Goal: Task Accomplishment & Management: Manage account settings

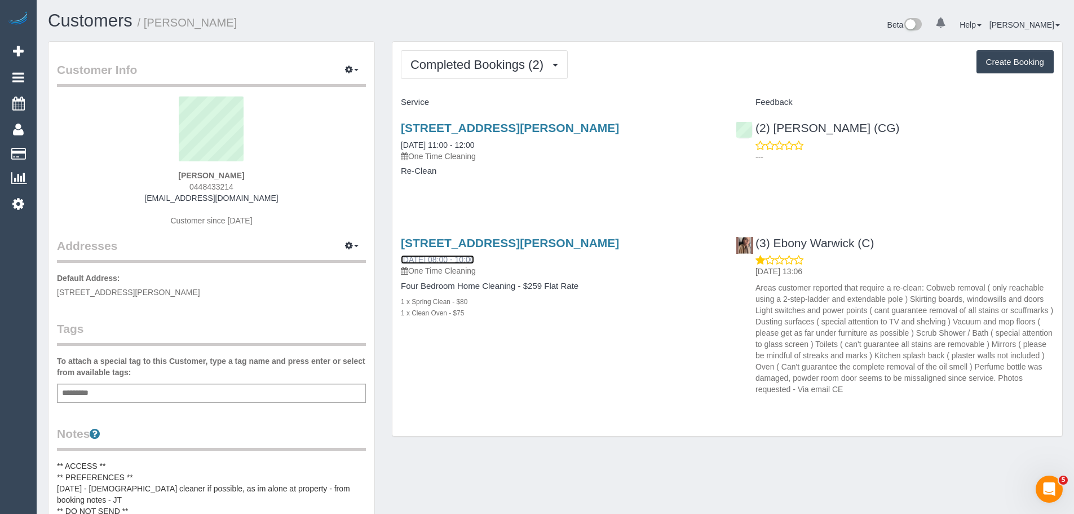
click at [471, 264] on link "22/07/2025 08:00 - 10:00" at bounding box center [437, 259] width 73 height 9
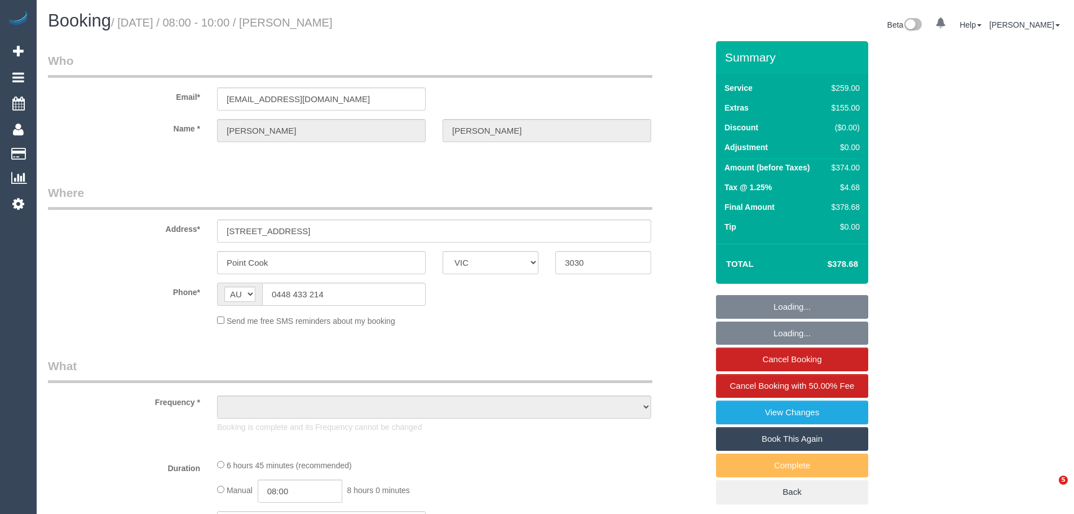
select select "VIC"
select select "string:stripe-pm_1RlOZL2GScqysDRVkaFi1kWg"
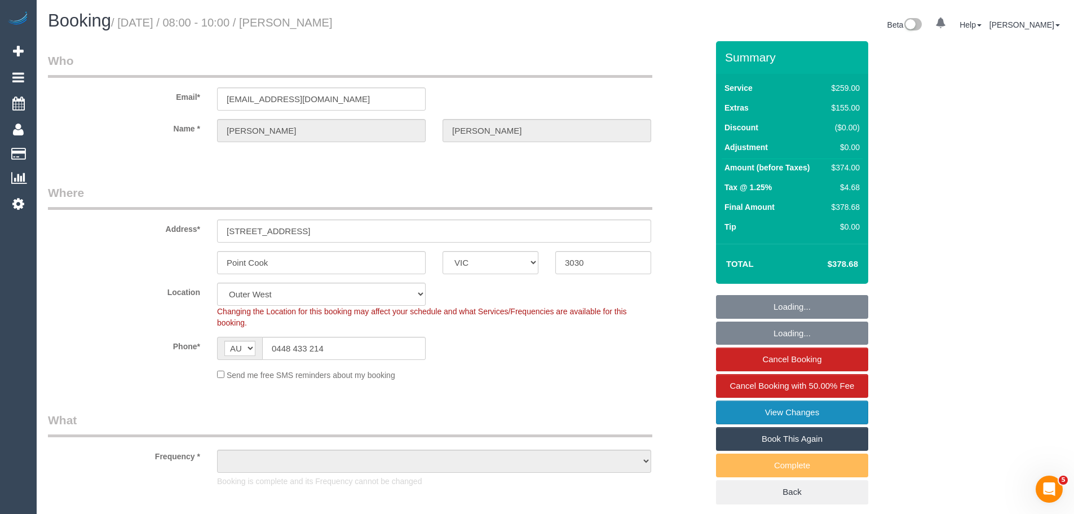
click at [788, 407] on link "View Changes" at bounding box center [792, 412] width 152 height 24
select select "object:581"
select select "number:29"
select select "number:14"
select select "number:19"
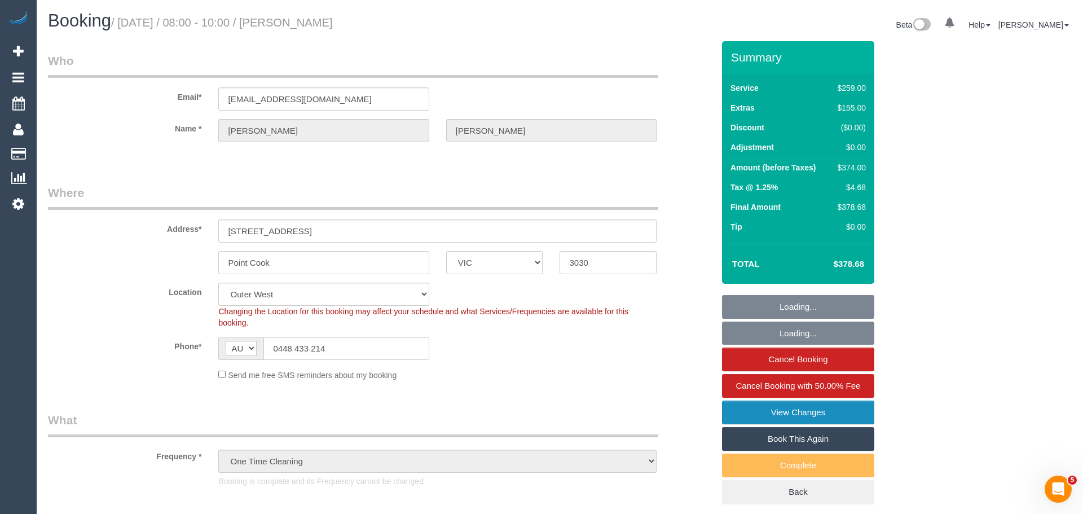
select select "number:22"
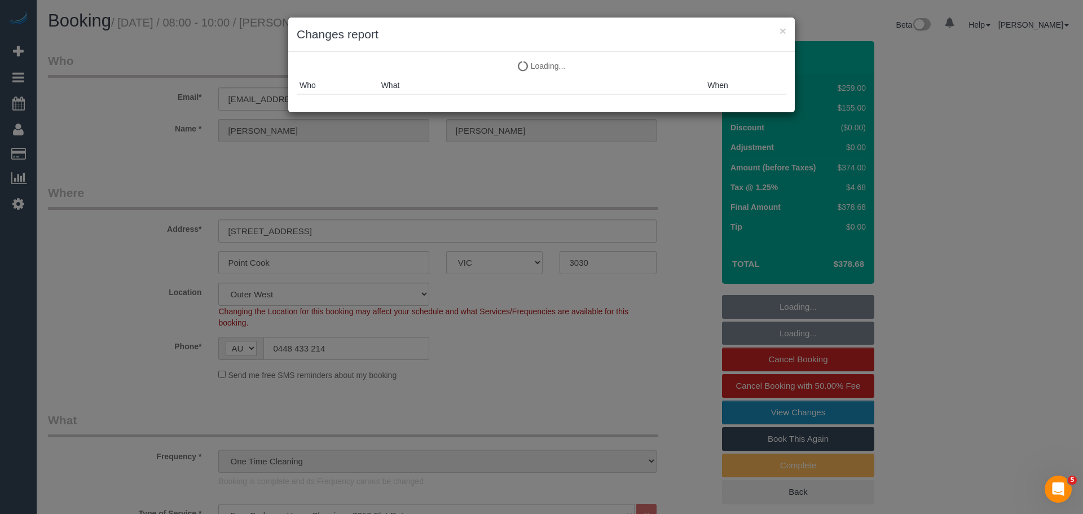
select select "object:1077"
select select "spot1"
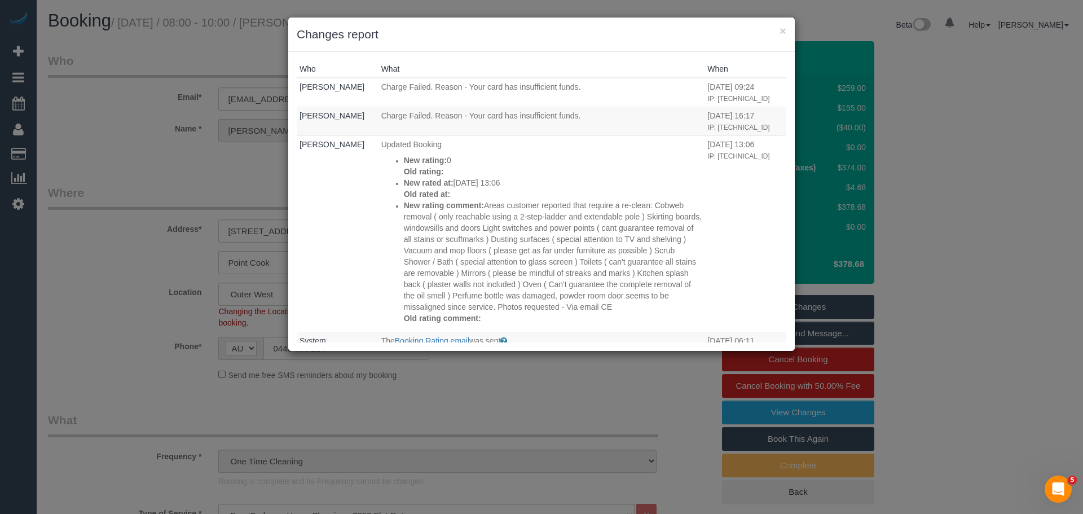
click at [219, 125] on div "× Changes report Who What When Odelle Marie Charge Failed. Reason - Your card h…" at bounding box center [541, 257] width 1083 height 514
click at [211, 179] on div "× Changes report Who What When Odelle Marie Charge Failed. Reason - Your card h…" at bounding box center [541, 257] width 1083 height 514
click at [787, 27] on div "× Changes report" at bounding box center [541, 34] width 506 height 34
click at [784, 27] on button "×" at bounding box center [782, 31] width 7 height 12
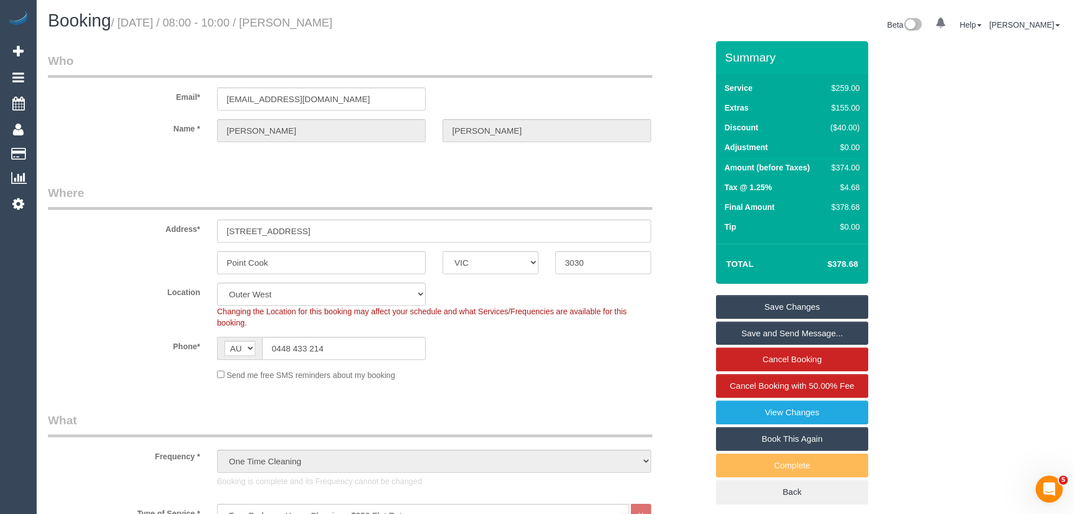
drag, startPoint x: 365, startPoint y: 23, endPoint x: 280, endPoint y: 24, distance: 85.7
click at [280, 24] on h1 "Booking / July 22, 2025 / 08:00 - 10:00 / Claudia Estrada" at bounding box center [297, 20] width 499 height 19
copy small "Claudia Estrada"
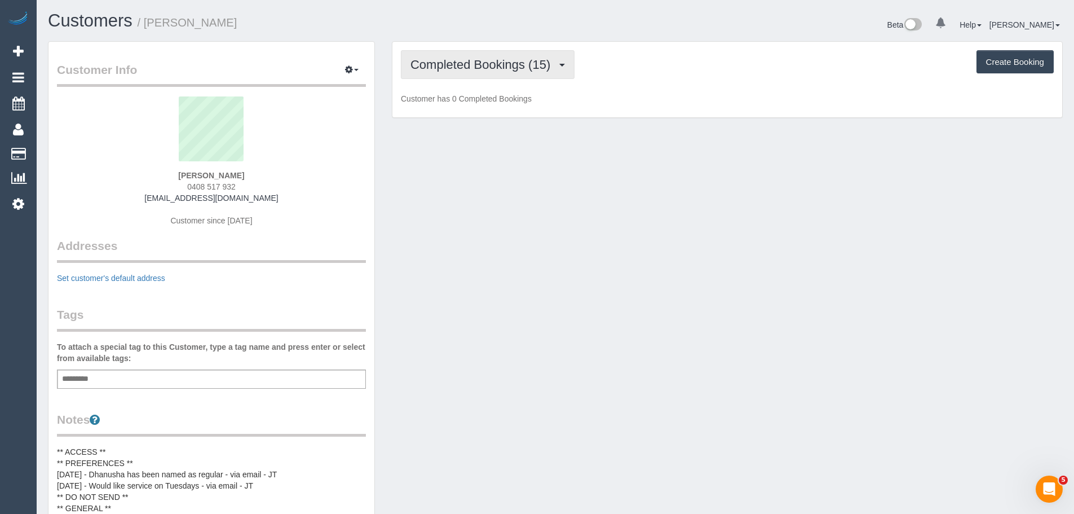
click at [475, 64] on span "Completed Bookings (15)" at bounding box center [483, 65] width 145 height 14
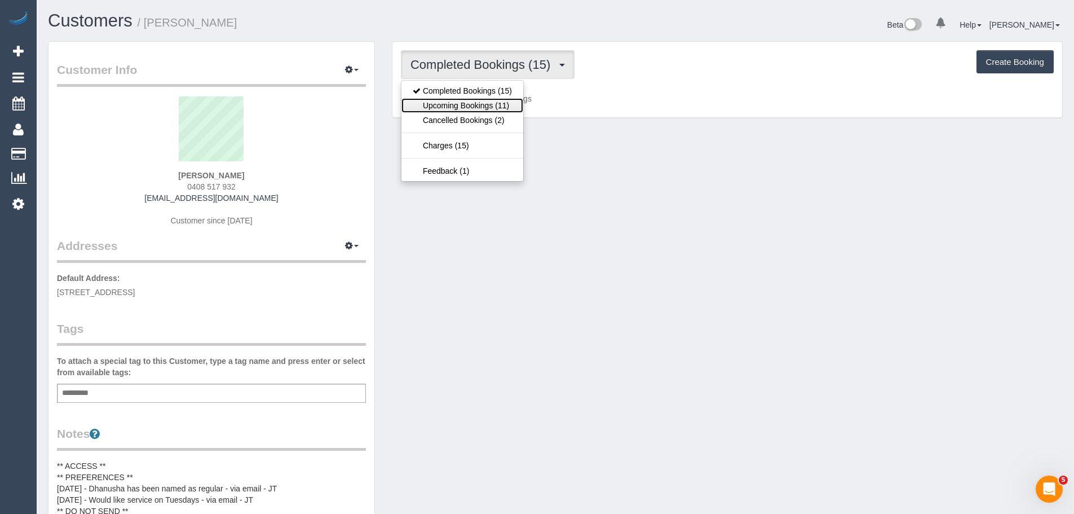
click at [490, 102] on link "Upcoming Bookings (11)" at bounding box center [463, 105] width 122 height 15
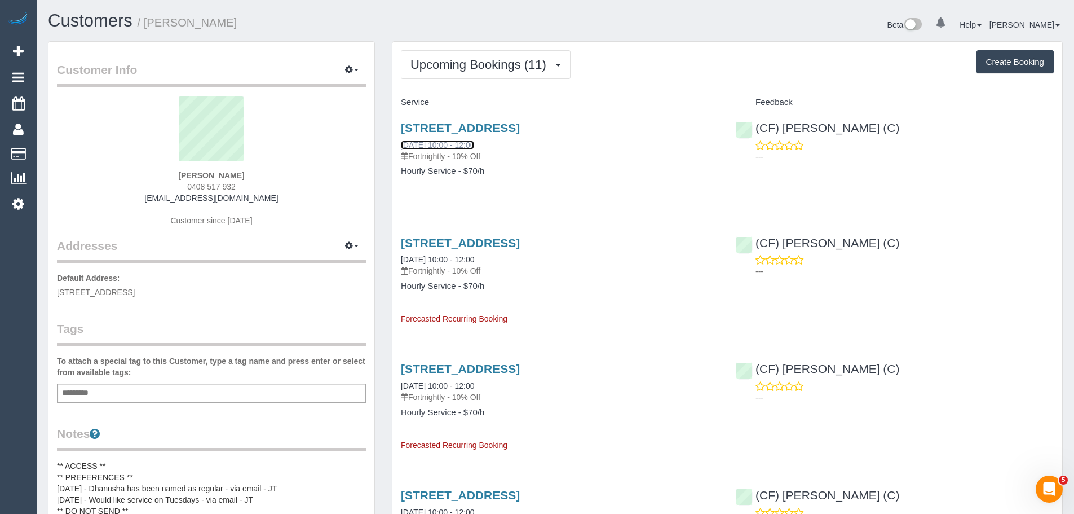
click at [470, 147] on link "[DATE] 10:00 - 12:00" at bounding box center [437, 144] width 73 height 9
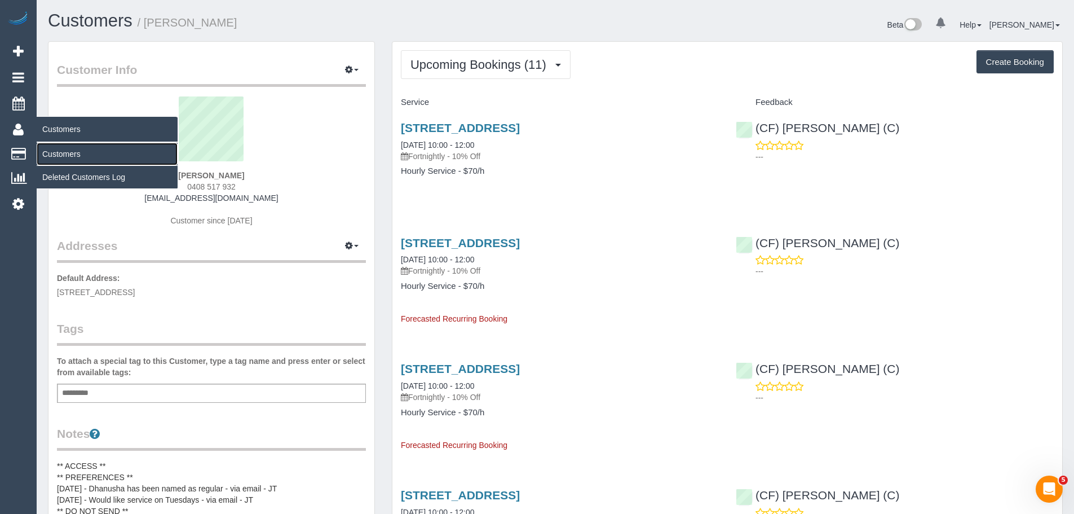
click at [55, 155] on link "Customers" at bounding box center [107, 154] width 141 height 23
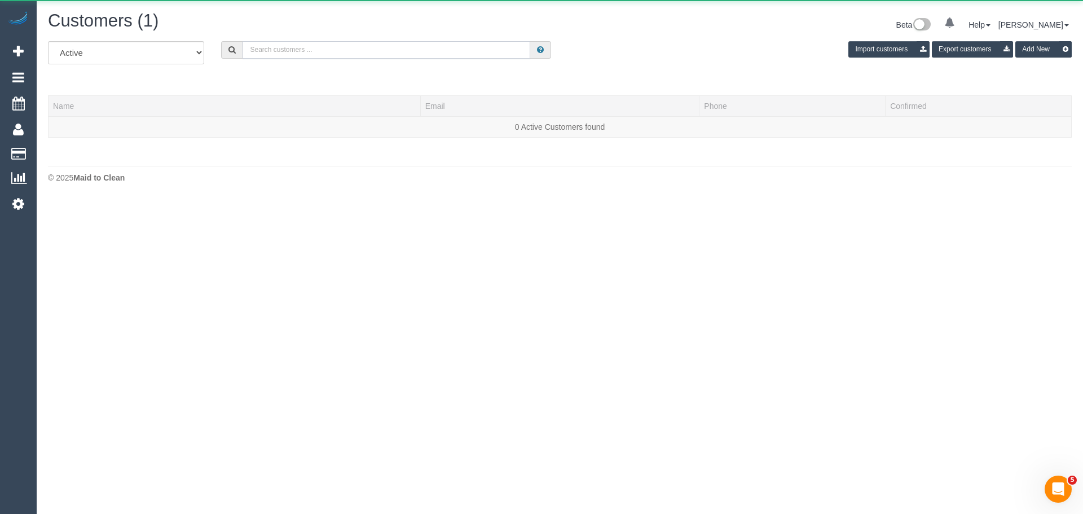
click at [372, 55] on input "text" at bounding box center [386, 49] width 288 height 17
paste input "61479059540"
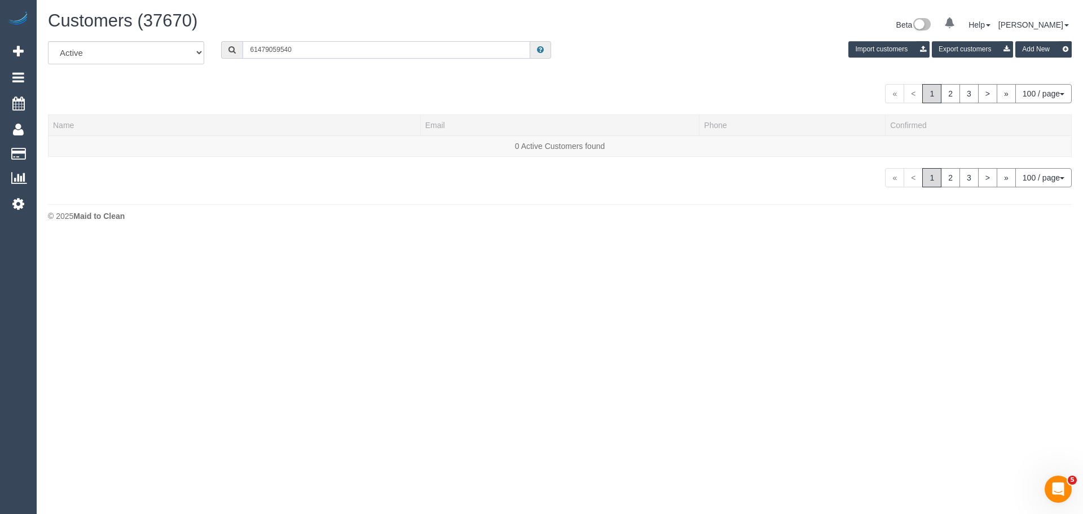
drag, startPoint x: 256, startPoint y: 52, endPoint x: 230, endPoint y: 52, distance: 26.5
click at [230, 52] on div "61479059540" at bounding box center [386, 49] width 330 height 17
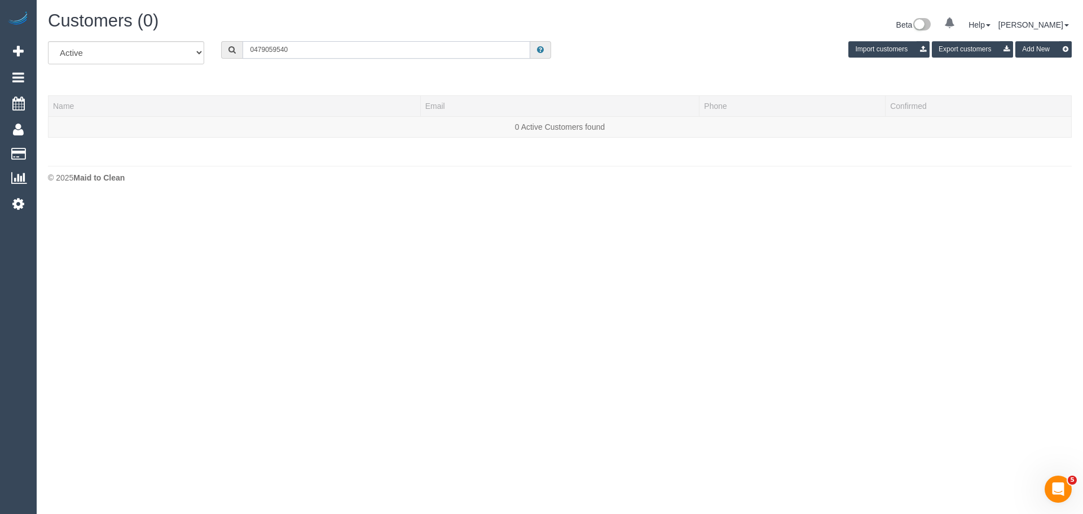
click at [264, 50] on input "0479059540" at bounding box center [386, 49] width 288 height 17
click at [278, 48] on input "0479 059540" at bounding box center [386, 49] width 288 height 17
click at [313, 47] on input "0479 059 540" at bounding box center [386, 49] width 288 height 17
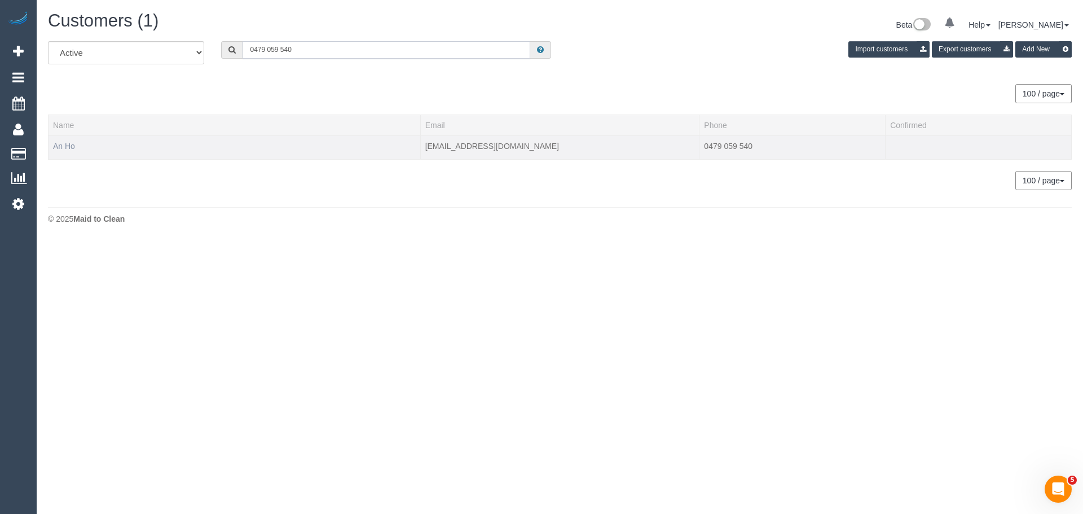
type input "0479 059 540"
click at [71, 144] on link "An Ho" at bounding box center [64, 146] width 22 height 9
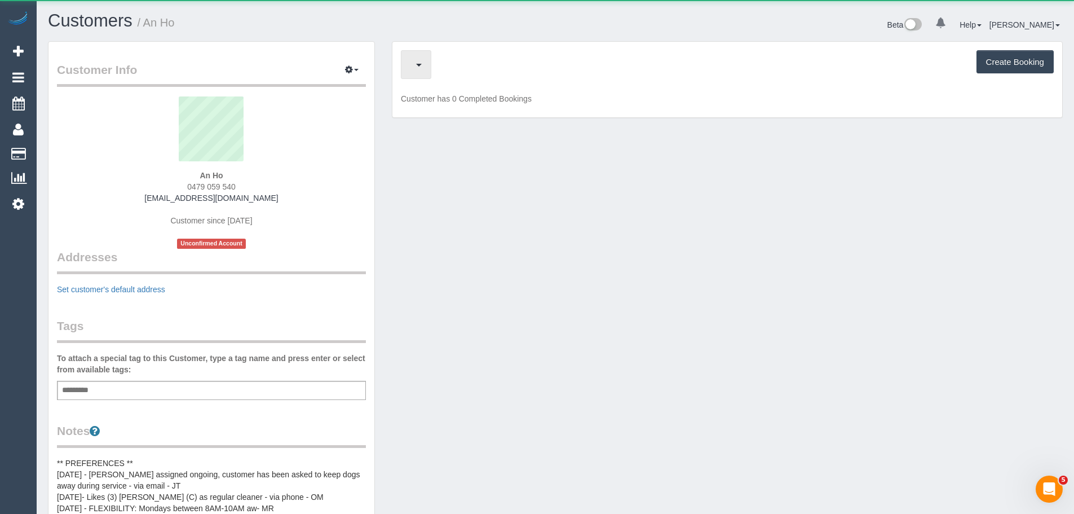
click at [416, 69] on span "button" at bounding box center [414, 65] width 6 height 14
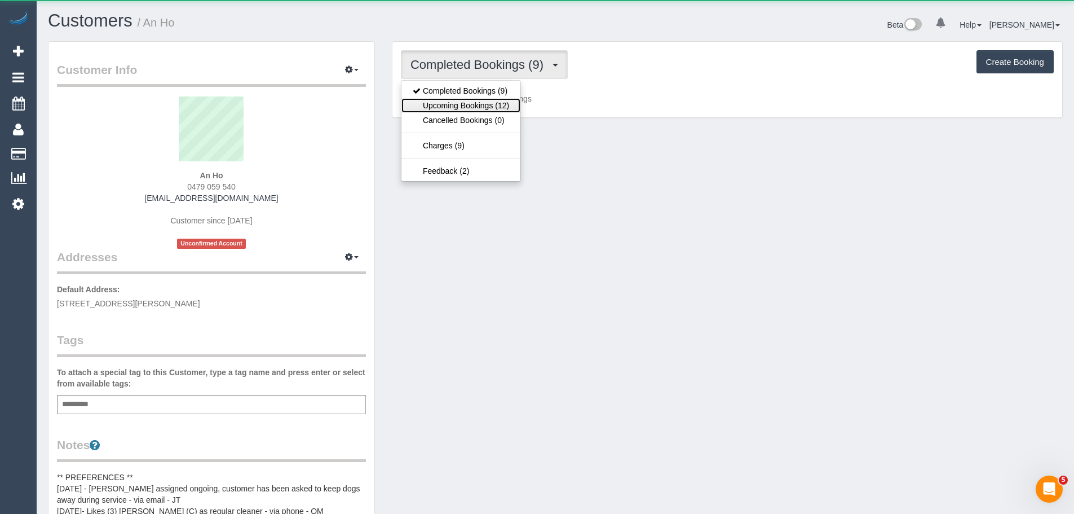
click at [426, 99] on link "Upcoming Bookings (12)" at bounding box center [461, 105] width 119 height 15
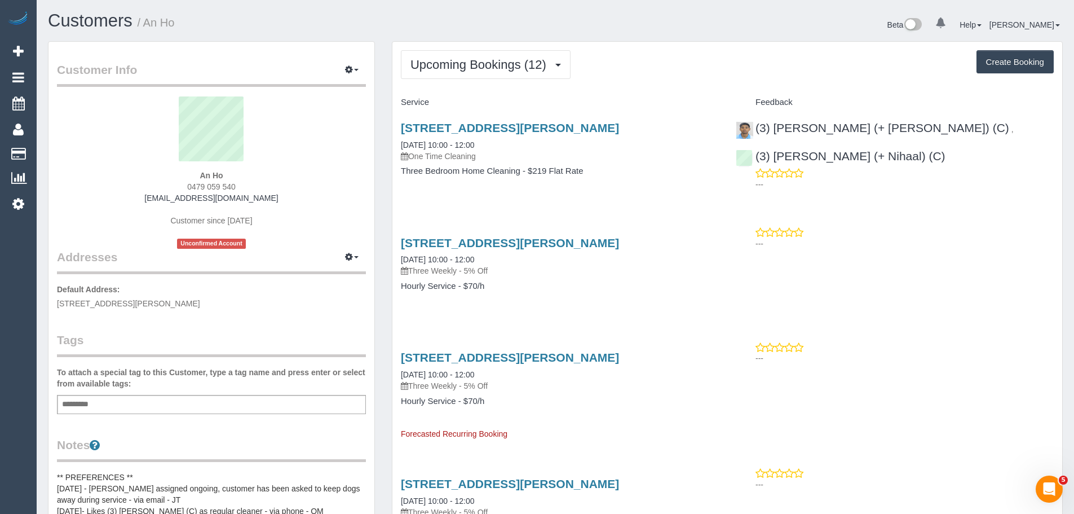
drag, startPoint x: 193, startPoint y: 174, endPoint x: 236, endPoint y: 171, distance: 43.0
click at [236, 171] on div "An Ho 0479 059 540 anho.2804@gmail.com Customer since 2025 Unconfirmed Account" at bounding box center [211, 172] width 309 height 152
copy strong "An Ho"
click at [159, 171] on div "An Ho 0479 059 540 anho.2804@gmail.com Customer since 2025 Unconfirmed Account" at bounding box center [211, 172] width 309 height 152
drag, startPoint x: 193, startPoint y: 170, endPoint x: 245, endPoint y: 184, distance: 53.8
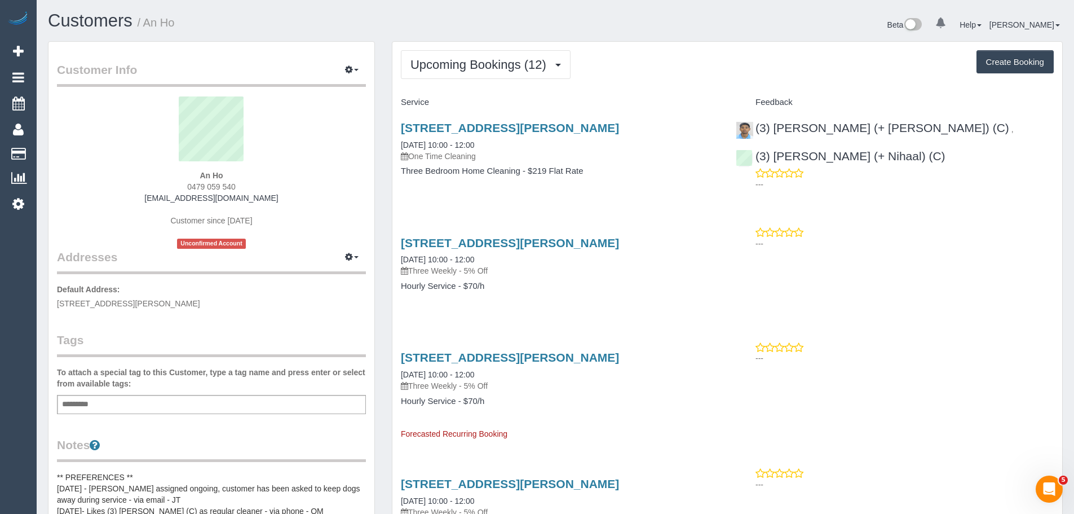
click at [245, 184] on div "An Ho 0479 059 540 anho.2804@gmail.com Customer since 2025 Unconfirmed Account" at bounding box center [211, 172] width 309 height 152
copy div "An Ho 0479 059 540"
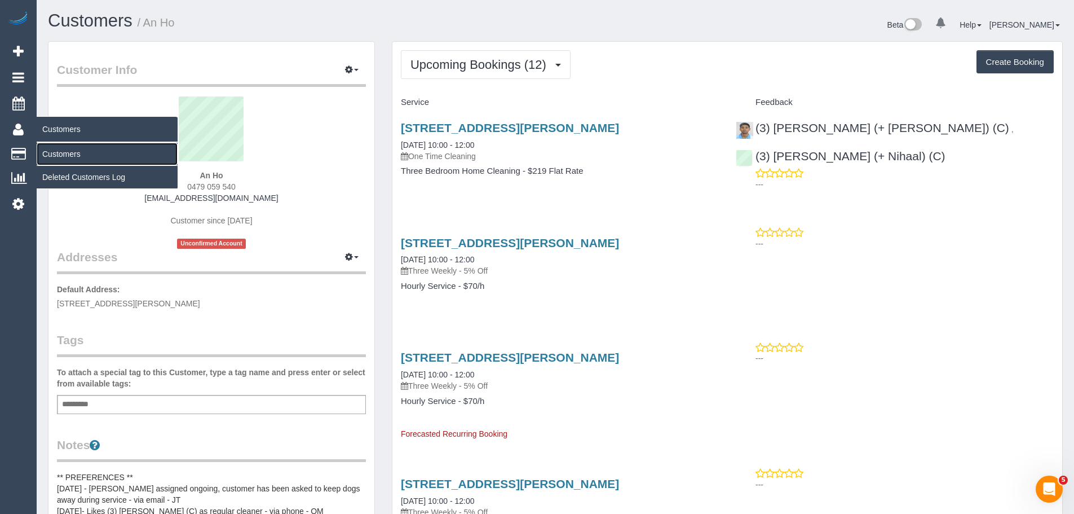
drag, startPoint x: 56, startPoint y: 150, endPoint x: 117, endPoint y: 137, distance: 62.3
click at [56, 150] on link "Customers" at bounding box center [107, 154] width 141 height 23
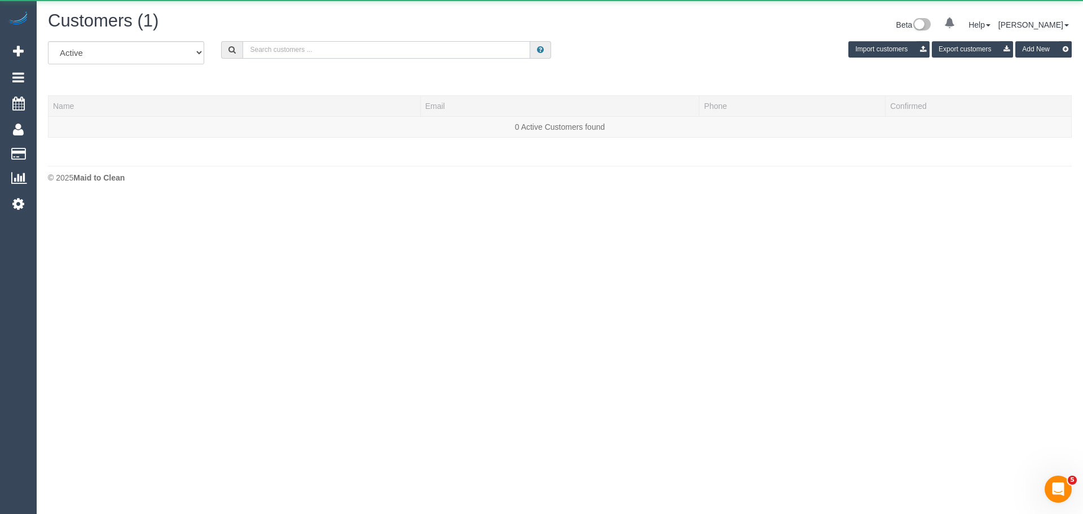
click at [387, 54] on input "text" at bounding box center [386, 49] width 288 height 17
paste input "61468694663"
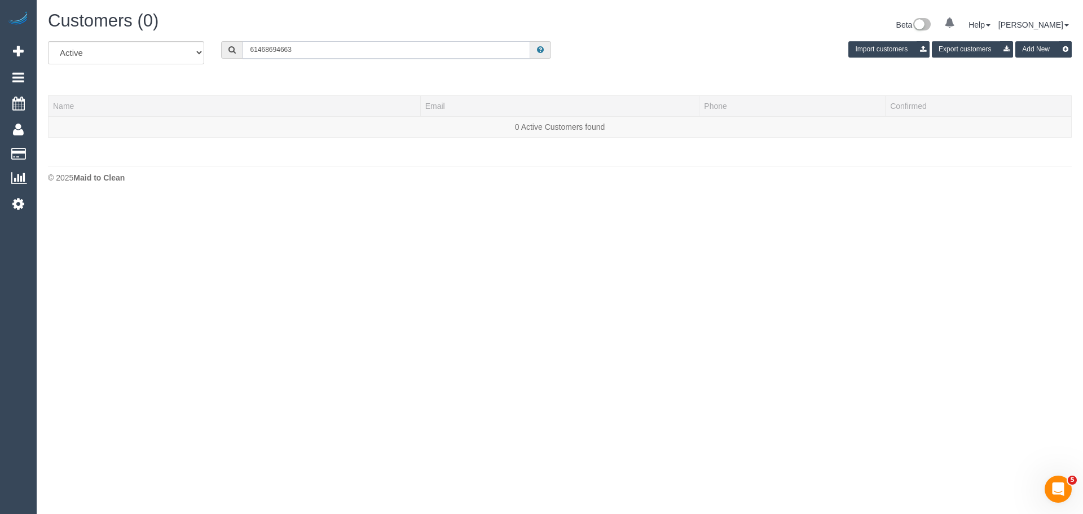
click at [252, 48] on input "61468694663" at bounding box center [386, 49] width 288 height 17
drag, startPoint x: 258, startPoint y: 49, endPoint x: 237, endPoint y: 49, distance: 20.9
click at [237, 49] on div "61468694663" at bounding box center [386, 49] width 330 height 17
click at [263, 51] on input "0468694663" at bounding box center [386, 49] width 288 height 17
click at [278, 51] on input "0468 694663" at bounding box center [386, 49] width 288 height 17
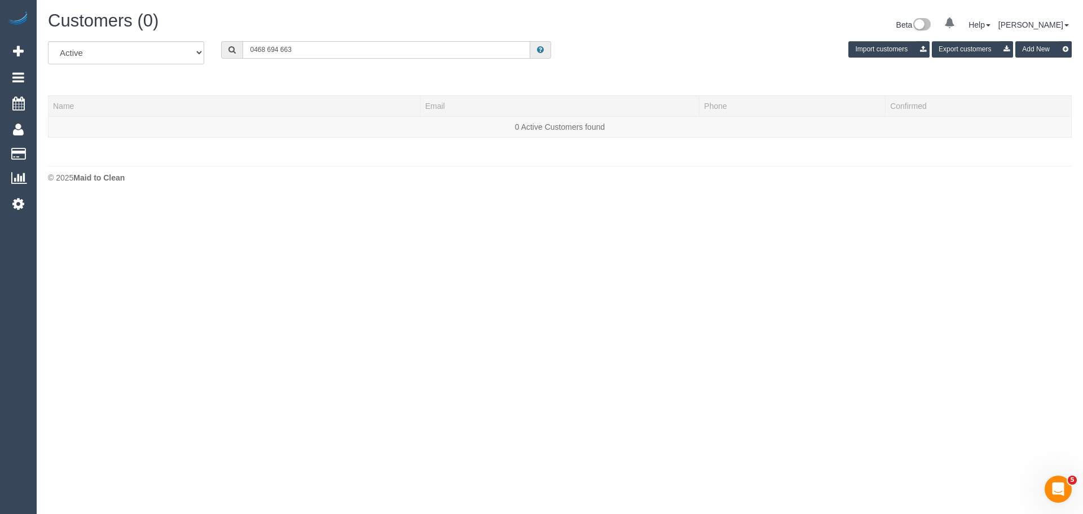
click at [302, 48] on input "0468 694 663" at bounding box center [386, 49] width 288 height 17
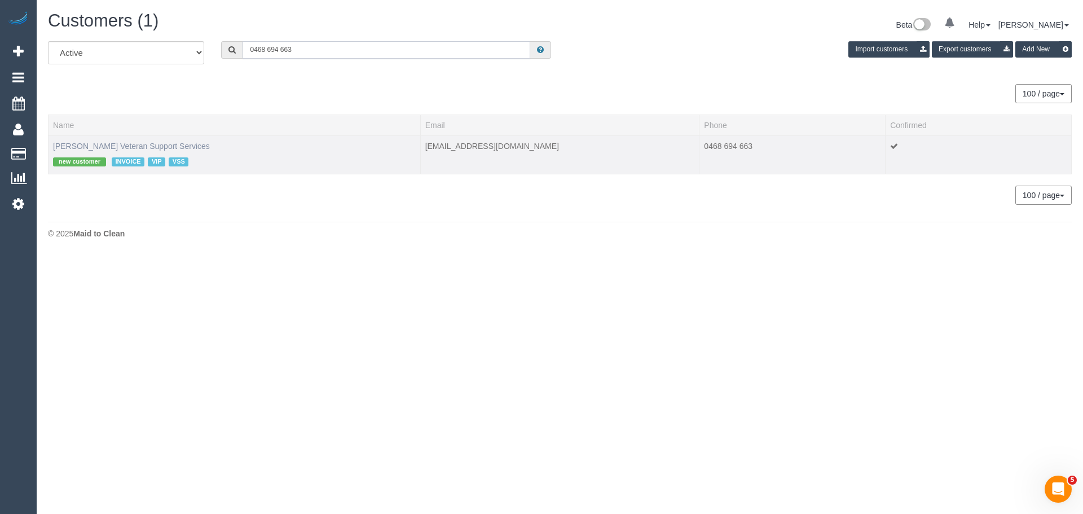
type input "0468 694 663"
click at [76, 148] on link "Madeline Carnes Veteran Support Services" at bounding box center [131, 146] width 157 height 9
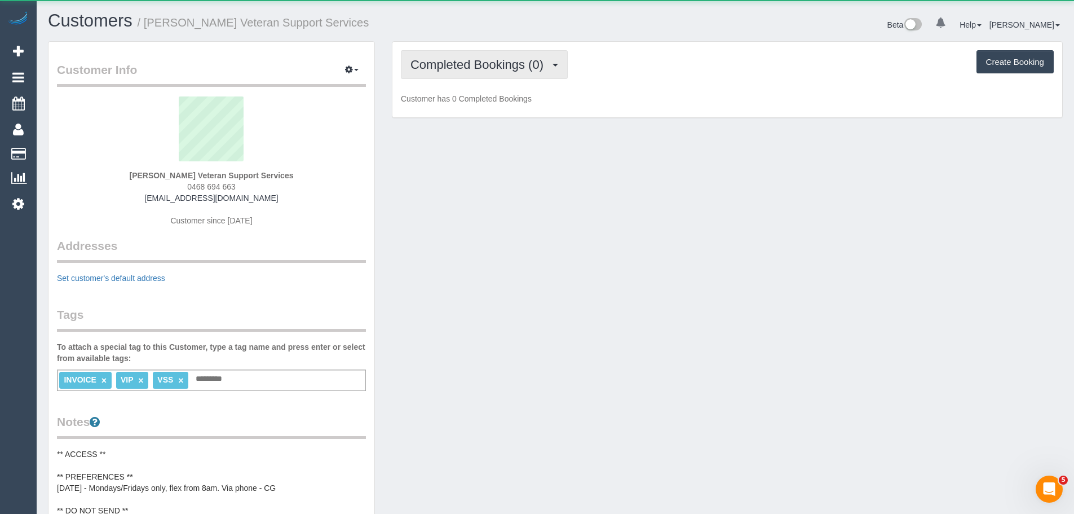
click at [448, 64] on span "Completed Bookings (0)" at bounding box center [480, 65] width 139 height 14
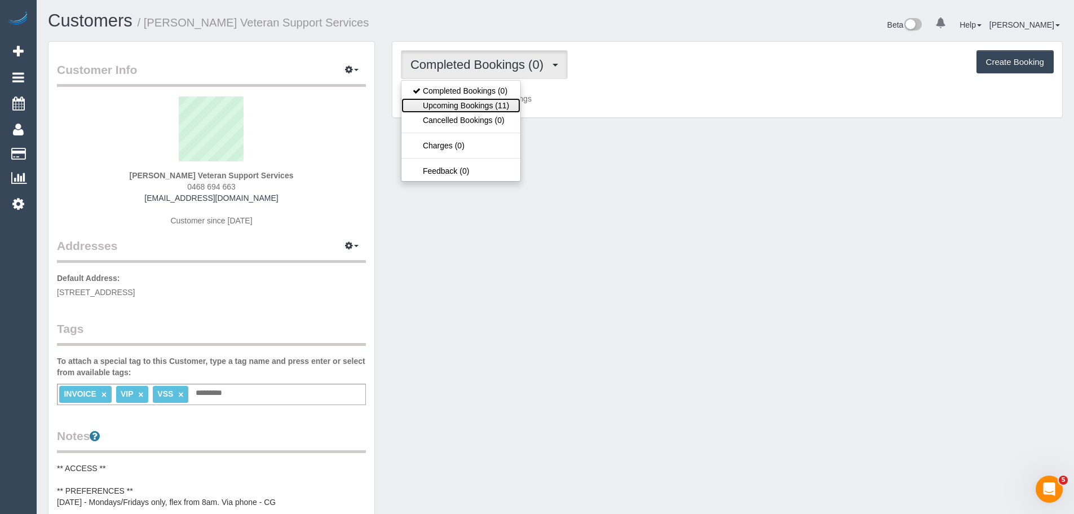
click at [455, 104] on link "Upcoming Bookings (11)" at bounding box center [461, 105] width 119 height 15
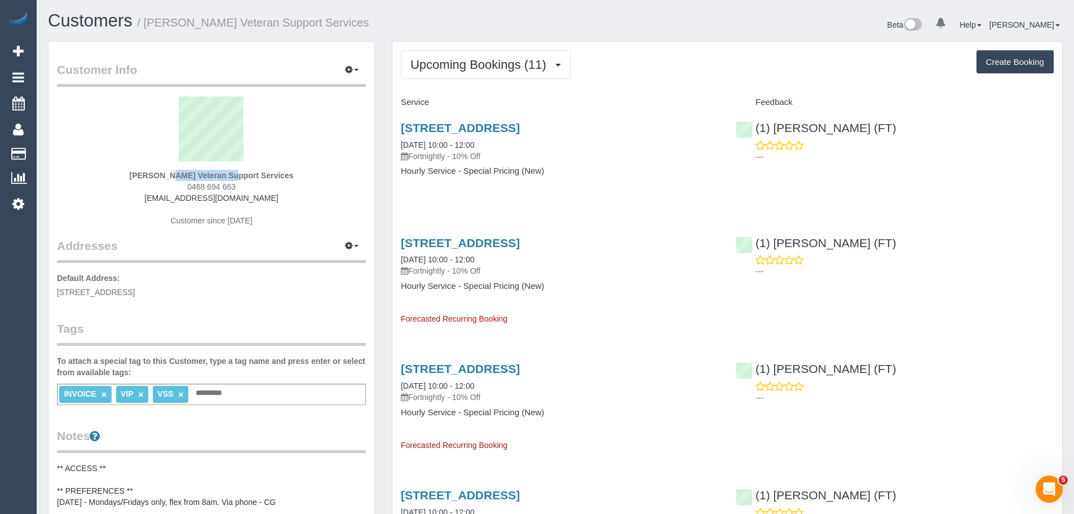
drag, startPoint x: 122, startPoint y: 171, endPoint x: 192, endPoint y: 177, distance: 70.7
click at [192, 177] on div "Madeline Carnes Veteran Support Services 0468 694 663 maddycarnes@hotmail.com C…" at bounding box center [211, 166] width 309 height 141
copy strong "Madeline Carnes"
click at [116, 180] on div "Madeline Carnes Veteran Support Services 0468 694 663 maddycarnes@hotmail.com C…" at bounding box center [211, 166] width 309 height 141
drag, startPoint x: 121, startPoint y: 175, endPoint x: 243, endPoint y: 190, distance: 122.7
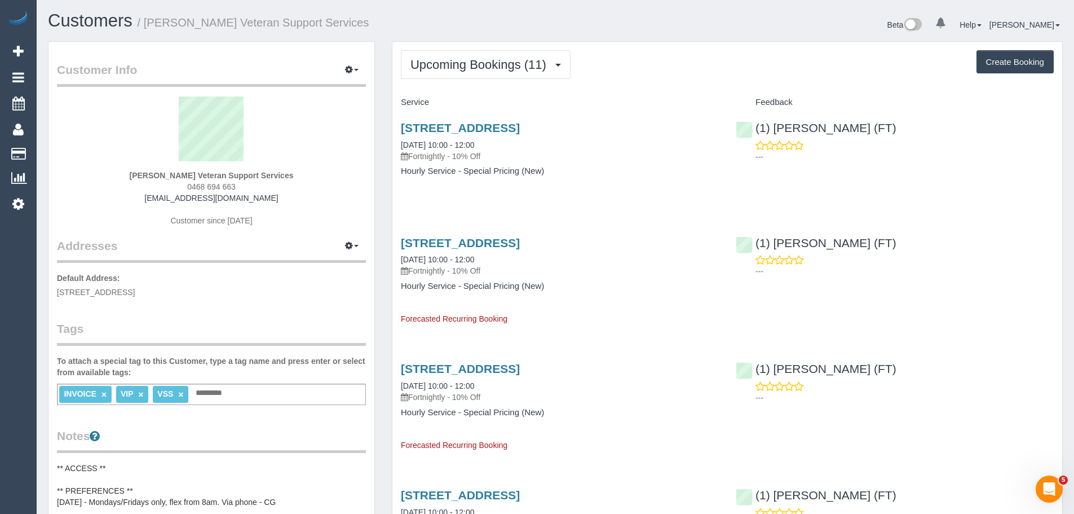
click at [243, 190] on div "Madeline Carnes Veteran Support Services 0468 694 663 maddycarnes@hotmail.com C…" at bounding box center [211, 166] width 309 height 141
copy div "Madeline Carnes Veteran Support Services 0468 694 663"
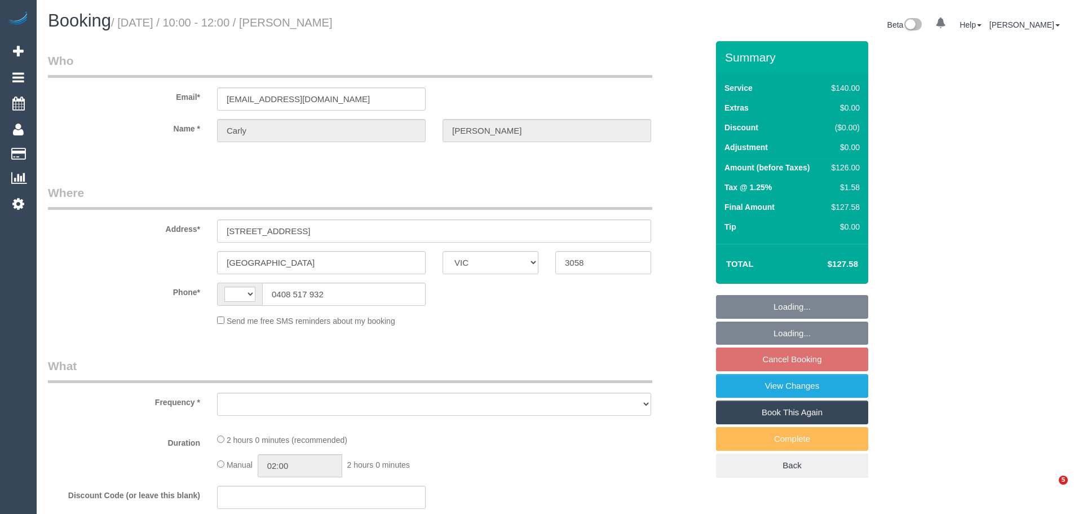
select select "VIC"
select select "object:281"
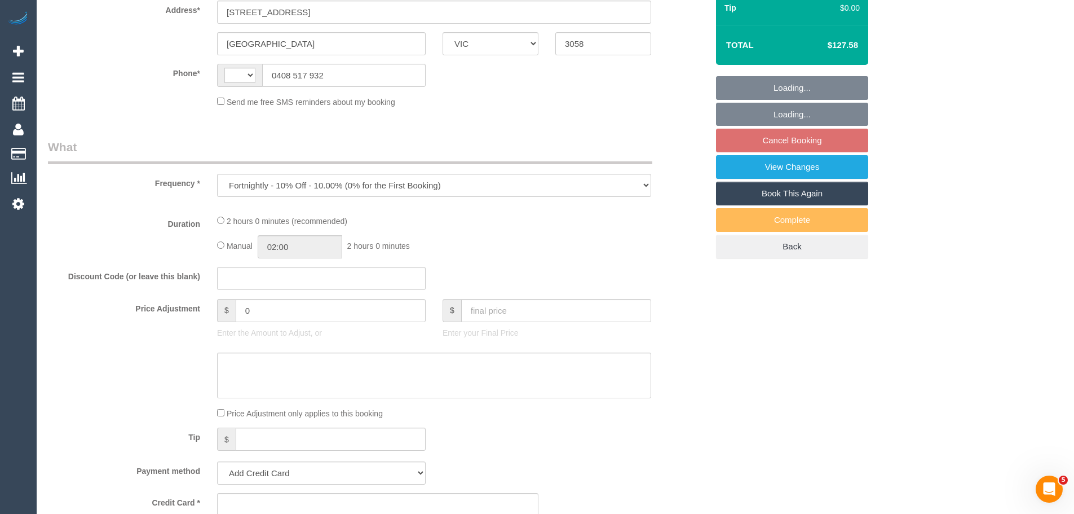
select select "string:AU"
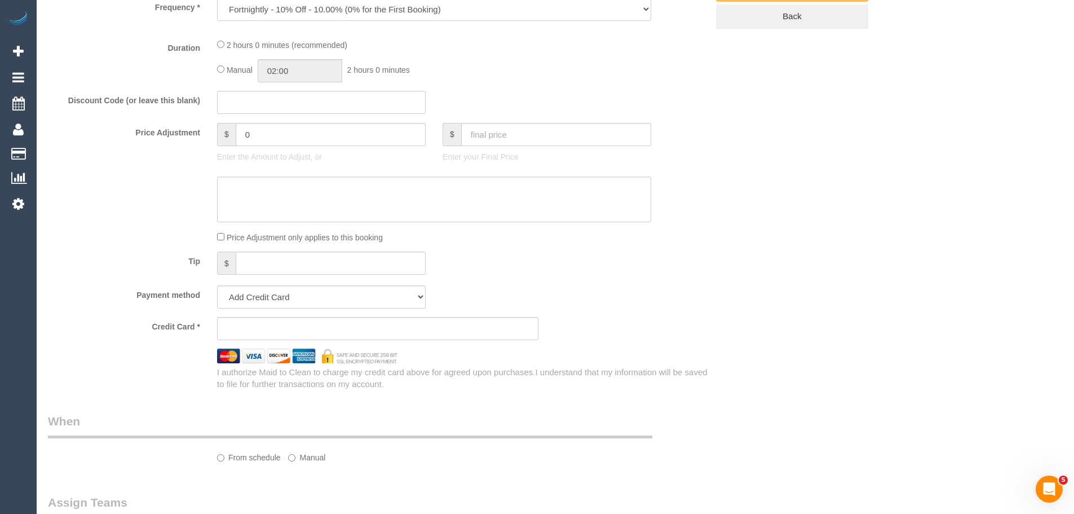
select select "number:29"
select select "number:14"
select select "number:19"
select select "number:22"
select select "number:34"
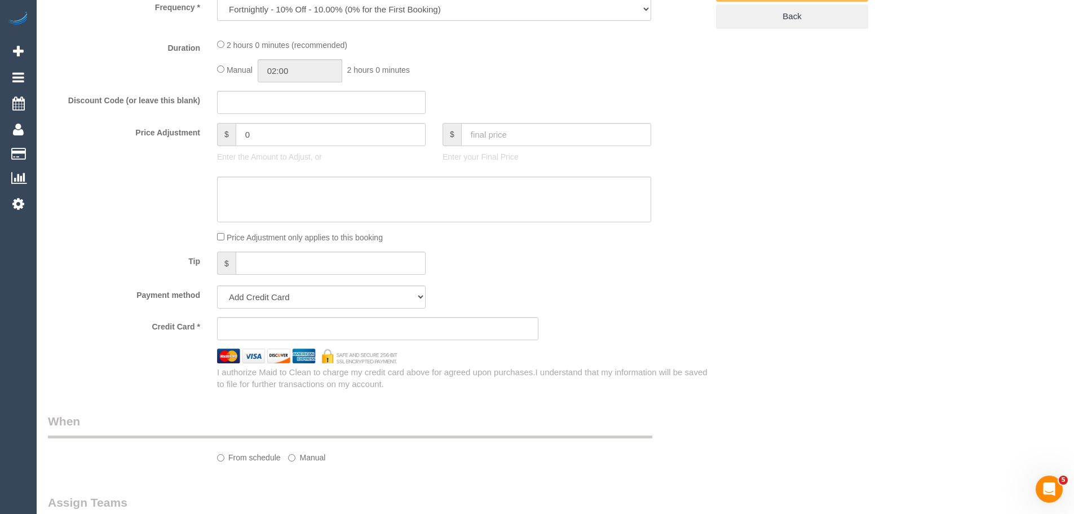
select select "number:13"
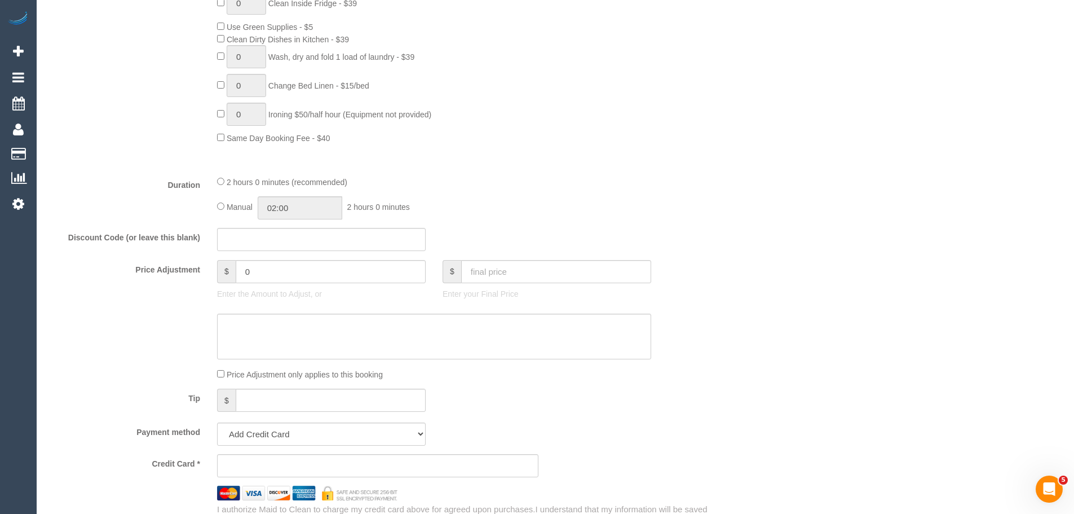
select select "string:stripe-pm_1Qkya92GScqysDRVTJfqp8Wm"
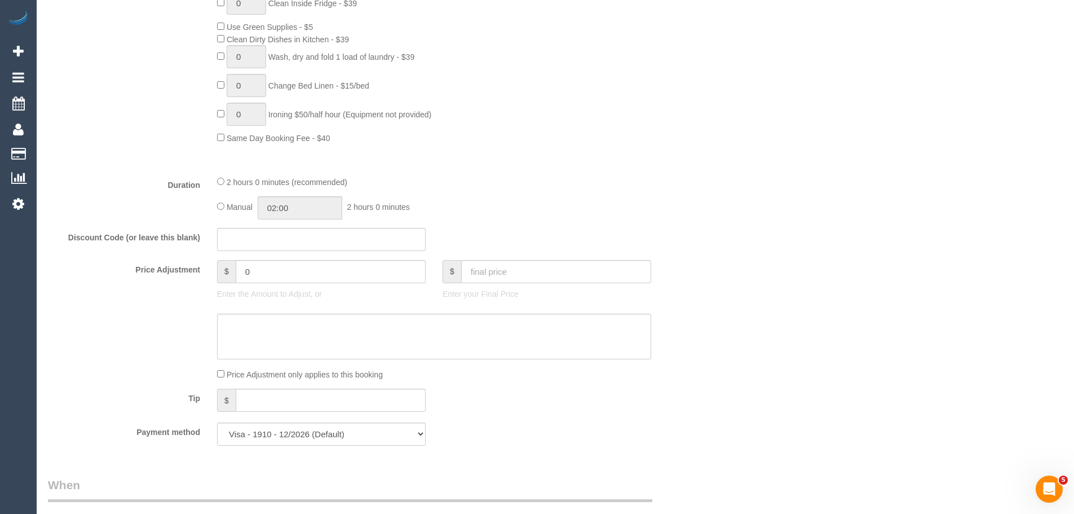
select select "object:845"
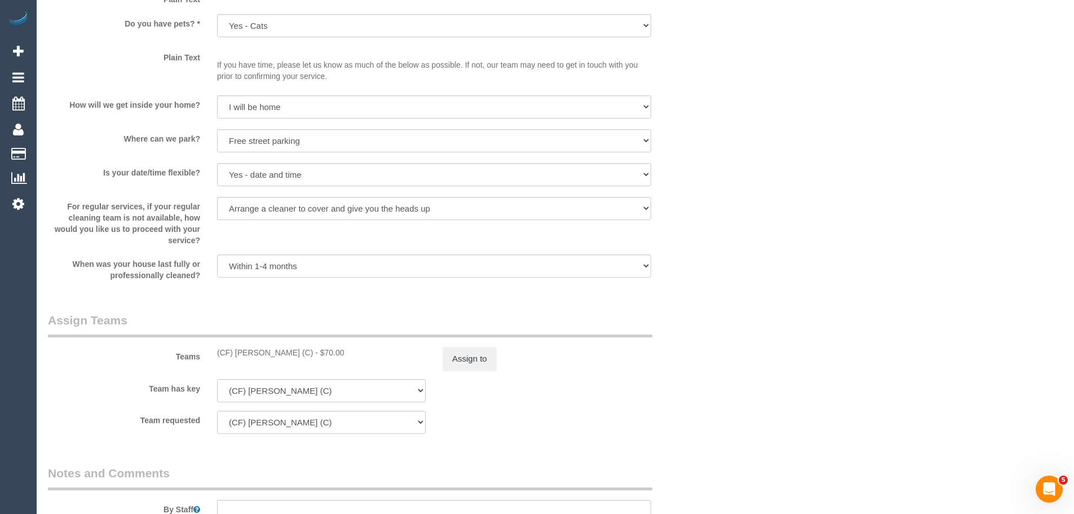
scroll to position [1091, 0]
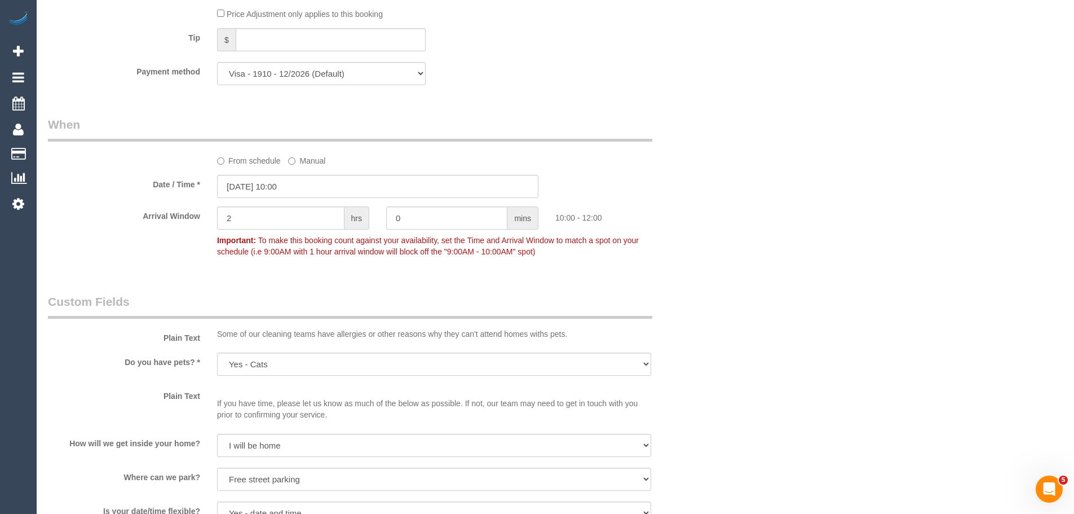
click at [252, 189] on div "Who Email* carly_briant@yahoo.com.au Name * Carly Briant Where Address* 207 O’h…" at bounding box center [377, 51] width 677 height 2202
click at [239, 162] on label "From schedule" at bounding box center [249, 158] width 64 height 15
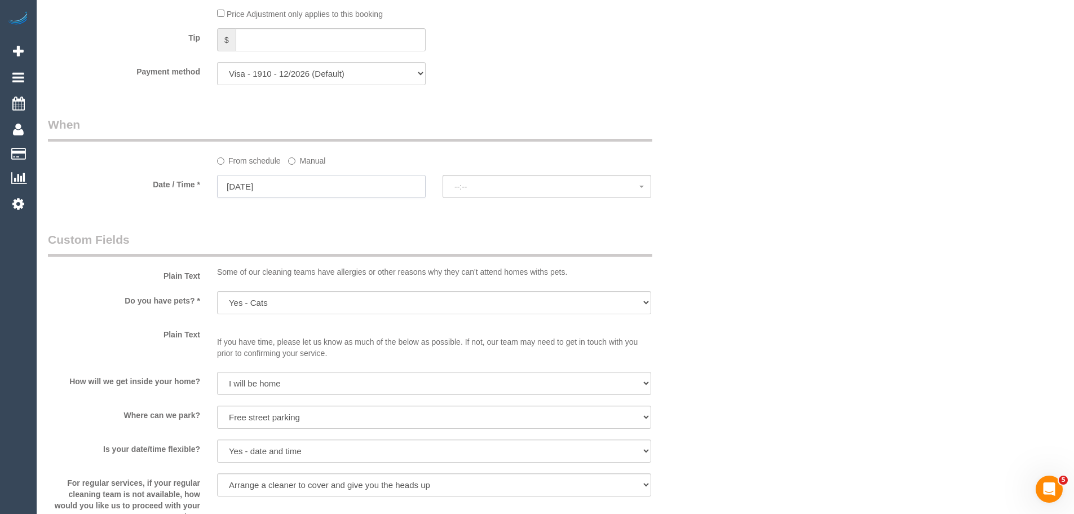
click at [242, 184] on input "23/09/2025" at bounding box center [321, 186] width 209 height 23
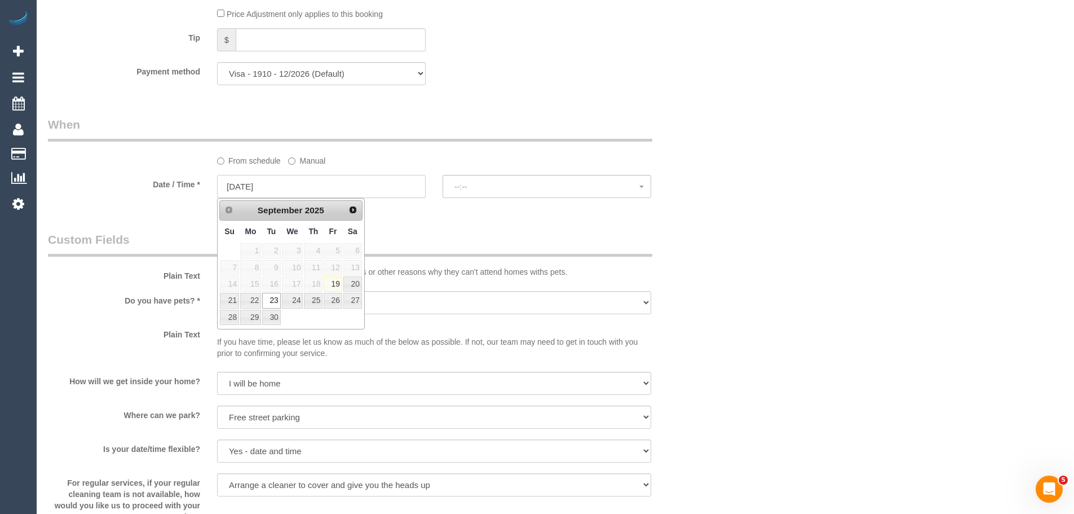
select select "spot6"
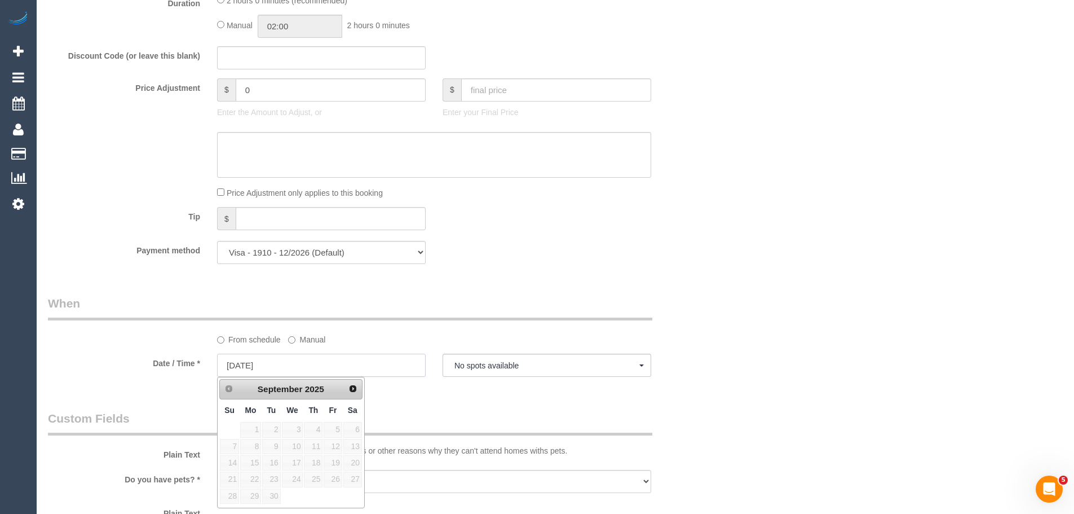
scroll to position [1015, 0]
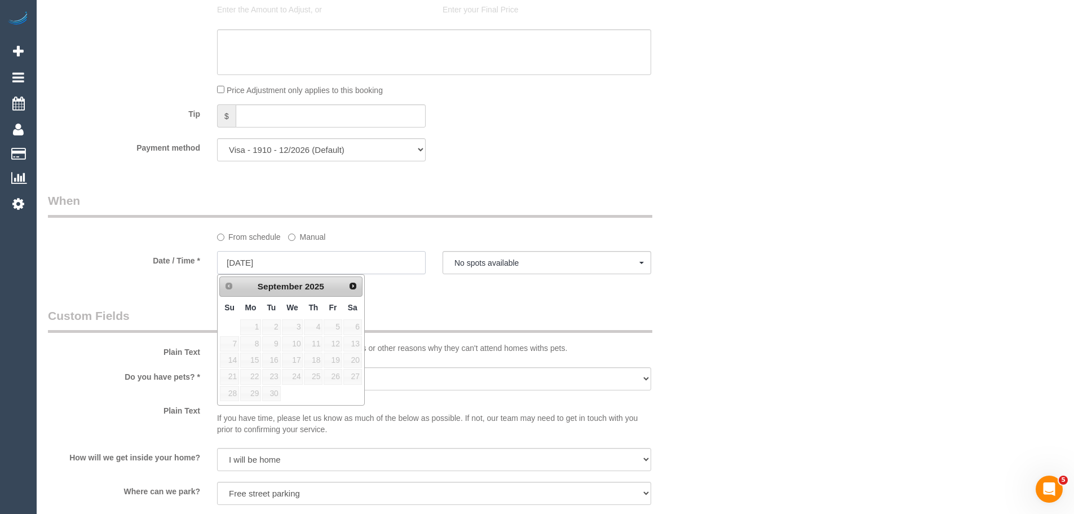
click at [285, 257] on input "23/09/2025" at bounding box center [321, 262] width 209 height 23
click at [274, 378] on span "23" at bounding box center [271, 376] width 18 height 15
click at [509, 261] on span "No spots available" at bounding box center [547, 262] width 185 height 9
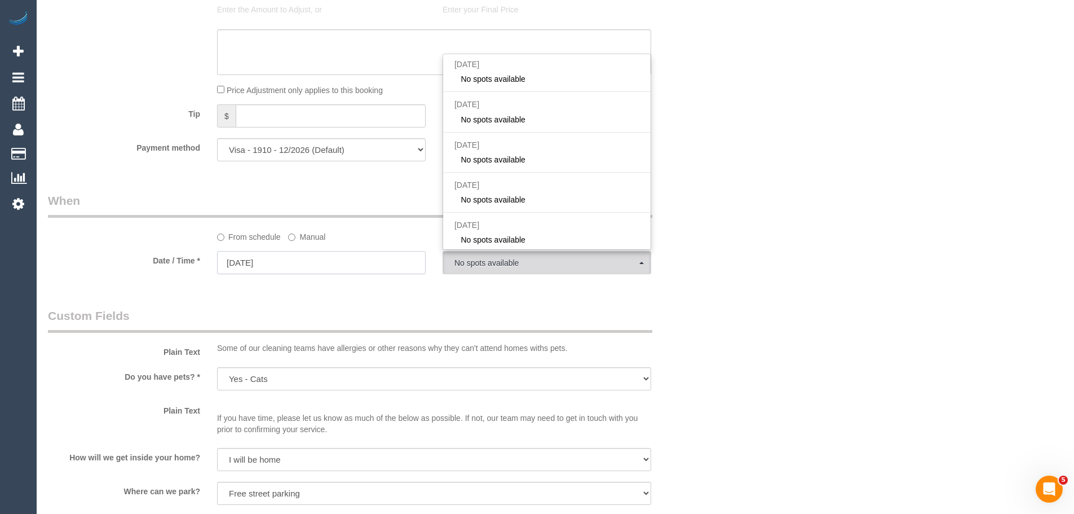
click at [263, 262] on input "23/09/2025" at bounding box center [321, 262] width 209 height 23
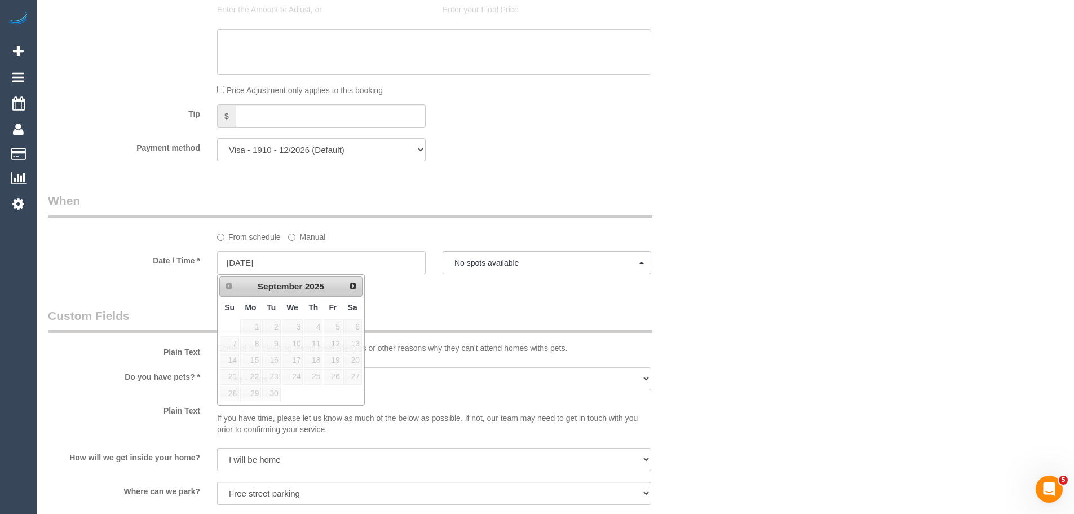
click at [466, 309] on legend "Custom Fields" at bounding box center [350, 319] width 605 height 25
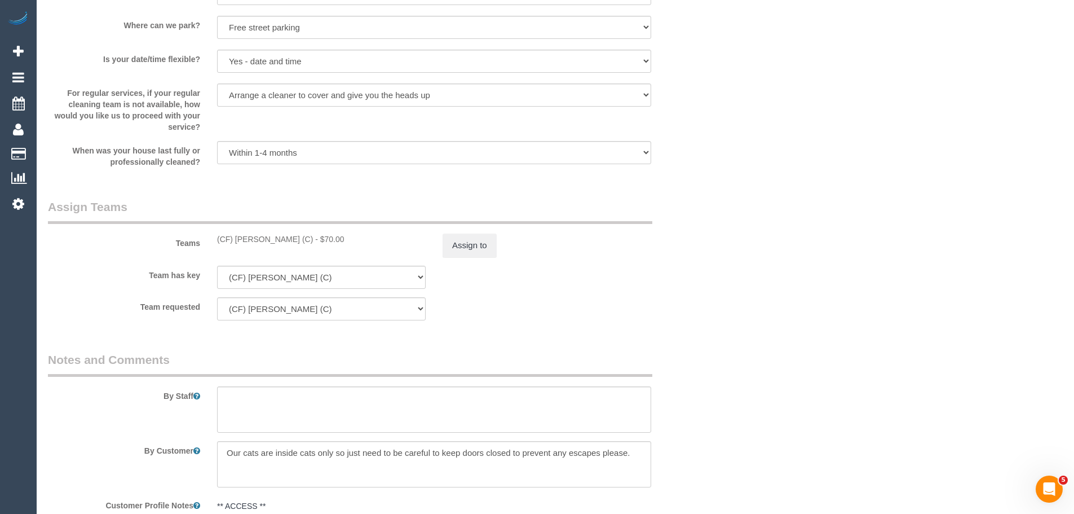
scroll to position [1635, 0]
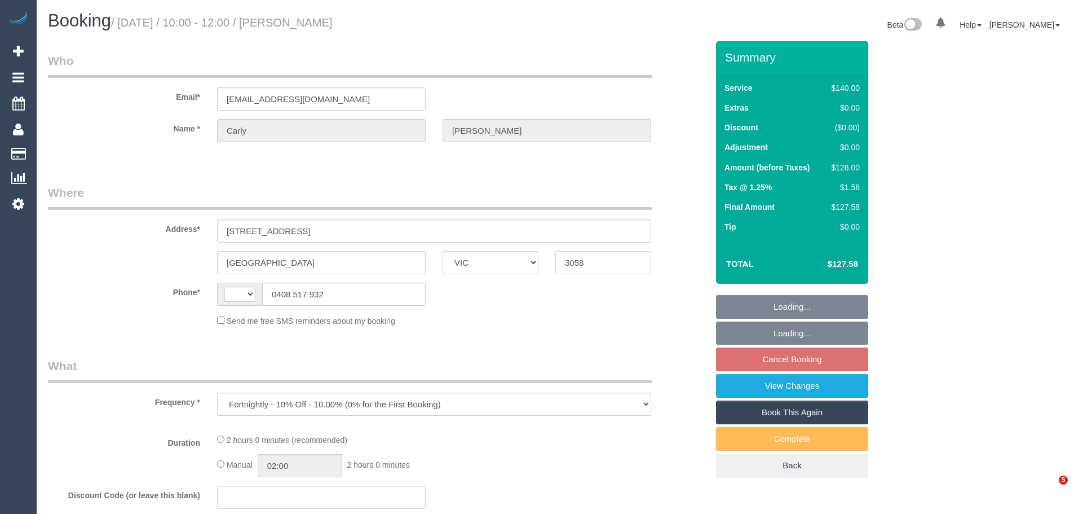
select select "VIC"
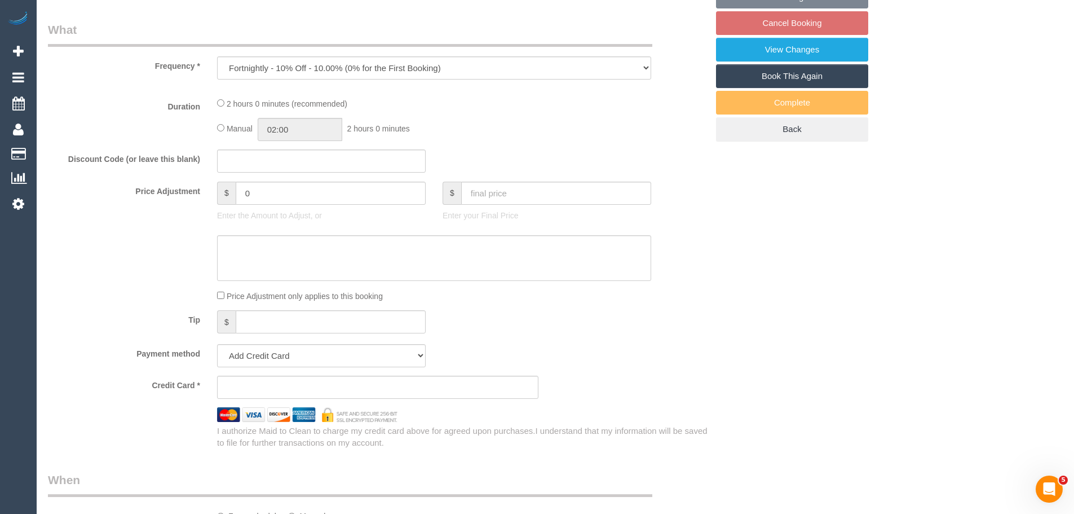
select select "string:stripe-pm_1Qkya92GScqysDRVTJfqp8Wm"
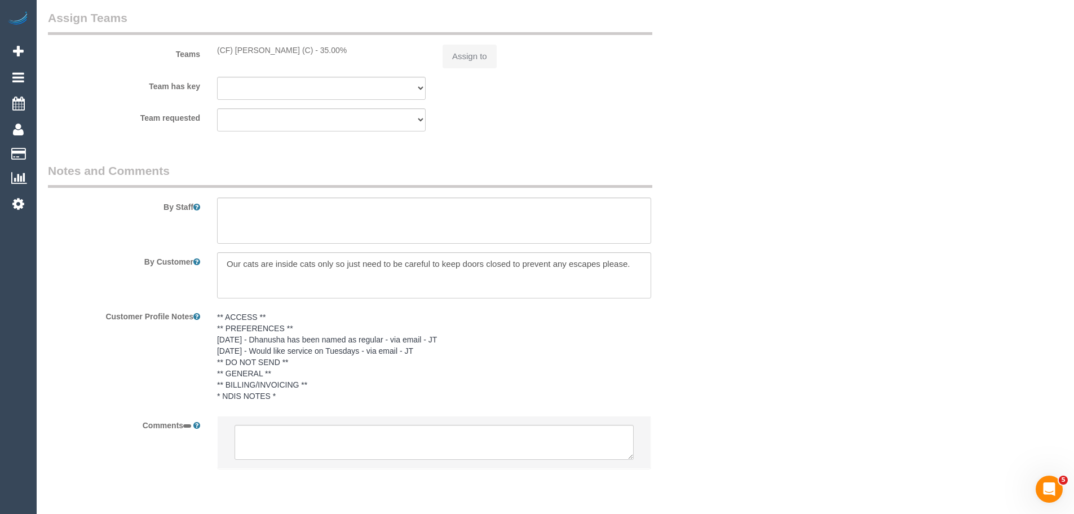
select select "string:AU"
select select "object:535"
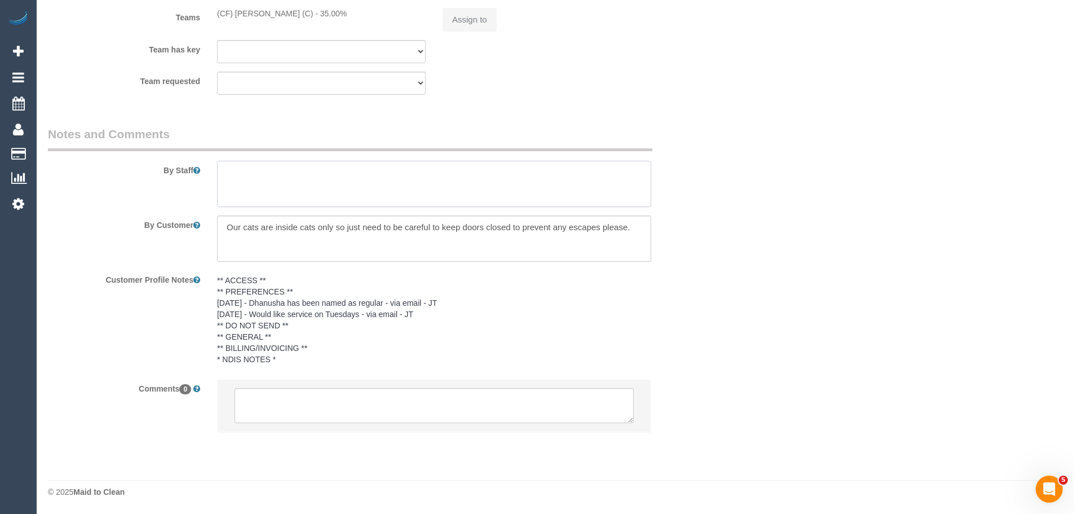
click at [311, 170] on textarea at bounding box center [434, 184] width 434 height 46
select select "number:29"
select select "number:14"
select select "number:19"
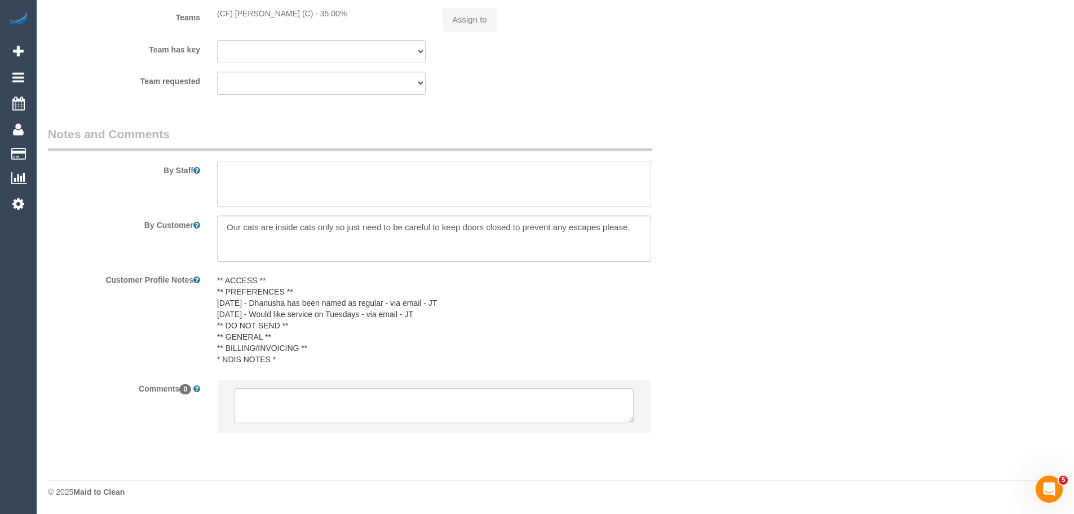
select select "number:22"
select select "number:34"
select select "number:13"
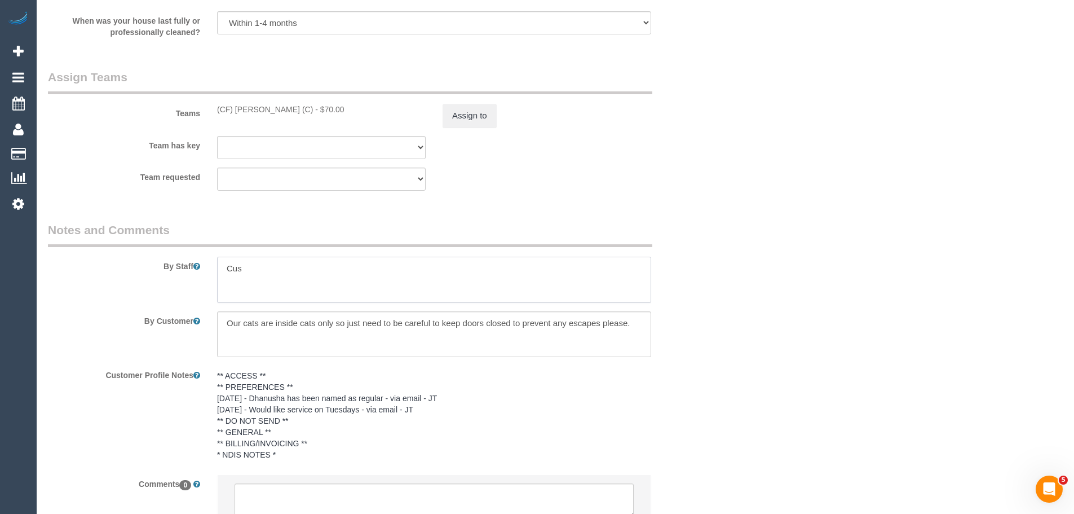
scroll to position [1768, 0]
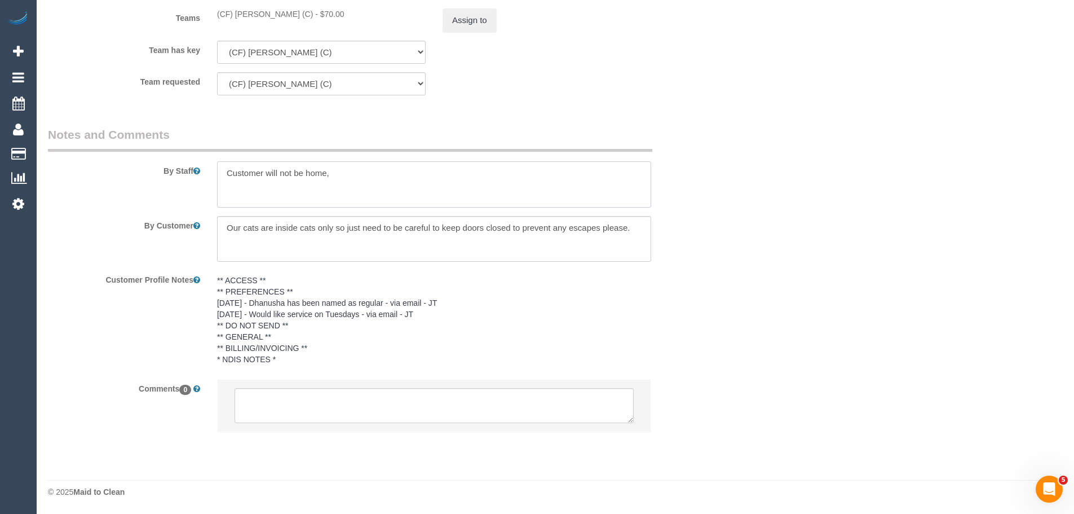
type textarea "Customer will not be home,"
drag, startPoint x: 191, startPoint y: 177, endPoint x: 54, endPoint y: 182, distance: 137.1
click at [54, 182] on div "By Staff" at bounding box center [377, 166] width 677 height 81
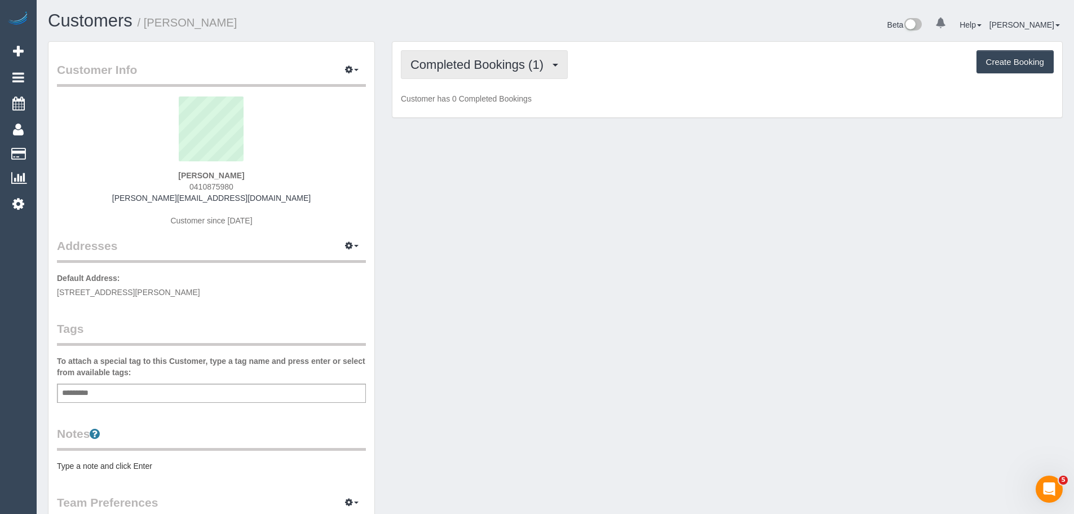
click at [466, 77] on button "Completed Bookings (1)" at bounding box center [484, 64] width 167 height 29
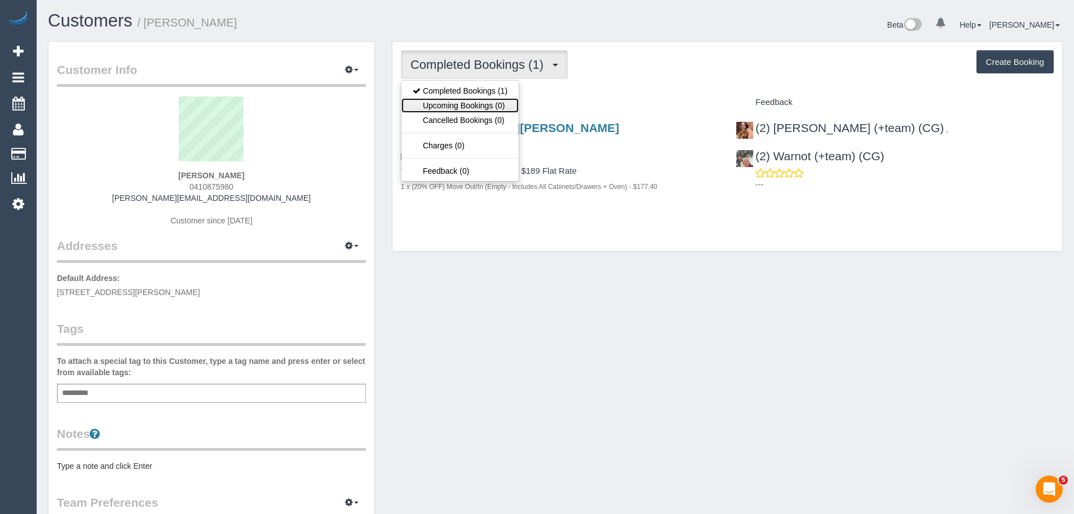
click at [460, 110] on link "Upcoming Bookings (0)" at bounding box center [460, 105] width 117 height 15
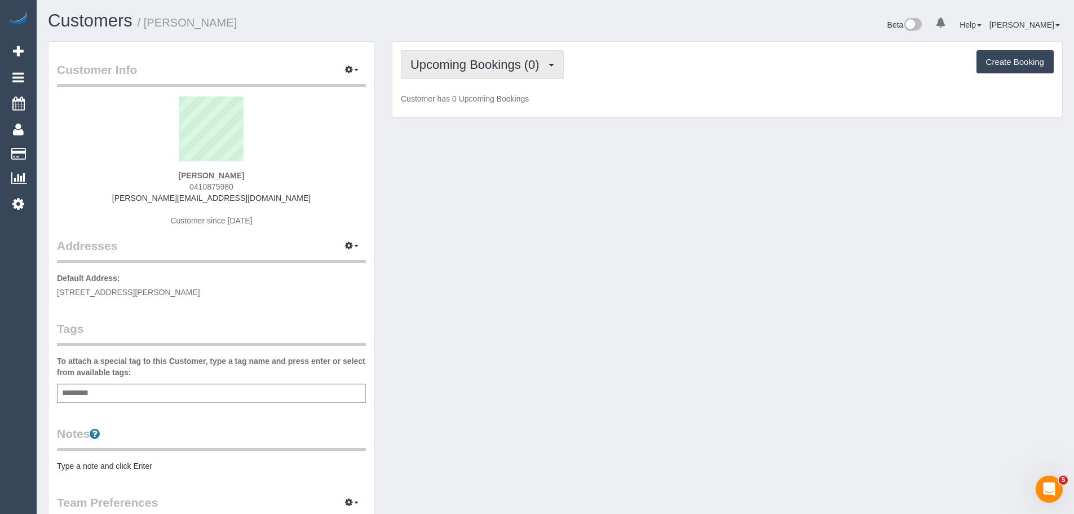
click at [481, 63] on span "Upcoming Bookings (0)" at bounding box center [478, 65] width 135 height 14
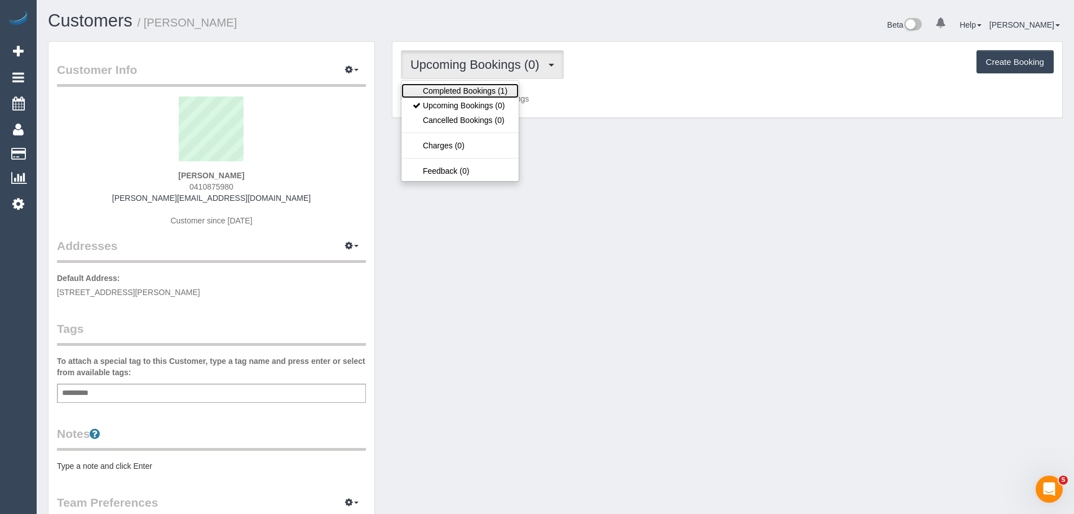
click at [481, 88] on link "Completed Bookings (1)" at bounding box center [460, 90] width 117 height 15
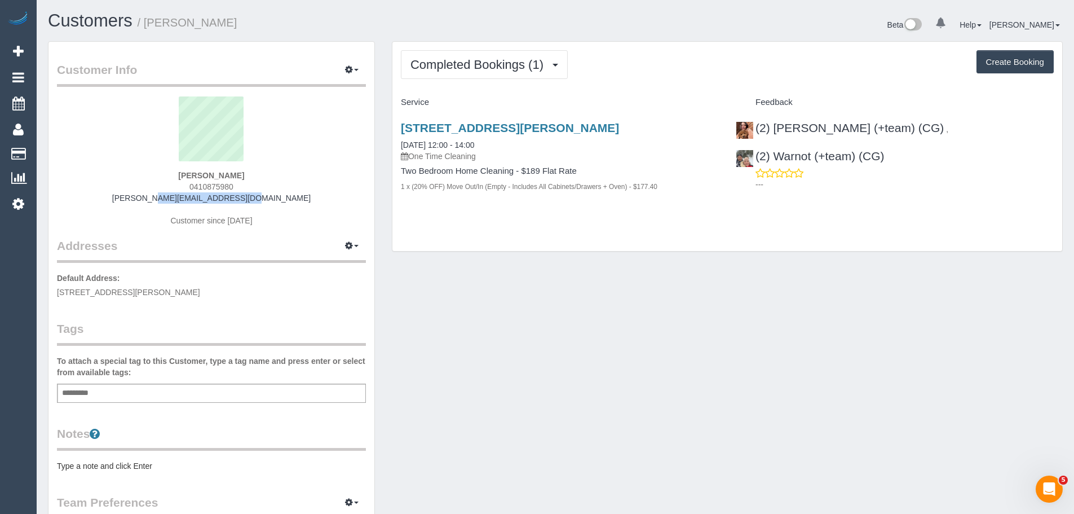
drag, startPoint x: 149, startPoint y: 194, endPoint x: 276, endPoint y: 196, distance: 126.3
click at [276, 196] on div "Taz Matthews 0410875980 t.matthews@hotmail.com Customer since 2025" at bounding box center [211, 166] width 309 height 141
copy link "t.matthews@hotmail.com"
click at [261, 195] on div "Taz Matthews 0410875980 t.matthews@hotmail.com Customer since 2025" at bounding box center [211, 166] width 309 height 141
drag, startPoint x: 269, startPoint y: 197, endPoint x: 161, endPoint y: 197, distance: 108.3
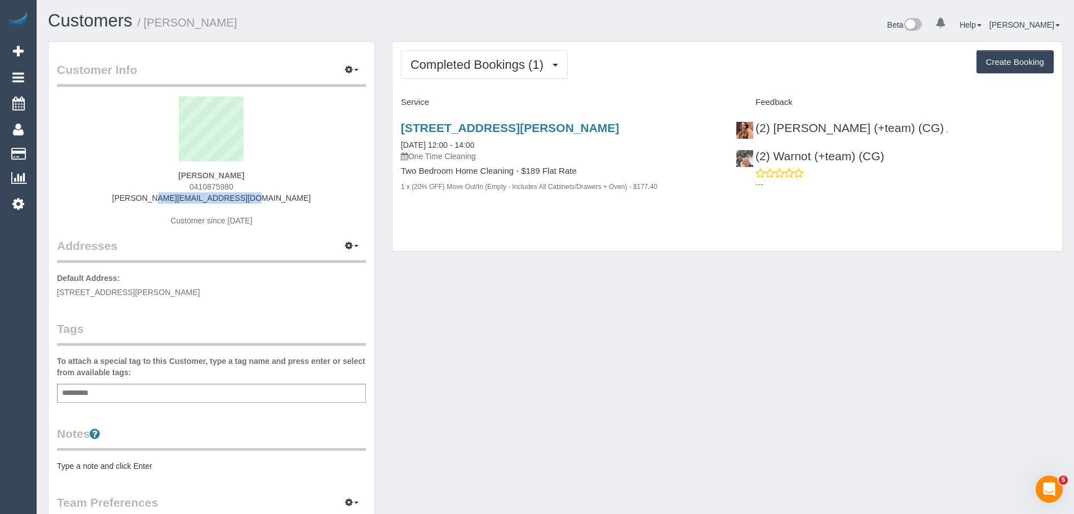
click at [161, 197] on div "Taz Matthews 0410875980 t.matthews@hotmail.com Customer since 2025" at bounding box center [211, 166] width 309 height 141
copy link "t.matthews@hotmail.com"
click at [896, 215] on div "Completed Bookings (1) Completed Bookings (1) Upcoming Bookings (0) Cancelled B…" at bounding box center [728, 147] width 670 height 210
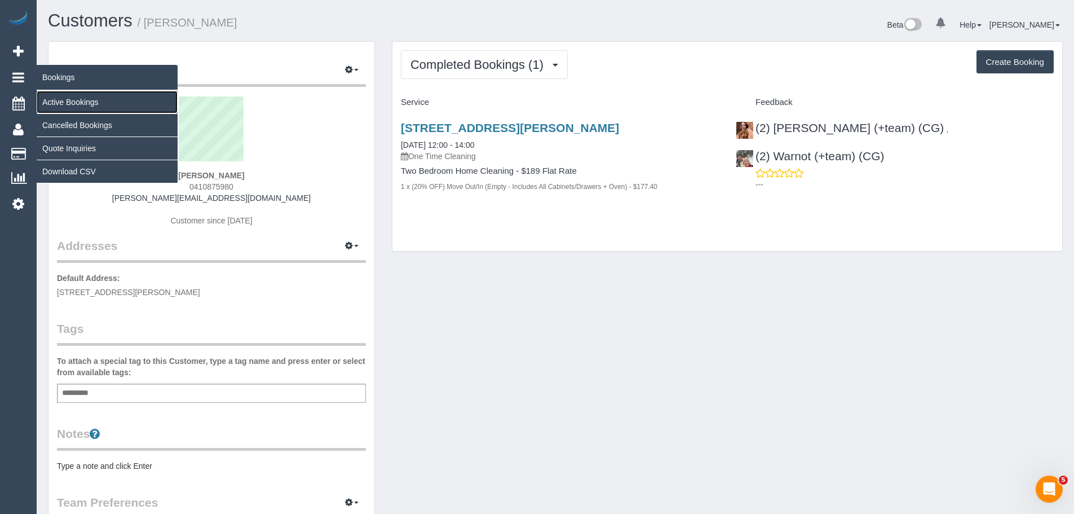
click at [68, 108] on link "Active Bookings" at bounding box center [107, 102] width 141 height 23
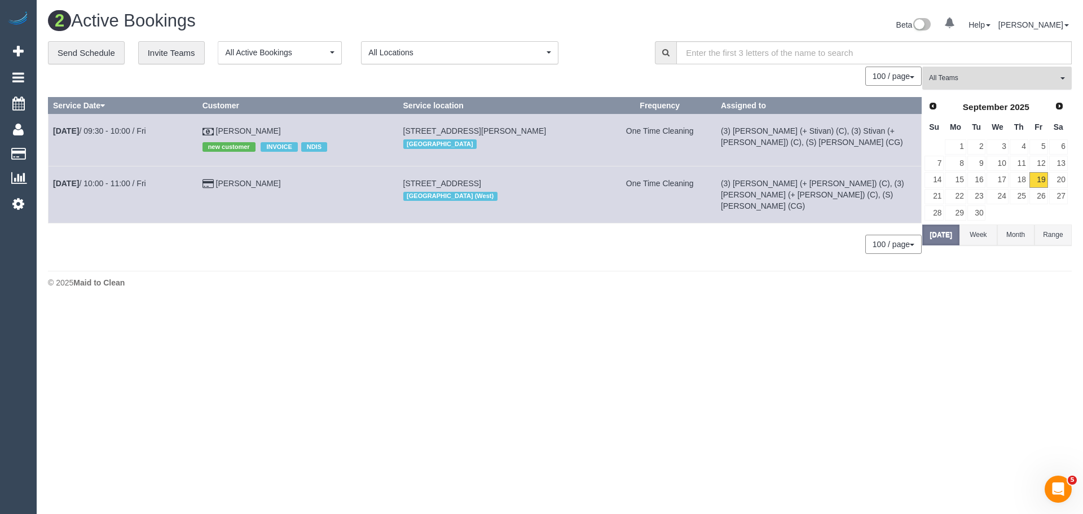
click at [967, 80] on span "All Teams" at bounding box center [993, 78] width 129 height 10
click at [972, 98] on link "Remove Team Filters" at bounding box center [997, 96] width 148 height 15
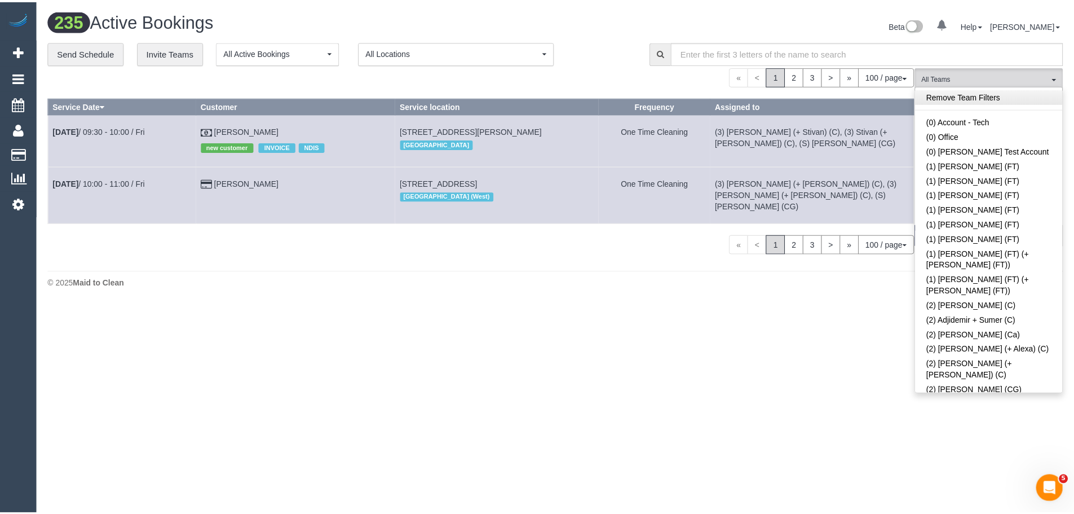
scroll to position [3489, 0]
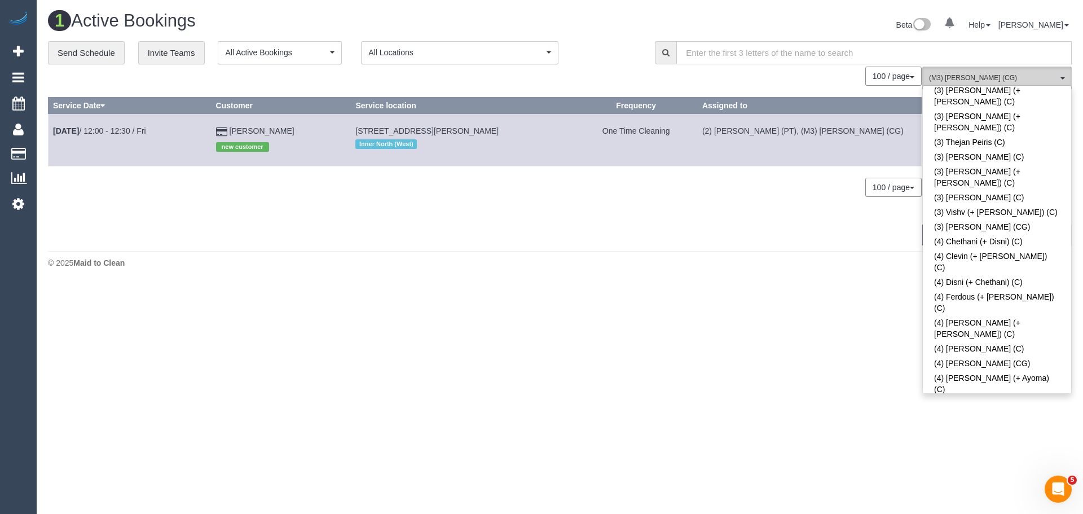
click at [982, 76] on span "(M3) Adnan (CG)" at bounding box center [993, 78] width 129 height 10
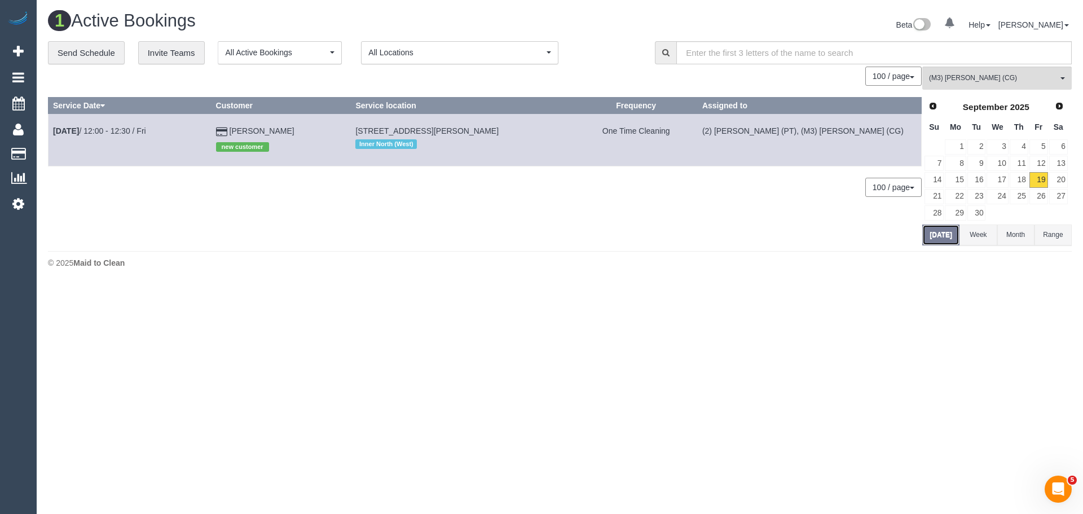
click at [946, 236] on button "[DATE]" at bounding box center [940, 234] width 37 height 21
click at [146, 130] on link "Sep 19th / 12:00 - 12:30 / Fri" at bounding box center [99, 130] width 93 height 9
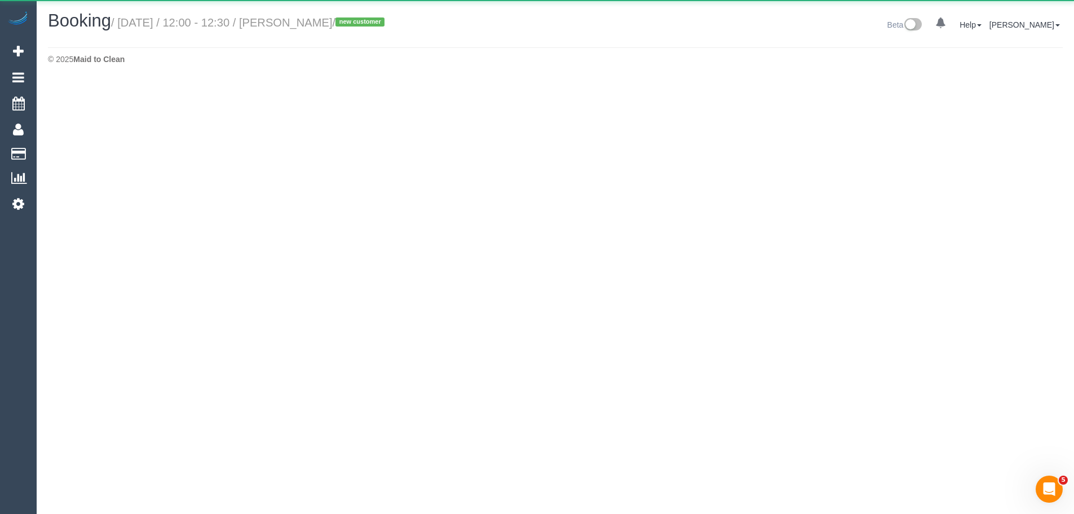
select select "VIC"
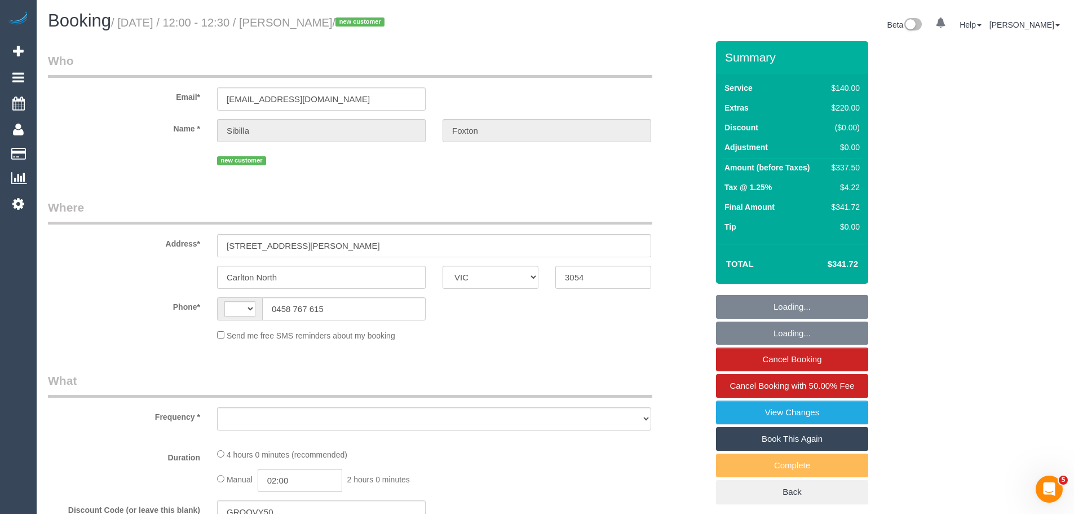
select select "string:AU"
select select "string:stripe-pm_1S4eCv2GScqysDRVD8ZC2mwk"
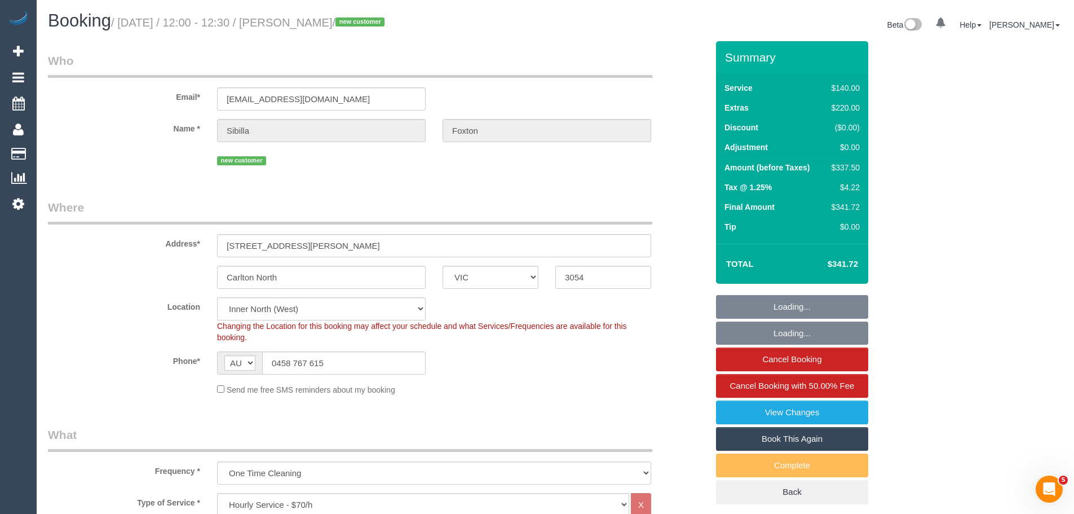
select select "object:4160"
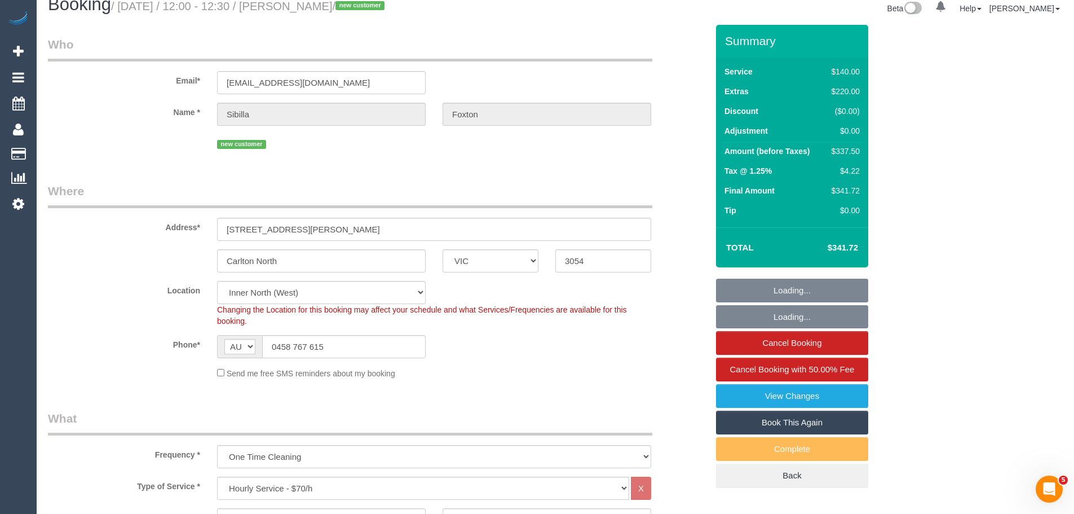
select select "number:28"
select select "number:15"
select select "number:19"
select select "number:24"
select select "number:11"
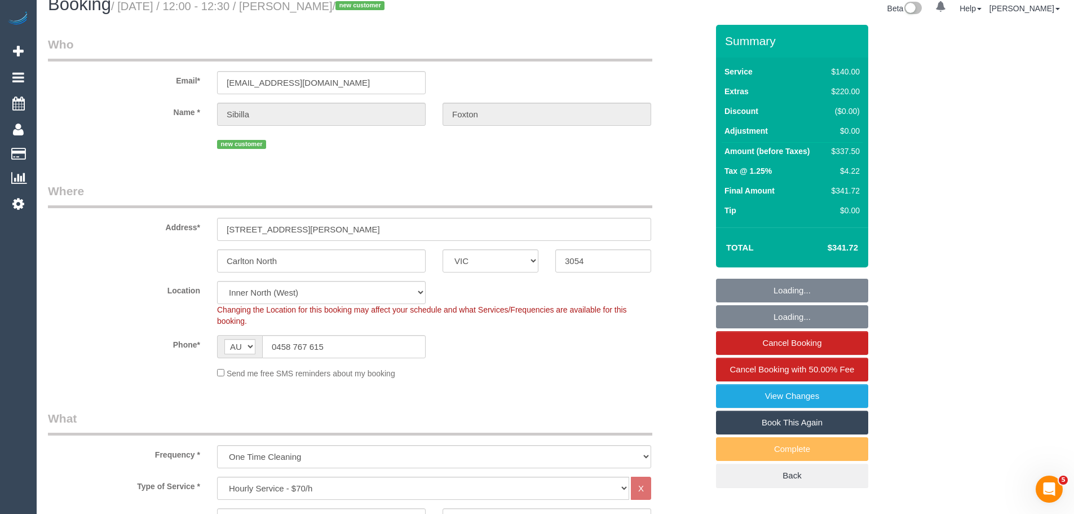
select select "object:5181"
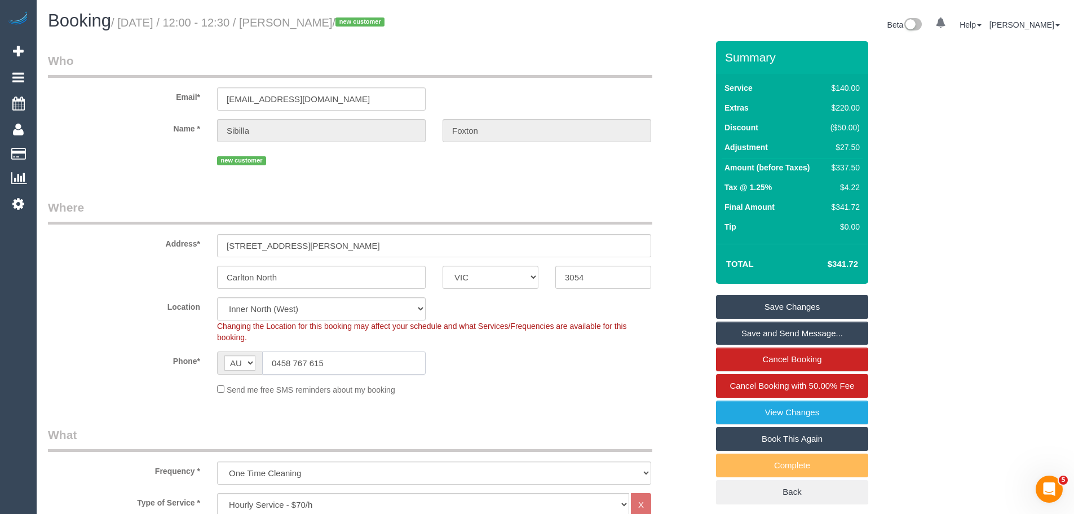
drag, startPoint x: 351, startPoint y: 358, endPoint x: 190, endPoint y: 363, distance: 160.8
click at [178, 365] on div "Phone* AF AL DZ AD AO AI AQ AG AR AM AW AU AT AZ BS BH BD BB BY BE BZ BJ BM BT …" at bounding box center [377, 362] width 677 height 23
drag, startPoint x: 362, startPoint y: 254, endPoint x: 144, endPoint y: 238, distance: 218.3
click at [144, 238] on div "Address* 521 Nicholson Street" at bounding box center [377, 228] width 677 height 58
drag, startPoint x: 347, startPoint y: 360, endPoint x: 214, endPoint y: 368, distance: 132.7
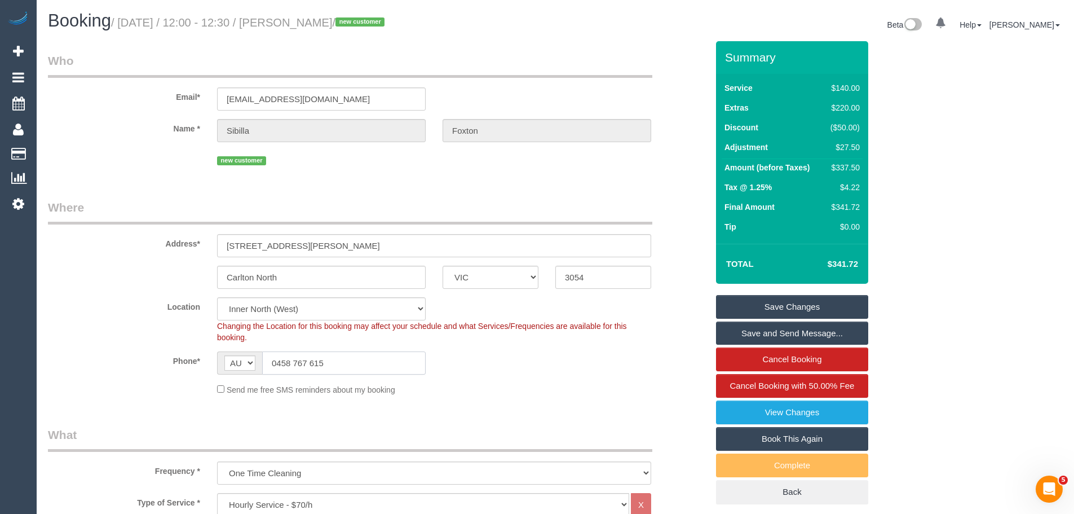
click at [224, 366] on div "AF AL DZ AD AO AI AQ AG AR AM AW AU AT AZ BS BH BD BB BY BE BZ BJ BM BT BO BA B…" at bounding box center [321, 362] width 209 height 23
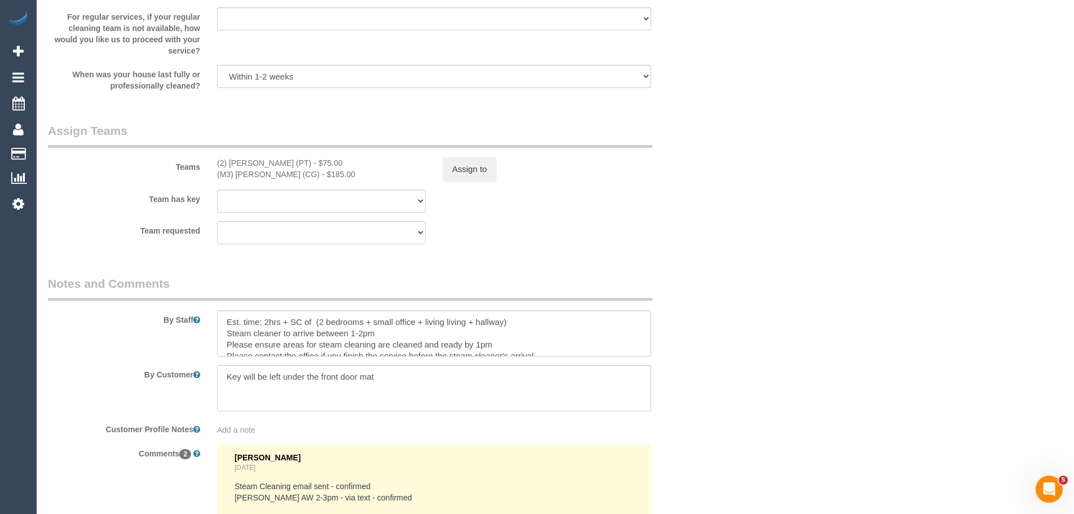
scroll to position [1635, 0]
drag, startPoint x: 317, startPoint y: 321, endPoint x: 394, endPoint y: 321, distance: 77.3
click at [394, 321] on textarea at bounding box center [434, 331] width 434 height 46
click at [320, 323] on textarea at bounding box center [434, 331] width 434 height 46
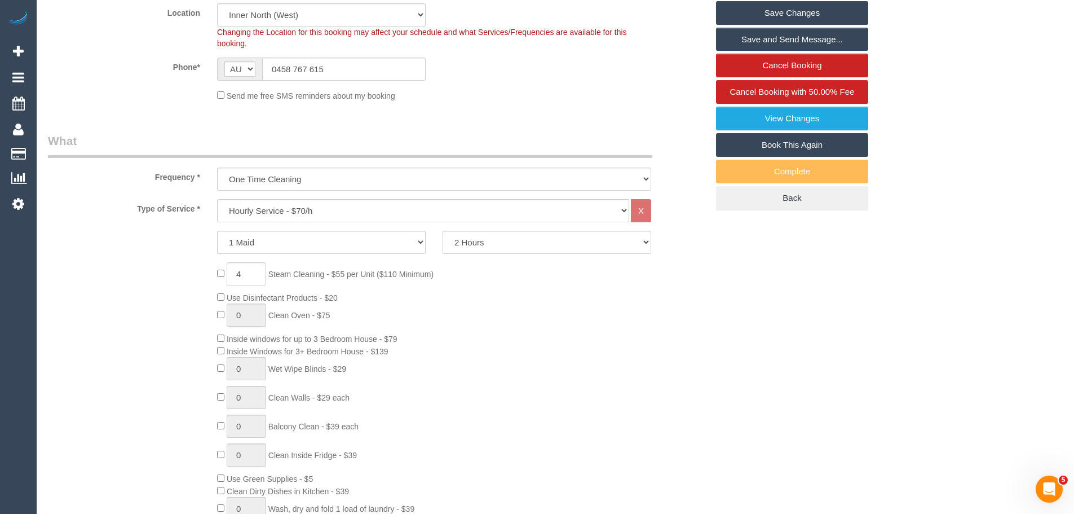
scroll to position [169, 0]
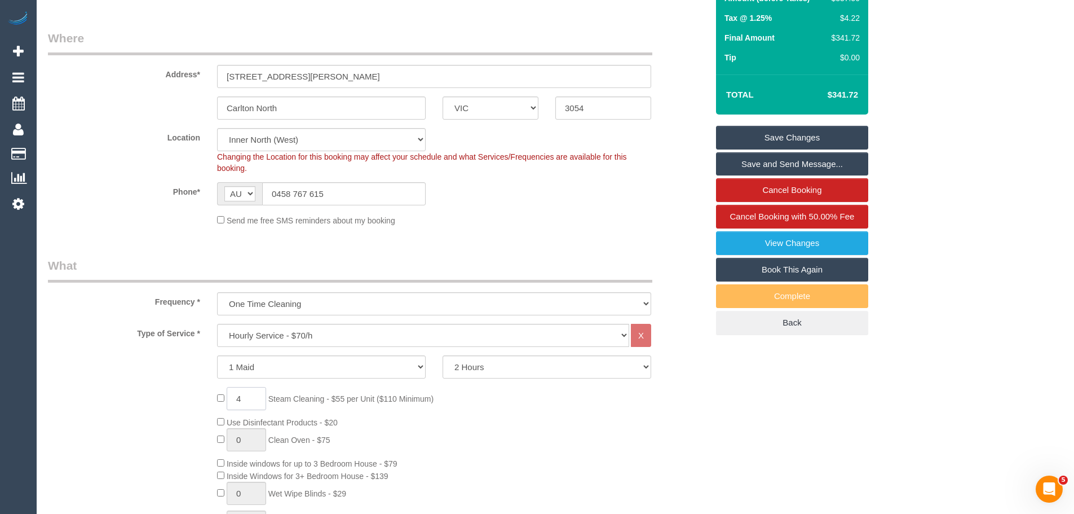
drag, startPoint x: 258, startPoint y: 396, endPoint x: 235, endPoint y: 394, distance: 23.2
click at [235, 394] on input "4" at bounding box center [246, 398] width 39 height 23
type input "5"
click at [787, 136] on link "Save Changes" at bounding box center [792, 138] width 152 height 24
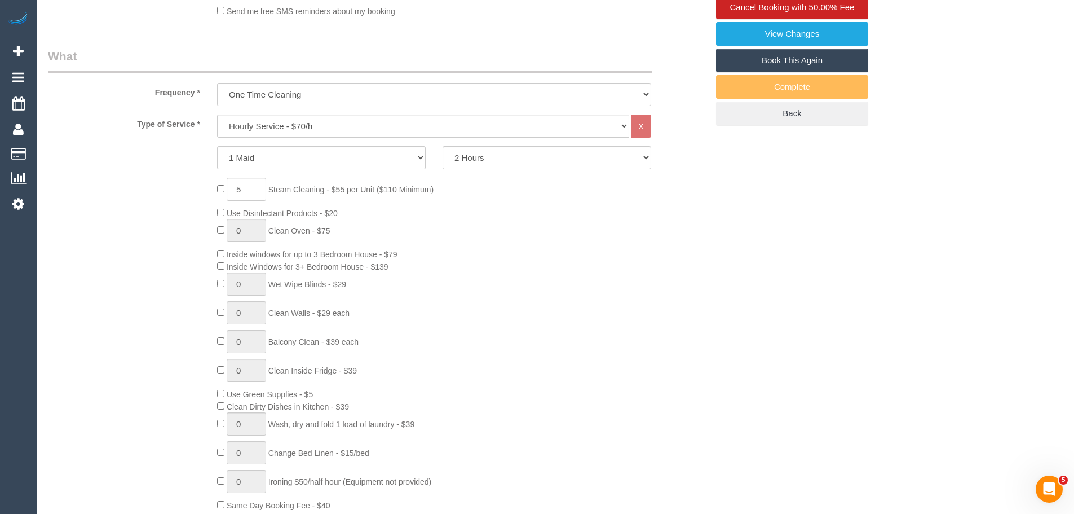
scroll to position [508, 0]
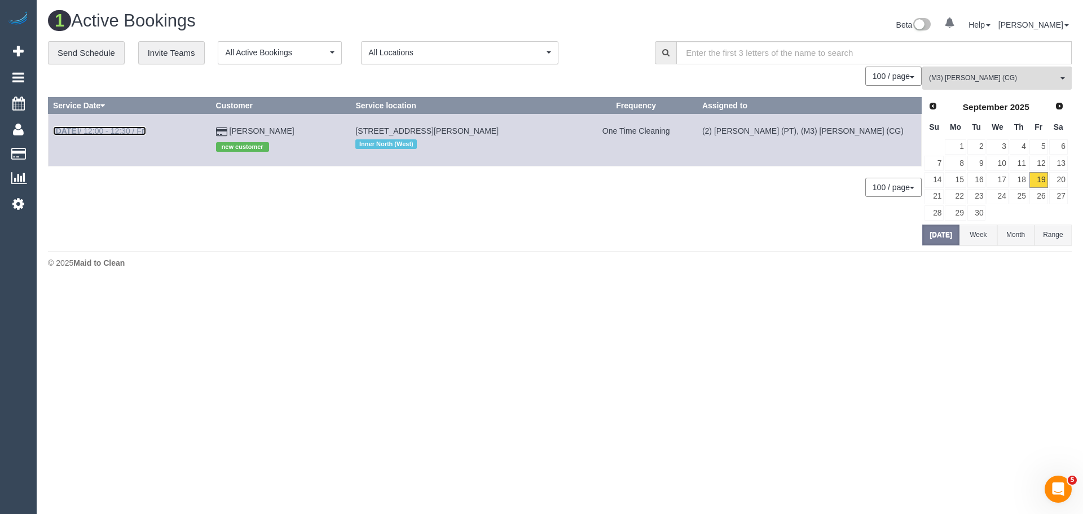
click at [116, 130] on link "Sep 19th / 12:00 - 12:30 / Fri" at bounding box center [99, 130] width 93 height 9
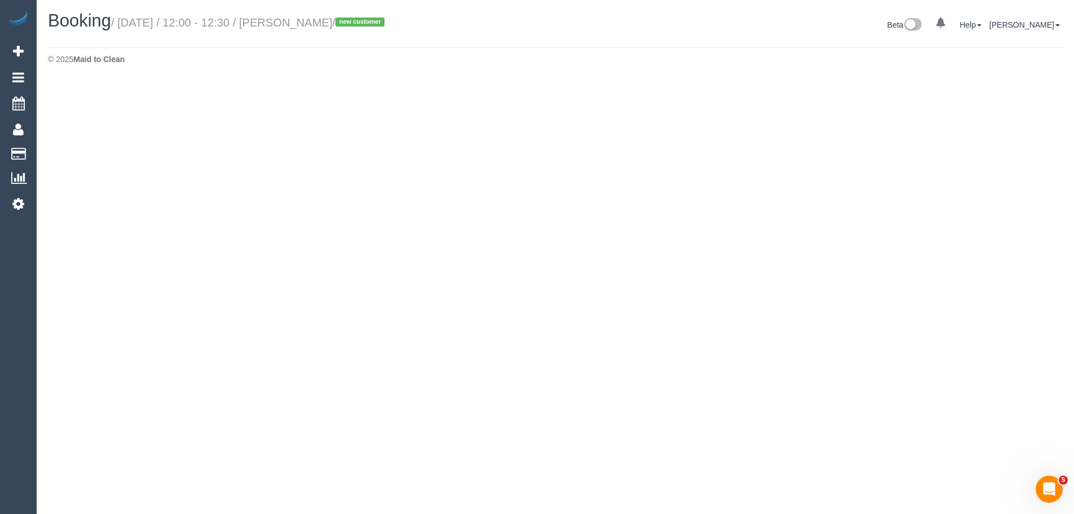
select select "VIC"
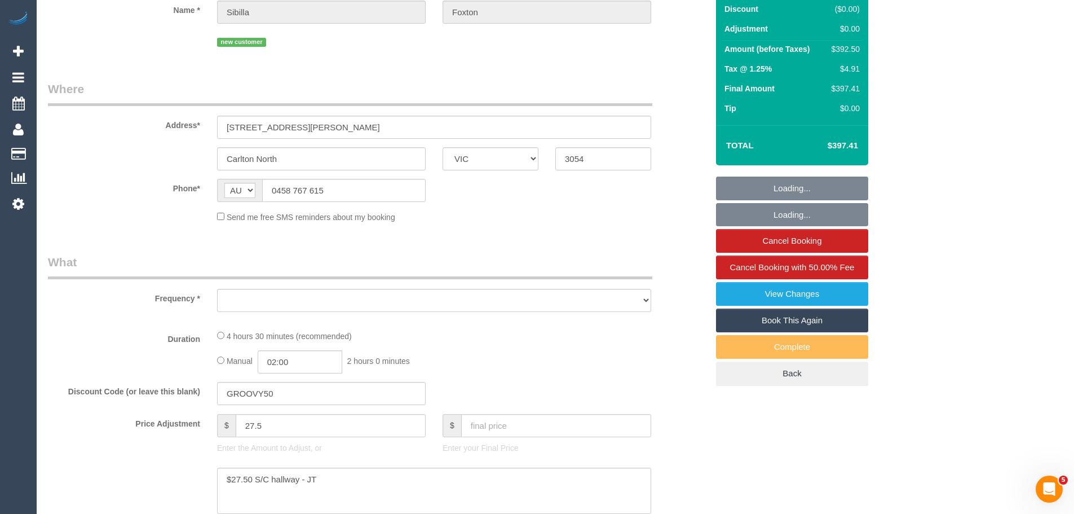
select select "object:5885"
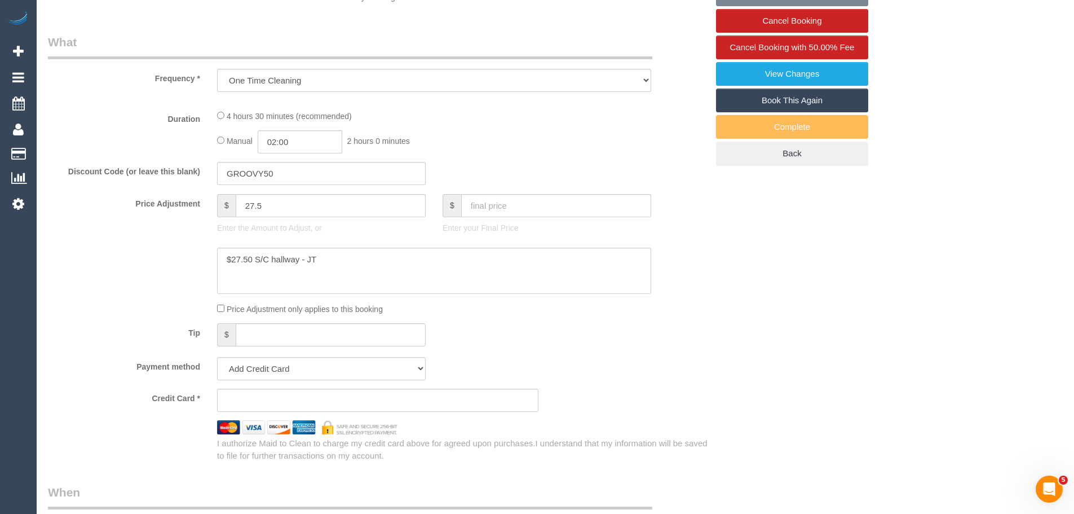
select select "string:stripe-pm_1S4eCv2GScqysDRVD8ZC2mwk"
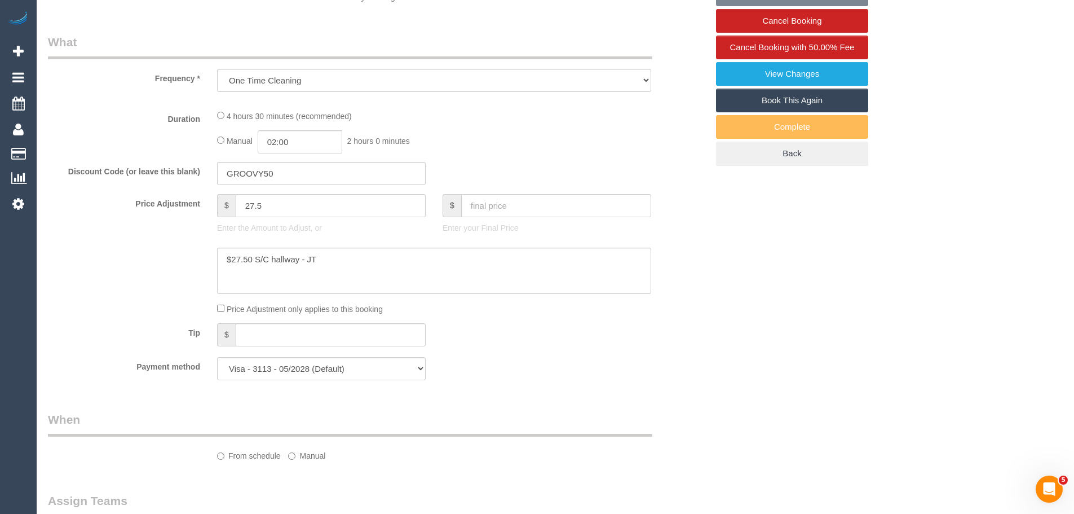
select select "number:28"
select select "number:15"
select select "number:19"
select select "number:24"
select select "number:11"
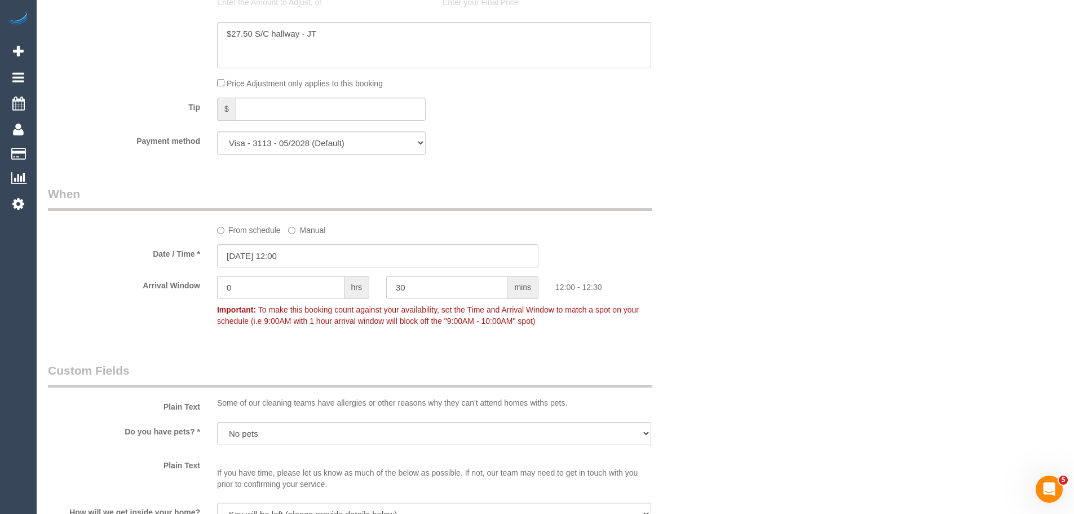
select select "object:6932"
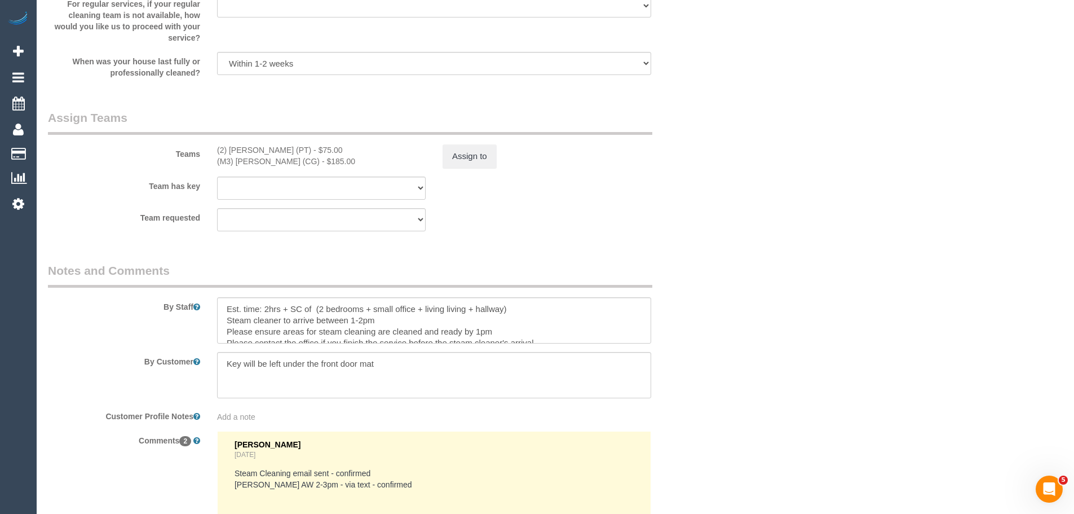
scroll to position [1770, 0]
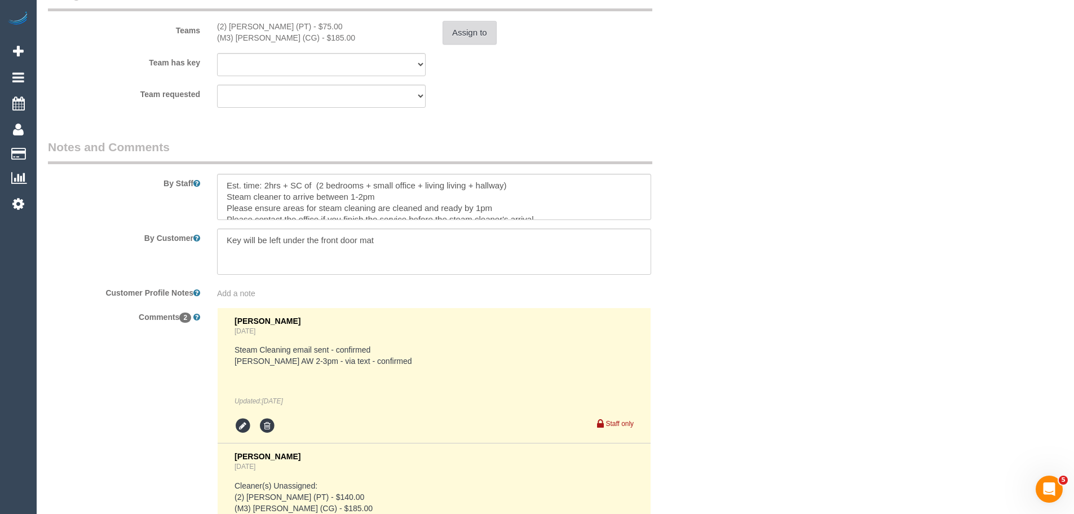
click at [453, 39] on button "Assign to" at bounding box center [470, 33] width 54 height 24
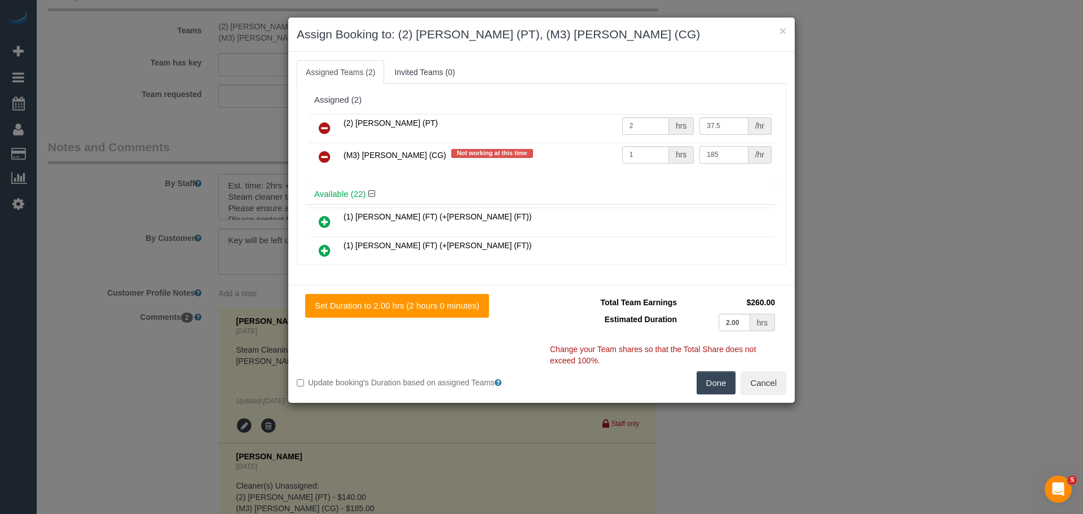
click at [722, 153] on input "185" at bounding box center [723, 154] width 48 height 17
type input "225"
click at [715, 386] on button "Done" at bounding box center [715, 383] width 39 height 24
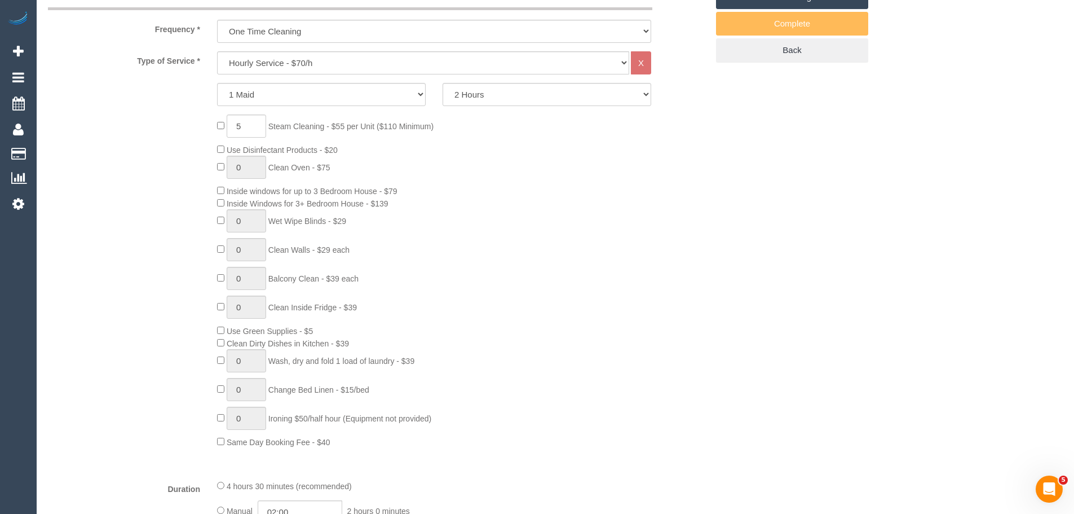
scroll to position [47, 0]
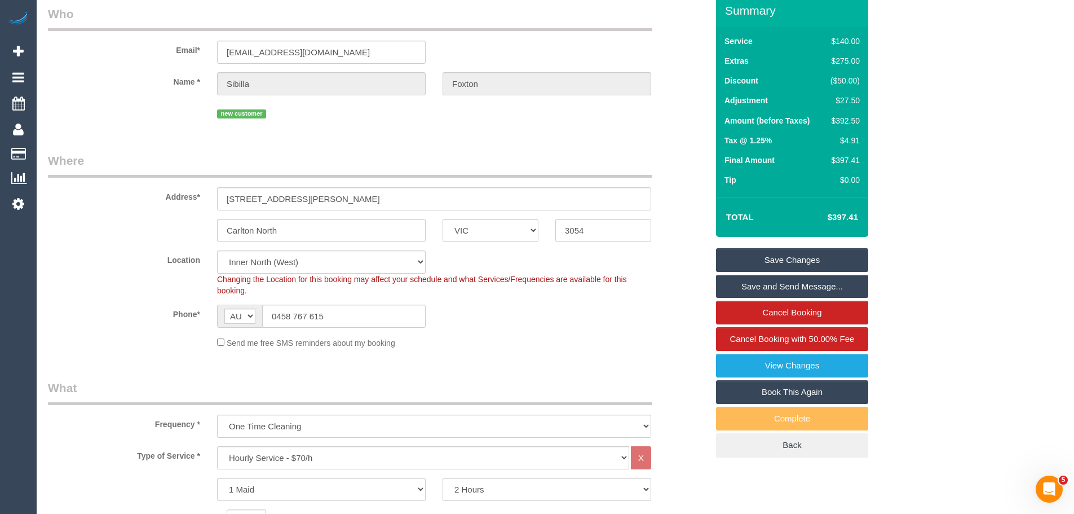
click at [792, 253] on link "Save Changes" at bounding box center [792, 260] width 152 height 24
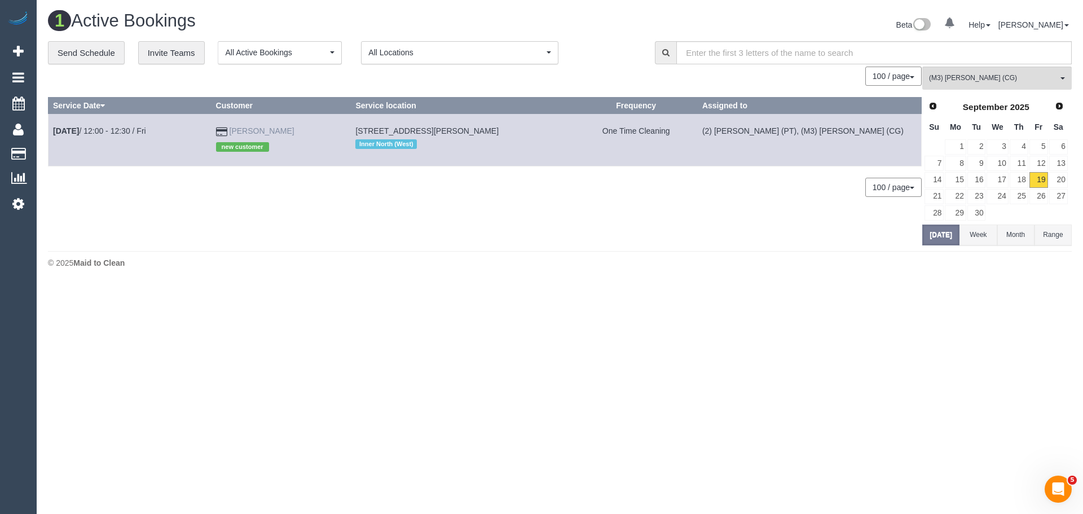
drag, startPoint x: 299, startPoint y: 130, endPoint x: 246, endPoint y: 129, distance: 53.6
click at [246, 129] on td "Sibilla Foxton new customer" at bounding box center [281, 140] width 140 height 52
copy link "Sibilla Foxton"
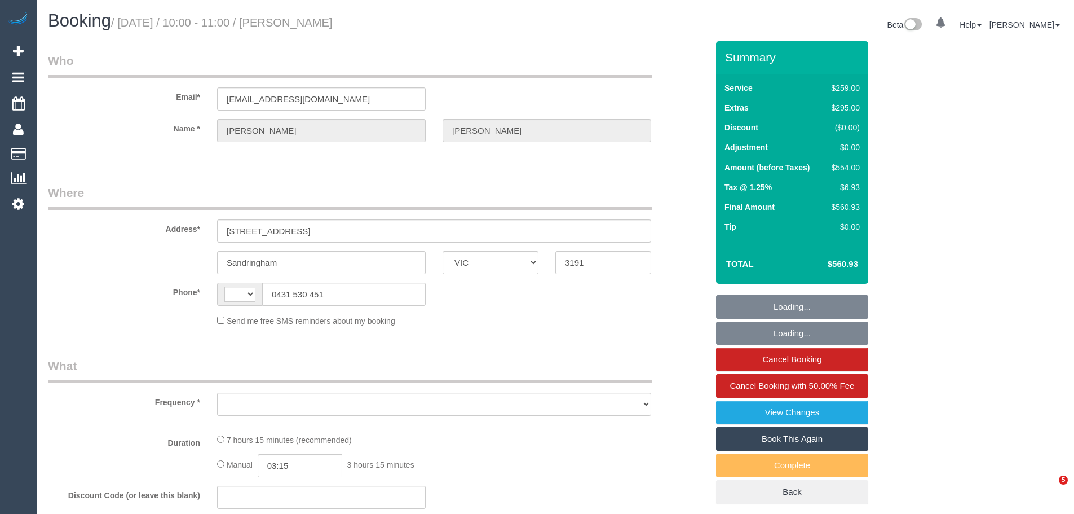
select select "VIC"
select select "string:AU"
select select "object:600"
select select "string:stripe-pm_1QuiJU2GScqysDRVA8fU0KcC"
select select "number:28"
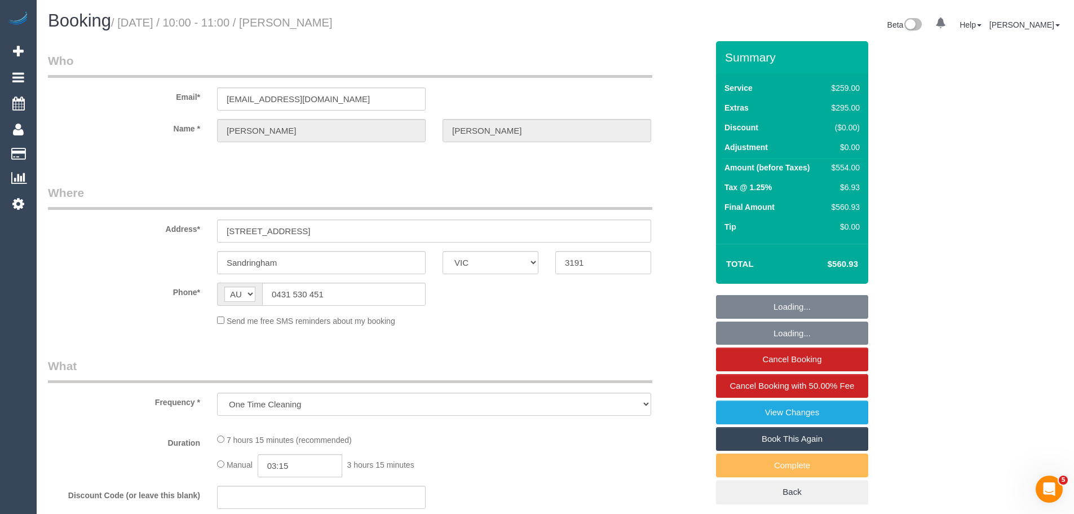
select select "number:14"
select select "number:19"
select select "number:36"
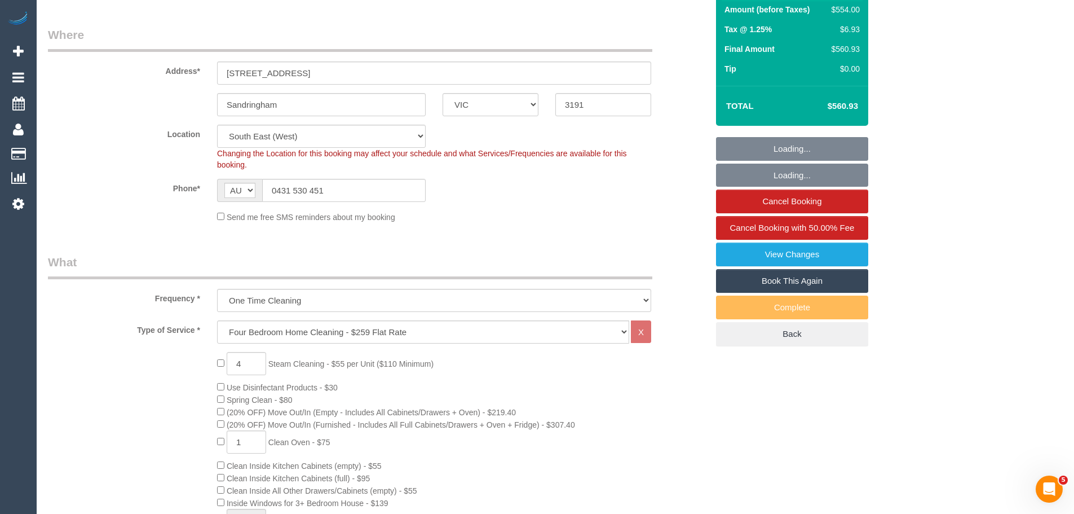
scroll to position [169, 0]
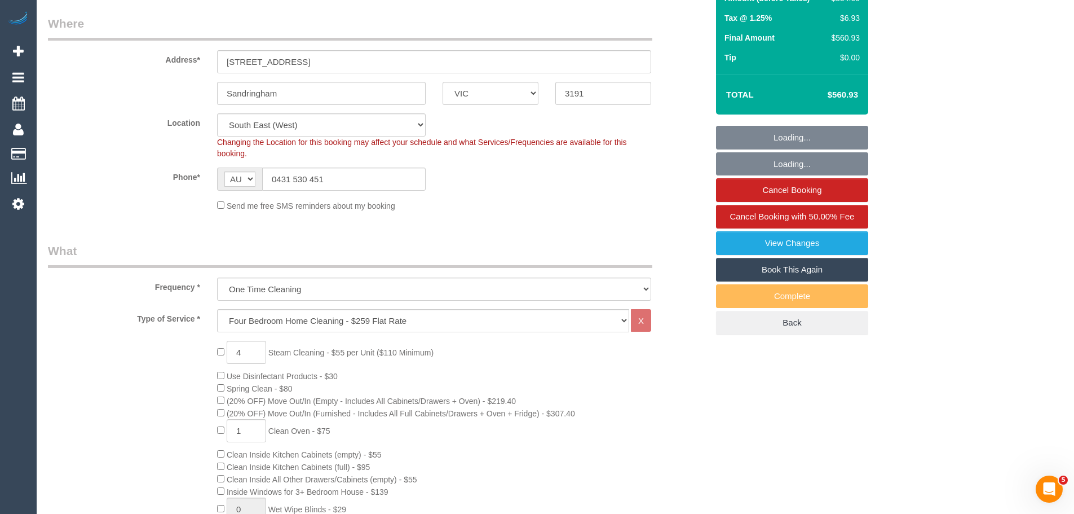
select select "object:1390"
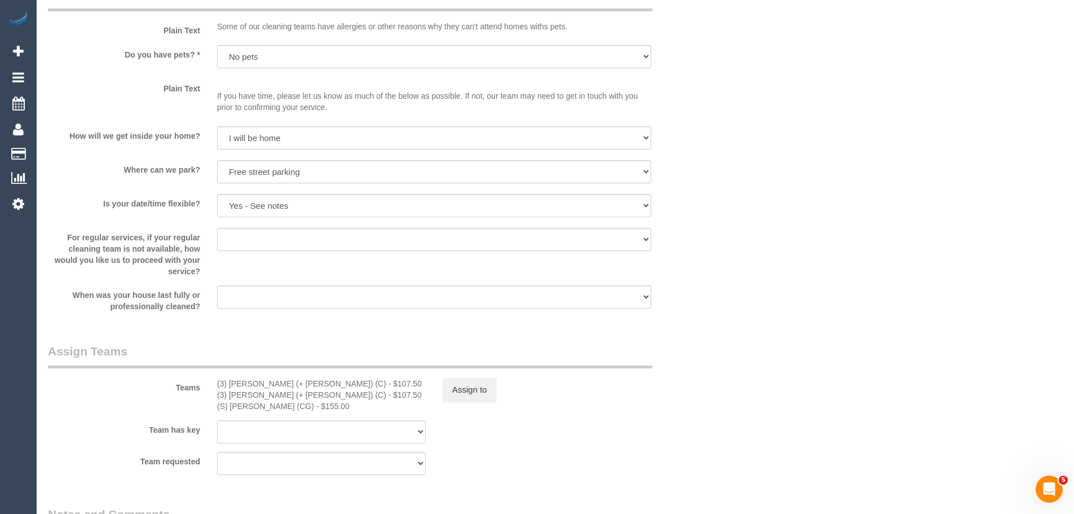
scroll to position [1635, 0]
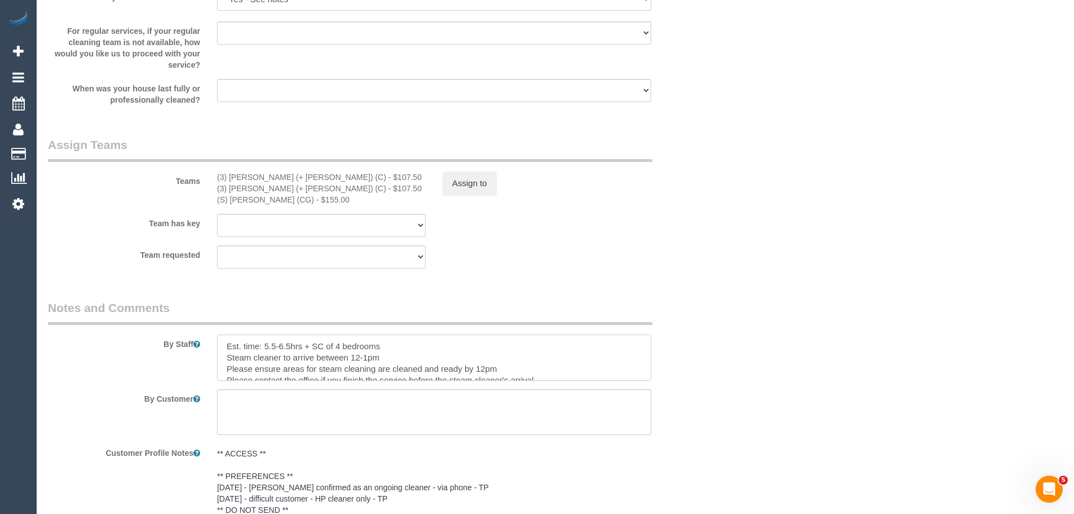
drag, startPoint x: 322, startPoint y: 345, endPoint x: 385, endPoint y: 346, distance: 63.2
click at [385, 346] on textarea at bounding box center [434, 357] width 434 height 46
click at [394, 351] on textarea at bounding box center [434, 357] width 434 height 46
drag, startPoint x: 294, startPoint y: 350, endPoint x: 394, endPoint y: 349, distance: 99.8
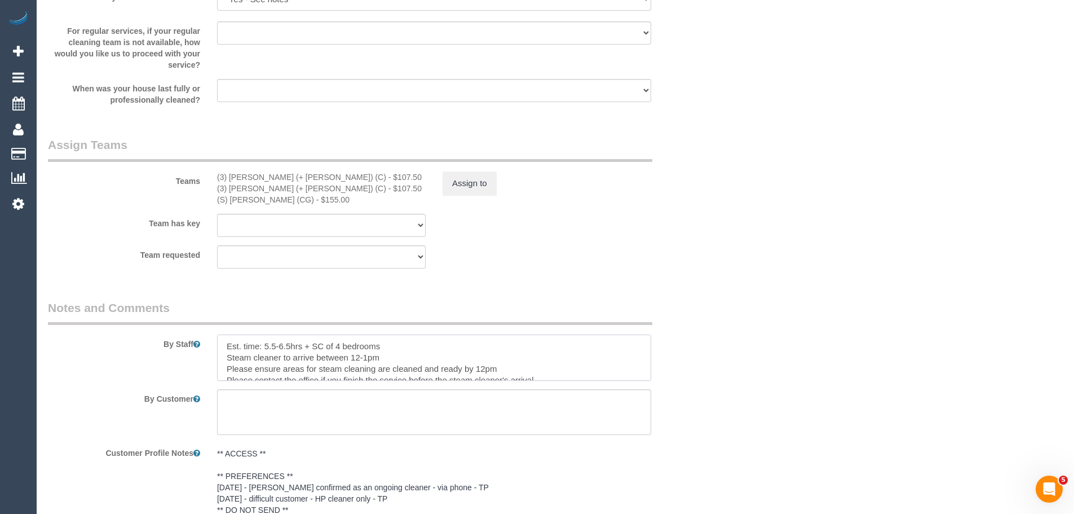
click at [391, 348] on textarea at bounding box center [434, 357] width 434 height 46
click at [399, 351] on textarea at bounding box center [434, 357] width 434 height 46
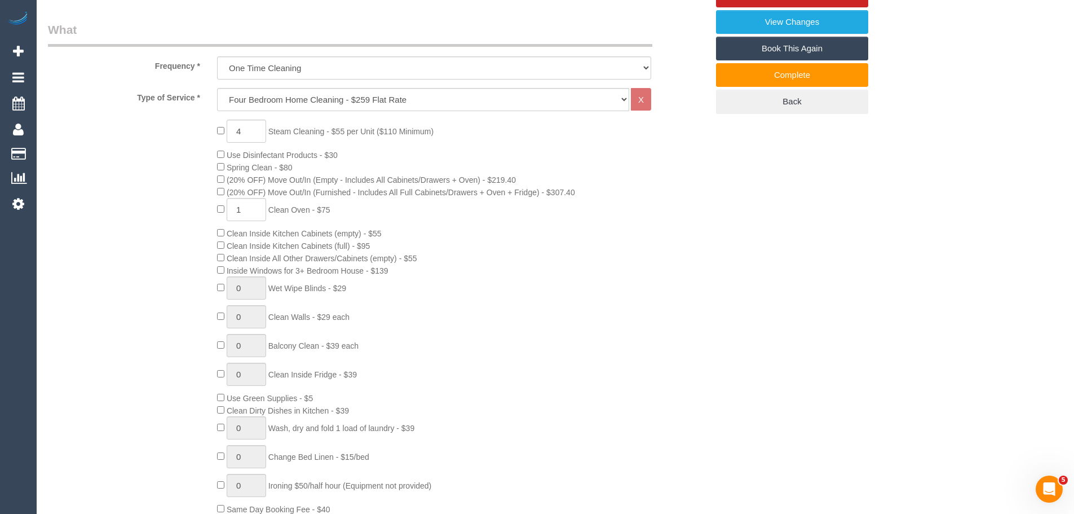
scroll to position [395, 0]
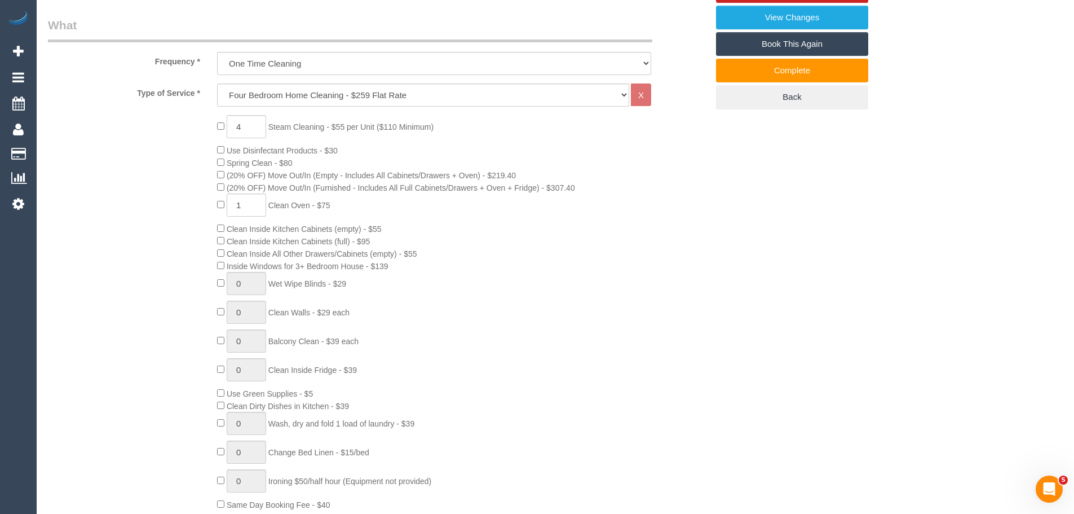
click at [580, 348] on div "4 Steam Cleaning - $55 per Unit ($110 Minimum) Use Disinfectant Products - $30 …" at bounding box center [463, 312] width 508 height 395
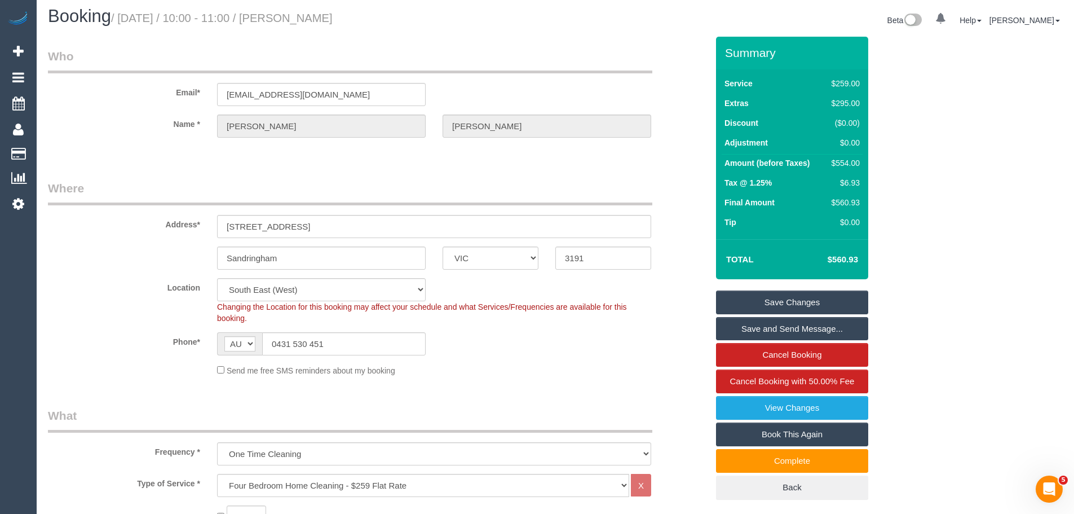
scroll to position [0, 0]
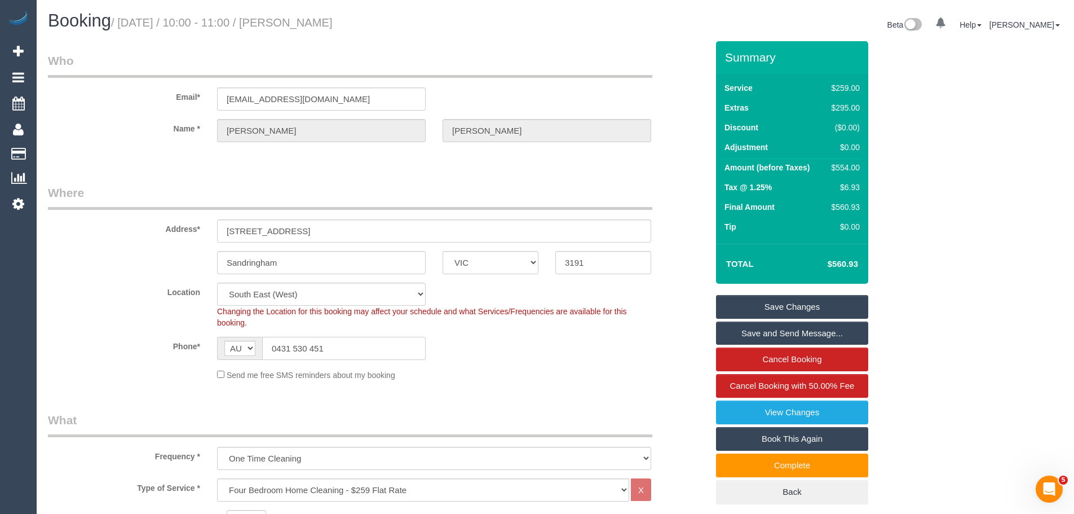
click at [353, 355] on input "0431 530 451" at bounding box center [344, 348] width 164 height 23
drag, startPoint x: 327, startPoint y: 231, endPoint x: 126, endPoint y: 227, distance: 200.8
click at [126, 227] on div "Address* 8 GRANGE RD" at bounding box center [377, 213] width 677 height 58
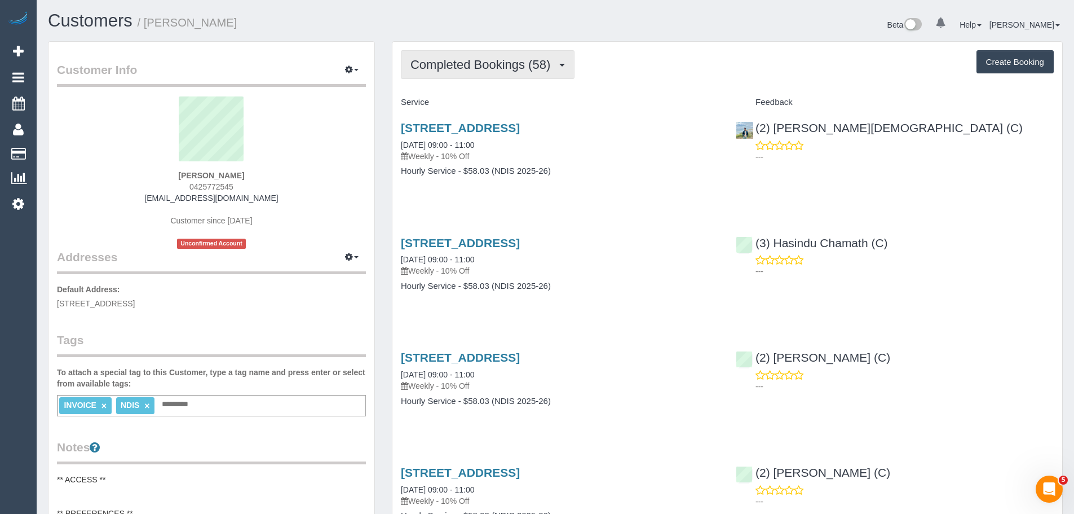
click at [464, 67] on span "Completed Bookings (58)" at bounding box center [483, 65] width 145 height 14
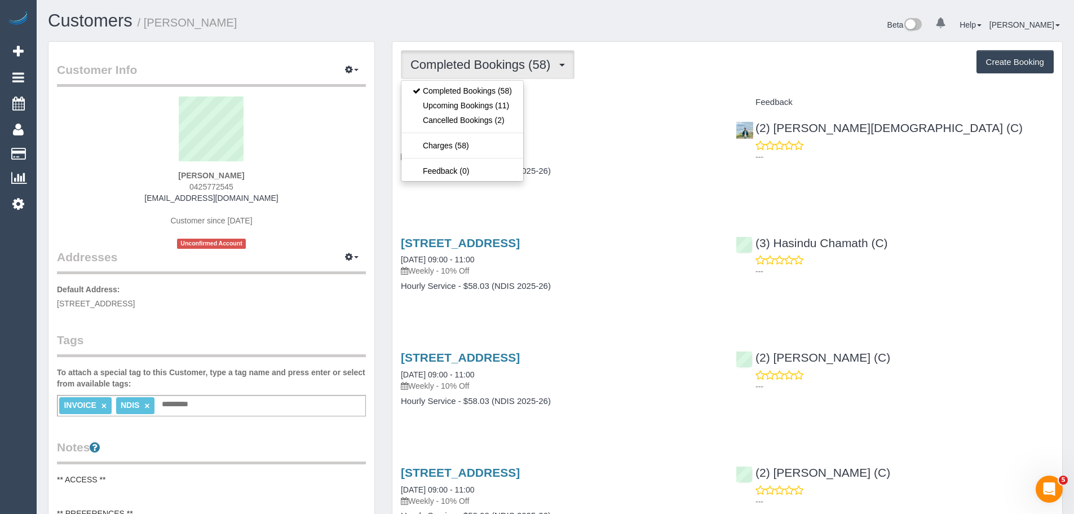
click at [661, 65] on div "Completed Bookings (58) Completed Bookings (58) Upcoming Bookings (11) Cancelle…" at bounding box center [727, 64] width 653 height 29
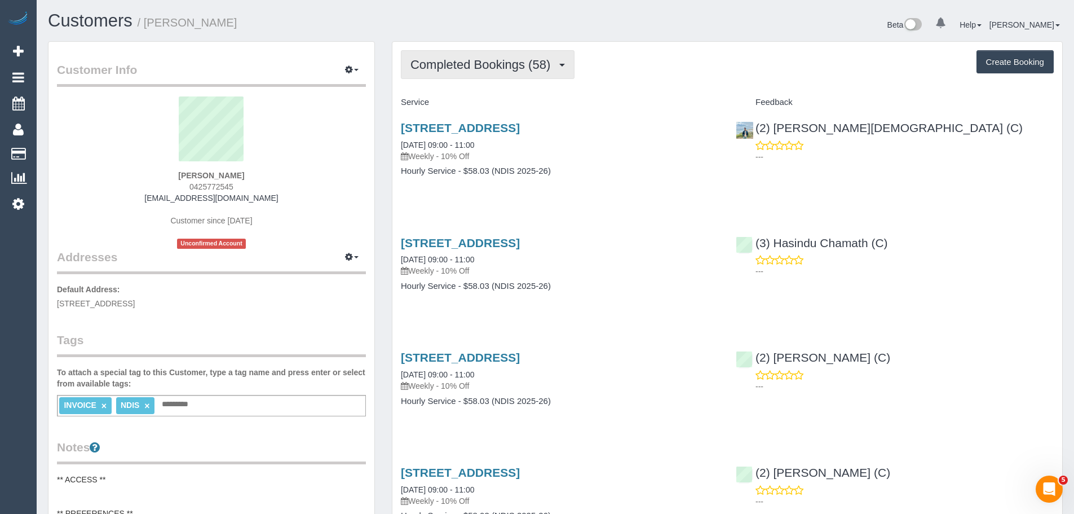
click at [514, 76] on button "Completed Bookings (58)" at bounding box center [488, 64] width 174 height 29
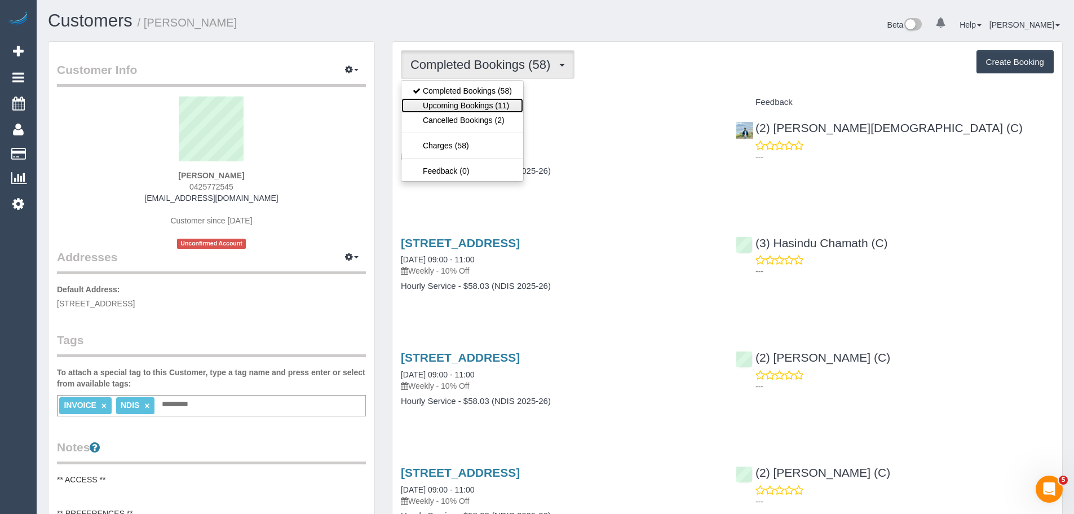
click at [510, 104] on link "Upcoming Bookings (11)" at bounding box center [463, 105] width 122 height 15
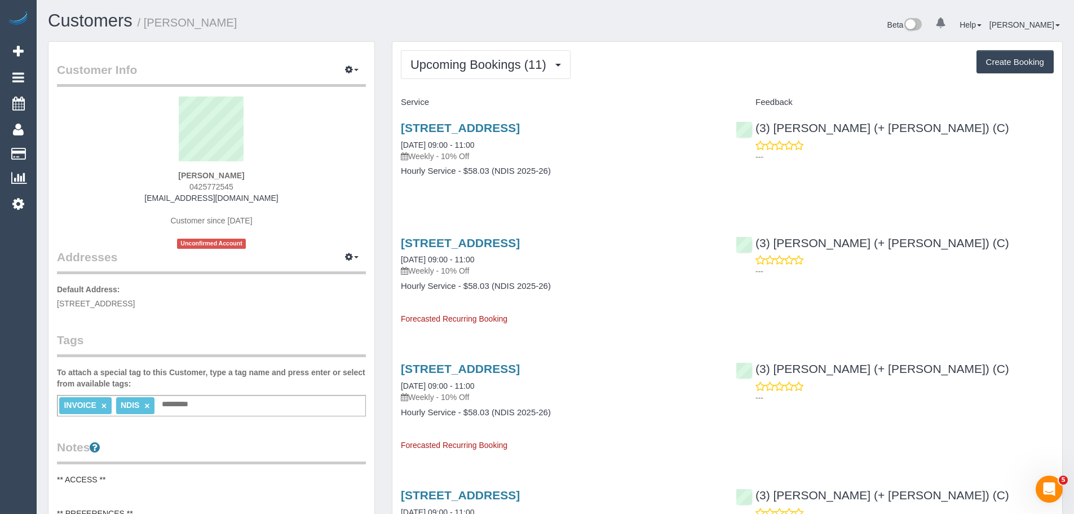
drag, startPoint x: 284, startPoint y: 198, endPoint x: 320, endPoint y: 201, distance: 36.8
click at [320, 201] on div "Craig Paterson 0425772545 oleander.paterson@gmail.com Customer since 2024 Uncon…" at bounding box center [211, 172] width 309 height 152
click at [436, 64] on span "Upcoming Bookings (11)" at bounding box center [482, 65] width 142 height 14
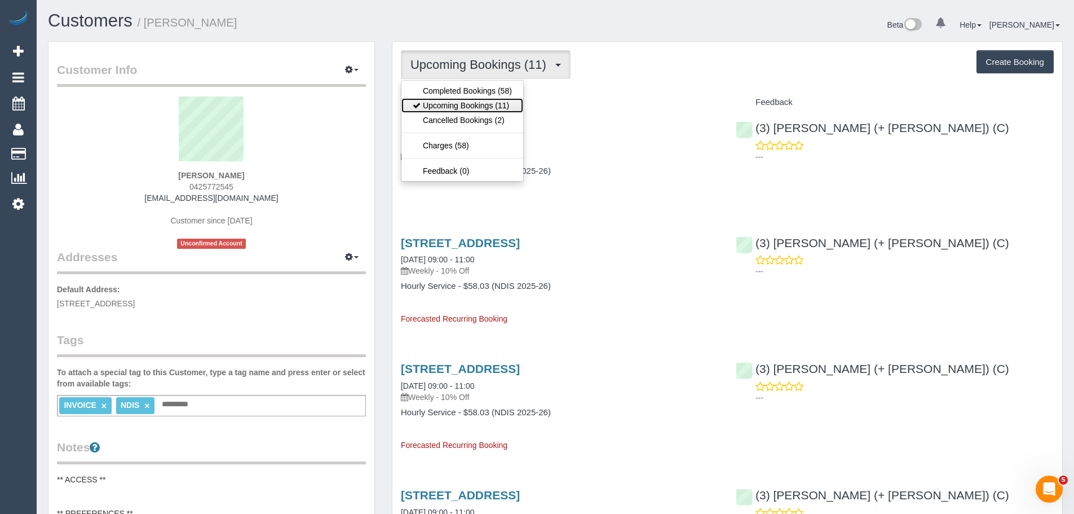
click at [451, 106] on link "Upcoming Bookings (11)" at bounding box center [463, 105] width 122 height 15
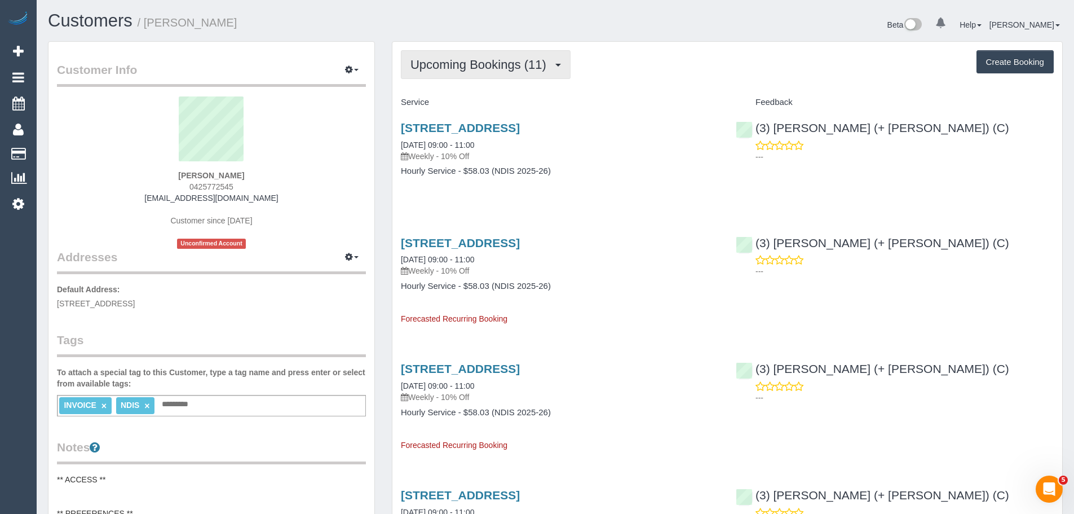
click at [429, 54] on button "Upcoming Bookings (11)" at bounding box center [486, 64] width 170 height 29
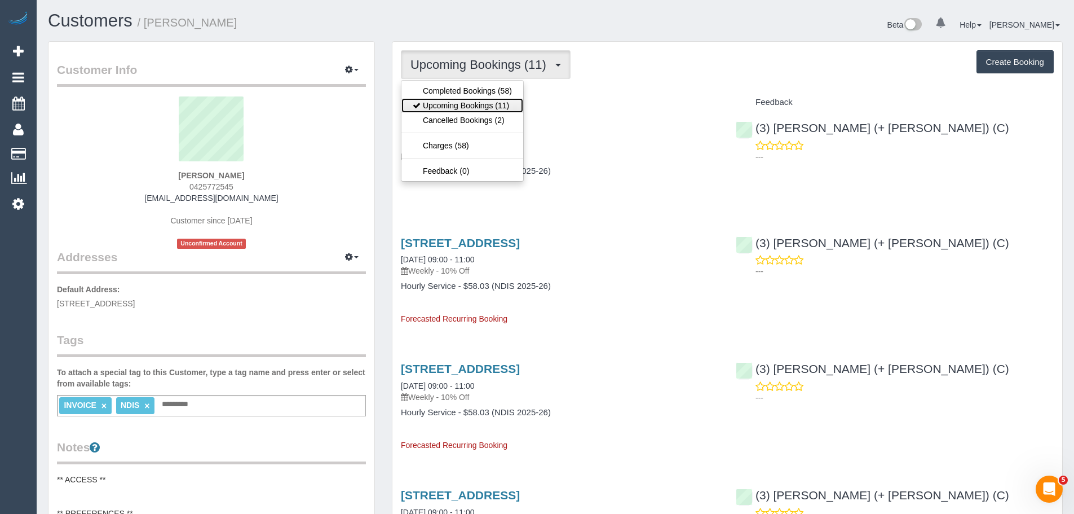
click at [449, 102] on link "Upcoming Bookings (11)" at bounding box center [463, 105] width 122 height 15
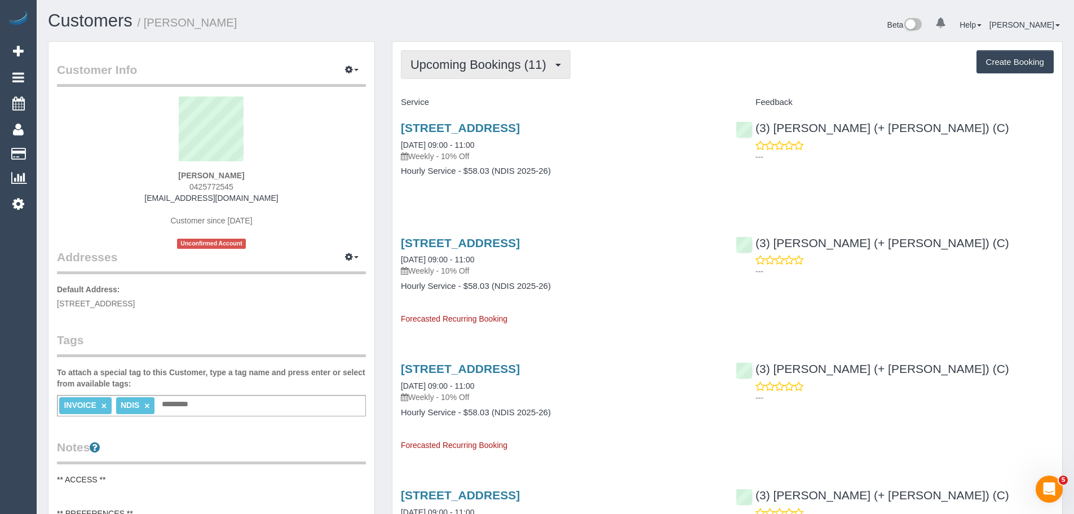
click at [464, 72] on button "Upcoming Bookings (11)" at bounding box center [486, 64] width 170 height 29
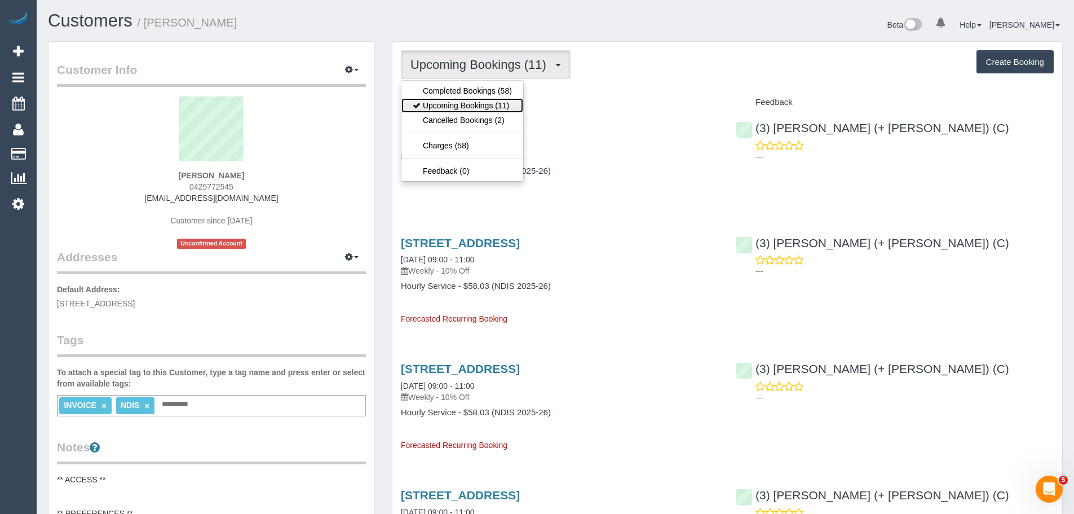
click at [465, 100] on link "Upcoming Bookings (11)" at bounding box center [463, 105] width 122 height 15
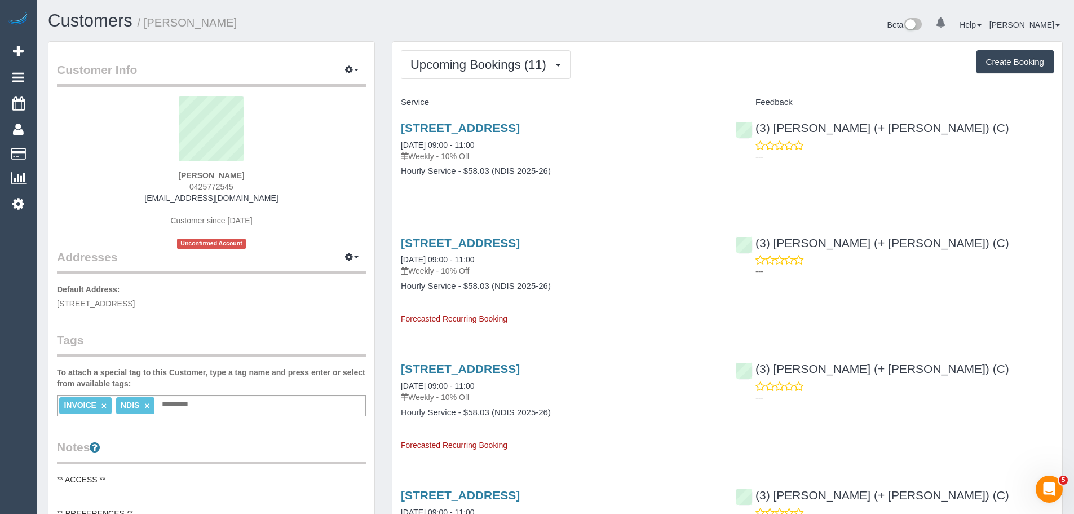
click at [452, 64] on span "Upcoming Bookings (11)" at bounding box center [482, 65] width 142 height 14
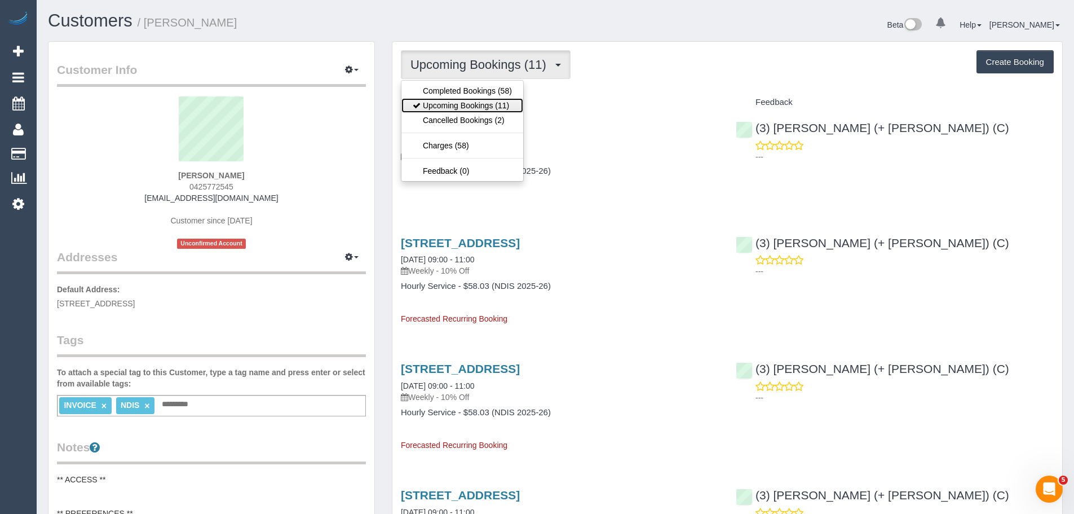
click at [468, 106] on link "Upcoming Bookings (11)" at bounding box center [463, 105] width 122 height 15
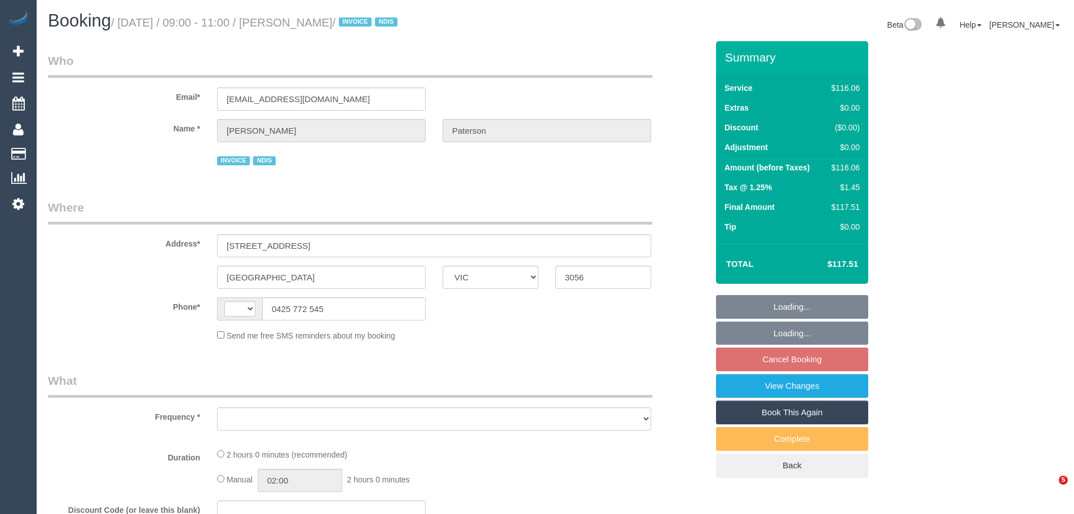
select select "VIC"
select select "string:AU"
select select "object:591"
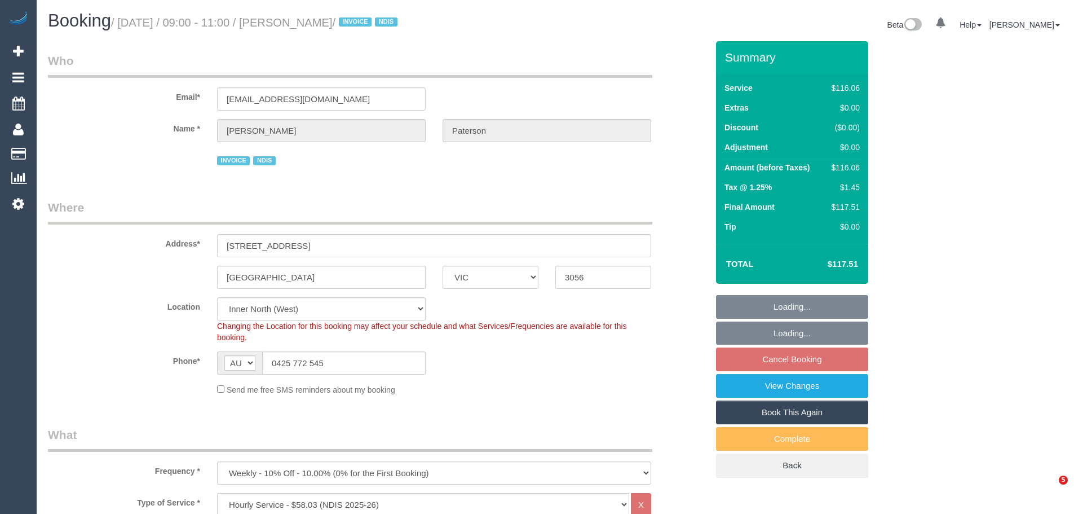
select select "number:28"
select select "number:14"
select select "number:19"
select select "number:36"
select select "number:35"
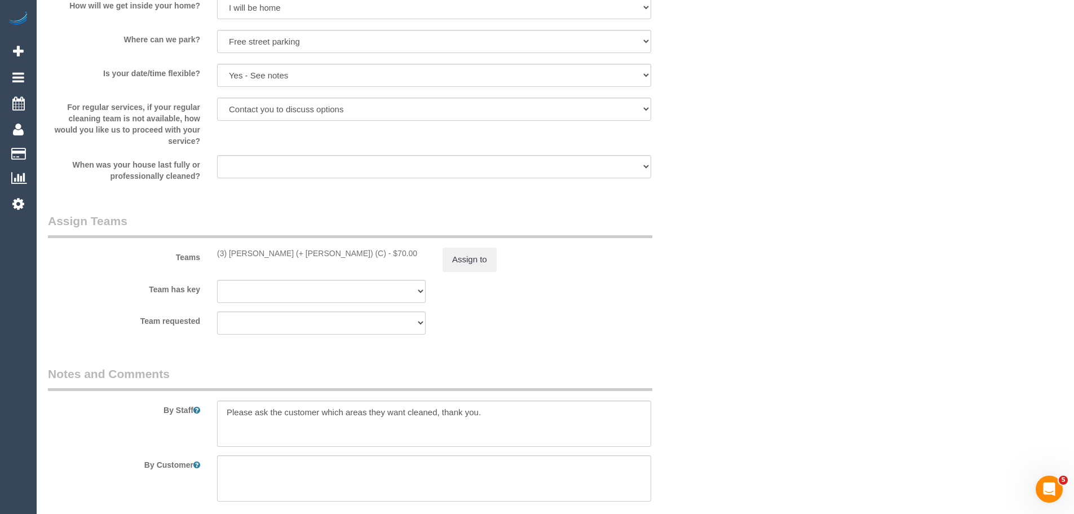
scroll to position [1353, 0]
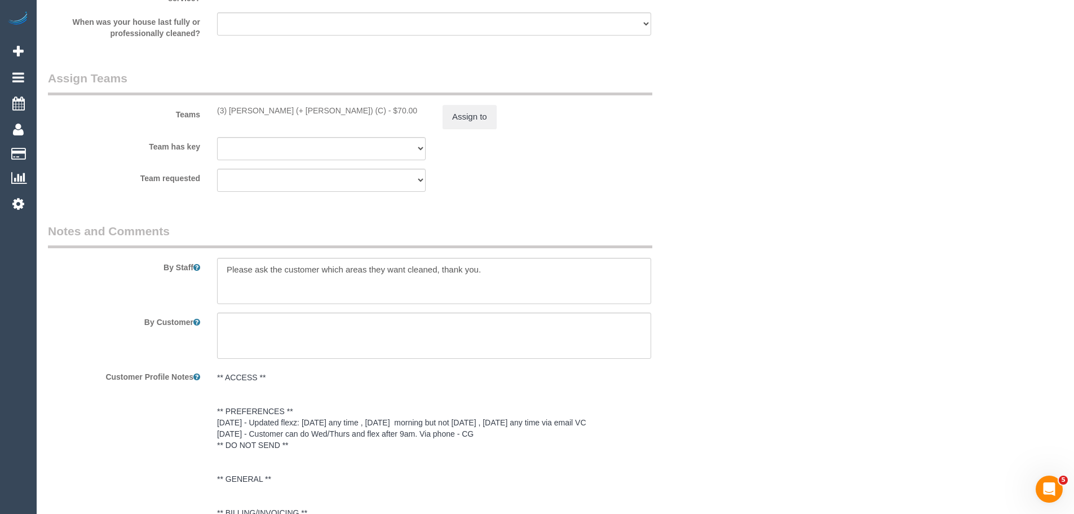
drag, startPoint x: 308, startPoint y: 111, endPoint x: 206, endPoint y: 109, distance: 101.5
click at [206, 109] on div "Teams (3) [PERSON_NAME] (+ [PERSON_NAME]) (C) - $70.00 Assign to" at bounding box center [377, 99] width 677 height 59
copy div "(3) [PERSON_NAME] (+ [PERSON_NAME]) (C)"
click at [444, 125] on button "Assign to" at bounding box center [470, 117] width 54 height 24
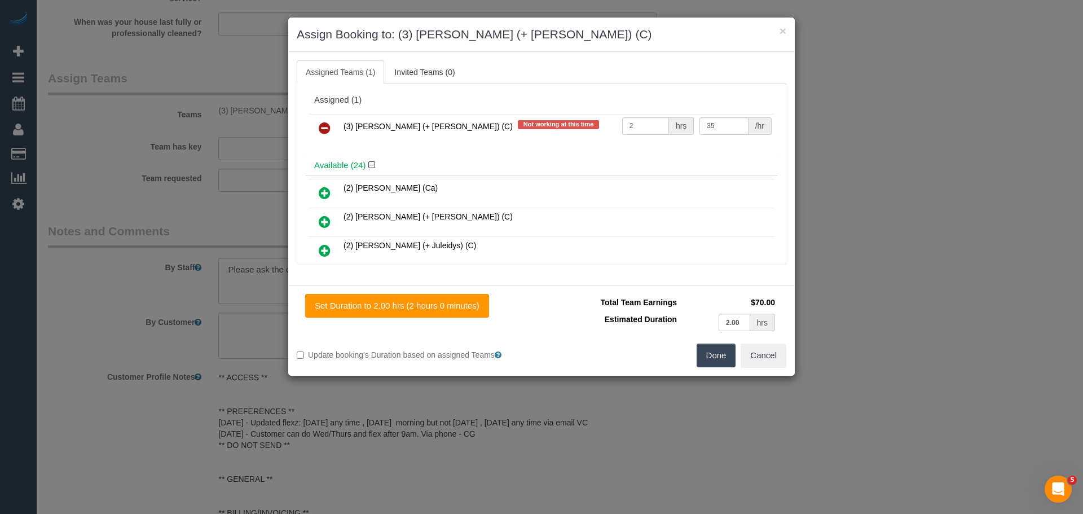
drag, startPoint x: 326, startPoint y: 126, endPoint x: 390, endPoint y: 147, distance: 67.1
click at [326, 126] on icon at bounding box center [325, 128] width 12 height 14
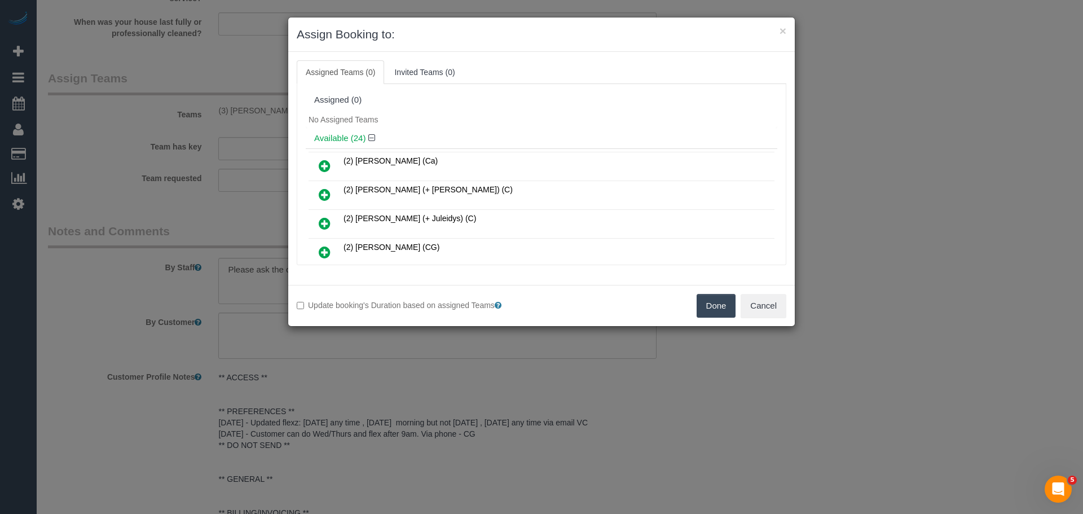
click at [705, 310] on button "Done" at bounding box center [715, 306] width 39 height 24
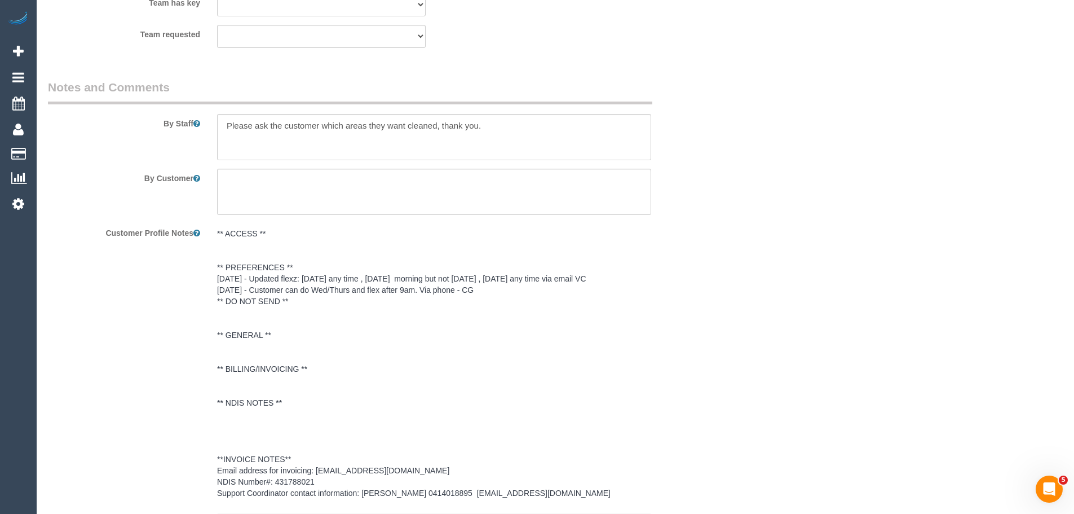
scroll to position [1642, 0]
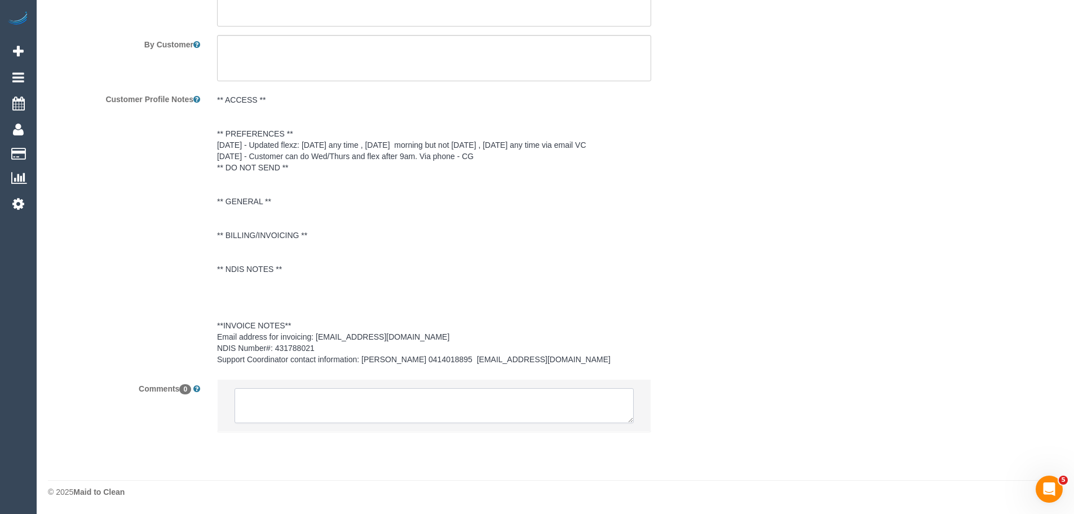
click at [403, 408] on textarea at bounding box center [434, 405] width 399 height 35
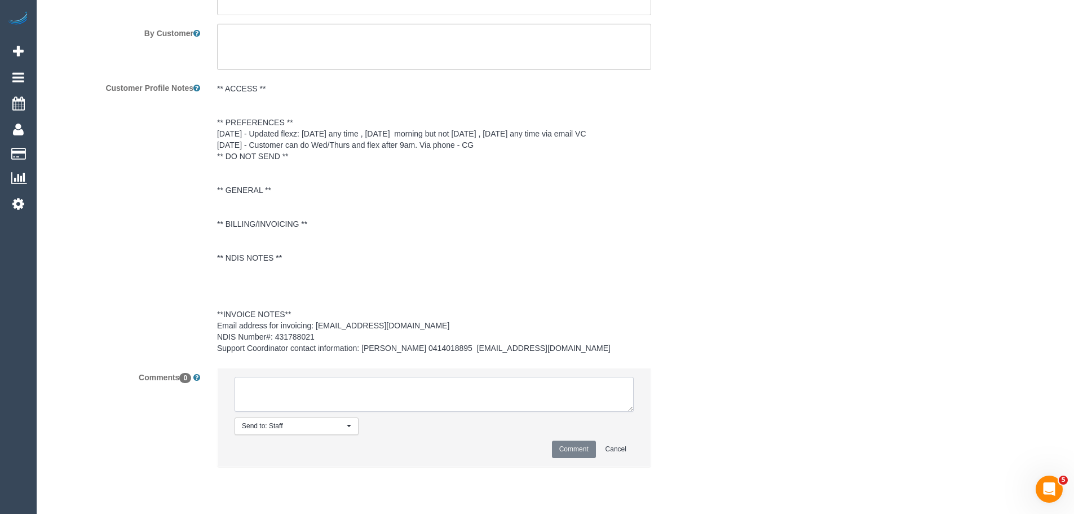
type textarea "/"
paste textarea "(3) [PERSON_NAME] (+ [PERSON_NAME]) (C)"
click at [419, 412] on textarea at bounding box center [434, 394] width 399 height 35
drag, startPoint x: 416, startPoint y: 415, endPoint x: 193, endPoint y: 369, distance: 226.8
click at [193, 369] on sui-booking-comments "By Staff By Customer Customer Profile Notes ** ACCESS ** ** PREFERENCES ** [DAT…" at bounding box center [378, 206] width 660 height 544
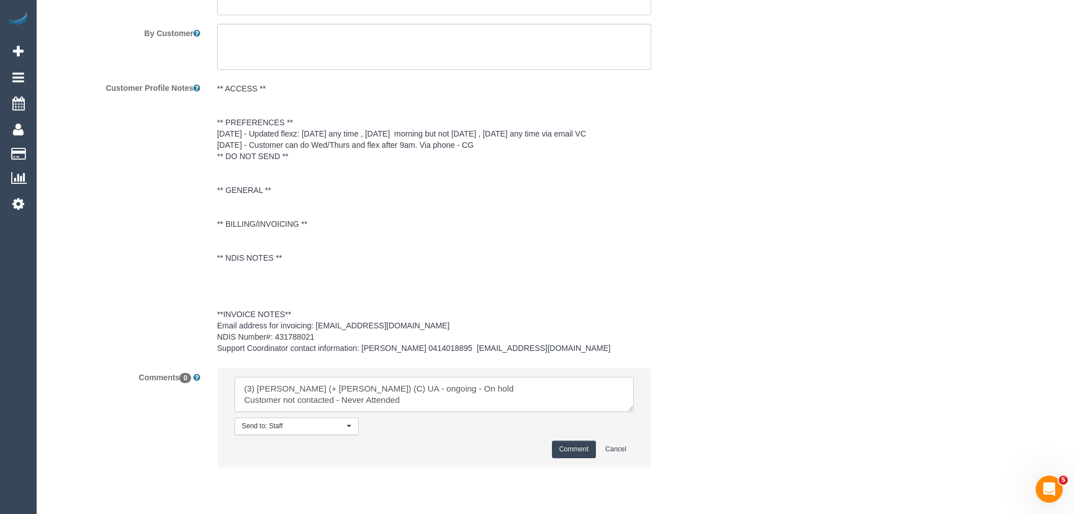
type textarea "(3) [PERSON_NAME] (+ [PERSON_NAME]) (C) UA - ongoing - On hold Customer not con…"
click at [560, 458] on button "Comment" at bounding box center [574, 448] width 44 height 17
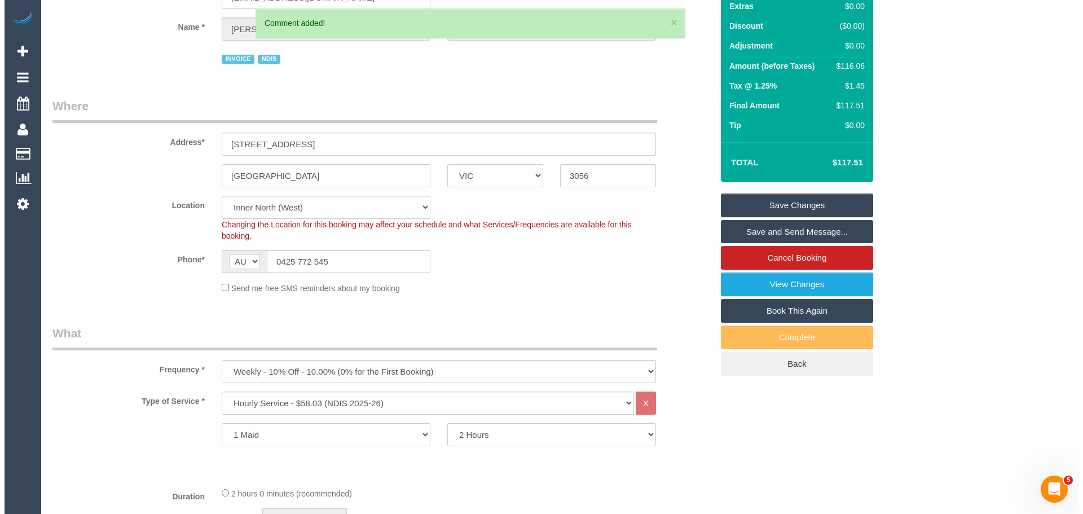
scroll to position [0, 0]
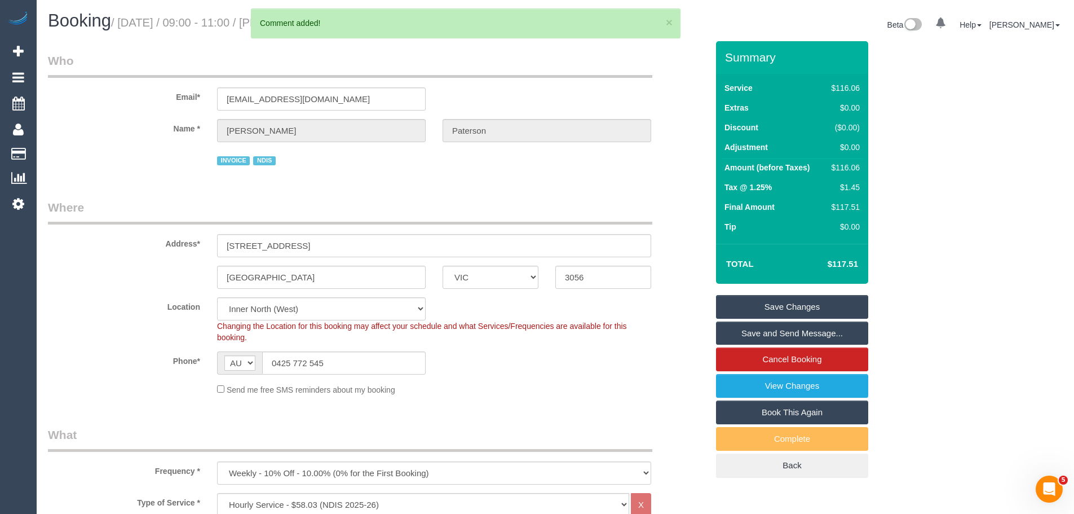
click at [787, 308] on link "Save Changes" at bounding box center [792, 307] width 152 height 24
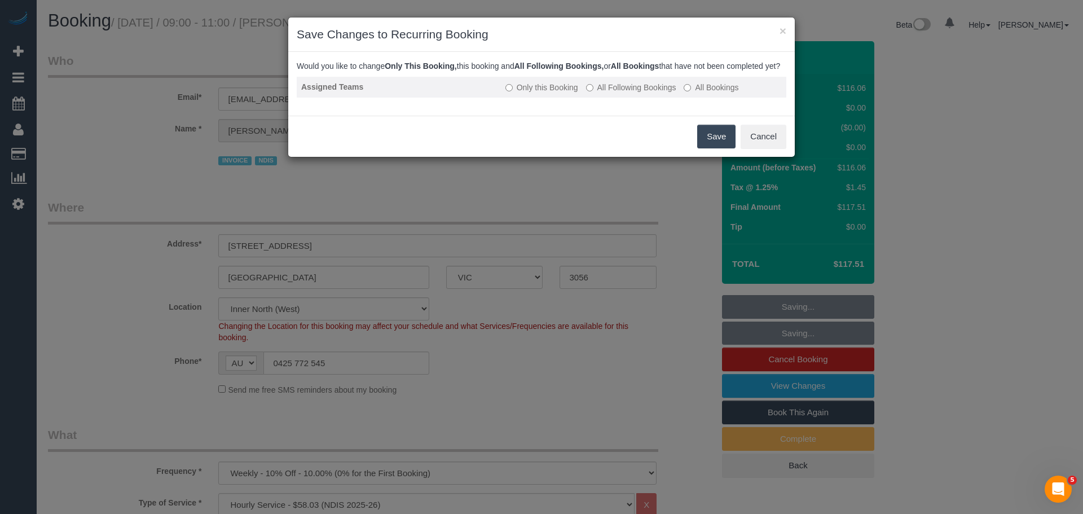
click at [625, 89] on td "Only this Booking All Following Bookings All Bookings" at bounding box center [643, 87] width 285 height 21
click at [635, 93] on label "All Following Bookings" at bounding box center [631, 87] width 90 height 11
click at [723, 148] on button "Save" at bounding box center [716, 137] width 38 height 24
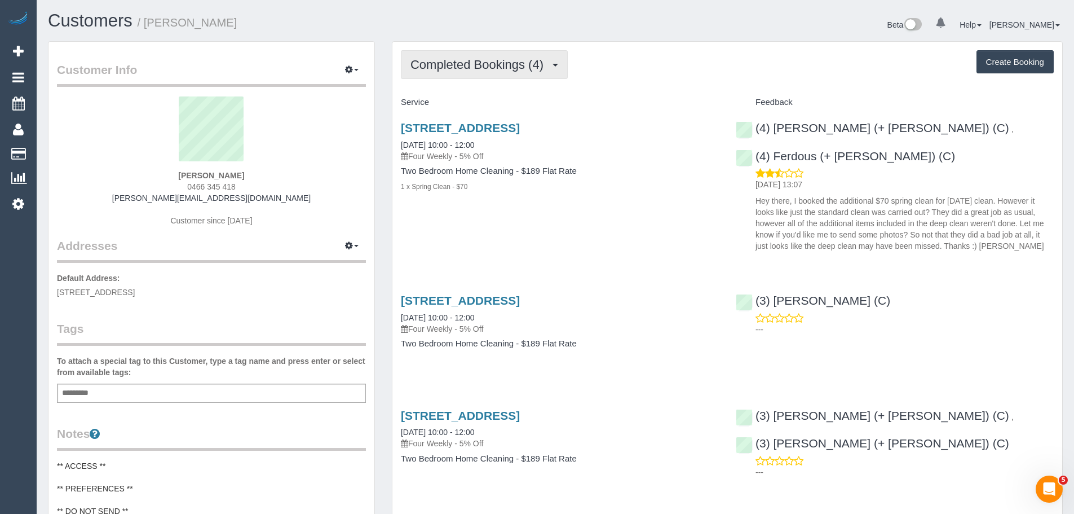
click at [480, 58] on span "Completed Bookings (4)" at bounding box center [480, 65] width 139 height 14
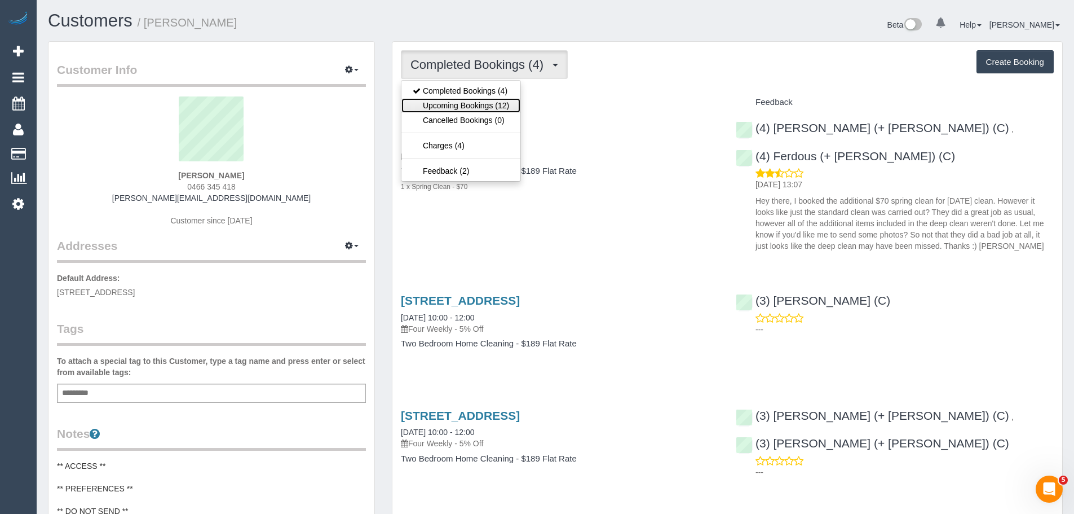
click at [471, 106] on link "Upcoming Bookings (12)" at bounding box center [461, 105] width 119 height 15
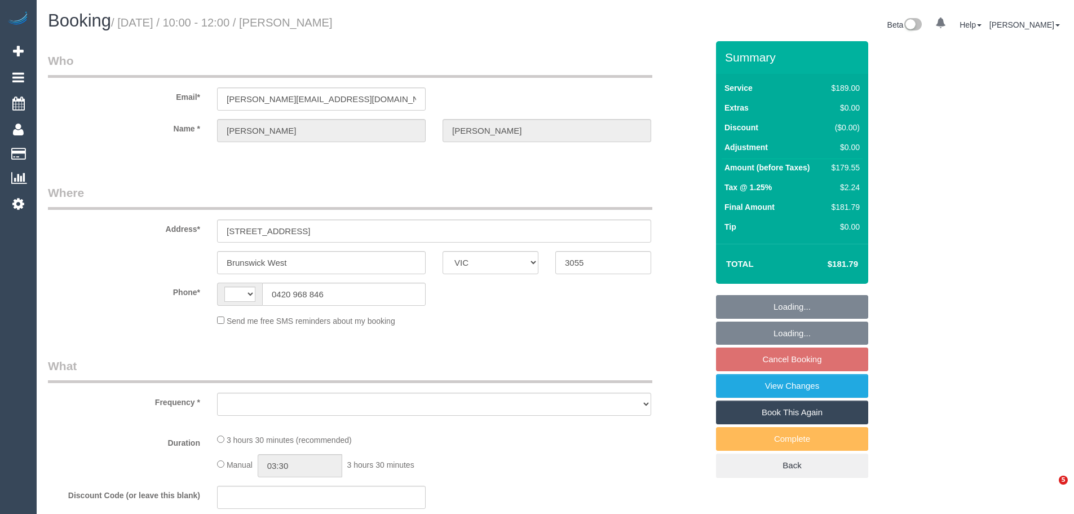
select select "VIC"
select select "string:AU"
select select "object:798"
select select "string:stripe-pm_1RrsdC2GScqysDRVRoR1rkTL"
select select "number:27"
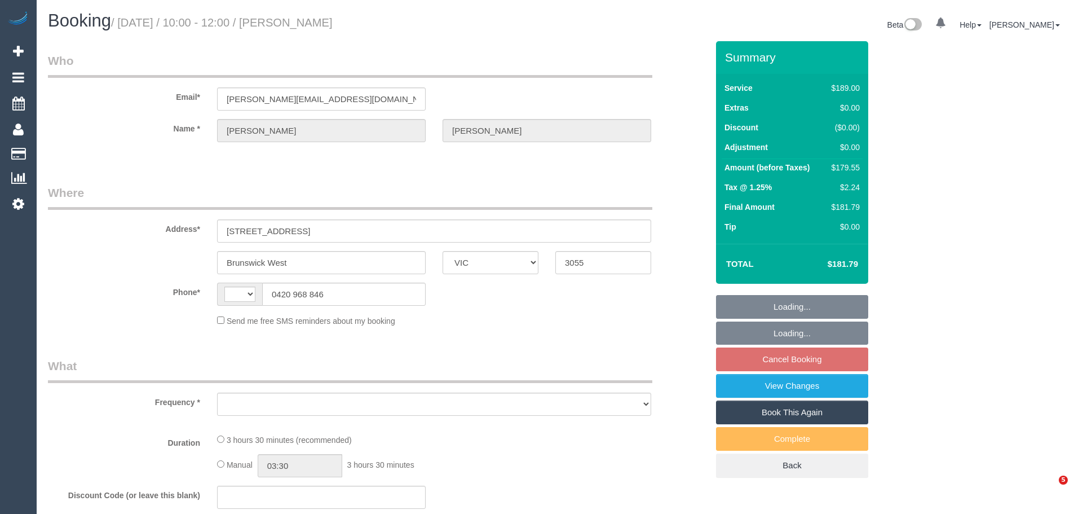
select select "number:14"
select select "number:19"
select select "number:24"
select select "number:33"
select select "number:12"
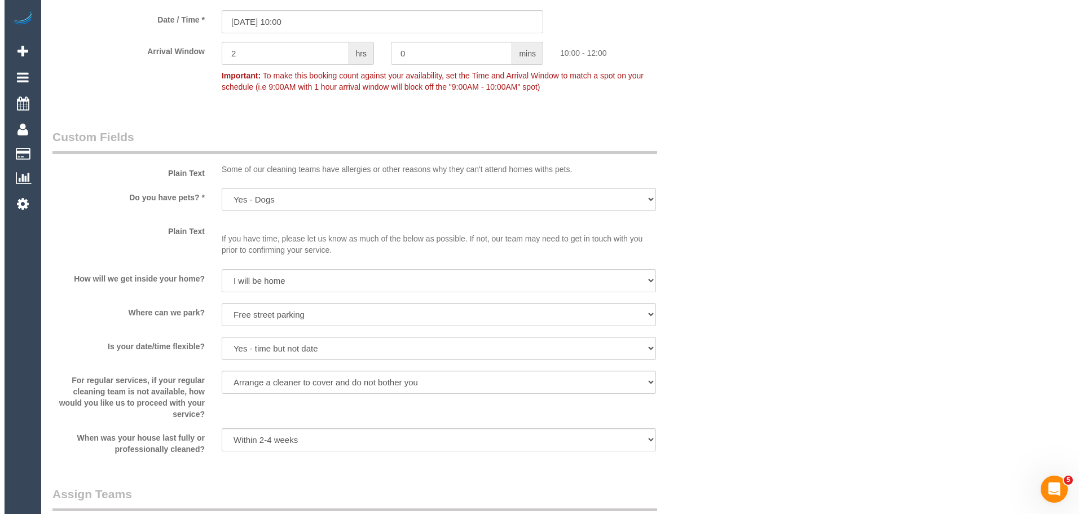
scroll to position [1523, 0]
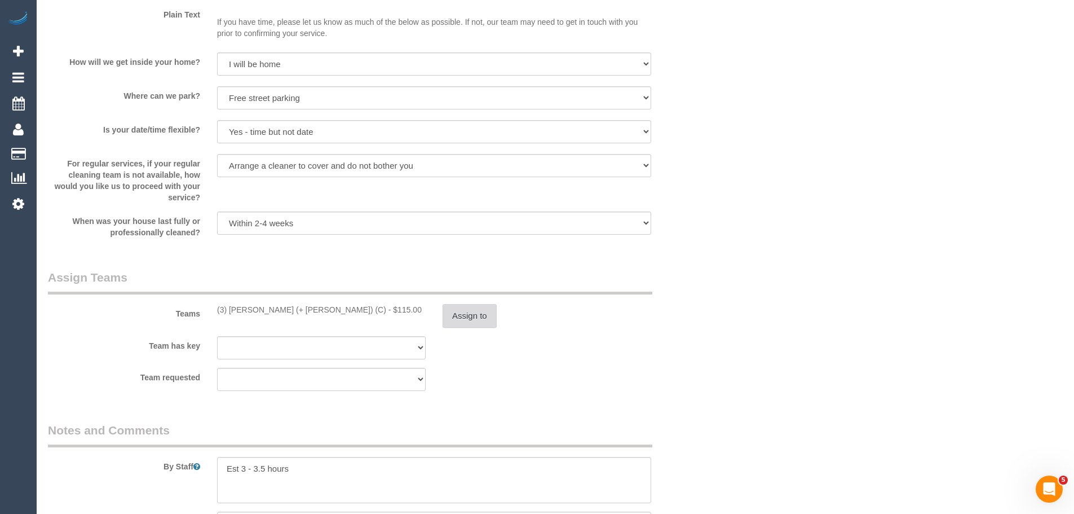
click at [448, 319] on button "Assign to" at bounding box center [470, 316] width 54 height 24
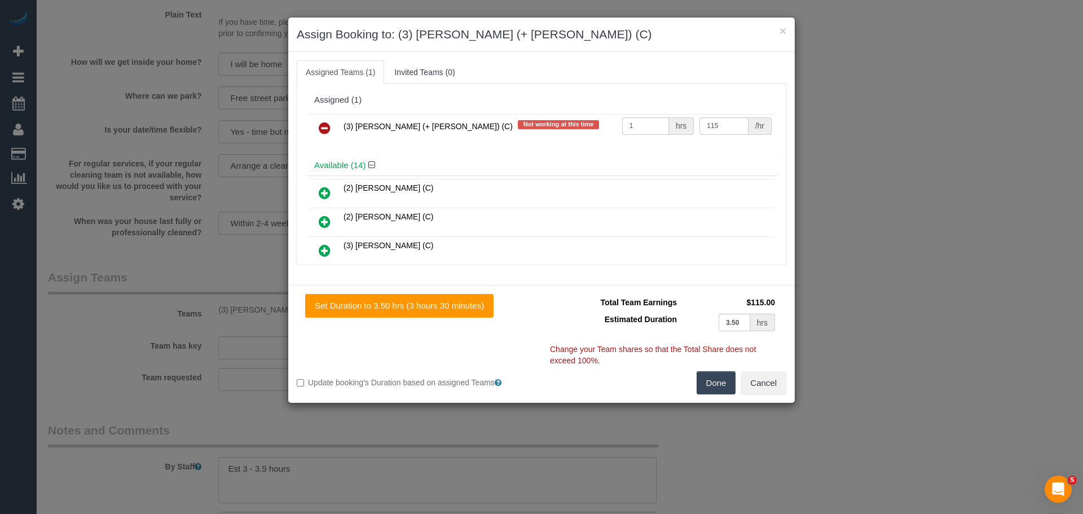
click at [324, 130] on icon at bounding box center [325, 128] width 12 height 14
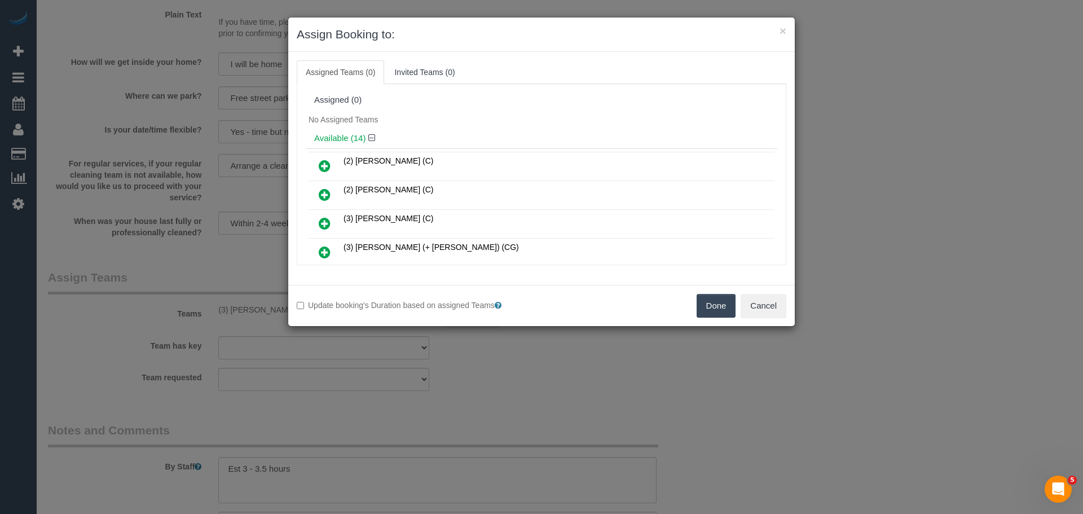
click at [698, 308] on button "Done" at bounding box center [715, 306] width 39 height 24
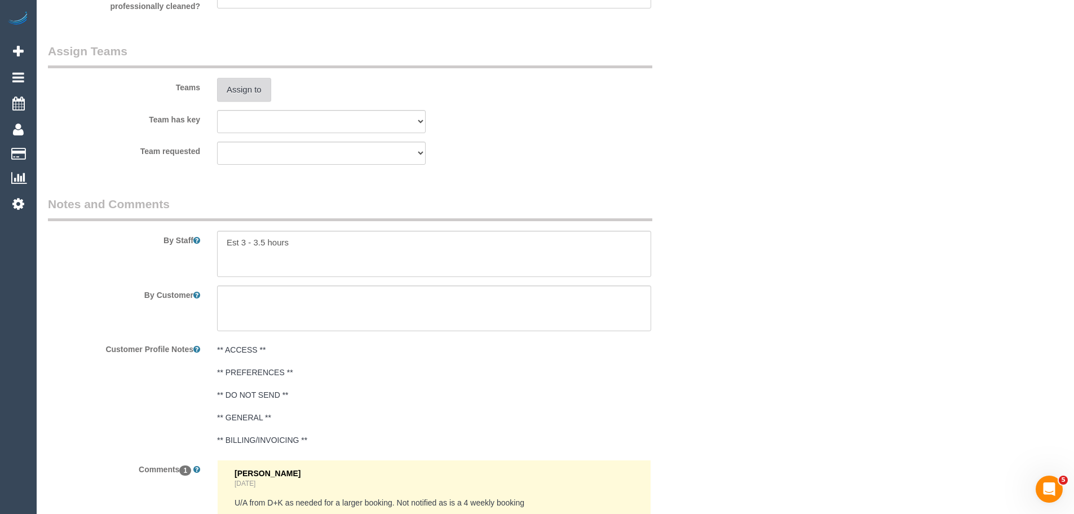
scroll to position [1861, 0]
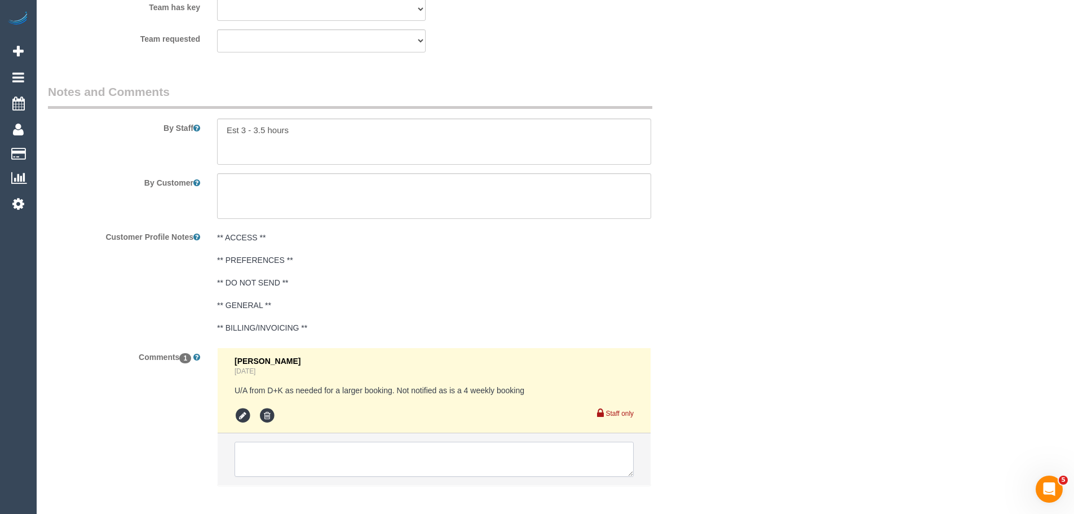
click at [425, 444] on textarea at bounding box center [434, 459] width 399 height 35
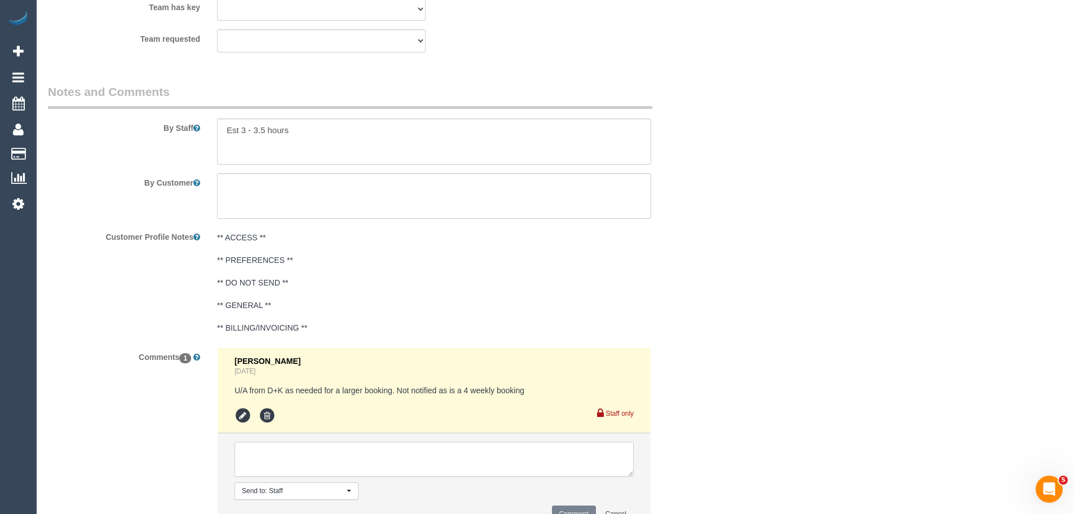
paste textarea "(3) [PERSON_NAME] (+ [PERSON_NAME]) (C) UA - ongoing - On hold Customer not con…"
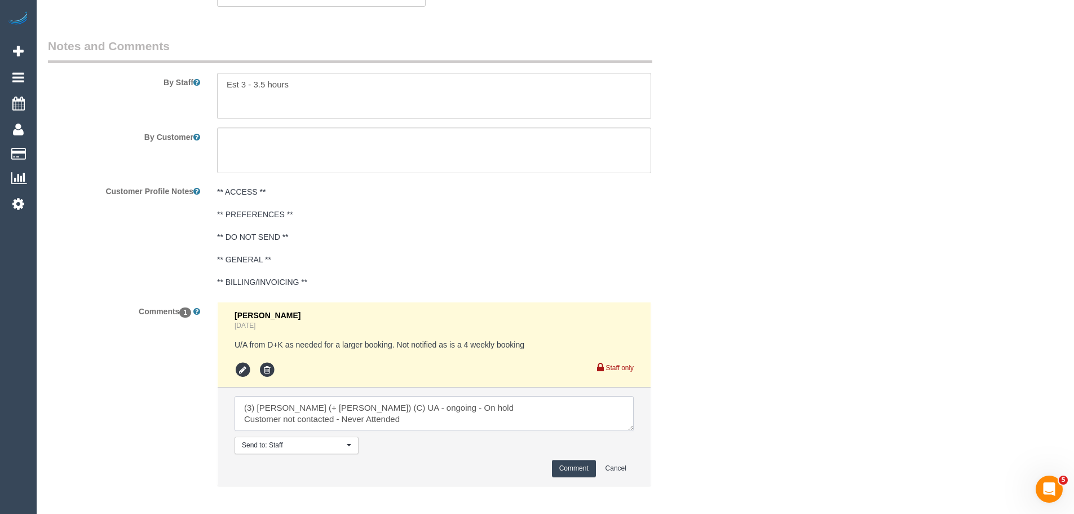
scroll to position [1961, 0]
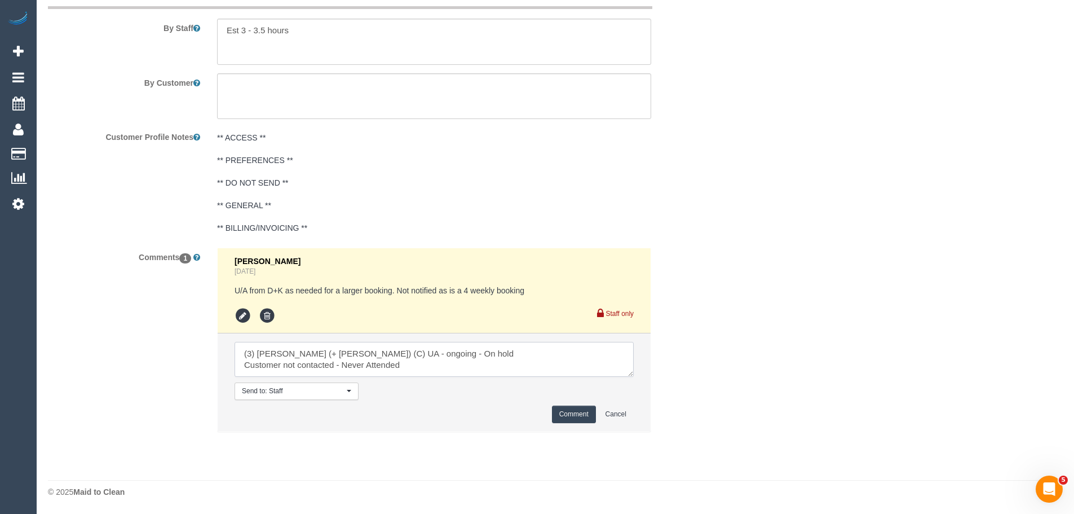
type textarea "(3) [PERSON_NAME] (+ [PERSON_NAME]) (C) UA - ongoing - On hold Customer not con…"
click at [571, 415] on button "Comment" at bounding box center [574, 413] width 44 height 17
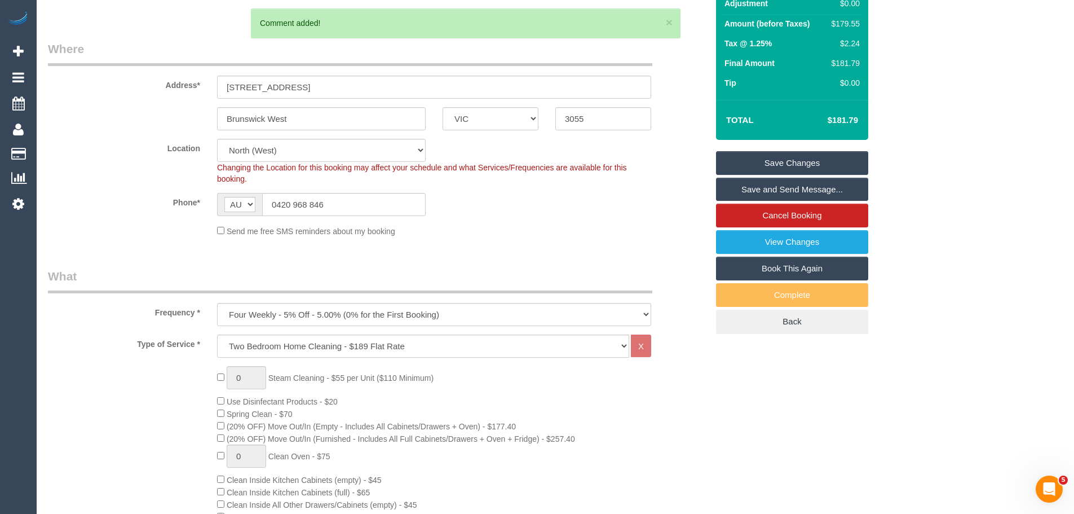
scroll to position [43, 0]
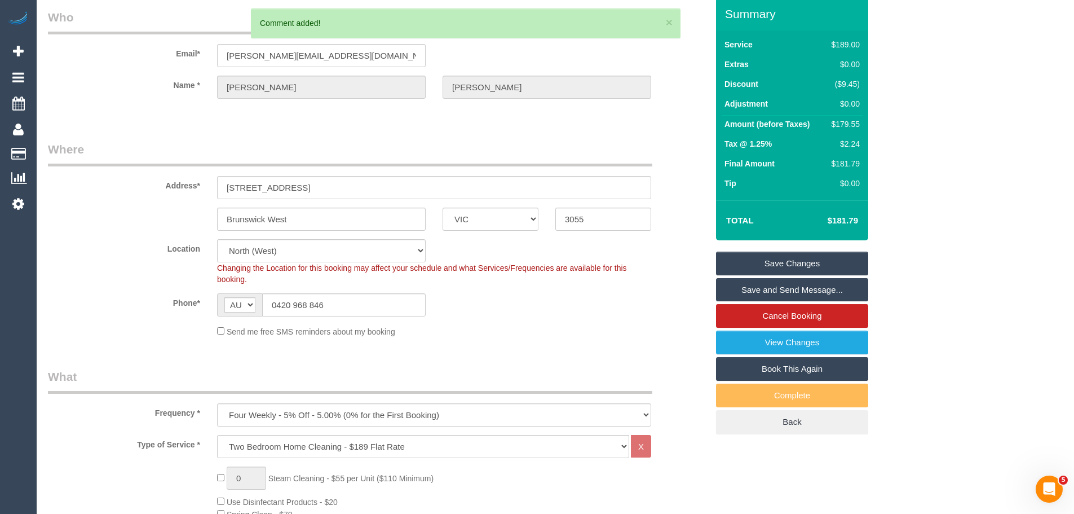
click at [807, 263] on link "Save Changes" at bounding box center [792, 264] width 152 height 24
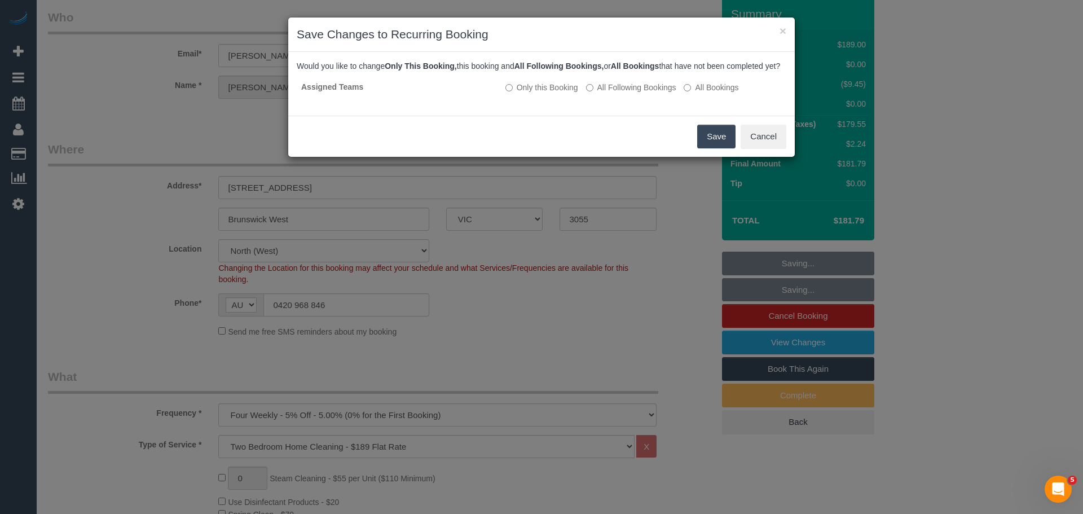
click at [716, 148] on button "Save" at bounding box center [716, 137] width 38 height 24
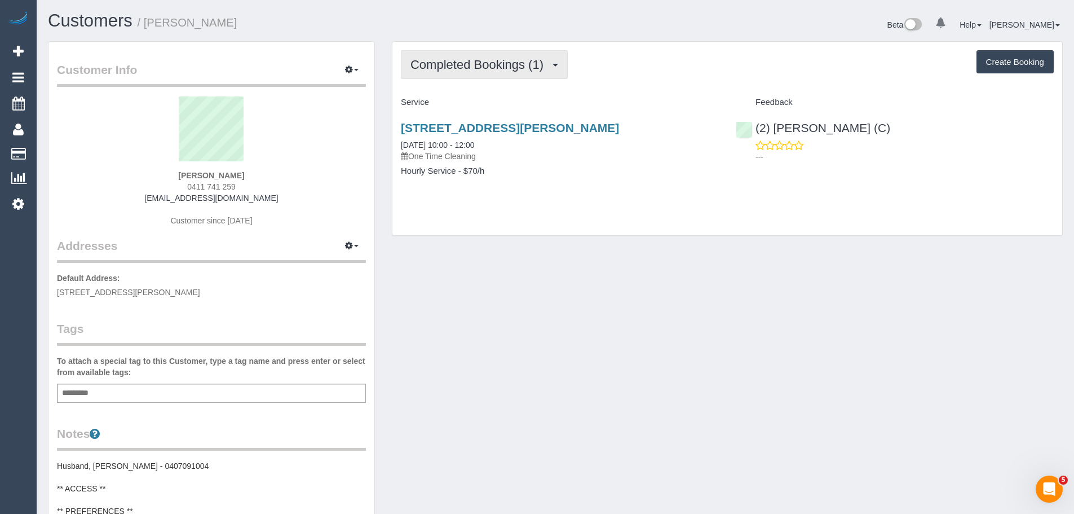
click at [470, 63] on span "Completed Bookings (1)" at bounding box center [480, 65] width 139 height 14
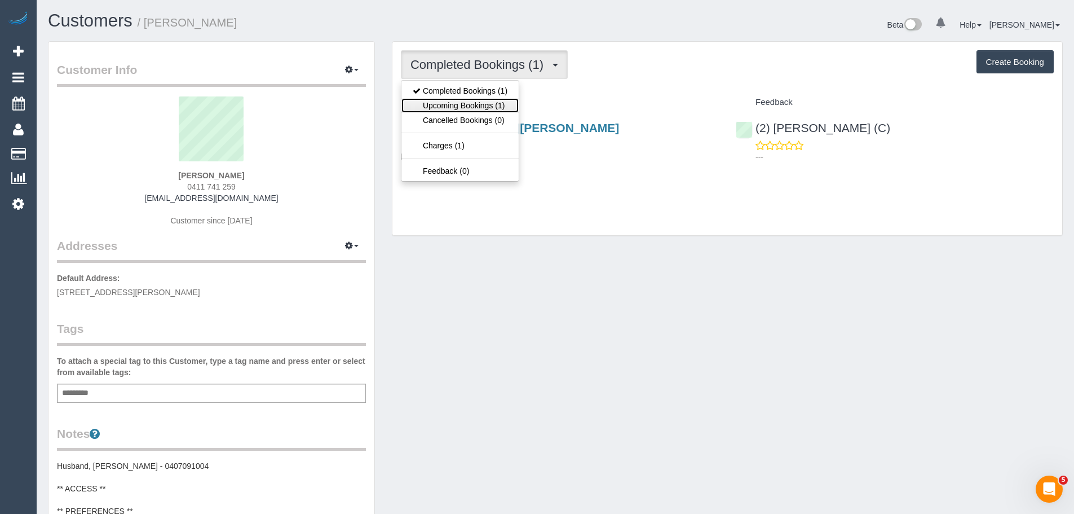
click at [475, 104] on link "Upcoming Bookings (1)" at bounding box center [460, 105] width 117 height 15
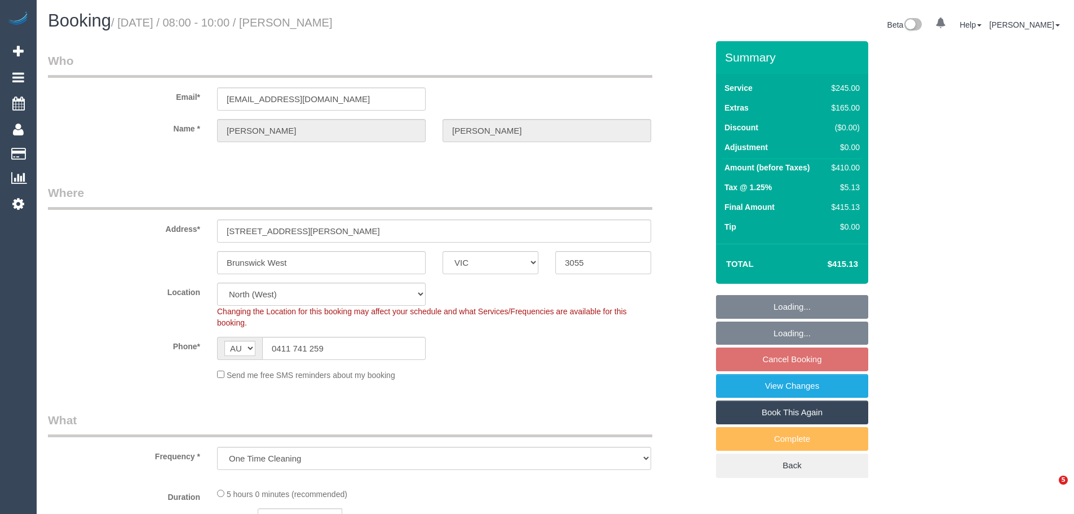
select select "VIC"
select select "number:27"
select select "number:14"
select select "number:19"
select select "number:25"
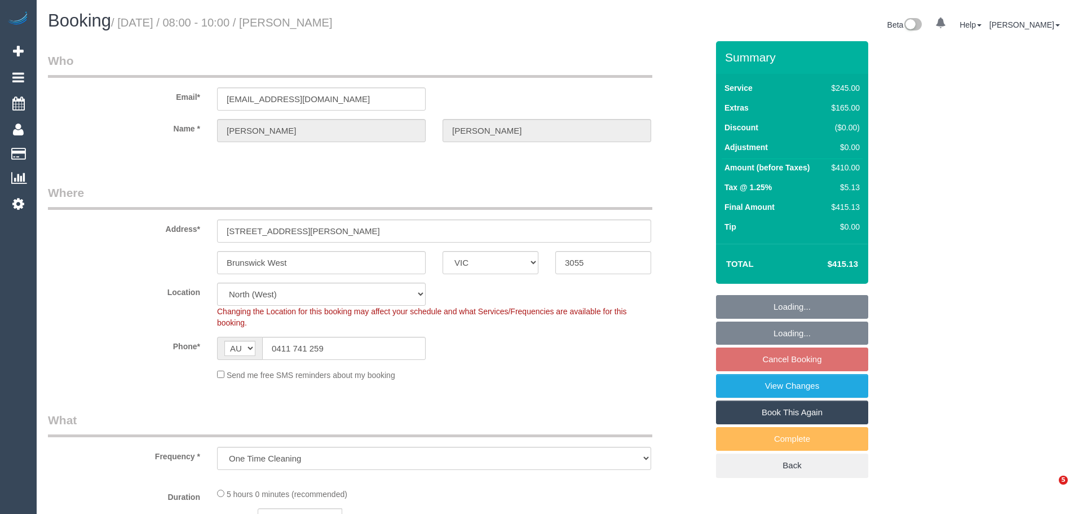
select select "number:35"
select select "object:720"
select select "210"
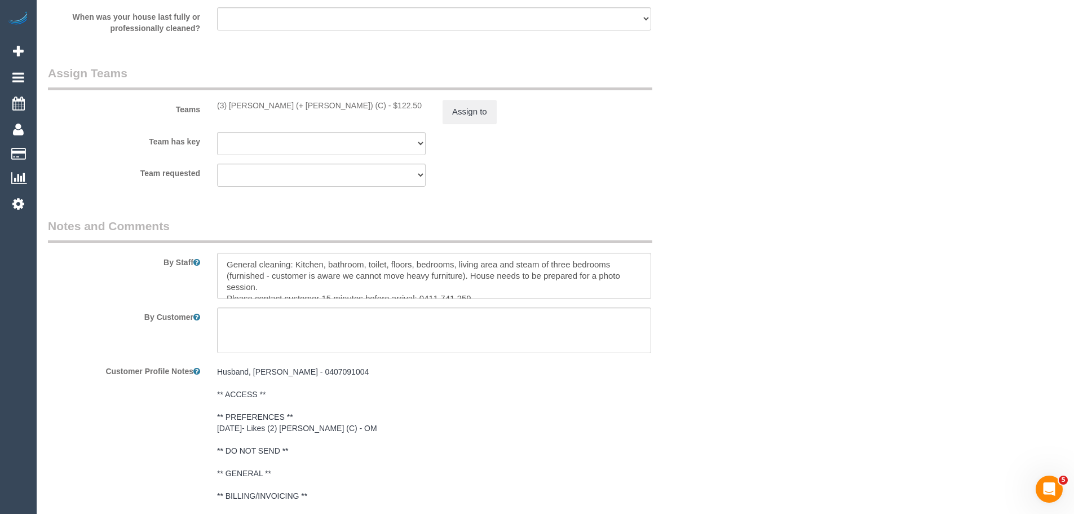
scroll to position [1579, 0]
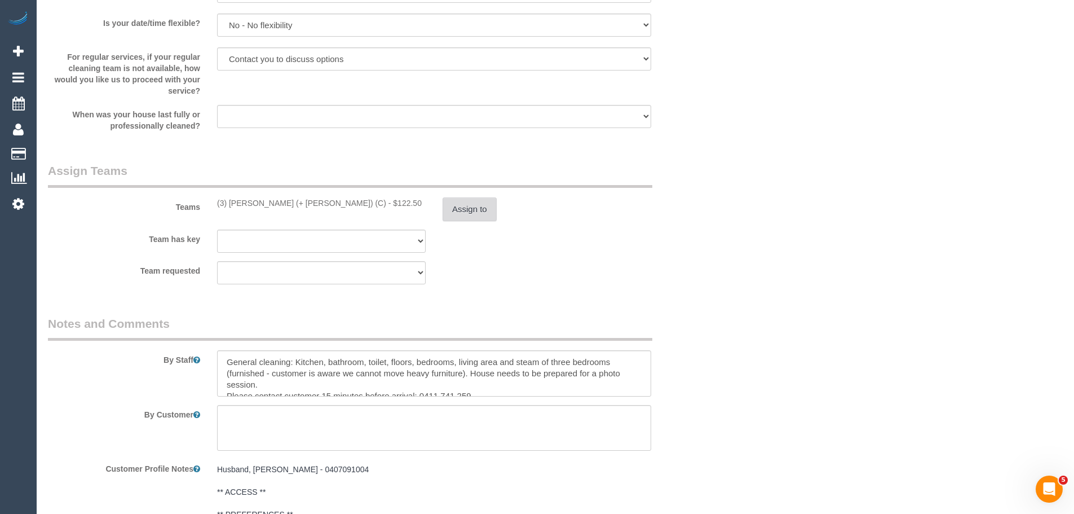
click at [470, 208] on button "Assign to" at bounding box center [470, 209] width 54 height 24
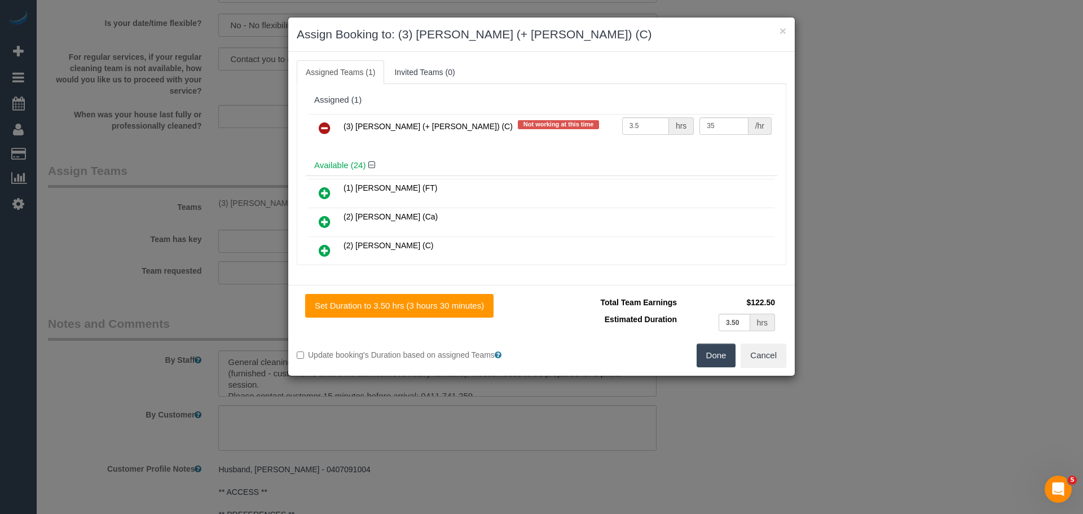
click at [320, 121] on icon at bounding box center [325, 128] width 12 height 14
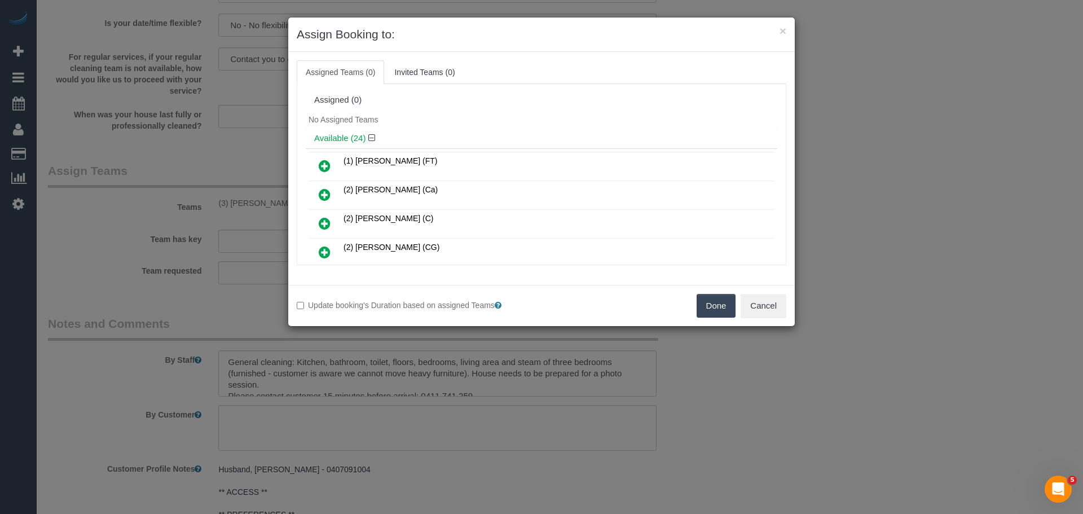
click at [721, 312] on button "Done" at bounding box center [715, 306] width 39 height 24
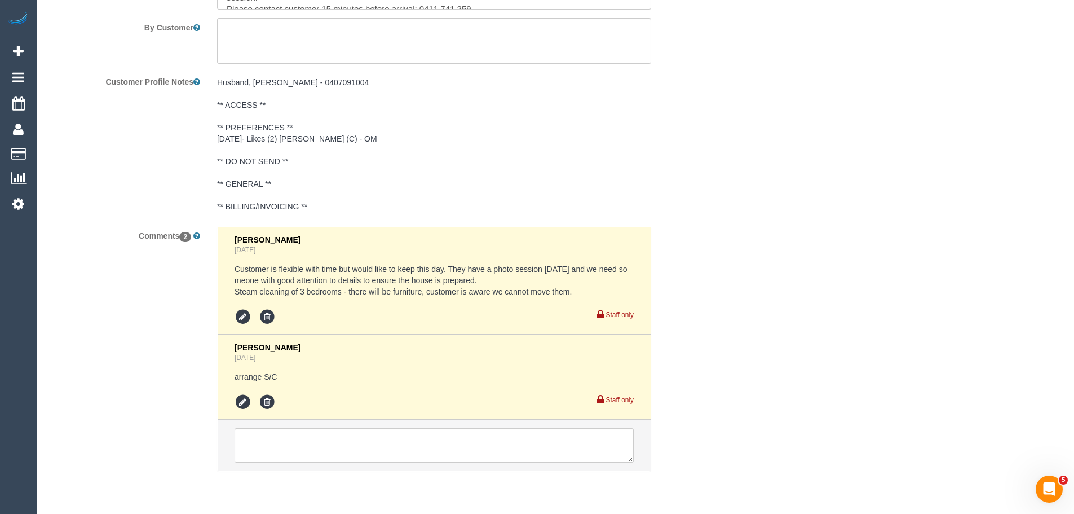
scroll to position [2005, 0]
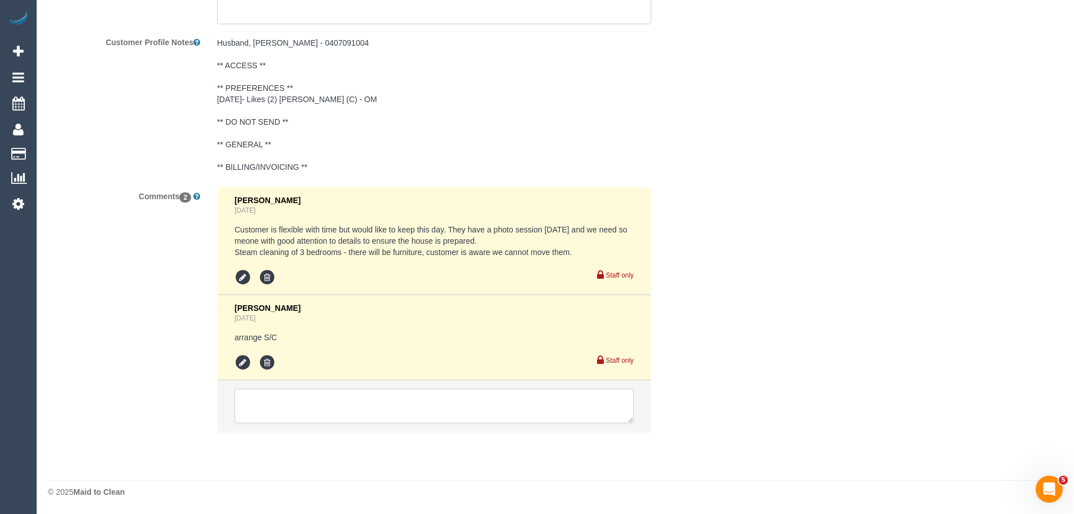
click at [389, 394] on textarea at bounding box center [434, 406] width 399 height 35
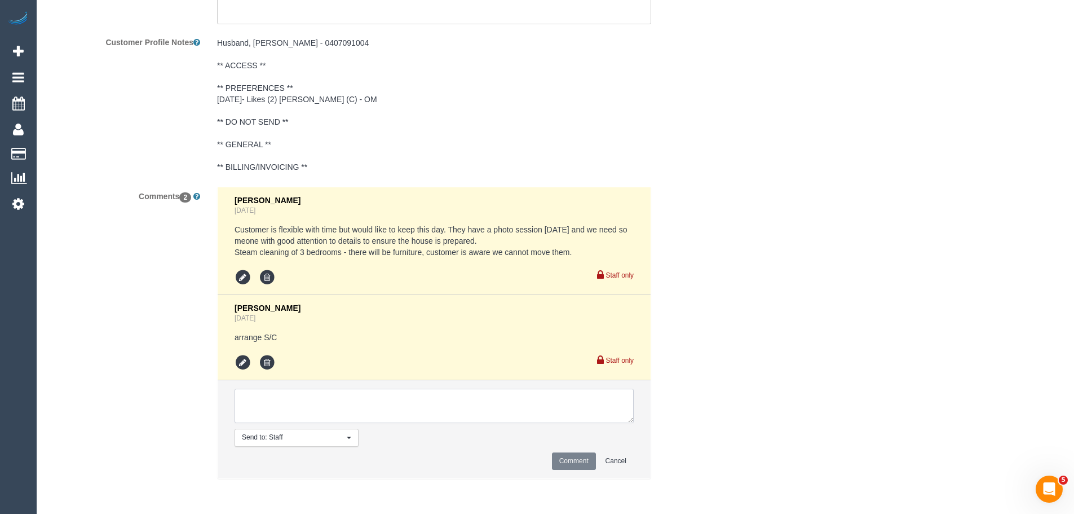
paste textarea "(3) Sabbir (+ Sultana) (C) UA - ongoing - On hold Customer not contacted - Neve…"
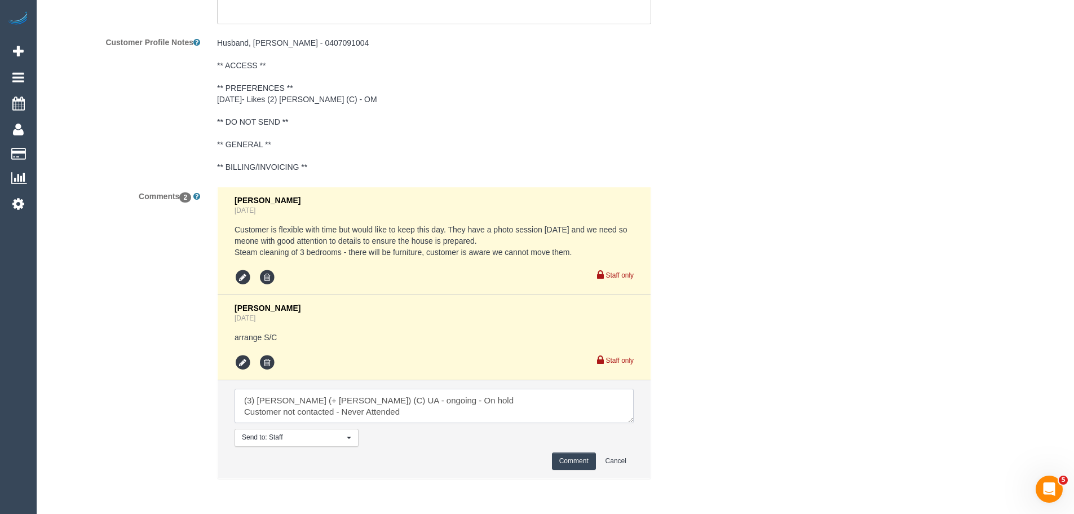
drag, startPoint x: 342, startPoint y: 411, endPoint x: 391, endPoint y: 411, distance: 48.5
click at [377, 410] on textarea at bounding box center [434, 406] width 399 height 35
click at [402, 410] on textarea at bounding box center [434, 406] width 399 height 35
type textarea "(3) Sabbir (+ Sultana) (C) UA - ongoing - On hold Customer not contacted - Neve…"
click at [561, 460] on button "Comment" at bounding box center [574, 460] width 44 height 17
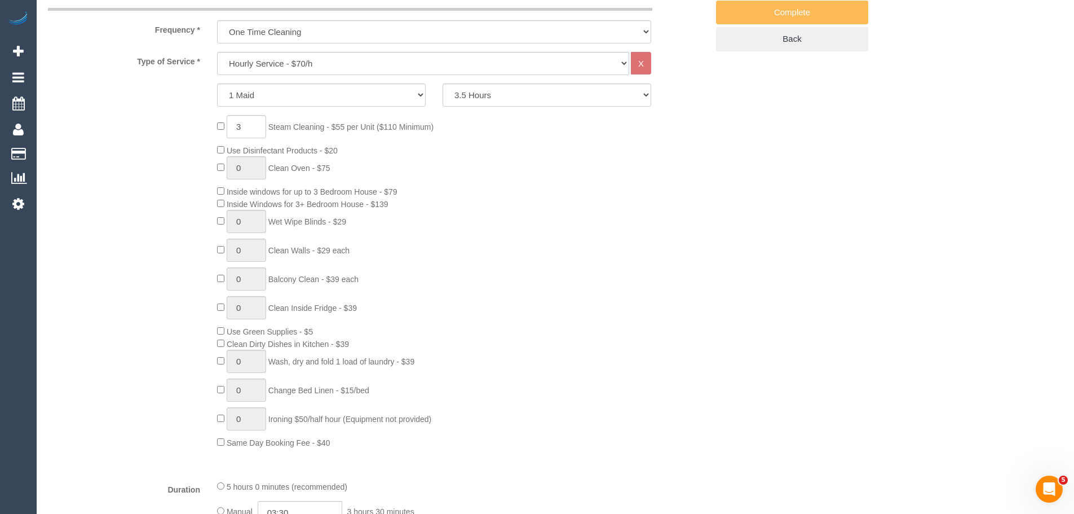
scroll to position [88, 0]
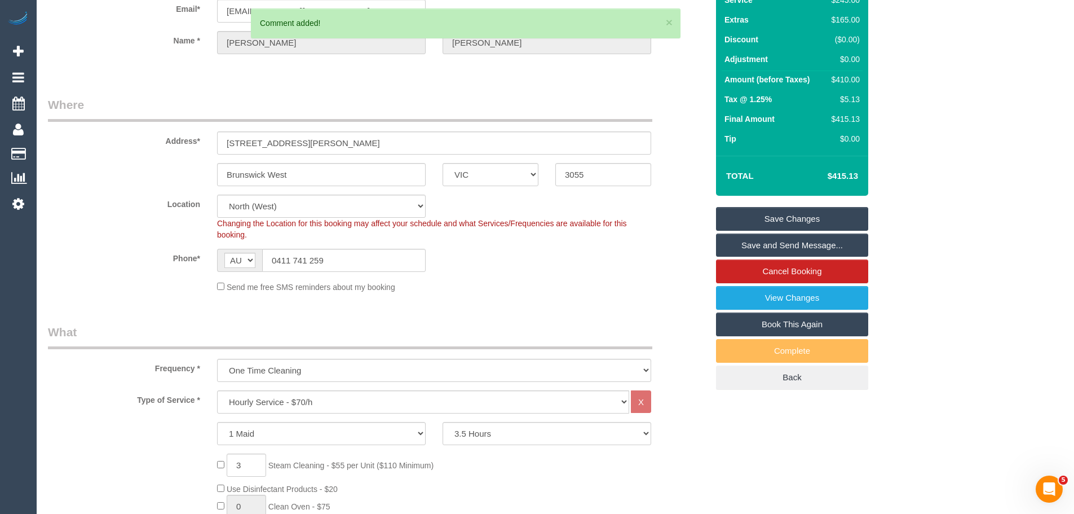
click at [777, 213] on link "Save Changes" at bounding box center [792, 219] width 152 height 24
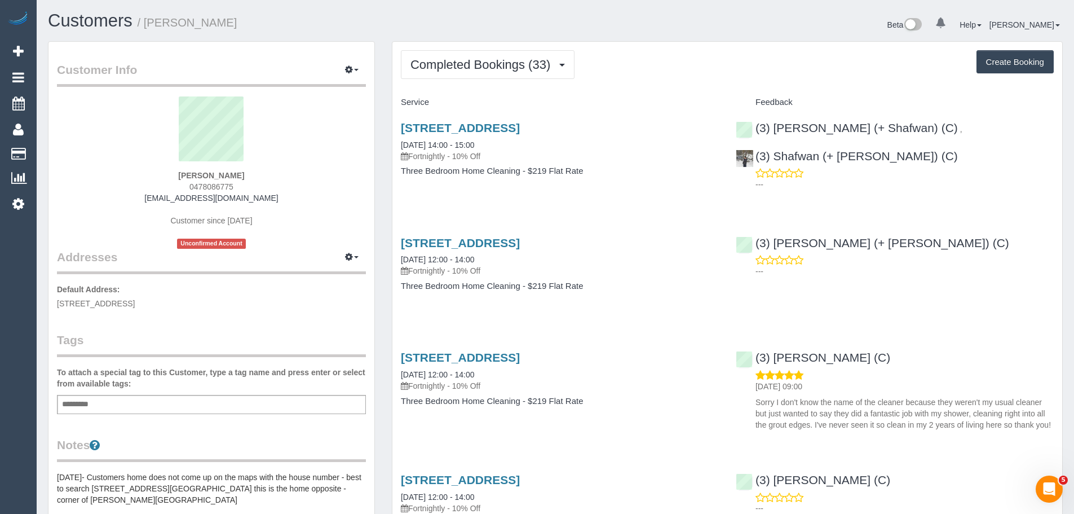
click at [459, 67] on span "Completed Bookings (33)" at bounding box center [483, 65] width 145 height 14
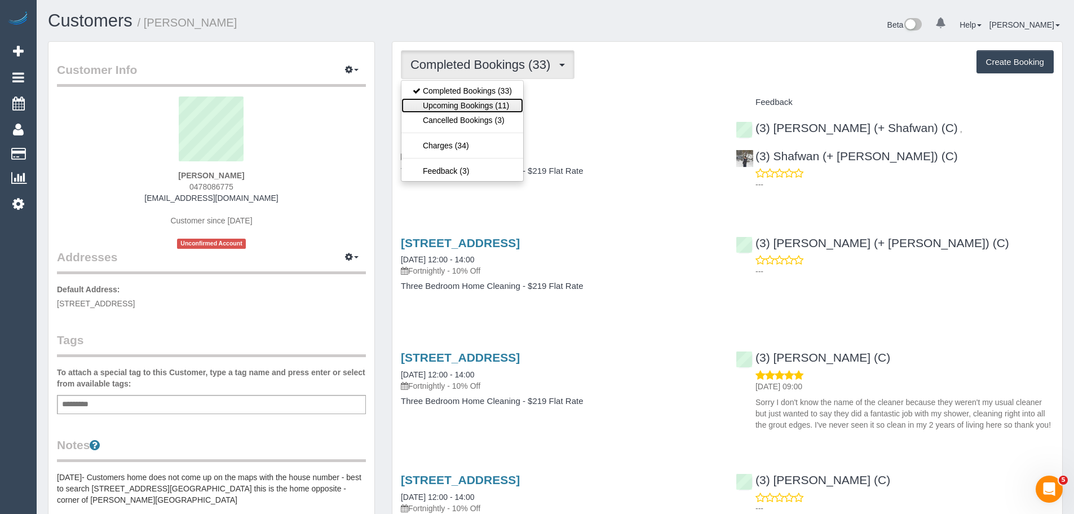
click at [463, 107] on link "Upcoming Bookings (11)" at bounding box center [463, 105] width 122 height 15
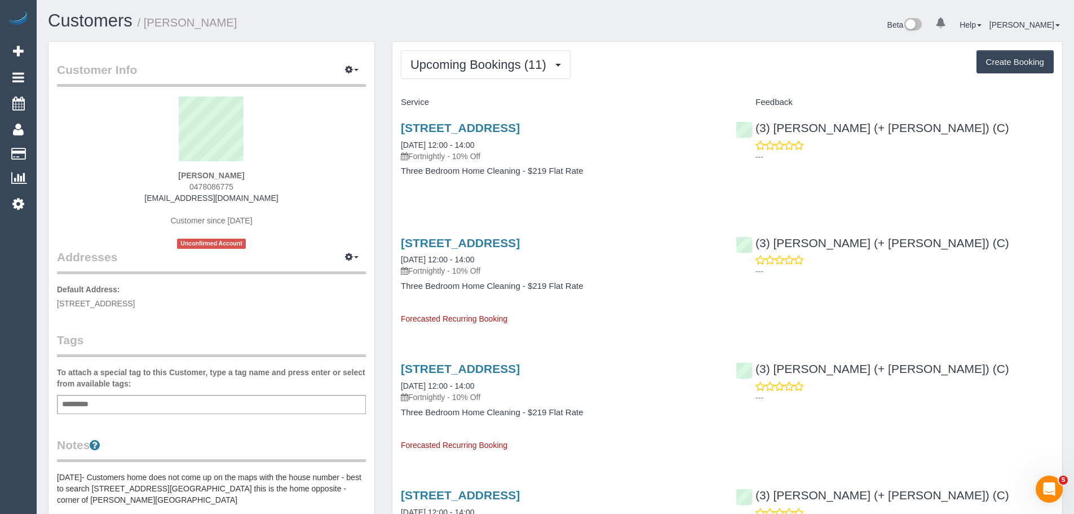
drag, startPoint x: 274, startPoint y: 197, endPoint x: 143, endPoint y: 197, distance: 130.8
click at [143, 197] on div "[PERSON_NAME] 0478086775 [EMAIL_ADDRESS][DOMAIN_NAME] Customer since [DATE] Unc…" at bounding box center [211, 172] width 309 height 152
copy link "[EMAIL_ADDRESS][DOMAIN_NAME]"
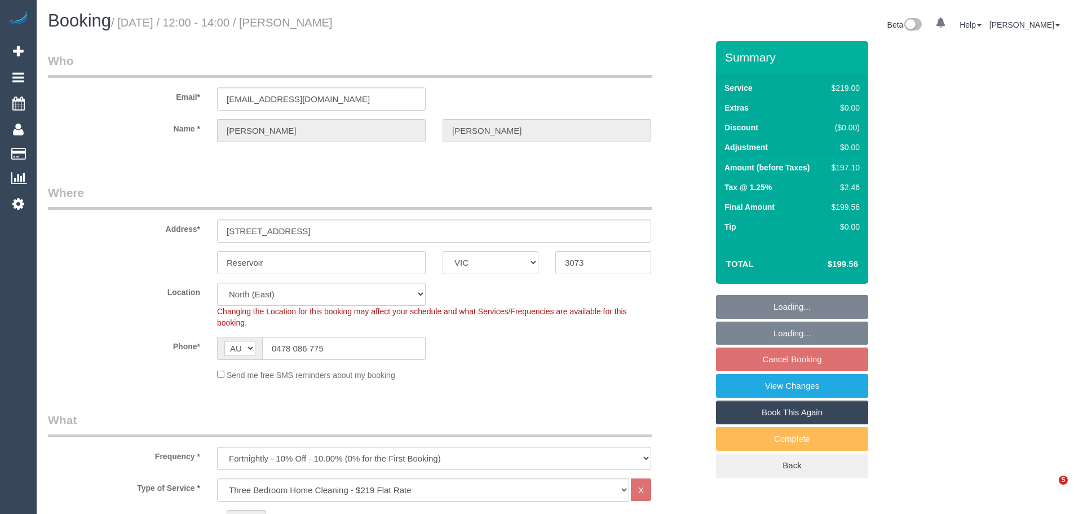
select select "VIC"
select select "string:stripe-pm_1PYGAB2GScqysDRV6f1FMYru"
select select "number:28"
select select "number:14"
select select "number:19"
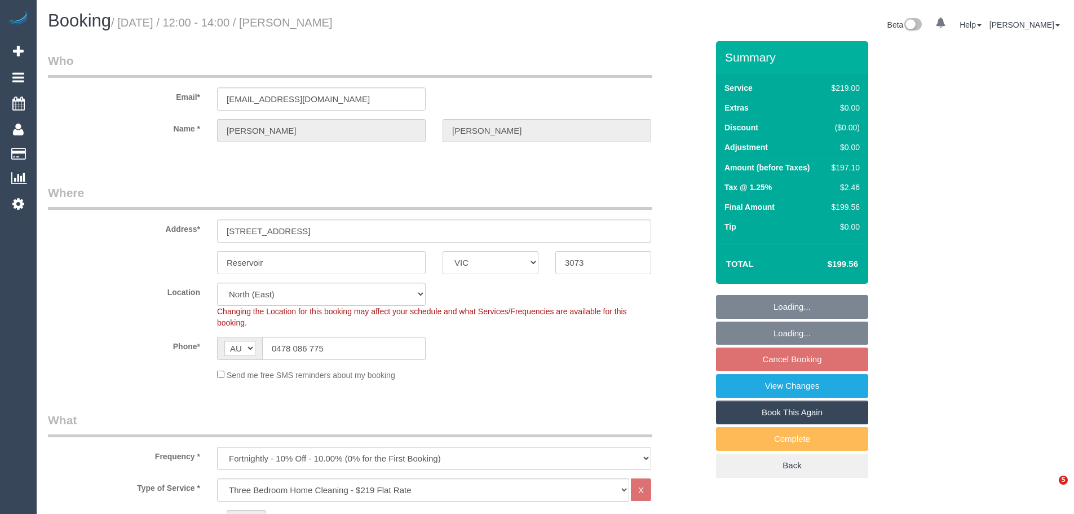
select select "number:22"
select select "number:34"
select select "number:26"
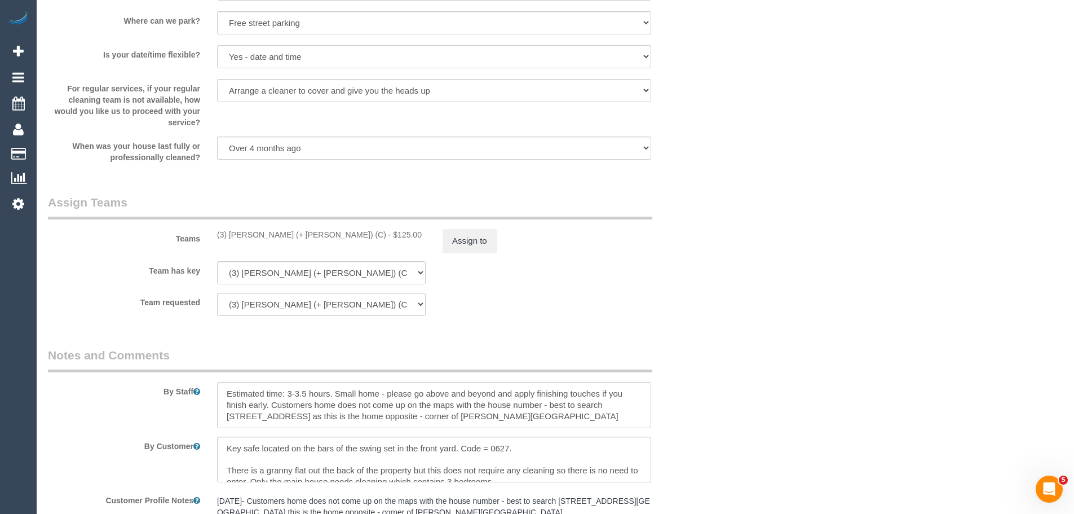
scroll to position [1753, 0]
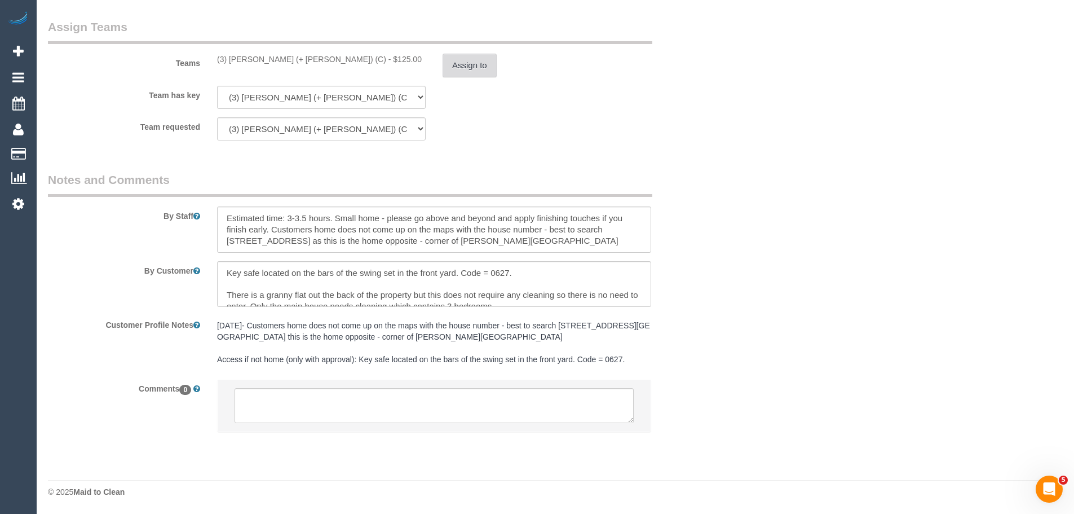
click at [473, 64] on button "Assign to" at bounding box center [470, 66] width 54 height 24
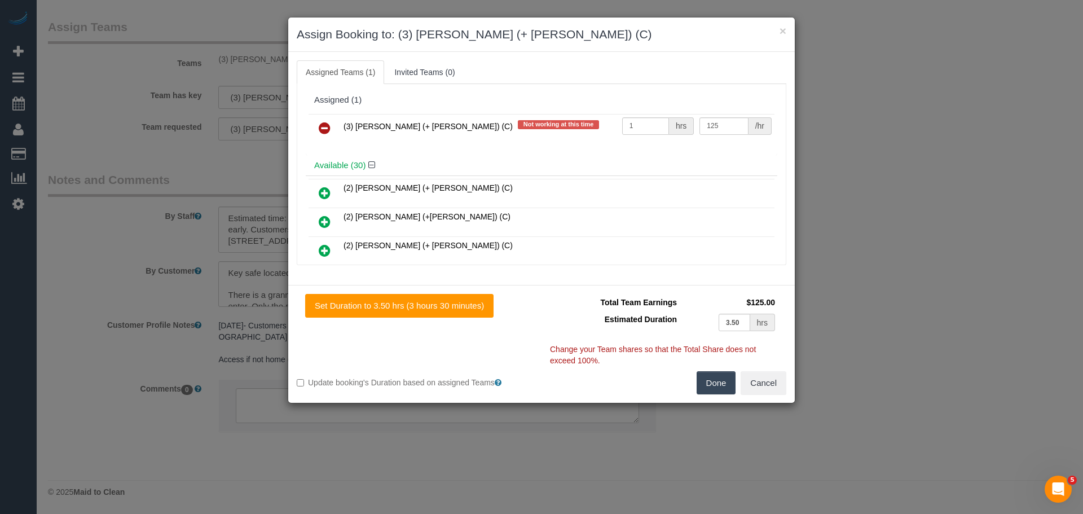
click at [333, 130] on link at bounding box center [324, 128] width 27 height 23
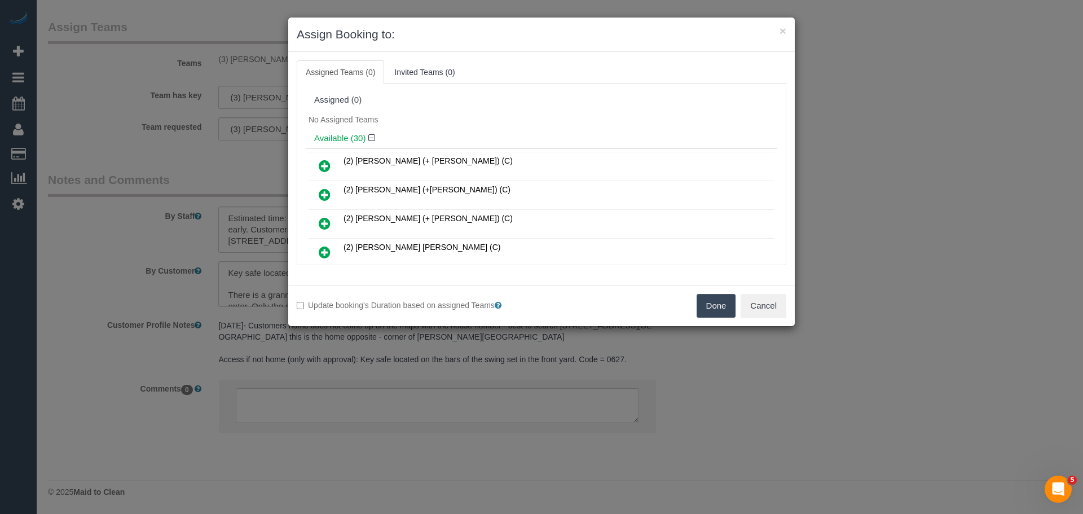
click at [715, 307] on button "Done" at bounding box center [715, 306] width 39 height 24
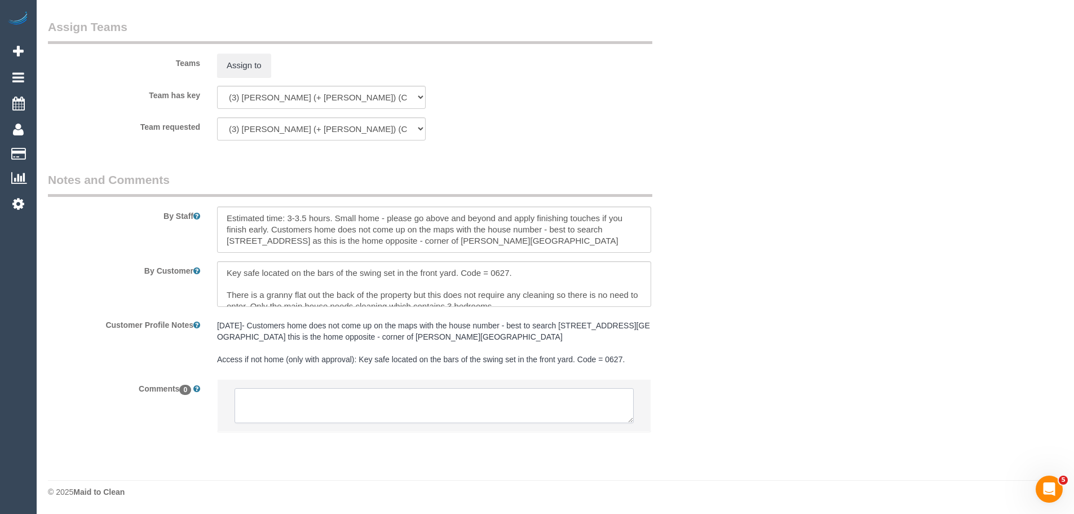
click at [402, 411] on textarea at bounding box center [434, 405] width 399 height 35
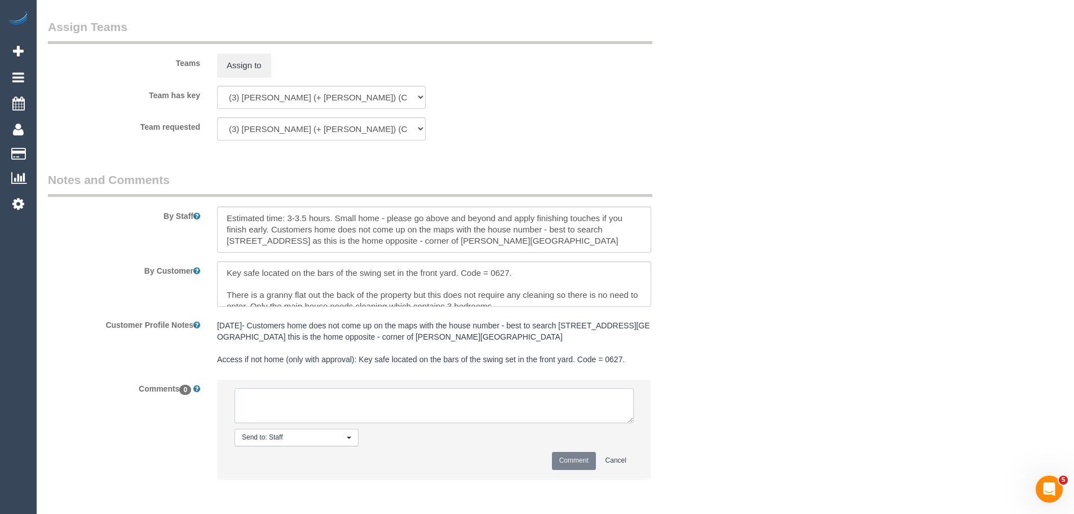
paste textarea "(3) Sabbir (+ Sultana) (C) UA - ongoing - On hold Customer not contacted - Neve…"
drag, startPoint x: 387, startPoint y: 411, endPoint x: 105, endPoint y: 365, distance: 285.6
click at [104, 366] on sui-booking-comments "By Staff By Customer Customer Profile Notes 07/05/24- Customers home does not c…" at bounding box center [378, 330] width 660 height 319
type textarea "(3) Sabbir (+ Sultana) (C) UA - ongoing - On hold Customer contacted via email"
click at [577, 460] on button "Comment" at bounding box center [574, 460] width 44 height 17
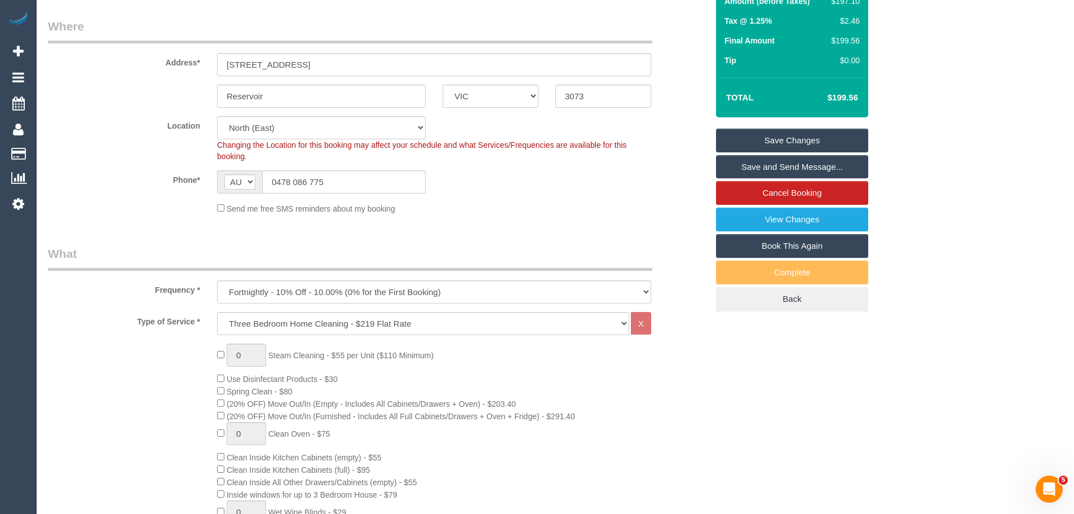
scroll to position [5, 0]
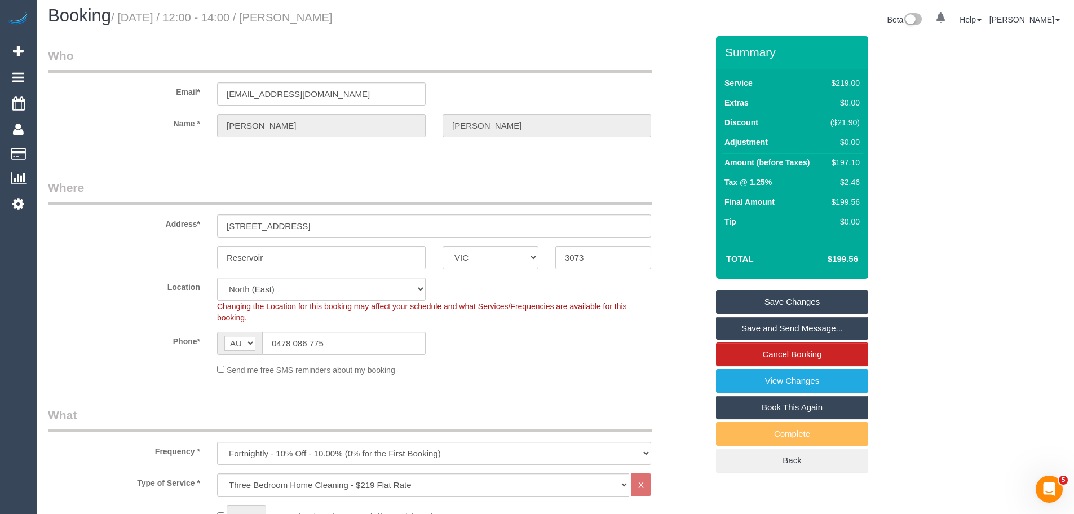
drag, startPoint x: 761, startPoint y: 298, endPoint x: 748, endPoint y: 314, distance: 20.0
click at [761, 298] on link "Save Changes" at bounding box center [792, 302] width 152 height 24
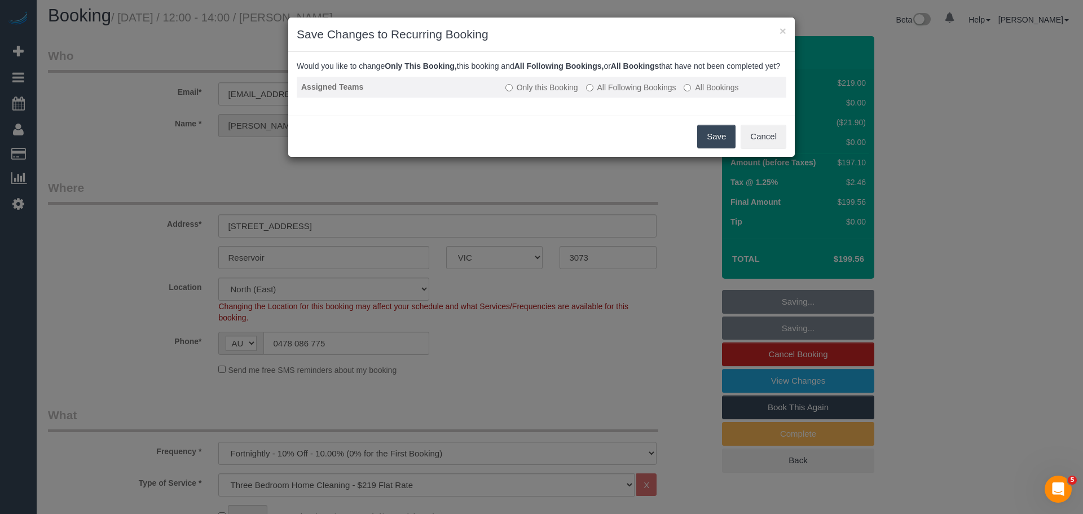
click at [616, 93] on label "All Following Bookings" at bounding box center [631, 87] width 90 height 11
click at [724, 148] on button "Save" at bounding box center [716, 137] width 38 height 24
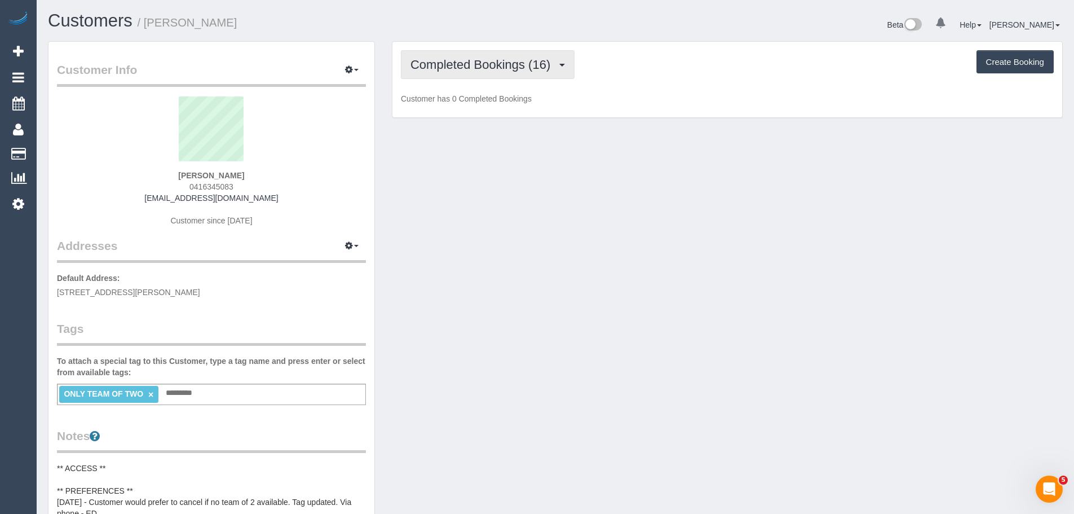
click at [460, 70] on span "Completed Bookings (16)" at bounding box center [483, 65] width 145 height 14
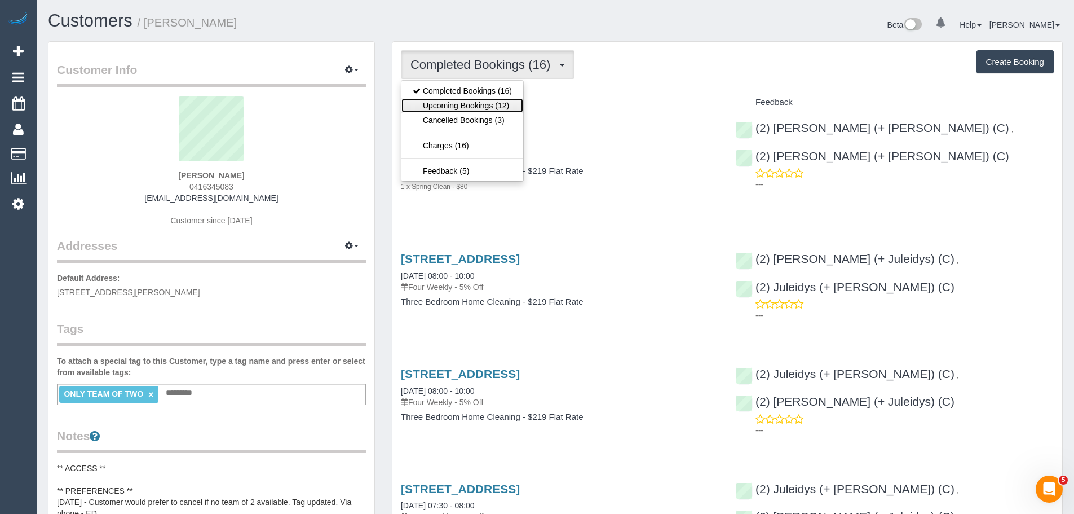
click at [482, 100] on link "Upcoming Bookings (12)" at bounding box center [463, 105] width 122 height 15
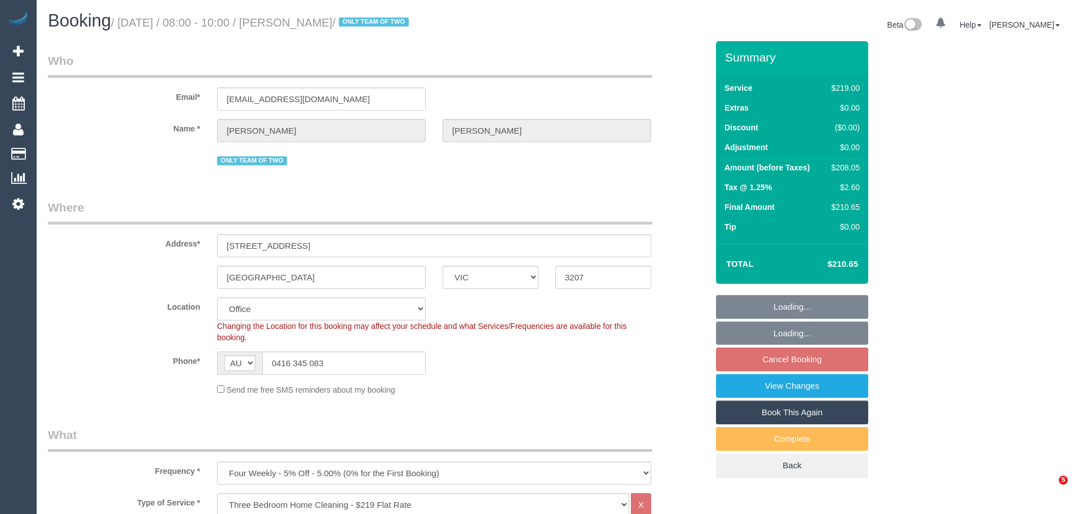
select select "VIC"
select select "string:stripe-pm_1PnEC42GScqysDRVi9KrXFBk"
select select "number:29"
select select "number:14"
select select "number:19"
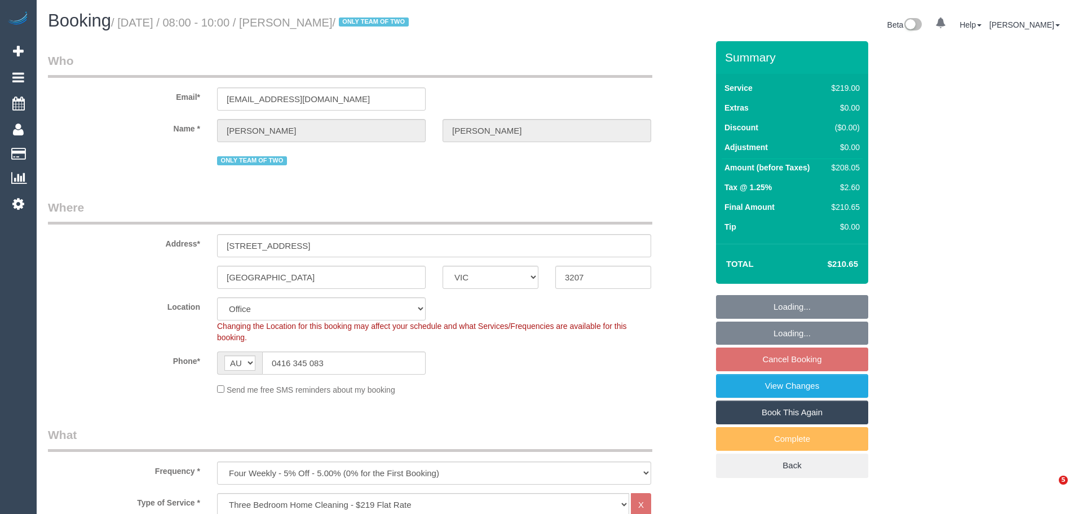
select select "number:36"
select select "number:34"
select select "object:825"
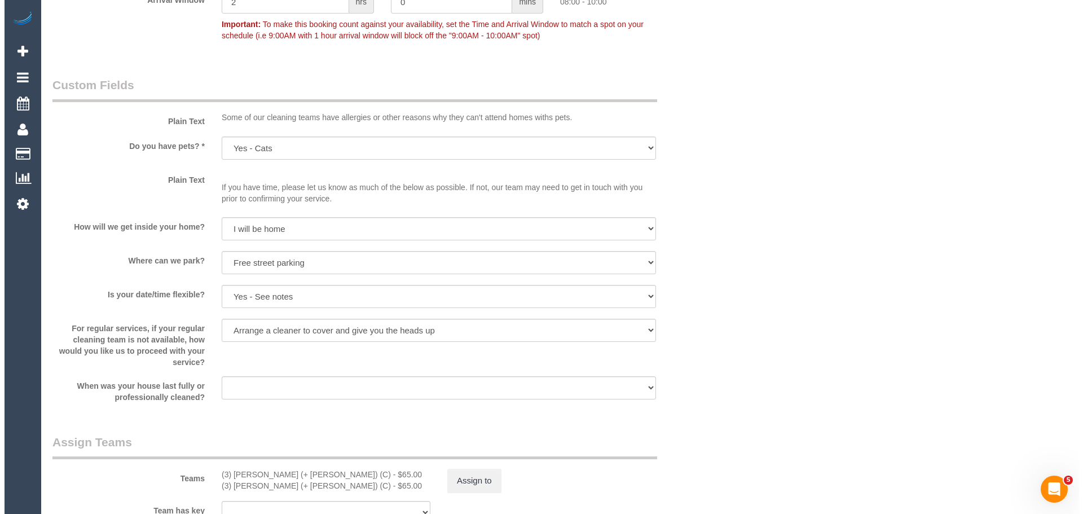
scroll to position [1579, 0]
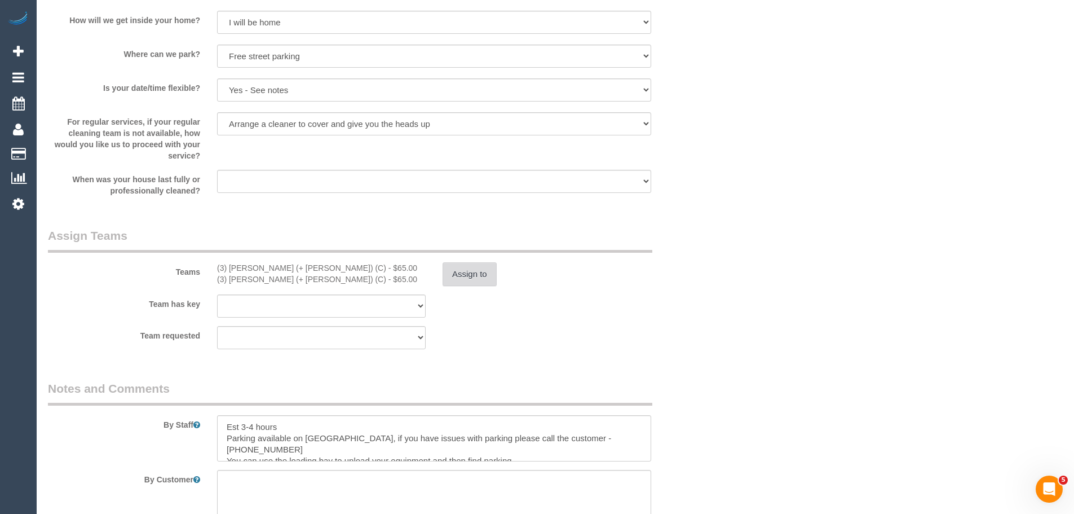
click at [475, 271] on button "Assign to" at bounding box center [470, 274] width 54 height 24
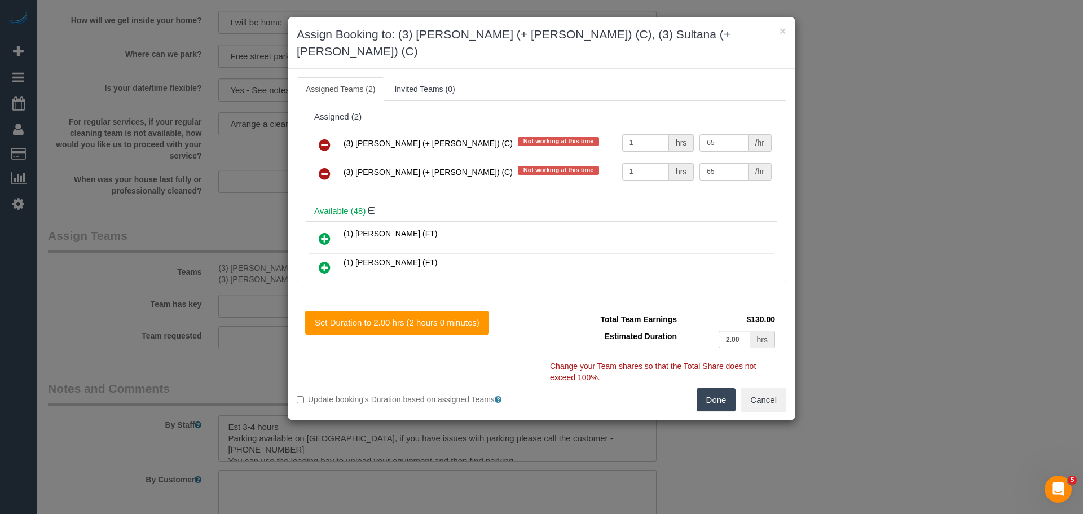
click at [330, 138] on icon at bounding box center [325, 145] width 12 height 14
click at [330, 167] on icon at bounding box center [325, 174] width 12 height 14
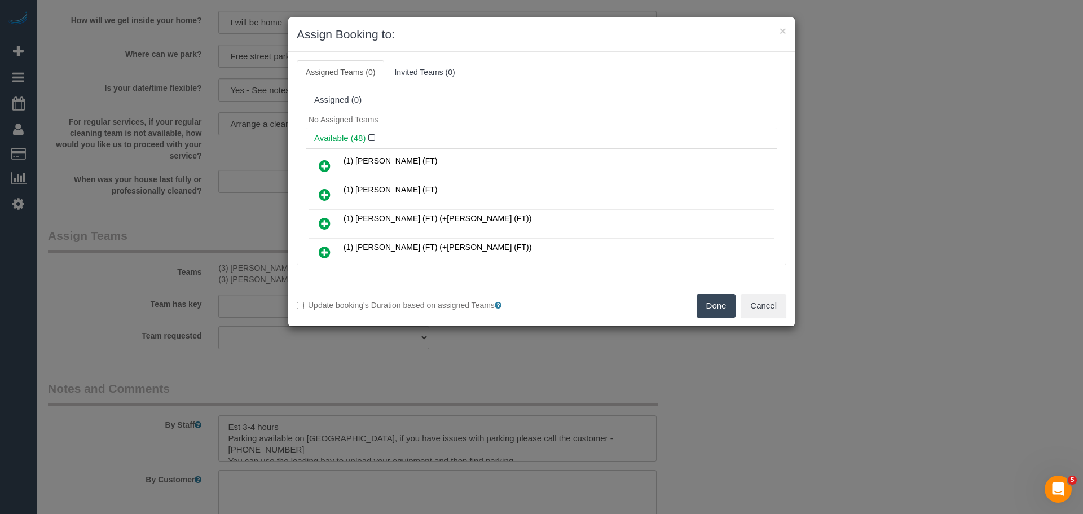
click at [714, 302] on button "Done" at bounding box center [715, 306] width 39 height 24
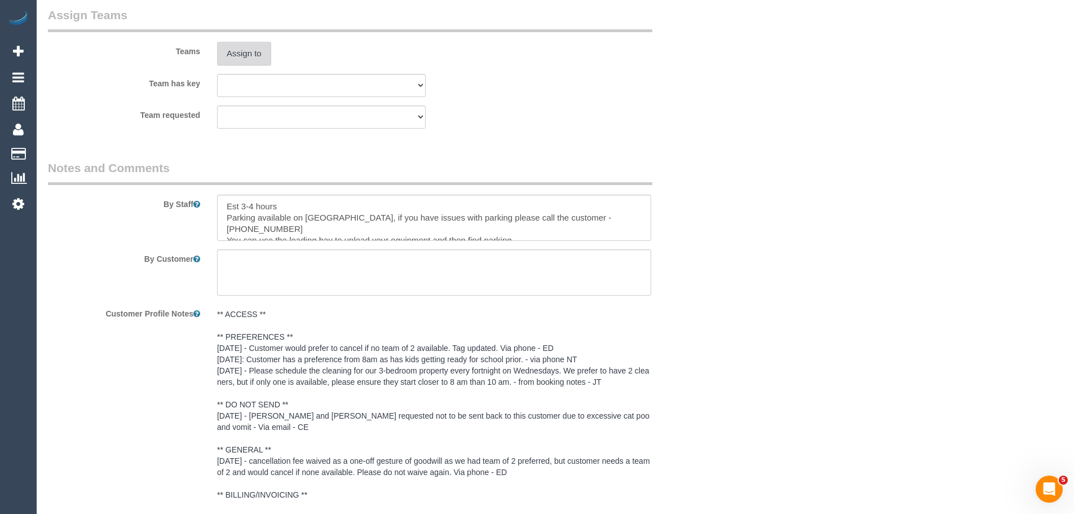
scroll to position [1974, 0]
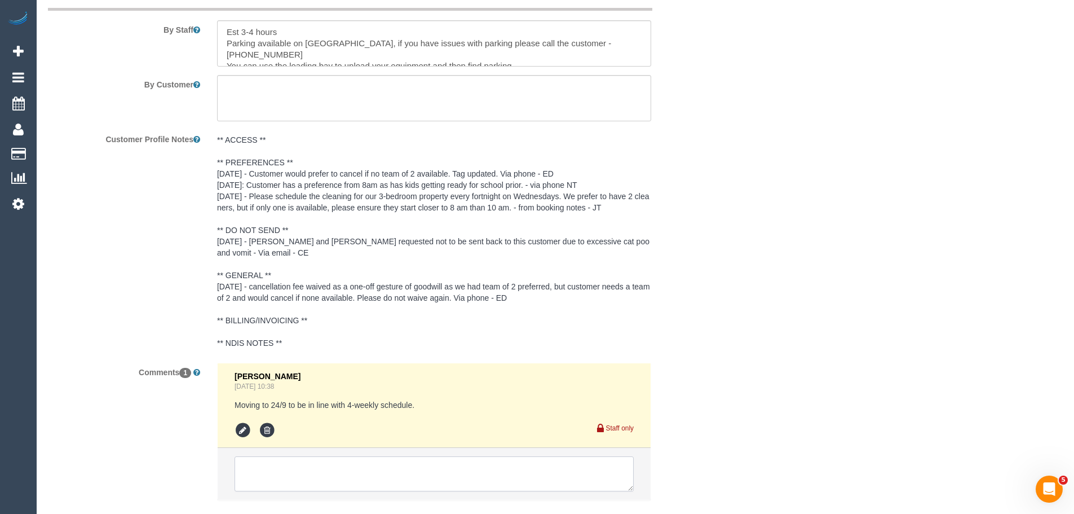
click at [348, 467] on textarea at bounding box center [434, 473] width 399 height 35
paste textarea "(3) Sabbir (+ Sultana) (C) UA - ongoing - On hold Customer not contacted - Neve…"
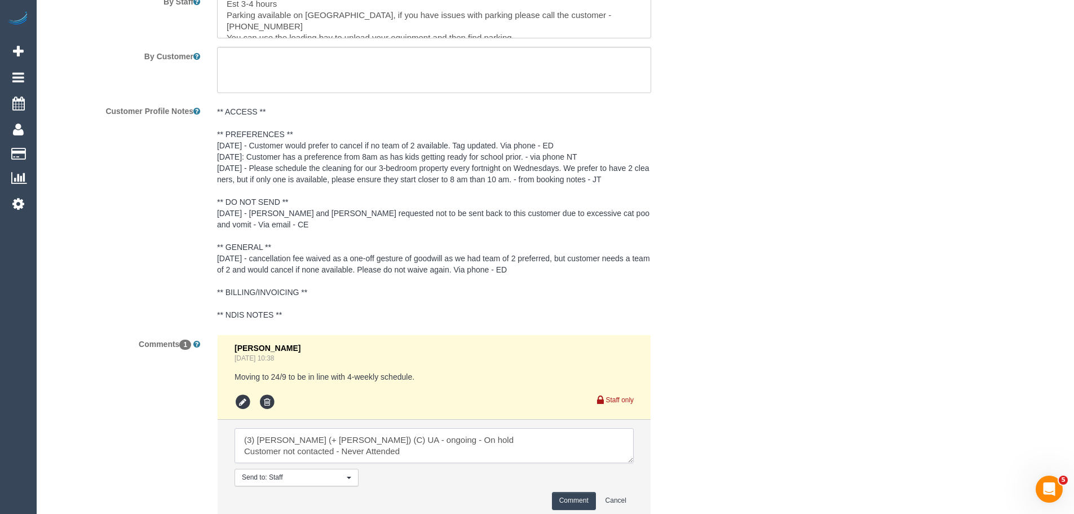
scroll to position [2030, 0]
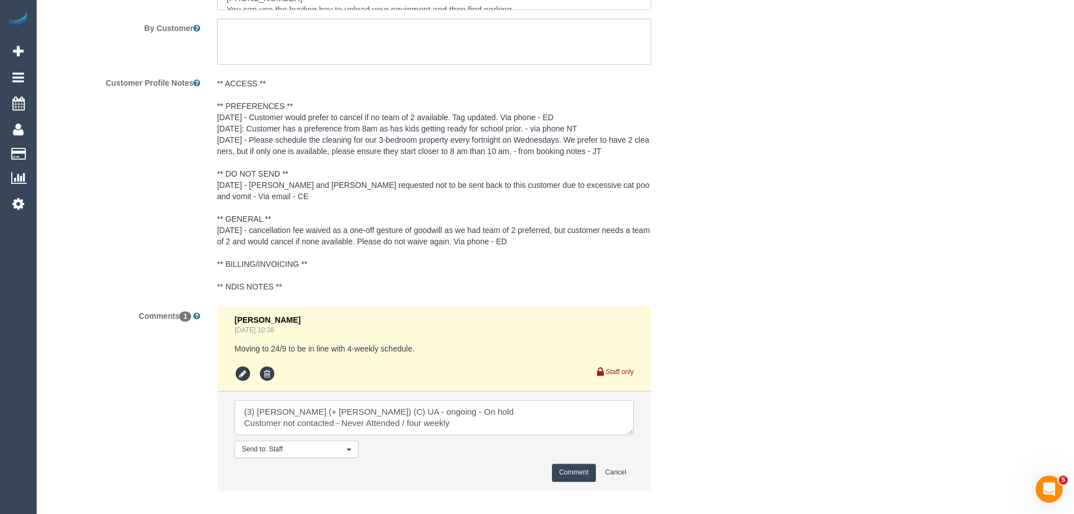
type textarea "(3) Sabbir (+ Sultana) (C) UA - ongoing - On hold Customer not contacted - Neve…"
click at [566, 474] on button "Comment" at bounding box center [574, 472] width 44 height 17
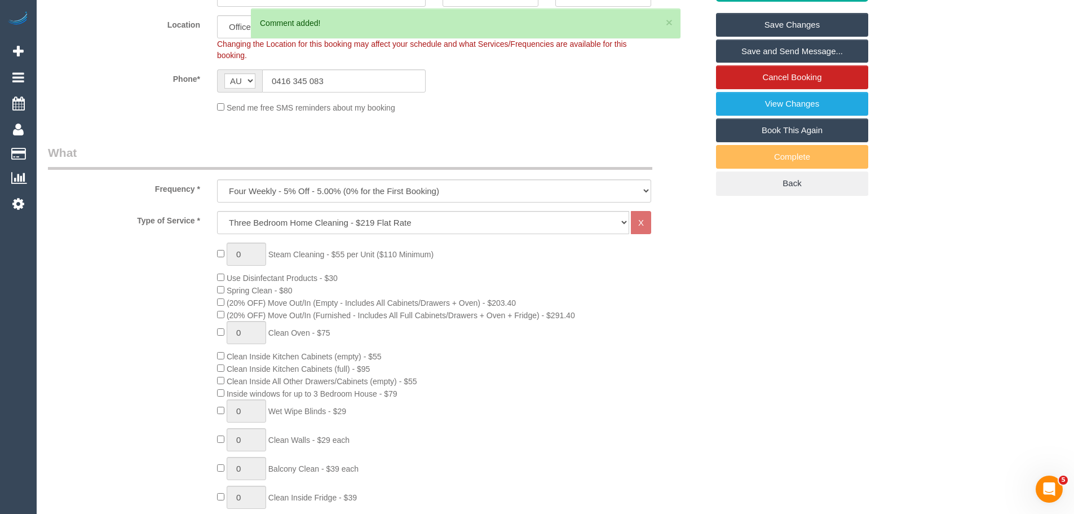
scroll to position [0, 0]
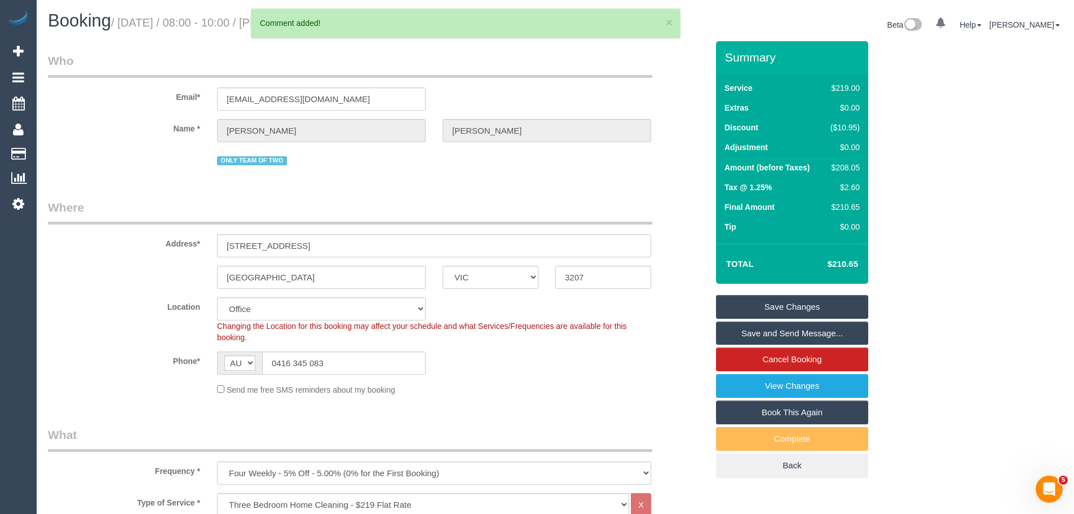
click at [823, 308] on link "Save Changes" at bounding box center [792, 307] width 152 height 24
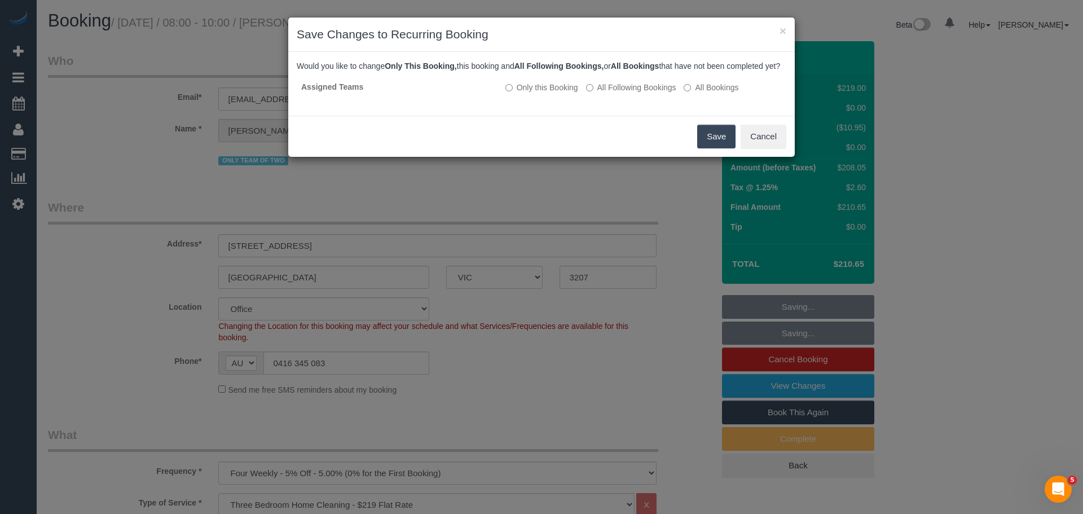
click at [706, 148] on button "Save" at bounding box center [716, 137] width 38 height 24
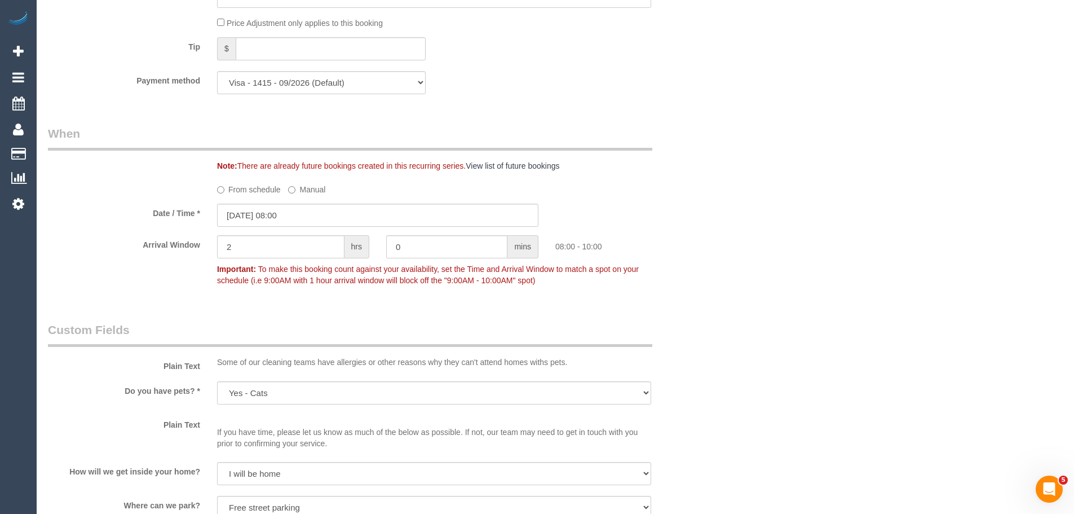
scroll to position [1466, 0]
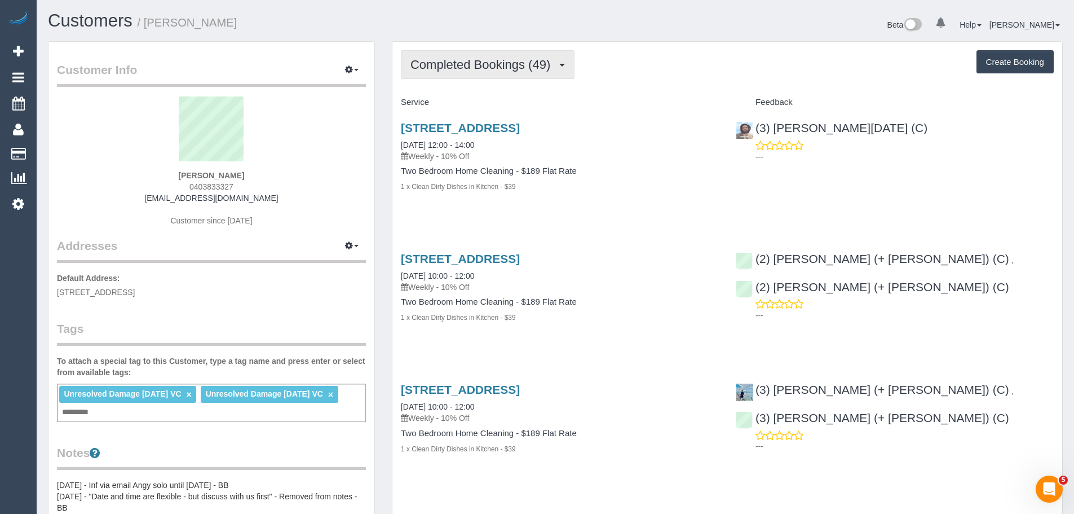
click at [454, 72] on button "Completed Bookings (49)" at bounding box center [488, 64] width 174 height 29
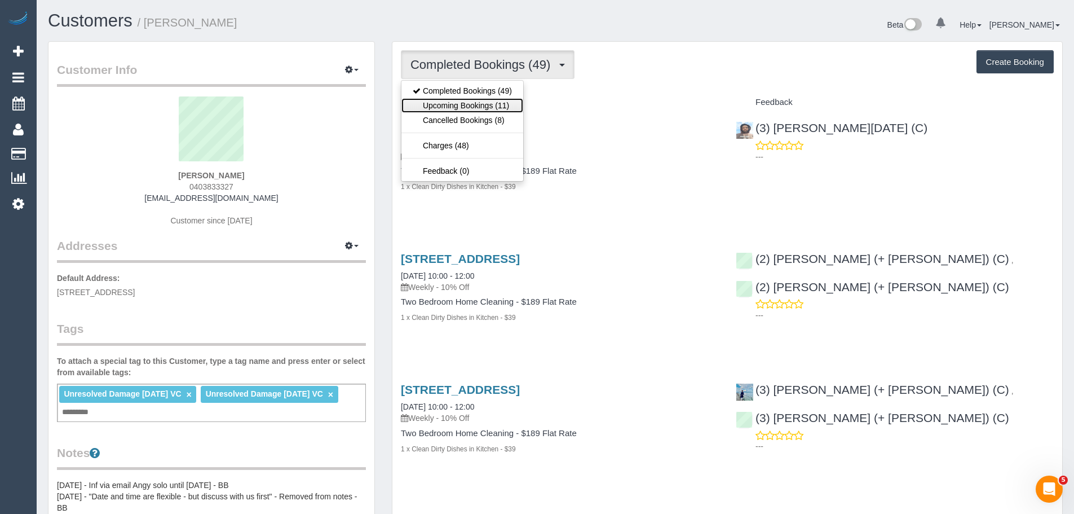
click at [457, 106] on link "Upcoming Bookings (11)" at bounding box center [463, 105] width 122 height 15
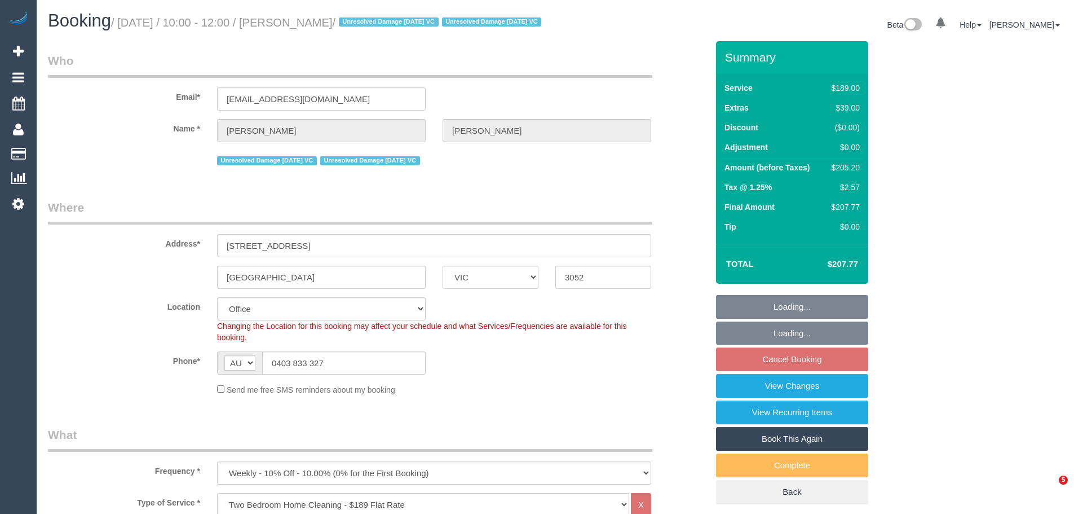
select select "VIC"
select select "string:stripe-pm_1PvTZw2GScqysDRVe0SddR0N"
select select "number:29"
select select "number:14"
select select "number:21"
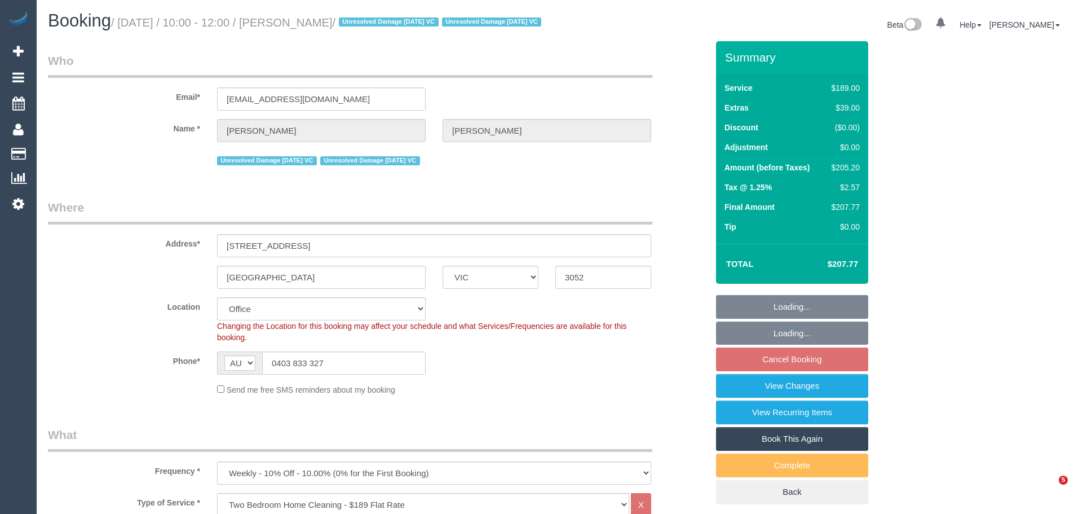
select select "number:36"
select select "number:34"
select select "number:13"
select select "object:810"
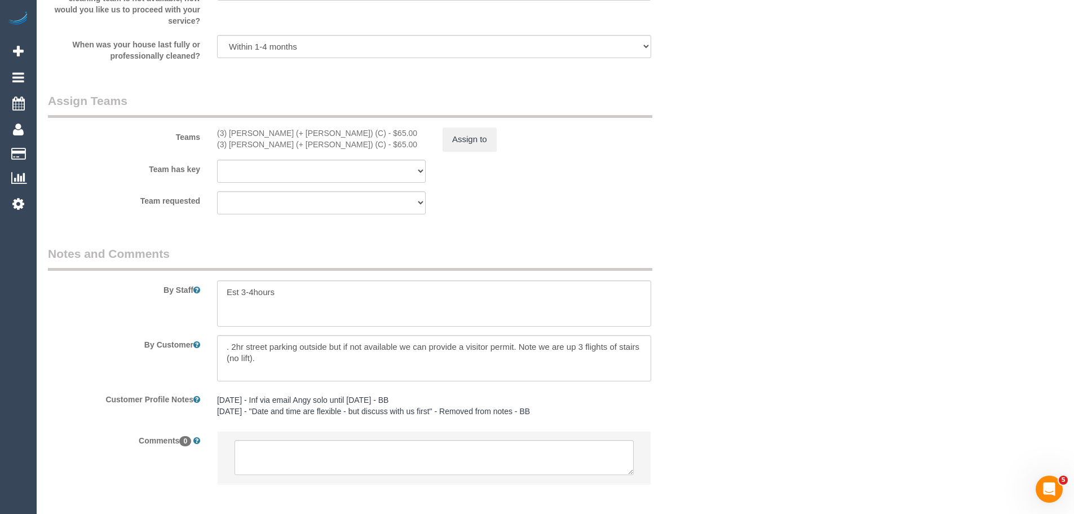
scroll to position [1760, 0]
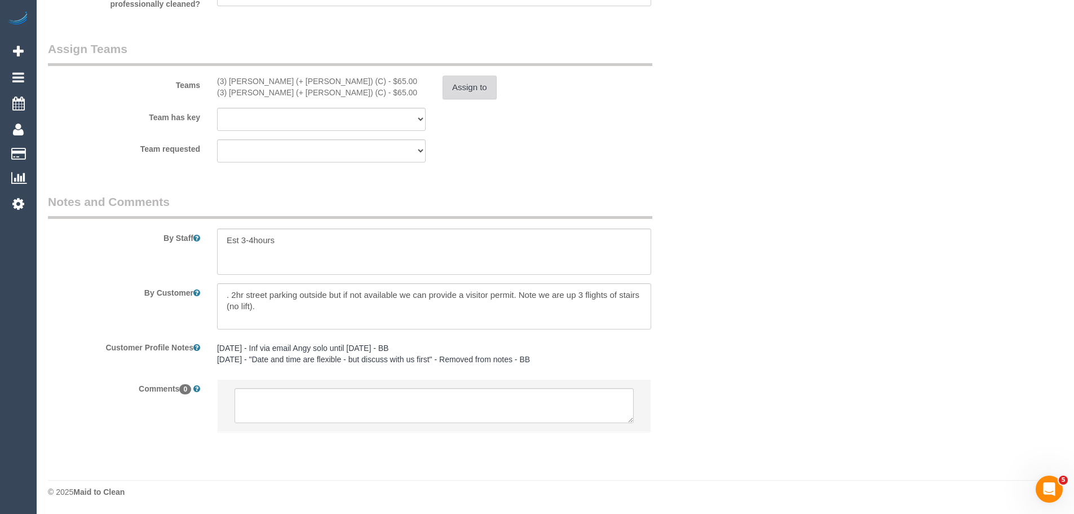
click at [474, 86] on button "Assign to" at bounding box center [470, 88] width 54 height 24
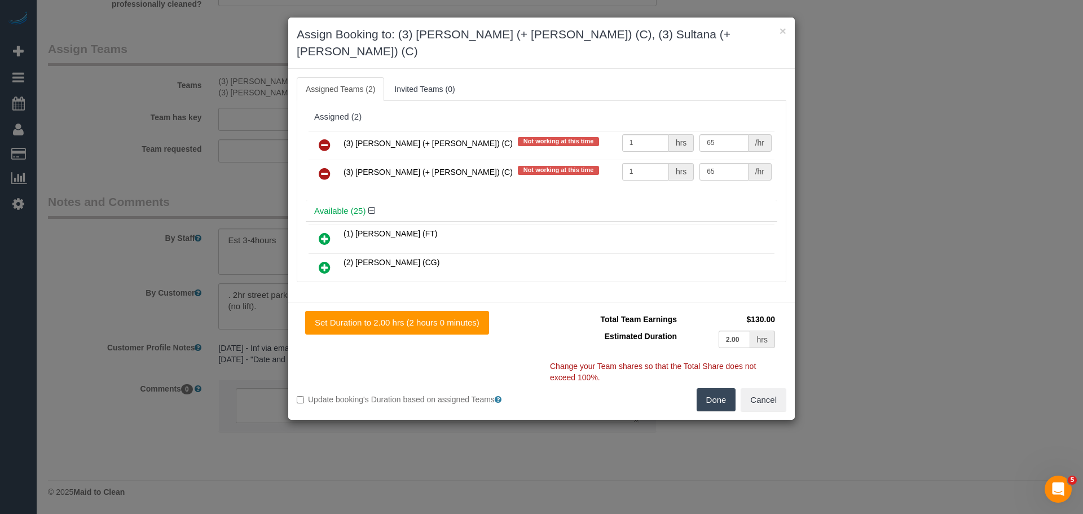
click at [320, 138] on icon at bounding box center [325, 145] width 12 height 14
click at [320, 167] on icon at bounding box center [325, 174] width 12 height 14
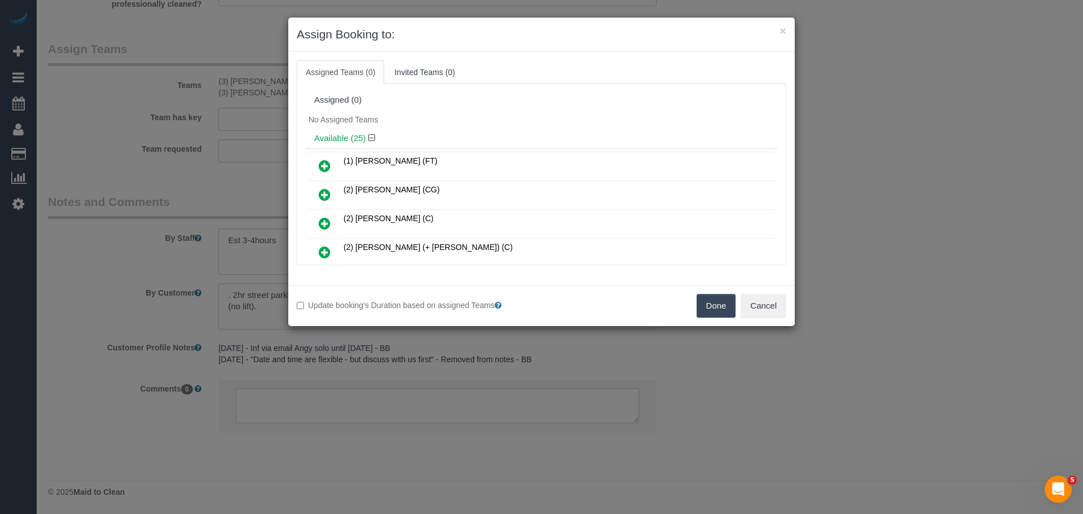
click at [718, 300] on button "Done" at bounding box center [715, 306] width 39 height 24
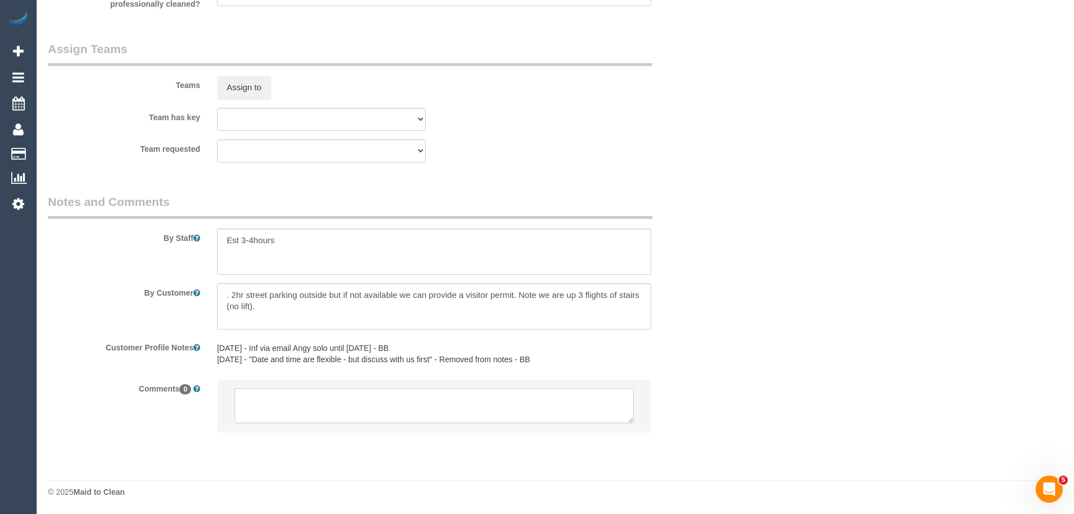
click at [280, 409] on textarea at bounding box center [434, 405] width 399 height 35
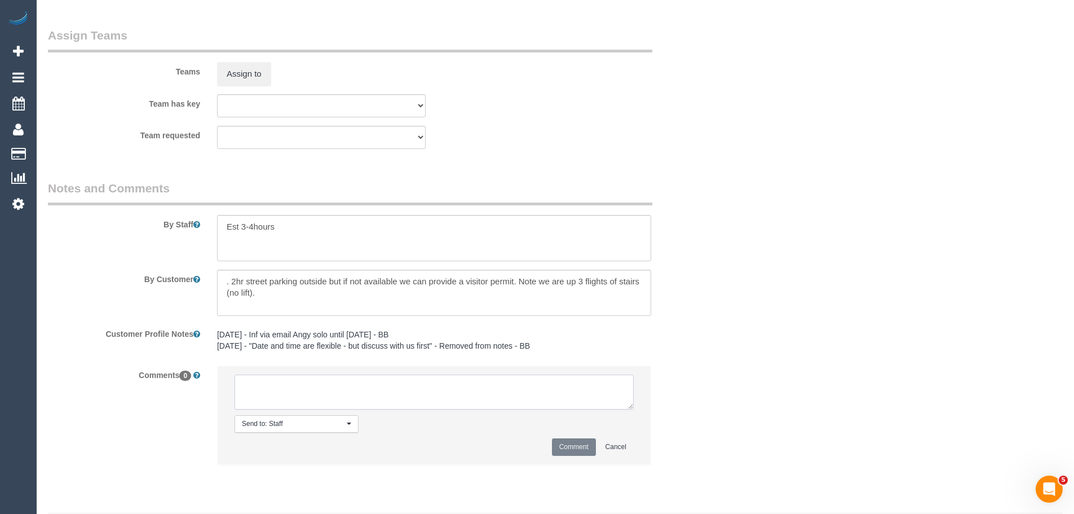
paste textarea "(3) [PERSON_NAME] (+ [PERSON_NAME]) (C) UA - ongoing - On hold Customer not con…"
type textarea "(3) [PERSON_NAME] (+ [PERSON_NAME]) (C) UA - ongoing - On hold Customer not con…"
click at [568, 456] on button "Comment" at bounding box center [574, 446] width 44 height 17
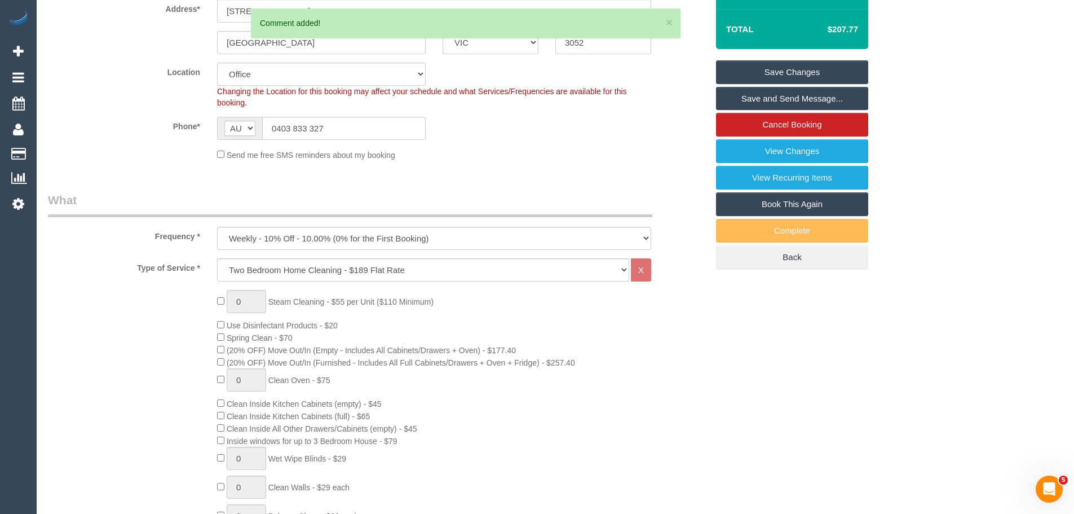
scroll to position [124, 0]
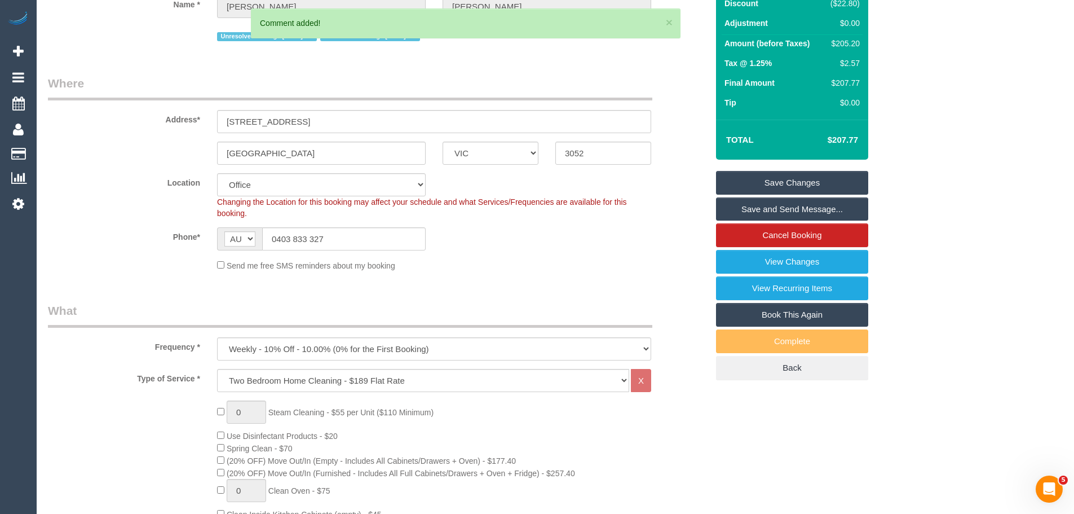
click at [823, 195] on link "Save Changes" at bounding box center [792, 183] width 152 height 24
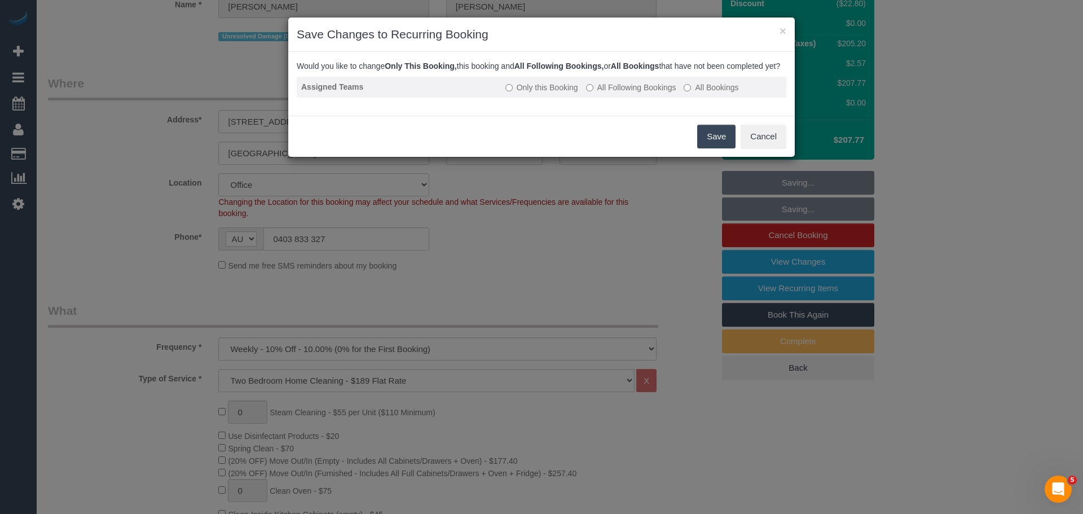
click at [639, 98] on td "Only this Booking All Following Bookings All Bookings" at bounding box center [643, 87] width 285 height 21
click at [632, 93] on label "All Following Bookings" at bounding box center [631, 87] width 90 height 11
click at [717, 148] on button "Save" at bounding box center [716, 137] width 38 height 24
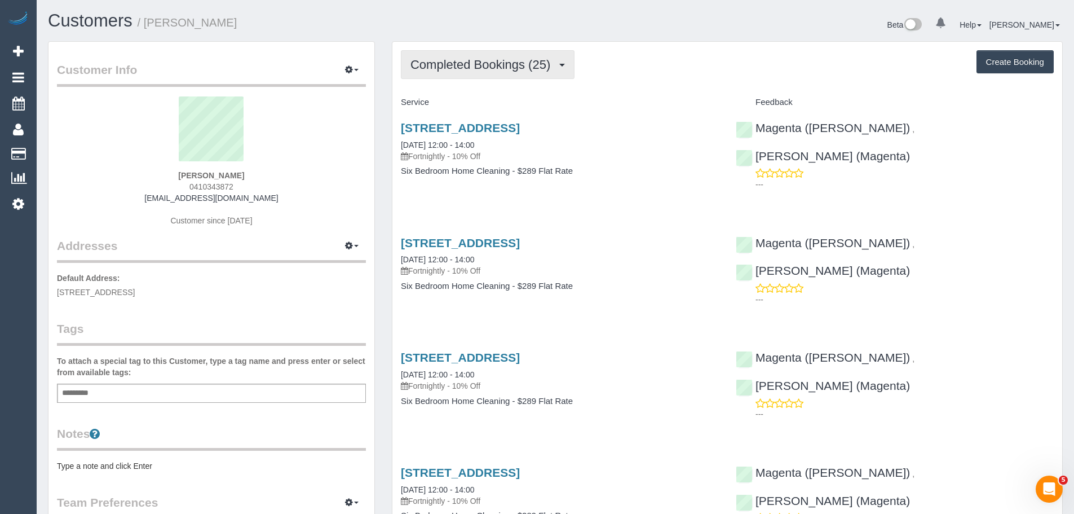
click at [487, 65] on span "Completed Bookings (25)" at bounding box center [483, 65] width 145 height 14
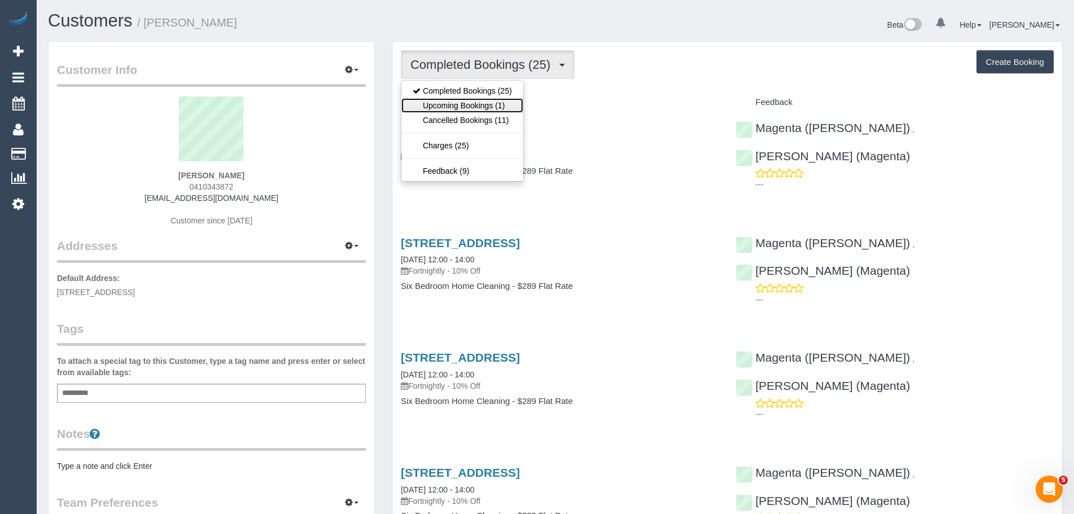
click at [479, 107] on link "Upcoming Bookings (1)" at bounding box center [463, 105] width 122 height 15
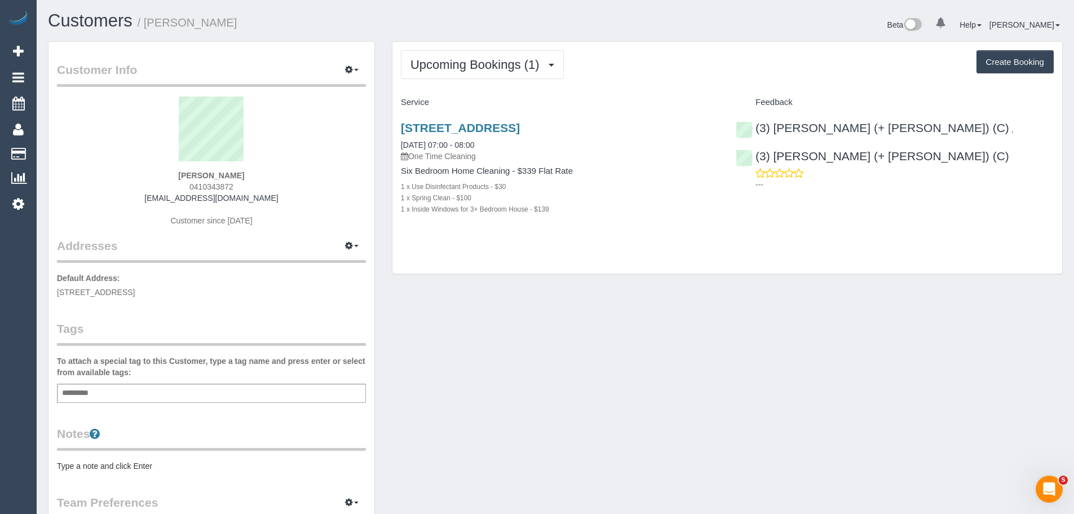
click at [478, 83] on div "Upcoming Bookings (1) Completed Bookings (25) Upcoming Bookings (1) Cancelled B…" at bounding box center [728, 158] width 670 height 232
click at [475, 72] on button "Upcoming Bookings (1)" at bounding box center [482, 64] width 163 height 29
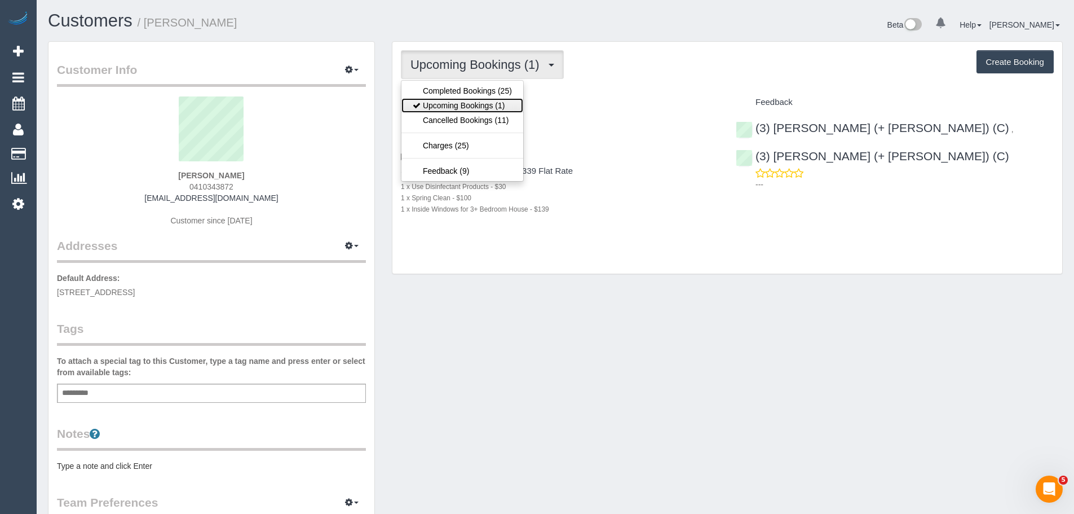
click at [475, 108] on link "Upcoming Bookings (1)" at bounding box center [463, 105] width 122 height 15
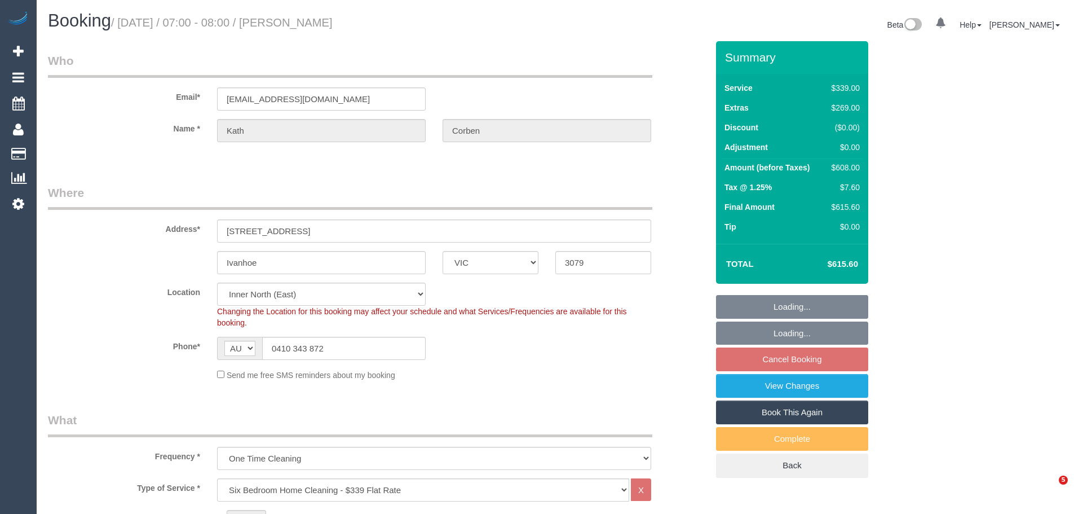
select select "VIC"
select select "number:30"
select select "number:14"
select select "number:19"
select select "number:23"
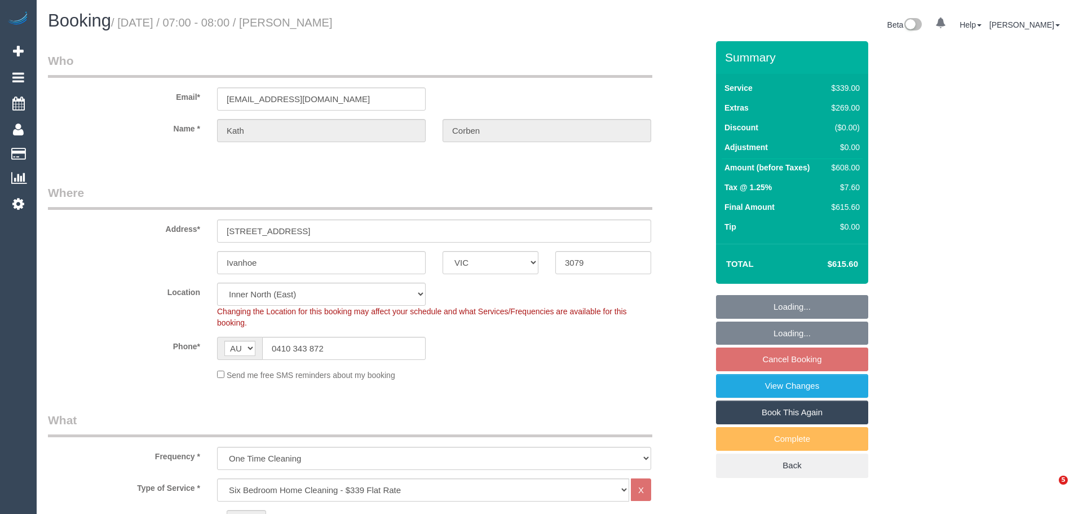
select select "number:26"
select select "object:1636"
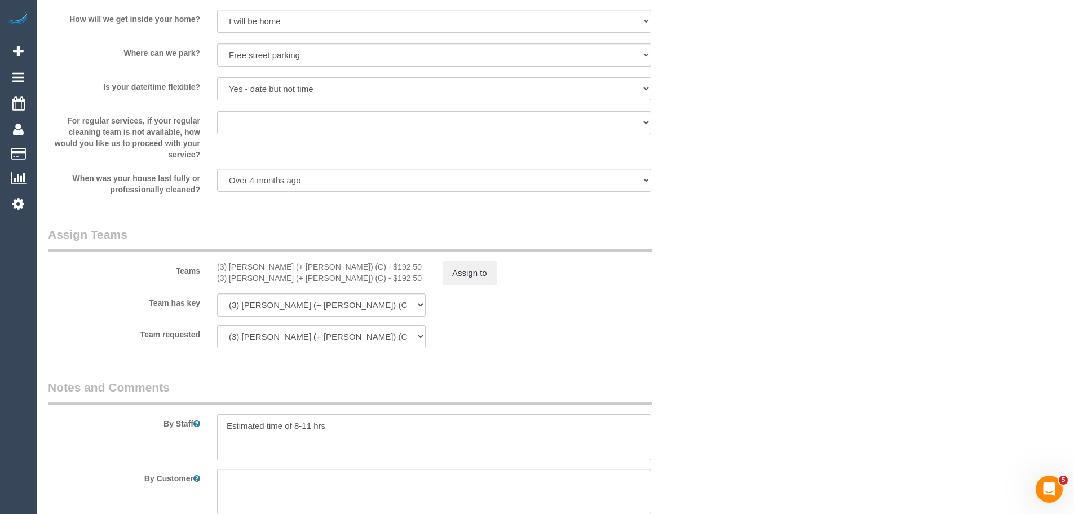
scroll to position [1799, 0]
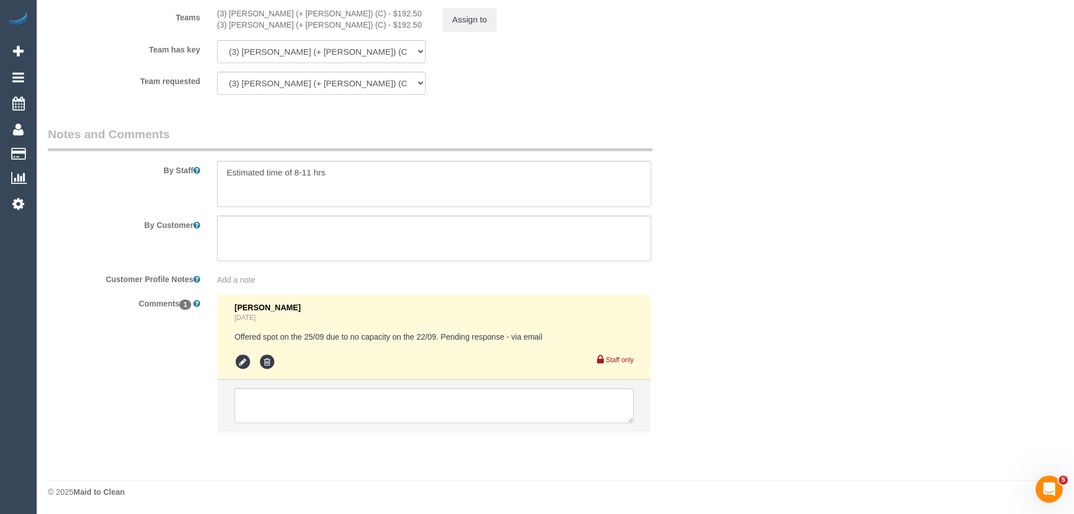
click at [482, 7] on div "Teams (3) [PERSON_NAME] (+ [PERSON_NAME]) (C) - $192.50 (3) Sultana (+ [PERSON_…" at bounding box center [377, 2] width 677 height 59
click at [482, 17] on button "Assign to" at bounding box center [470, 20] width 54 height 24
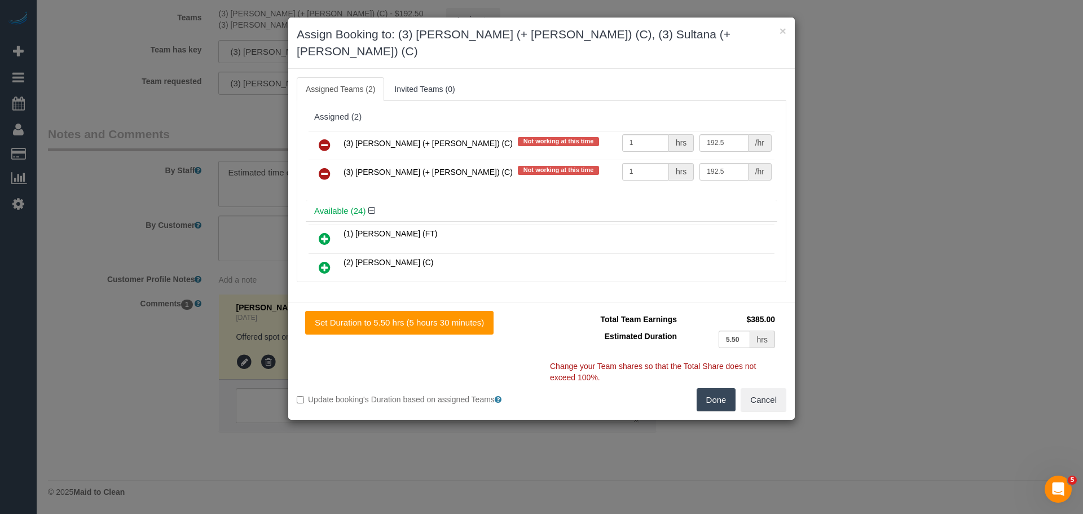
click at [320, 138] on icon at bounding box center [325, 145] width 12 height 14
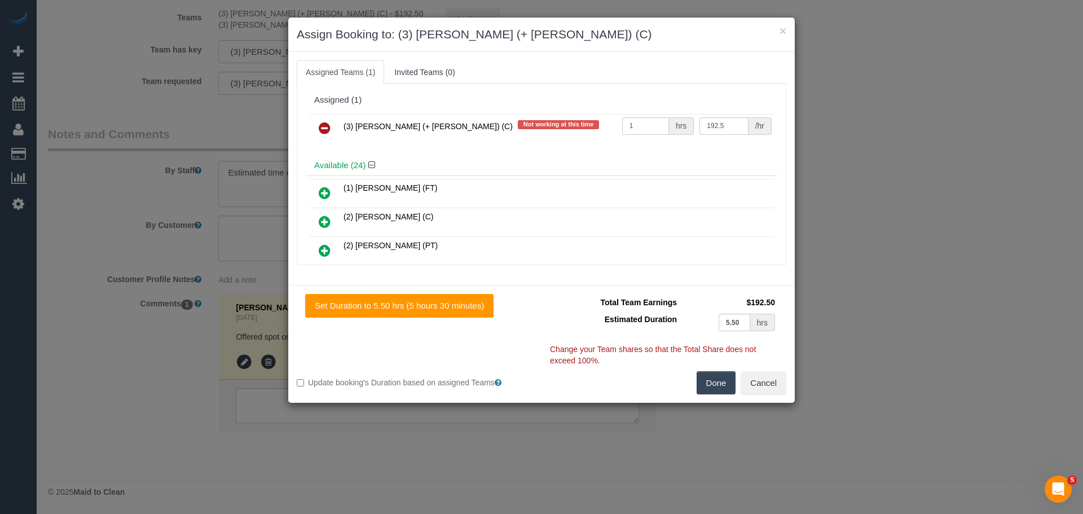
click at [320, 133] on icon at bounding box center [325, 128] width 12 height 14
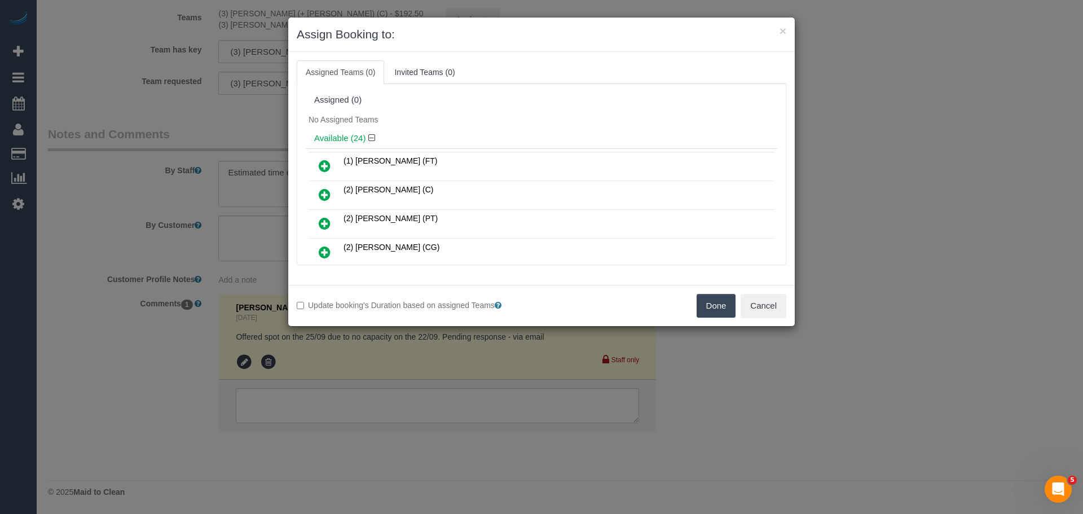
click at [701, 297] on button "Done" at bounding box center [715, 306] width 39 height 24
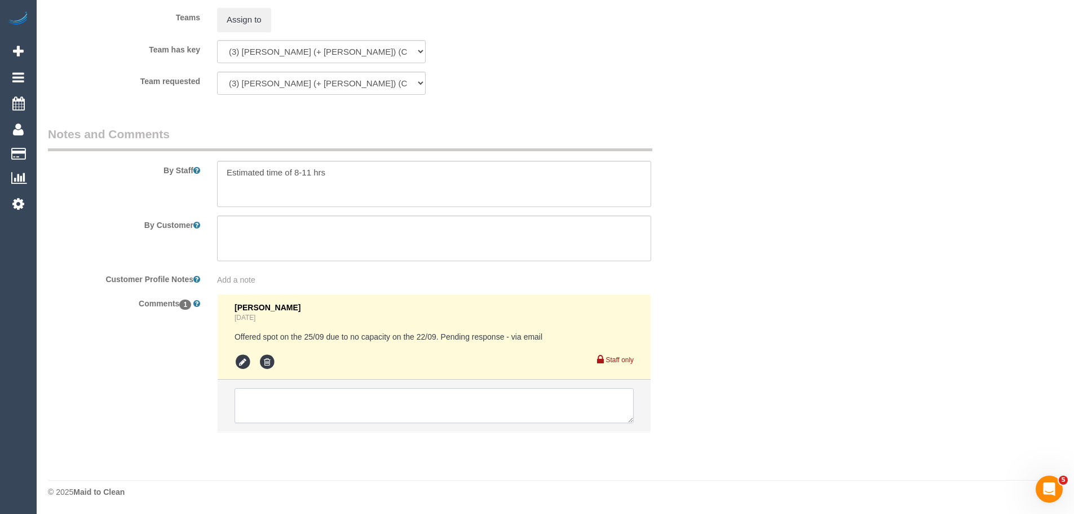
click at [415, 399] on textarea at bounding box center [434, 405] width 399 height 35
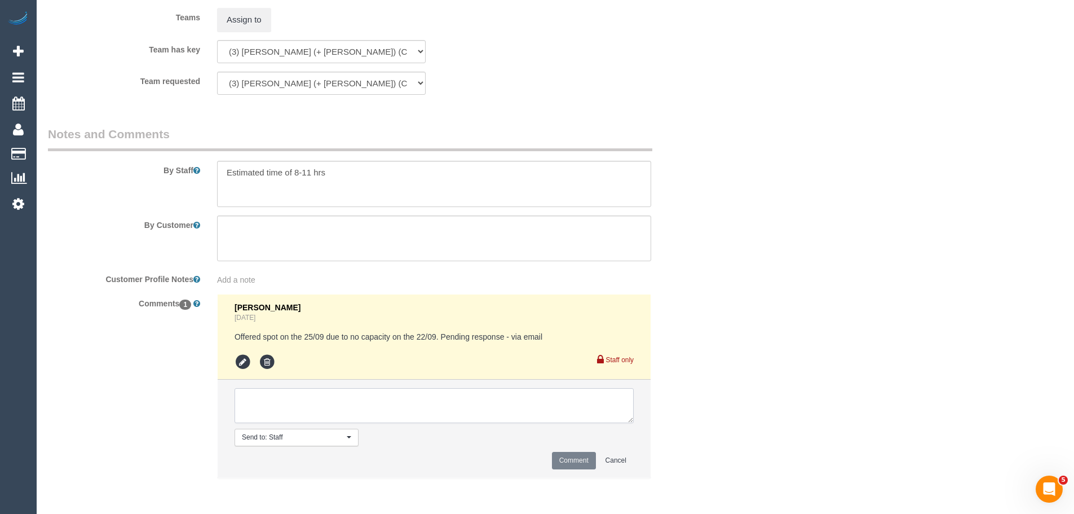
paste textarea "(3) [PERSON_NAME] (+ [PERSON_NAME]) (C) UA - ongoing - On hold Customer not con…"
type textarea "(3) [PERSON_NAME] (+ [PERSON_NAME]) (C) UA - ongoing - On hold Customer not con…"
click at [580, 466] on button "Comment" at bounding box center [574, 460] width 44 height 17
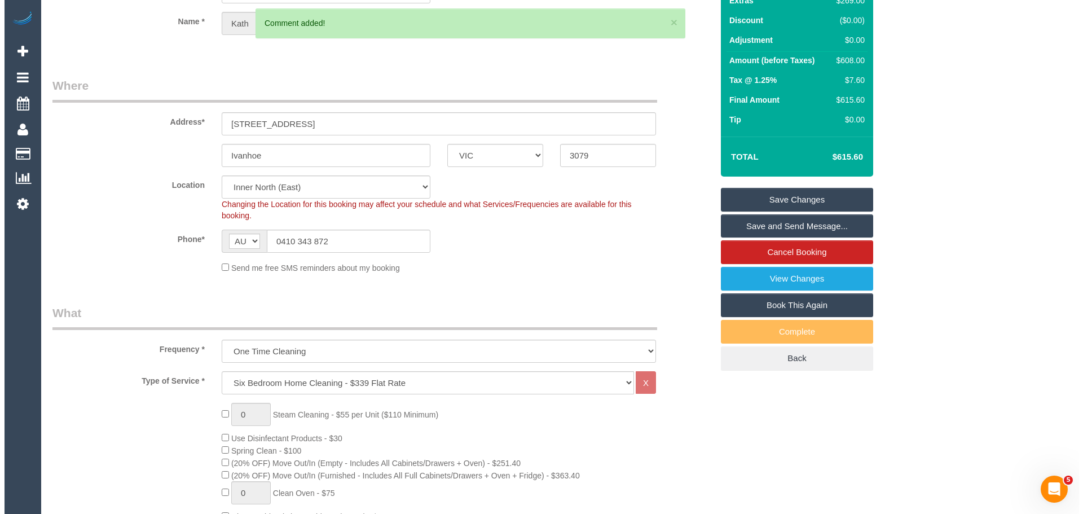
scroll to position [0, 0]
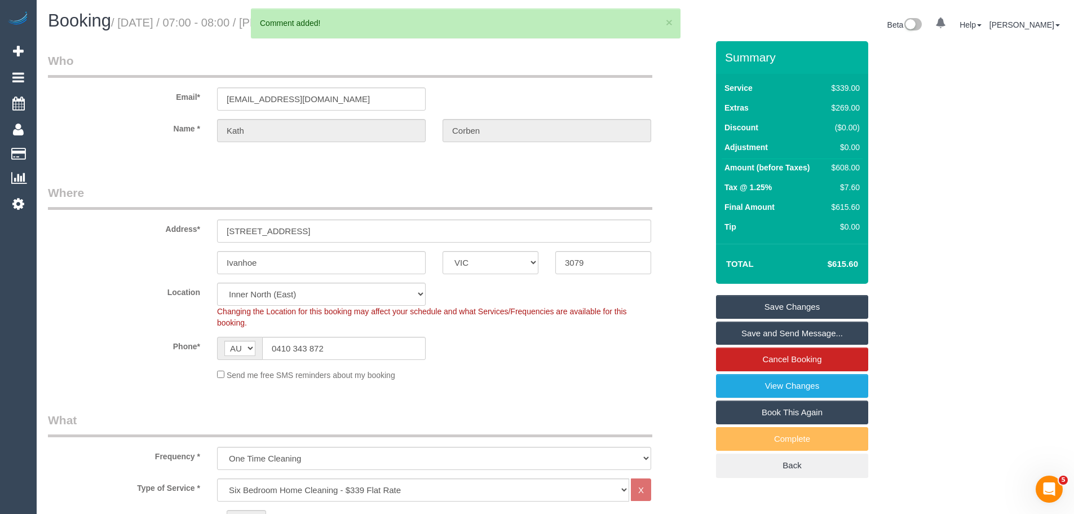
click at [778, 302] on link "Save Changes" at bounding box center [792, 307] width 152 height 24
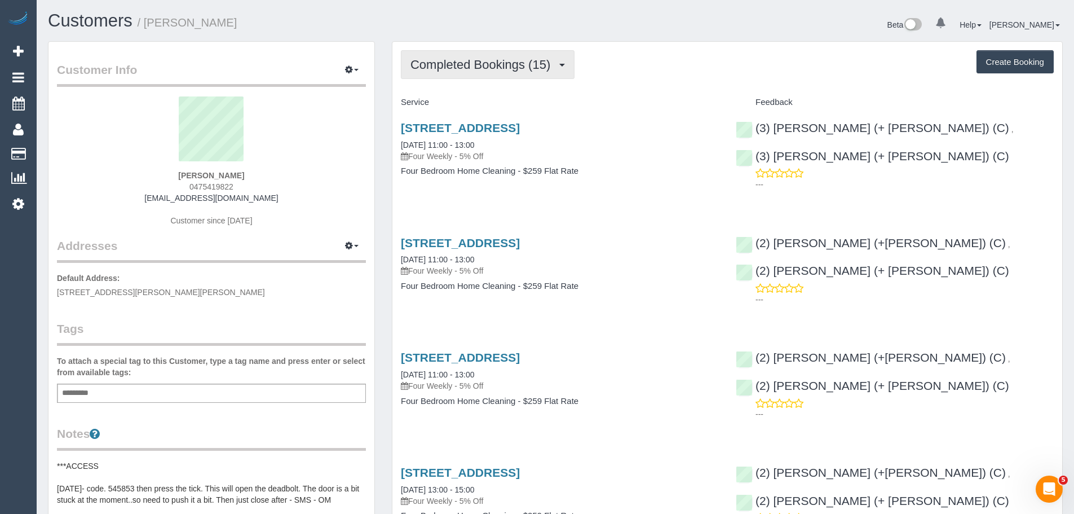
click at [480, 61] on span "Completed Bookings (15)" at bounding box center [483, 65] width 145 height 14
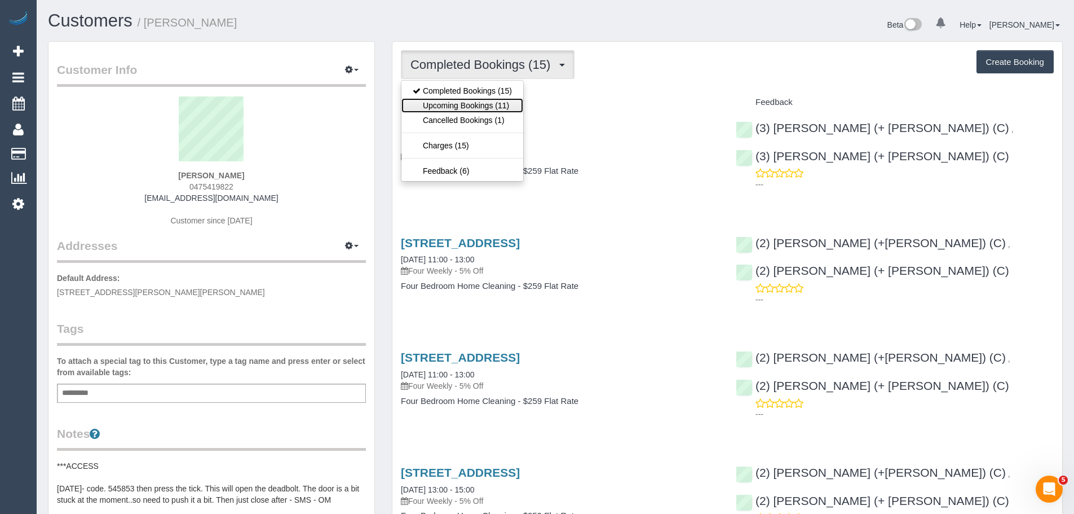
click at [464, 99] on link "Upcoming Bookings (11)" at bounding box center [463, 105] width 122 height 15
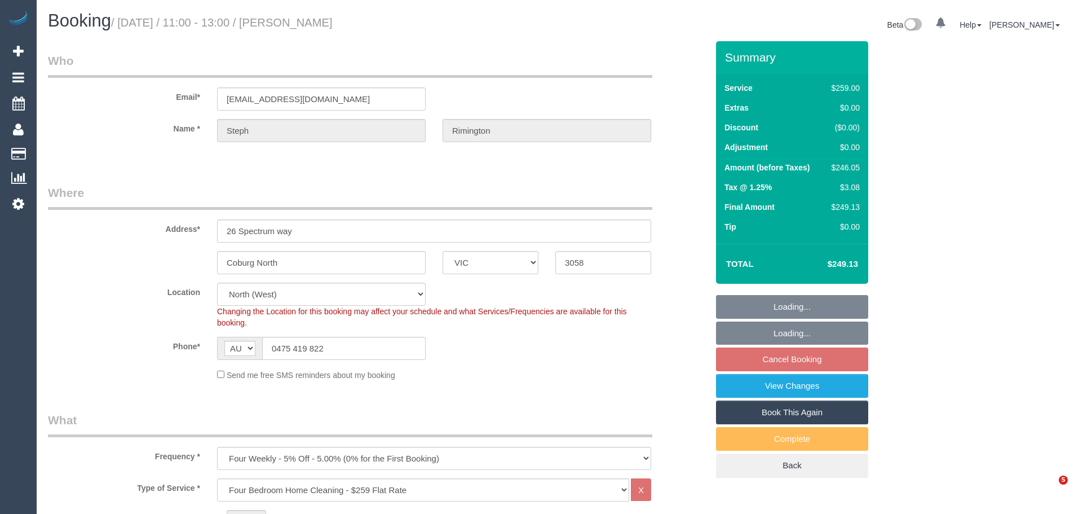
select select "VIC"
select select "string:stripe-pm_1PeVgG2GScqysDRVurpRmJOT"
select select "number:28"
select select "number:16"
select select "number:18"
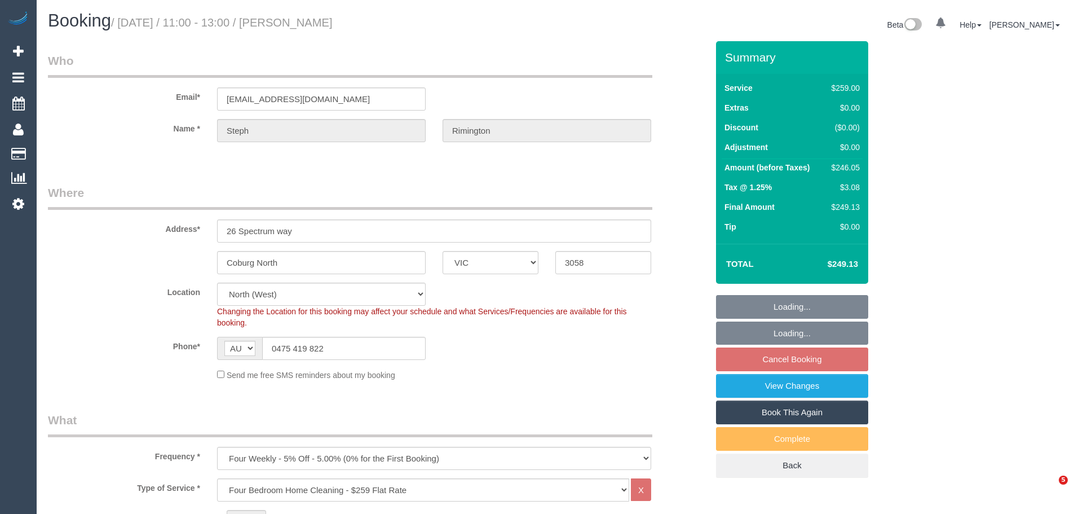
select select "number:22"
select select "number:34"
select select "number:26"
select select "object:781"
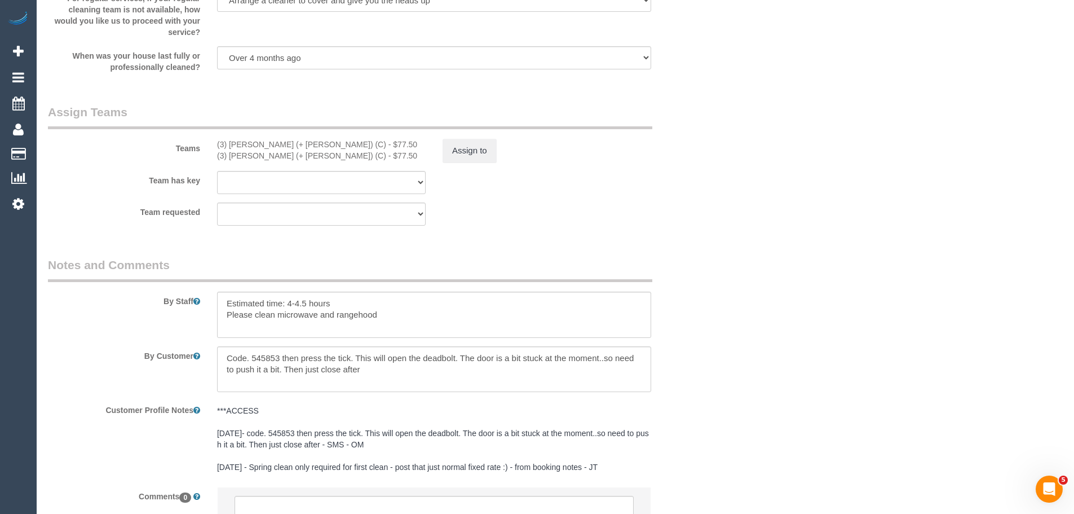
scroll to position [1776, 0]
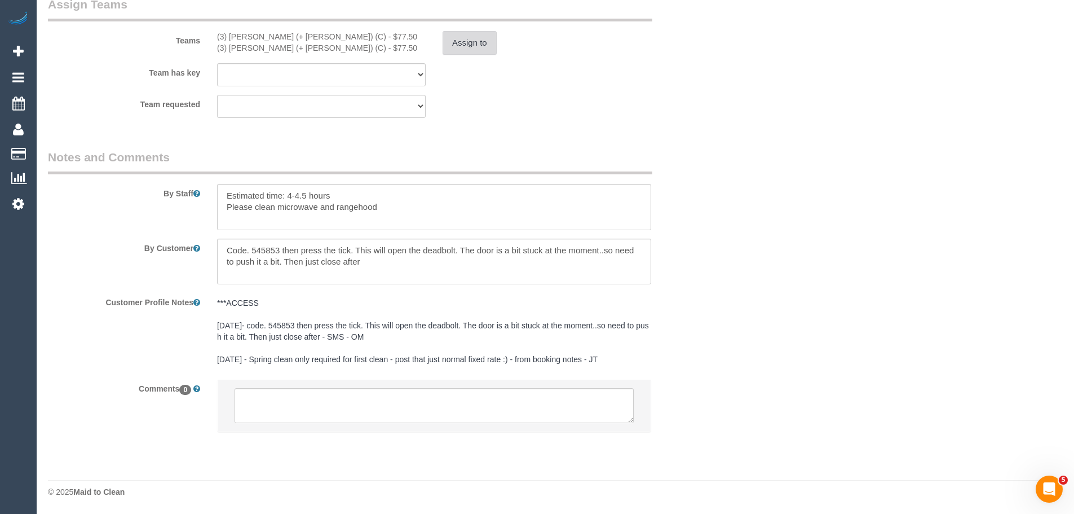
click at [470, 36] on button "Assign to" at bounding box center [470, 43] width 54 height 24
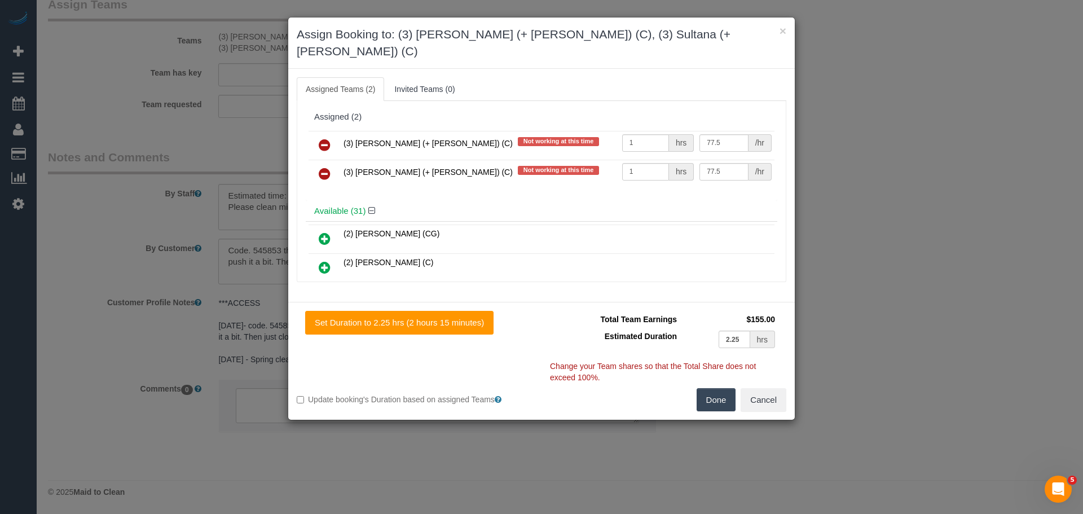
click at [324, 138] on icon at bounding box center [325, 145] width 12 height 14
click at [324, 167] on icon at bounding box center [325, 174] width 12 height 14
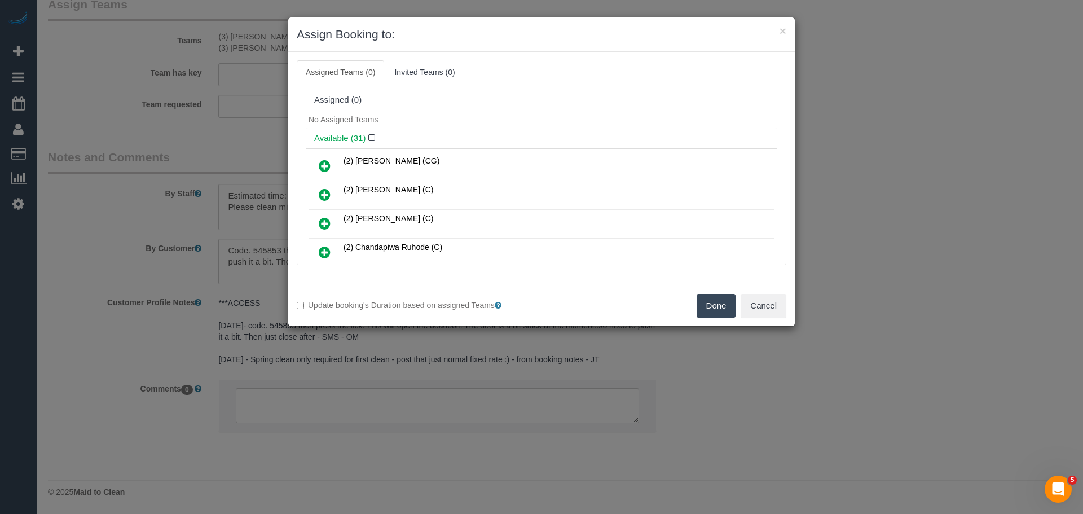
click at [711, 307] on button "Done" at bounding box center [715, 306] width 39 height 24
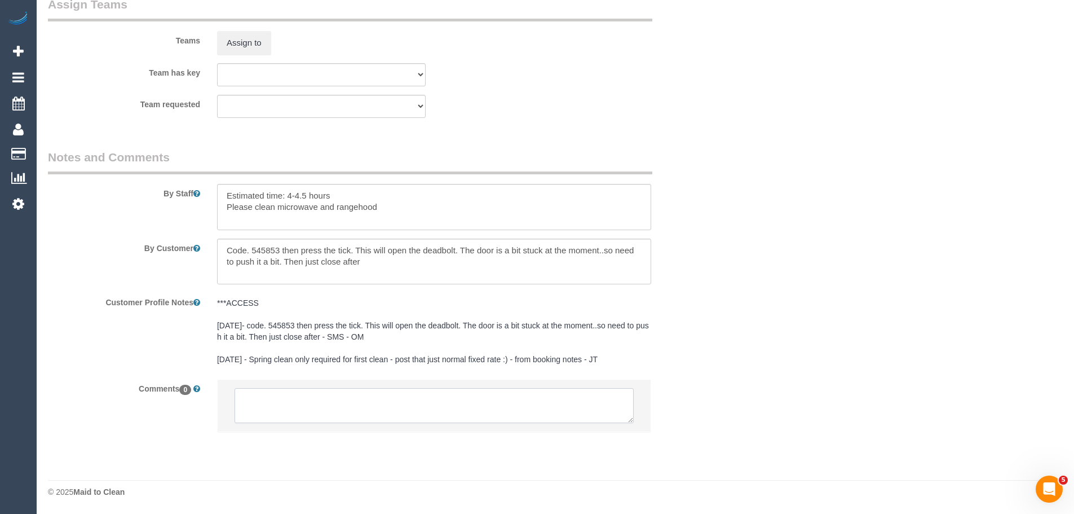
click at [328, 404] on textarea at bounding box center [434, 405] width 399 height 35
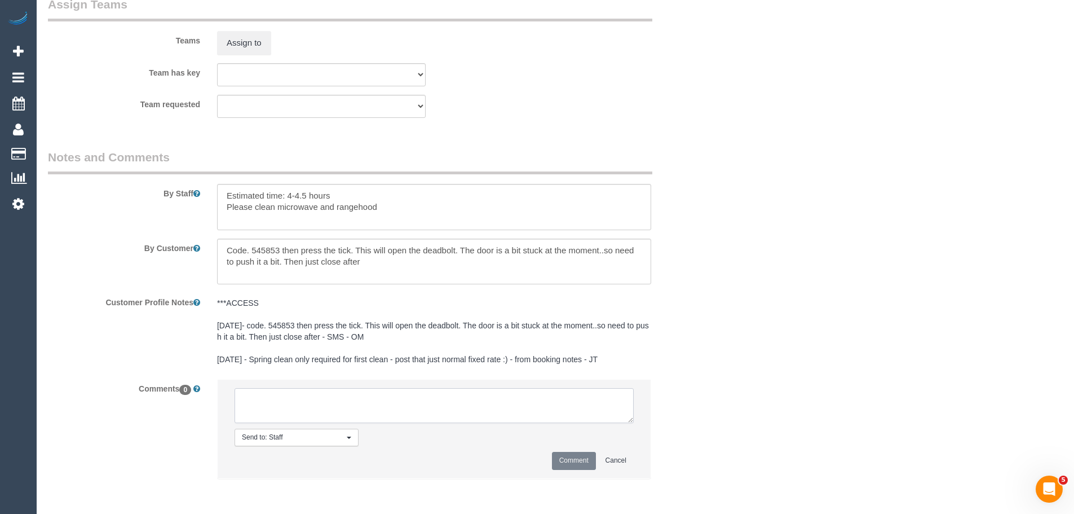
paste textarea "(3) [PERSON_NAME] (+ [PERSON_NAME]) (C) UA - ongoing - On hold Customer not con…"
type textarea "(3) [PERSON_NAME] (+ [PERSON_NAME]) (C) UA - ongoing - On hold Customer not con…"
click at [567, 468] on button "Comment" at bounding box center [574, 460] width 44 height 17
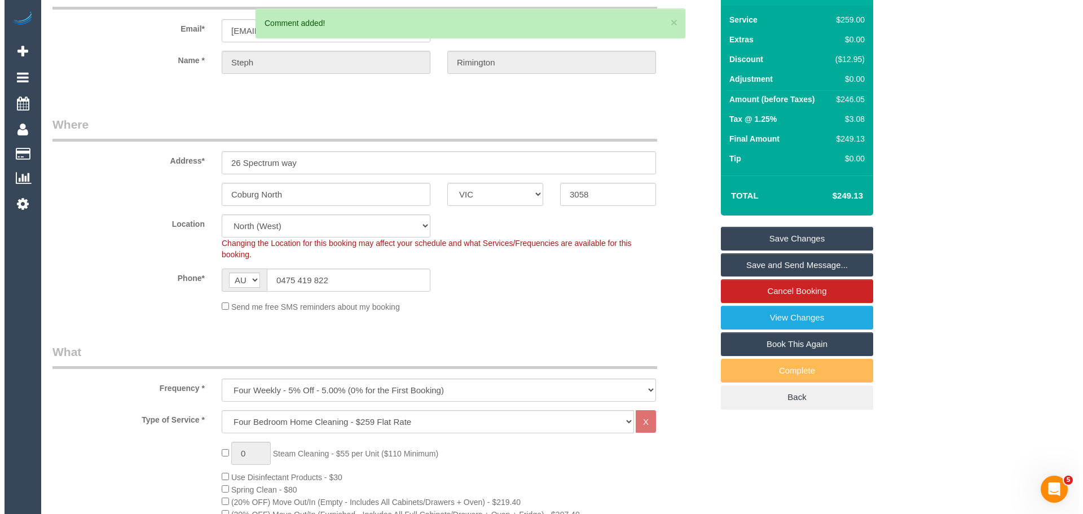
scroll to position [0, 0]
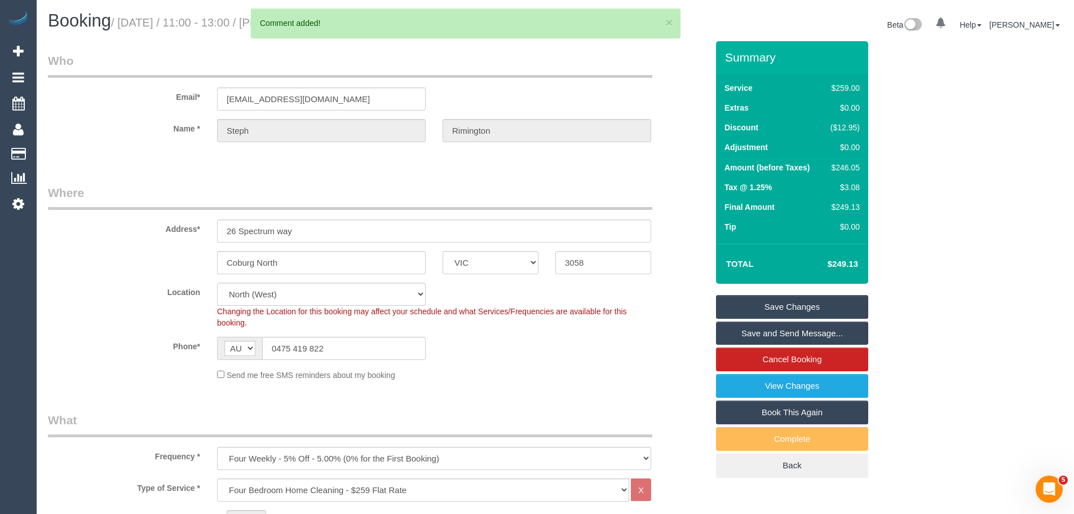
click at [749, 304] on link "Save Changes" at bounding box center [792, 307] width 152 height 24
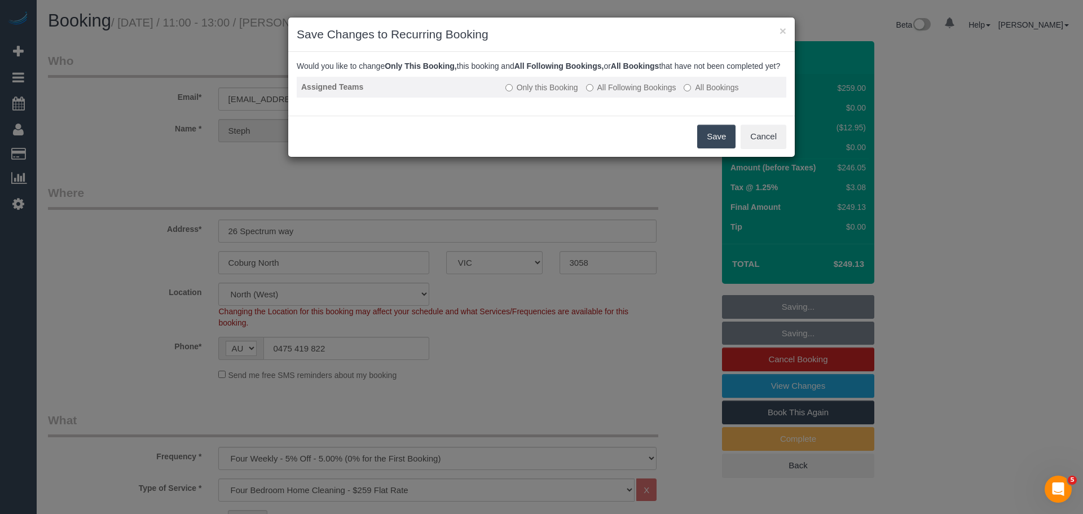
click at [635, 93] on label "All Following Bookings" at bounding box center [631, 87] width 90 height 11
click at [712, 148] on button "Save" at bounding box center [716, 137] width 38 height 24
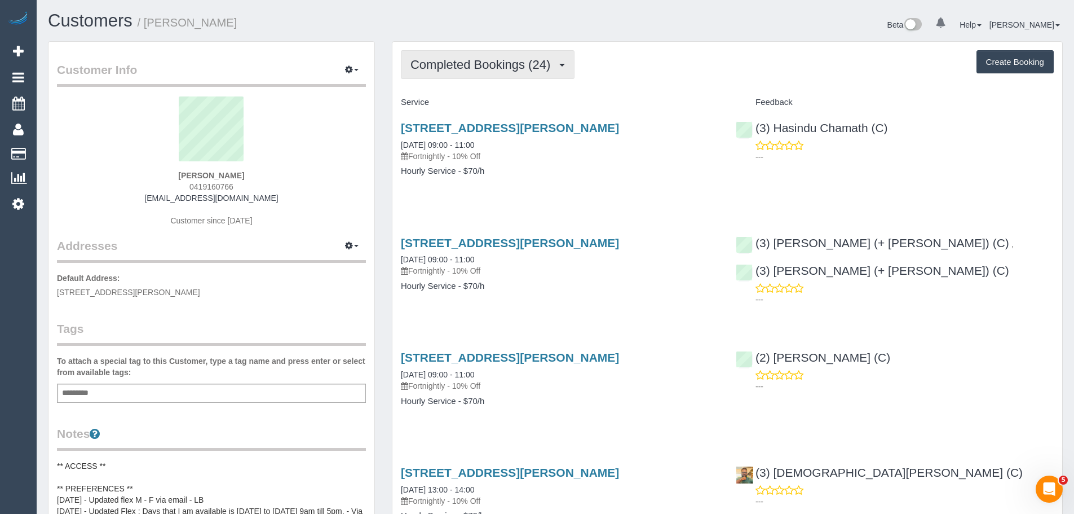
click at [511, 64] on span "Completed Bookings (24)" at bounding box center [483, 65] width 145 height 14
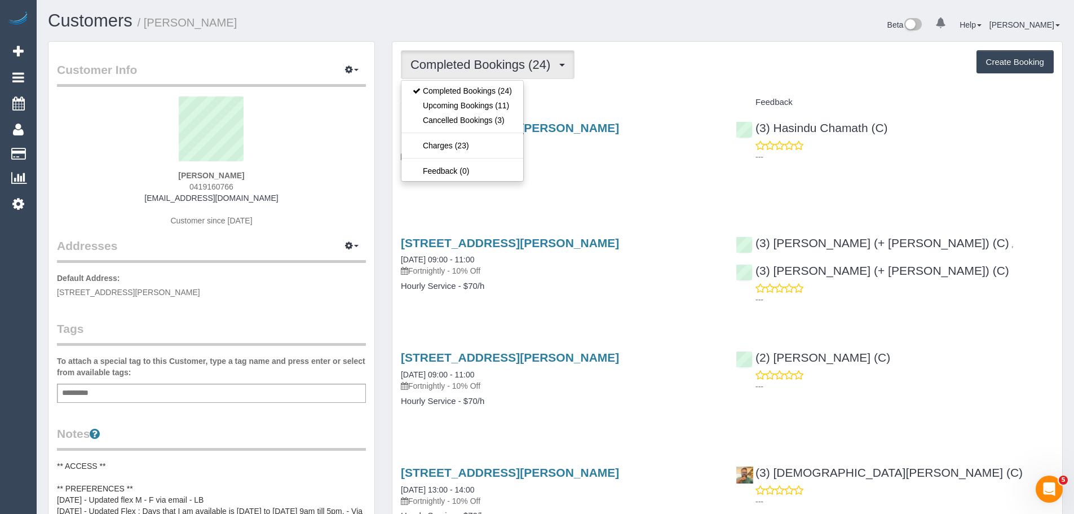
click at [616, 184] on div "[STREET_ADDRESS][PERSON_NAME] [DATE] 09:00 - 11:00 Fortnightly - 10% Off Hourly…" at bounding box center [560, 155] width 335 height 87
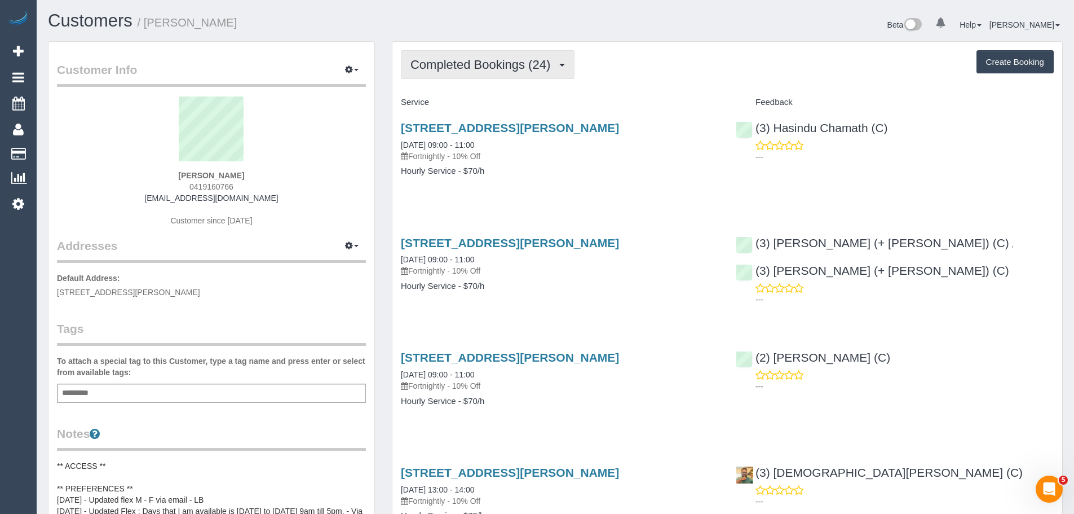
click at [492, 69] on span "Completed Bookings (24)" at bounding box center [483, 65] width 145 height 14
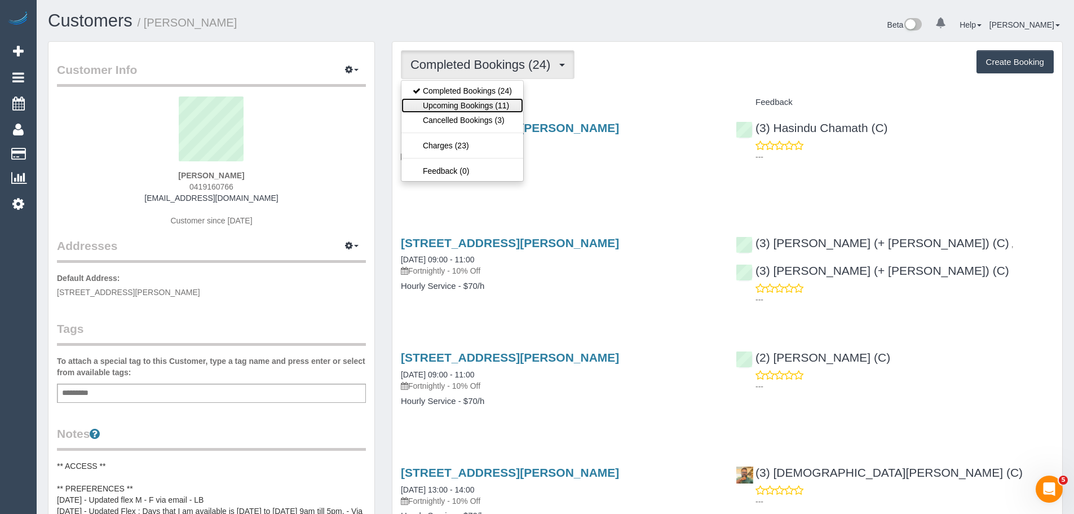
click at [496, 103] on link "Upcoming Bookings (11)" at bounding box center [463, 105] width 122 height 15
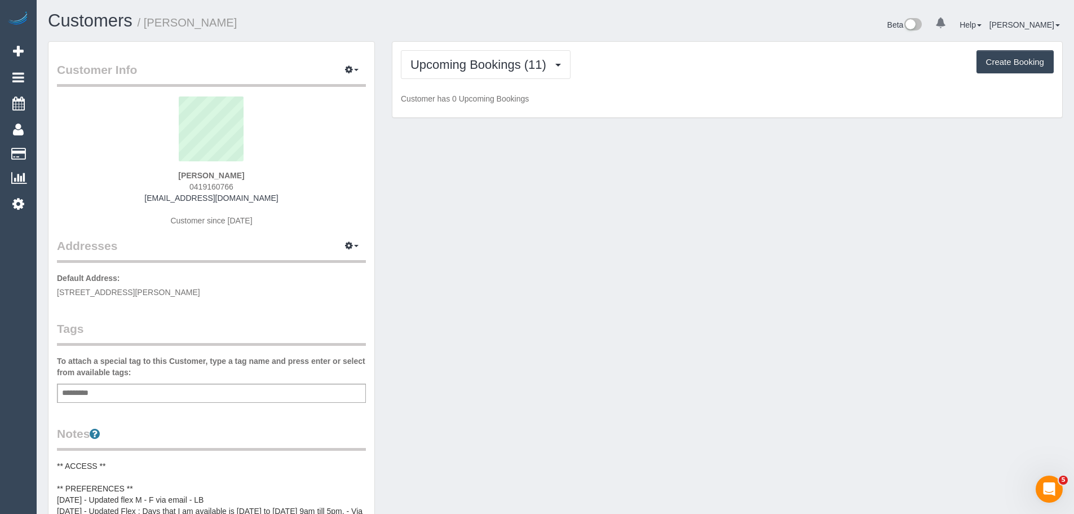
click at [259, 196] on div "[PERSON_NAME] 0419160766 [EMAIL_ADDRESS][DOMAIN_NAME] Customer since [DATE]" at bounding box center [211, 166] width 309 height 141
drag, startPoint x: 271, startPoint y: 201, endPoint x: 86, endPoint y: 200, distance: 185.0
click at [86, 200] on div "[PERSON_NAME] 0419160766 [EMAIL_ADDRESS][DOMAIN_NAME] Customer since [DATE]" at bounding box center [211, 166] width 309 height 141
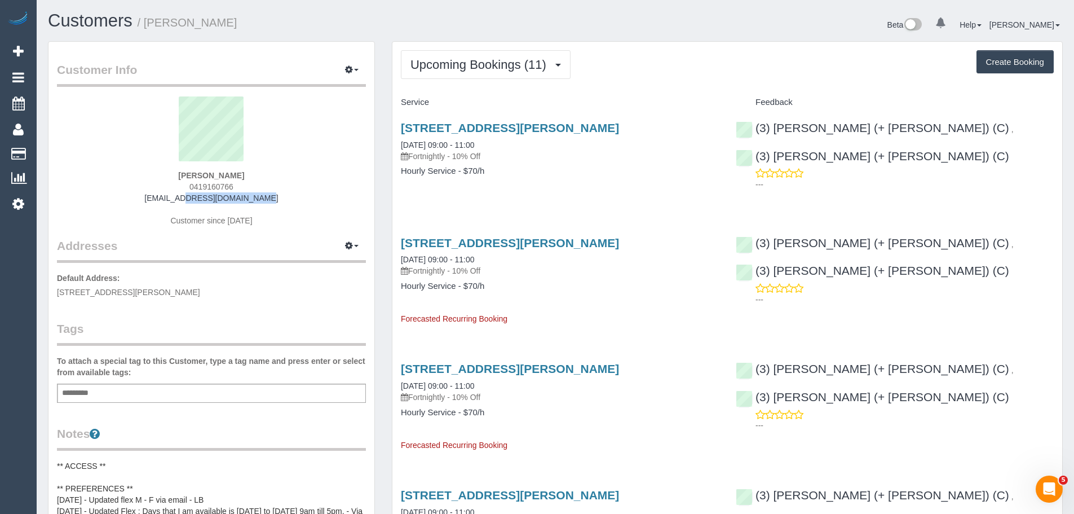
copy link "[EMAIL_ADDRESS][DOMAIN_NAME]"
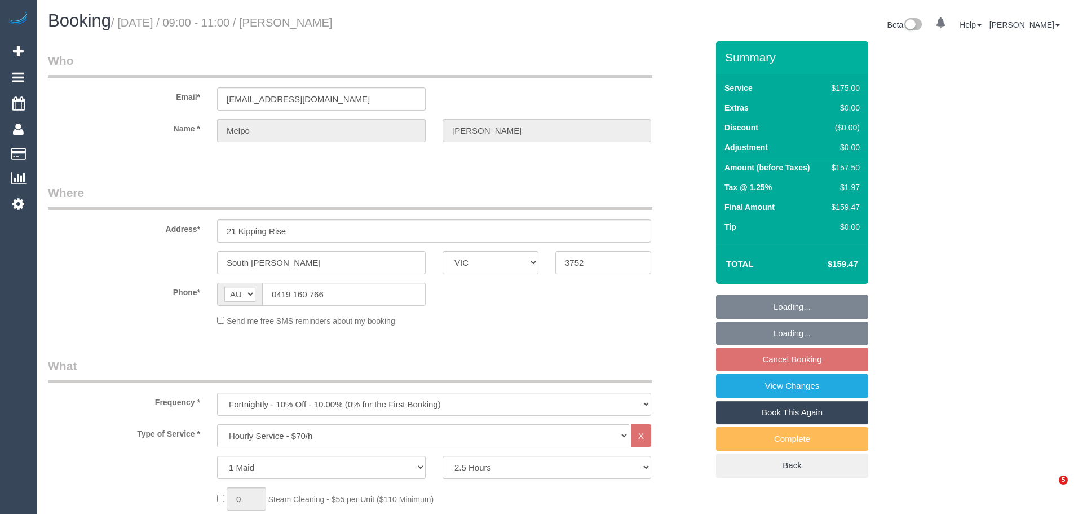
select select "VIC"
select select "150"
select select "string:stripe-pm_1QCAg32GScqysDRVi7vzTg8g"
select select "number:27"
select select "number:14"
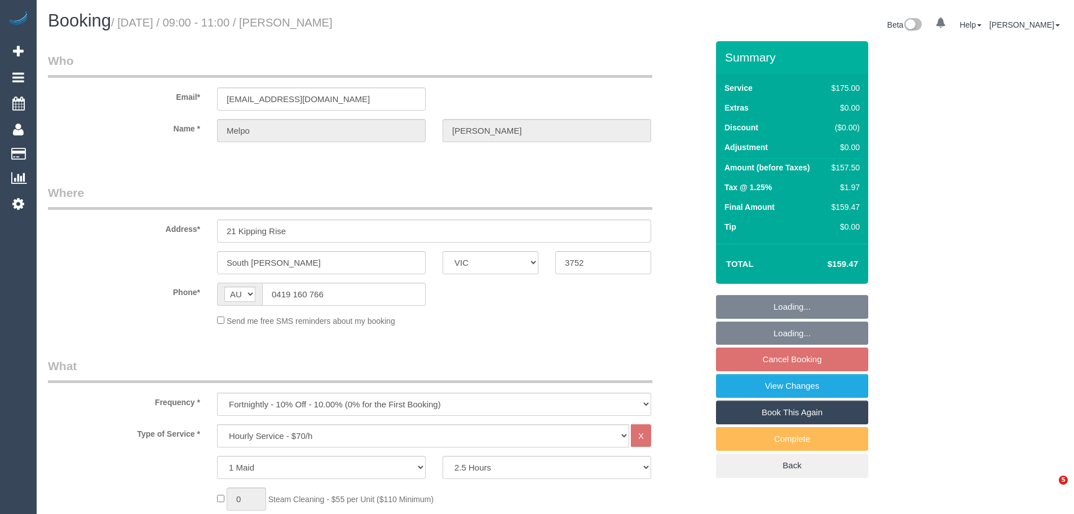
select select "number:18"
select select "number:22"
select select "number:34"
select select "number:12"
select select "object:1268"
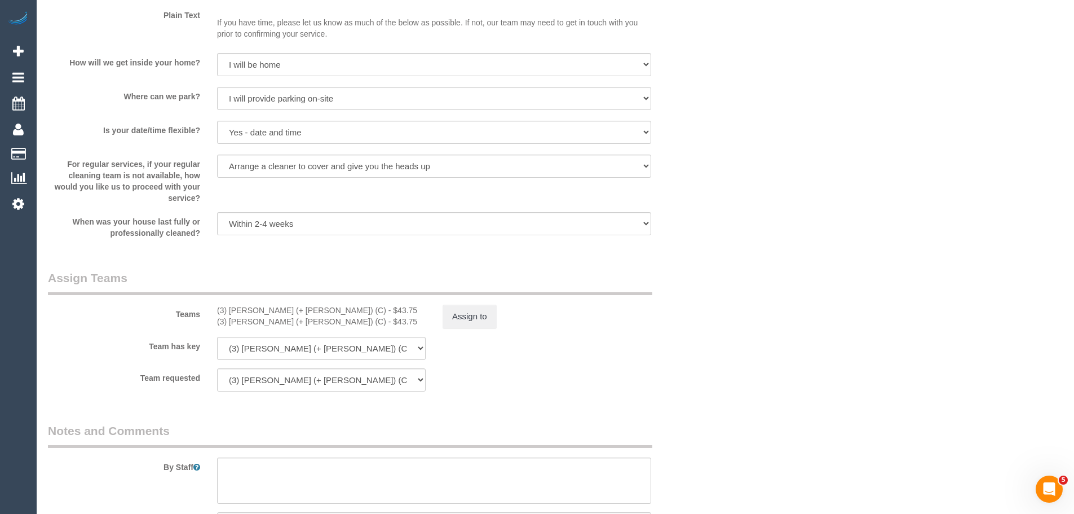
scroll to position [1523, 0]
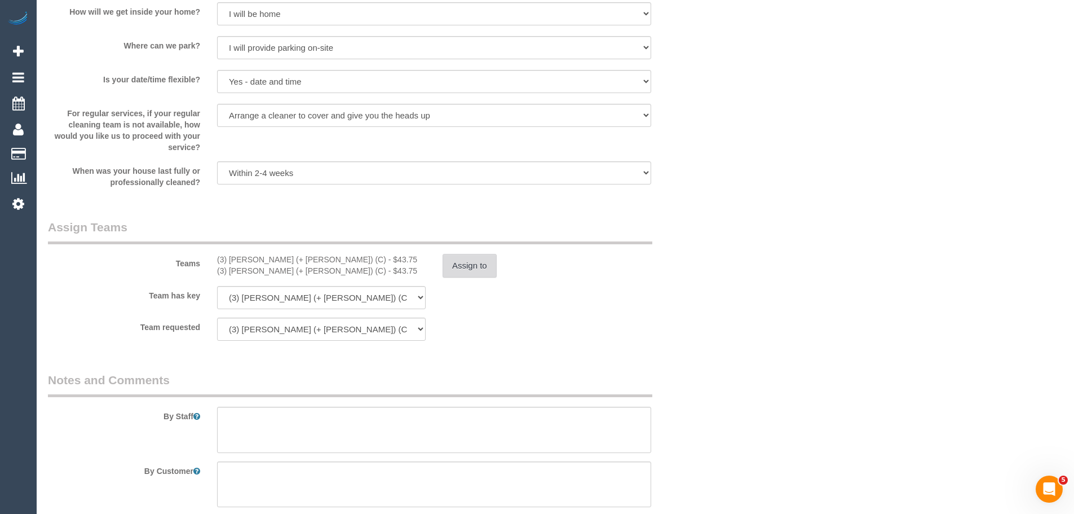
click at [481, 271] on button "Assign to" at bounding box center [470, 266] width 54 height 24
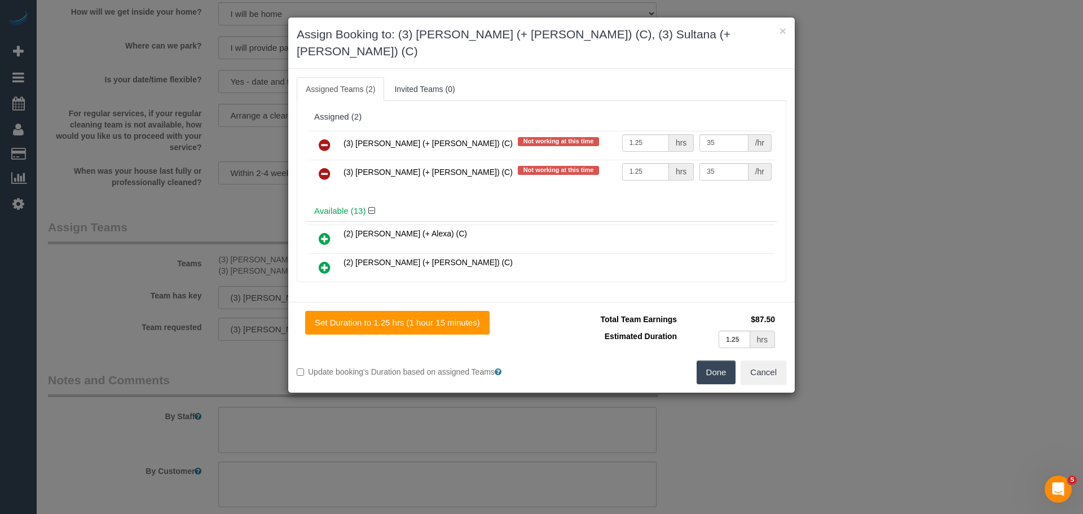
click at [324, 138] on icon at bounding box center [325, 145] width 12 height 14
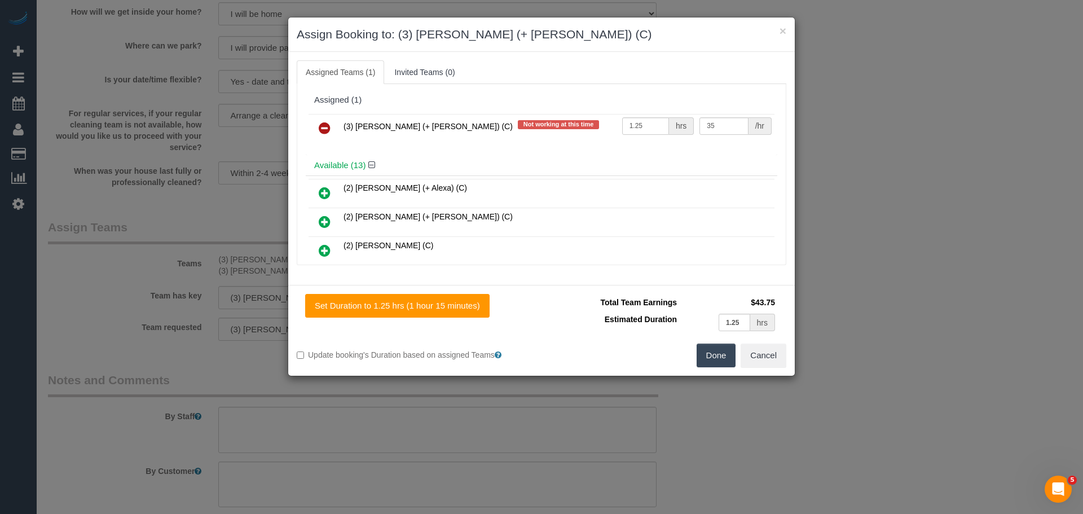
click at [324, 126] on icon at bounding box center [325, 128] width 12 height 14
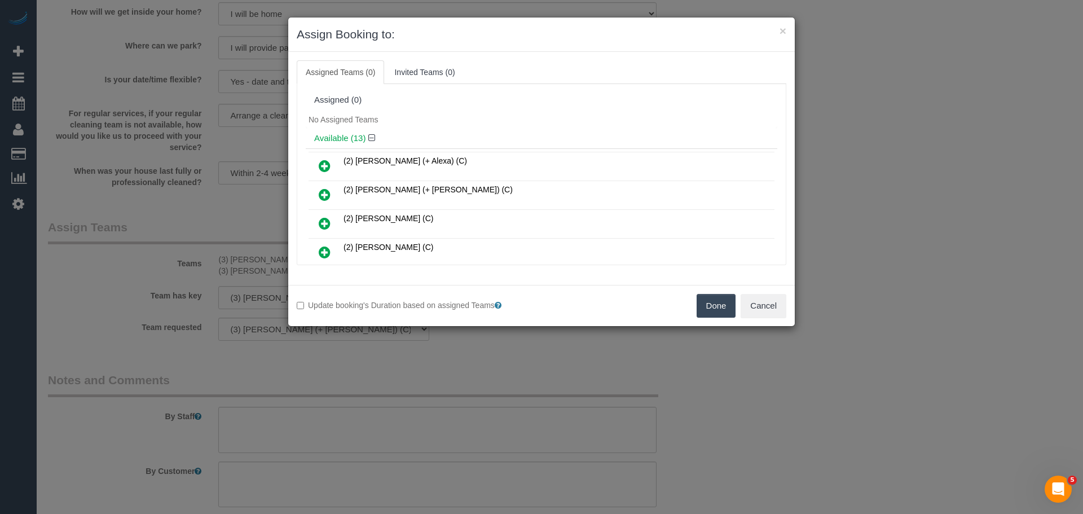
click at [715, 301] on button "Done" at bounding box center [715, 306] width 39 height 24
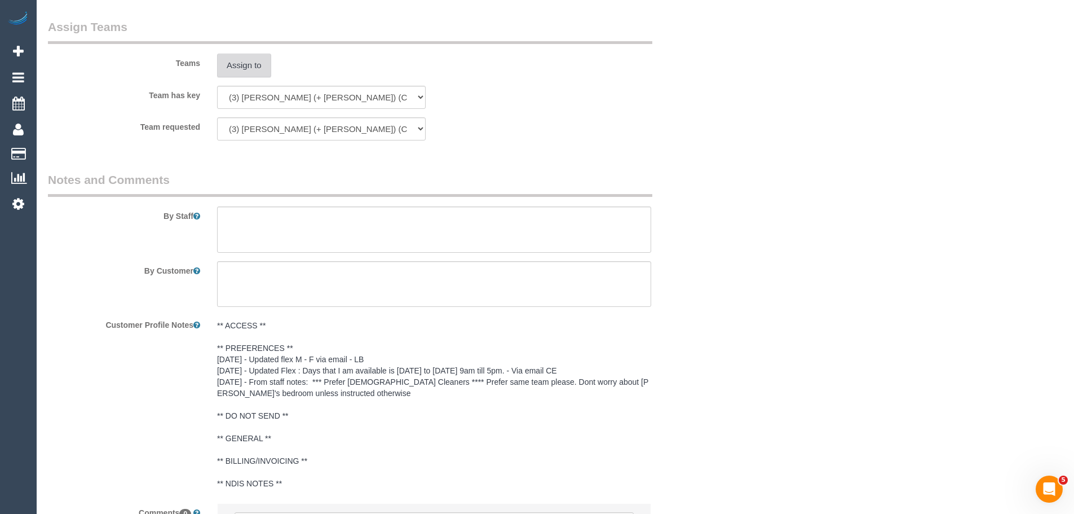
scroll to position [1847, 0]
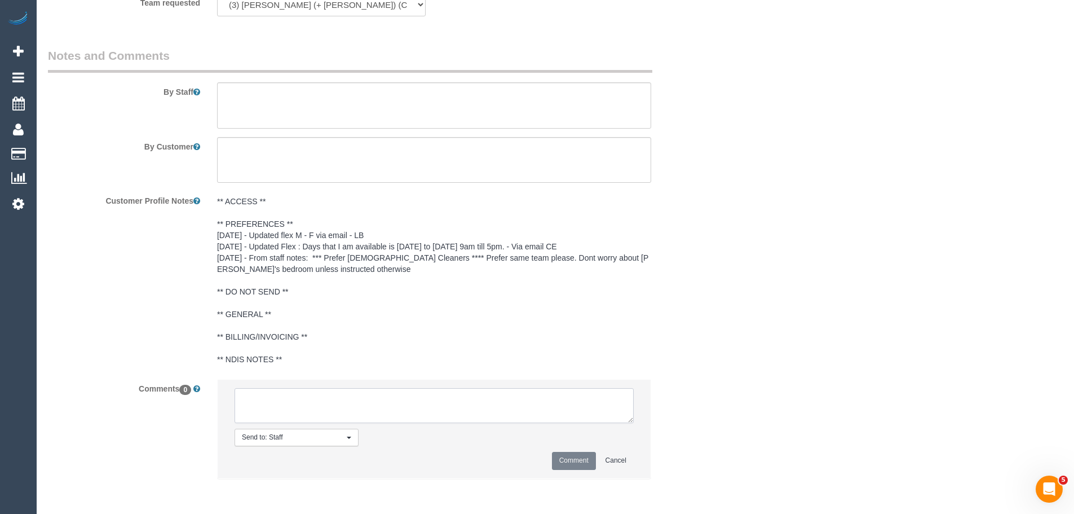
click at [449, 416] on textarea at bounding box center [434, 405] width 399 height 35
paste textarea "(3) [PERSON_NAME] (+ [PERSON_NAME]) (C) UA - ongoing - On hold Customer contact…"
type textarea "(3) [PERSON_NAME] (+ [PERSON_NAME]) (C) UA - ongoing - On hold Customer contact…"
click at [565, 460] on button "Comment" at bounding box center [574, 460] width 44 height 17
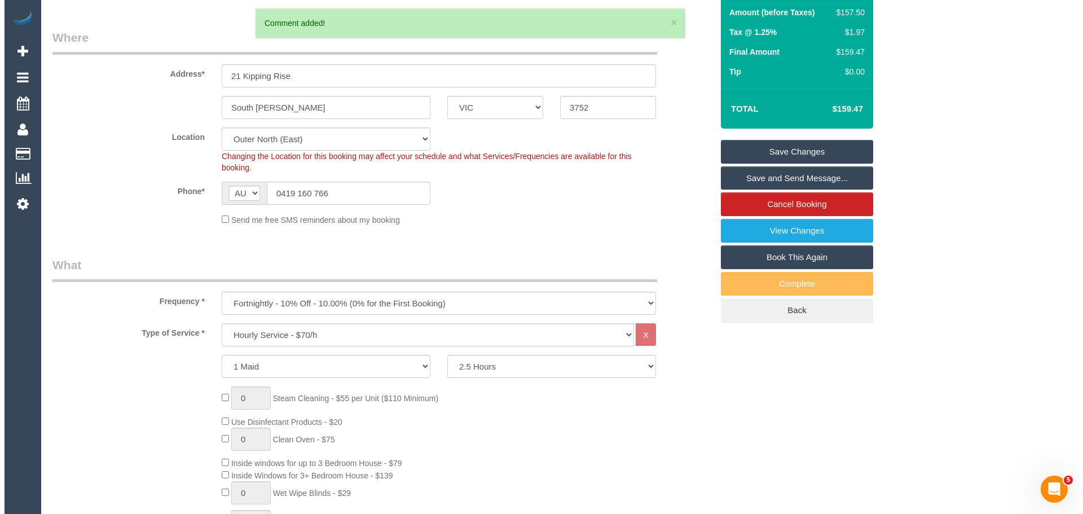
scroll to position [0, 0]
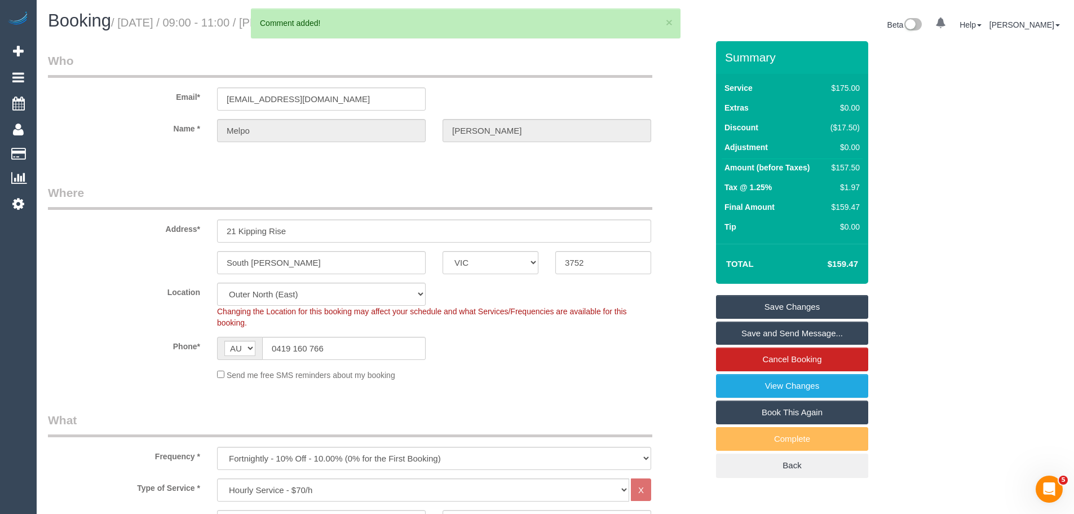
click at [795, 300] on link "Save Changes" at bounding box center [792, 307] width 152 height 24
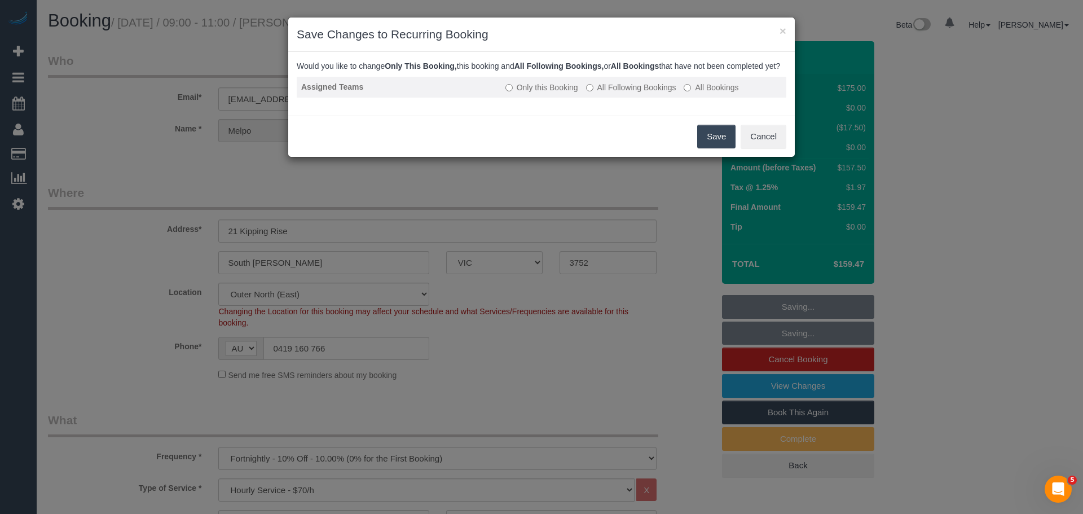
click at [643, 93] on label "All Following Bookings" at bounding box center [631, 87] width 90 height 11
click at [707, 148] on button "Save" at bounding box center [716, 137] width 38 height 24
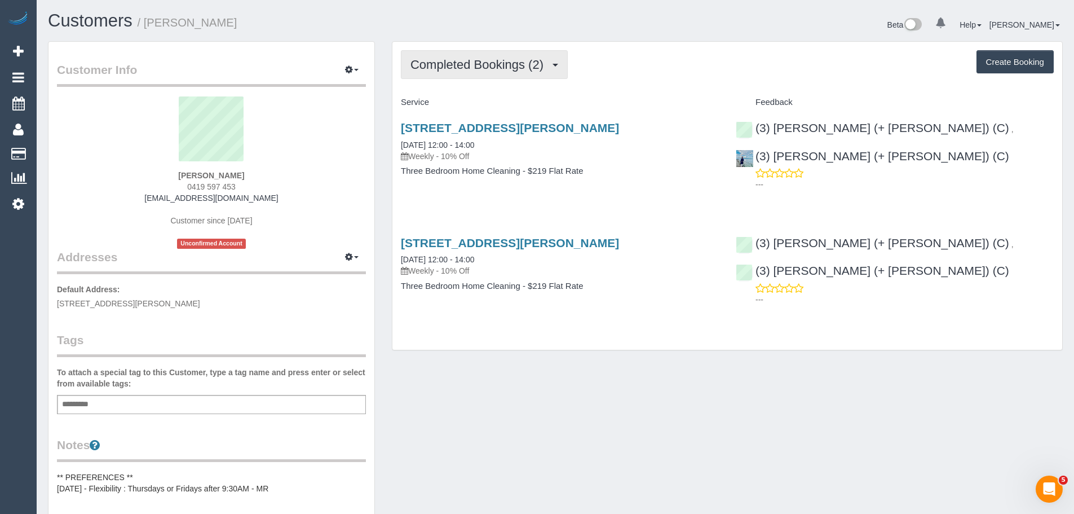
click at [470, 72] on button "Completed Bookings (2)" at bounding box center [484, 64] width 167 height 29
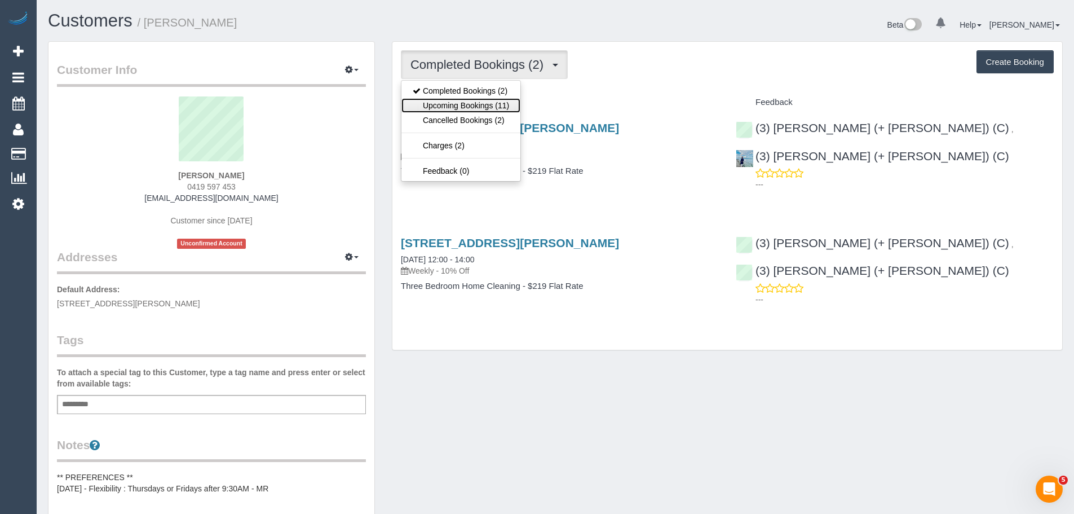
click at [473, 104] on link "Upcoming Bookings (11)" at bounding box center [461, 105] width 119 height 15
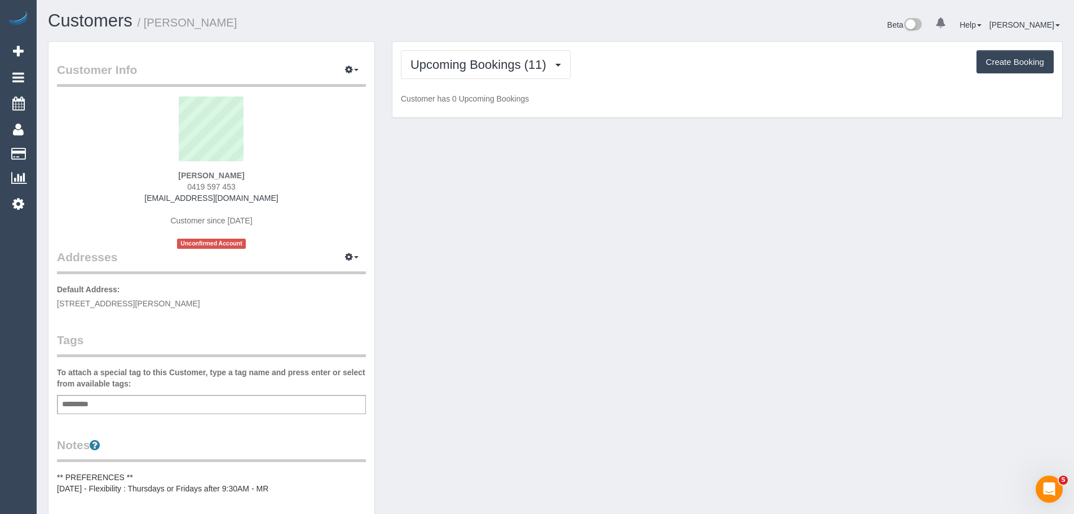
click at [280, 193] on div "[PERSON_NAME] 0419 597 453 [PERSON_NAME][EMAIL_ADDRESS][DOMAIN_NAME] Customer s…" at bounding box center [211, 172] width 309 height 152
drag, startPoint x: 289, startPoint y: 197, endPoint x: 133, endPoint y: 192, distance: 155.7
click at [133, 192] on div "Aidan Brenkovich 0419 597 453 aidan.brenkovich@gmail.com Customer since 2025 Un…" at bounding box center [211, 172] width 309 height 152
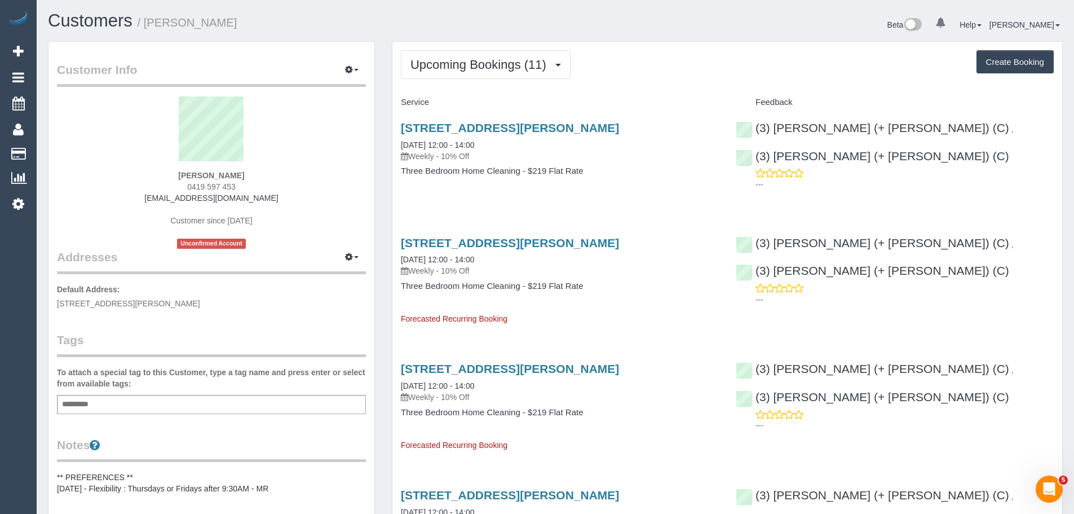
copy div "0419 597 453 aidan.brenkovich@gmail.com"
click at [139, 200] on div "Aidan Brenkovich 0419 597 453 aidan.brenkovich@gmail.com Customer since 2025 Un…" at bounding box center [211, 172] width 309 height 152
drag, startPoint x: 142, startPoint y: 193, endPoint x: 306, endPoint y: 199, distance: 164.2
click at [306, 199] on div "Aidan Brenkovich 0419 597 453 aidan.brenkovich@gmail.com Customer since 2025 Un…" at bounding box center [211, 172] width 309 height 152
copy link "[EMAIL_ADDRESS][DOMAIN_NAME]"
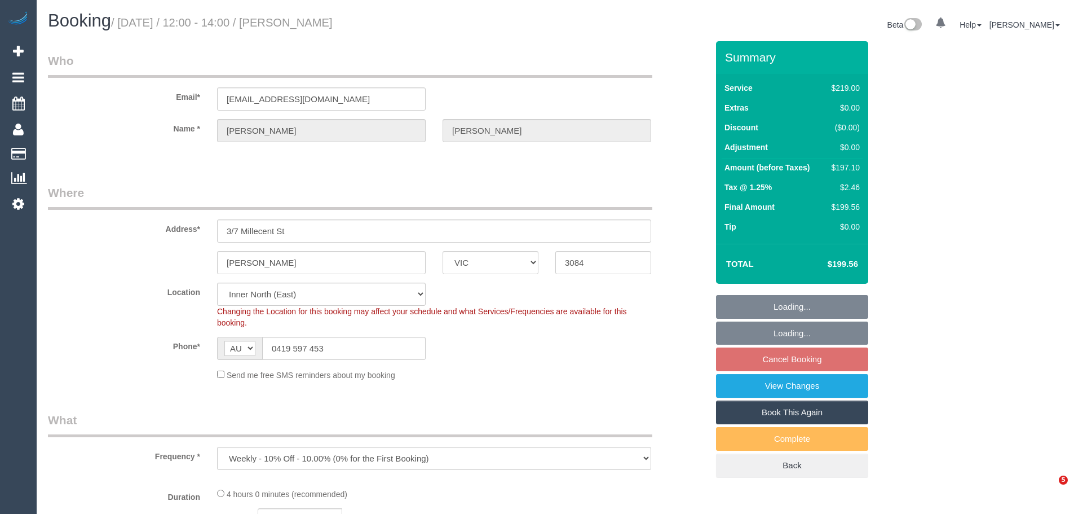
select select "VIC"
select select "number:30"
select select "number:14"
select select "number:18"
select select "number:36"
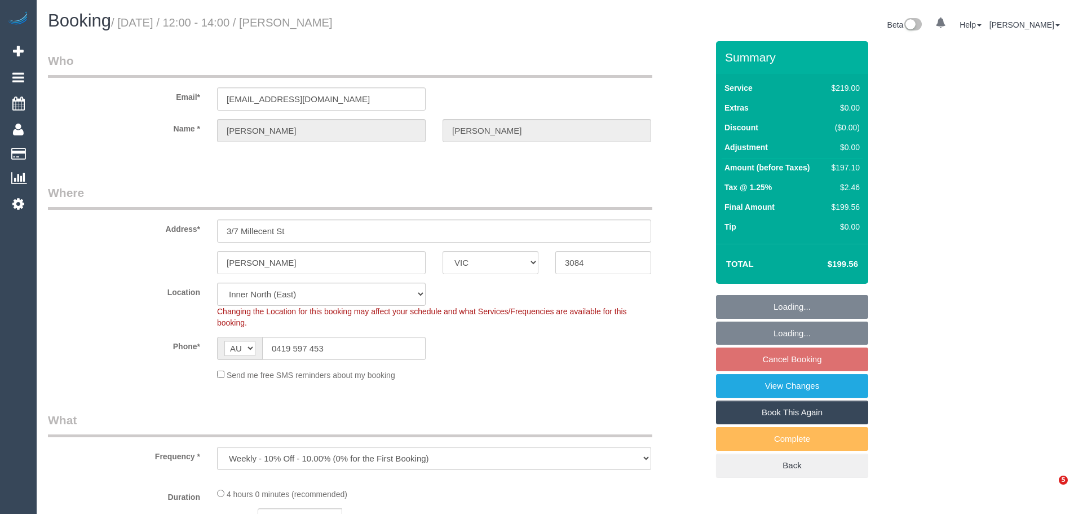
select select "number:33"
select select "spot4"
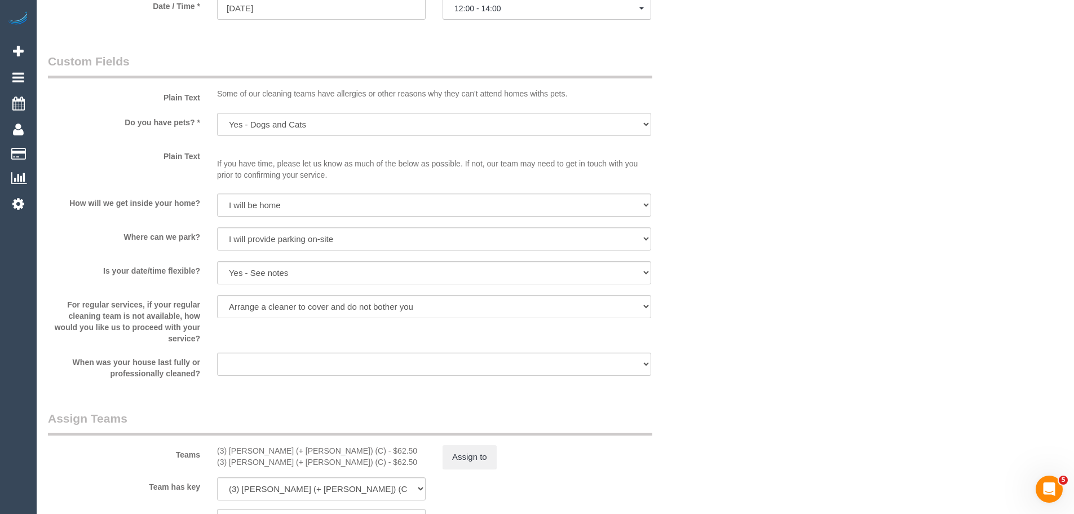
scroll to position [1523, 0]
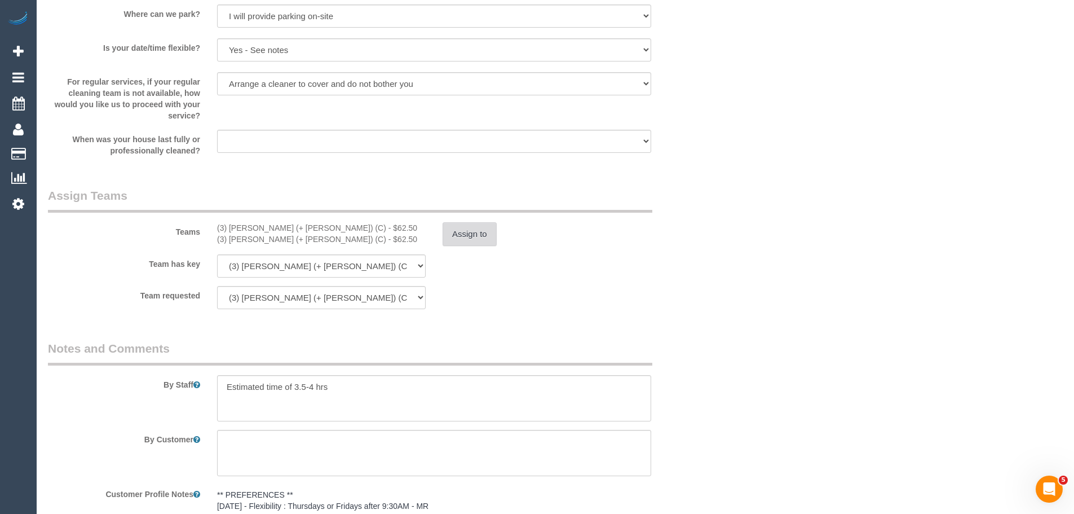
click at [493, 231] on button "Assign to" at bounding box center [470, 234] width 54 height 24
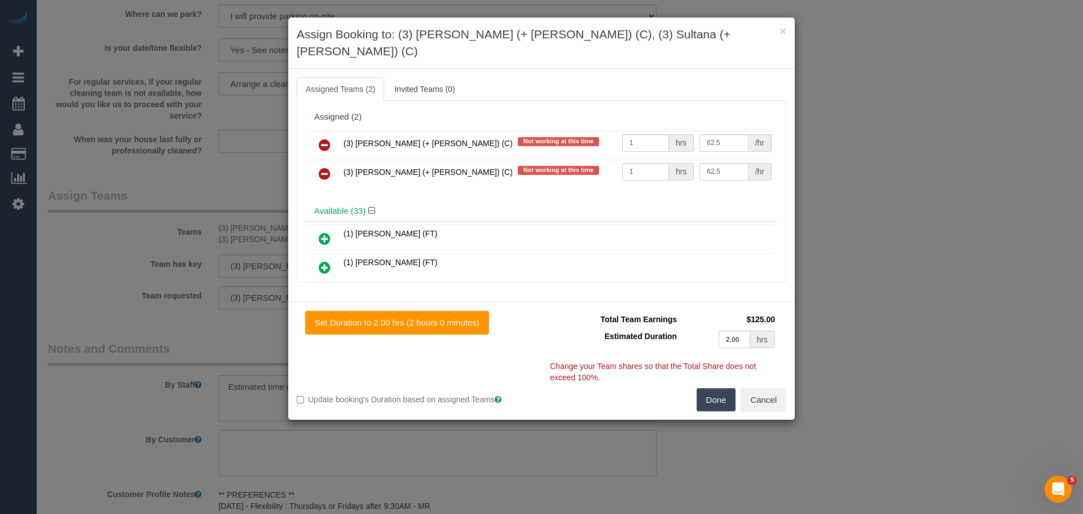
click at [322, 138] on icon at bounding box center [325, 145] width 12 height 14
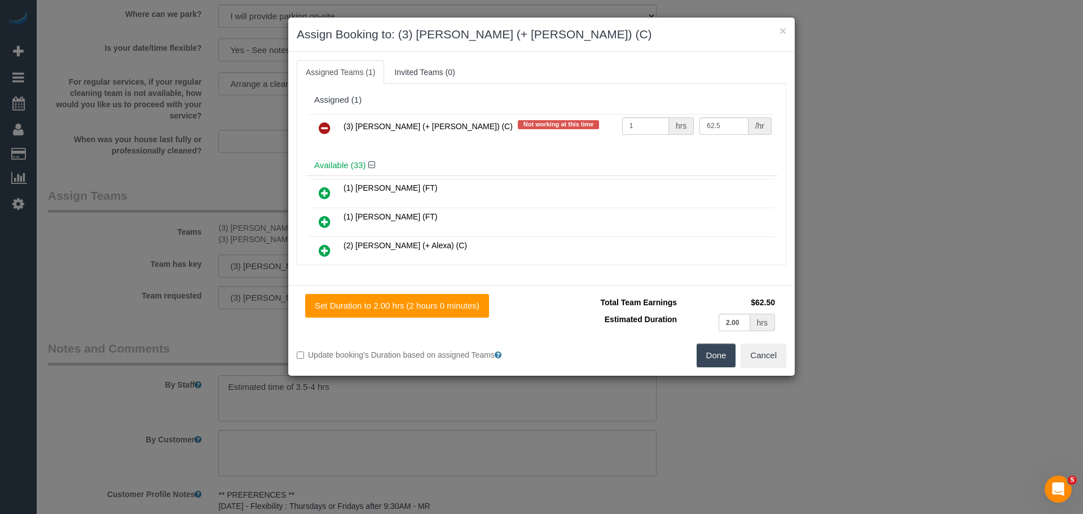
click at [322, 127] on icon at bounding box center [325, 128] width 12 height 14
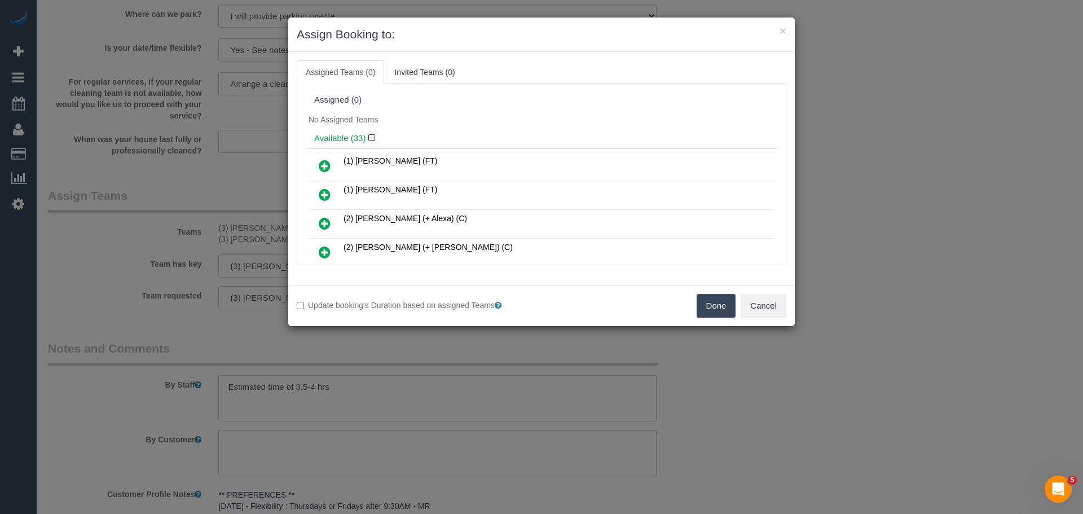
click at [720, 304] on button "Done" at bounding box center [715, 306] width 39 height 24
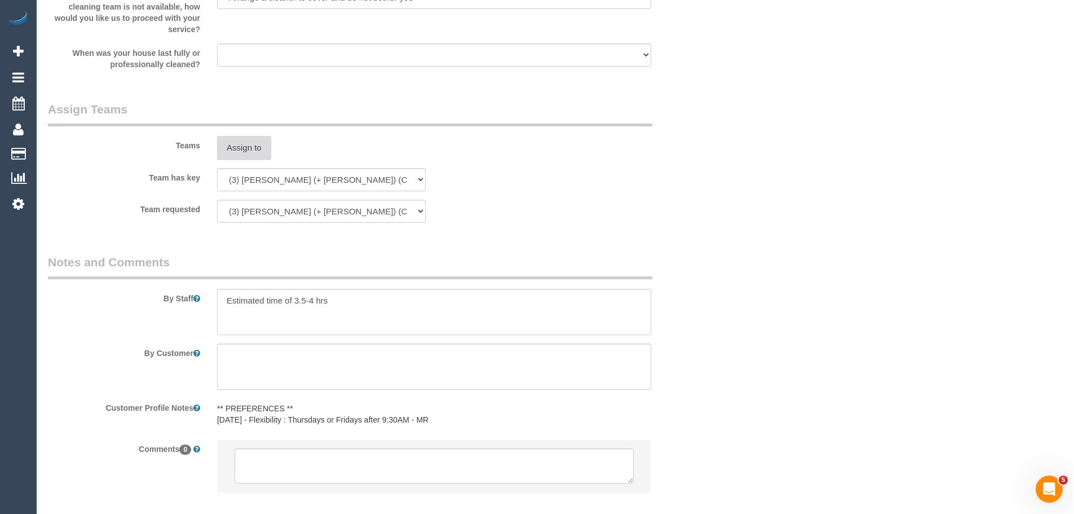
scroll to position [1669, 0]
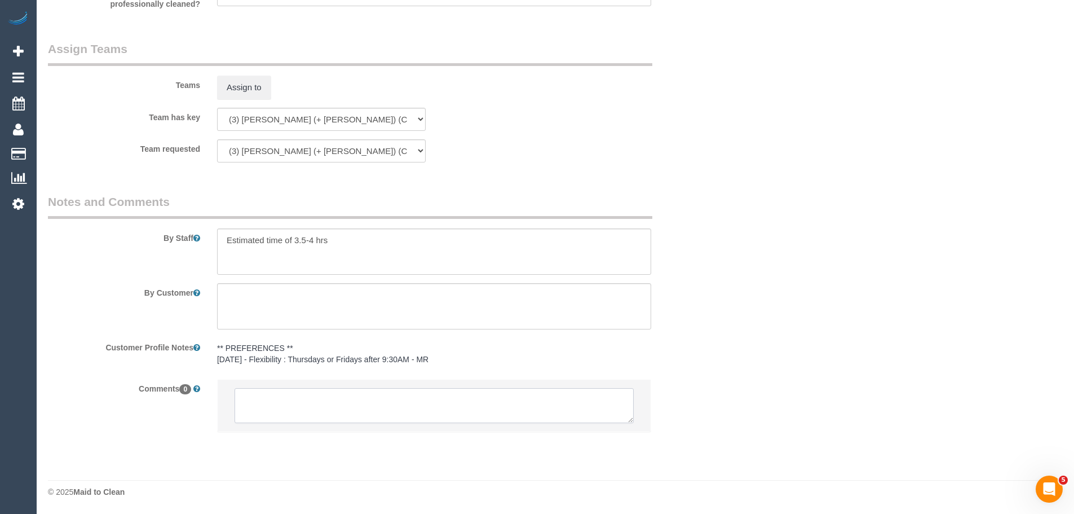
click at [426, 410] on textarea at bounding box center [434, 405] width 399 height 35
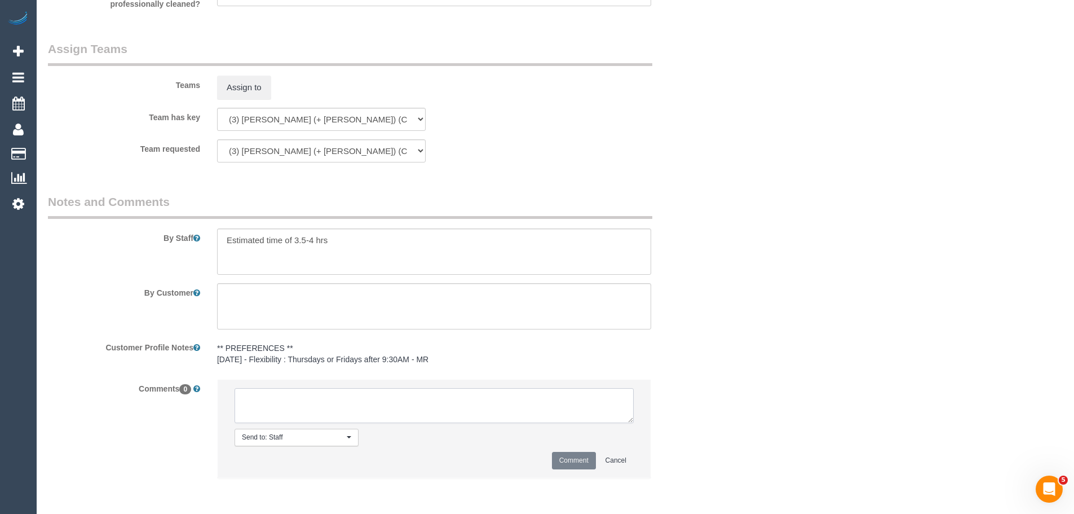
paste textarea "(3) [PERSON_NAME] (+ [PERSON_NAME]) (C) UA - ongoing - On hold Customer contact…"
type textarea "(3) [PERSON_NAME] (+ [PERSON_NAME]) (C) UA - ongoing - On hold Customer contact…"
click at [571, 455] on button "Comment" at bounding box center [574, 460] width 44 height 17
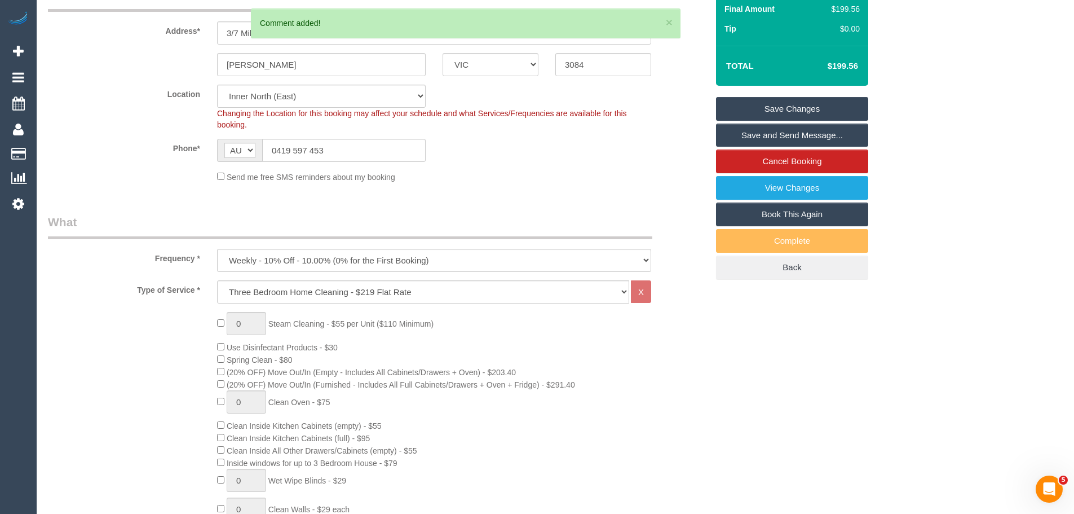
scroll to position [90, 0]
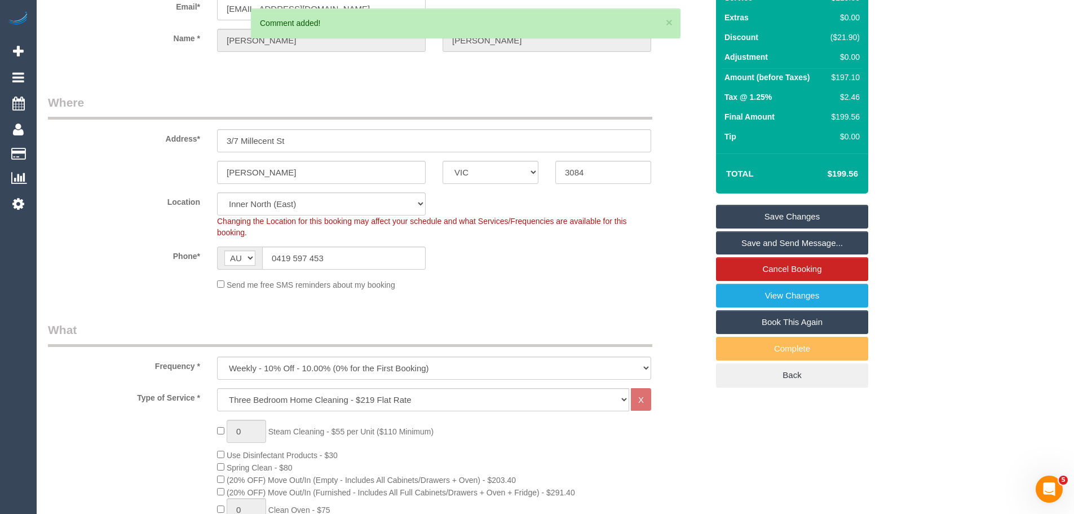
click at [792, 209] on link "Save Changes" at bounding box center [792, 217] width 152 height 24
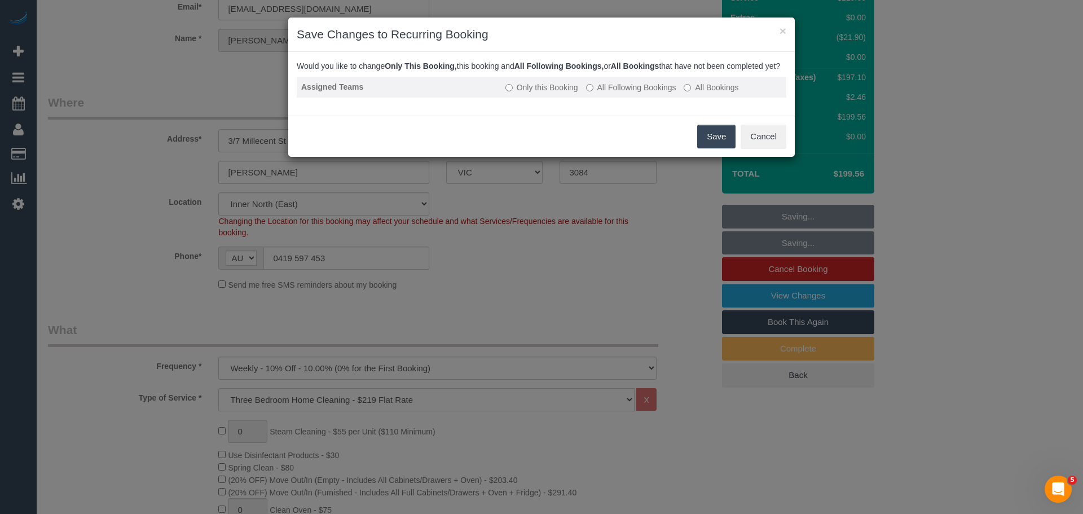
click at [634, 91] on td "Only this Booking All Following Bookings All Bookings" at bounding box center [643, 87] width 285 height 21
click at [636, 93] on label "All Following Bookings" at bounding box center [631, 87] width 90 height 11
click at [703, 148] on button "Save" at bounding box center [716, 137] width 38 height 24
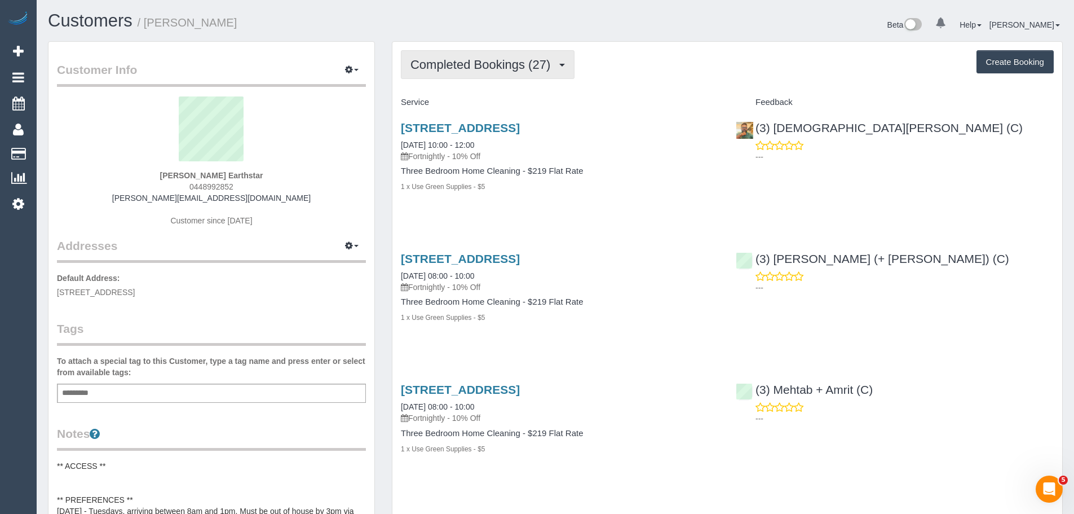
click at [504, 67] on span "Completed Bookings (27)" at bounding box center [483, 65] width 145 height 14
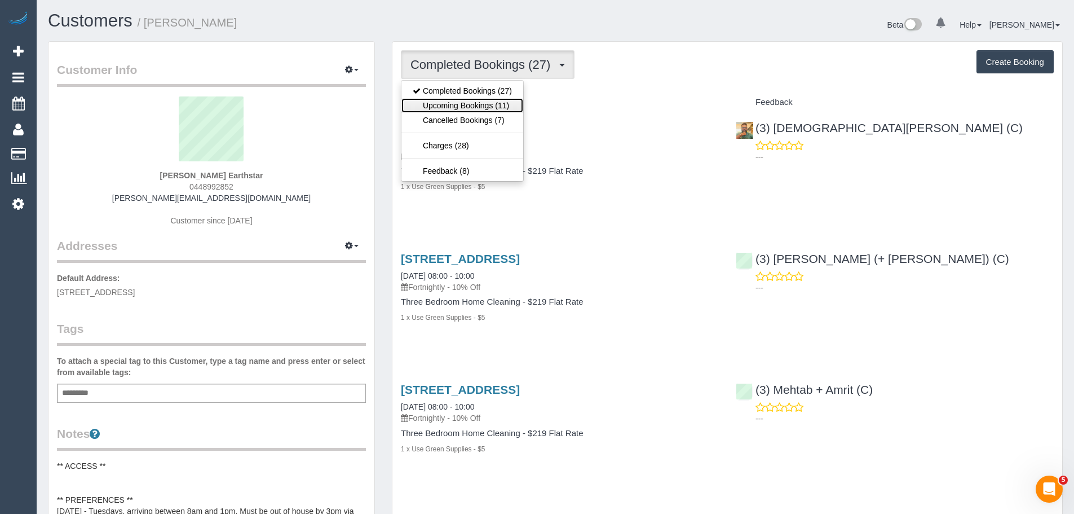
click at [501, 105] on link "Upcoming Bookings (11)" at bounding box center [463, 105] width 122 height 15
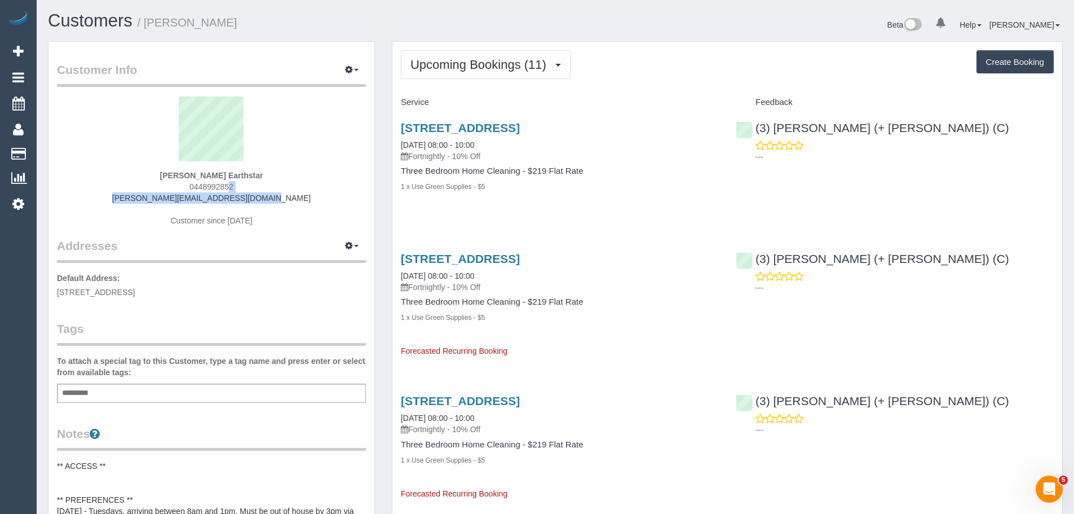
drag, startPoint x: 276, startPoint y: 201, endPoint x: 149, endPoint y: 190, distance: 126.8
click at [149, 190] on div "Elvira Earthstar 0448992852 elvira.earthstar@gmail.com Customer since 2024" at bounding box center [211, 166] width 309 height 141
click at [147, 193] on div "Elvira Earthstar 0448992852 elvira.earthstar@gmail.com Customer since 2024" at bounding box center [211, 166] width 309 height 141
click at [153, 199] on div "Elvira Earthstar 0448992852 elvira.earthstar@gmail.com Customer since 2024" at bounding box center [211, 166] width 309 height 141
drag, startPoint x: 153, startPoint y: 199, endPoint x: 294, endPoint y: 188, distance: 141.4
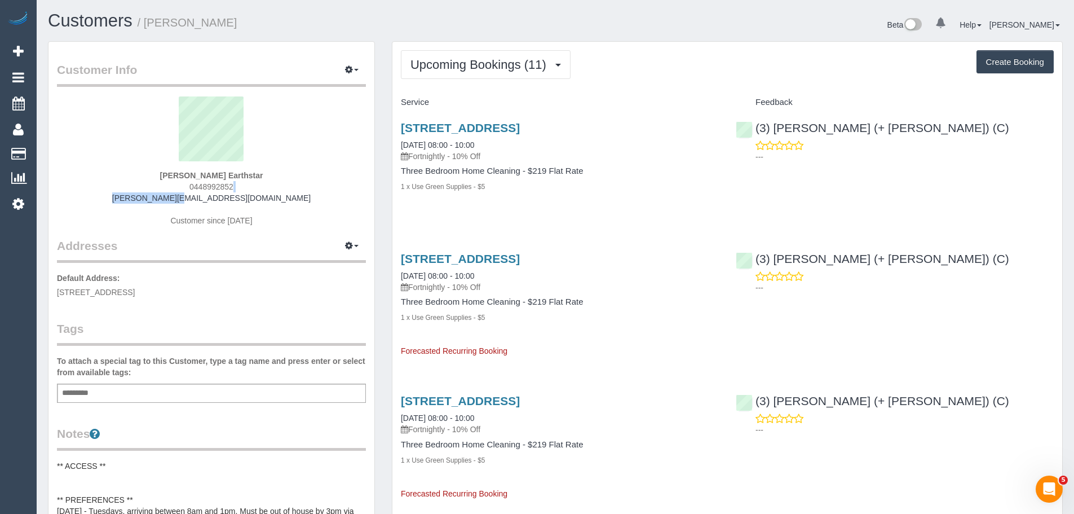
click at [294, 188] on div "Elvira Earthstar 0448992852 elvira.earthstar@gmail.com Customer since 2024" at bounding box center [211, 166] width 309 height 141
click at [292, 194] on div "Elvira Earthstar 0448992852 elvira.earthstar@gmail.com Customer since 2024" at bounding box center [211, 166] width 309 height 141
drag, startPoint x: 288, startPoint y: 199, endPoint x: 134, endPoint y: 202, distance: 154.0
click at [134, 202] on div "Elvira Earthstar 0448992852 elvira.earthstar@gmail.com Customer since 2024" at bounding box center [211, 166] width 309 height 141
copy link "elvira.earthstar@gmail.com"
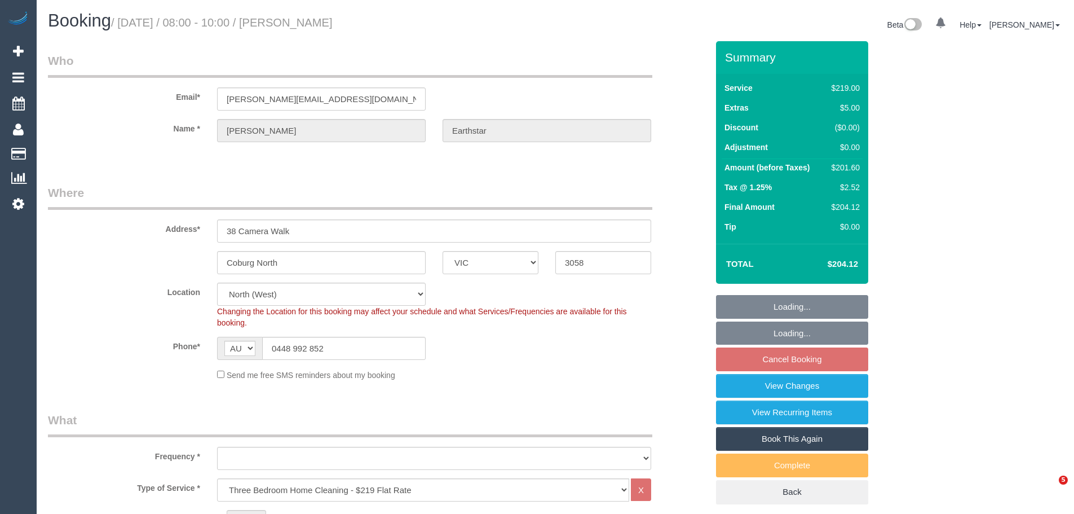
select select "VIC"
select select "object:1502"
select select "number:27"
select select "number:14"
select select "number:19"
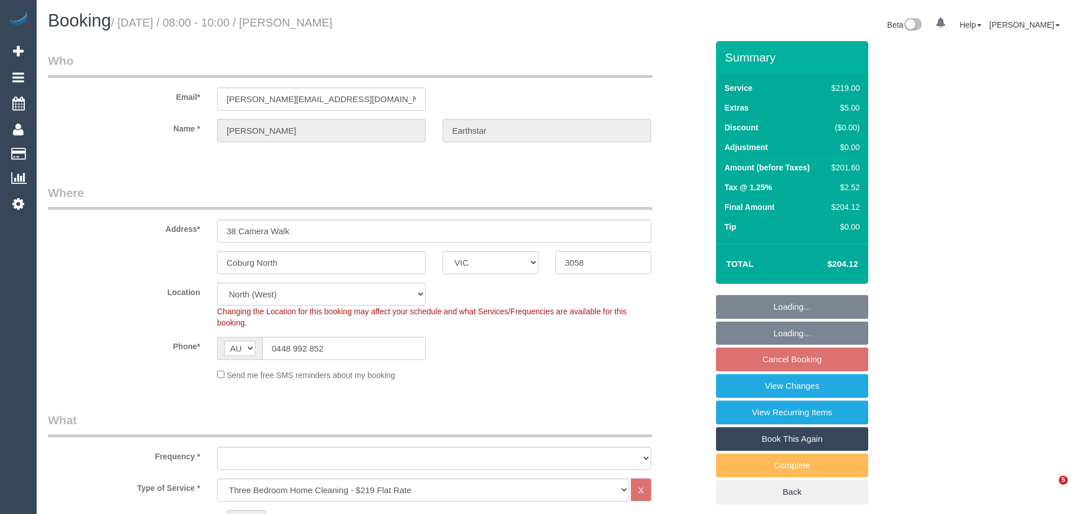
select select "number:22"
select select "number:34"
select select "number:26"
select select "spot2"
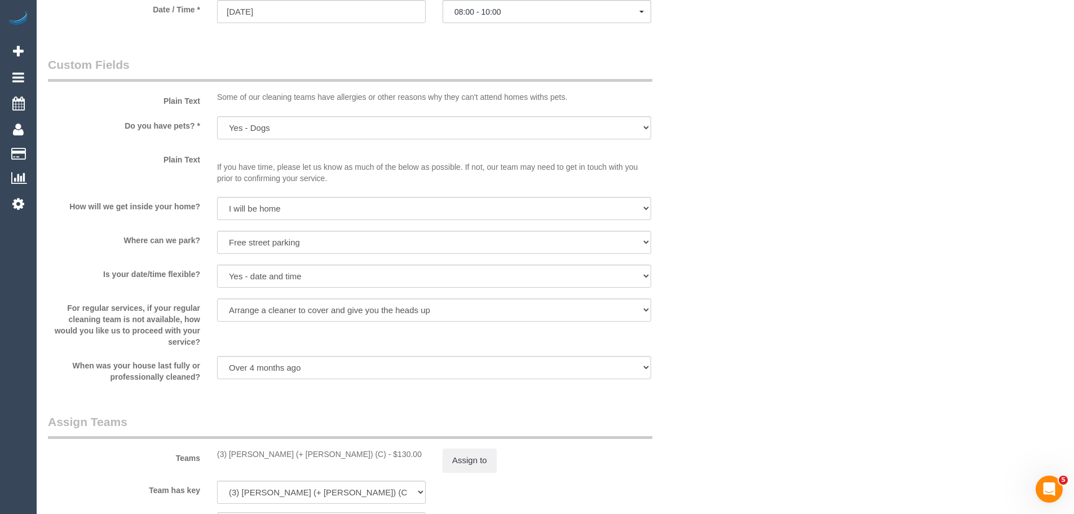
scroll to position [1523, 0]
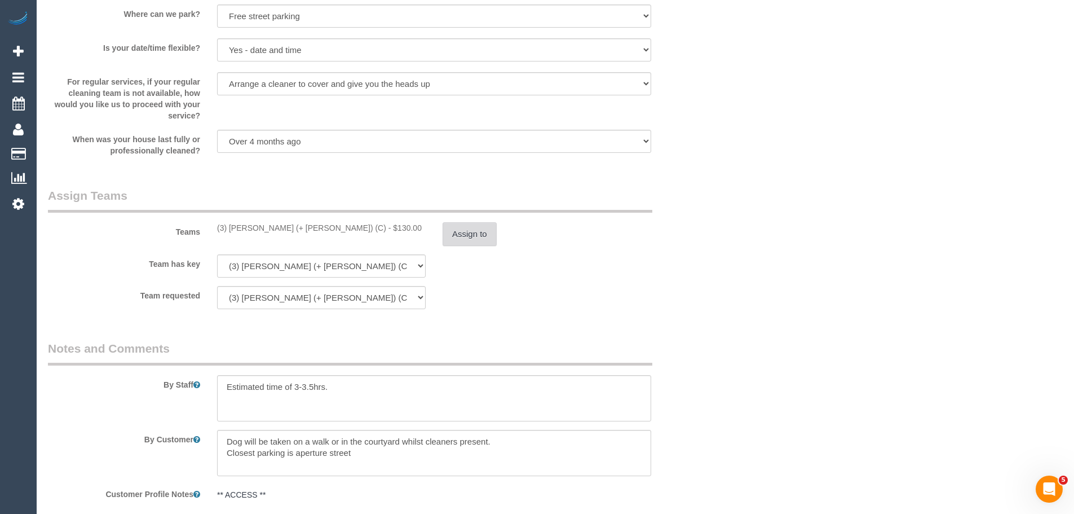
click at [455, 236] on button "Assign to" at bounding box center [470, 234] width 54 height 24
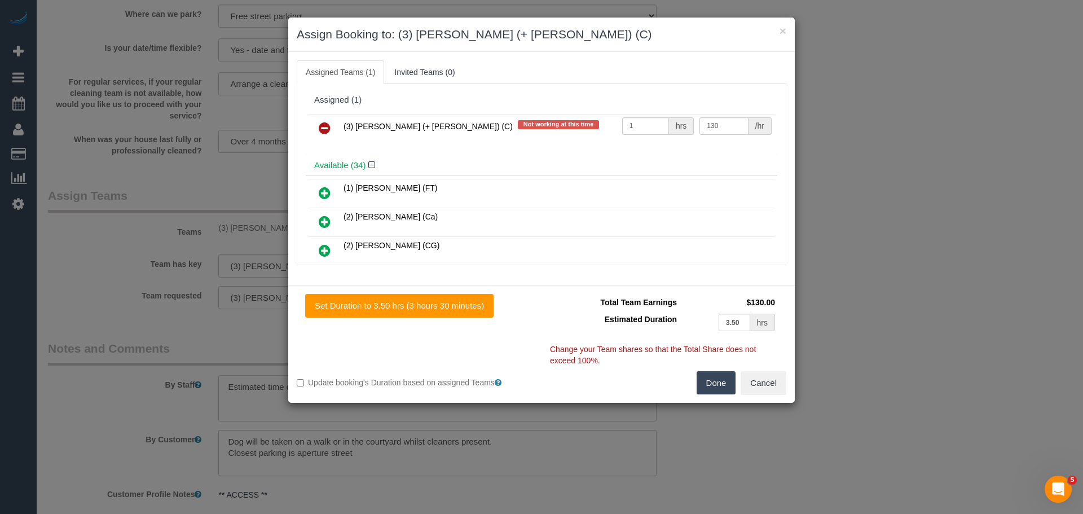
click at [321, 126] on icon at bounding box center [325, 128] width 12 height 14
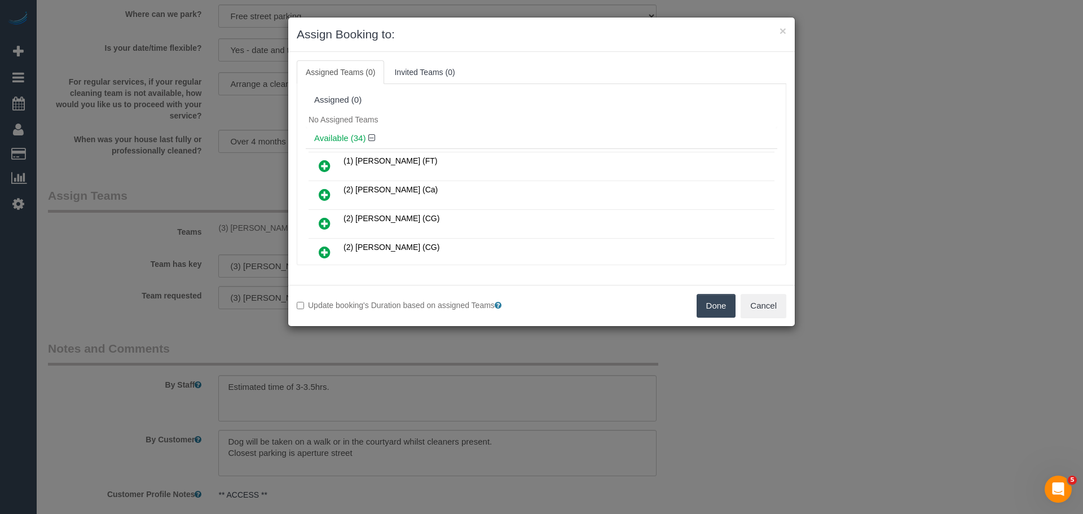
click at [713, 310] on button "Done" at bounding box center [715, 306] width 39 height 24
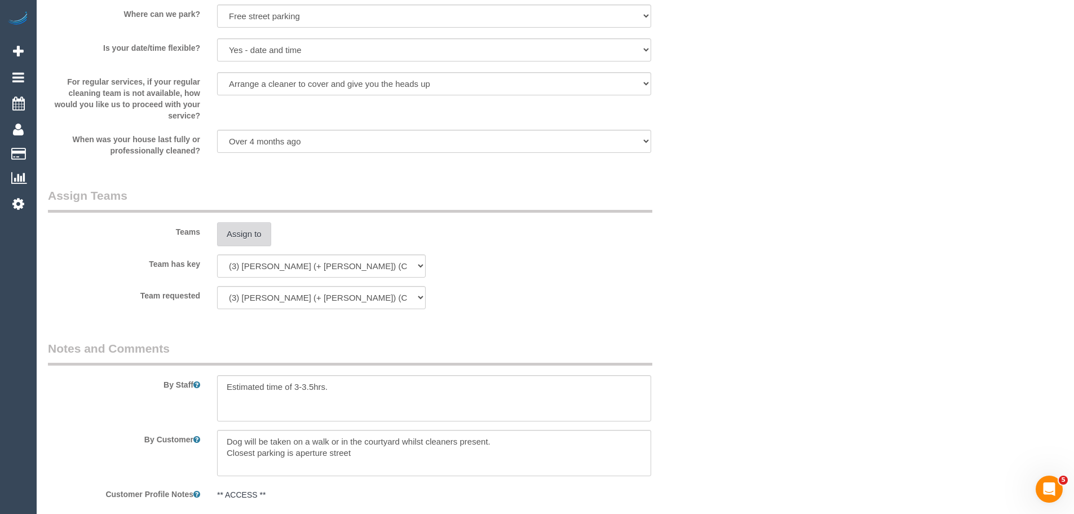
scroll to position [1827, 0]
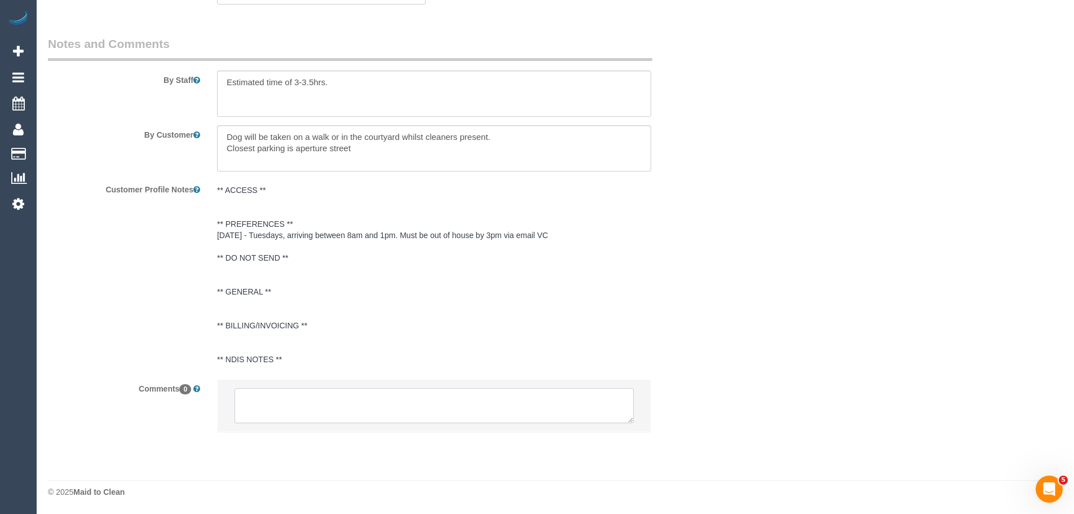
click at [472, 410] on textarea at bounding box center [434, 405] width 399 height 35
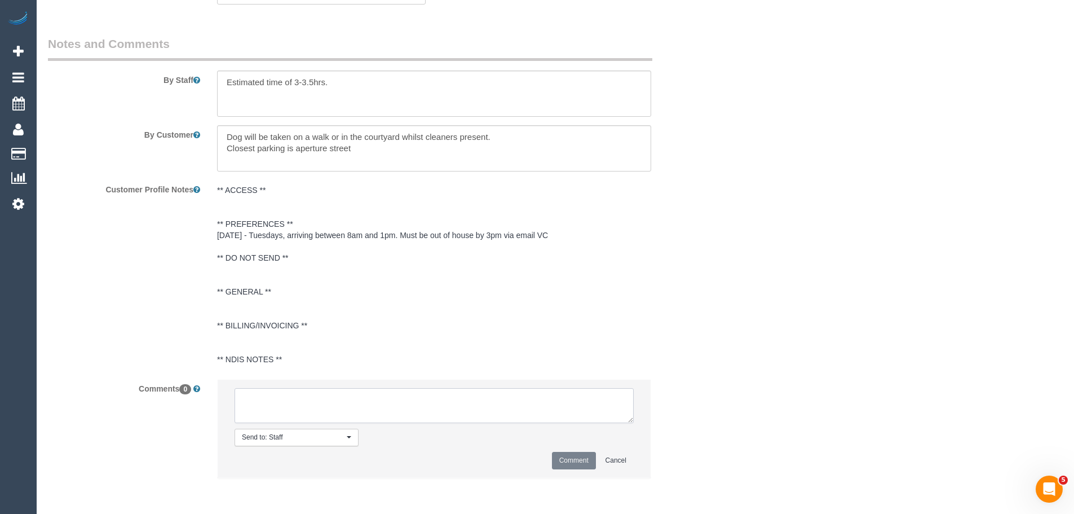
paste textarea "(3) [PERSON_NAME] (+ [PERSON_NAME]) (C) UA - ongoing - On hold Customer contact…"
type textarea "(3) [PERSON_NAME] (+ [PERSON_NAME]) (C) UA - ongoing - On hold Customer contact…"
click at [580, 460] on button "Comment" at bounding box center [574, 460] width 44 height 17
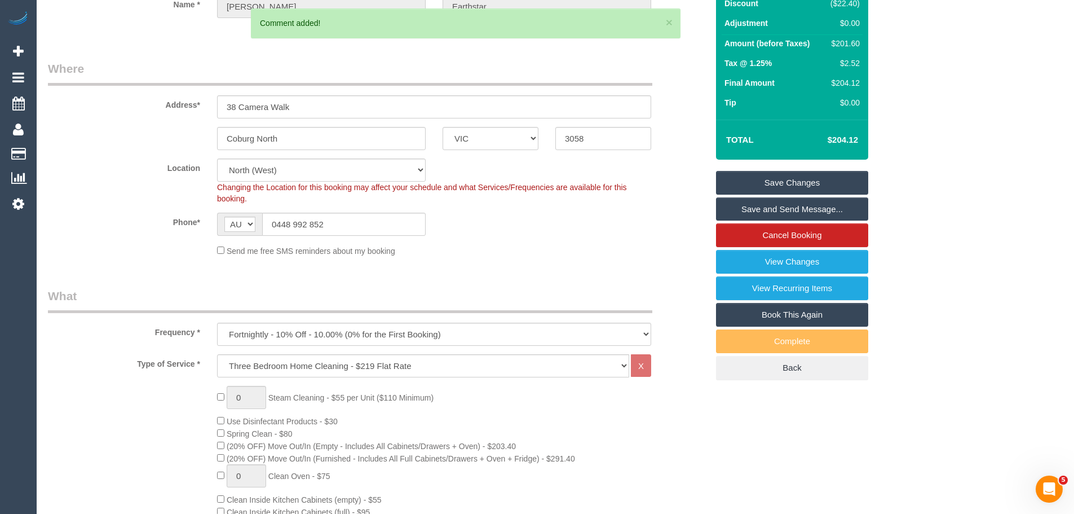
scroll to position [23, 0]
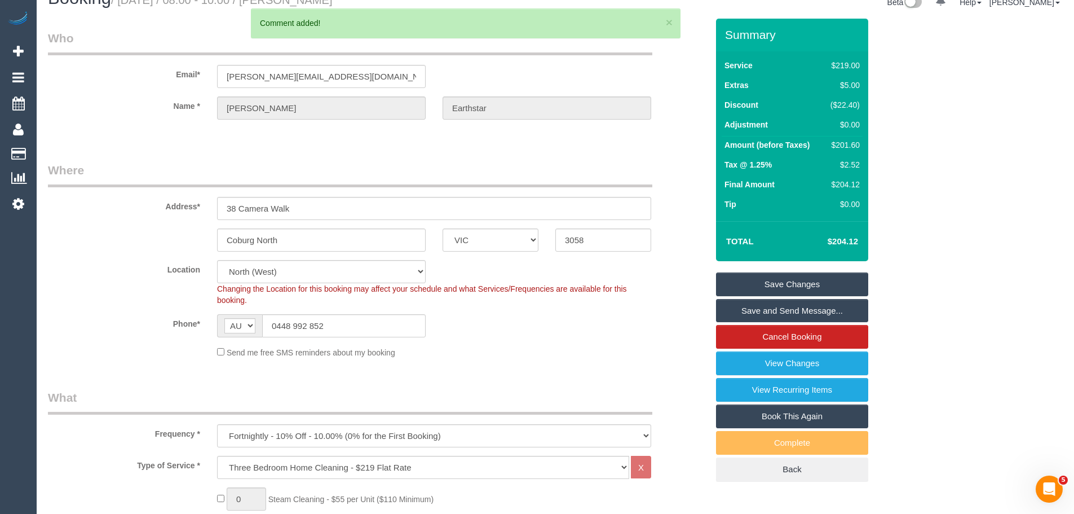
click at [783, 284] on link "Save Changes" at bounding box center [792, 284] width 152 height 24
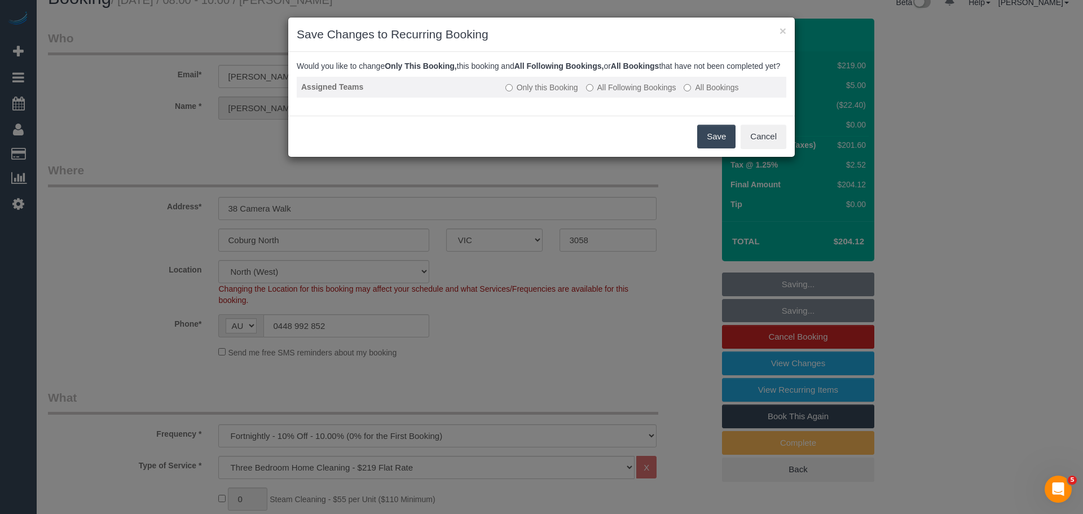
click at [624, 93] on label "All Following Bookings" at bounding box center [631, 87] width 90 height 11
click at [720, 145] on button "Save" at bounding box center [716, 137] width 38 height 24
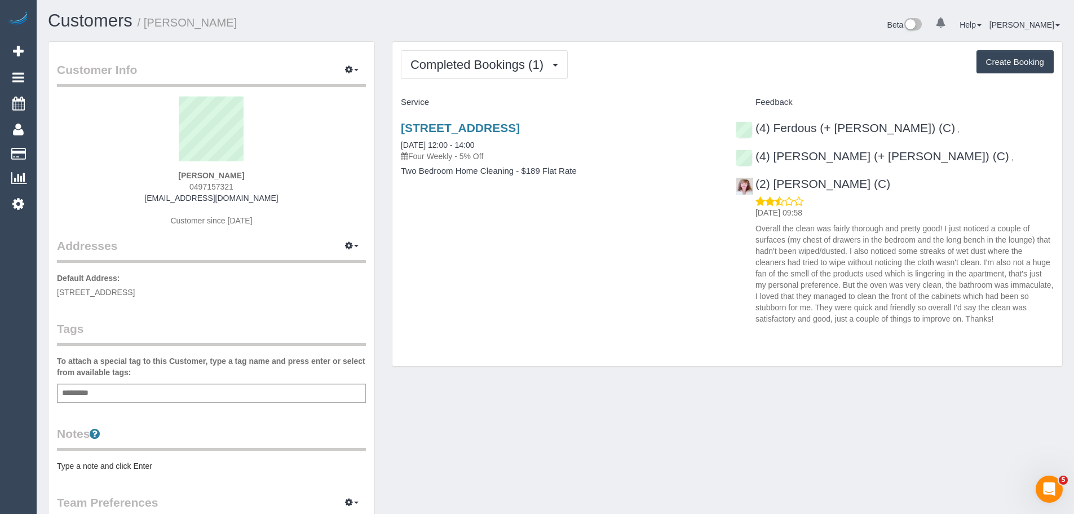
drag, startPoint x: 289, startPoint y: 199, endPoint x: 137, endPoint y: 194, distance: 151.8
click at [137, 194] on div "[PERSON_NAME] 0497157321 [EMAIL_ADDRESS][DOMAIN_NAME] Customer since [DATE]" at bounding box center [211, 166] width 309 height 141
copy link "[EMAIL_ADDRESS][DOMAIN_NAME]"
click at [454, 66] on span "Completed Bookings (1)" at bounding box center [480, 65] width 139 height 14
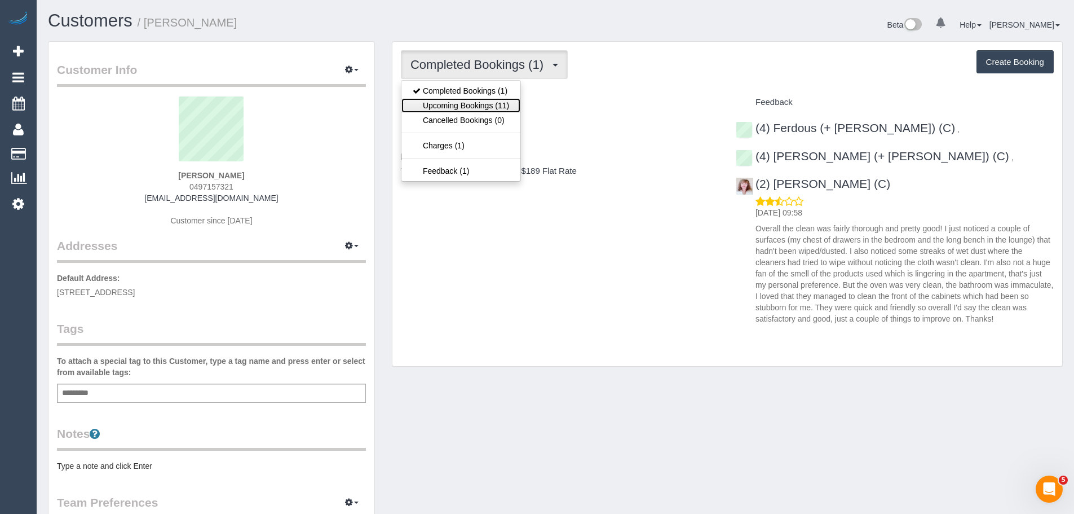
click at [448, 108] on link "Upcoming Bookings (11)" at bounding box center [461, 105] width 119 height 15
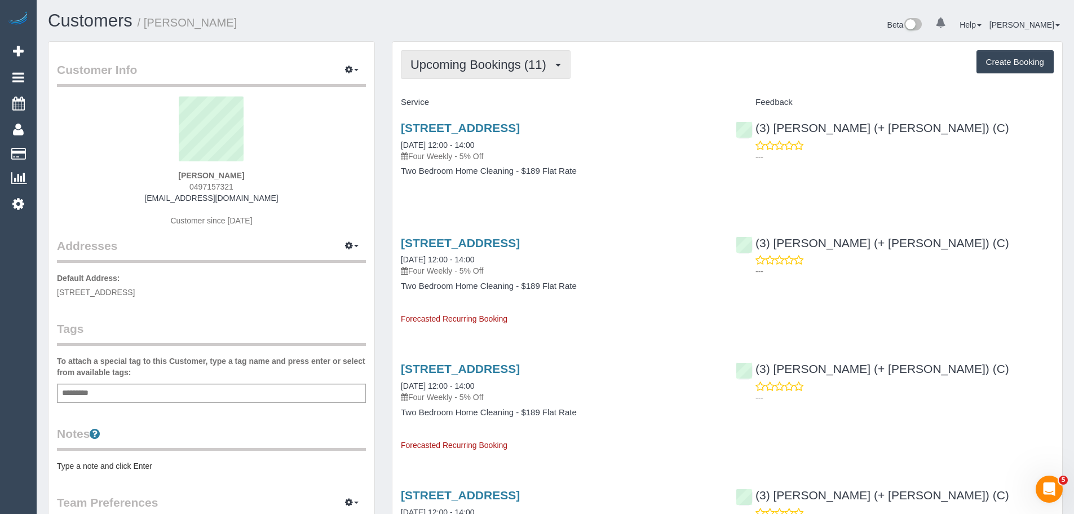
click at [464, 59] on span "Upcoming Bookings (11)" at bounding box center [482, 65] width 142 height 14
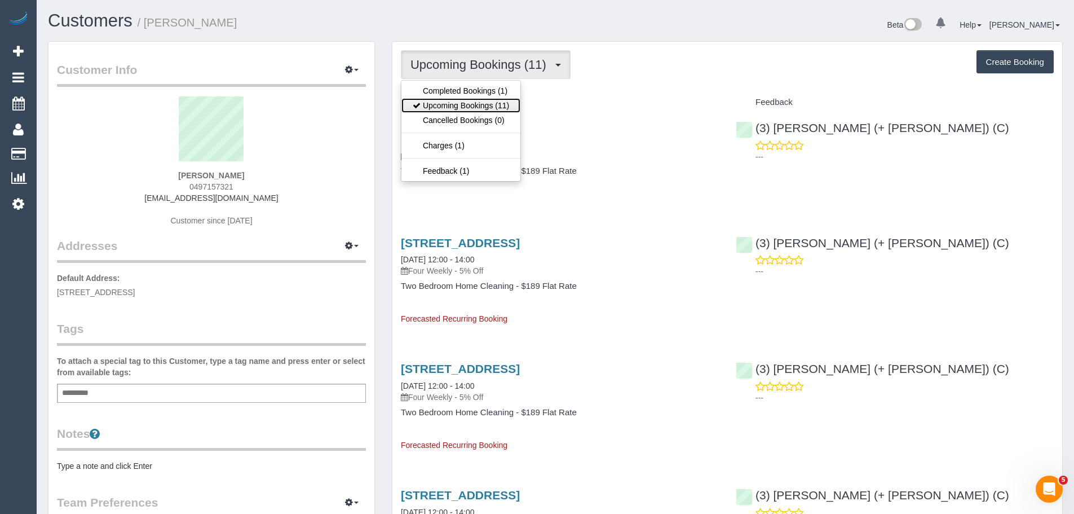
click at [470, 102] on link "Upcoming Bookings (11)" at bounding box center [461, 105] width 119 height 15
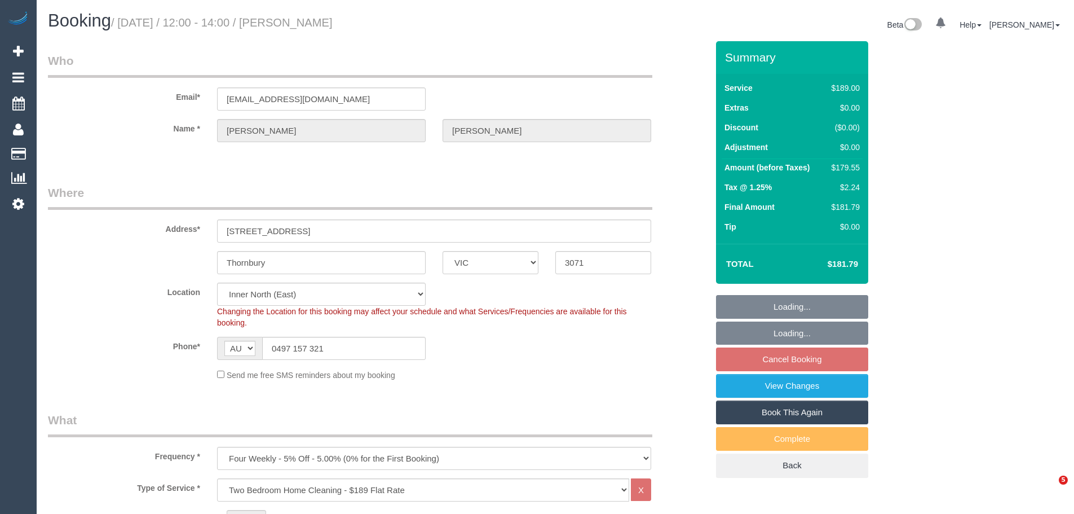
select select "VIC"
select select "spot4"
select select "number:28"
select select "number:14"
select select "number:18"
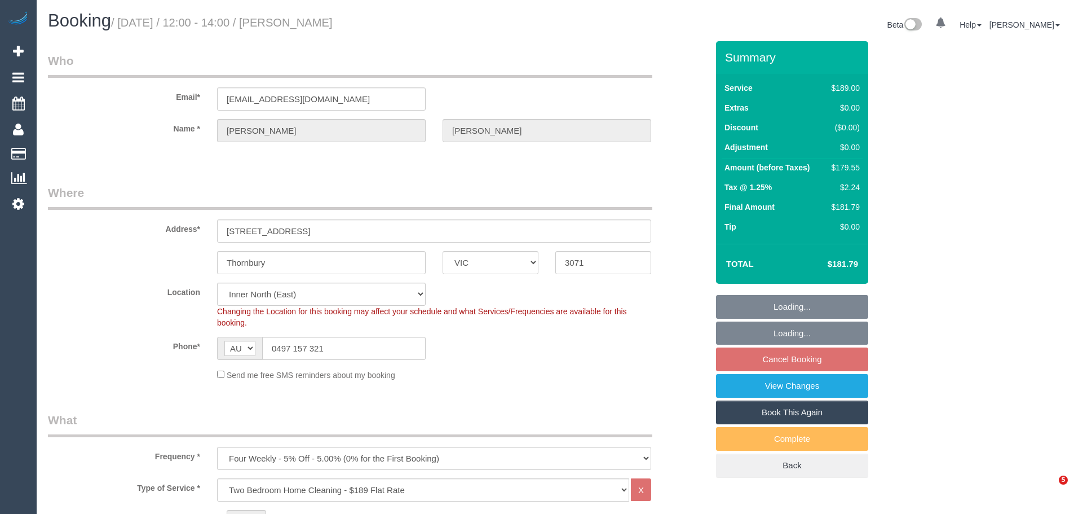
select select "number:22"
select select "number:34"
select select "number:26"
select select "object:1454"
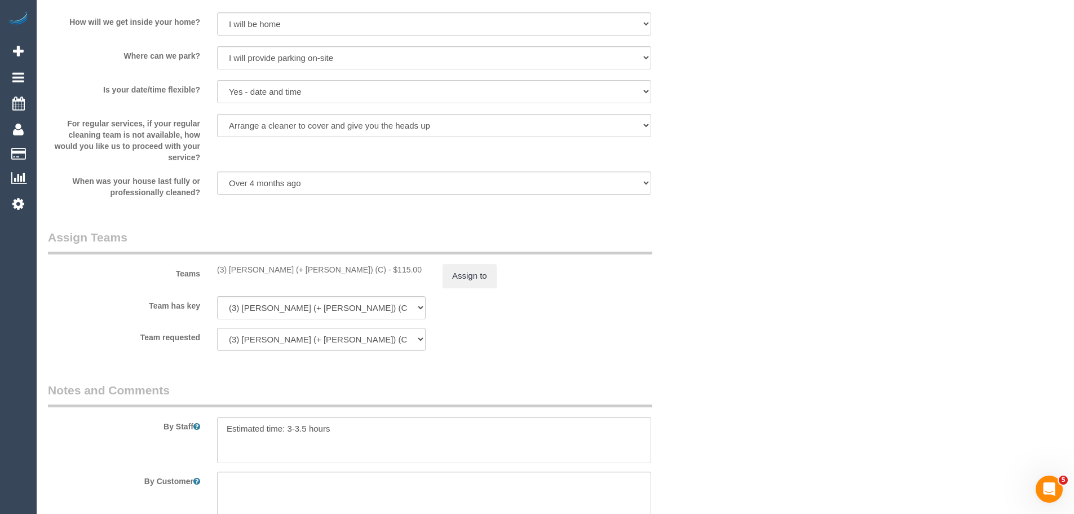
scroll to position [1579, 0]
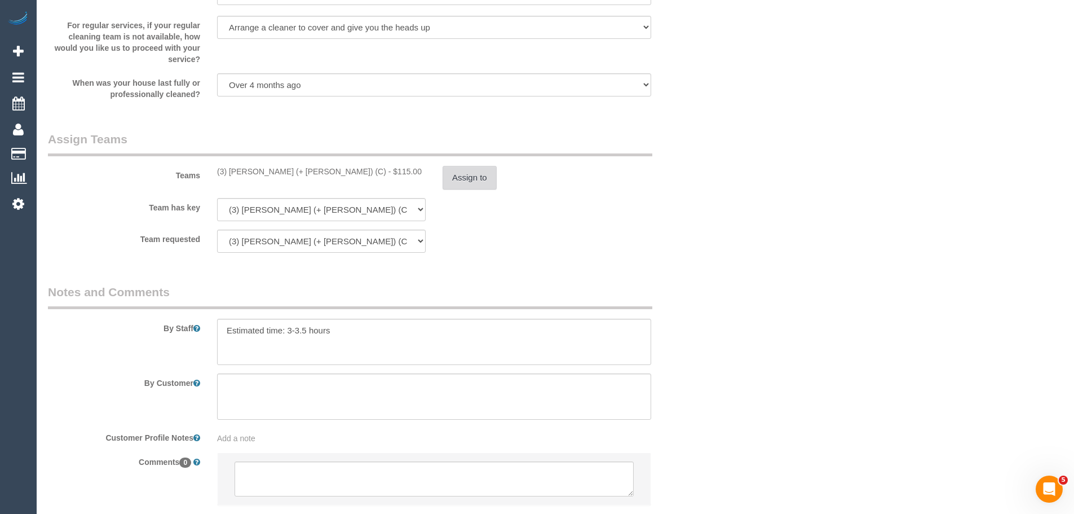
click at [444, 178] on button "Assign to" at bounding box center [470, 178] width 54 height 24
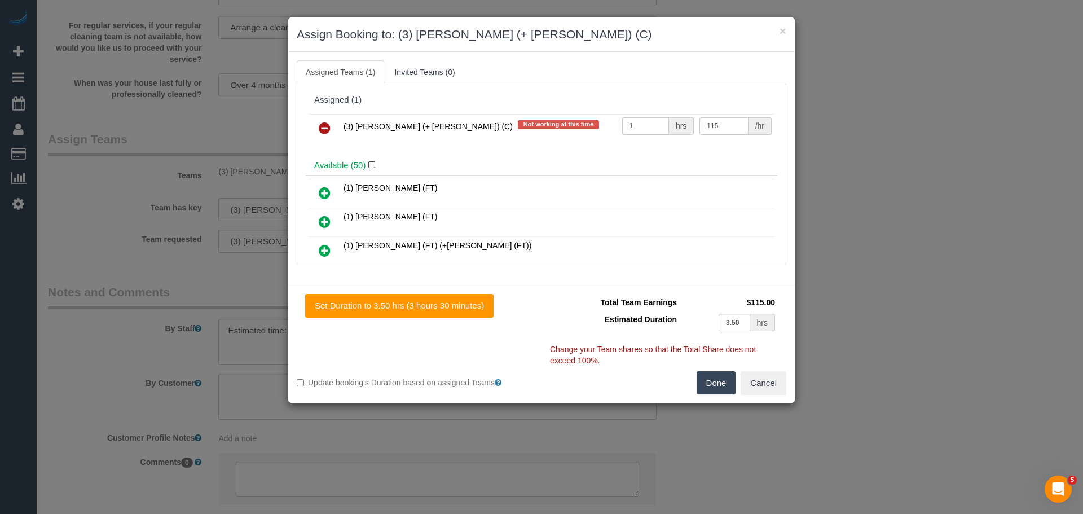
click at [321, 128] on icon at bounding box center [325, 128] width 12 height 14
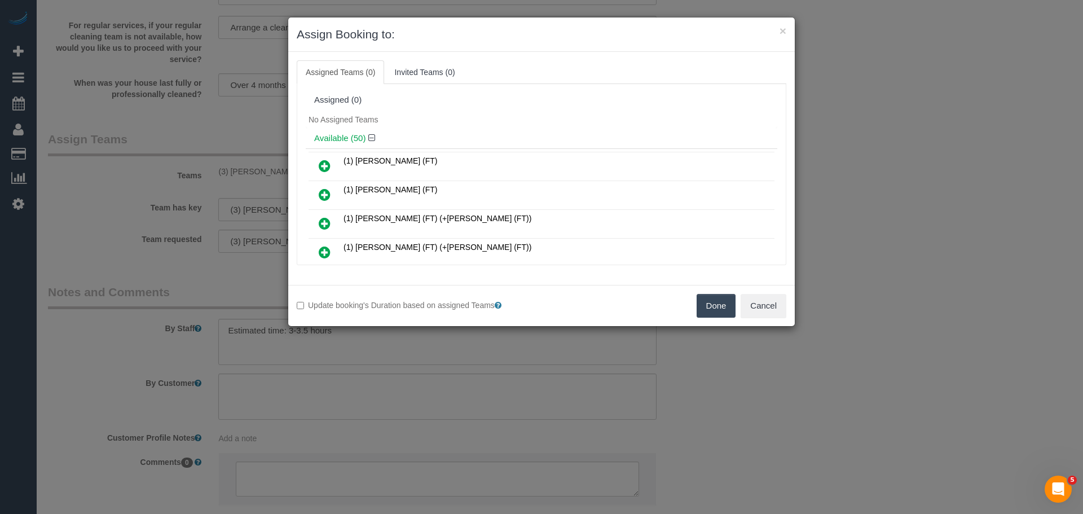
click at [722, 308] on button "Done" at bounding box center [715, 306] width 39 height 24
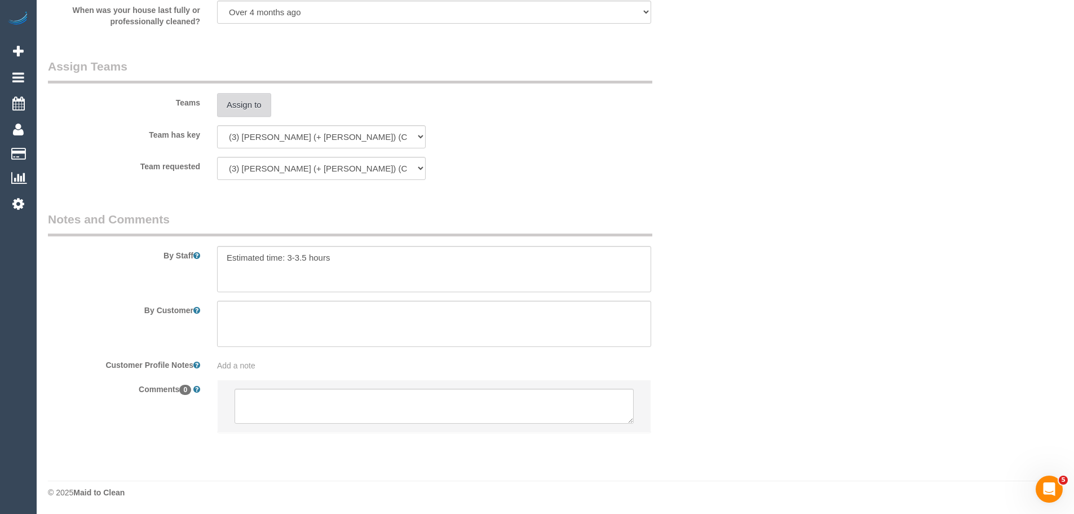
scroll to position [1652, 0]
click at [359, 396] on textarea at bounding box center [434, 405] width 399 height 35
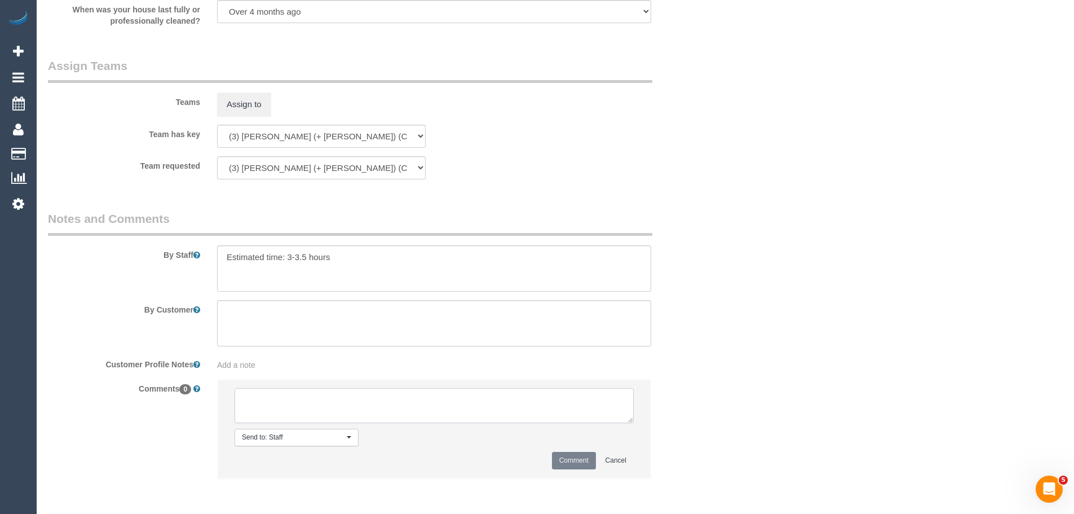
paste textarea "(3) [PERSON_NAME] (+ [PERSON_NAME]) (C) UA - ongoing - On hold Customer not con…"
type textarea "(3) [PERSON_NAME] (+ [PERSON_NAME]) (C) UA - ongoing - On hold Customer not con…"
click at [571, 457] on button "Comment" at bounding box center [574, 460] width 44 height 17
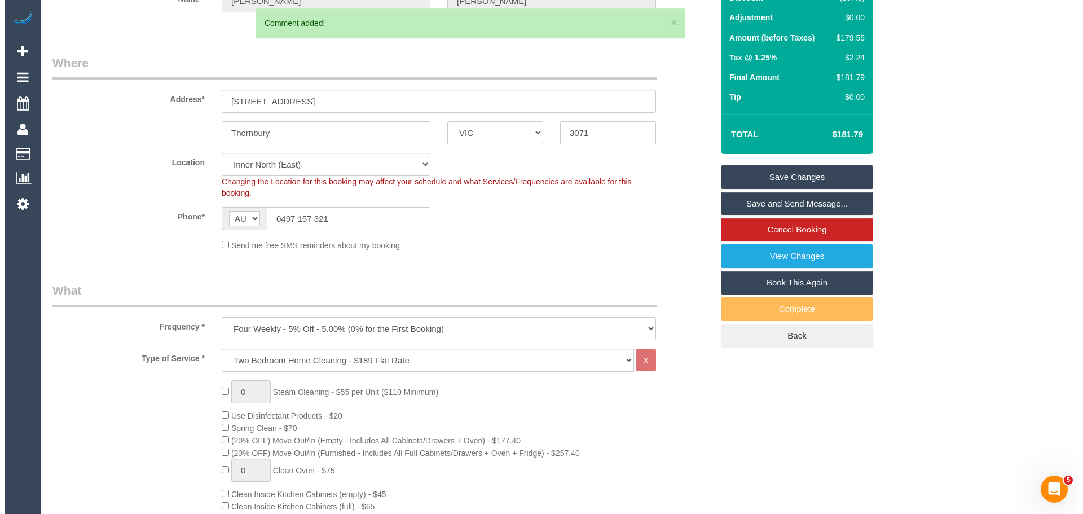
scroll to position [0, 0]
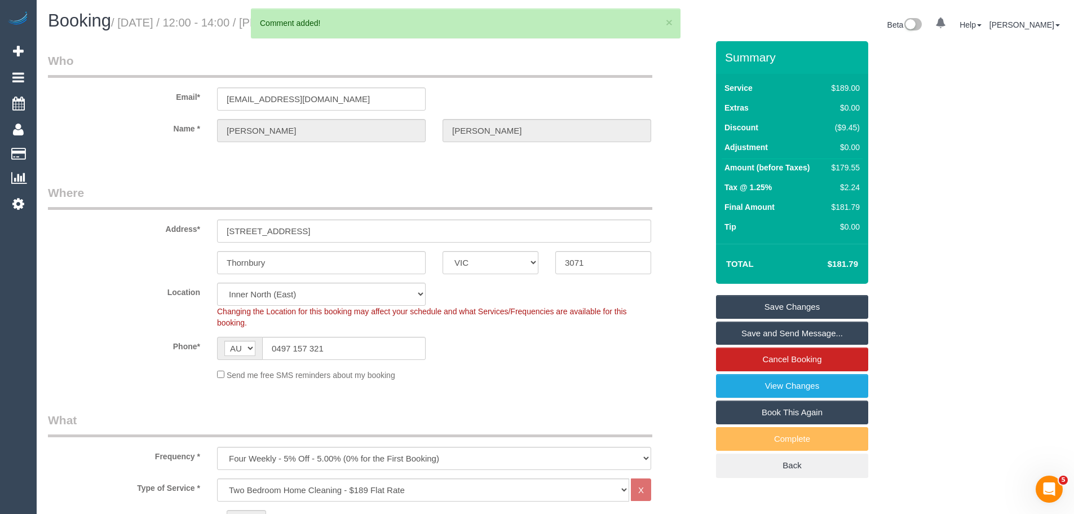
click at [766, 308] on link "Save Changes" at bounding box center [792, 307] width 152 height 24
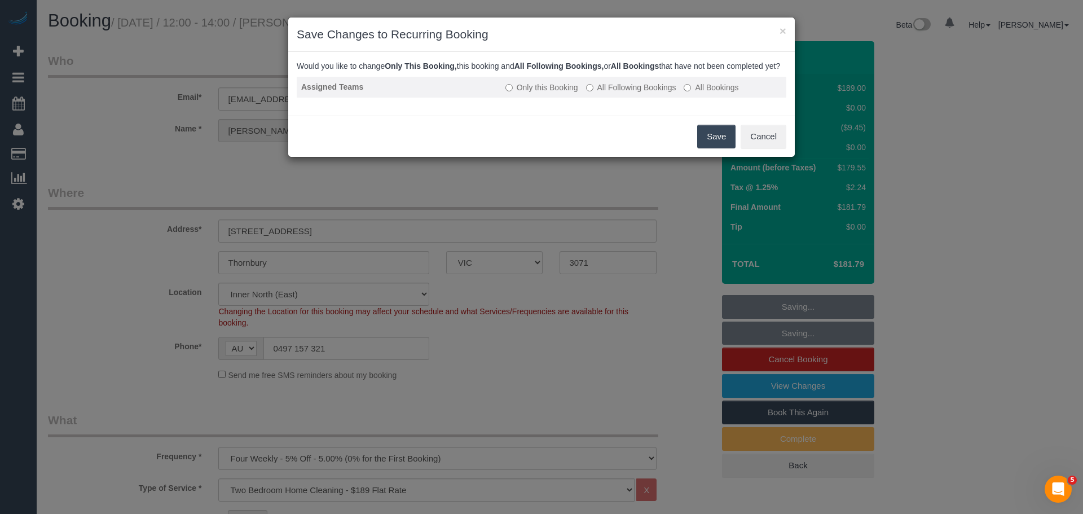
click at [638, 93] on label "All Following Bookings" at bounding box center [631, 87] width 90 height 11
click at [708, 147] on button "Save" at bounding box center [716, 137] width 38 height 24
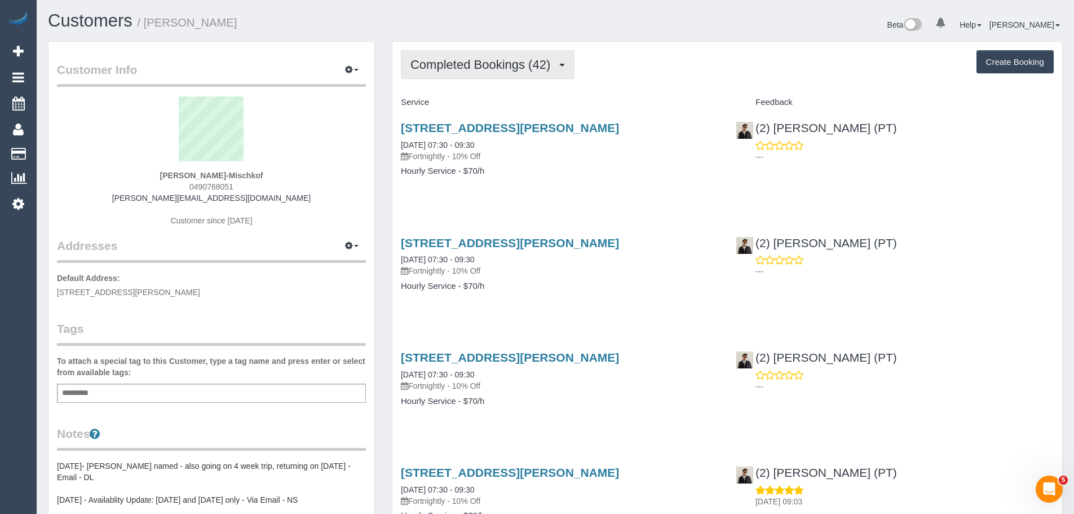
click at [509, 63] on span "Completed Bookings (42)" at bounding box center [483, 65] width 145 height 14
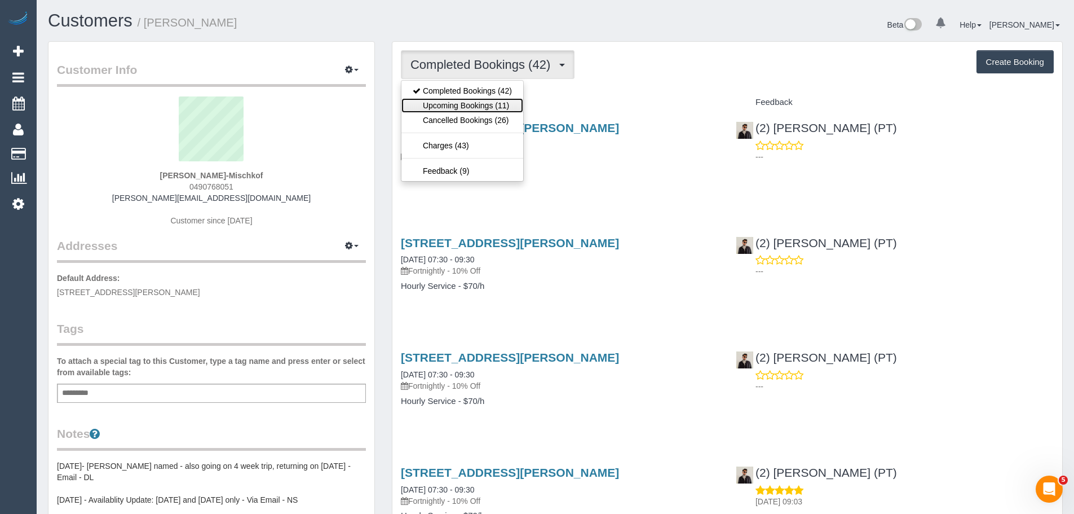
click at [493, 107] on link "Upcoming Bookings (11)" at bounding box center [463, 105] width 122 height 15
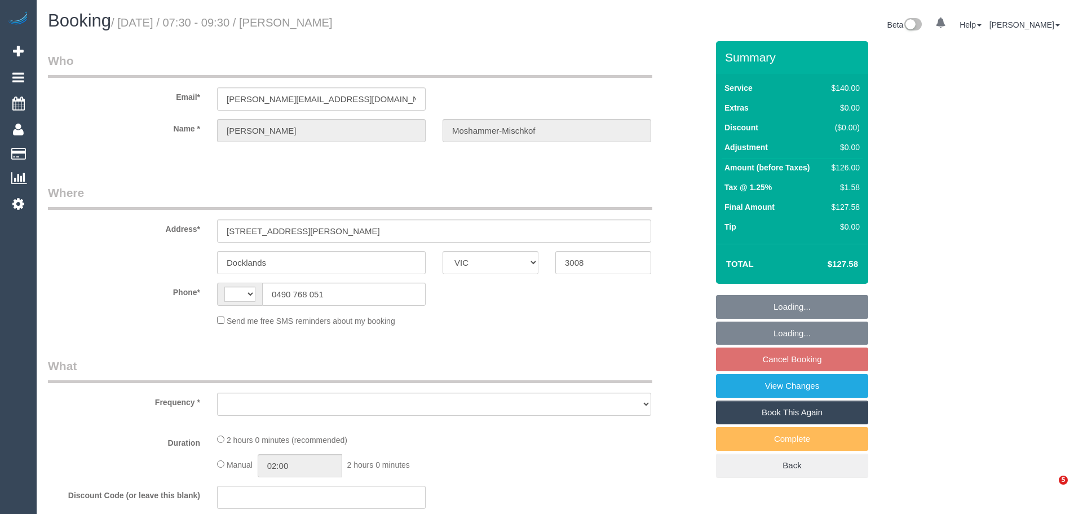
select select "VIC"
select select "string:AU"
select select "object:692"
select select "string:stripe-pm_1Ml5YH2GScqysDRVGqIdOwsS"
select select "number:28"
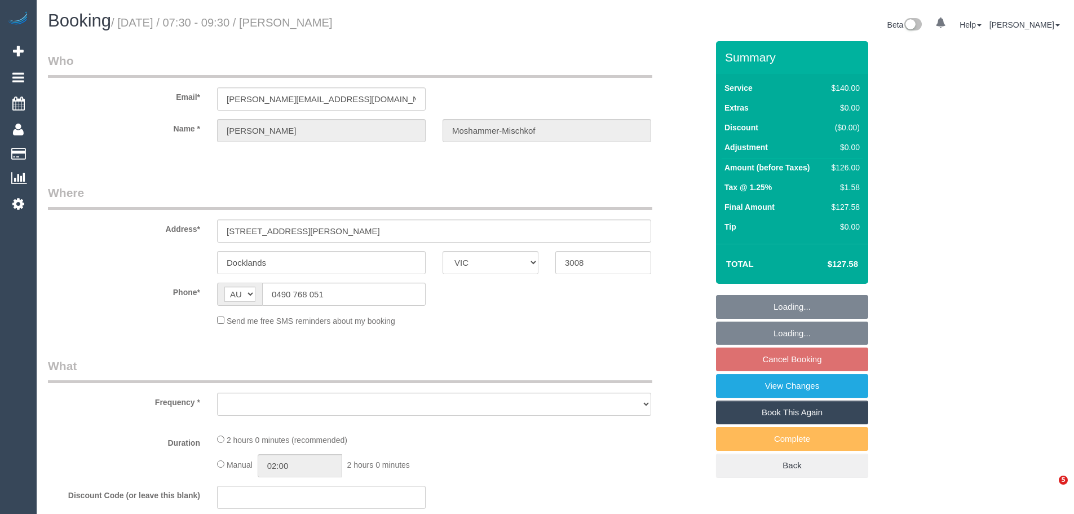
select select "number:14"
select select "number:20"
select select "number:24"
select select "number:33"
select select "number:13"
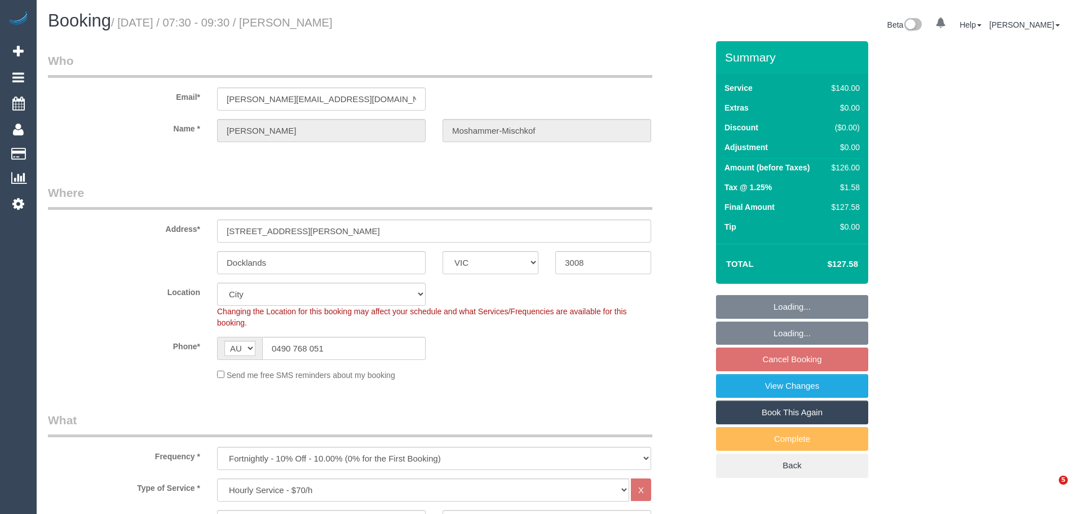
select select "object:1248"
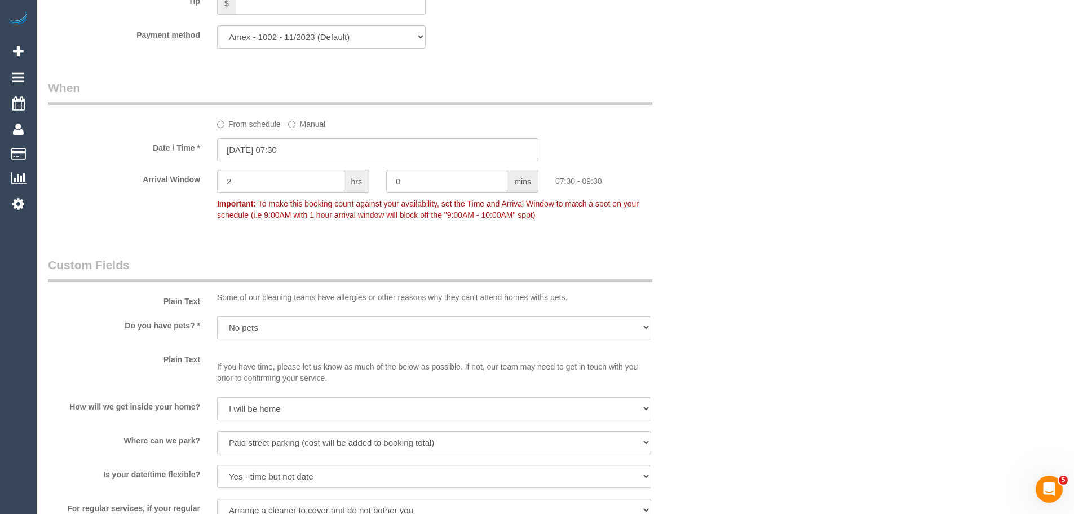
scroll to position [1523, 0]
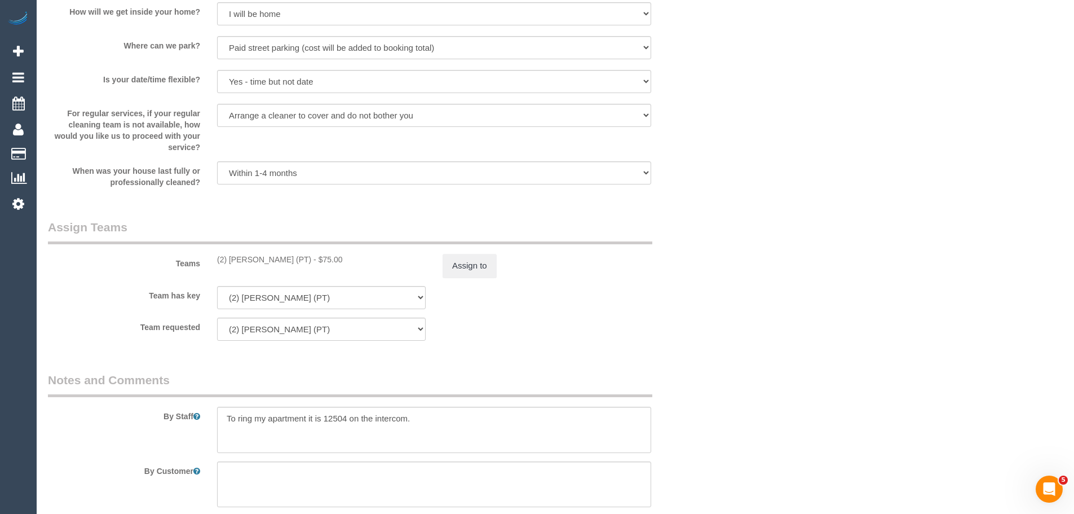
drag, startPoint x: 292, startPoint y: 259, endPoint x: 206, endPoint y: 259, distance: 86.3
click at [206, 259] on div "Teams (2) Azwad Raza (PT) - $75.00 Assign to" at bounding box center [377, 248] width 677 height 59
copy div "(2) [PERSON_NAME] (PT)"
click at [478, 267] on button "Assign to" at bounding box center [470, 266] width 54 height 24
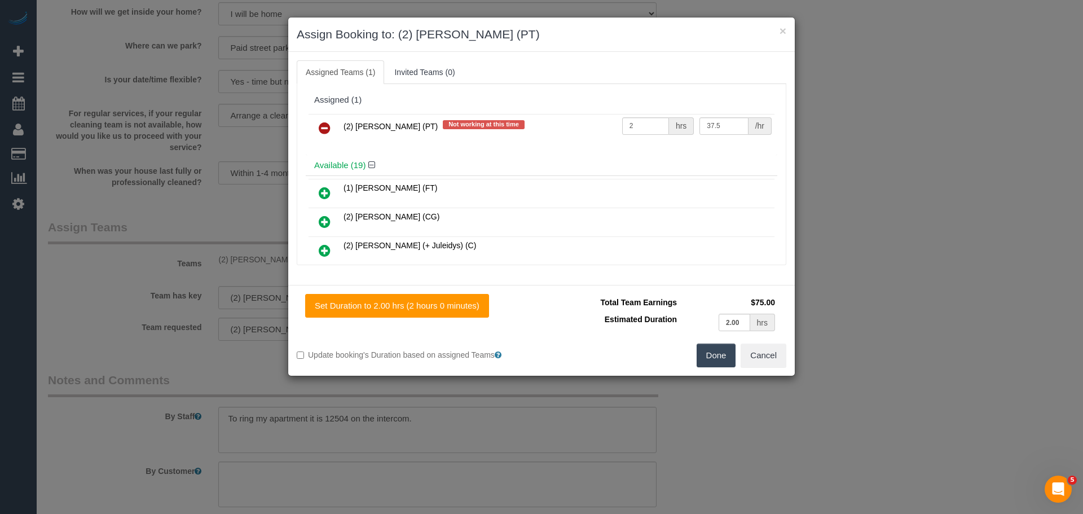
click at [320, 130] on icon at bounding box center [325, 128] width 12 height 14
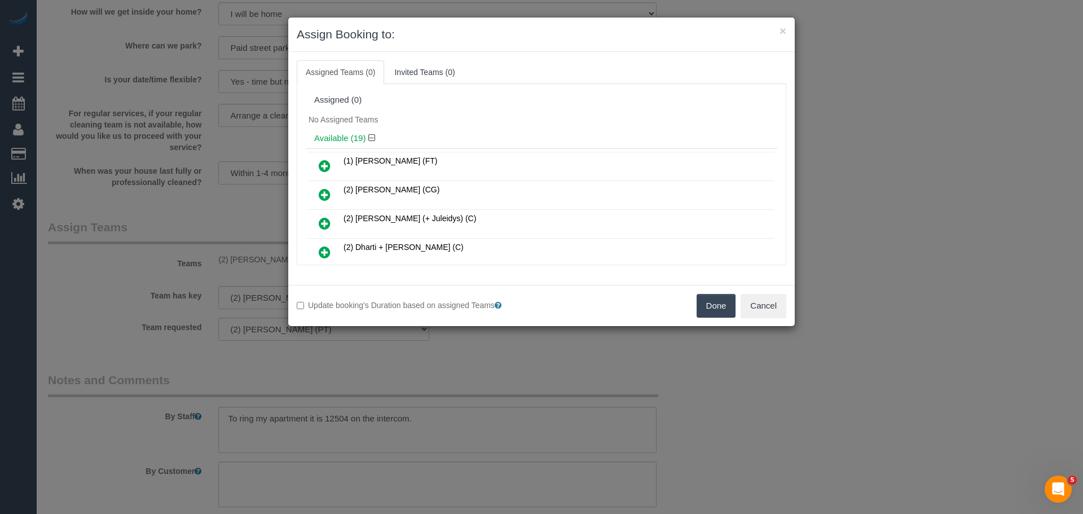
click at [710, 310] on button "Done" at bounding box center [715, 306] width 39 height 24
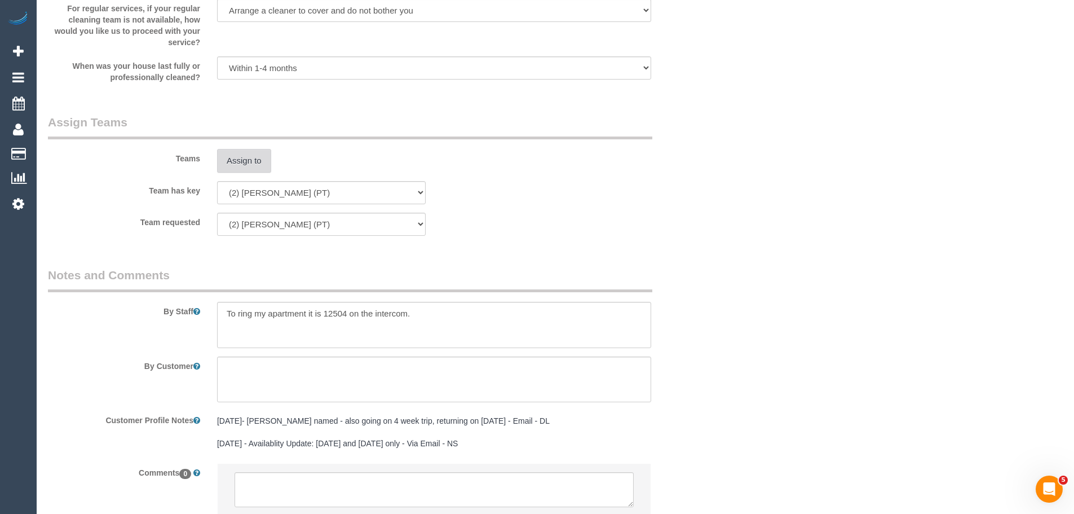
scroll to position [1712, 0]
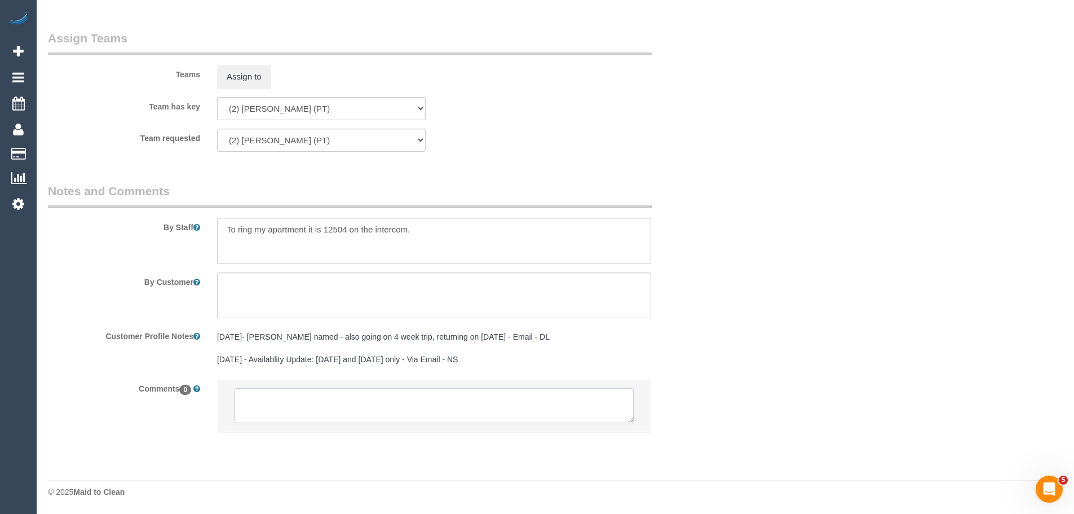
click at [349, 409] on textarea at bounding box center [434, 405] width 399 height 35
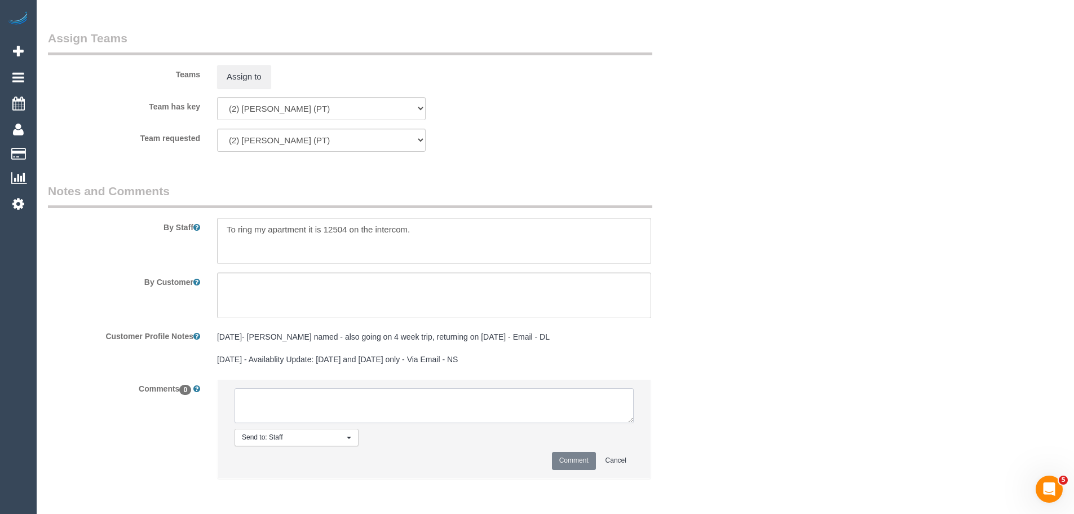
paste textarea "(2) [PERSON_NAME] (PT)"
drag, startPoint x: 381, startPoint y: 419, endPoint x: 131, endPoint y: 393, distance: 251.2
click at [131, 393] on div "Comments 0 Send to: Staff Nothing selected Send to: Staff Send to: Customer Sen…" at bounding box center [377, 434] width 677 height 111
type textarea "(2) Azwad Raza (PT) UA - Not working PH Customer contacted via email"
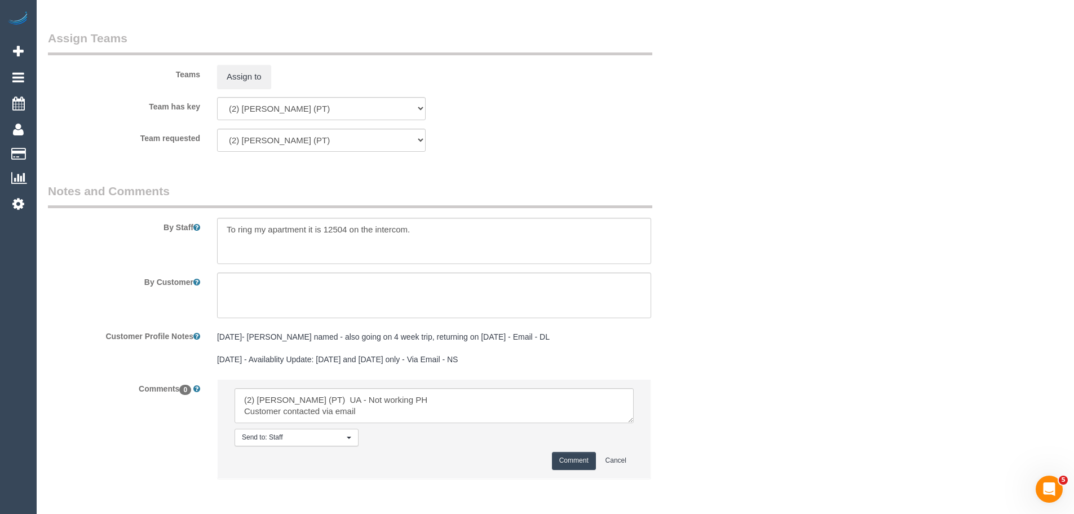
drag, startPoint x: 561, startPoint y: 460, endPoint x: 809, endPoint y: 411, distance: 252.5
click at [562, 460] on button "Comment" at bounding box center [574, 460] width 44 height 17
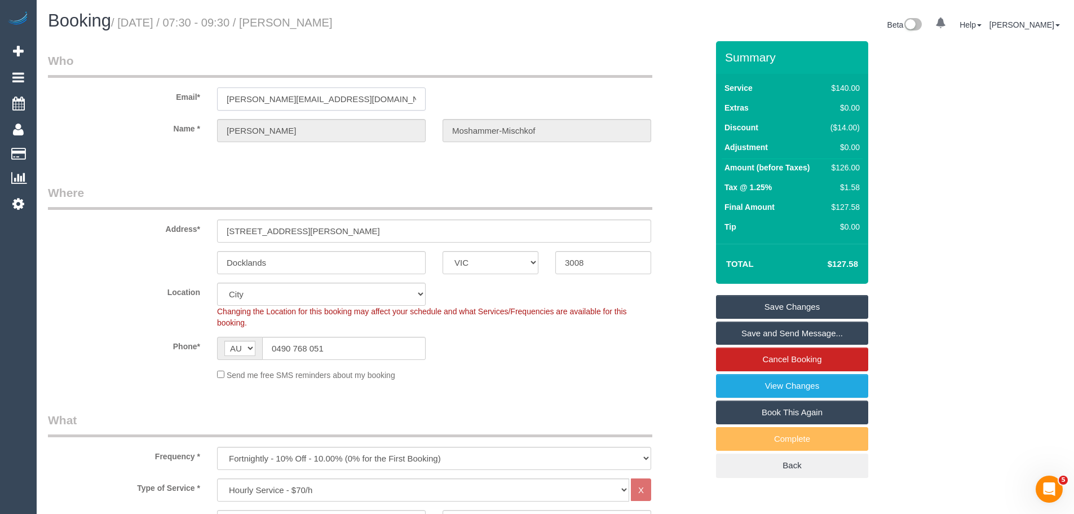
drag, startPoint x: 369, startPoint y: 106, endPoint x: 56, endPoint y: 127, distance: 313.2
click at [73, 127] on sui-booking-customer "Email* ulrich.moshammer@gmail.com Name * Ulrich Moshammer-Mischkof" at bounding box center [378, 102] width 660 height 101
click at [813, 310] on link "Save Changes" at bounding box center [792, 307] width 152 height 24
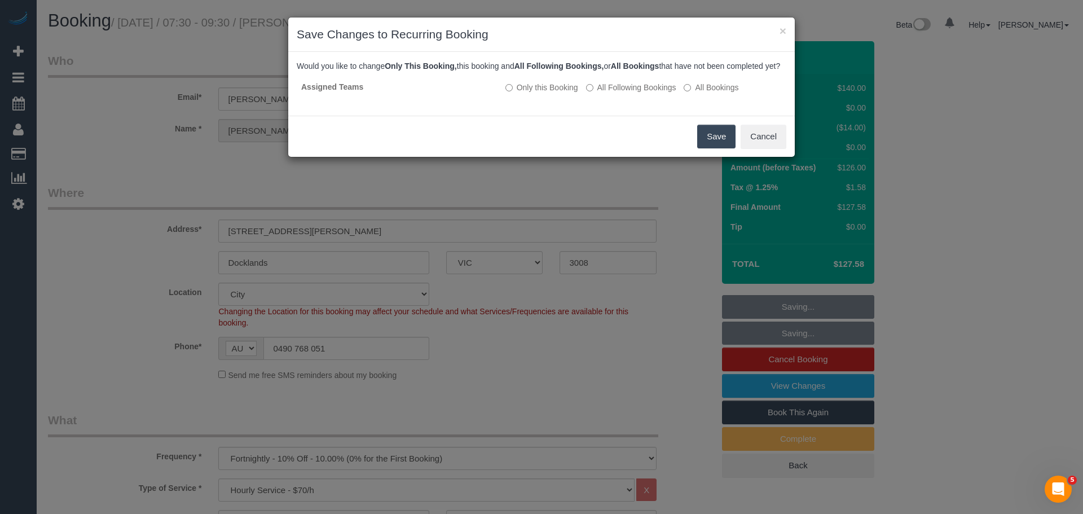
click at [709, 148] on button "Save" at bounding box center [716, 137] width 38 height 24
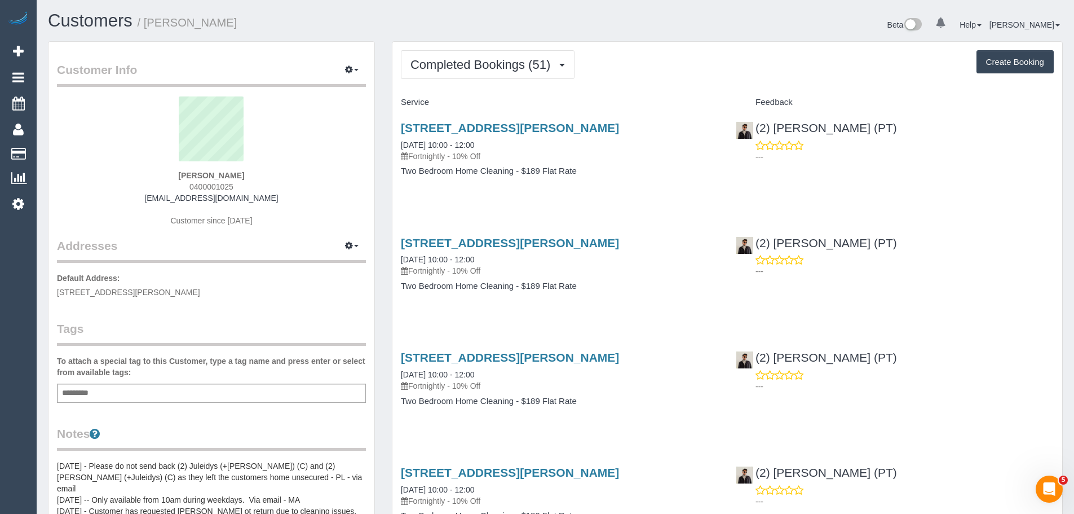
drag, startPoint x: 285, startPoint y: 198, endPoint x: 88, endPoint y: 200, distance: 197.4
click at [88, 200] on div "[PERSON_NAME] 0400001025 [EMAIL_ADDRESS][DOMAIN_NAME] Customer since [DATE]" at bounding box center [211, 166] width 309 height 141
copy link "[EMAIL_ADDRESS][DOMAIN_NAME]"
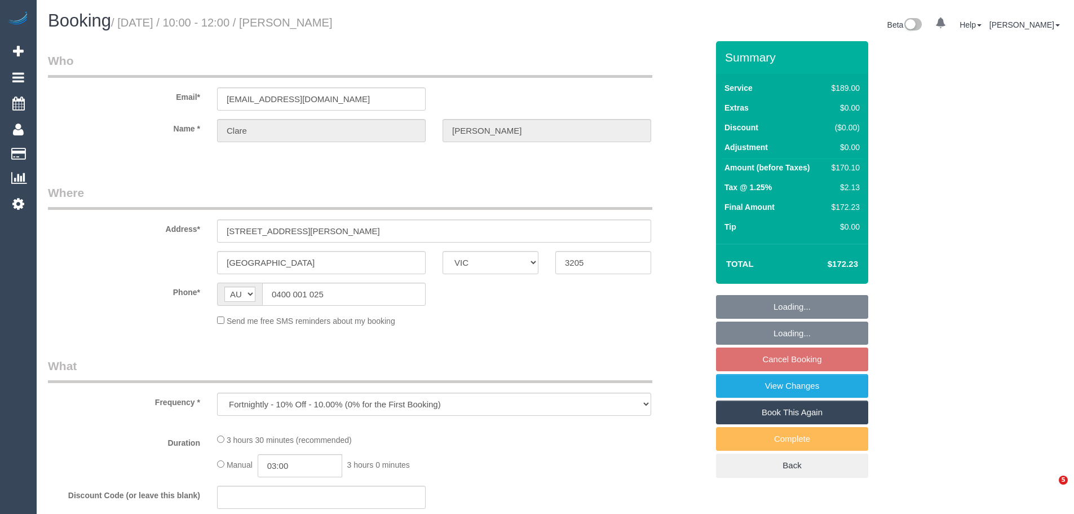
select select "VIC"
select select "object:1229"
select select "string:stripe-pm_1Ndk0D2GScqysDRVeEYibi8g"
select select "number:27"
select select "number:14"
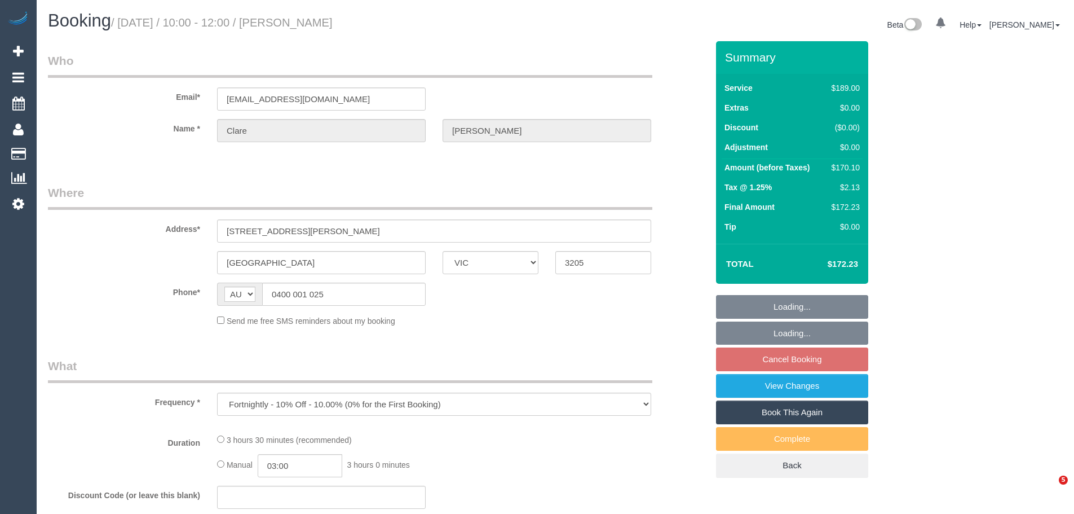
select select "number:21"
select select "number:22"
select select "number:34"
select select "number:26"
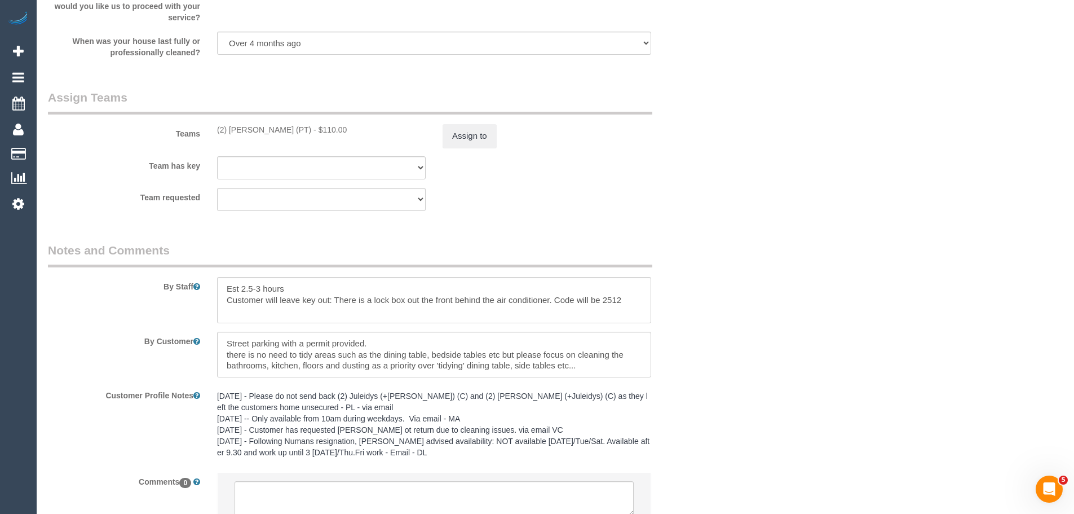
scroll to position [1776, 0]
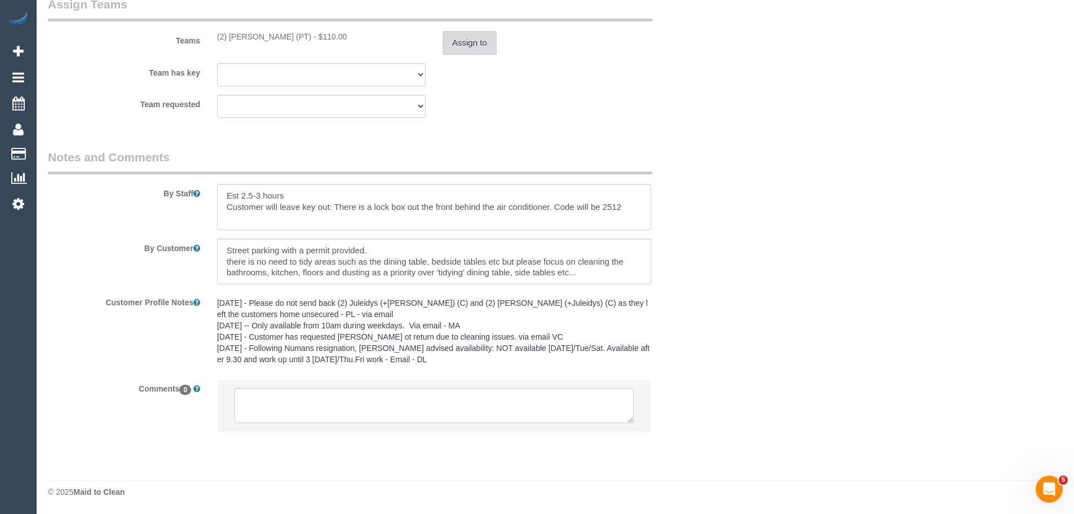
click at [476, 36] on button "Assign to" at bounding box center [470, 43] width 54 height 24
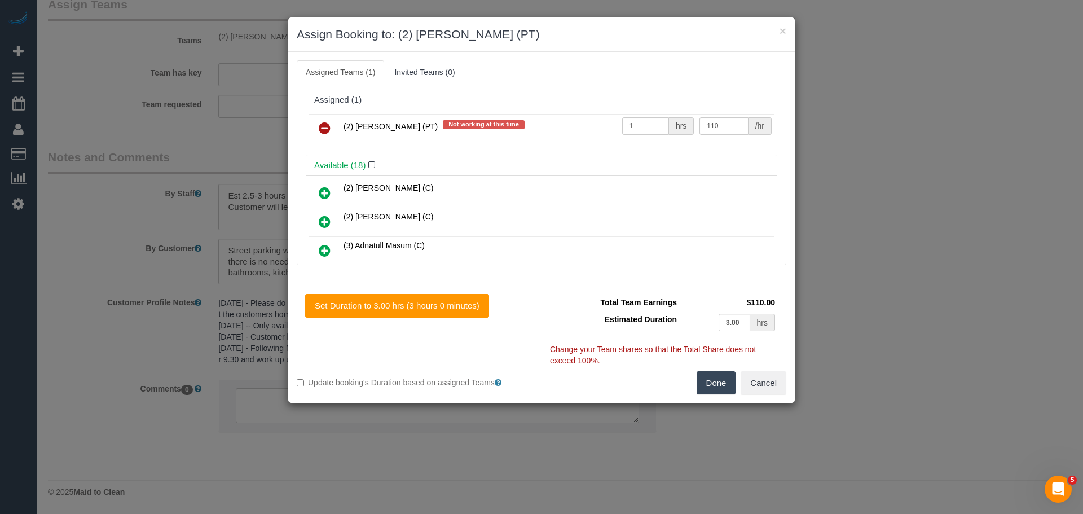
drag, startPoint x: 327, startPoint y: 127, endPoint x: 396, endPoint y: 147, distance: 72.0
click at [327, 127] on icon at bounding box center [325, 128] width 12 height 14
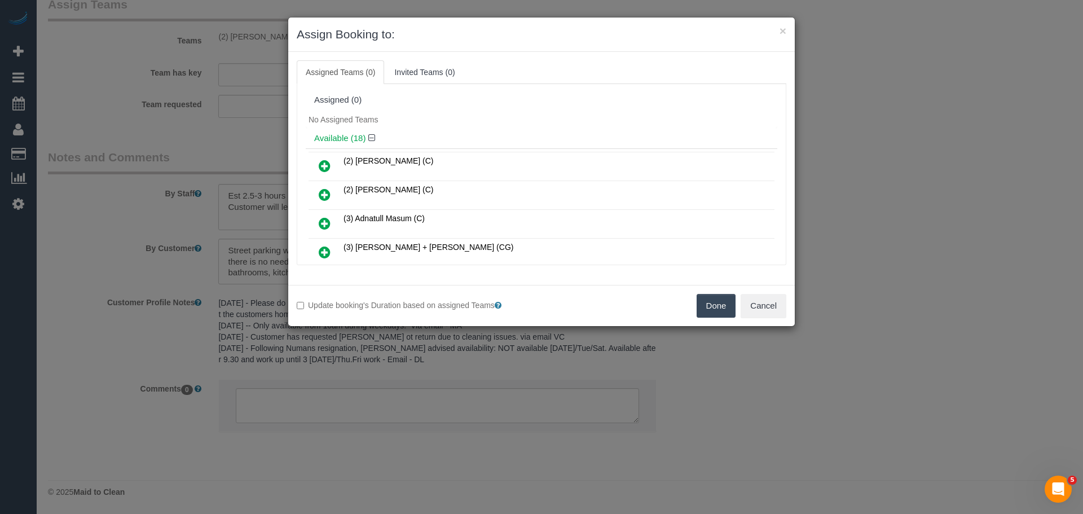
click at [710, 307] on button "Done" at bounding box center [715, 306] width 39 height 24
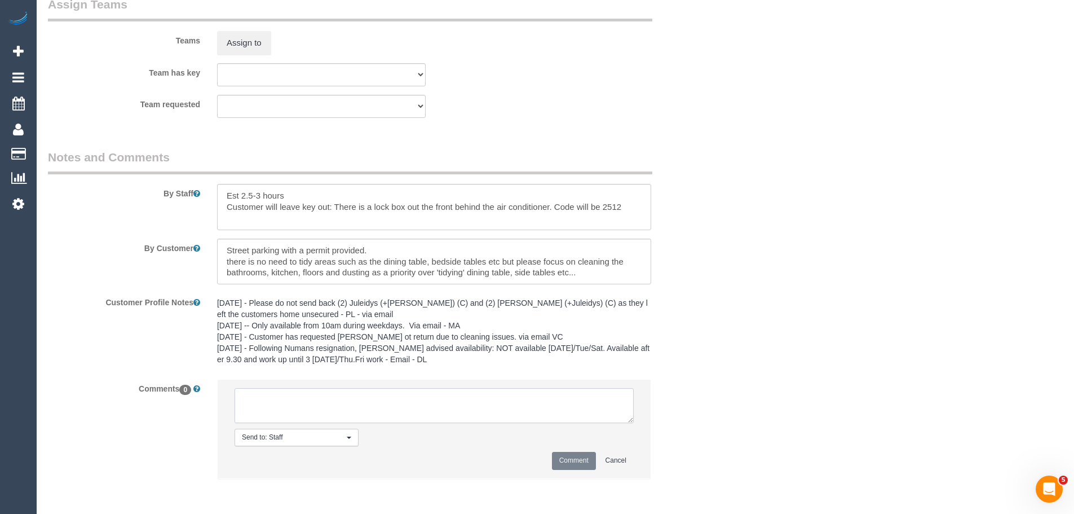
click at [437, 409] on textarea at bounding box center [434, 405] width 399 height 35
paste textarea "(2) Azwad Raza (PT) UA - Not working PH Customer contacted via email"
type textarea "(2) Azwad Raza (PT) UA - Not working PH Customer contacted via email"
click at [587, 457] on button "Comment" at bounding box center [574, 460] width 44 height 17
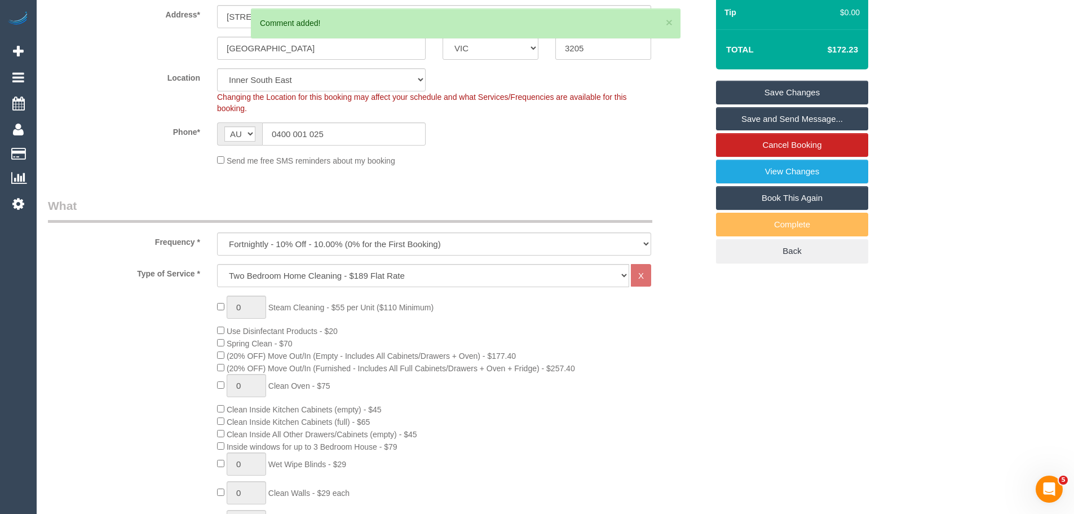
scroll to position [140, 0]
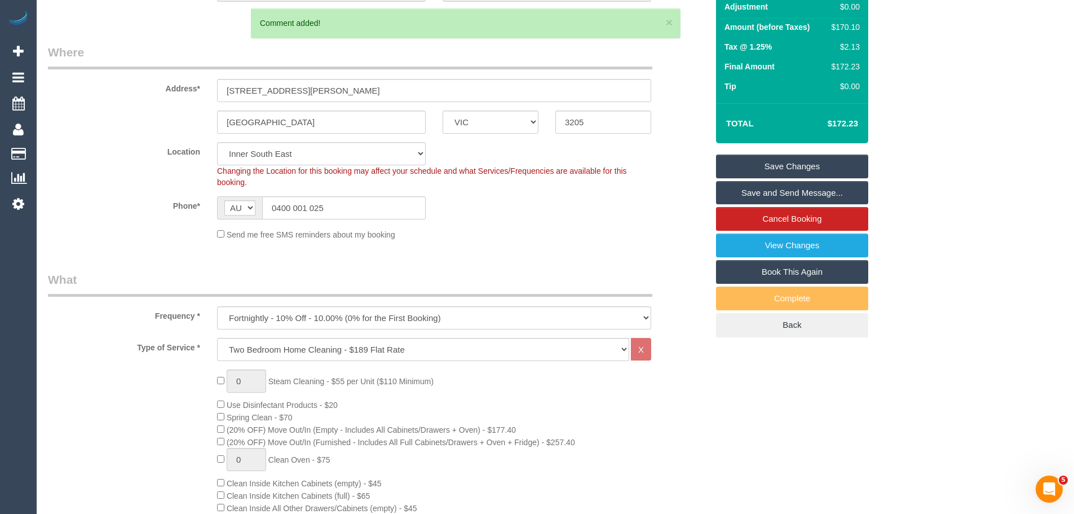
click at [791, 166] on link "Save Changes" at bounding box center [792, 167] width 152 height 24
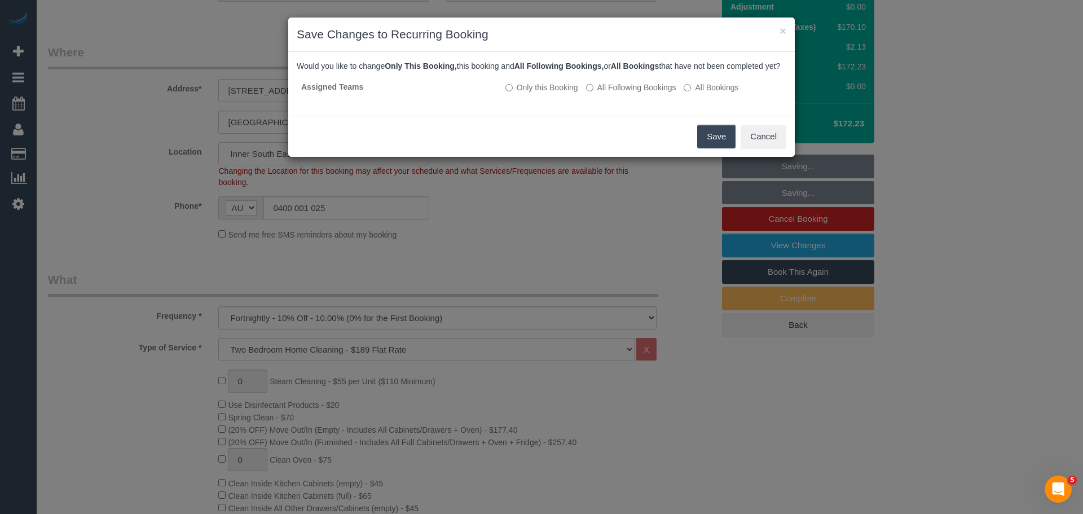
click at [717, 148] on button "Save" at bounding box center [716, 137] width 38 height 24
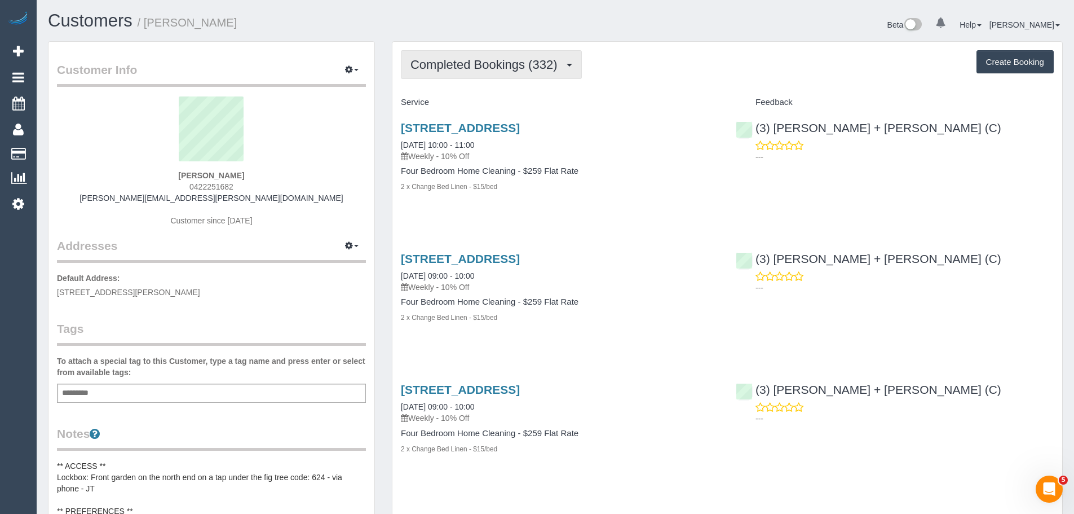
click at [484, 63] on span "Completed Bookings (332)" at bounding box center [487, 65] width 152 height 14
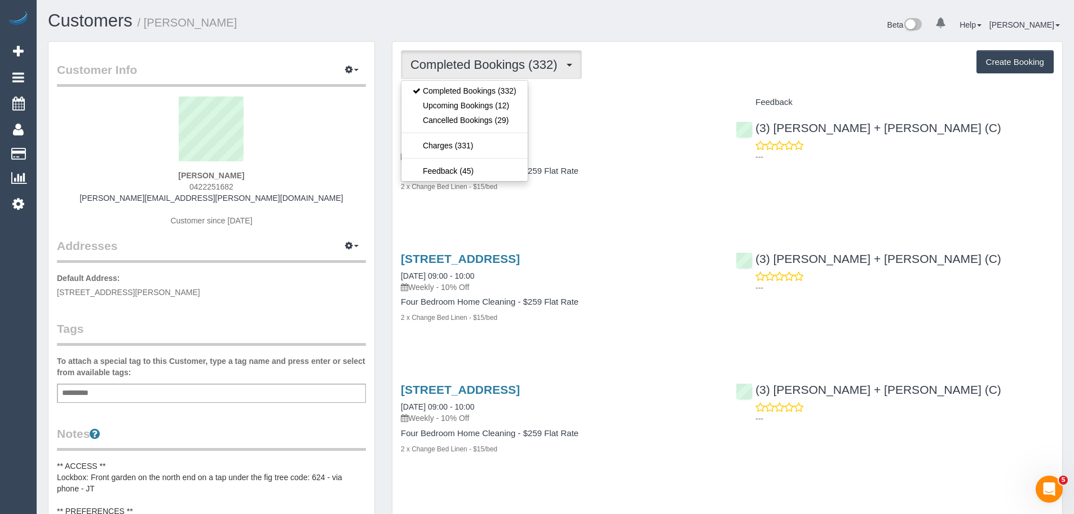
click at [613, 76] on div "Completed Bookings (332) Completed Bookings (332) Upcoming Bookings (12) Cancel…" at bounding box center [727, 64] width 653 height 29
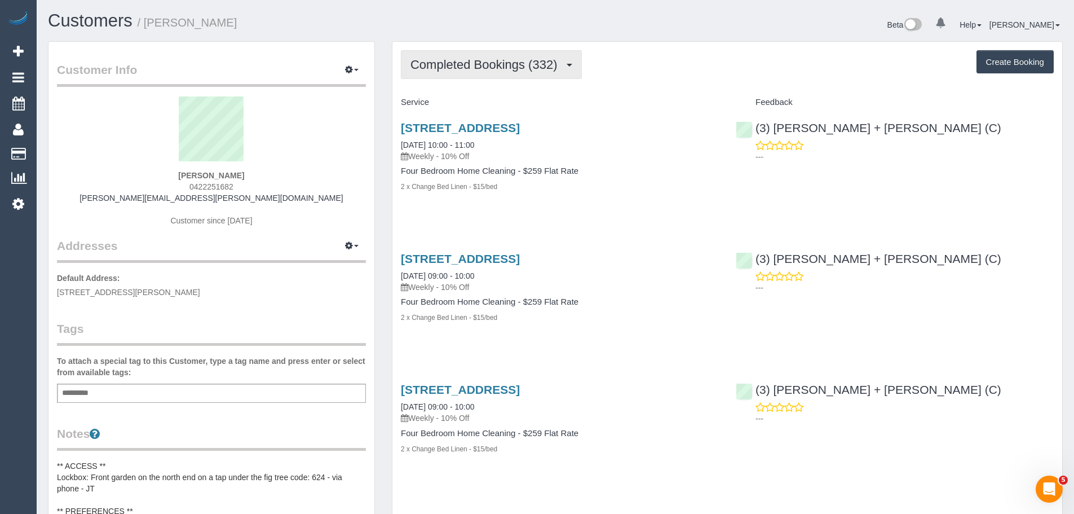
click at [487, 70] on span "Completed Bookings (332)" at bounding box center [487, 65] width 152 height 14
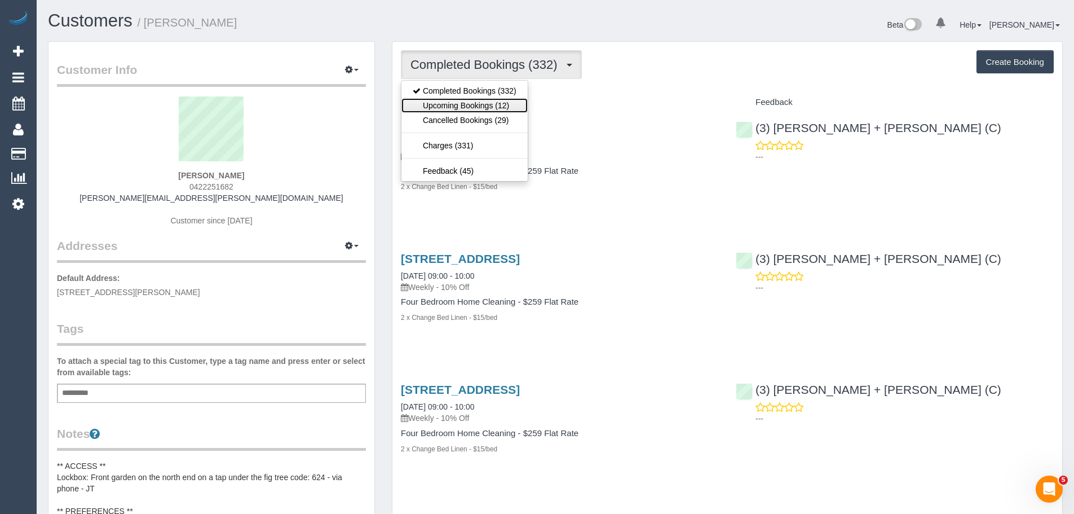
click at [468, 108] on link "Upcoming Bookings (12)" at bounding box center [465, 105] width 126 height 15
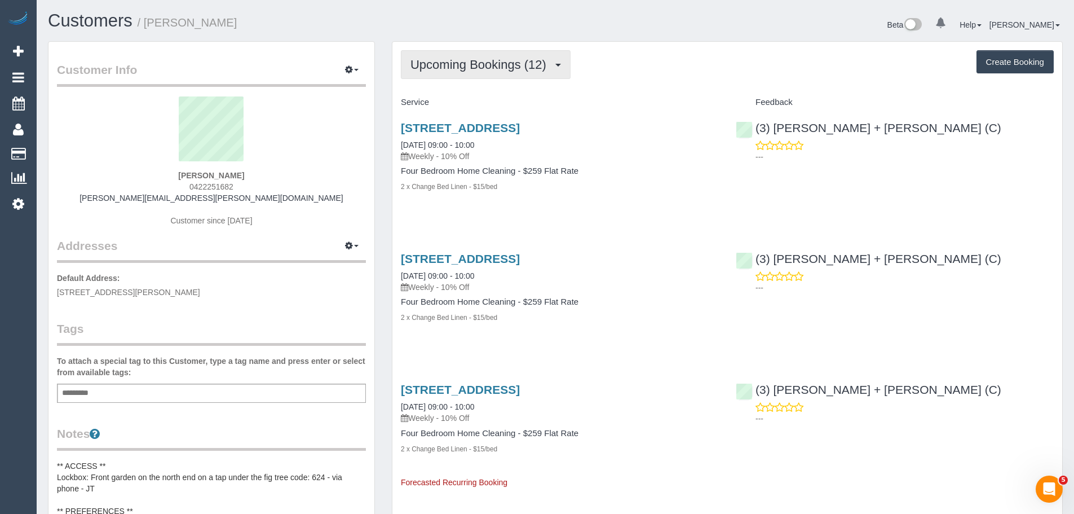
click at [485, 77] on button "Upcoming Bookings (12)" at bounding box center [486, 64] width 170 height 29
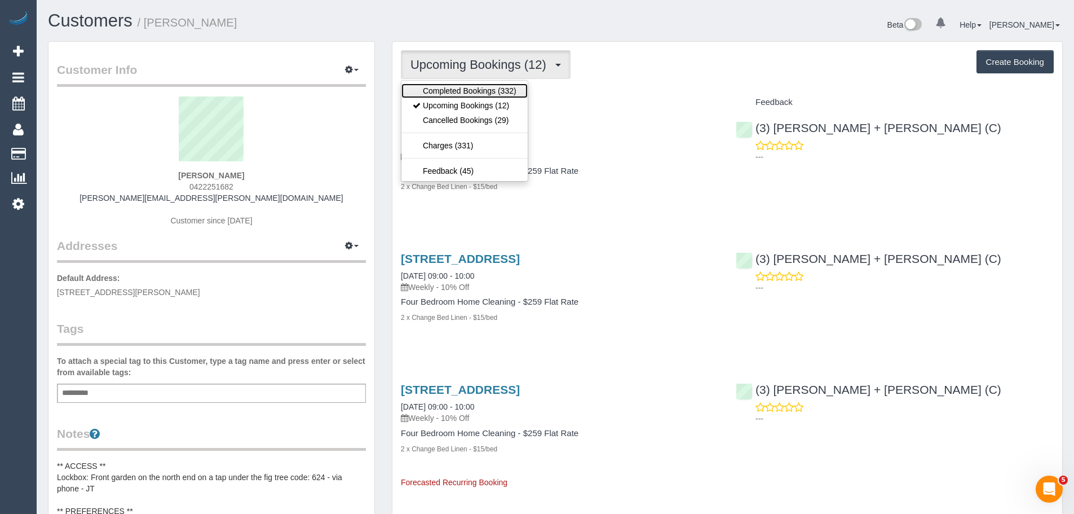
click at [485, 91] on link "Completed Bookings (332)" at bounding box center [465, 90] width 126 height 15
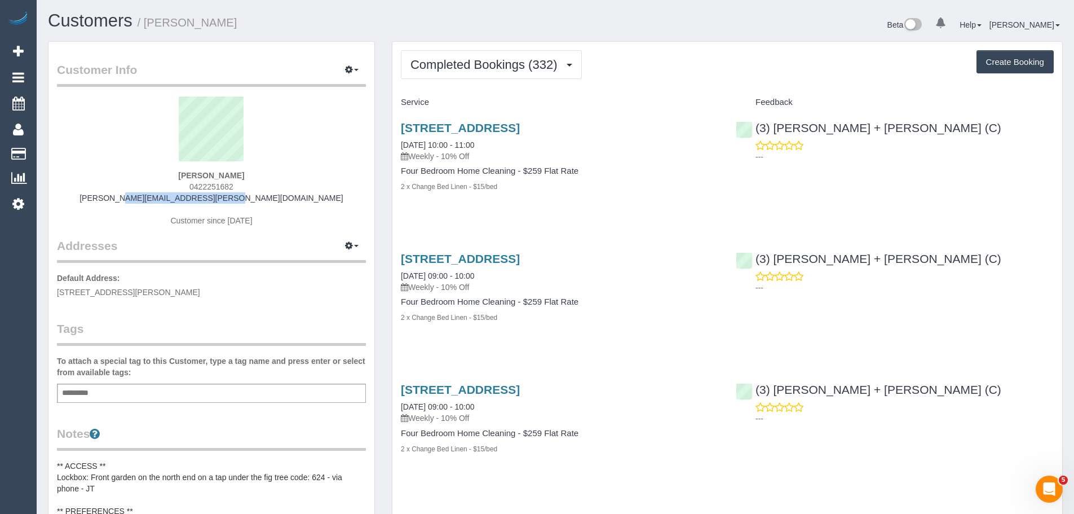
drag, startPoint x: 290, startPoint y: 196, endPoint x: 125, endPoint y: 196, distance: 165.8
click at [125, 196] on div "Adrienne Stone 0422251682 adrienne.stone@icloud.com Customer since 2016" at bounding box center [211, 166] width 309 height 141
copy link "[PERSON_NAME][EMAIL_ADDRESS][PERSON_NAME][DOMAIN_NAME]"
click at [490, 66] on span "Completed Bookings (332)" at bounding box center [487, 65] width 152 height 14
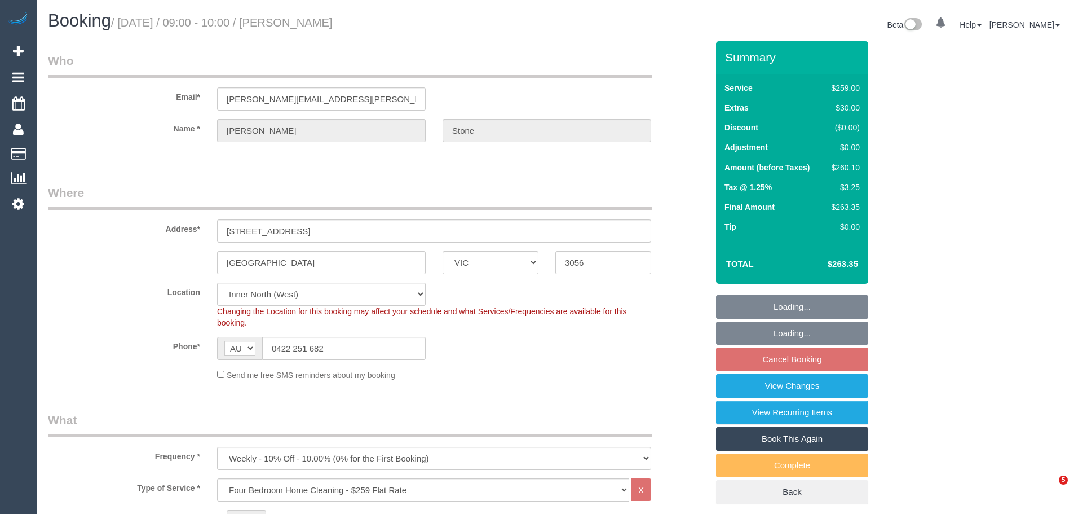
select select "VIC"
select select "number:32"
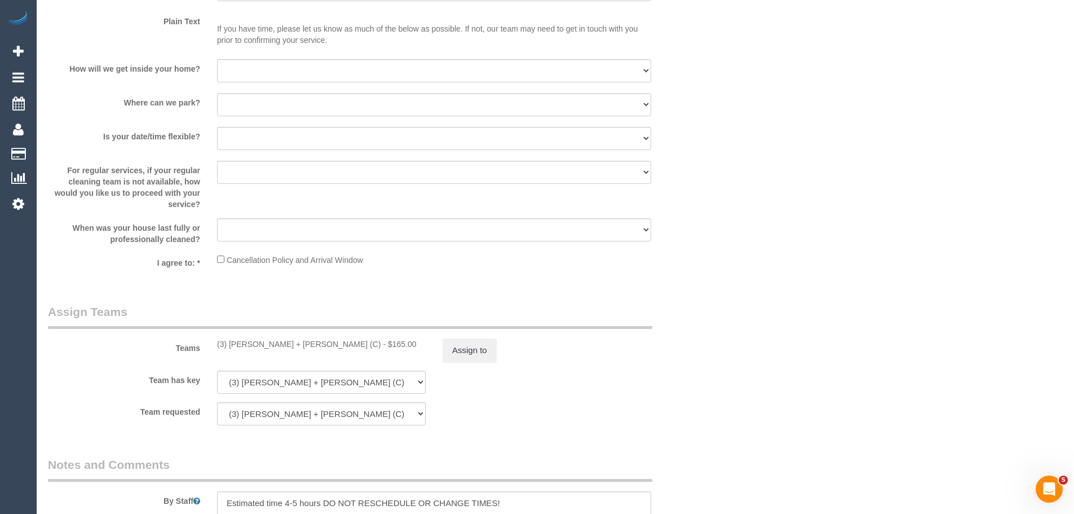
scroll to position [1748, 0]
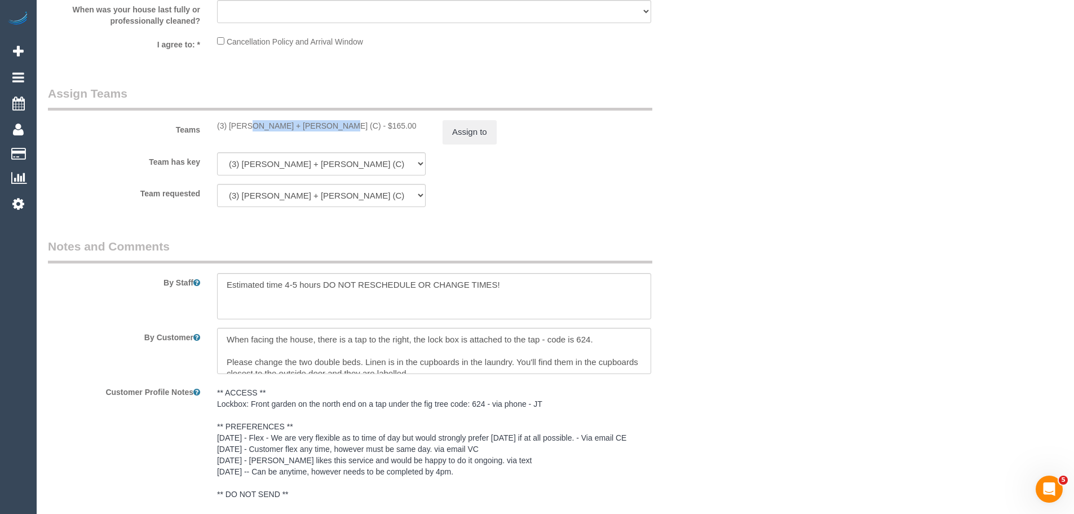
drag, startPoint x: 292, startPoint y: 128, endPoint x: 217, endPoint y: 126, distance: 74.5
click at [218, 126] on div "(3) [PERSON_NAME] + [PERSON_NAME] (C) - $165.00" at bounding box center [321, 125] width 209 height 11
copy div "(3) [PERSON_NAME] + [PERSON_NAME] (C)"
click at [473, 118] on div "Teams (3) [PERSON_NAME] + [PERSON_NAME] (C) - $165.00 Assign to" at bounding box center [377, 114] width 677 height 59
click at [475, 127] on button "Assign to" at bounding box center [470, 132] width 54 height 24
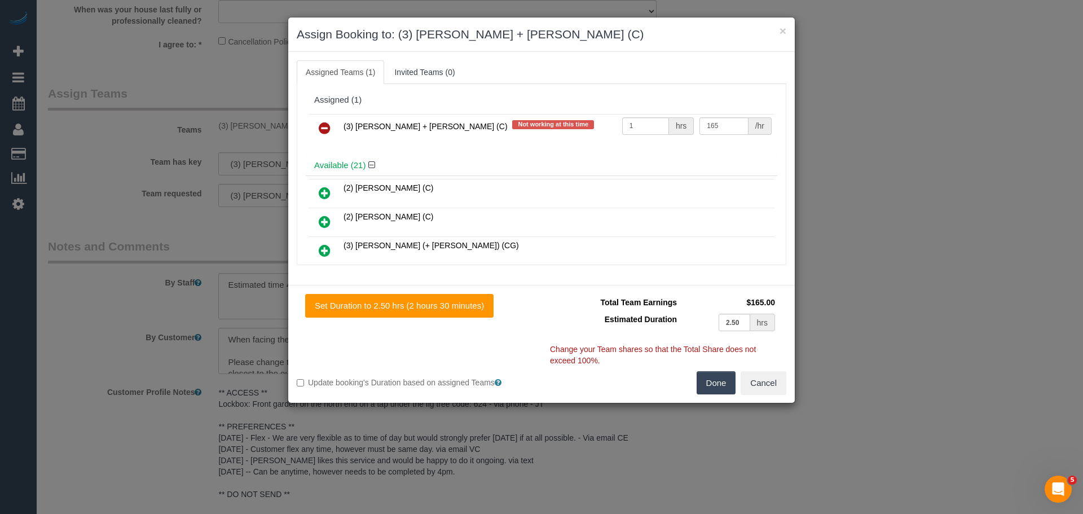
click at [323, 125] on icon at bounding box center [325, 128] width 12 height 14
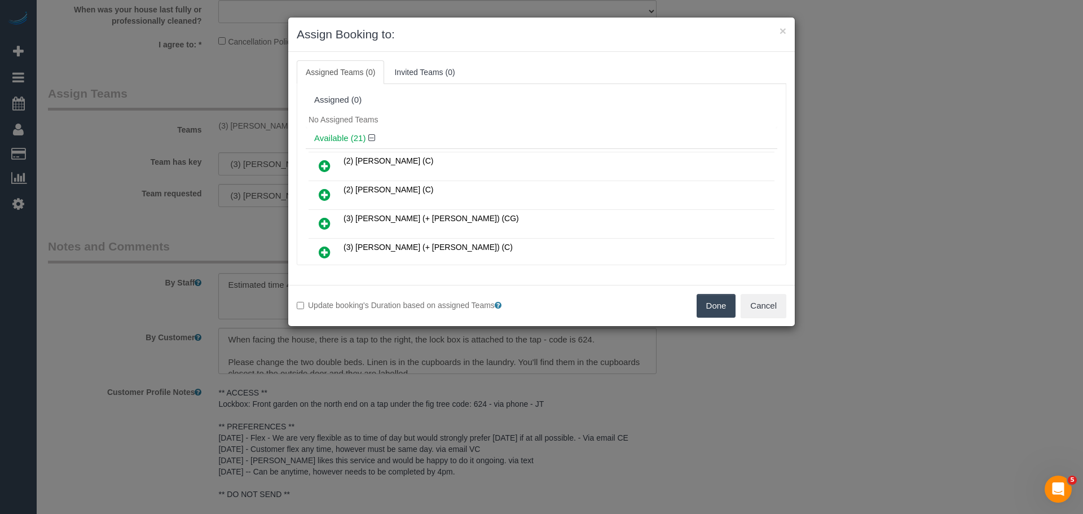
click at [713, 301] on button "Done" at bounding box center [715, 306] width 39 height 24
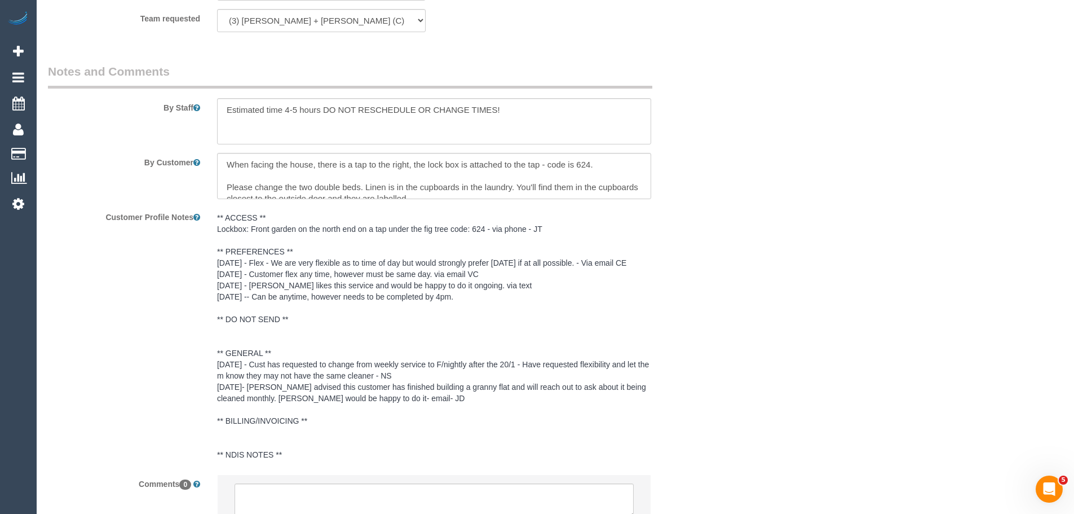
scroll to position [2018, 0]
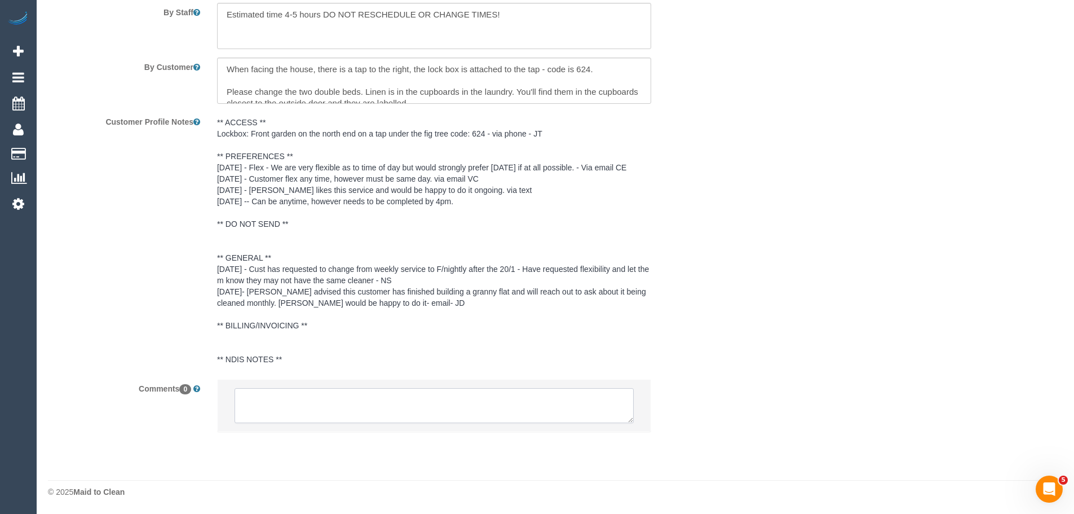
click at [407, 391] on textarea at bounding box center [434, 405] width 399 height 35
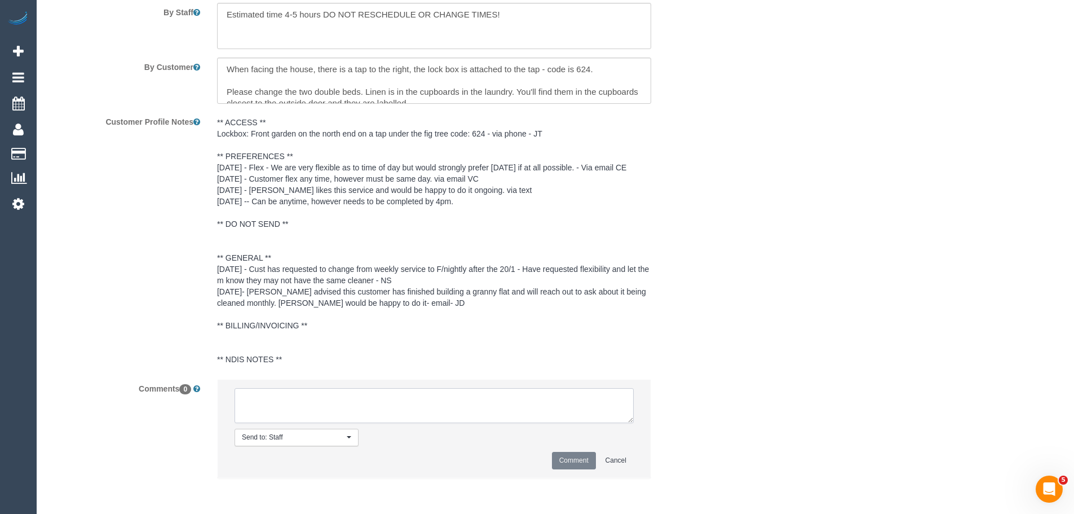
paste textarea "(3) [PERSON_NAME] + [PERSON_NAME] (C)"
drag, startPoint x: 368, startPoint y: 416, endPoint x: 170, endPoint y: 372, distance: 202.8
click at [171, 372] on sui-booking-comments "By Staff By Customer Customer Profile Notes Comments 0 Send to: Staff Nothing s…" at bounding box center [378, 229] width 660 height 522
type textarea "(3) Denis + Kaira (C) UA - not working PH Customer contacted via email"
click at [584, 460] on button "Comment" at bounding box center [574, 460] width 44 height 17
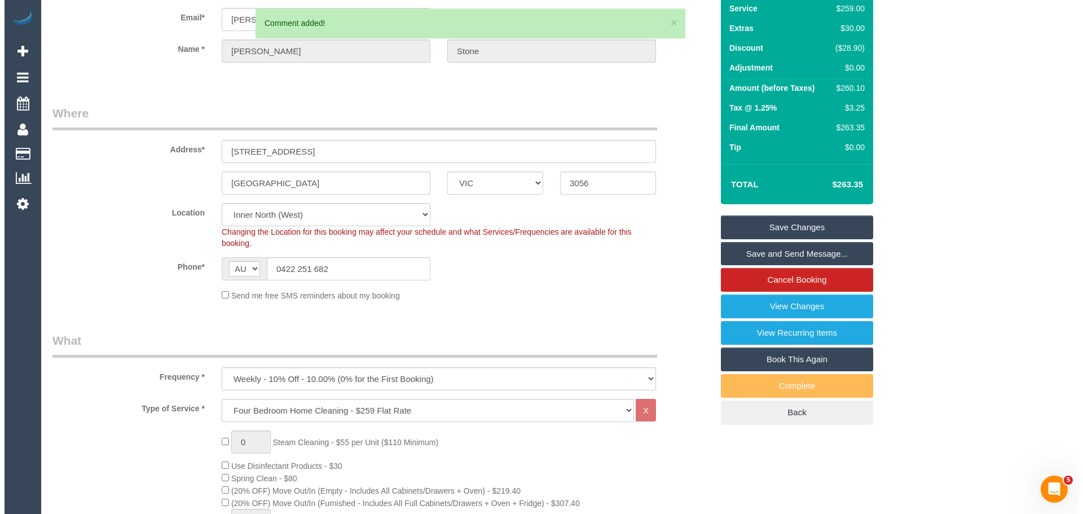
scroll to position [0, 0]
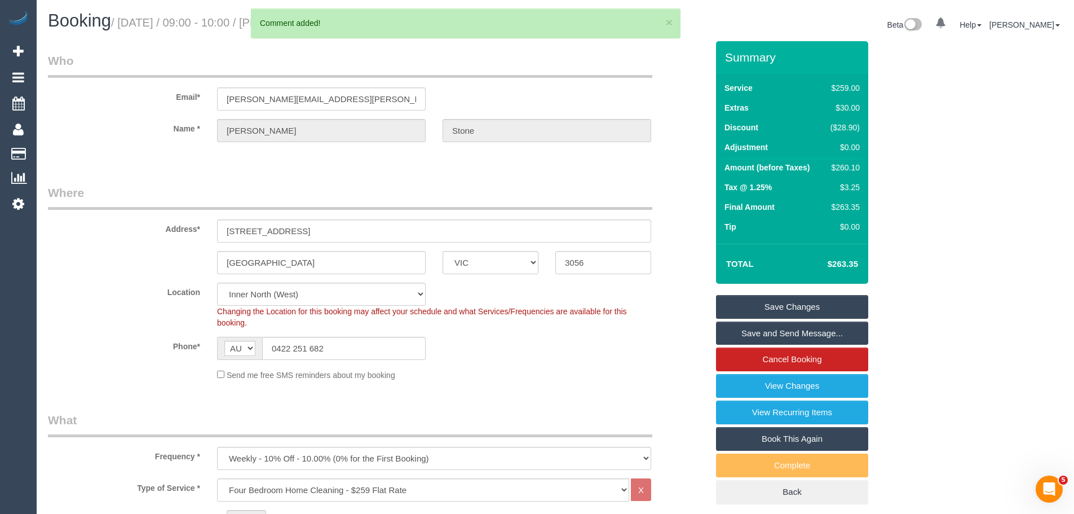
click at [799, 305] on link "Save Changes" at bounding box center [792, 307] width 152 height 24
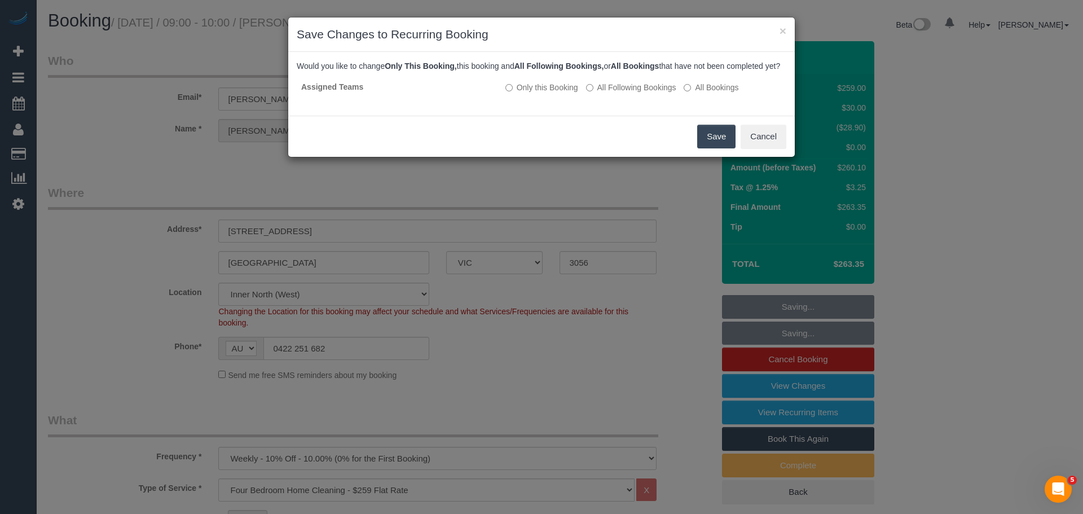
click at [702, 148] on button "Save" at bounding box center [716, 137] width 38 height 24
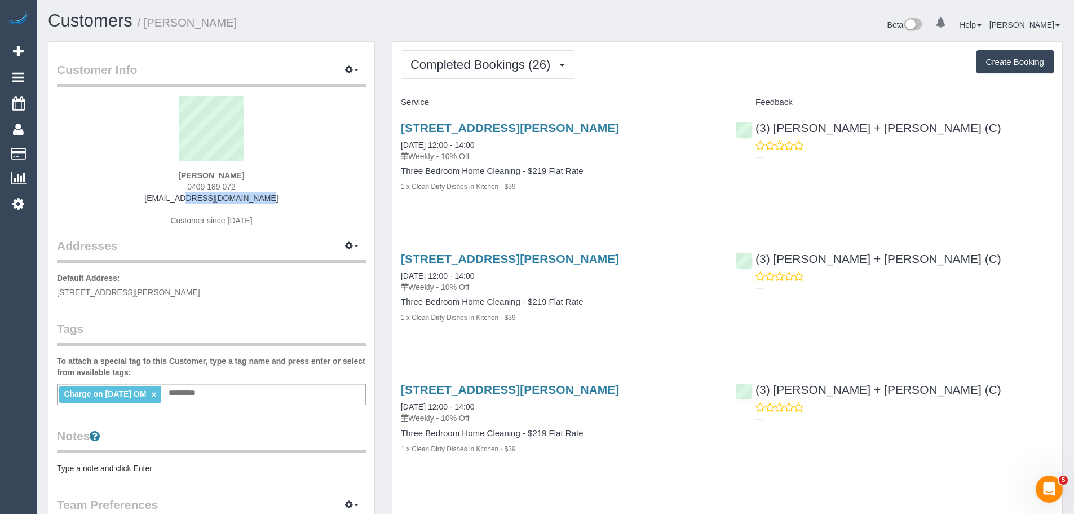
drag, startPoint x: 270, startPoint y: 202, endPoint x: 14, endPoint y: 200, distance: 256.6
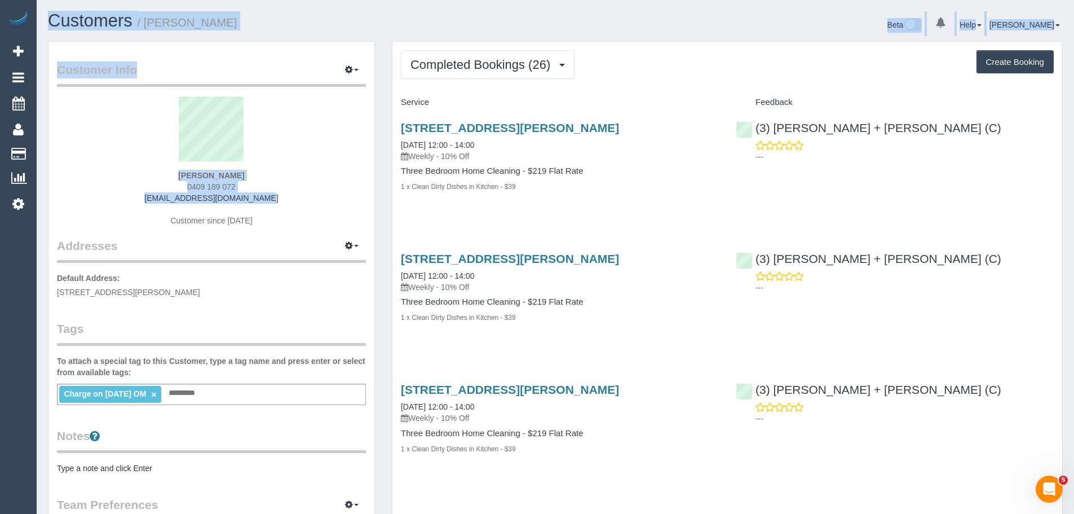
click at [124, 201] on div "[PERSON_NAME] 0409 189 072 [EMAIL_ADDRESS][DOMAIN_NAME] Customer since [DATE]" at bounding box center [211, 166] width 309 height 141
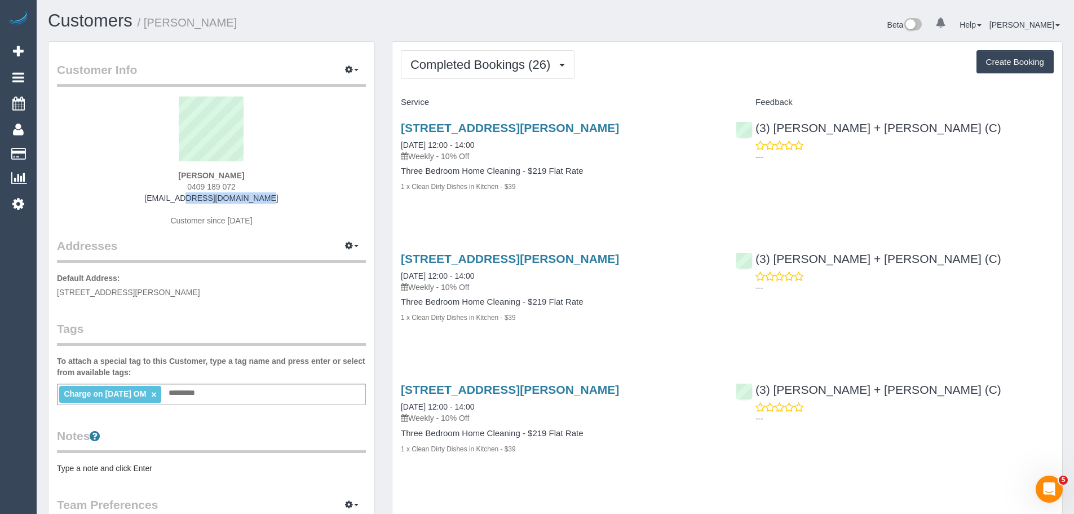
drag, startPoint x: 145, startPoint y: 198, endPoint x: 303, endPoint y: 191, distance: 157.5
click at [300, 191] on div "Samara Smith 0409 189 072 samara2k@gmail.com Customer since 2025" at bounding box center [211, 166] width 309 height 141
click at [290, 196] on div "Samara Smith 0409 189 072 samara2k@gmail.com Customer since 2025" at bounding box center [211, 166] width 309 height 141
drag, startPoint x: 284, startPoint y: 199, endPoint x: 67, endPoint y: 204, distance: 217.2
click at [67, 204] on div "Samara Smith 0409 189 072 samara2k@gmail.com Customer since 2025" at bounding box center [211, 166] width 309 height 141
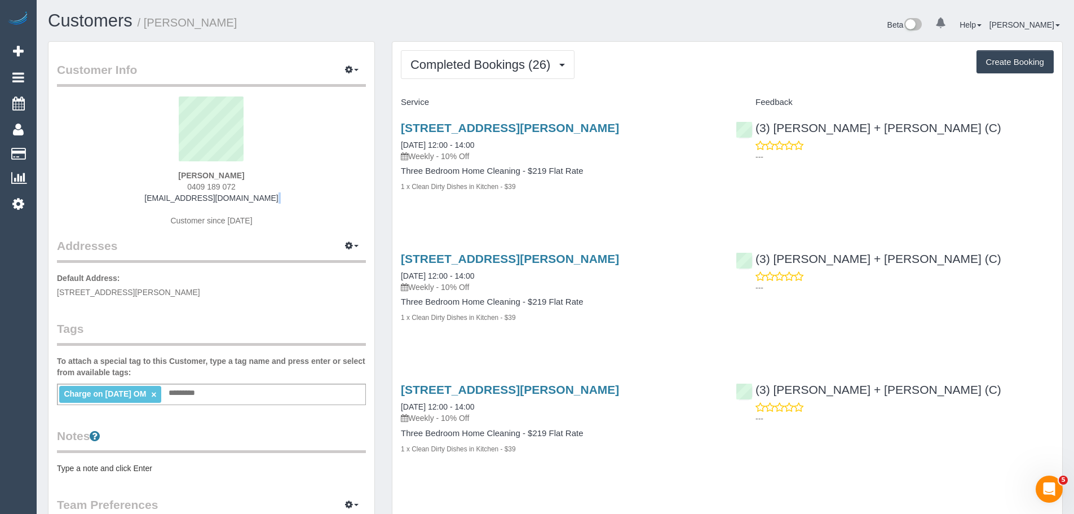
drag, startPoint x: 107, startPoint y: 204, endPoint x: 137, endPoint y: 201, distance: 30.6
click at [107, 204] on div "Samara Smith 0409 189 072 samara2k@gmail.com Customer since 2025" at bounding box center [211, 166] width 309 height 141
drag, startPoint x: 138, startPoint y: 201, endPoint x: 256, endPoint y: 202, distance: 117.9
click at [250, 202] on div "Samara Smith 0409 189 072 samara2k@gmail.com Customer since 2025" at bounding box center [211, 166] width 309 height 141
copy link "[EMAIL_ADDRESS][DOMAIN_NAME]"
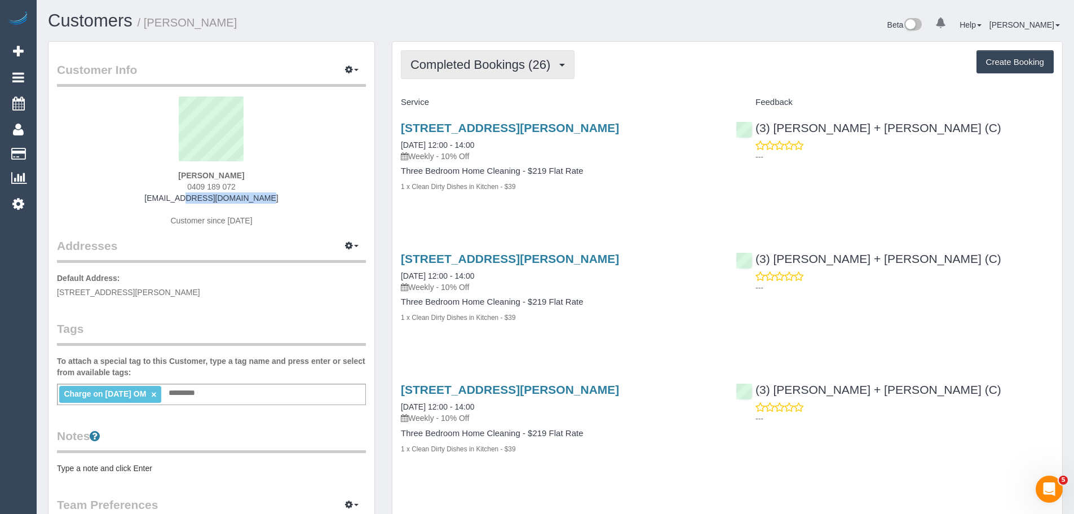
click at [491, 64] on span "Completed Bookings (26)" at bounding box center [483, 65] width 145 height 14
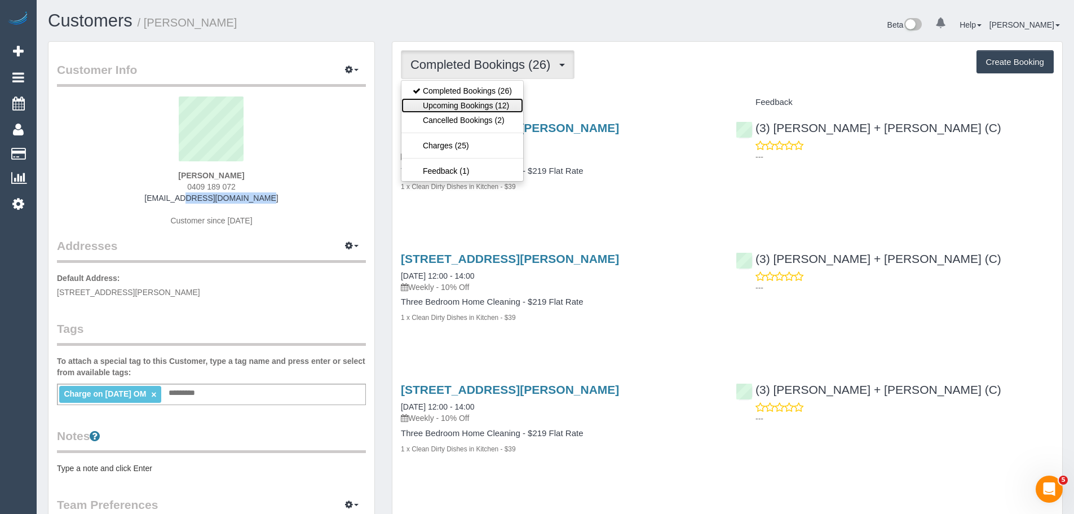
click at [485, 107] on link "Upcoming Bookings (12)" at bounding box center [463, 105] width 122 height 15
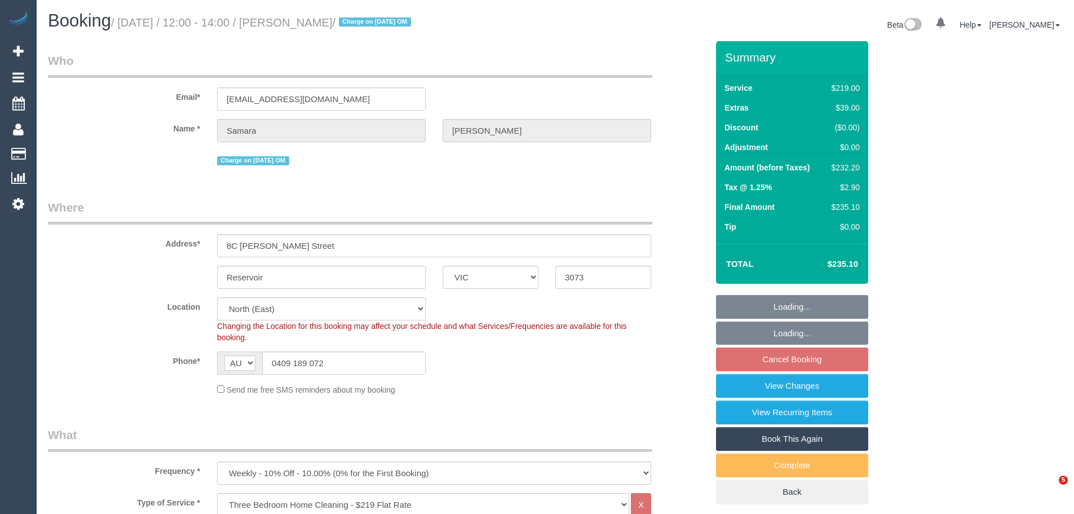
select select "VIC"
select select "number:30"
select select "number:14"
select select "number:19"
select select "number:22"
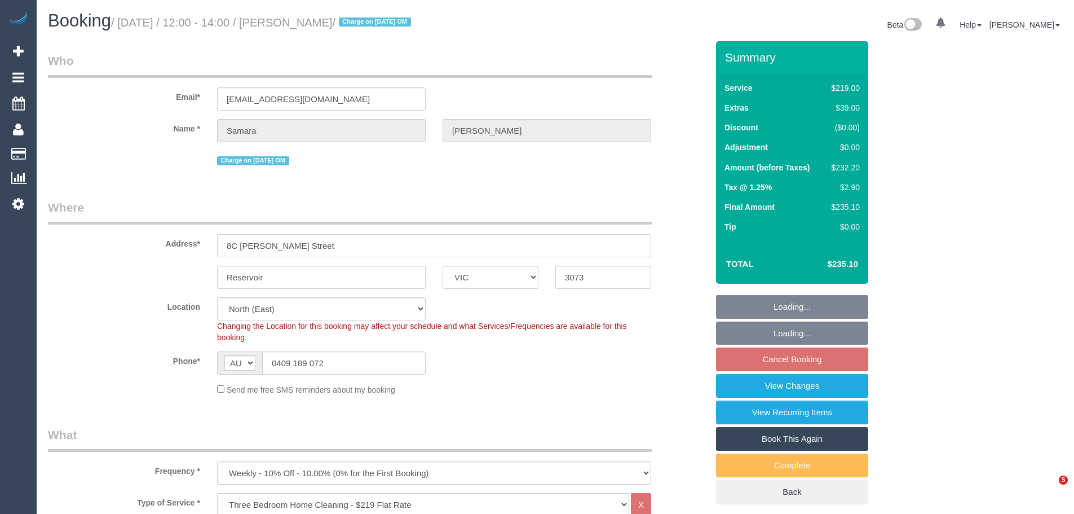
select select "number:34"
select select "number:26"
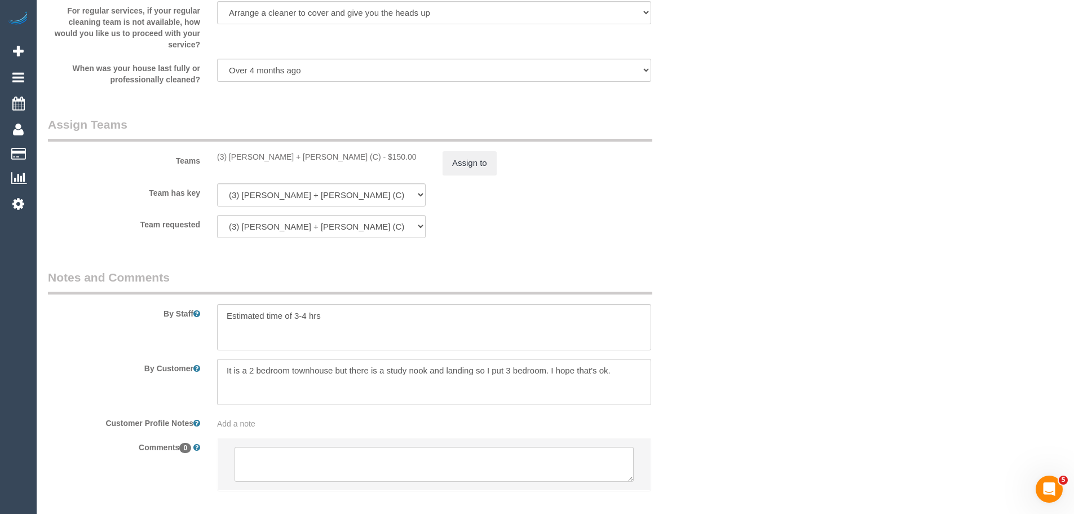
scroll to position [1729, 0]
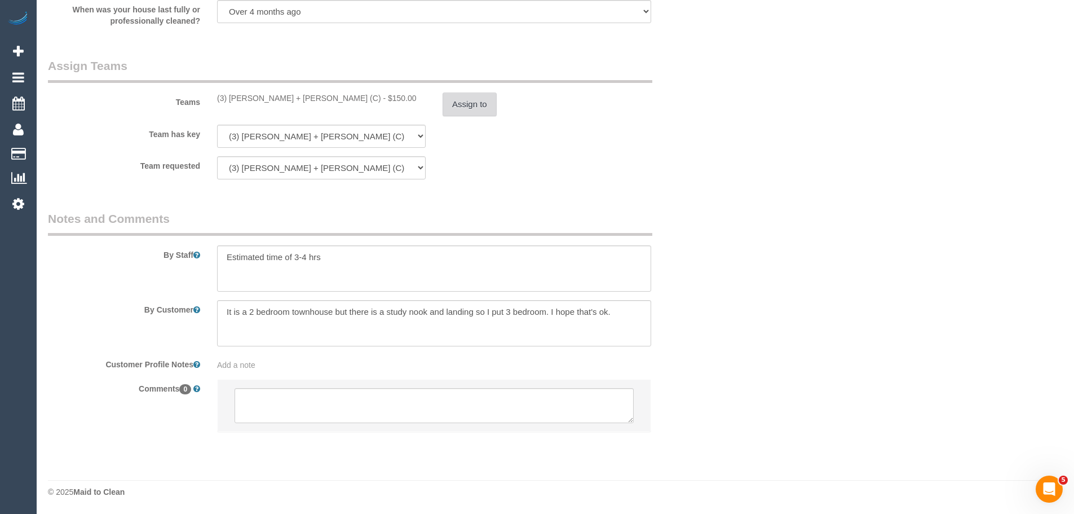
click at [465, 100] on button "Assign to" at bounding box center [470, 104] width 54 height 24
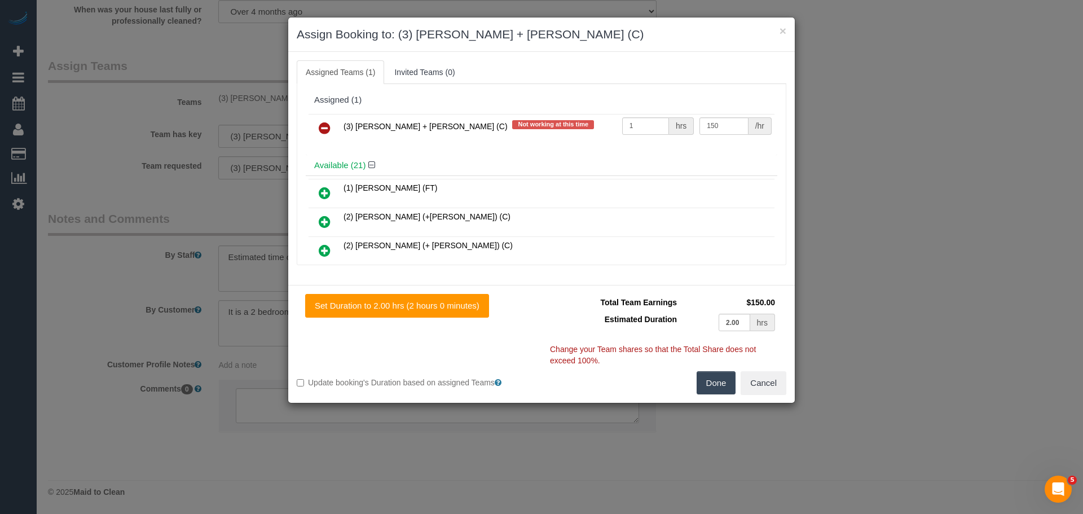
drag, startPoint x: 317, startPoint y: 120, endPoint x: 325, endPoint y: 126, distance: 10.5
click at [317, 120] on link at bounding box center [324, 128] width 27 height 23
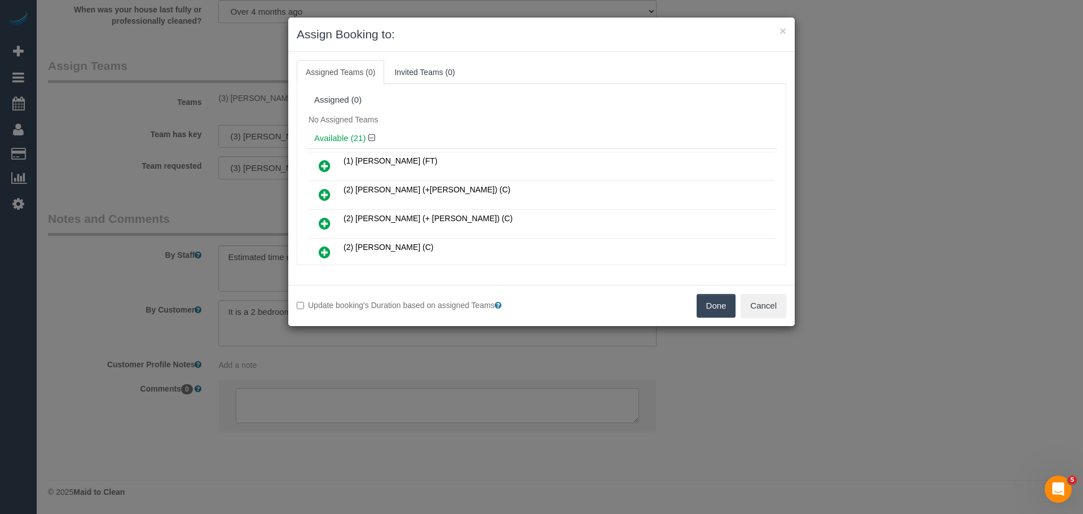
click at [705, 310] on button "Done" at bounding box center [715, 306] width 39 height 24
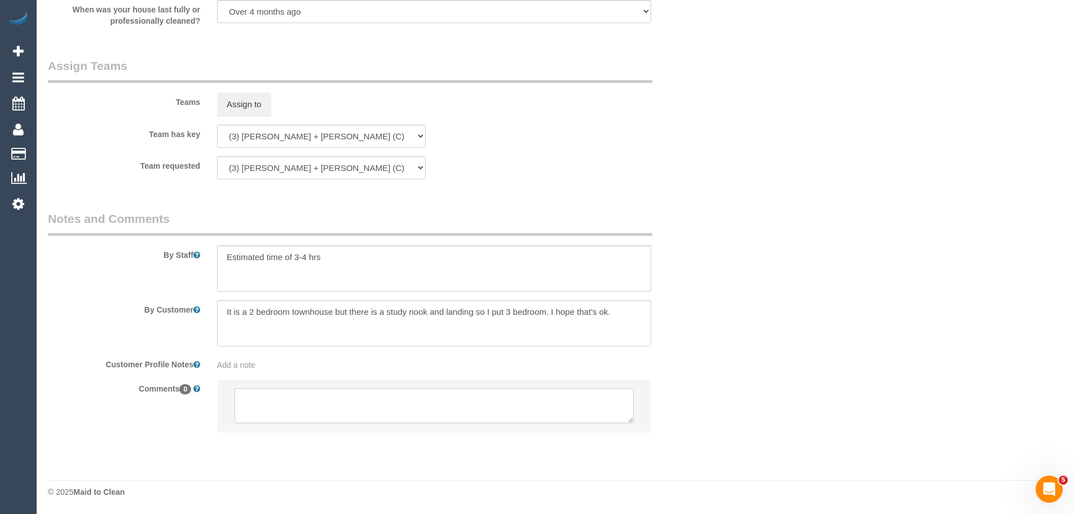
click at [417, 409] on textarea at bounding box center [434, 405] width 399 height 35
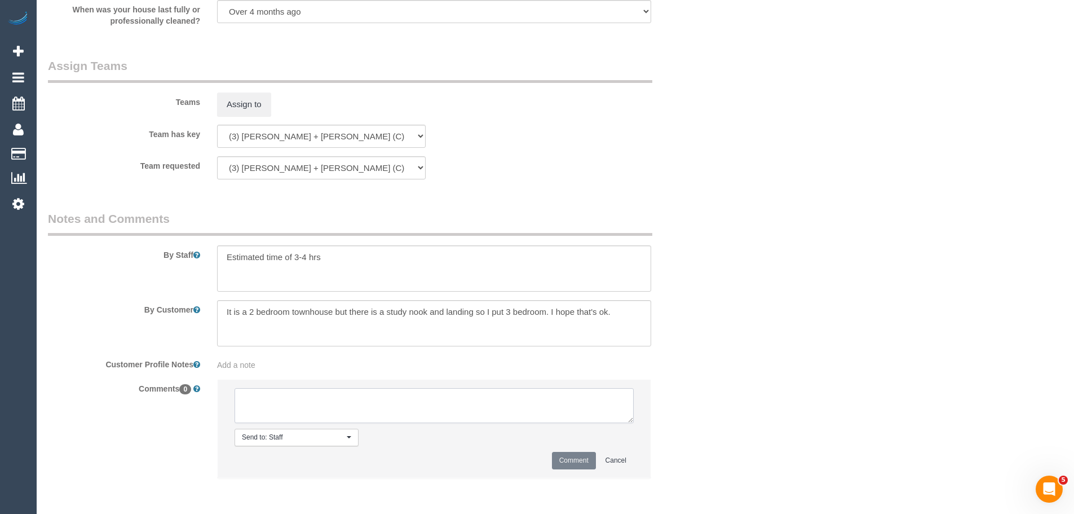
paste textarea "(3) [PERSON_NAME] + [PERSON_NAME] (C) UA - not working PH Customer contacted vi…"
type textarea "(3) [PERSON_NAME] + [PERSON_NAME] (C) UA - not working PH Customer contacted vi…"
click at [575, 458] on button "Comment" at bounding box center [574, 460] width 44 height 17
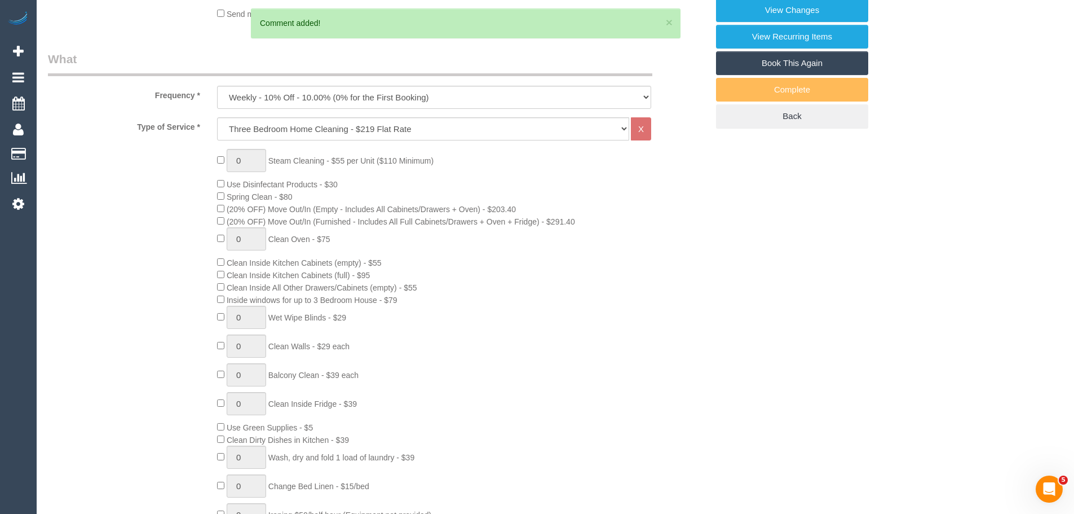
scroll to position [37, 0]
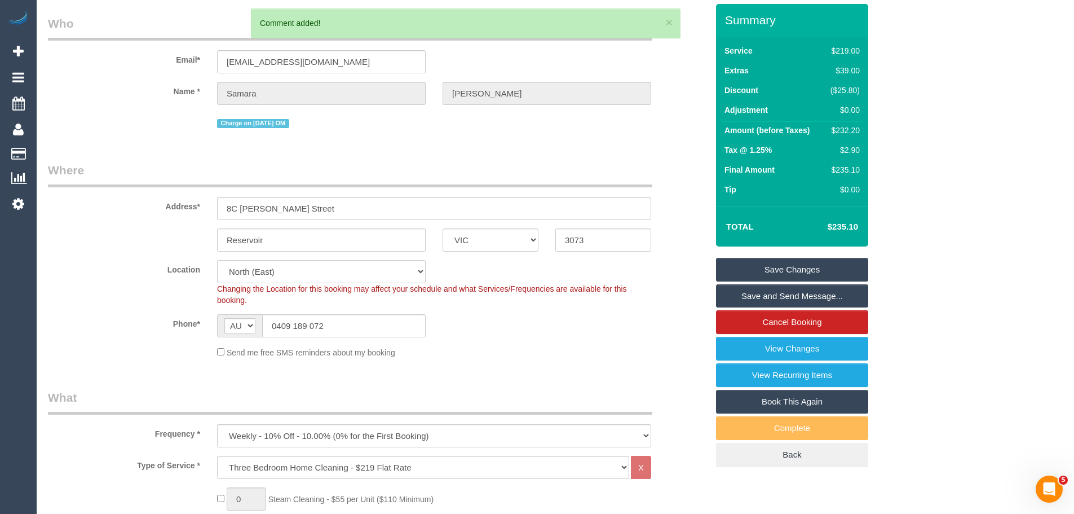
click at [762, 268] on link "Save Changes" at bounding box center [792, 270] width 152 height 24
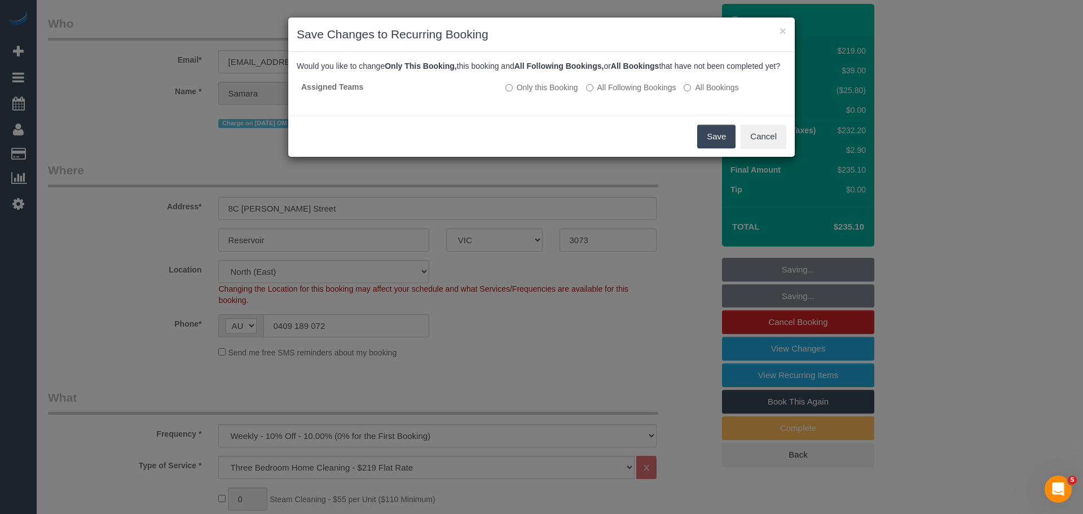
click at [703, 148] on button "Save" at bounding box center [716, 137] width 38 height 24
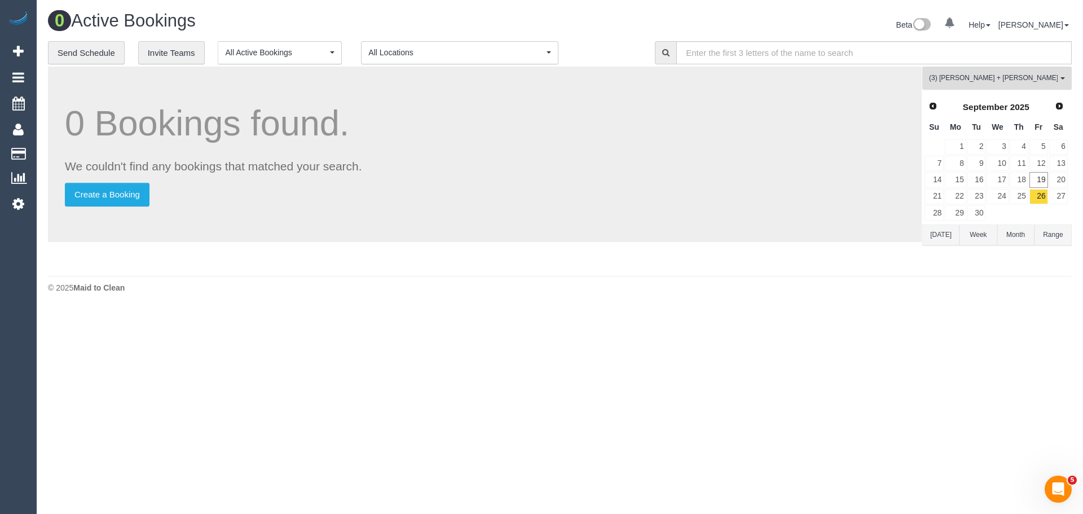
click at [993, 79] on span "(3) [PERSON_NAME] + [PERSON_NAME] (C)" at bounding box center [993, 78] width 129 height 10
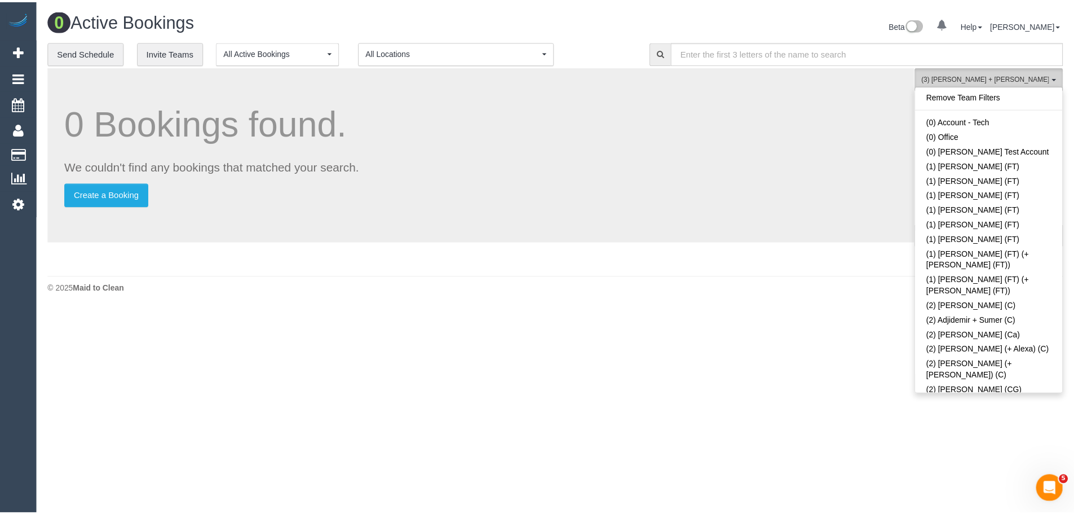
scroll to position [1539, 0]
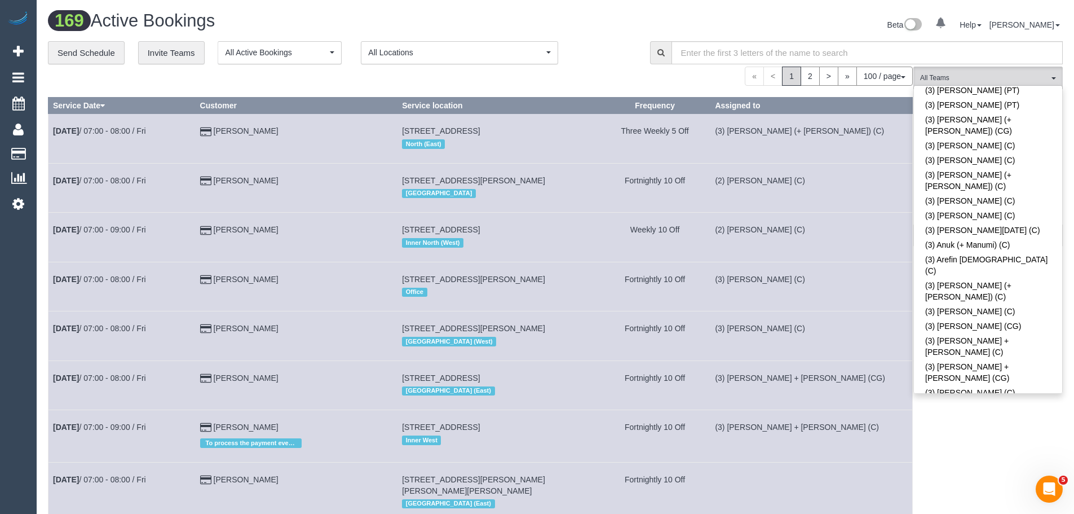
scroll to position [1818, 0]
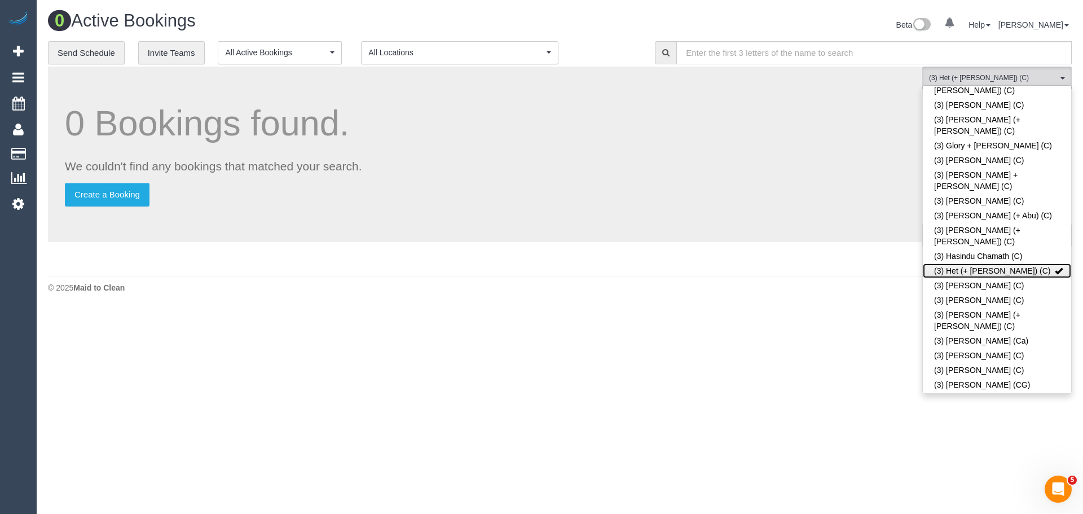
scroll to position [2325, 0]
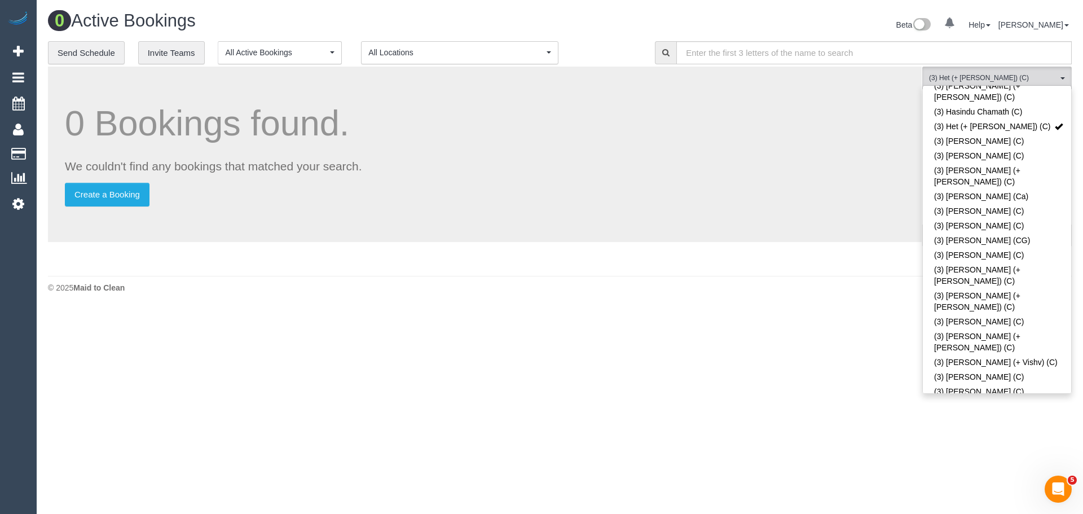
click at [1007, 83] on button "(3) Het (+ Ronak) (C) , (3) Ronak (+ Het) (C) All Teams" at bounding box center [996, 78] width 149 height 23
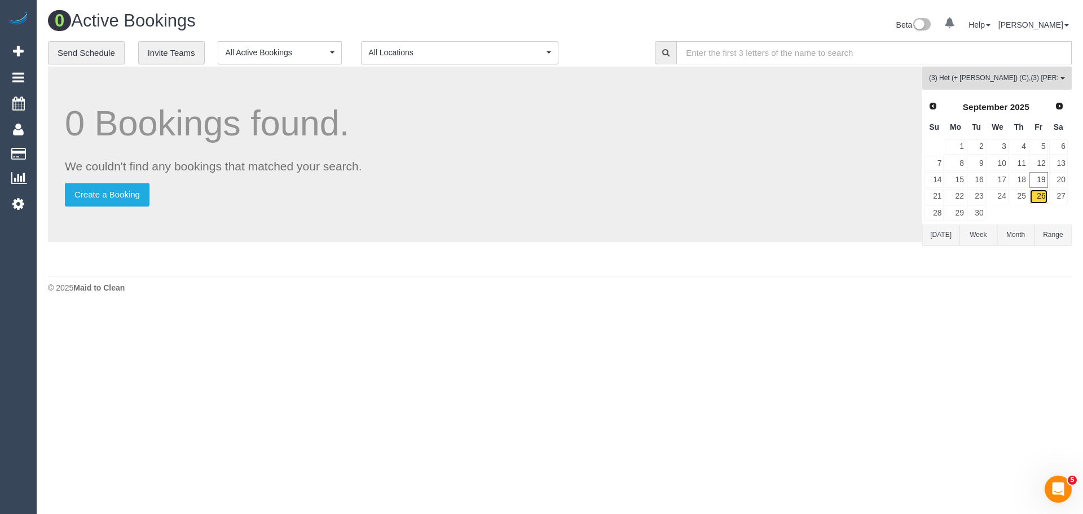
click at [1042, 195] on link "26" at bounding box center [1038, 196] width 19 height 15
click at [1060, 197] on link "27" at bounding box center [1058, 196] width 19 height 15
click at [988, 76] on span "(3) Het (+ Ronak) (C) , (3) Ronak (+ Het) (C)" at bounding box center [993, 78] width 129 height 10
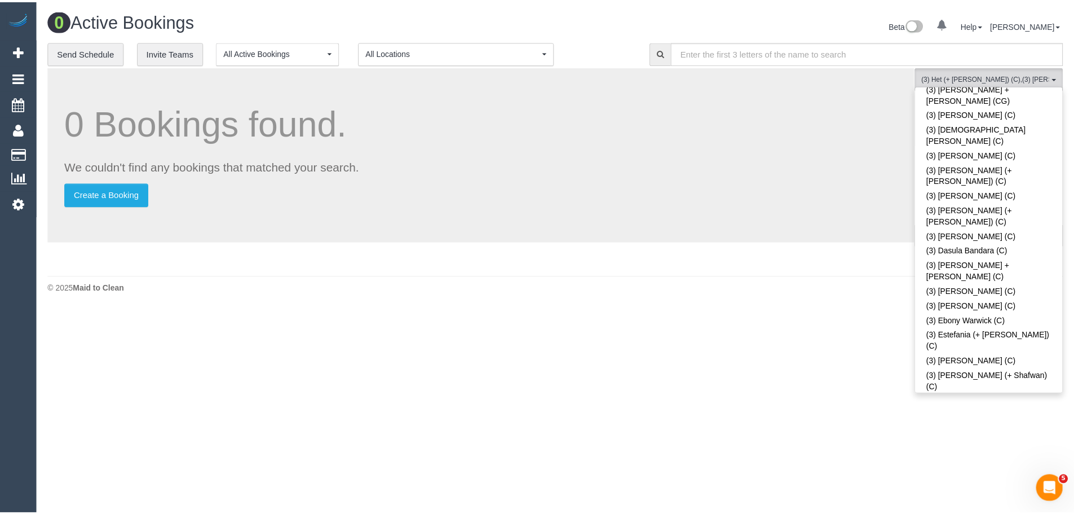
scroll to position [0, 0]
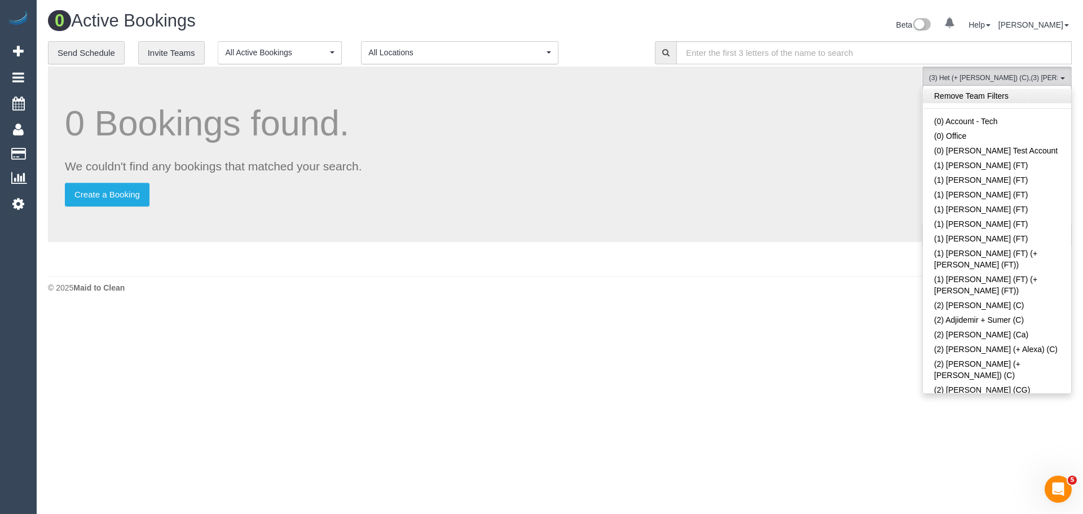
click at [1003, 102] on link "Remove Team Filters" at bounding box center [997, 96] width 148 height 15
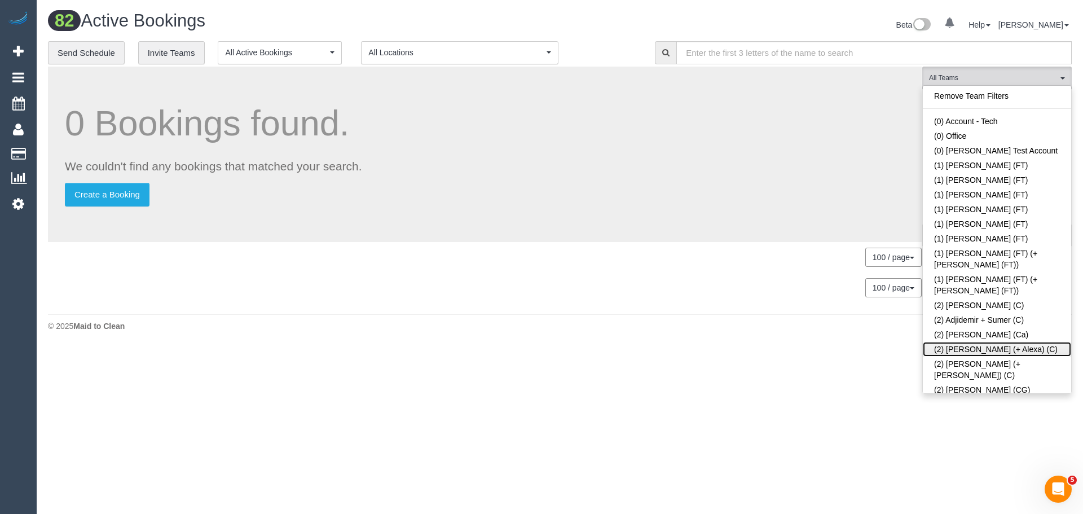
click at [1007, 342] on link "(2) Alejandro (+ Alexa) (C)" at bounding box center [997, 349] width 148 height 15
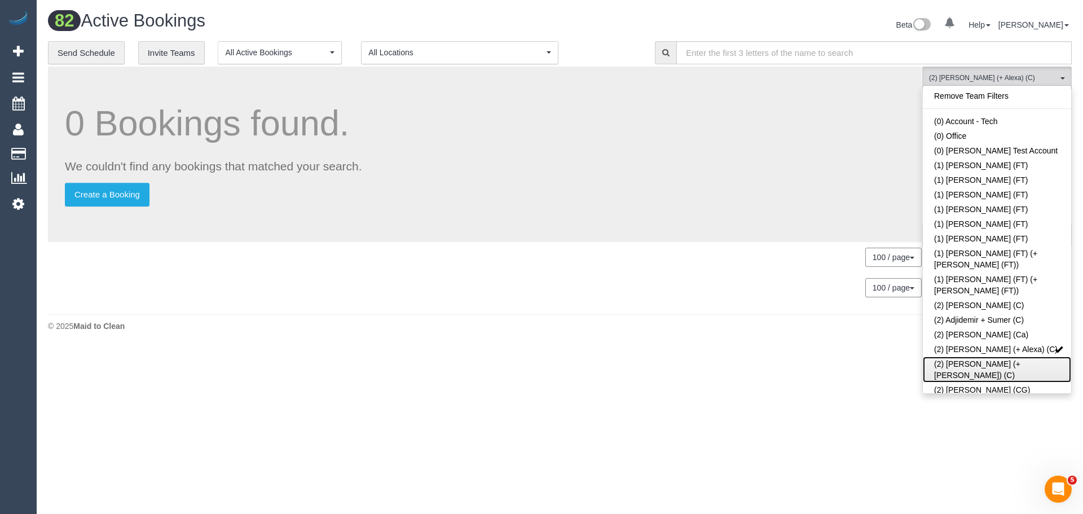
click at [994, 356] on link "(2) Alexa (+ Alejandro) (C)" at bounding box center [997, 369] width 148 height 26
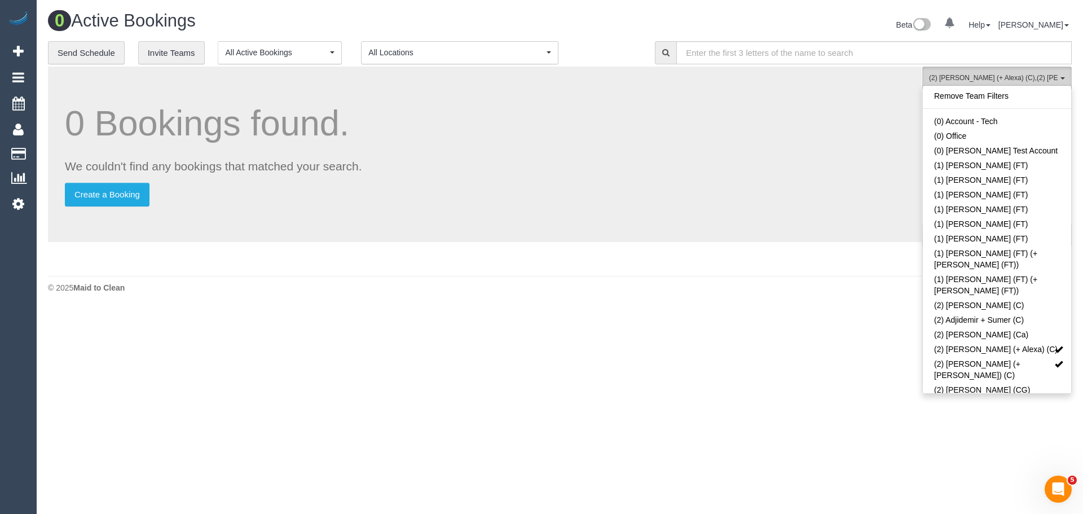
click at [1008, 80] on span "(2) Alejandro (+ Alexa) (C) , (2) Alexa (+ Alejandro) (C)" at bounding box center [993, 78] width 129 height 10
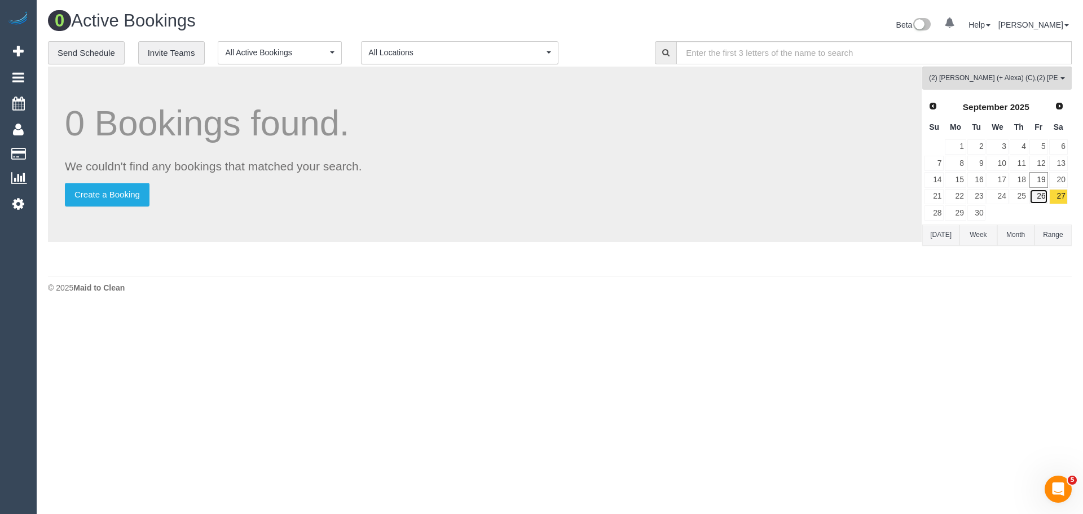
click at [1043, 201] on link "26" at bounding box center [1038, 196] width 19 height 15
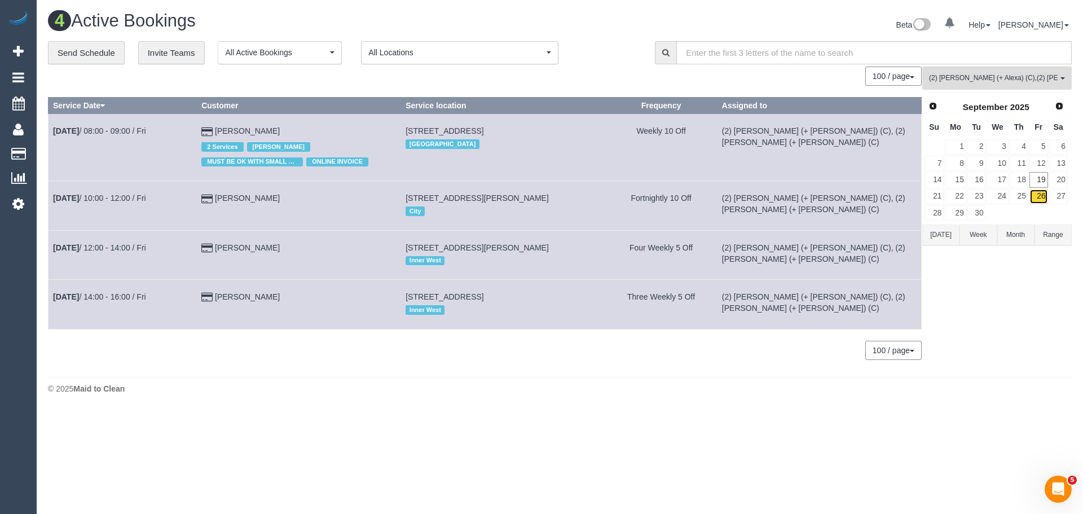
click at [1036, 199] on link "26" at bounding box center [1038, 196] width 19 height 15
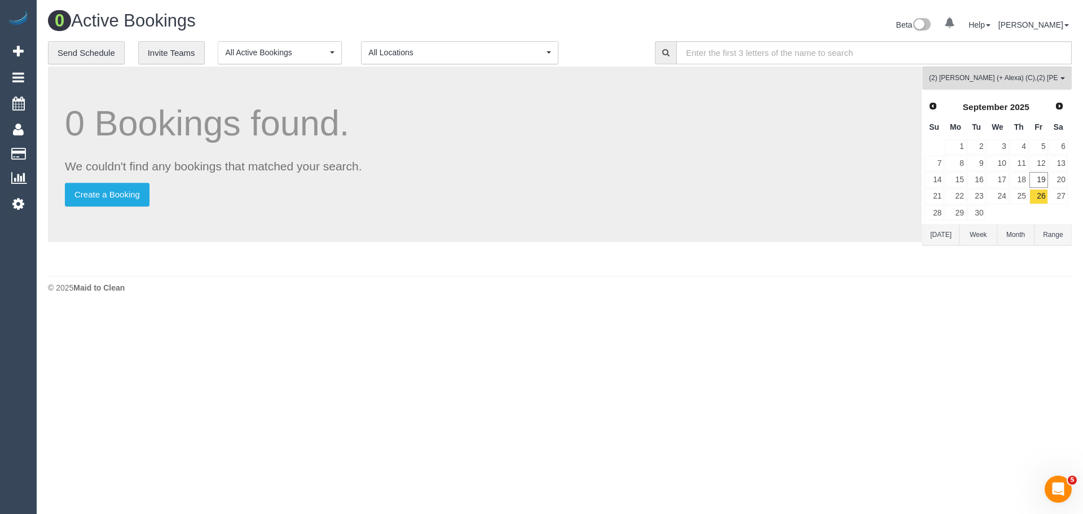
drag, startPoint x: 1005, startPoint y: 64, endPoint x: 1007, endPoint y: 70, distance: 6.4
click at [1005, 64] on div "**********" at bounding box center [559, 53] width 1040 height 24
click at [1008, 77] on span "(2) Alejandro (+ Alexa) (C) , (2) Alexa (+ Alejandro) (C)" at bounding box center [993, 78] width 129 height 10
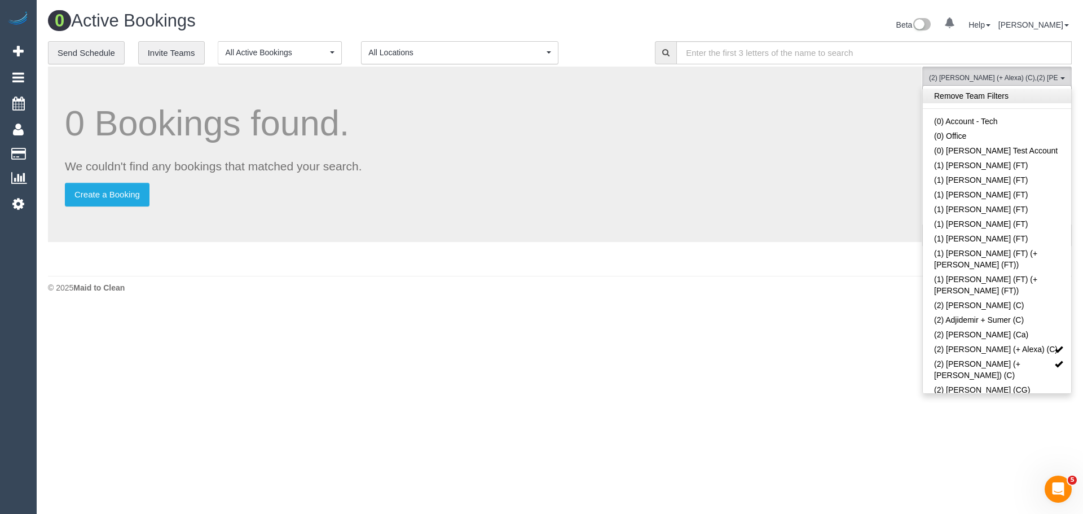
click at [988, 94] on link "Remove Team Filters" at bounding box center [997, 96] width 148 height 15
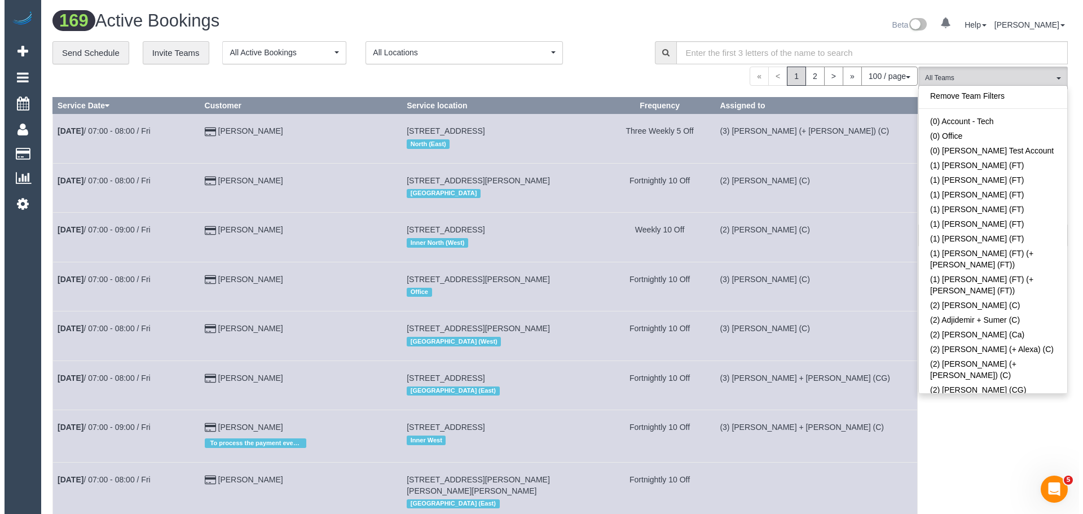
scroll to position [2272, 0]
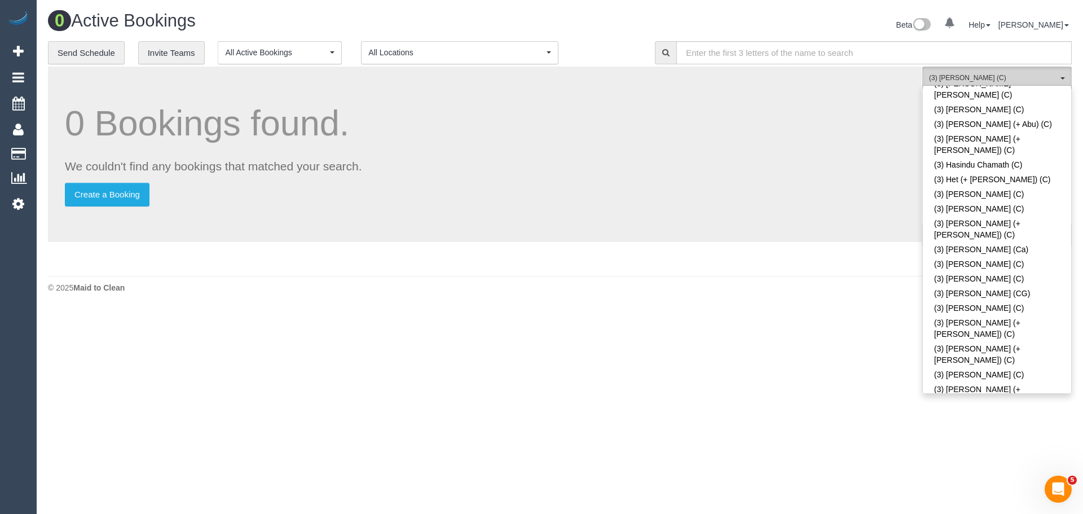
click at [982, 76] on span "(3) Murat Karaman (C)" at bounding box center [993, 78] width 129 height 10
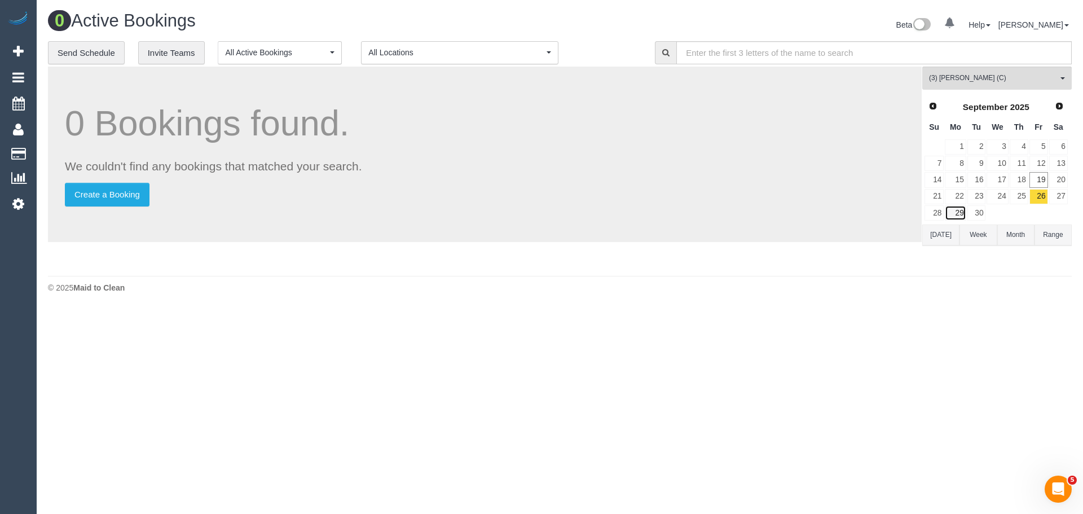
click at [957, 215] on link "29" at bounding box center [955, 212] width 21 height 15
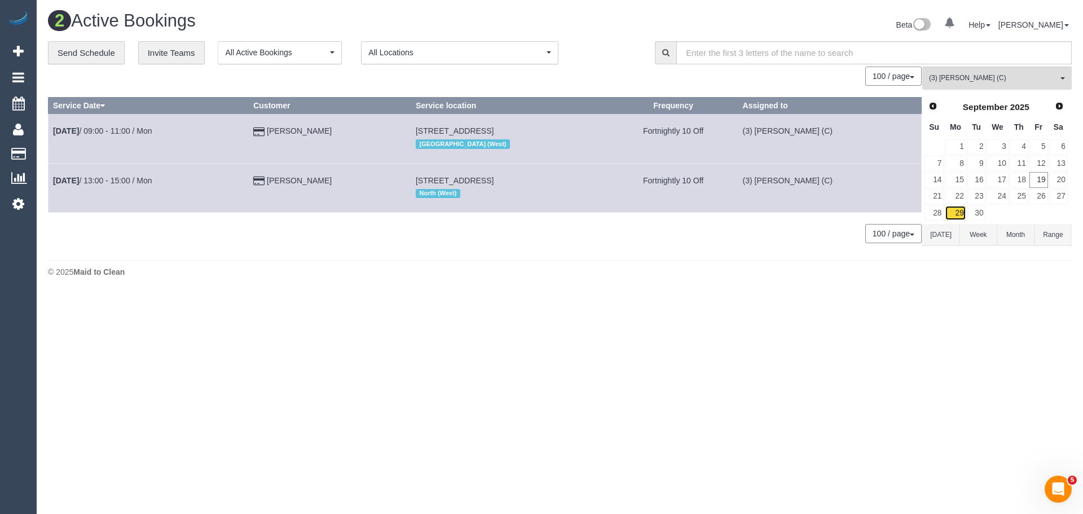
click at [962, 217] on link "29" at bounding box center [955, 212] width 21 height 15
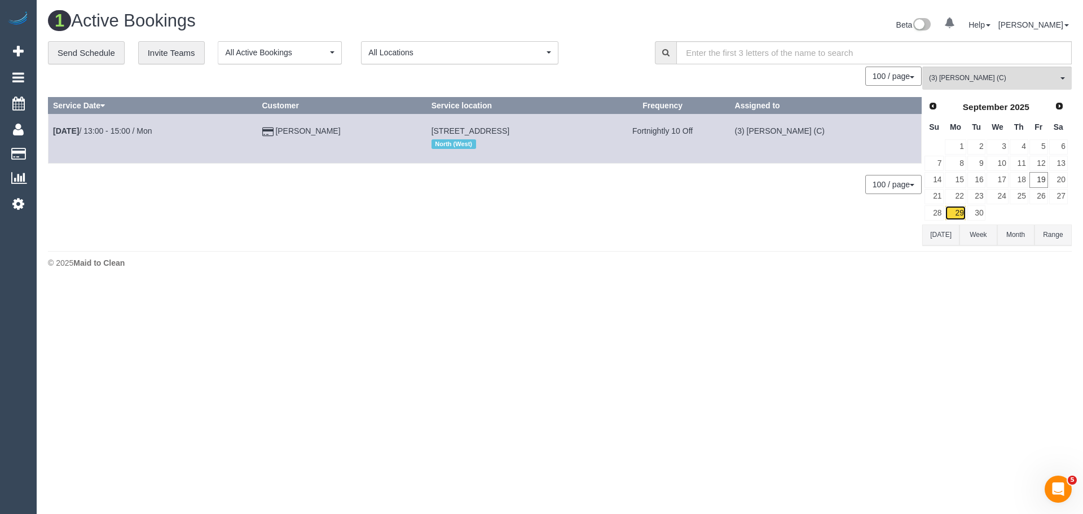
click at [954, 215] on link "29" at bounding box center [955, 212] width 21 height 15
click at [958, 217] on link "29" at bounding box center [955, 212] width 21 height 15
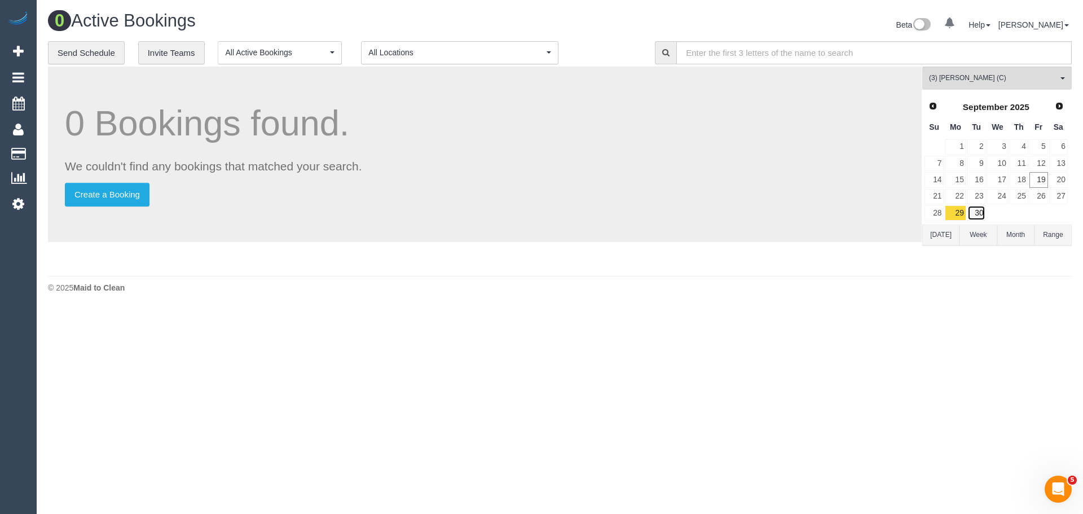
click at [973, 215] on link "30" at bounding box center [976, 212] width 19 height 15
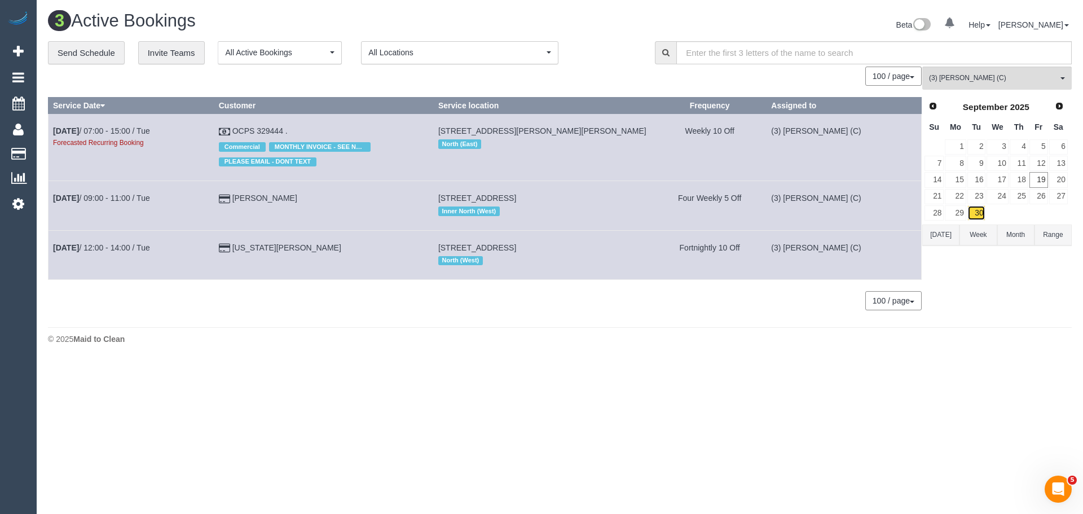
click at [981, 218] on link "30" at bounding box center [976, 212] width 19 height 15
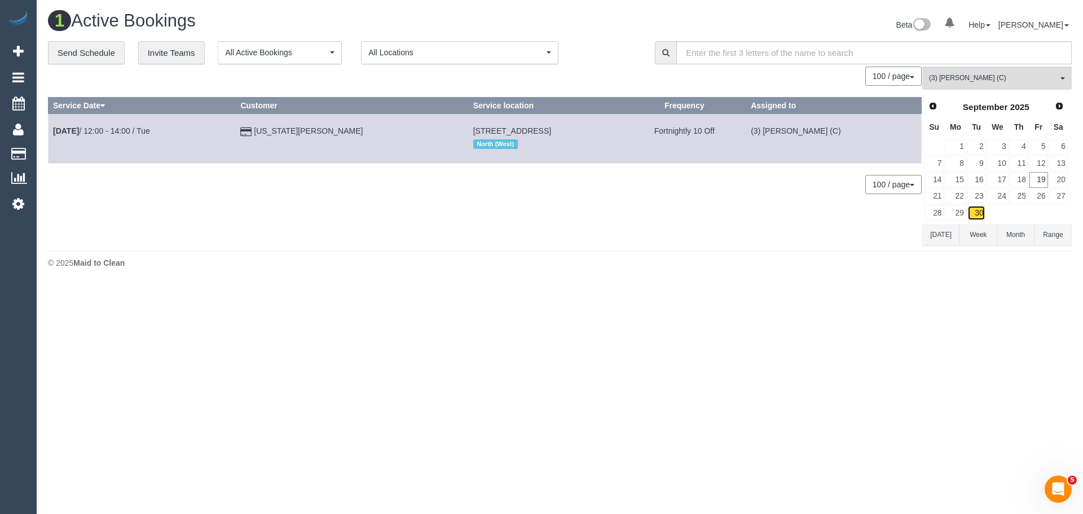
click at [981, 218] on link "30" at bounding box center [976, 212] width 19 height 15
click at [977, 215] on link "30" at bounding box center [976, 212] width 19 height 15
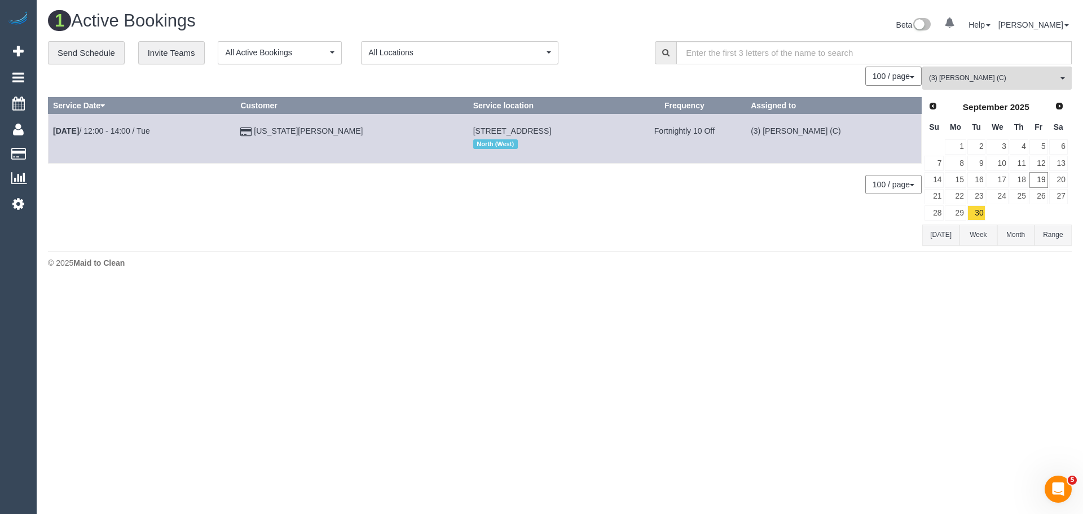
click at [977, 215] on link "30" at bounding box center [976, 212] width 19 height 15
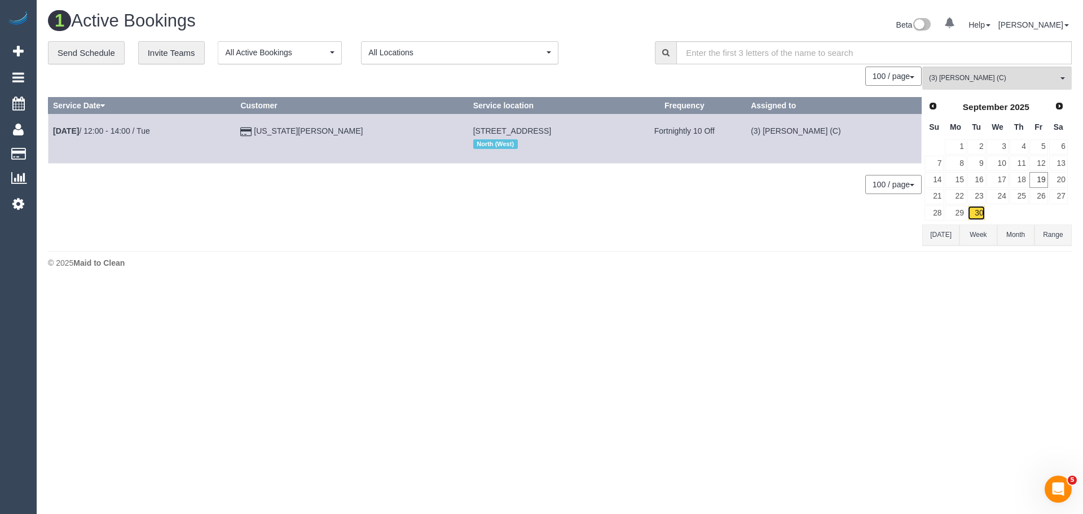
click at [977, 215] on link "30" at bounding box center [976, 212] width 19 height 15
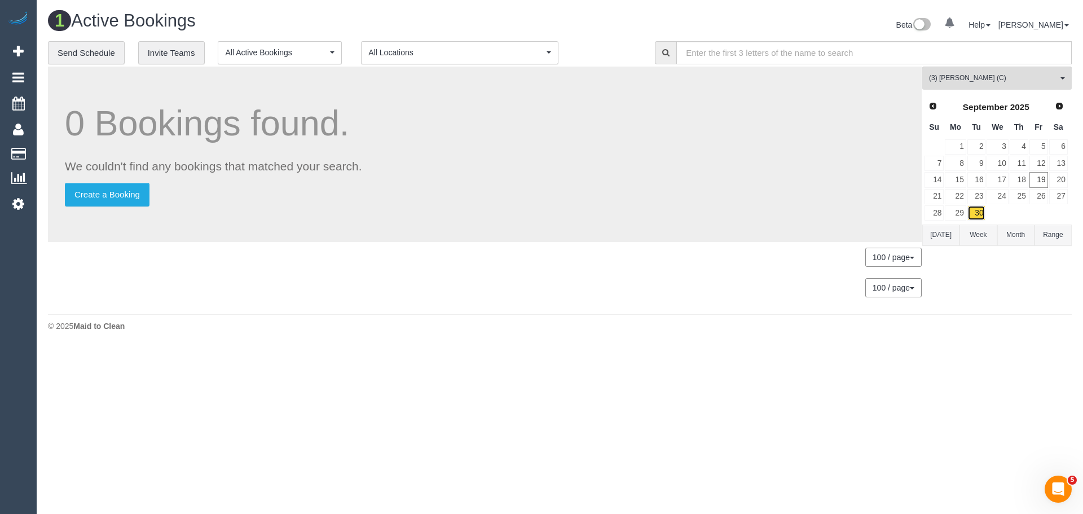
click at [977, 215] on link "30" at bounding box center [976, 212] width 19 height 15
click at [1057, 105] on span "Next" at bounding box center [1059, 105] width 9 height 9
click at [1009, 147] on link "2" at bounding box center [1018, 146] width 19 height 15
click at [1002, 147] on link "1" at bounding box center [996, 146] width 21 height 15
click at [1000, 145] on link "1" at bounding box center [996, 146] width 21 height 15
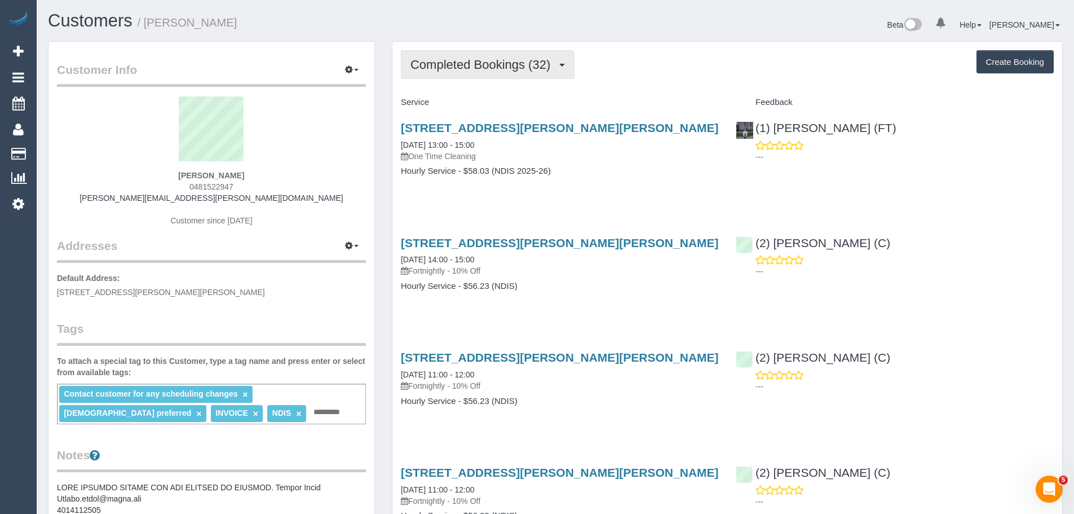
click at [493, 63] on span "Completed Bookings (32)" at bounding box center [483, 65] width 145 height 14
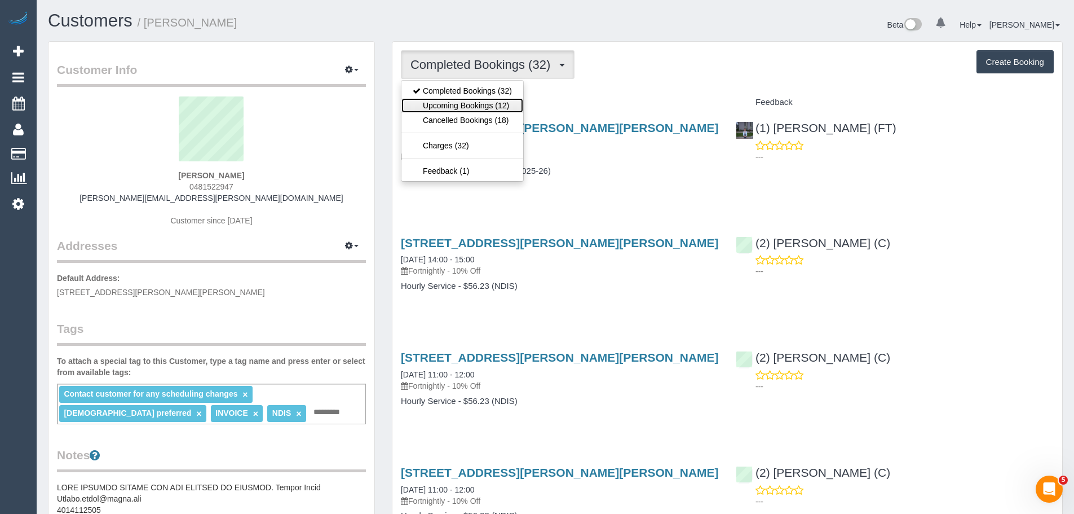
click at [492, 104] on link "Upcoming Bookings (12)" at bounding box center [463, 105] width 122 height 15
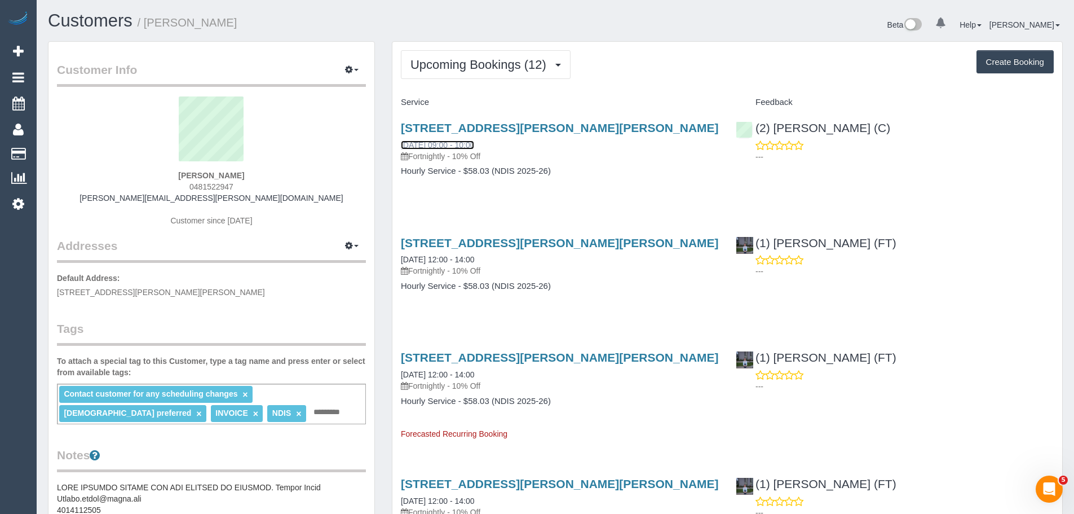
click at [448, 142] on link "[DATE] 09:00 - 10:00" at bounding box center [437, 144] width 73 height 9
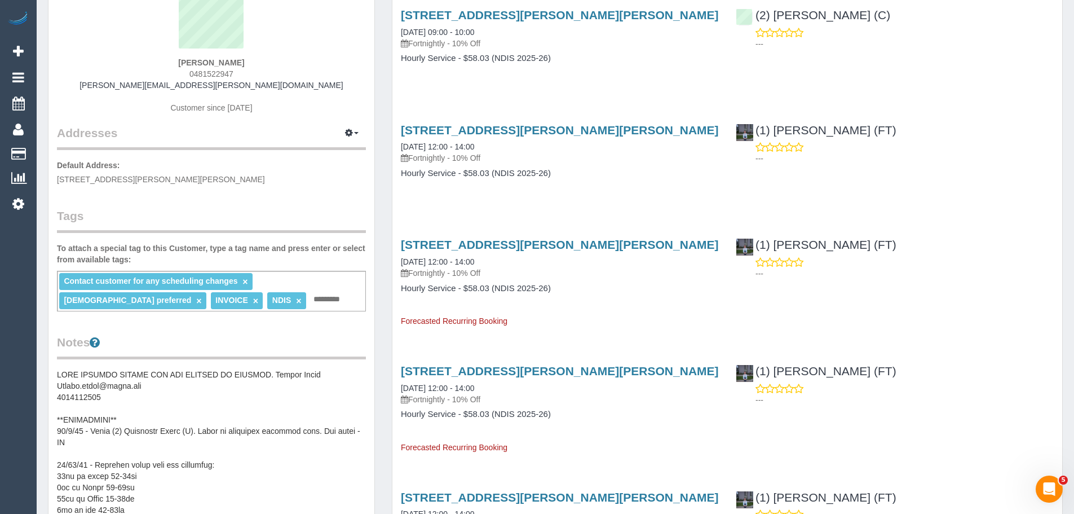
click at [202, 304] on div "Contact customer for any scheduling changes × [DEMOGRAPHIC_DATA] preferred × IN…" at bounding box center [211, 291] width 309 height 41
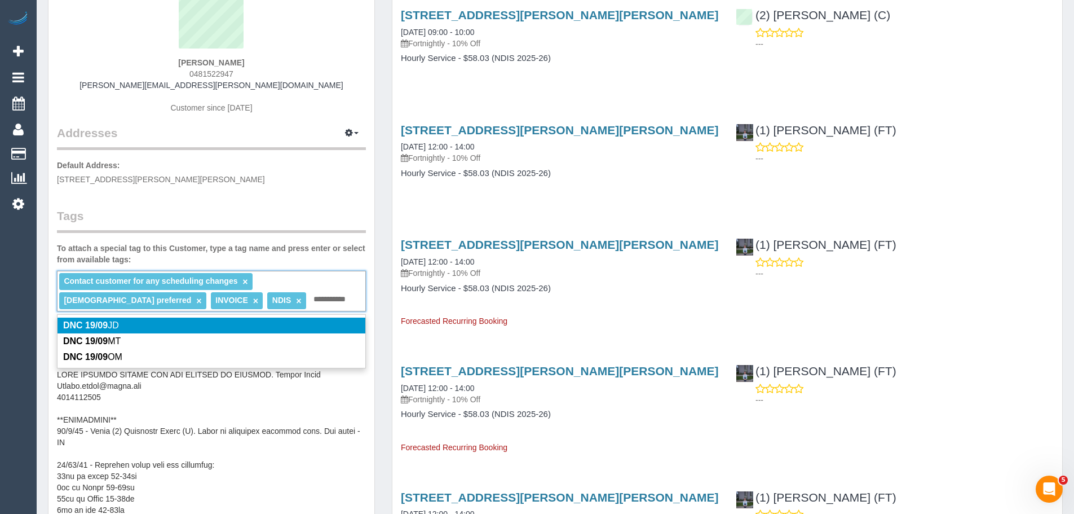
type input "**********"
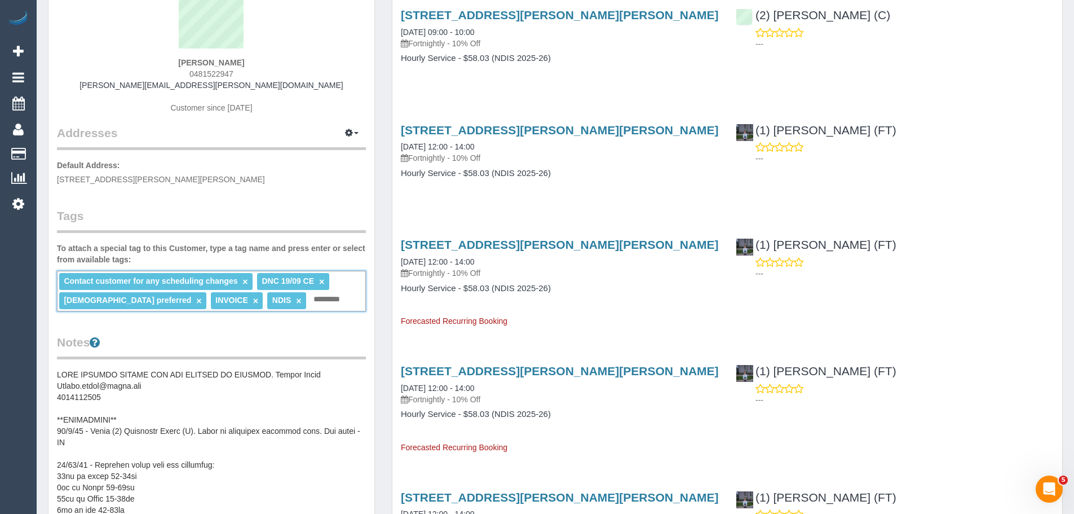
click at [300, 302] on div "Contact customer for any scheduling changes × DNC 19/09 CE × Female preferred ×…" at bounding box center [211, 291] width 309 height 41
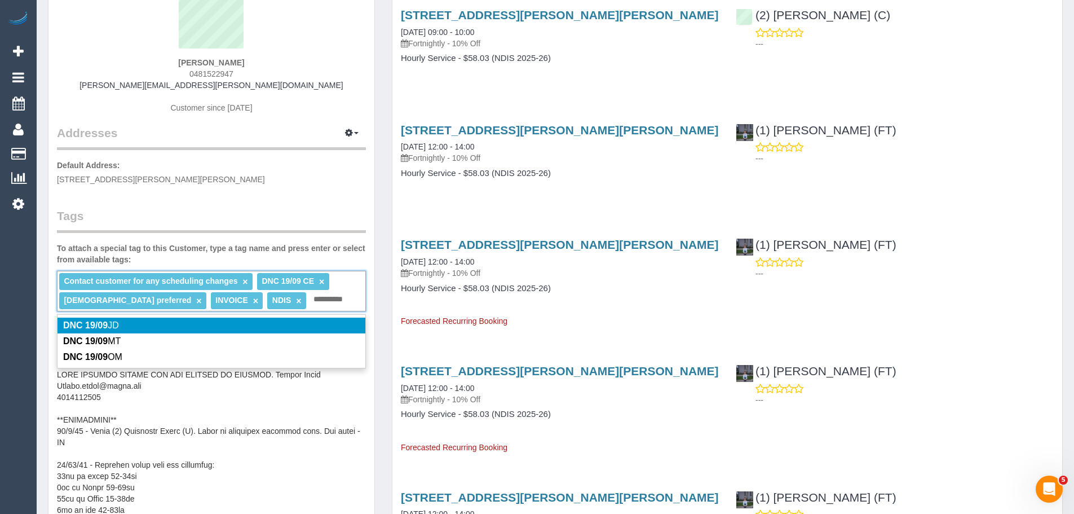
type input "*********"
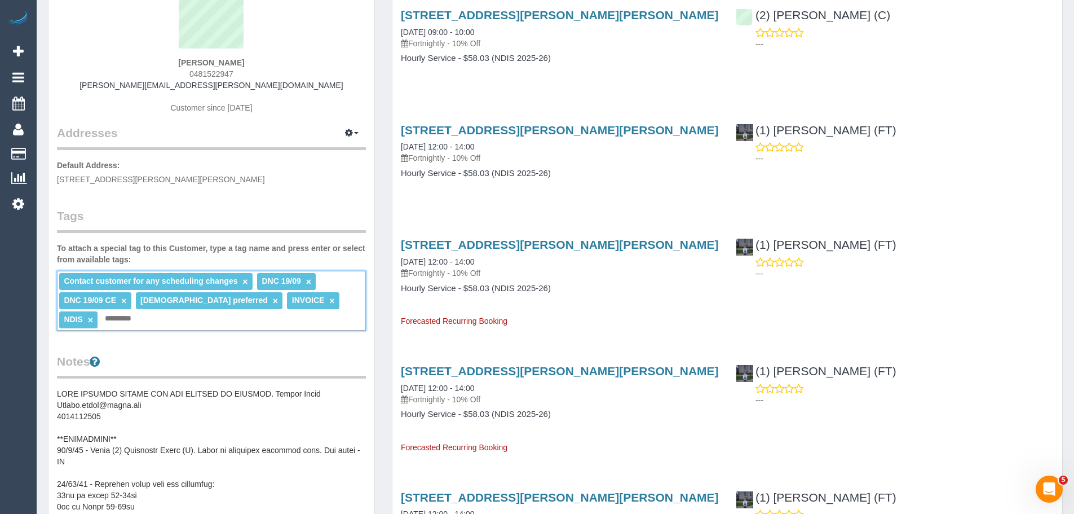
click at [124, 301] on link "×" at bounding box center [123, 301] width 5 height 10
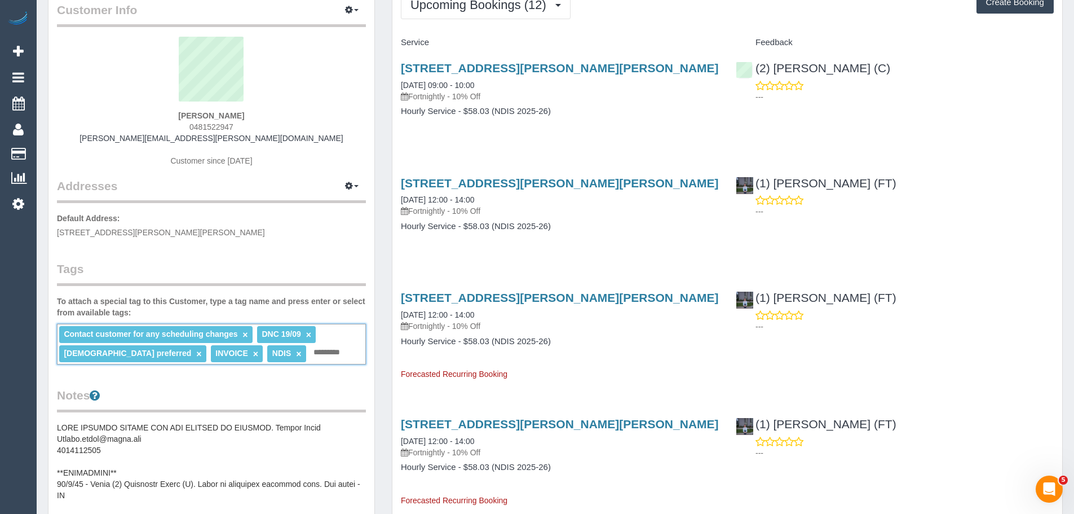
scroll to position [0, 0]
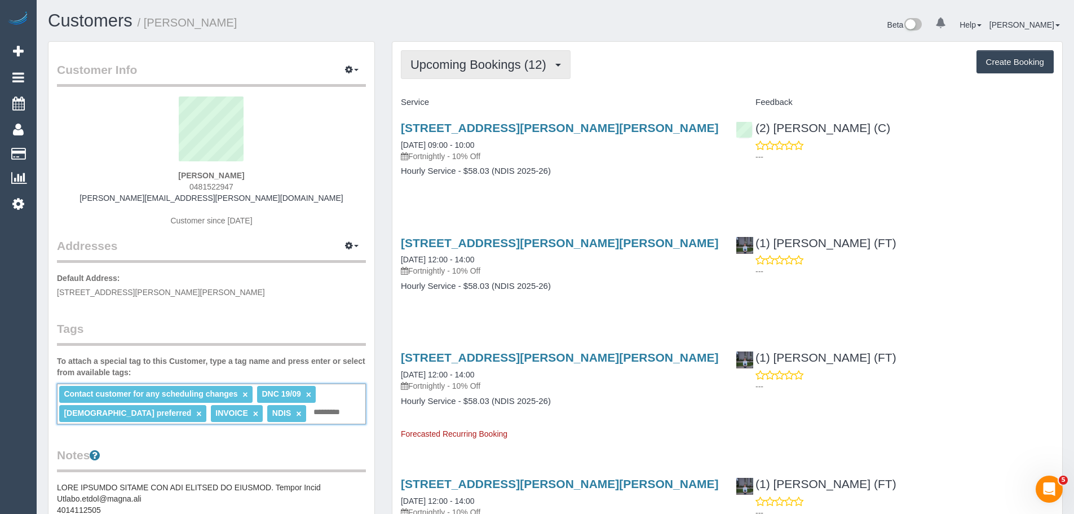
click at [434, 51] on button "Upcoming Bookings (12)" at bounding box center [486, 64] width 170 height 29
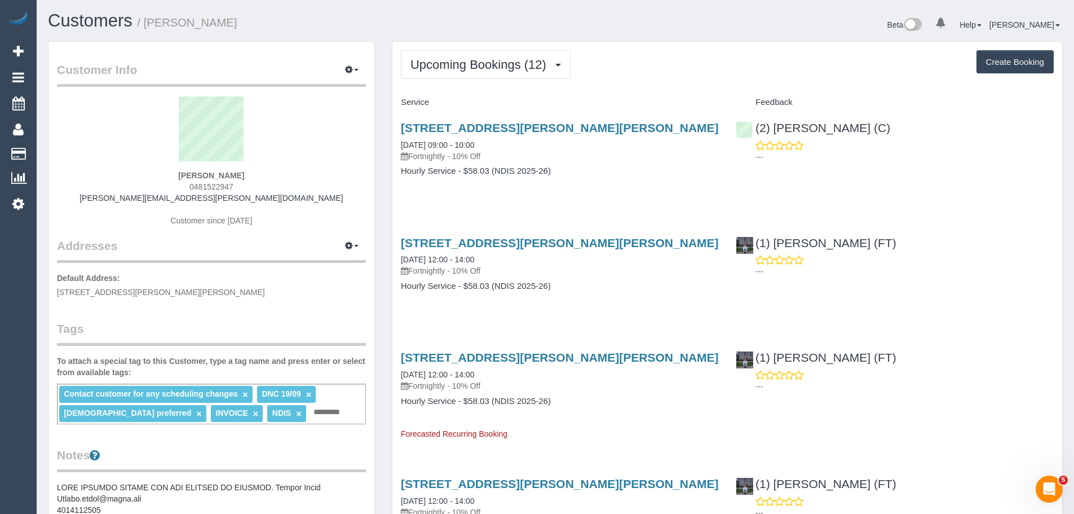
drag, startPoint x: 394, startPoint y: 258, endPoint x: 540, endPoint y: 257, distance: 146.1
click at [540, 257] on div "28 Juliana Drive, Carrum Downs, VIC 3201 25/09/2025 12:00 - 14:00 Fortnightly -…" at bounding box center [560, 270] width 335 height 87
drag, startPoint x: 258, startPoint y: 173, endPoint x: 285, endPoint y: 189, distance: 31.6
click at [259, 174] on div "Alicia Klahm 0481522947 alicia.klahm@gmail.com Customer since 2024" at bounding box center [211, 166] width 309 height 141
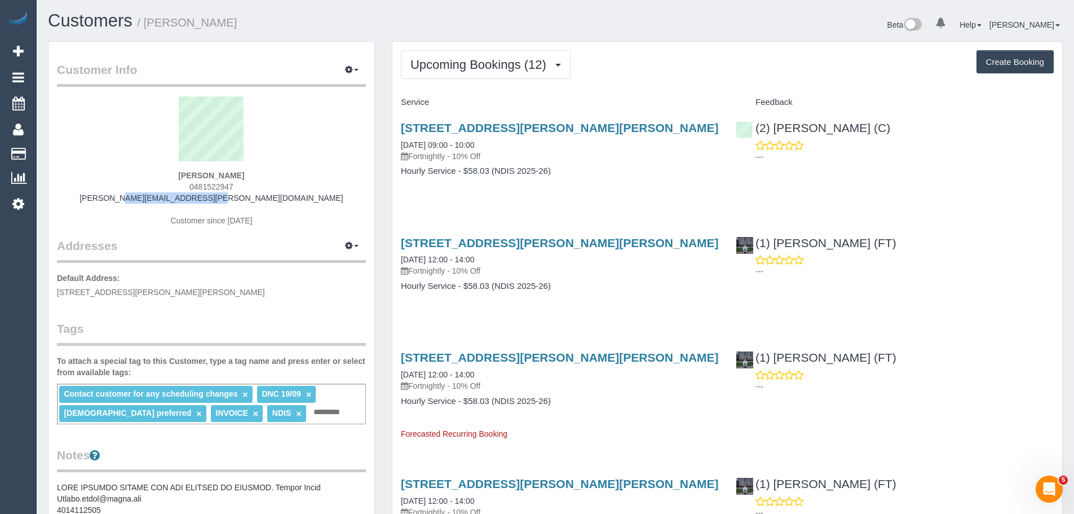
drag, startPoint x: 271, startPoint y: 198, endPoint x: 155, endPoint y: 202, distance: 116.8
click at [155, 202] on div "Alicia Klahm 0481522947 alicia.klahm@gmail.com Customer since 2024" at bounding box center [211, 166] width 309 height 141
copy link "[PERSON_NAME][EMAIL_ADDRESS][PERSON_NAME][DOMAIN_NAME]"
click at [425, 258] on link "25/09/2025 12:00 - 14:00" at bounding box center [437, 259] width 73 height 9
click at [284, 198] on div "Alicia Klahm 0481522947 alicia.klahm@gmail.com Customer since 2024" at bounding box center [211, 166] width 309 height 141
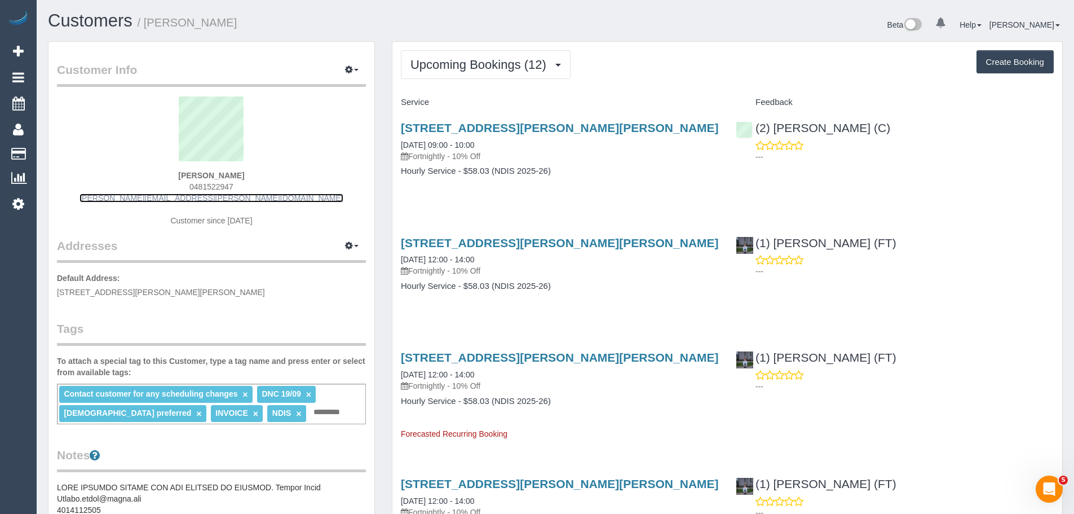
click at [224, 198] on link "[PERSON_NAME][EMAIL_ADDRESS][PERSON_NAME][DOMAIN_NAME]" at bounding box center [212, 197] width 264 height 9
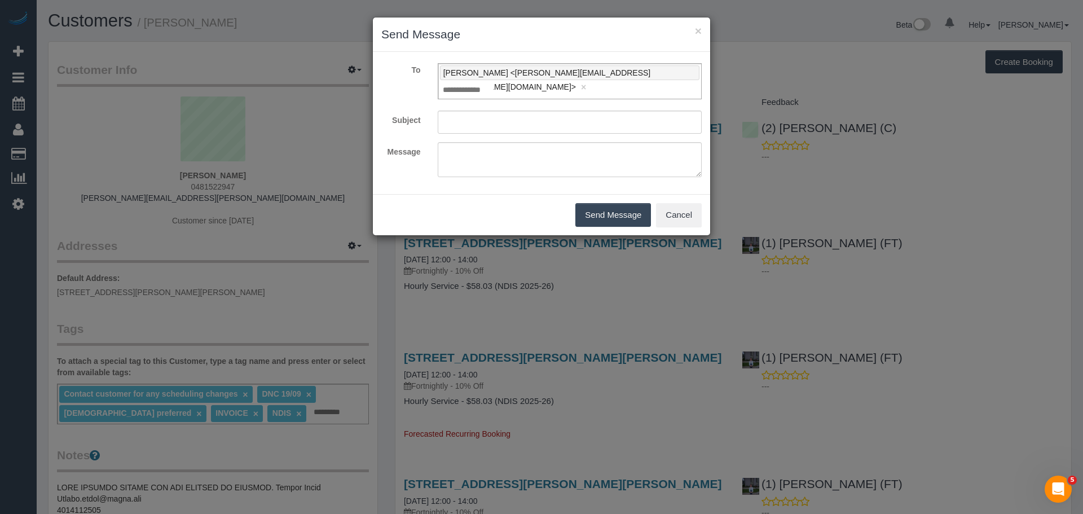
click at [695, 32] on div "× Send Message" at bounding box center [541, 34] width 337 height 34
click at [696, 32] on button "×" at bounding box center [698, 31] width 7 height 12
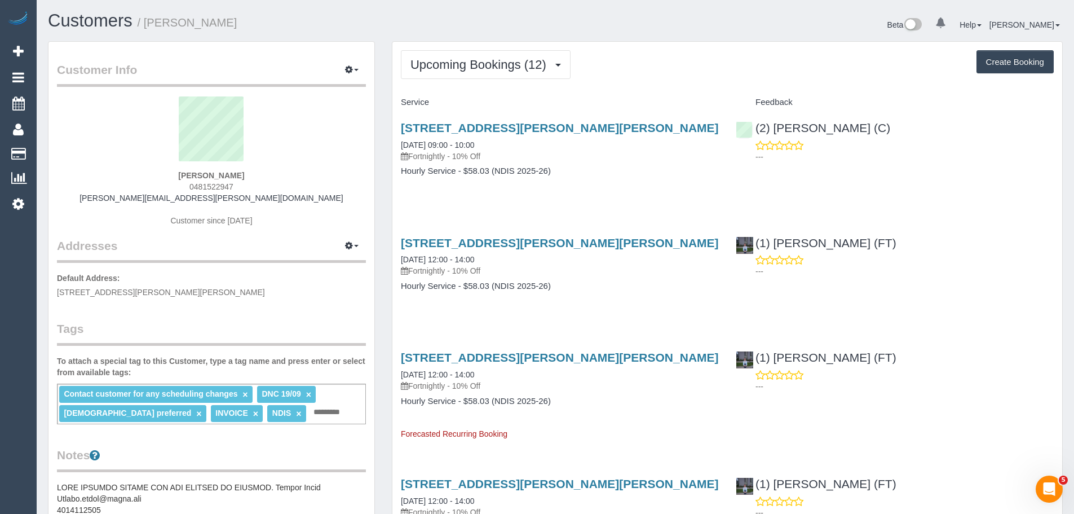
click at [263, 200] on div "Alicia Klahm 0481522947 alicia.klahm@gmail.com Customer since 2024" at bounding box center [211, 166] width 309 height 141
drag, startPoint x: 281, startPoint y: 200, endPoint x: 149, endPoint y: 199, distance: 132.0
click at [149, 199] on div "Alicia Klahm 0481522947 alicia.klahm@gmail.com Customer since 2024" at bounding box center [211, 166] width 309 height 141
copy link "[PERSON_NAME][EMAIL_ADDRESS][PERSON_NAME][DOMAIN_NAME]"
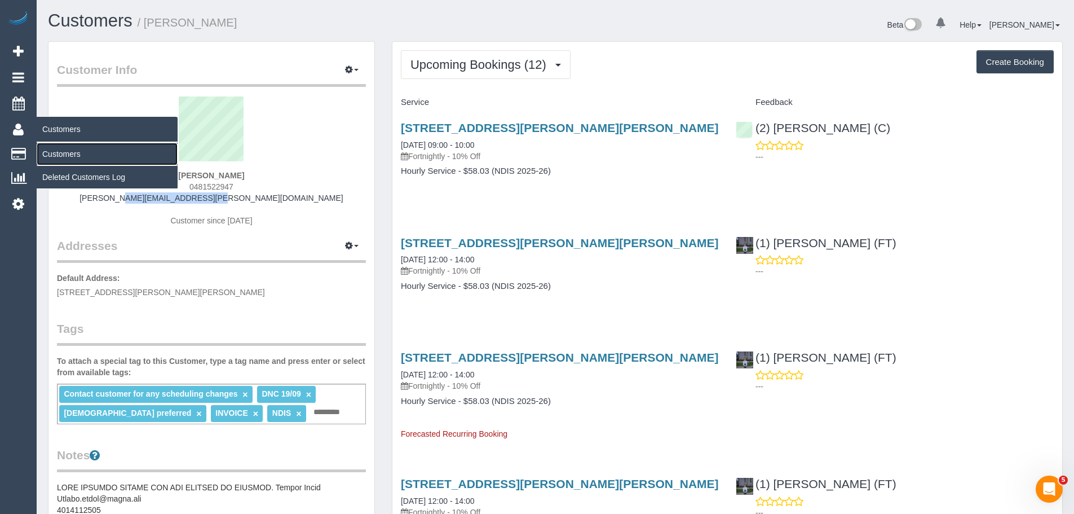
click at [67, 155] on link "Customers" at bounding box center [107, 154] width 141 height 23
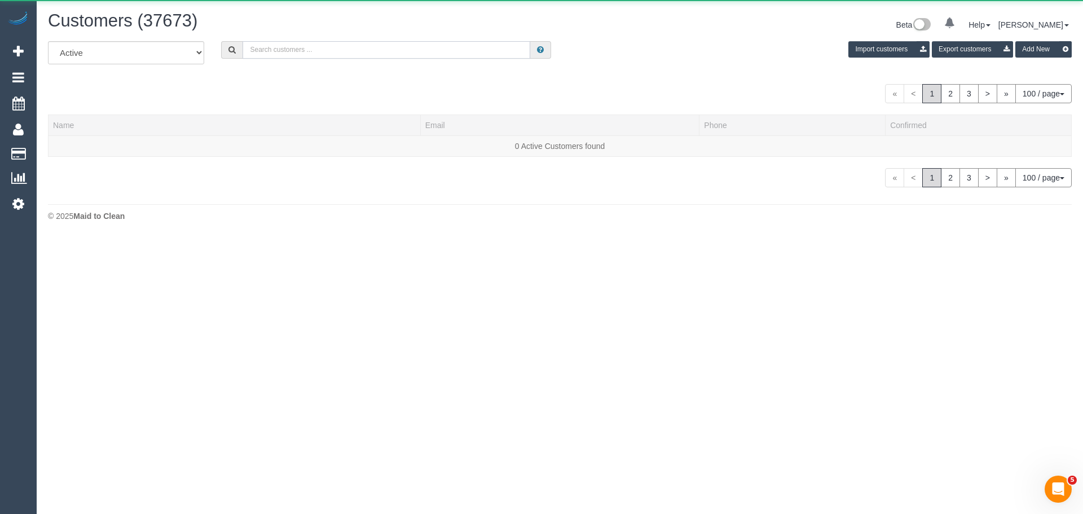
click at [416, 49] on input "text" at bounding box center [386, 49] width 288 height 17
paste input "[PERSON_NAME][EMAIL_ADDRESS][PERSON_NAME][DOMAIN_NAME]"
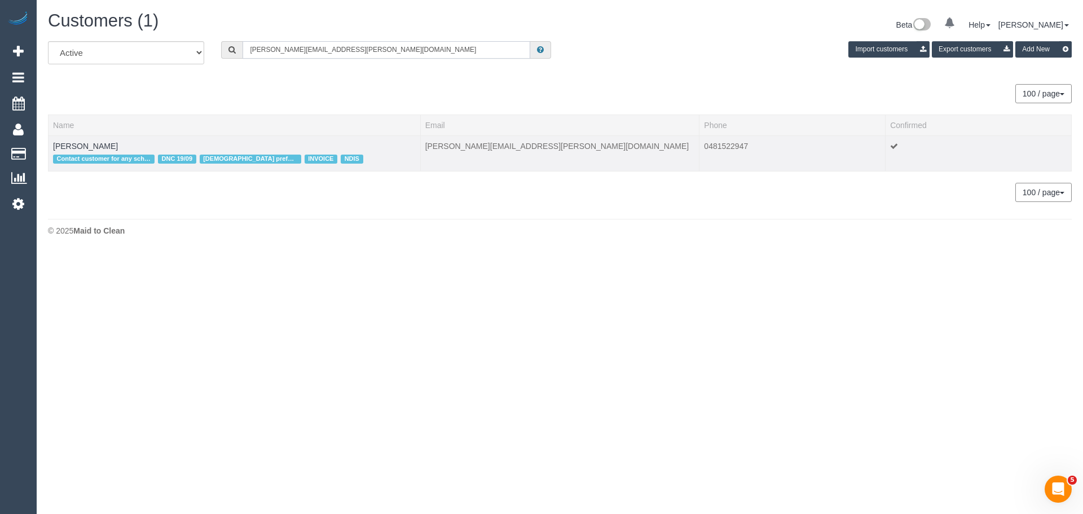
type input "[PERSON_NAME][EMAIL_ADDRESS][PERSON_NAME][DOMAIN_NAME]"
drag, startPoint x: 103, startPoint y: 146, endPoint x: 50, endPoint y: 142, distance: 53.7
click at [50, 142] on td "Alicia Klahm Contact customer for any scheduling changes DNC 19/09 Female prefe…" at bounding box center [234, 153] width 372 height 36
copy link "[PERSON_NAME]"
click at [76, 144] on link "[PERSON_NAME]" at bounding box center [85, 146] width 65 height 9
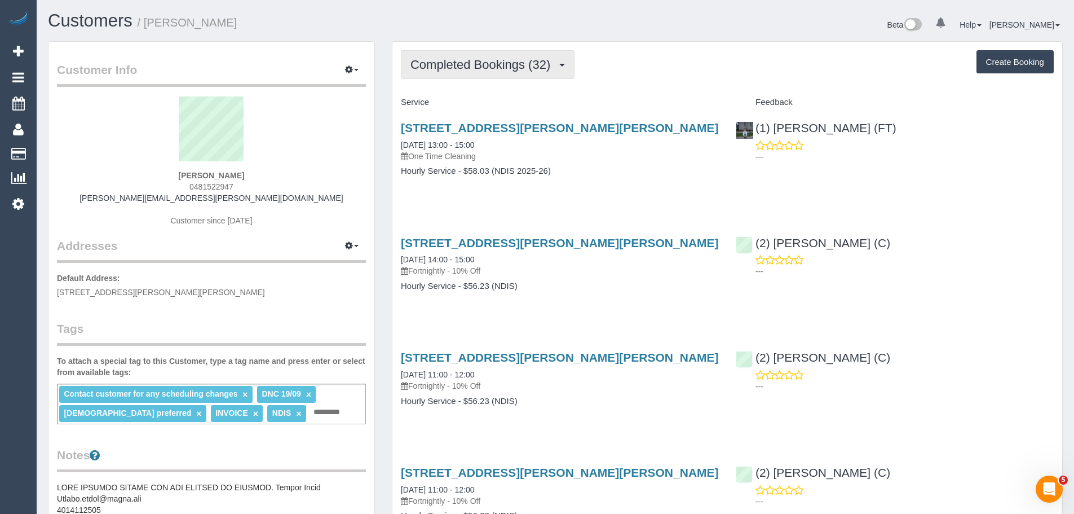
click at [451, 60] on span "Completed Bookings (32)" at bounding box center [483, 65] width 145 height 14
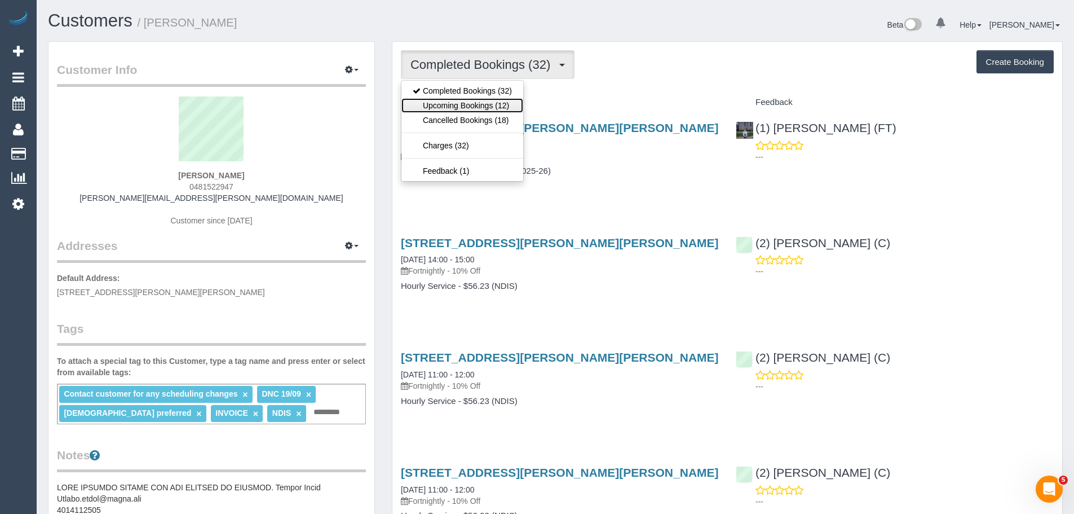
click at [444, 108] on link "Upcoming Bookings (12)" at bounding box center [463, 105] width 122 height 15
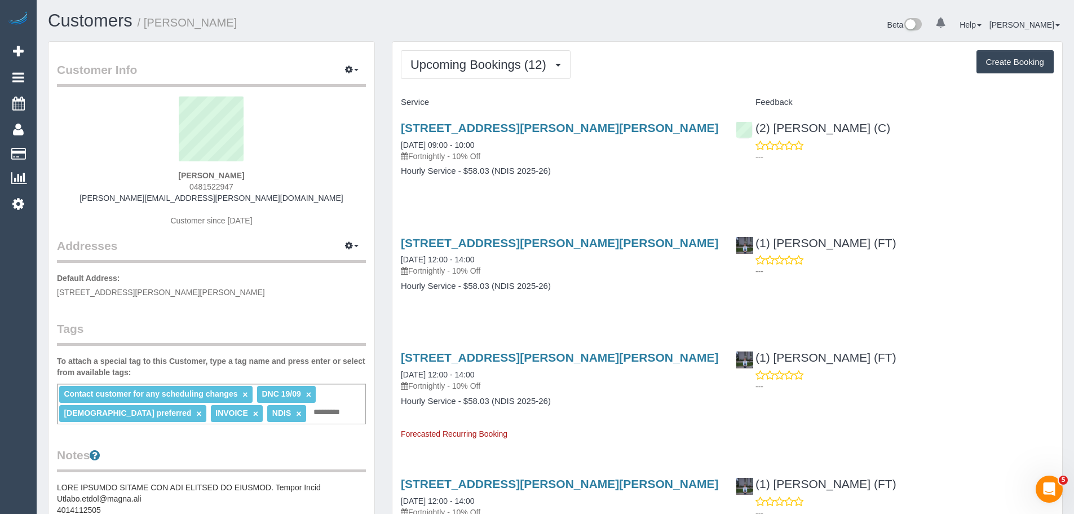
drag, startPoint x: 398, startPoint y: 141, endPoint x: 590, endPoint y: 168, distance: 194.2
click at [590, 168] on div "28 Juliana Drive, Carrum Downs, VIC 3201 19/09/2025 09:00 - 10:00 Fortnightly -…" at bounding box center [560, 155] width 335 height 87
copy div "19/09/2025 09:00 - 10:00 Fortnightly - 10% Off Hourly Service - $58.03 (NDIS 20…"
drag, startPoint x: 899, startPoint y: 127, endPoint x: 757, endPoint y: 128, distance: 142.1
click at [756, 127] on div "(2) Anita Jamieson (C) ---" at bounding box center [894, 139] width 335 height 55
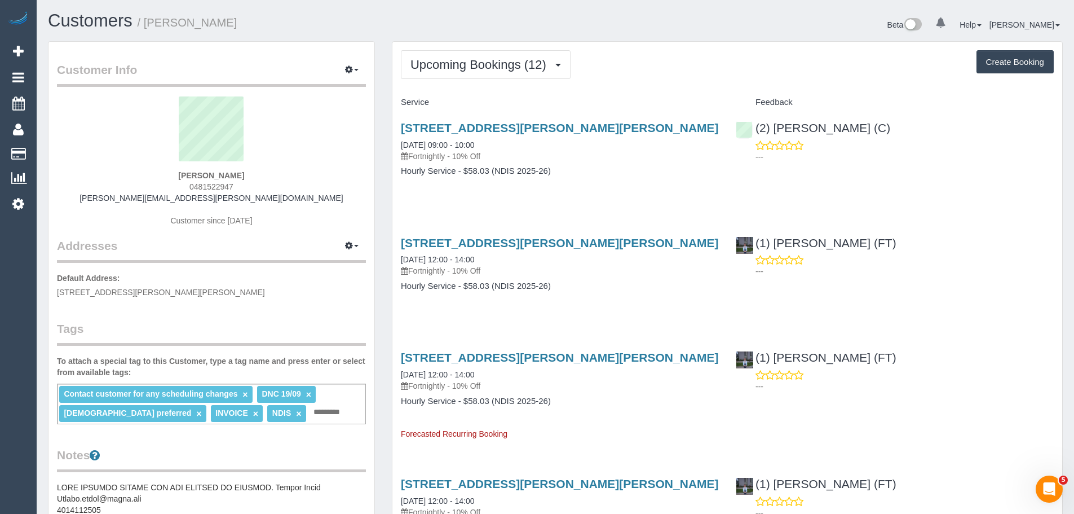
copy link "(2) [PERSON_NAME] (C)"
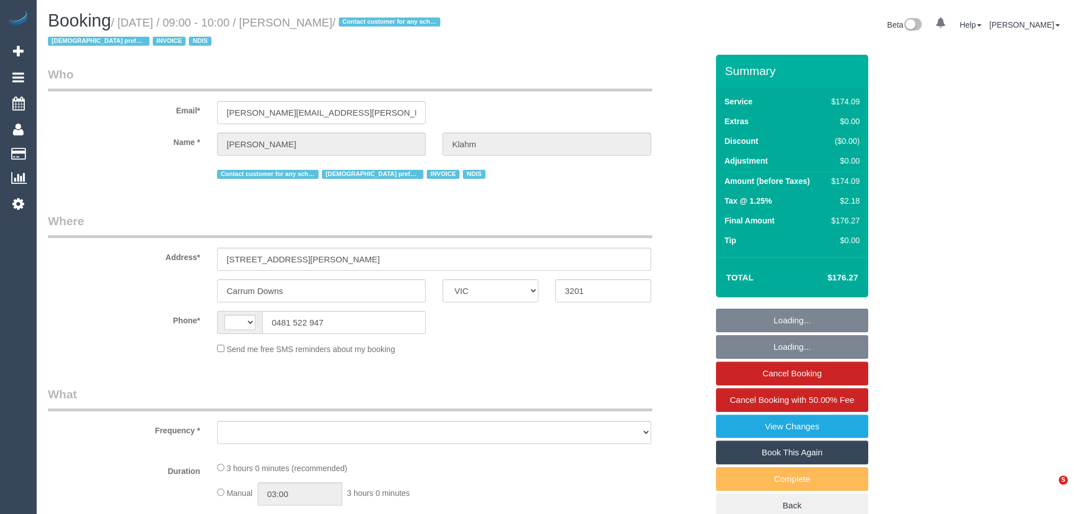
select select "VIC"
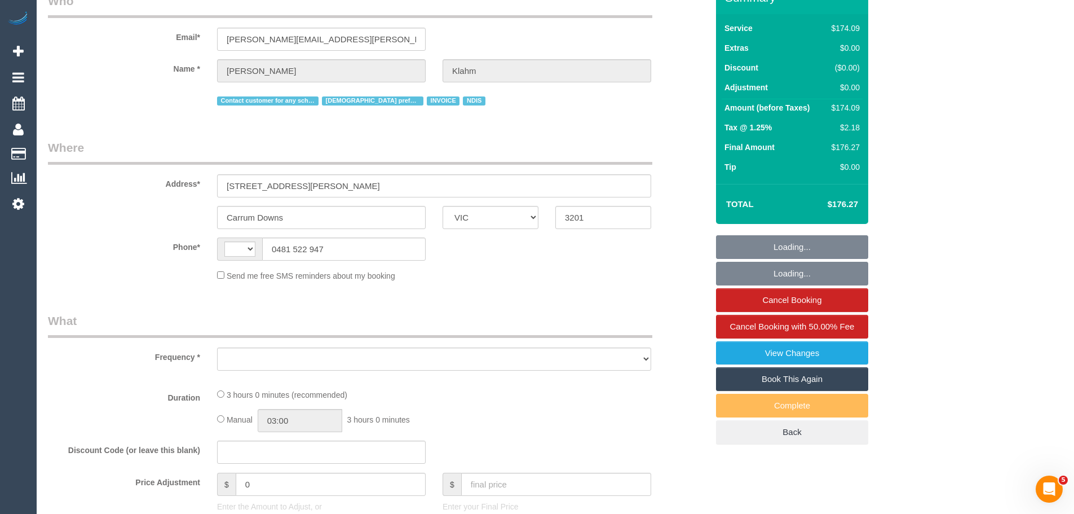
select select "object:350"
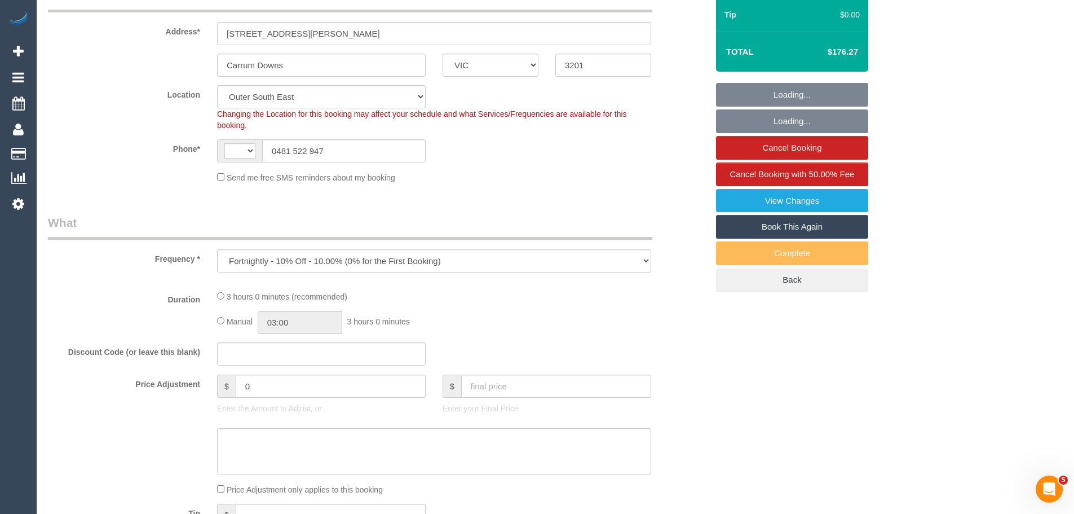
select select "number:28"
select select "number:14"
select select "number:19"
select select "number:36"
select select "number:35"
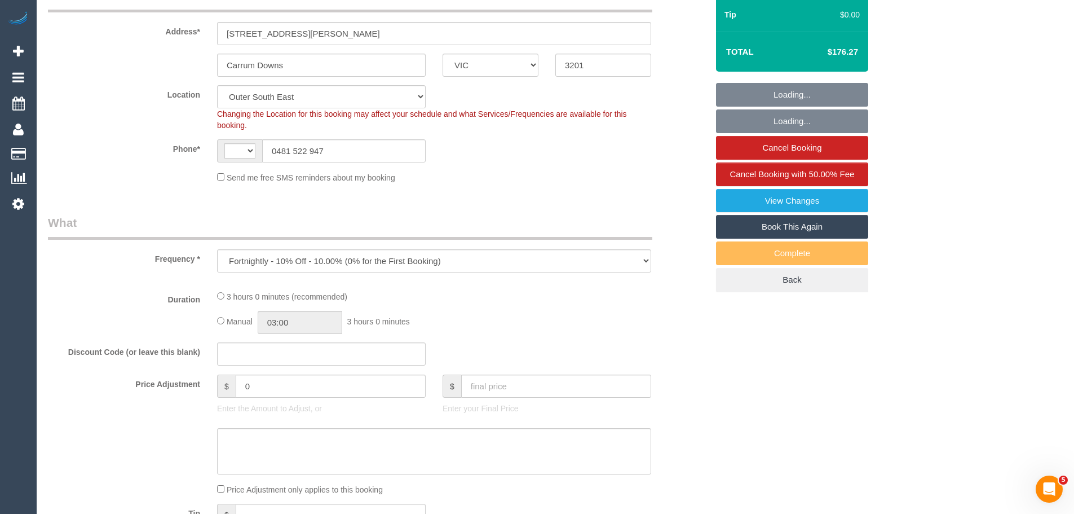
select select "object:750"
select select "string:AU"
select select "180"
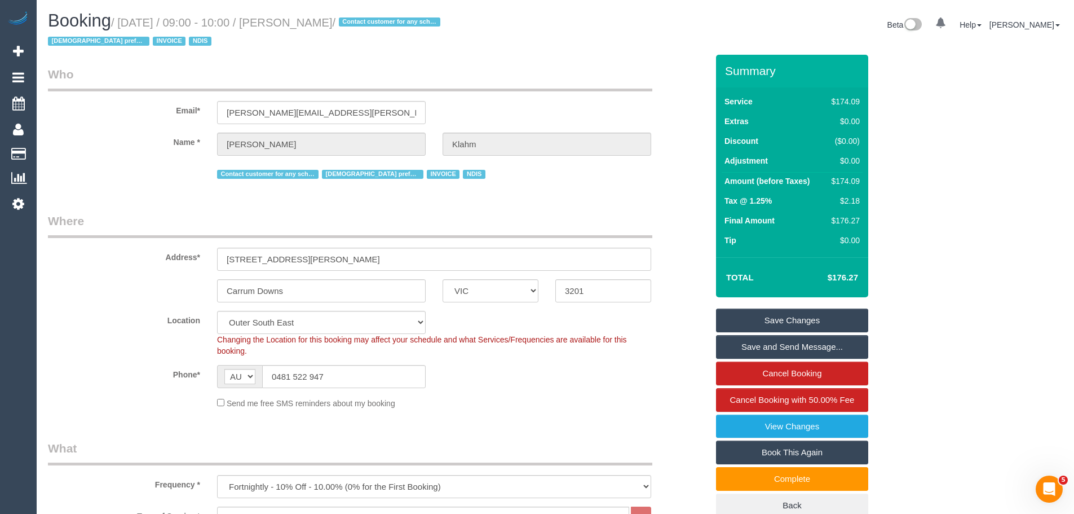
drag, startPoint x: 371, startPoint y: 18, endPoint x: 311, endPoint y: 24, distance: 60.6
click at [311, 24] on small "/ [DATE] / 09:00 - 10:00 / [PERSON_NAME] / Contact customer for any scheduling …" at bounding box center [246, 32] width 396 height 32
copy small "[PERSON_NAME]"
click at [334, 112] on input "[PERSON_NAME][EMAIL_ADDRESS][PERSON_NAME][DOMAIN_NAME]" at bounding box center [321, 112] width 209 height 23
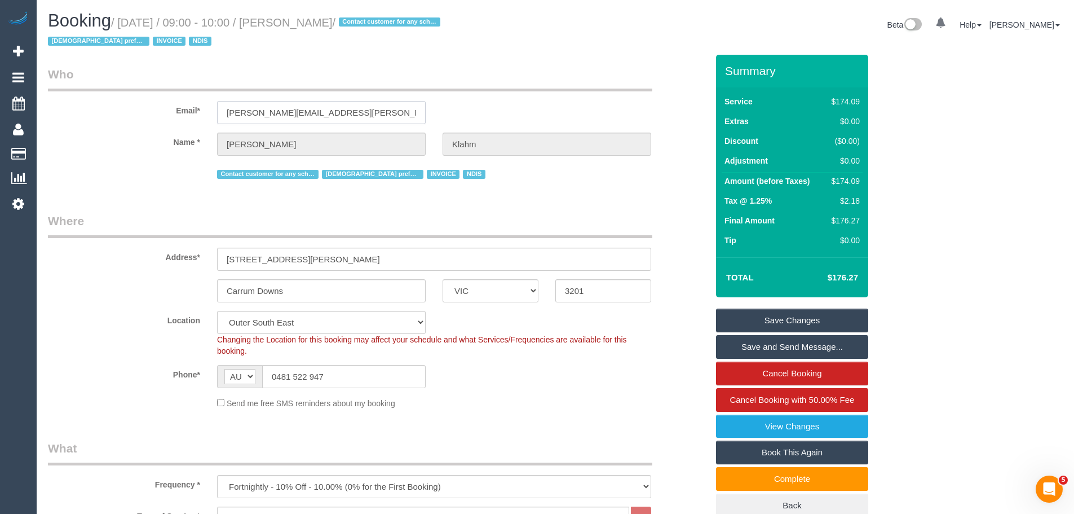
click at [334, 112] on input "[PERSON_NAME][EMAIL_ADDRESS][PERSON_NAME][DOMAIN_NAME]" at bounding box center [321, 112] width 209 height 23
click at [802, 427] on link "View Changes" at bounding box center [792, 427] width 152 height 24
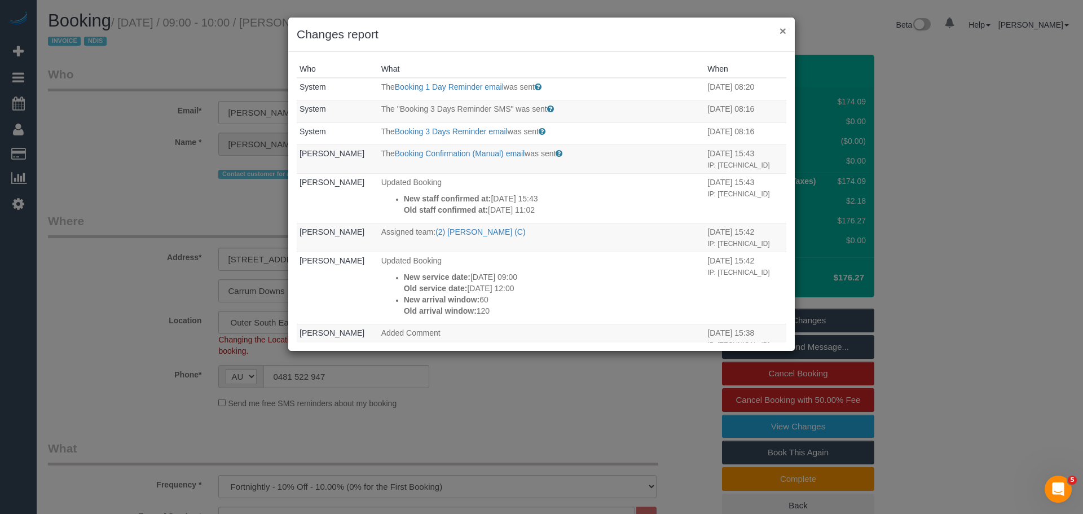
click at [781, 29] on button "×" at bounding box center [782, 31] width 7 height 12
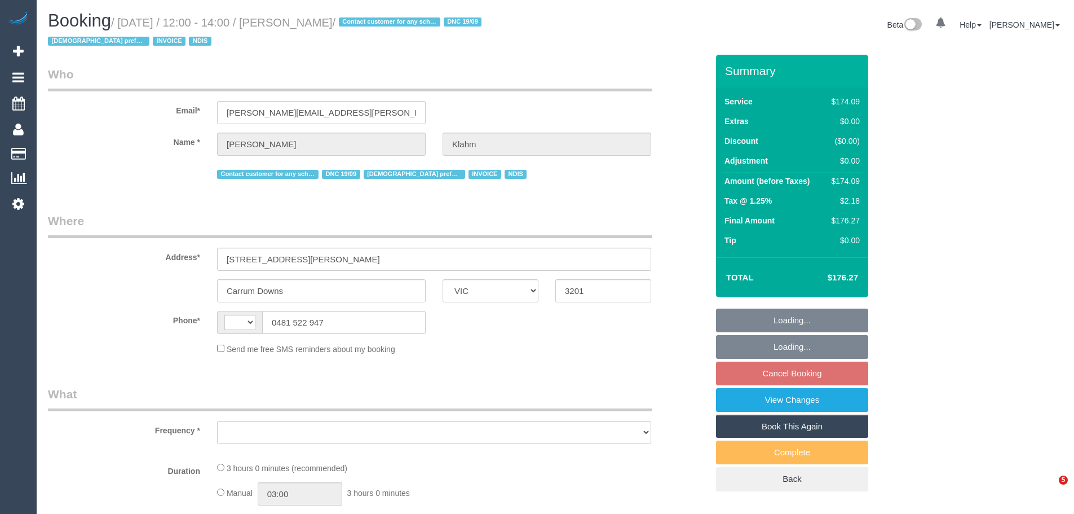
select select "VIC"
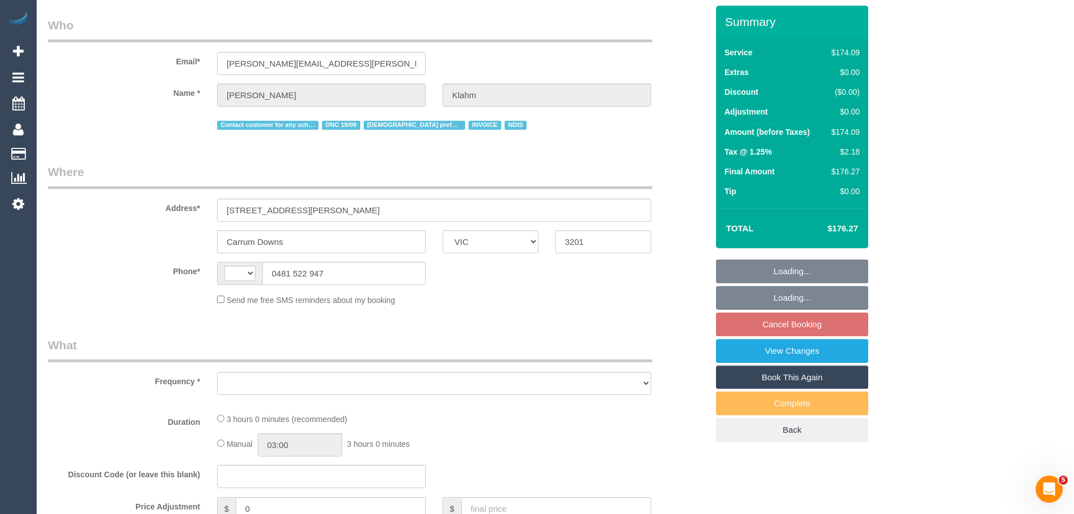
scroll to position [226, 0]
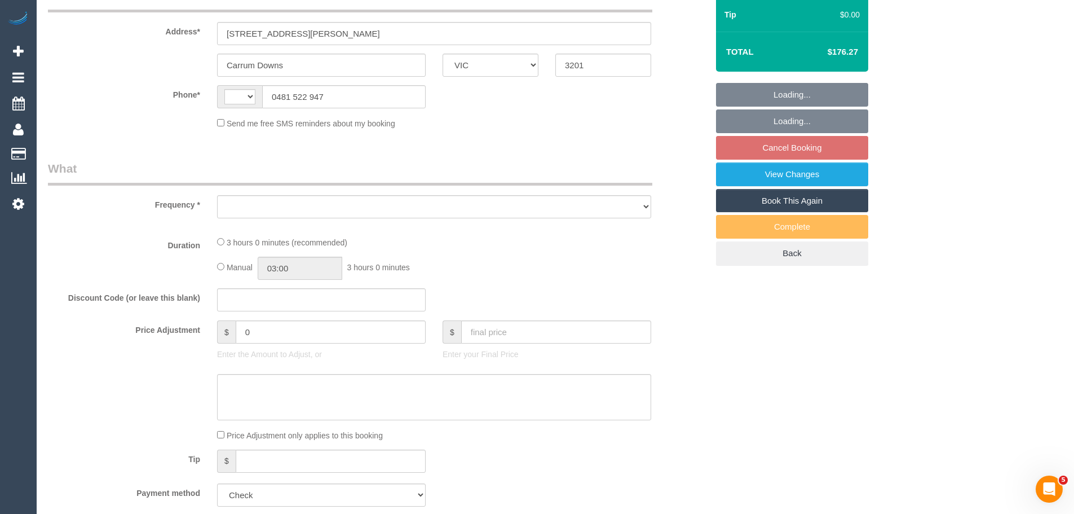
select select "string:AU"
select select "object:551"
select select "180"
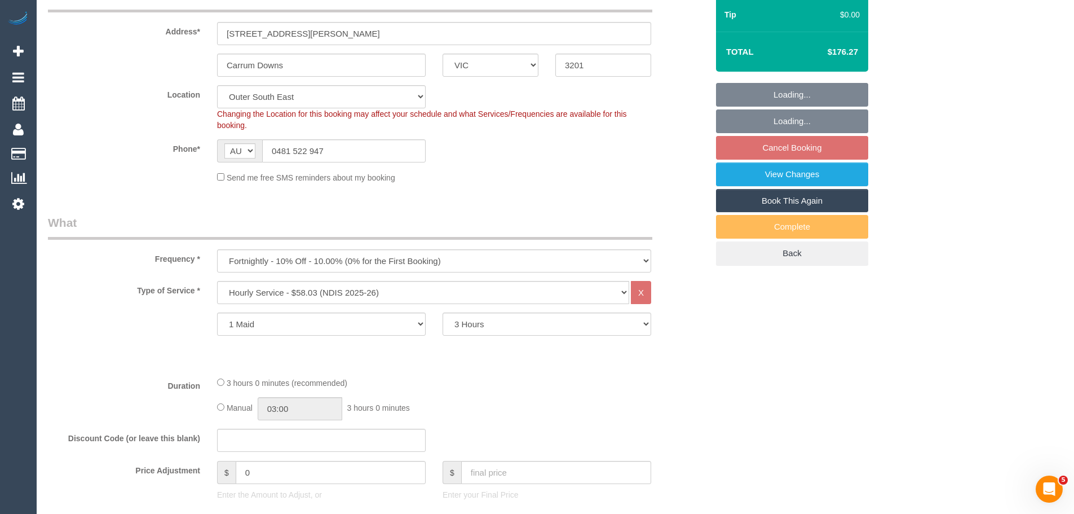
select select "number:28"
select select "number:14"
select select "number:19"
select select "number:36"
select select "number:35"
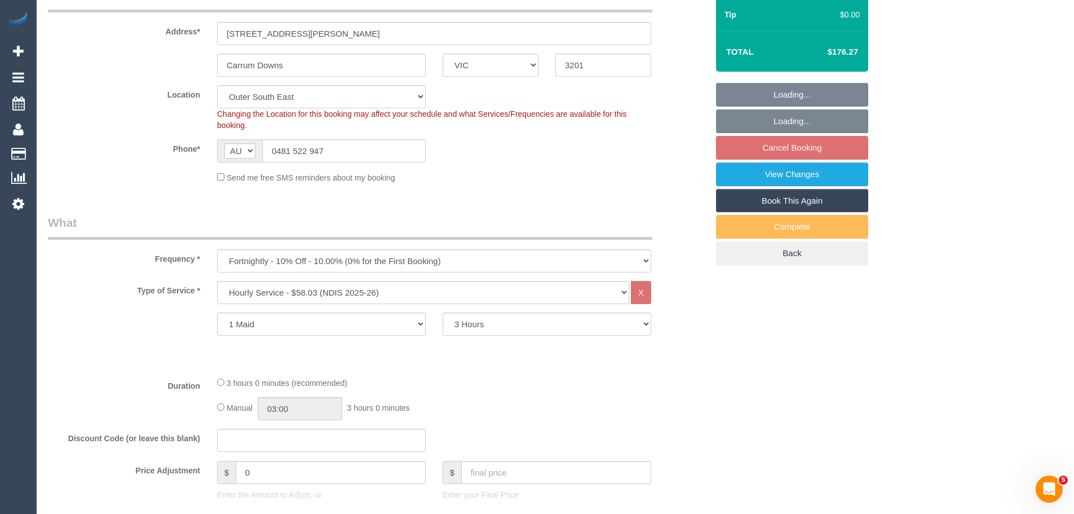
select select "object:1061"
click at [492, 323] on select "2 Hours 2.5 Hours 3 Hours 3.5 Hours 4 Hours 4.5 Hours 5 Hours 5.5 Hours 6 Hours…" at bounding box center [547, 323] width 209 height 23
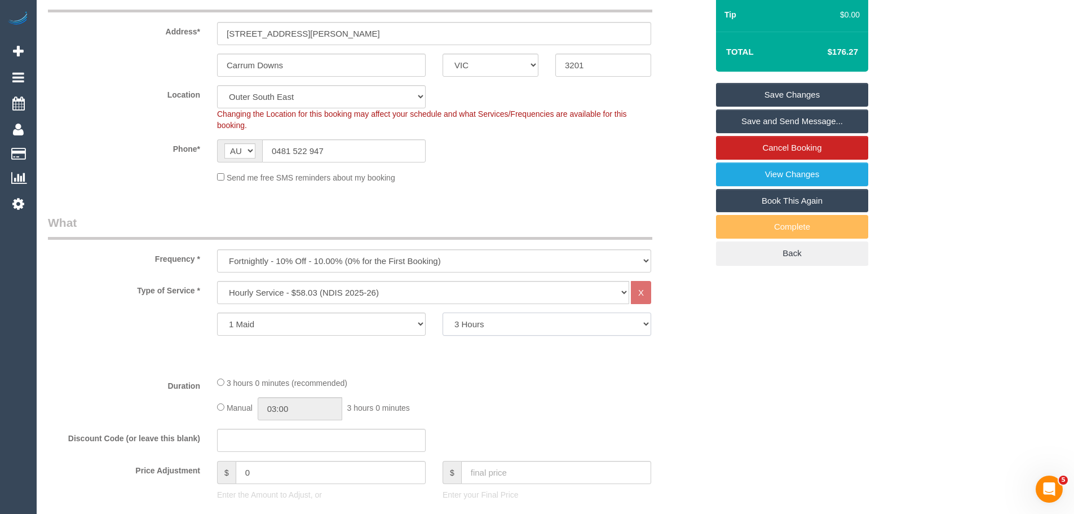
select select "120"
click at [443, 312] on select "2 Hours 2.5 Hours 3 Hours 3.5 Hours 4 Hours 4.5 Hours 5 Hours 5.5 Hours 6 Hours…" at bounding box center [547, 323] width 209 height 23
click at [776, 91] on link "Save Changes" at bounding box center [792, 95] width 152 height 24
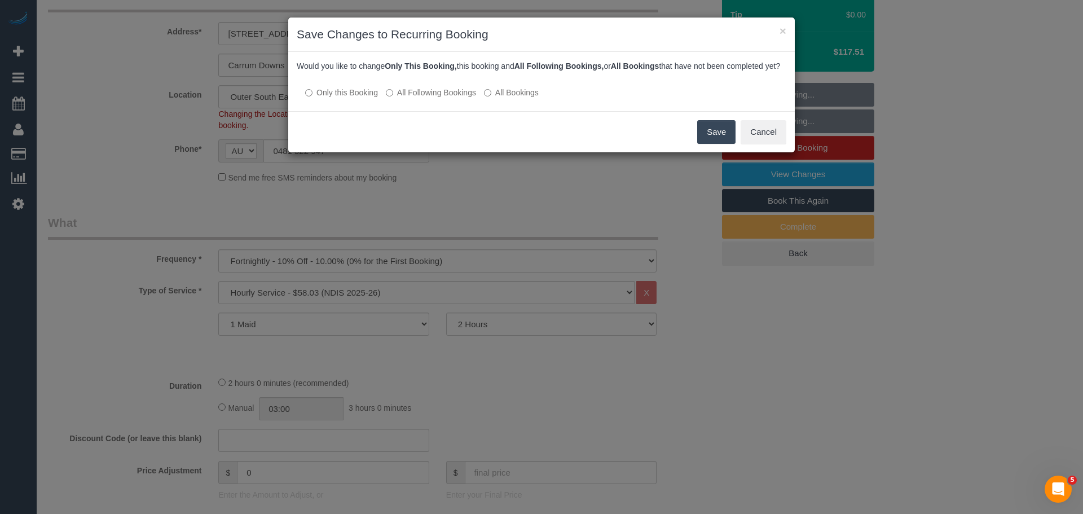
click at [435, 98] on label "All Following Bookings" at bounding box center [431, 92] width 90 height 11
click at [708, 144] on button "Save" at bounding box center [716, 132] width 38 height 24
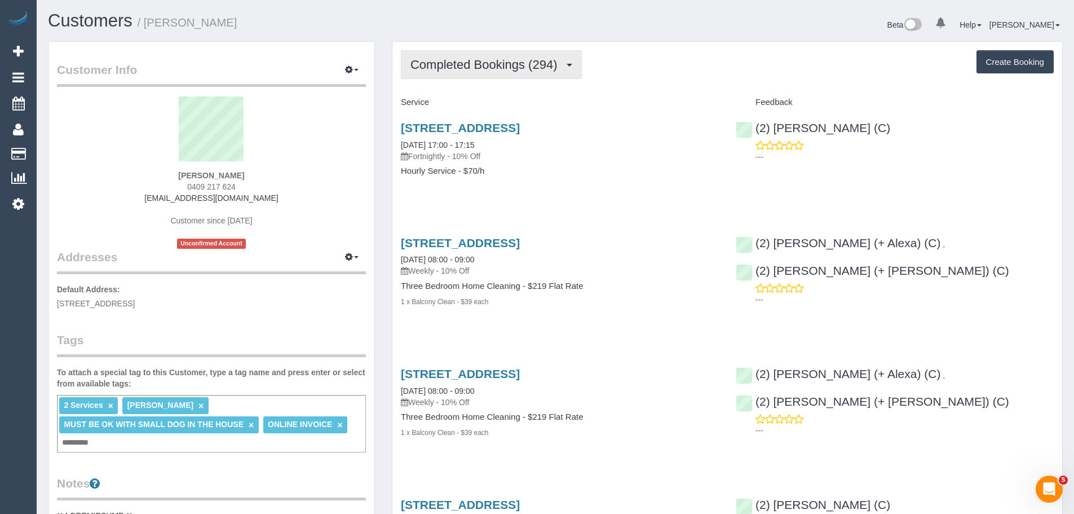
click at [478, 54] on button "Completed Bookings (294)" at bounding box center [491, 64] width 181 height 29
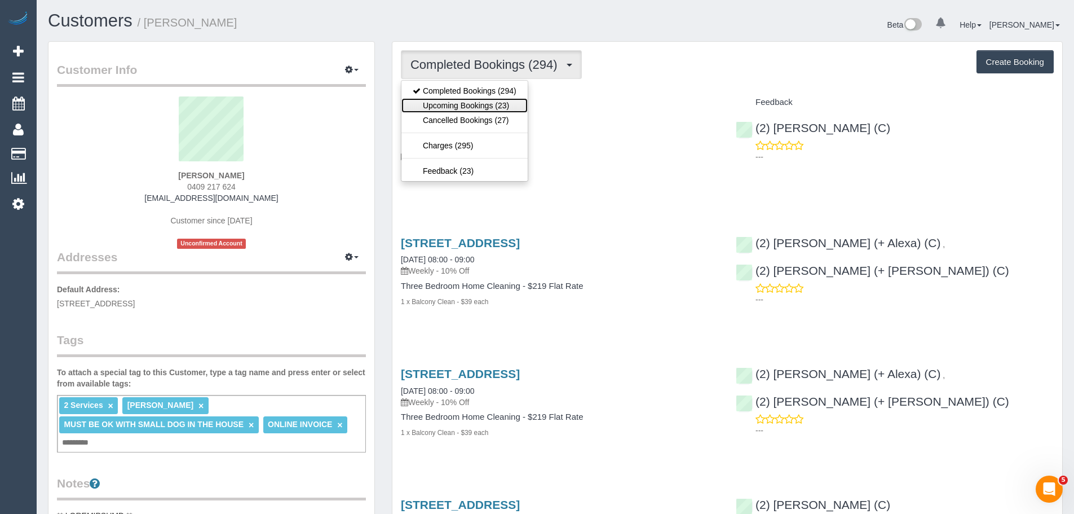
click at [476, 108] on link "Upcoming Bookings (23)" at bounding box center [465, 105] width 126 height 15
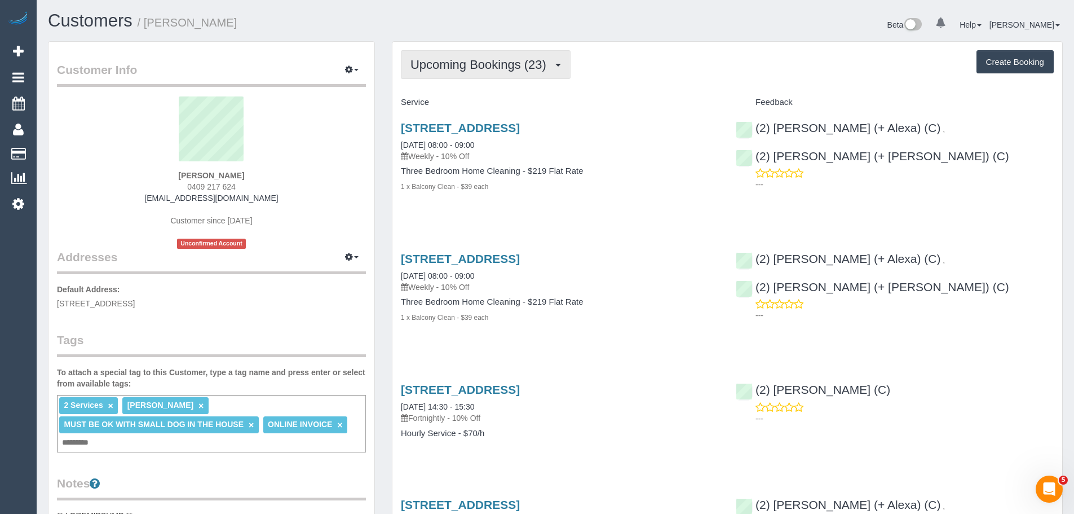
click at [473, 68] on span "Upcoming Bookings (23)" at bounding box center [482, 65] width 142 height 14
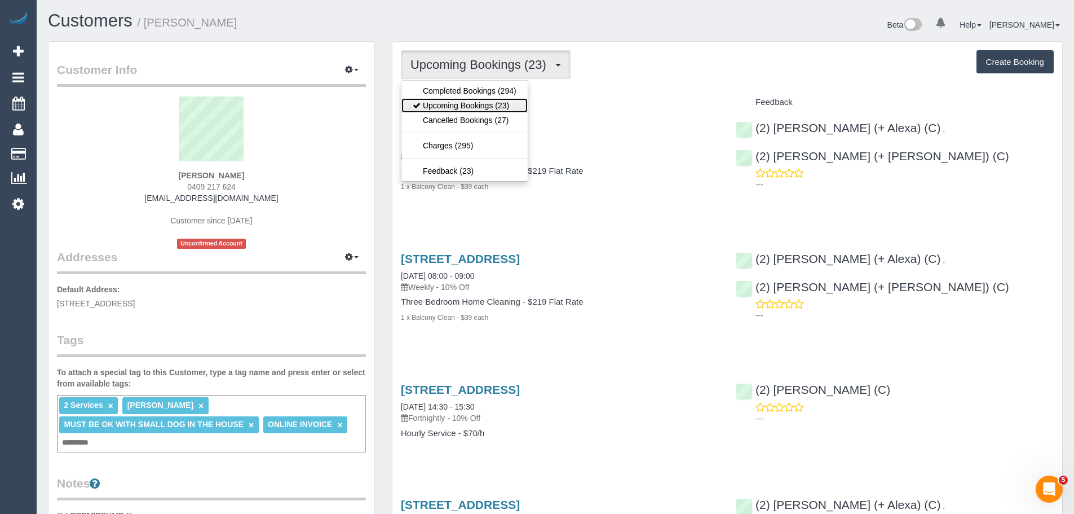
click at [470, 103] on link "Upcoming Bookings (23)" at bounding box center [465, 105] width 126 height 15
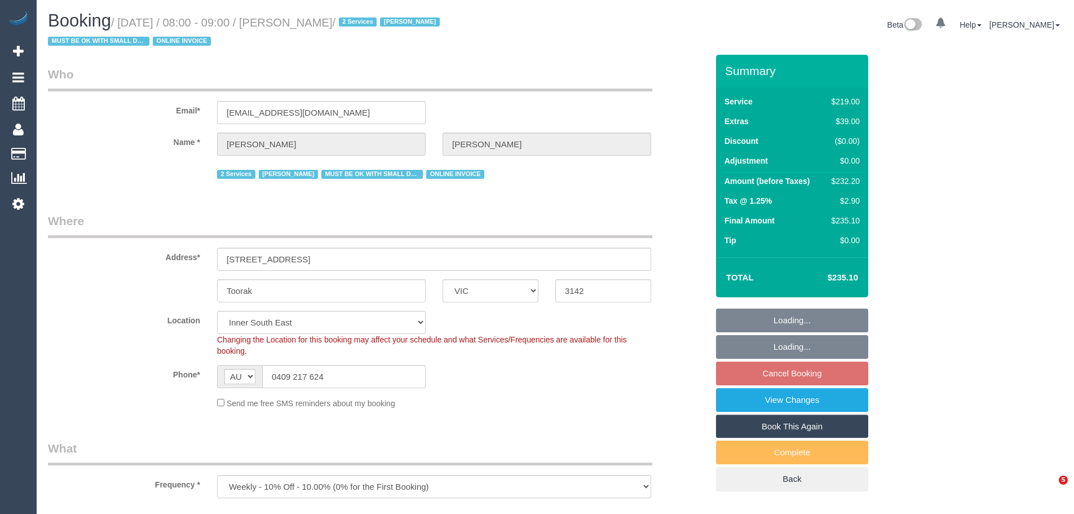
select select "VIC"
select select "object:1327"
select select "number:32"
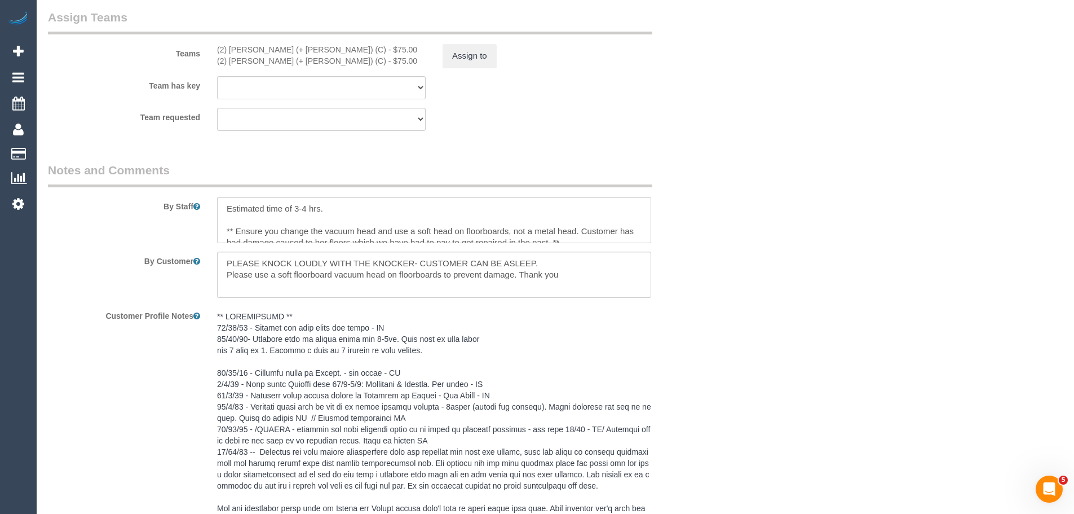
scroll to position [1805, 0]
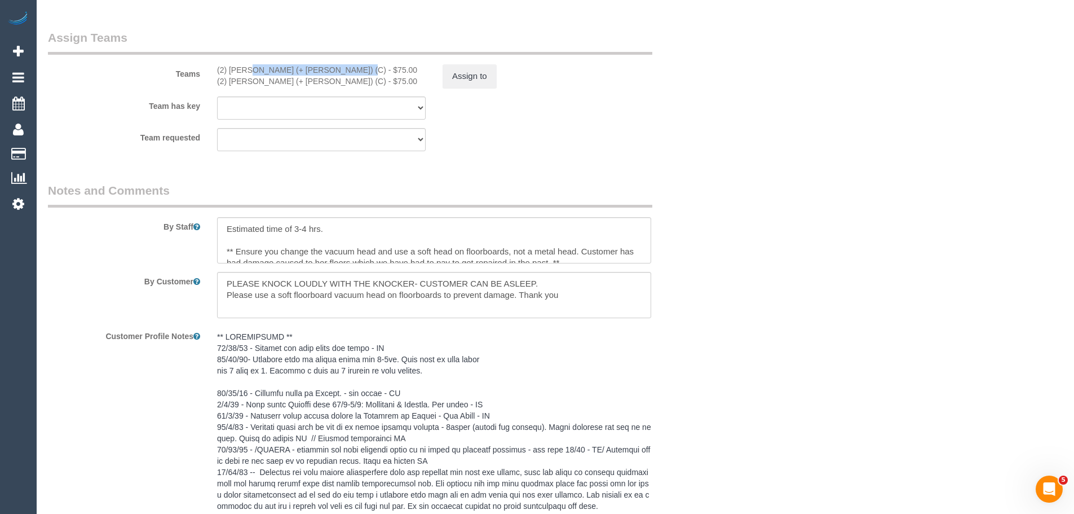
drag, startPoint x: 311, startPoint y: 65, endPoint x: 214, endPoint y: 72, distance: 97.2
click at [214, 72] on div "(2) [PERSON_NAME] (+ [PERSON_NAME]) (C) - $75.00 (2) [PERSON_NAME] (+ [PERSON_N…" at bounding box center [322, 75] width 226 height 23
copy div "(2) [PERSON_NAME] (+ Alexa) (C)"
click at [469, 74] on button "Assign to" at bounding box center [470, 76] width 54 height 24
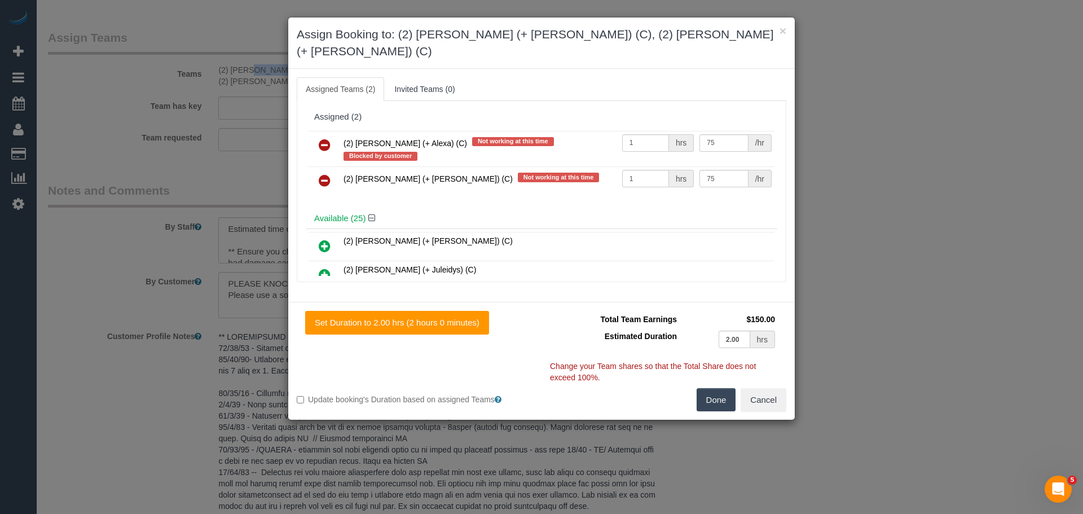
click at [329, 138] on icon at bounding box center [325, 145] width 12 height 14
click at [329, 174] on icon at bounding box center [325, 181] width 12 height 14
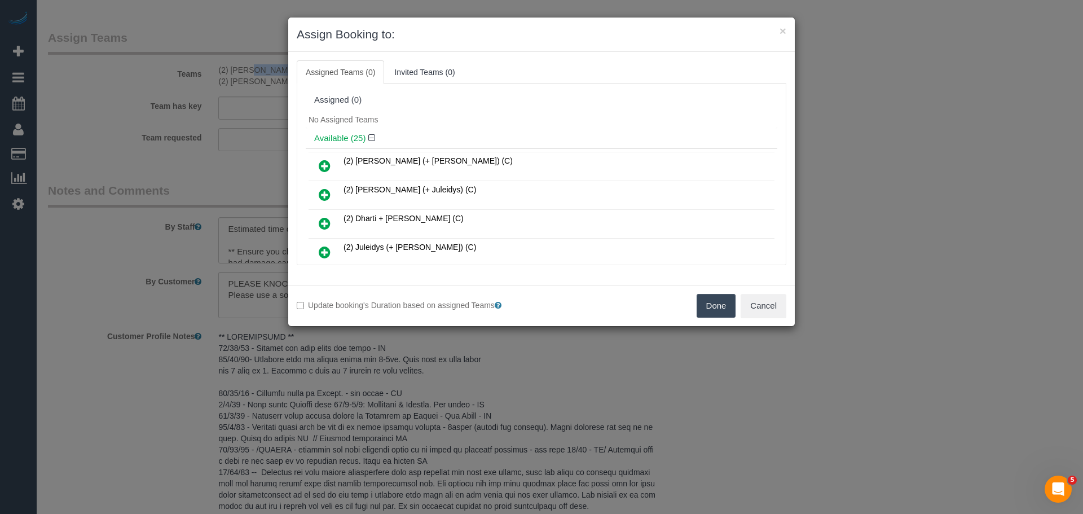
click at [713, 302] on button "Done" at bounding box center [715, 306] width 39 height 24
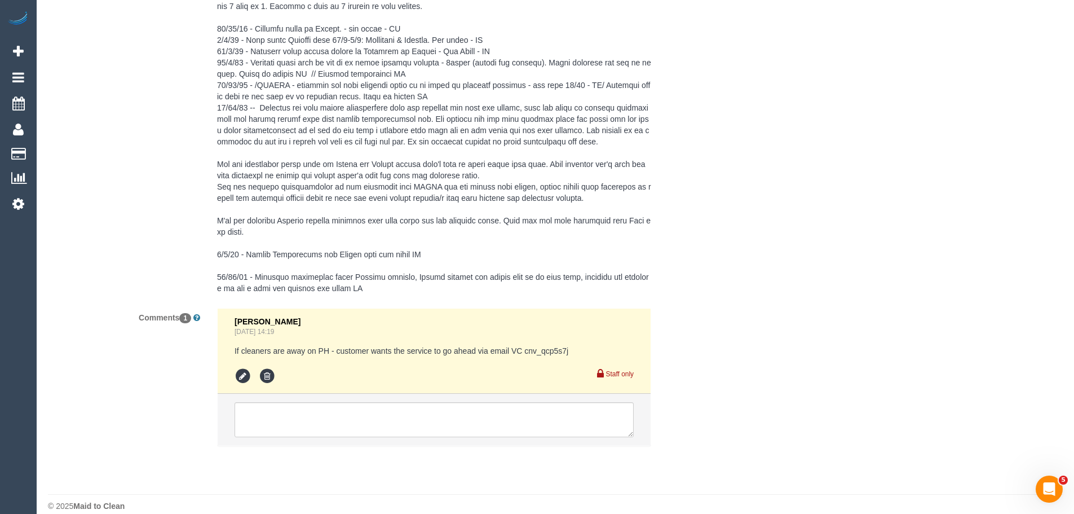
scroll to position [2183, 0]
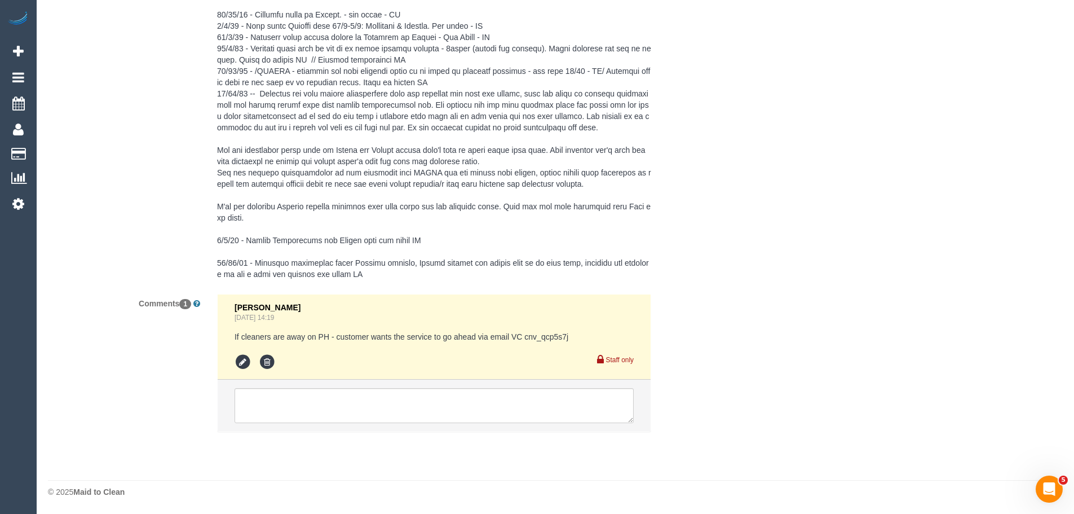
click at [315, 382] on li at bounding box center [434, 406] width 433 height 52
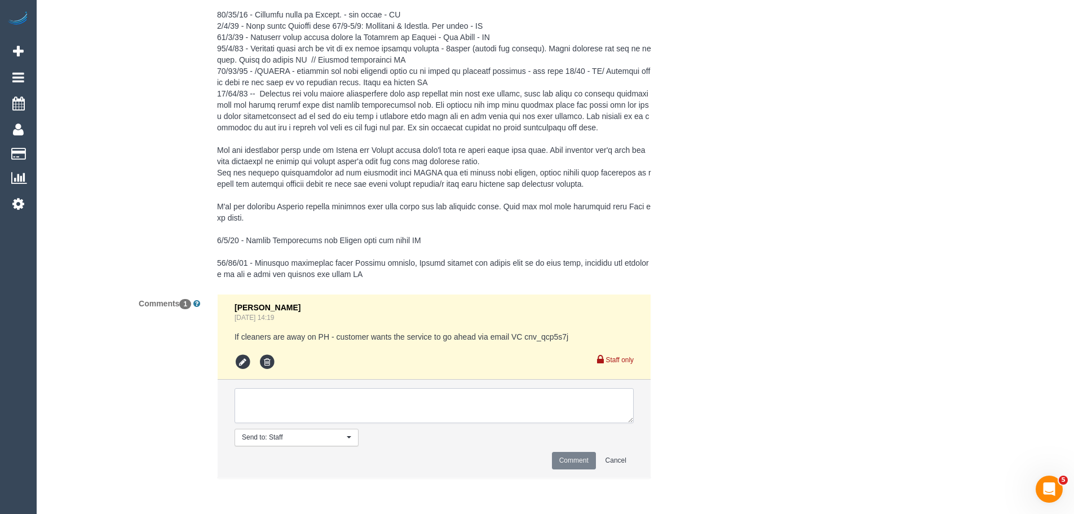
click at [318, 395] on textarea at bounding box center [434, 405] width 399 height 35
paste textarea "(2) [PERSON_NAME] (+ Alexa) (C)"
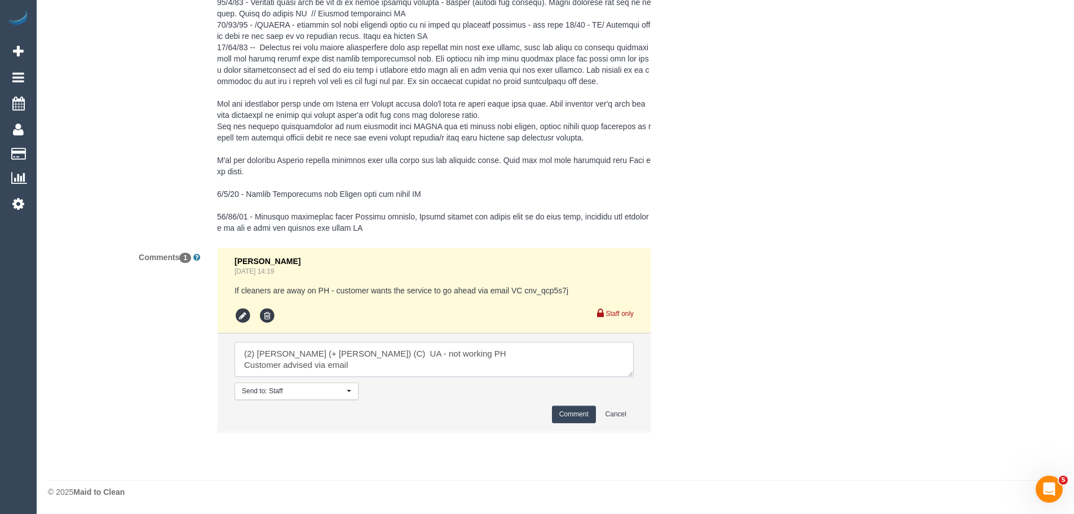
drag, startPoint x: 361, startPoint y: 371, endPoint x: 40, endPoint y: 295, distance: 330.2
type textarea "(2) Alejandro (+ Alexa) (C) UA - not working PH Customer advised via email"
click at [574, 413] on button "Comment" at bounding box center [574, 413] width 44 height 17
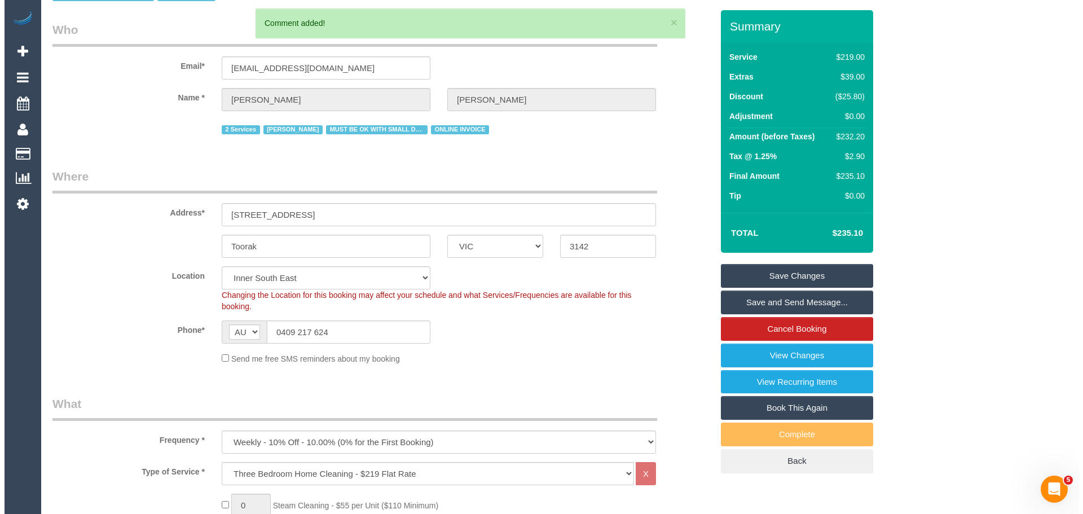
scroll to position [0, 0]
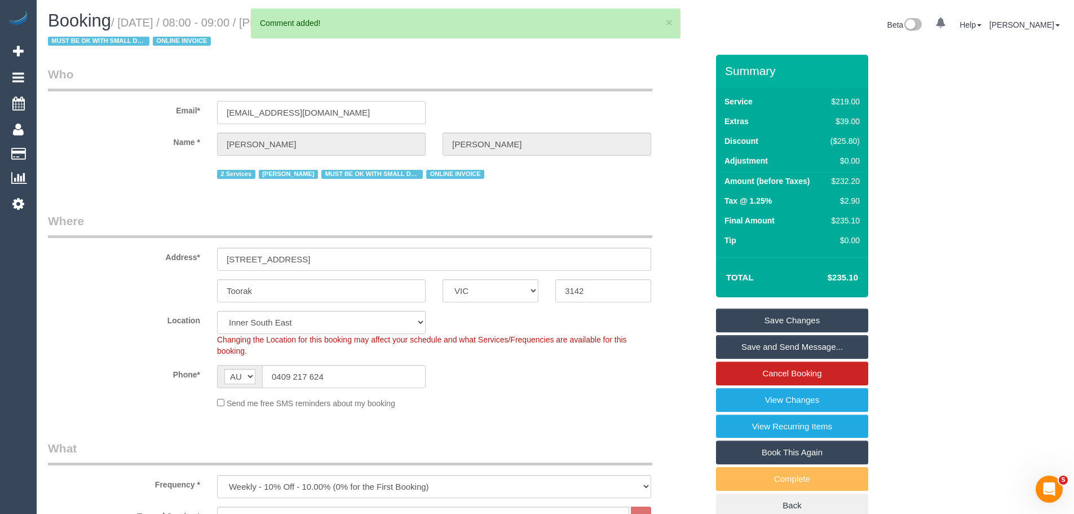
drag, startPoint x: 319, startPoint y: 108, endPoint x: 70, endPoint y: 107, distance: 248.7
click at [70, 107] on div "Email* jj@jkjmedia.com.au" at bounding box center [377, 95] width 677 height 58
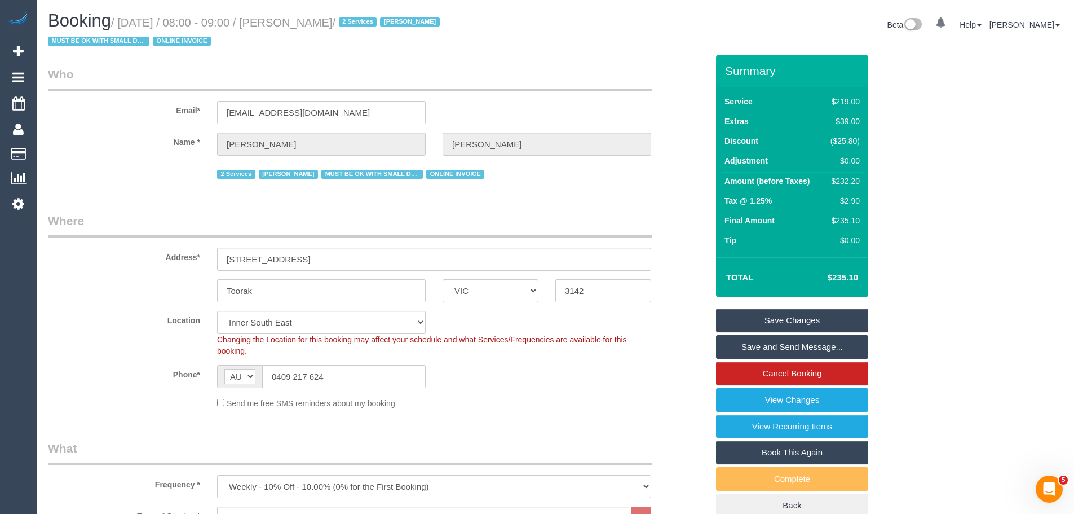
click at [797, 318] on link "Save Changes" at bounding box center [792, 320] width 152 height 24
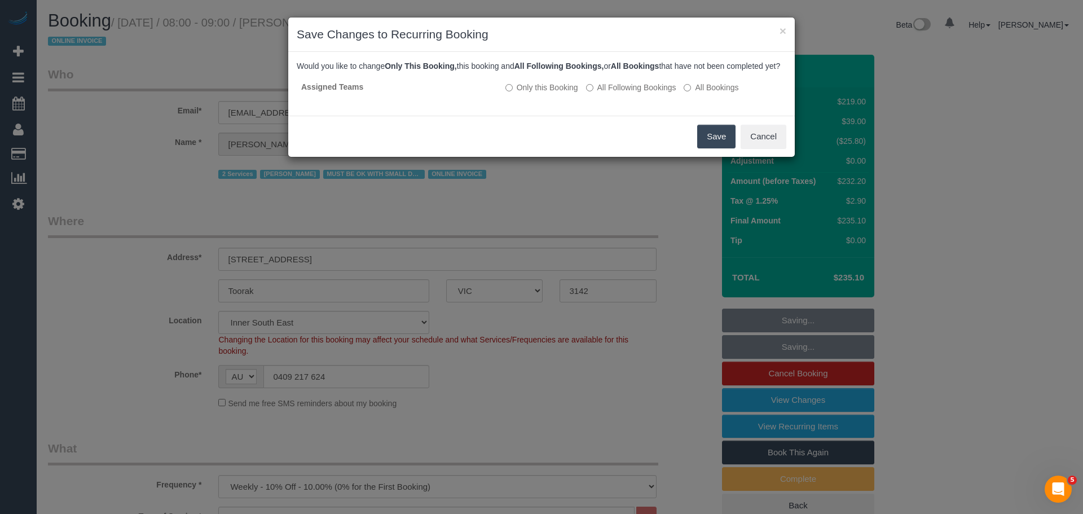
click at [721, 147] on button "Save" at bounding box center [716, 137] width 38 height 24
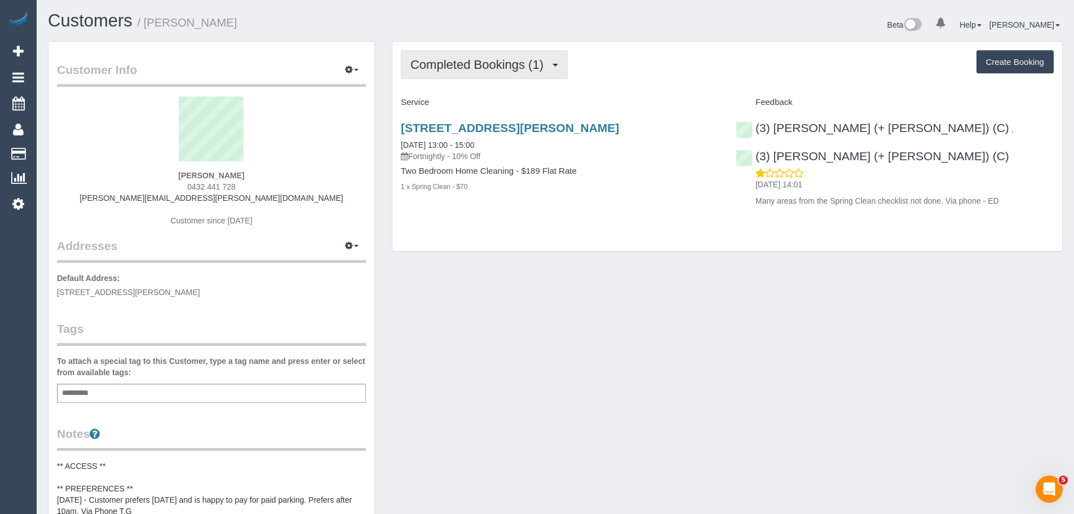
click at [470, 70] on span "Completed Bookings (1)" at bounding box center [480, 65] width 139 height 14
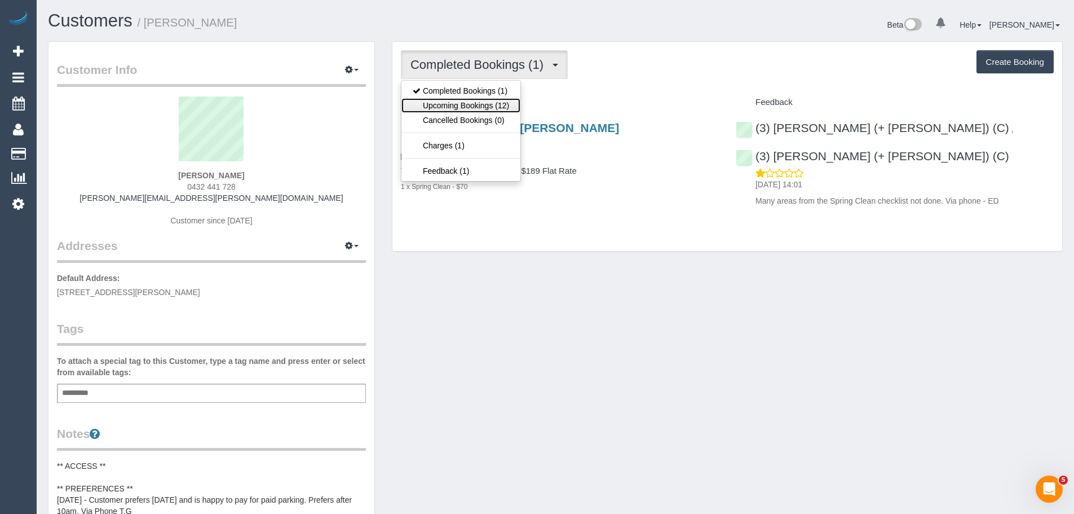
click at [466, 106] on link "Upcoming Bookings (12)" at bounding box center [461, 105] width 119 height 15
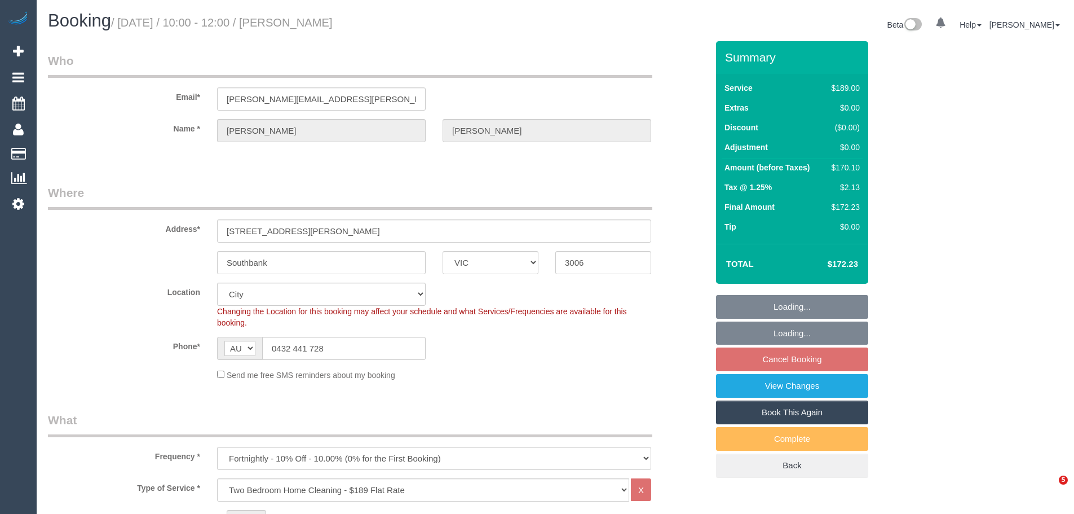
select select "VIC"
select select "number:28"
select select "number:14"
select select "number:19"
select select "object:1229"
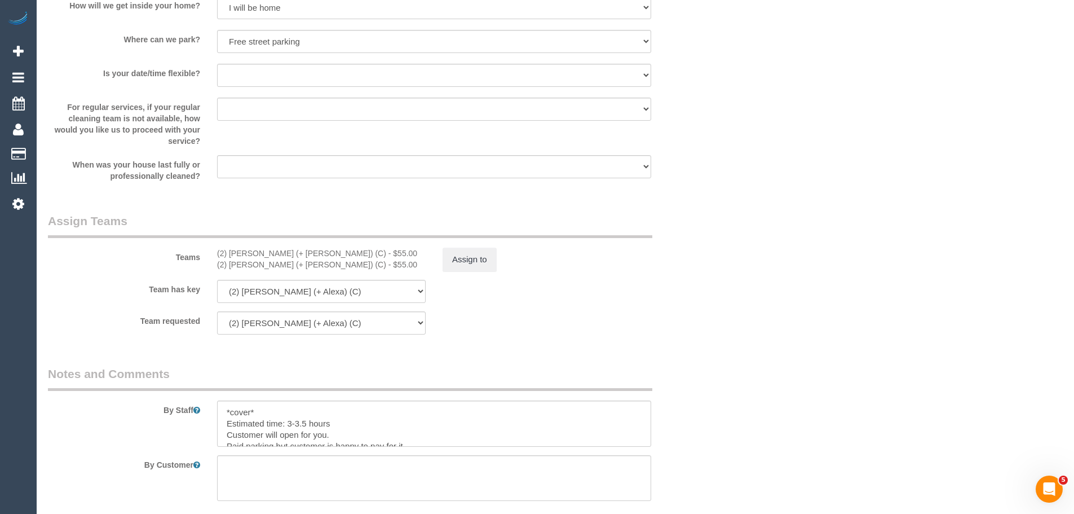
scroll to position [1748, 0]
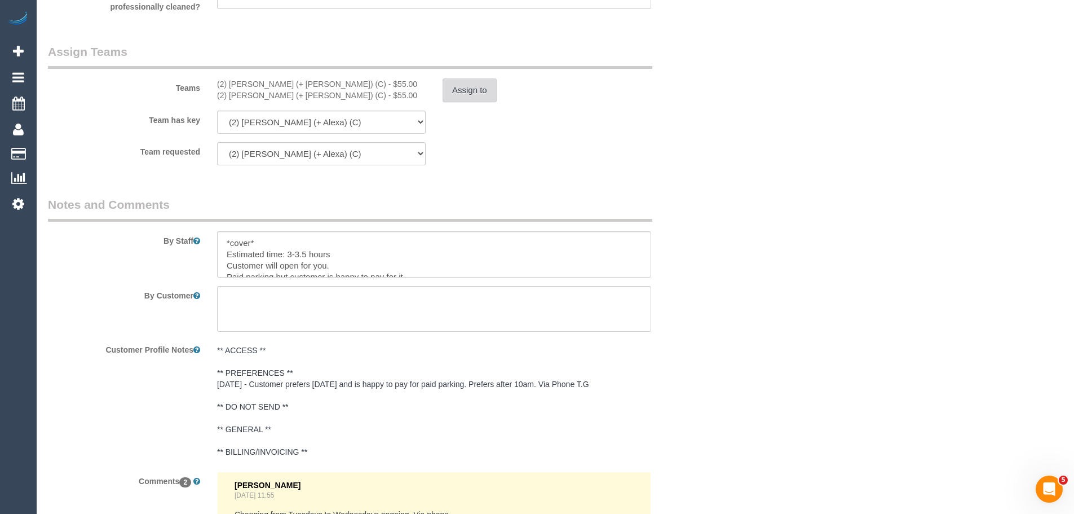
click at [458, 90] on button "Assign to" at bounding box center [470, 90] width 54 height 24
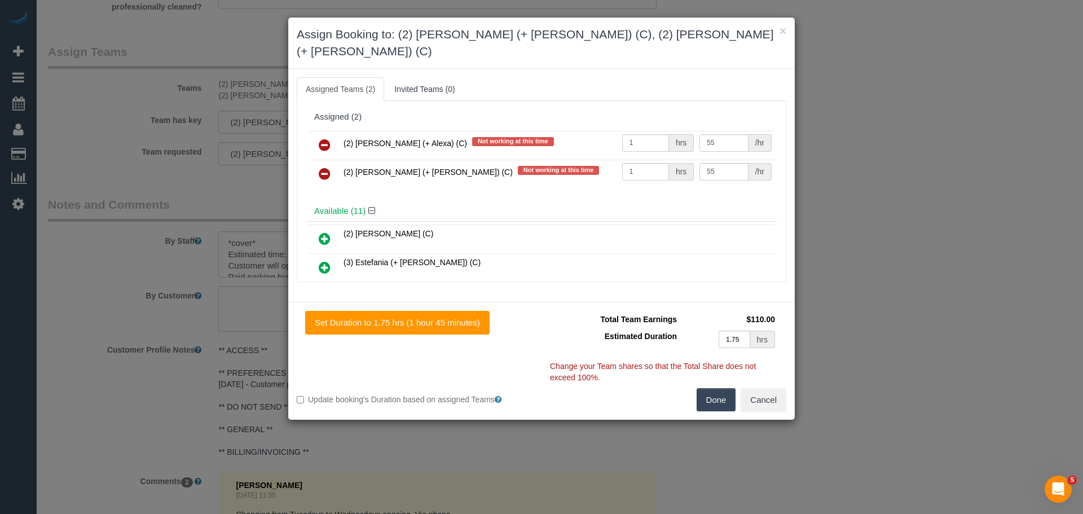
click at [328, 138] on icon at bounding box center [325, 145] width 12 height 14
click at [328, 167] on icon at bounding box center [325, 174] width 12 height 14
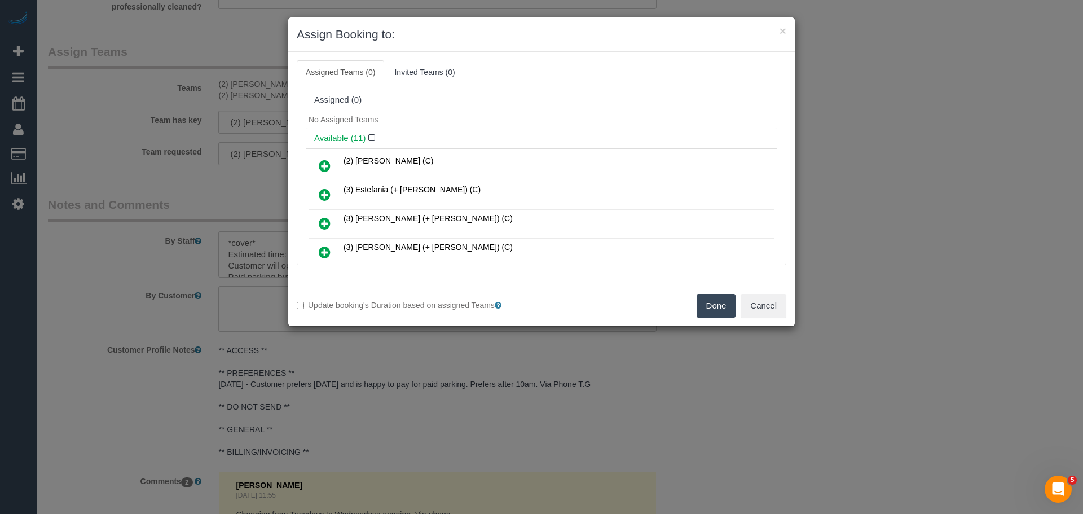
click at [711, 306] on button "Done" at bounding box center [715, 306] width 39 height 24
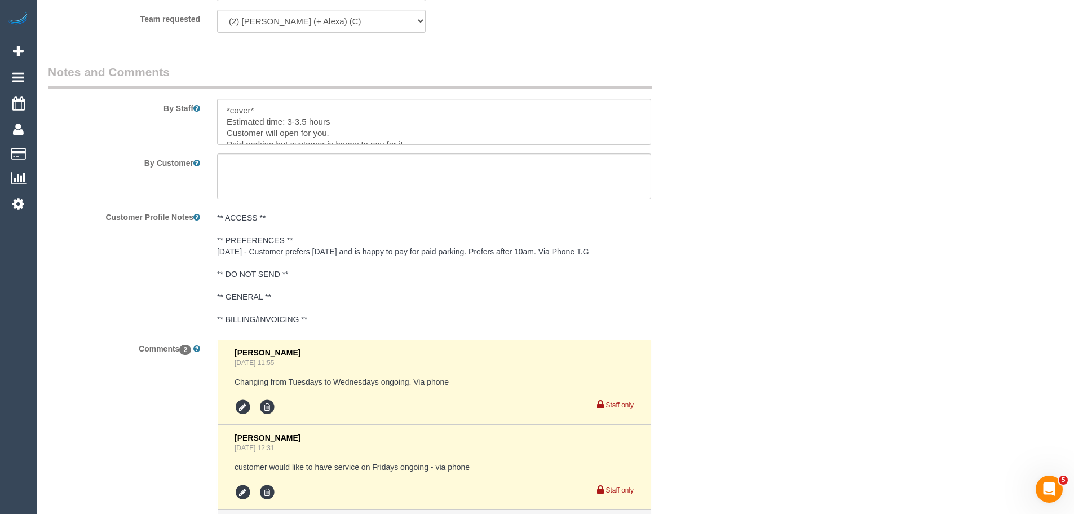
scroll to position [2010, 0]
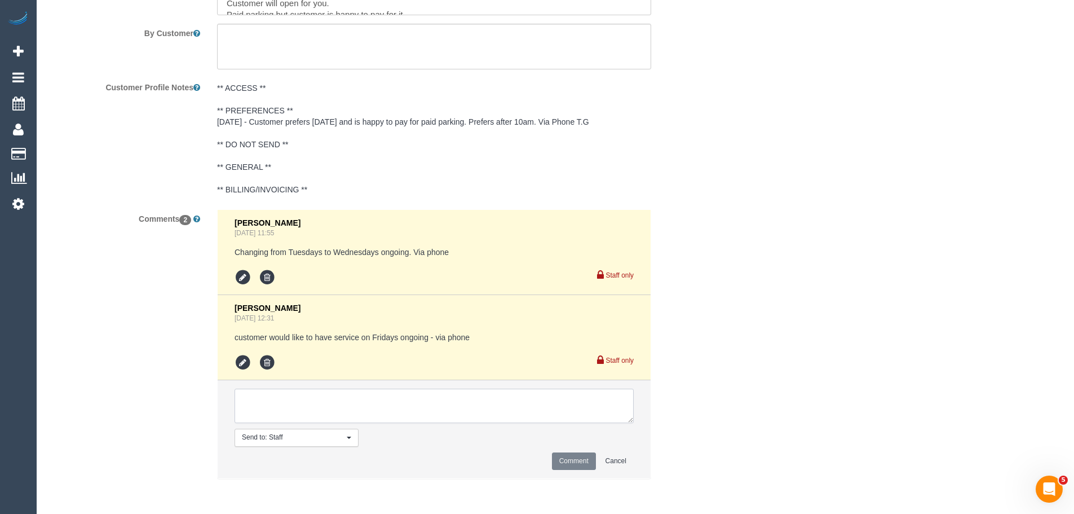
click at [320, 409] on textarea at bounding box center [434, 406] width 399 height 35
paste textarea "(2) Alejandro (+ Alexa) (C) UA - not working PH Customer"
drag, startPoint x: 412, startPoint y: 413, endPoint x: 110, endPoint y: 363, distance: 306.3
click at [109, 363] on div "Comments 2 Eleni Diacos Sep 04, 2025 11:55 Changing from Tuesdays to Wednesdays…" at bounding box center [377, 349] width 677 height 280
type textarea "(2) [PERSON_NAME] (+ [PERSON_NAME]) (C) UA - not working PH Customer not contac…"
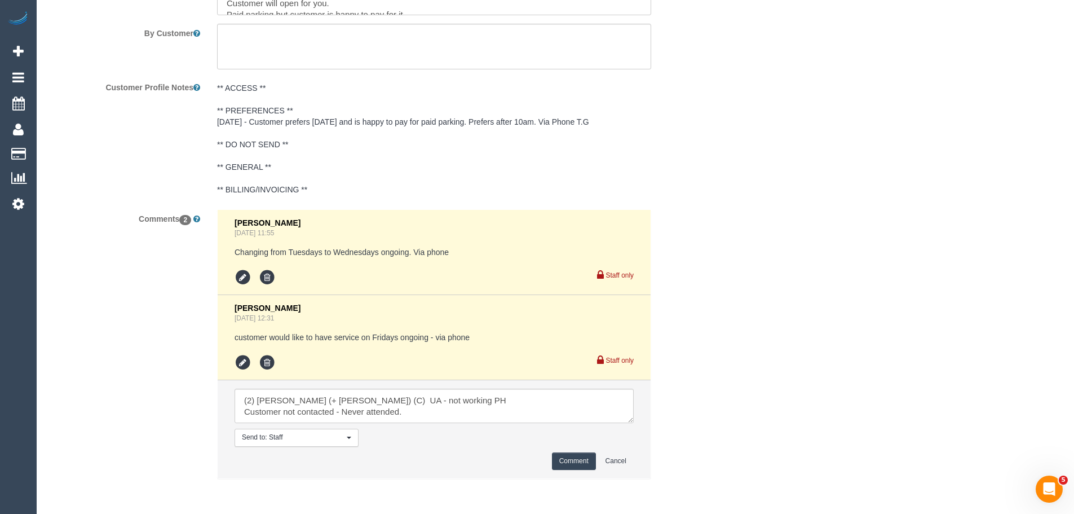
click at [574, 460] on button "Comment" at bounding box center [574, 460] width 44 height 17
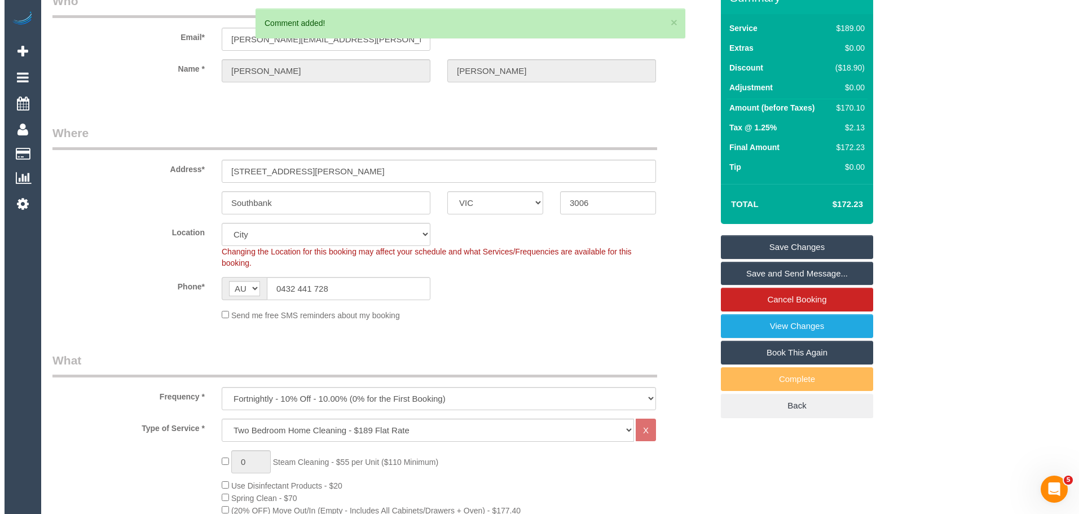
scroll to position [0, 0]
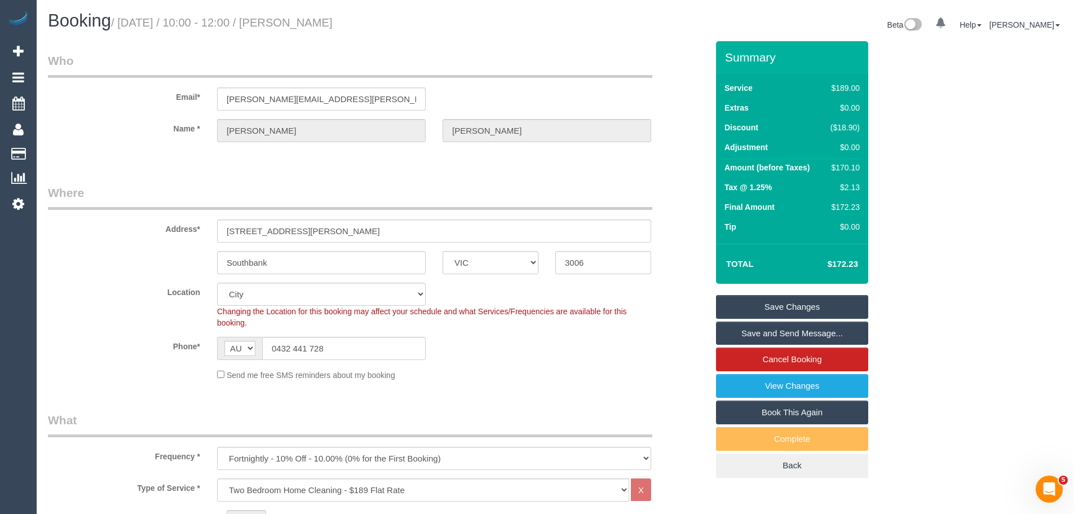
click at [783, 304] on link "Save Changes" at bounding box center [792, 307] width 152 height 24
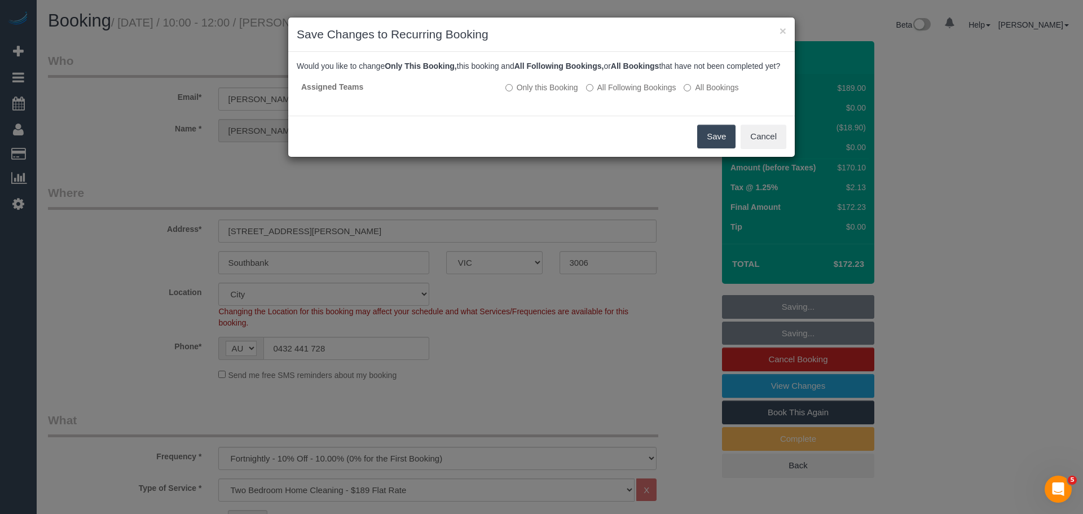
click at [705, 148] on button "Save" at bounding box center [716, 137] width 38 height 24
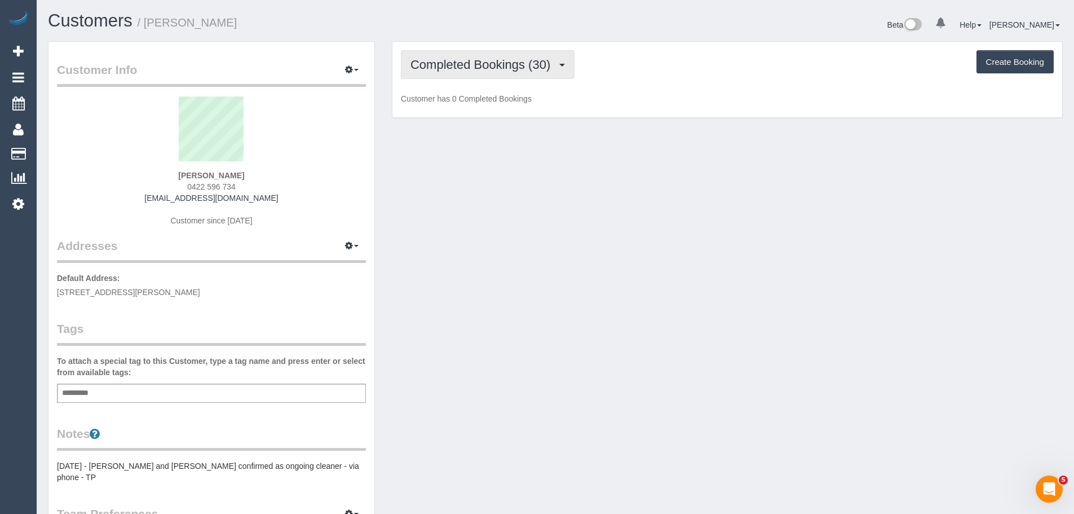
click at [445, 57] on button "Completed Bookings (30)" at bounding box center [488, 64] width 174 height 29
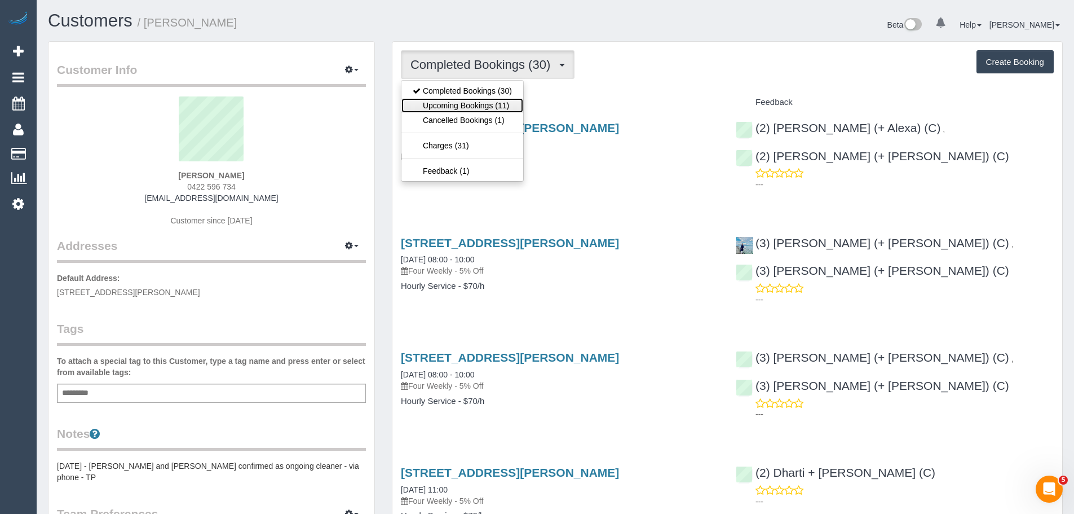
click at [450, 105] on link "Upcoming Bookings (11)" at bounding box center [463, 105] width 122 height 15
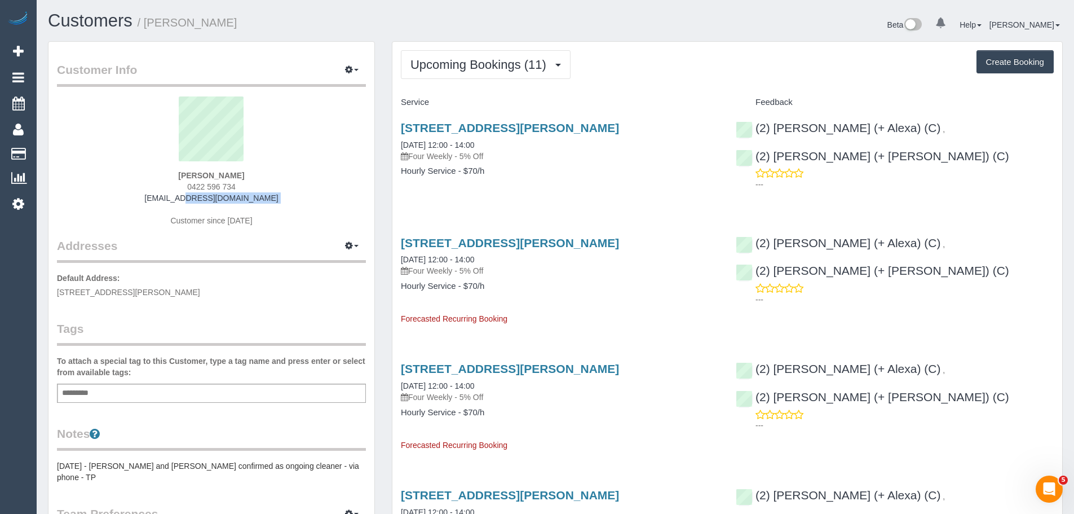
drag, startPoint x: 277, startPoint y: 204, endPoint x: 149, endPoint y: 199, distance: 127.6
click at [149, 199] on div "[PERSON_NAME] 0422 596 734 [EMAIL_ADDRESS][DOMAIN_NAME] Customer since [DATE]" at bounding box center [211, 166] width 309 height 141
copy div "[EMAIL_ADDRESS][DOMAIN_NAME]"
click at [471, 54] on button "Upcoming Bookings (11)" at bounding box center [486, 64] width 170 height 29
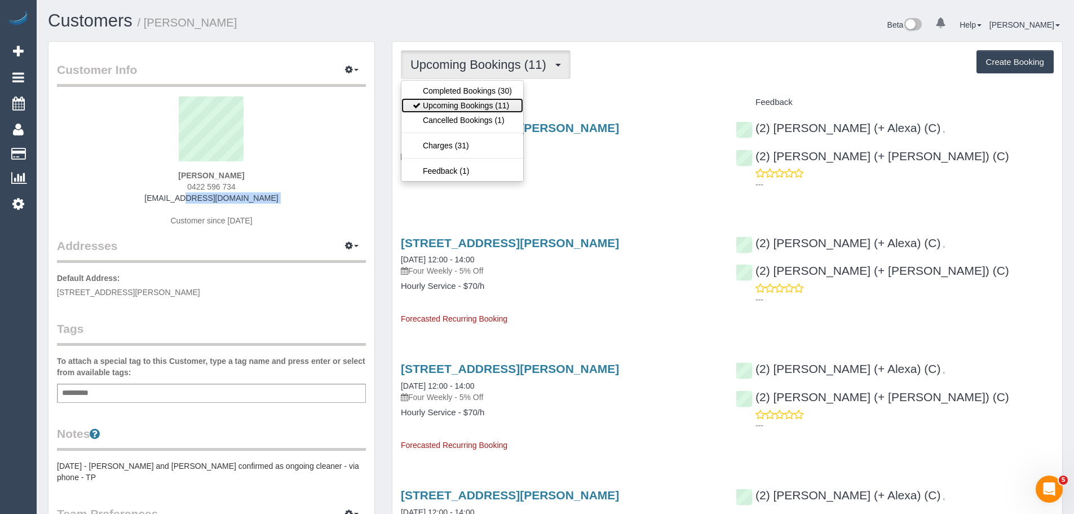
click at [468, 103] on link "Upcoming Bookings (11)" at bounding box center [463, 105] width 122 height 15
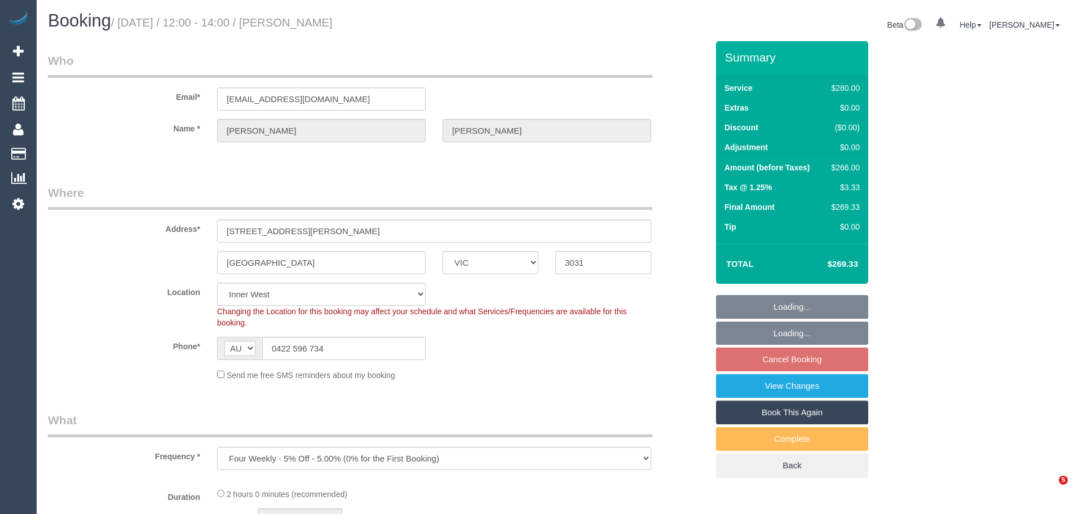
select select "VIC"
select select "number:27"
select select "number:14"
select select "number:19"
select select "number:24"
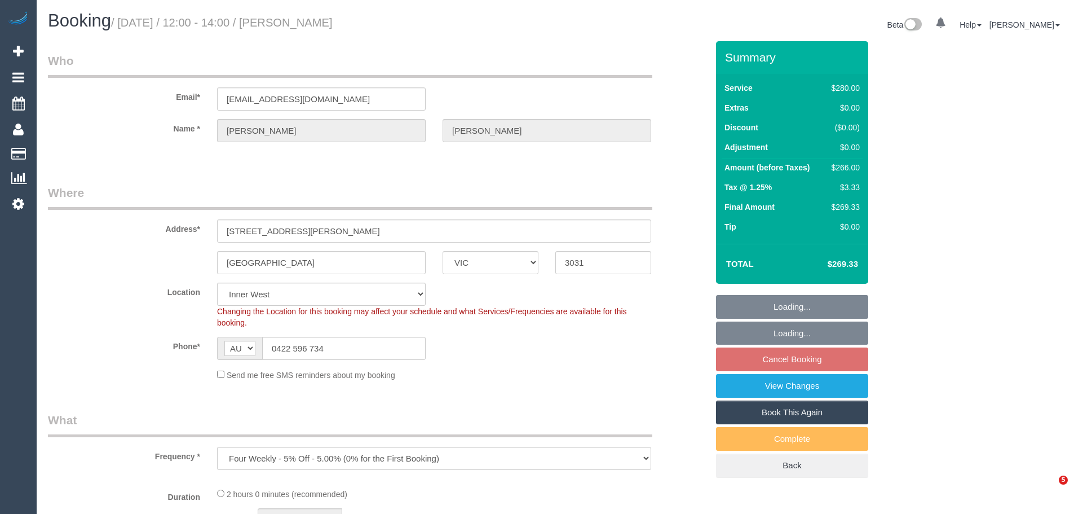
select select "number:34"
select select "number:12"
select select "2"
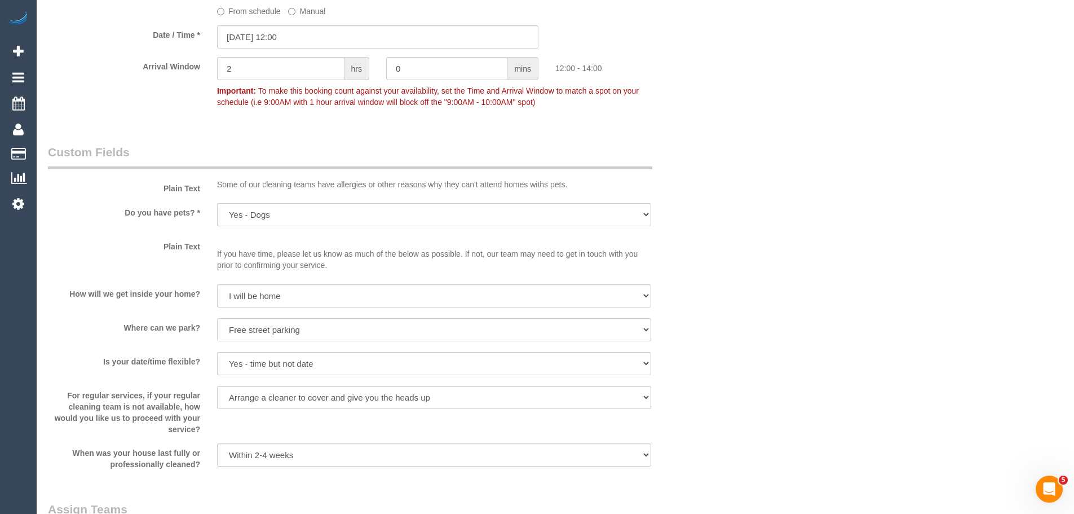
scroll to position [1635, 0]
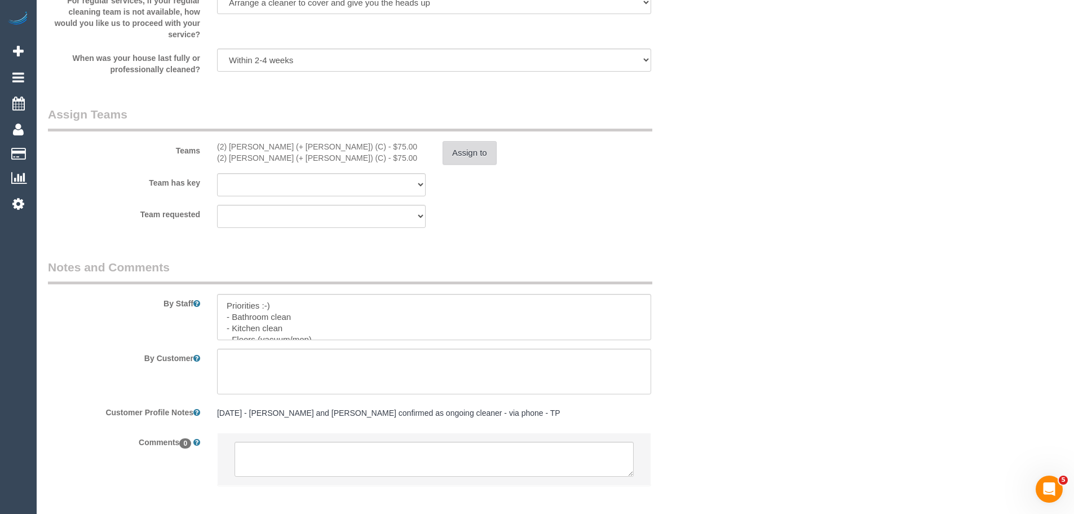
click at [463, 157] on button "Assign to" at bounding box center [470, 153] width 54 height 24
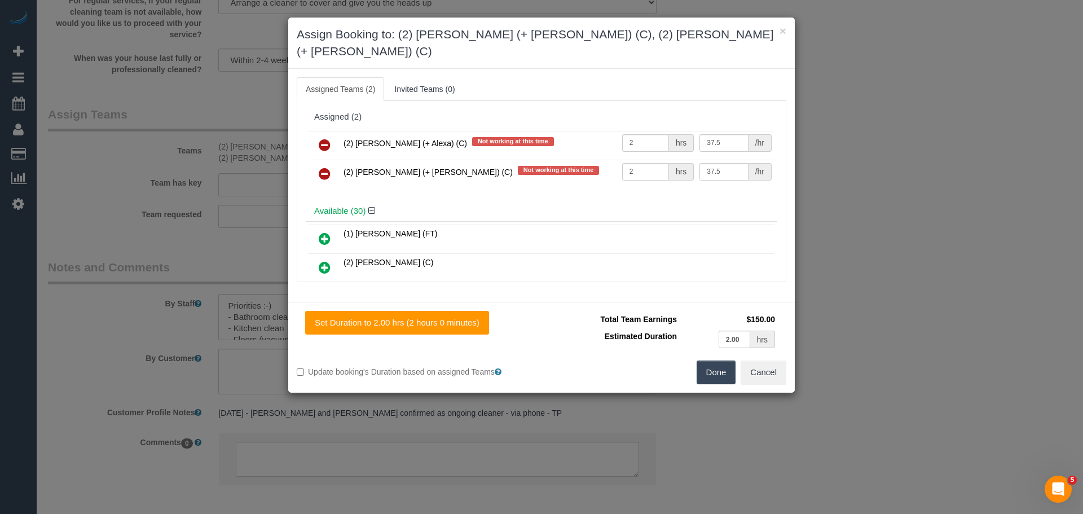
click at [323, 138] on icon at bounding box center [325, 145] width 12 height 14
click at [323, 167] on icon at bounding box center [325, 174] width 12 height 14
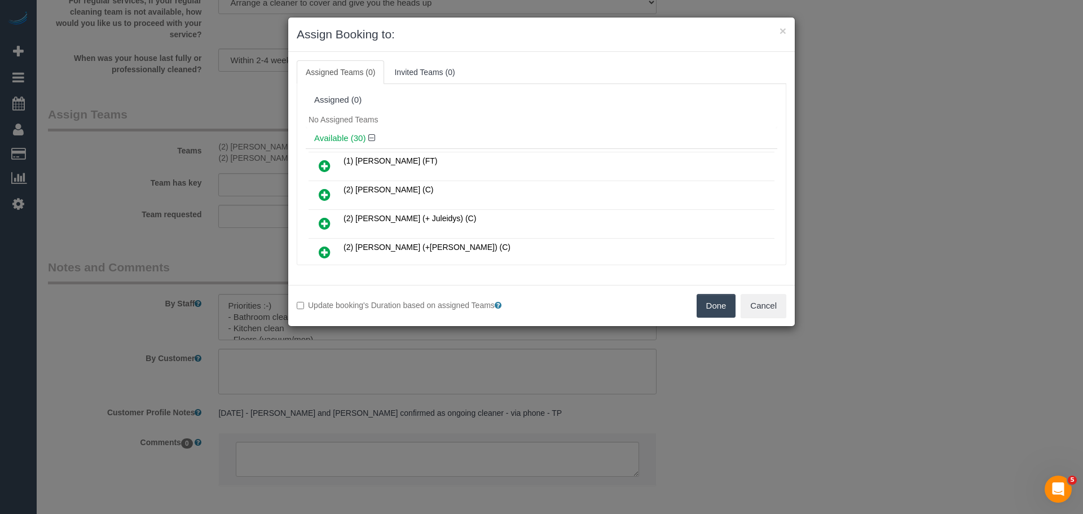
click at [732, 308] on button "Done" at bounding box center [715, 306] width 39 height 24
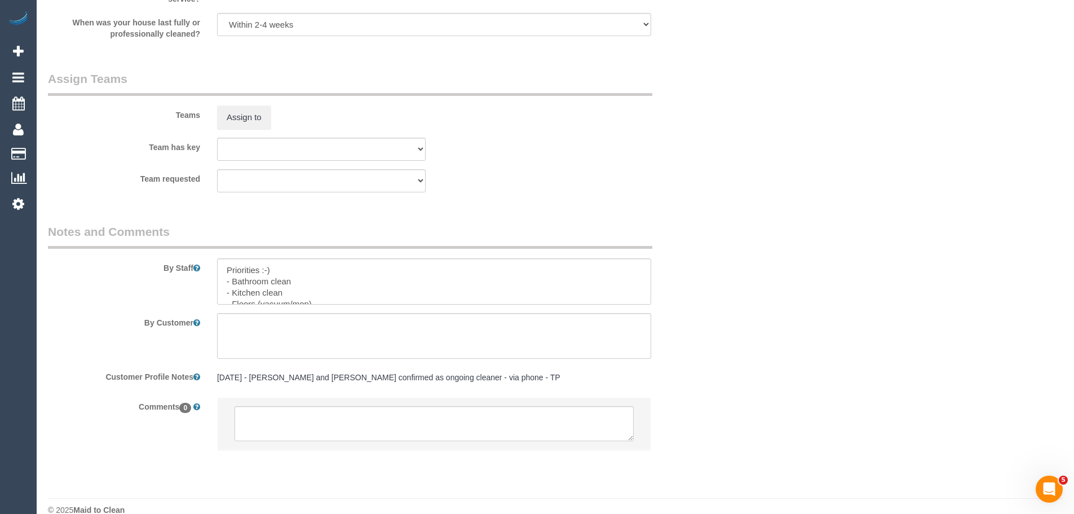
scroll to position [1689, 0]
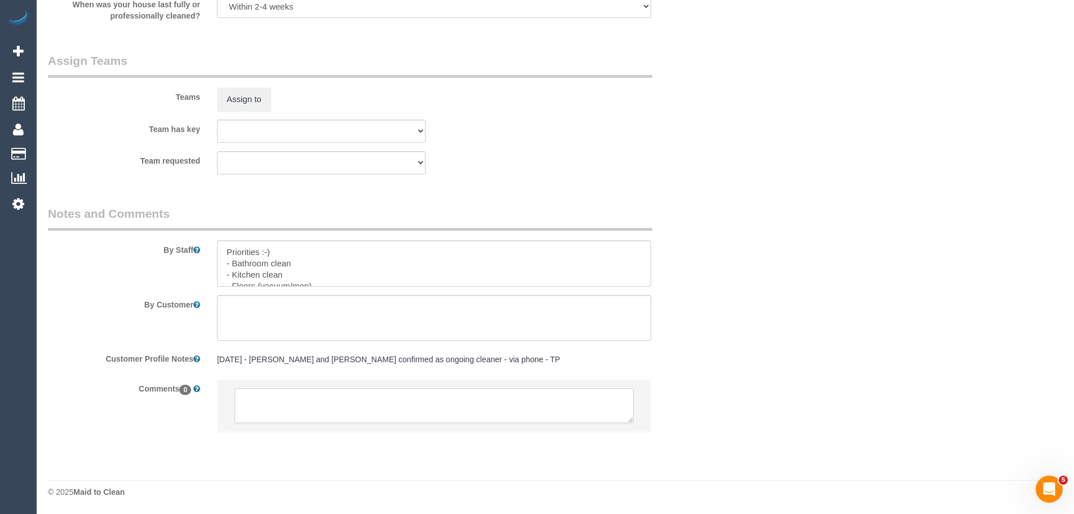
click at [320, 415] on textarea at bounding box center [434, 405] width 399 height 35
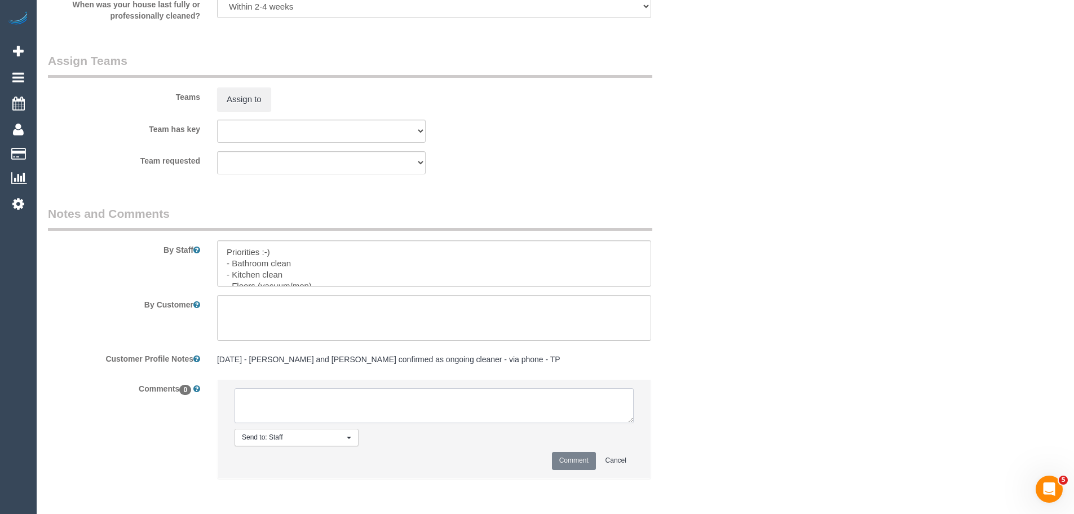
paste textarea "(2) [PERSON_NAME] (+ [PERSON_NAME]) (C) UA - not working PH Customer not contac…"
type textarea "(2) [PERSON_NAME] (+ [PERSON_NAME]) (C) UA - not working PH Customer not contac…"
click at [563, 462] on button "Comment" at bounding box center [574, 460] width 44 height 17
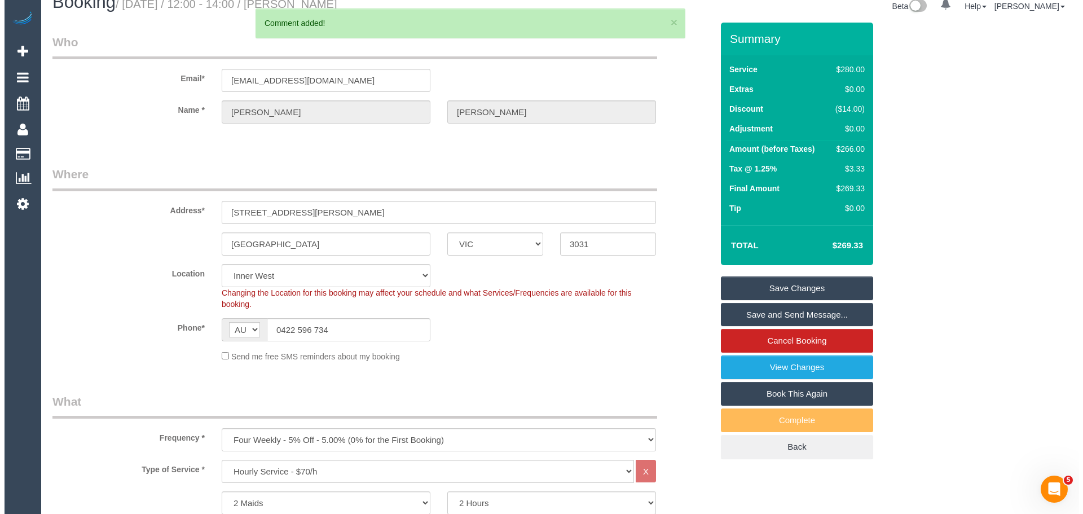
scroll to position [0, 0]
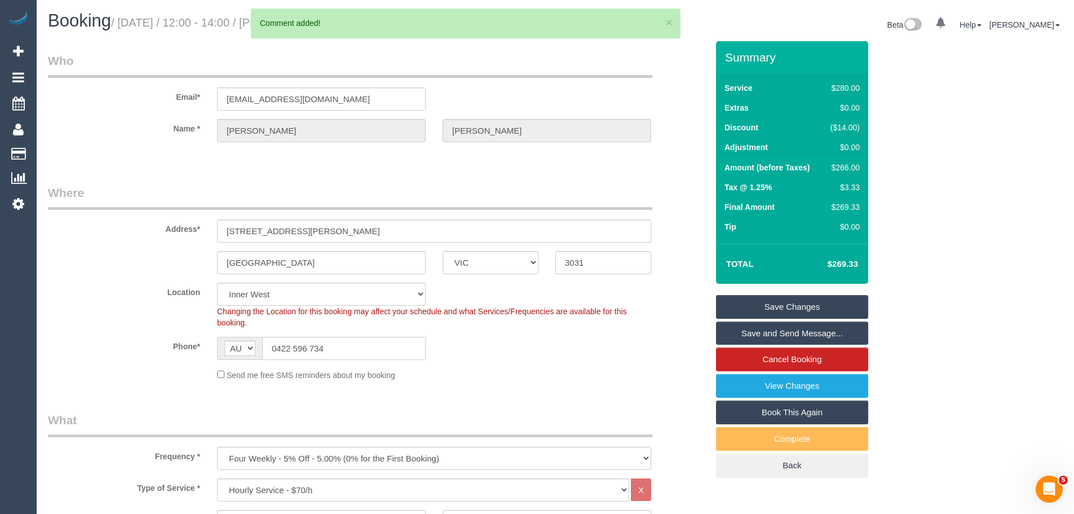
click at [764, 305] on link "Save Changes" at bounding box center [792, 307] width 152 height 24
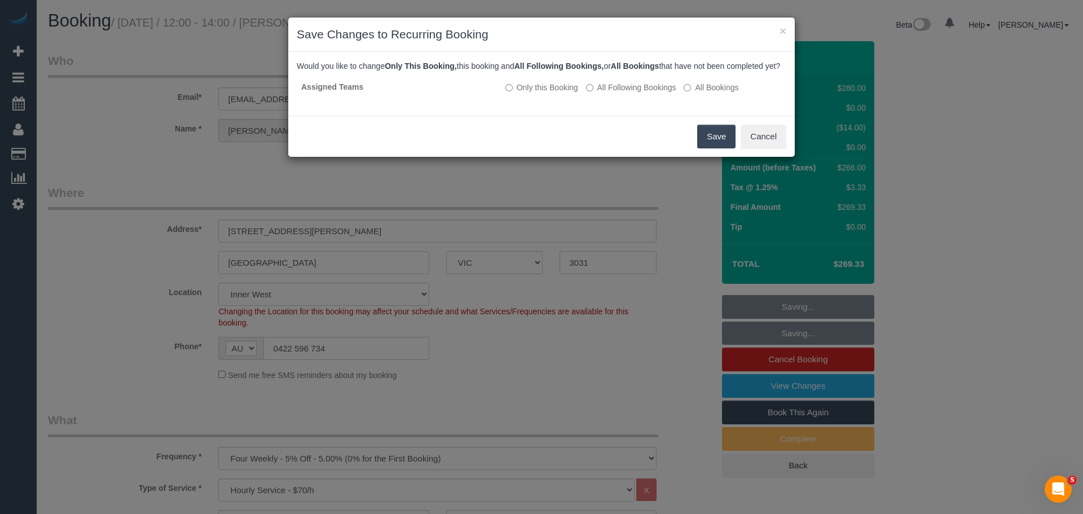
click at [715, 144] on button "Save" at bounding box center [716, 137] width 38 height 24
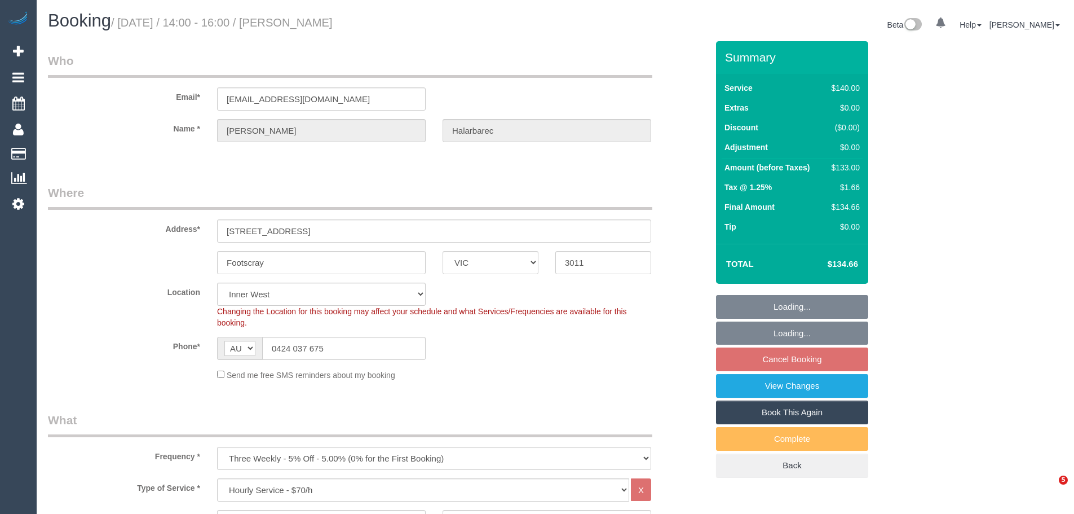
select select "VIC"
select select "number:29"
select select "number:14"
select select "number:19"
select select "number:22"
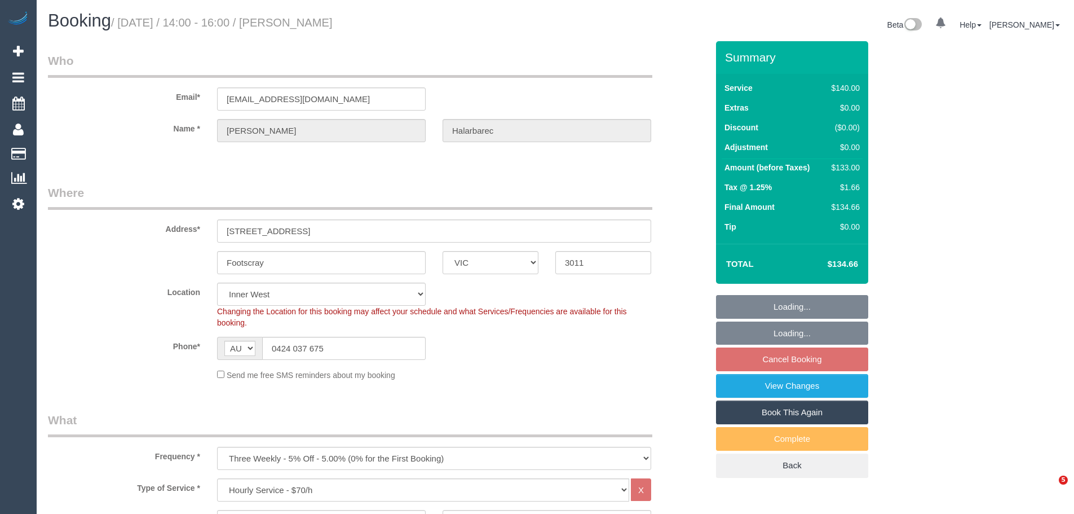
select select "number:34"
select select "number:12"
select select "object:866"
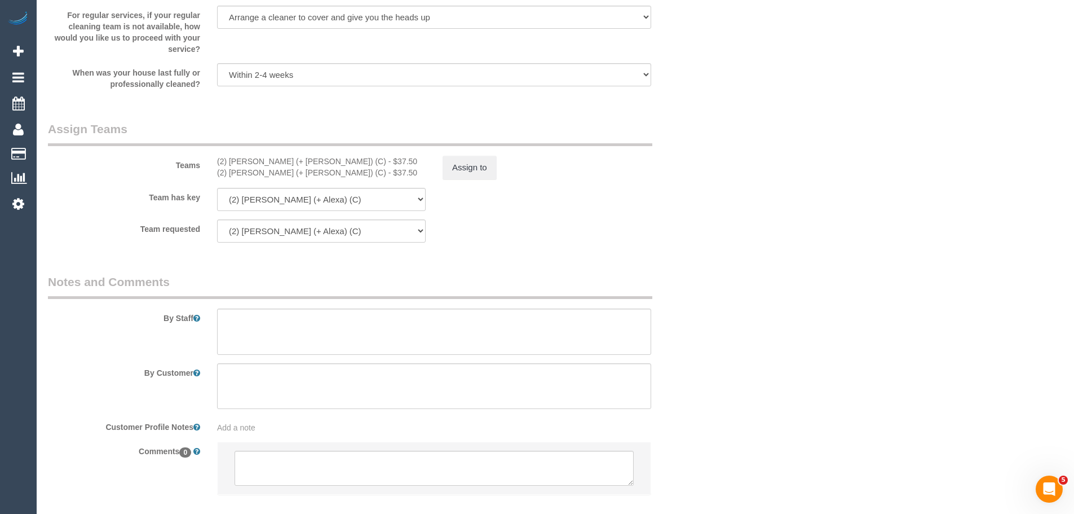
scroll to position [1703, 0]
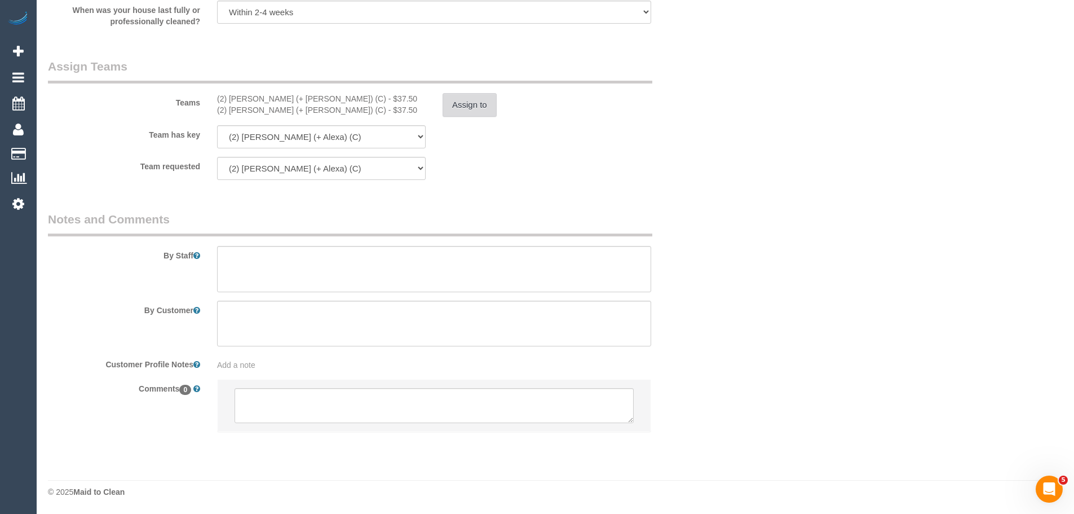
click at [473, 104] on button "Assign to" at bounding box center [470, 105] width 54 height 24
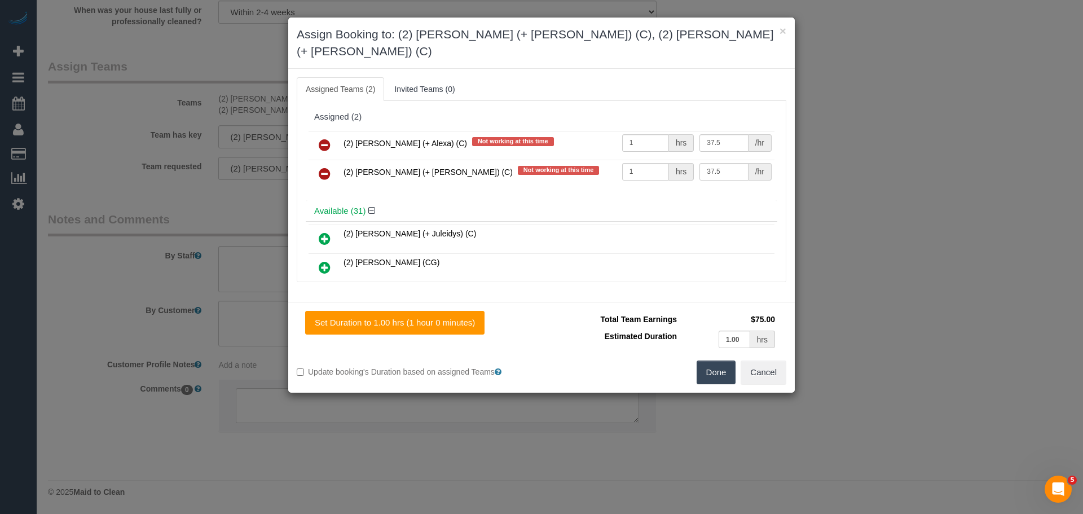
click at [327, 138] on icon at bounding box center [325, 145] width 12 height 14
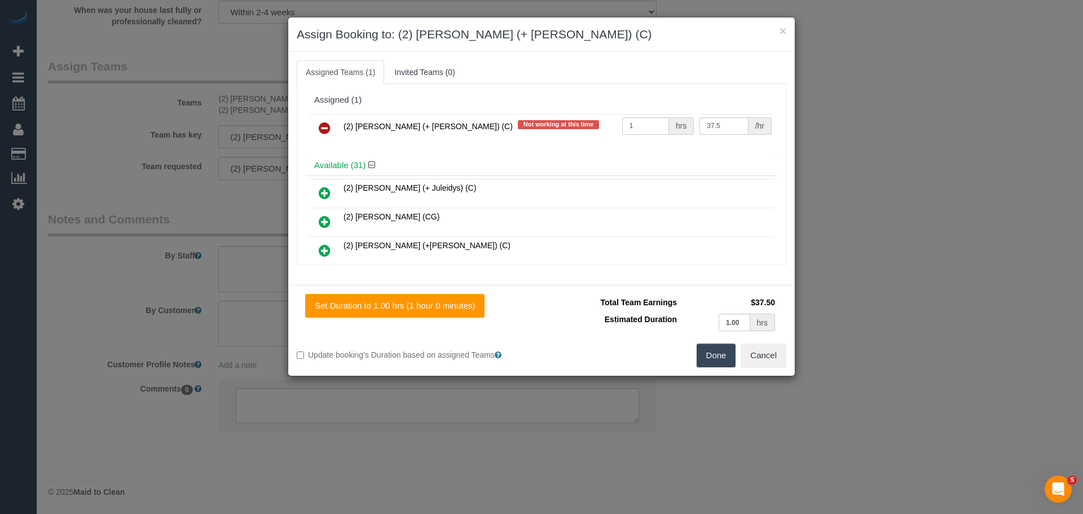
click at [327, 130] on icon at bounding box center [325, 128] width 12 height 14
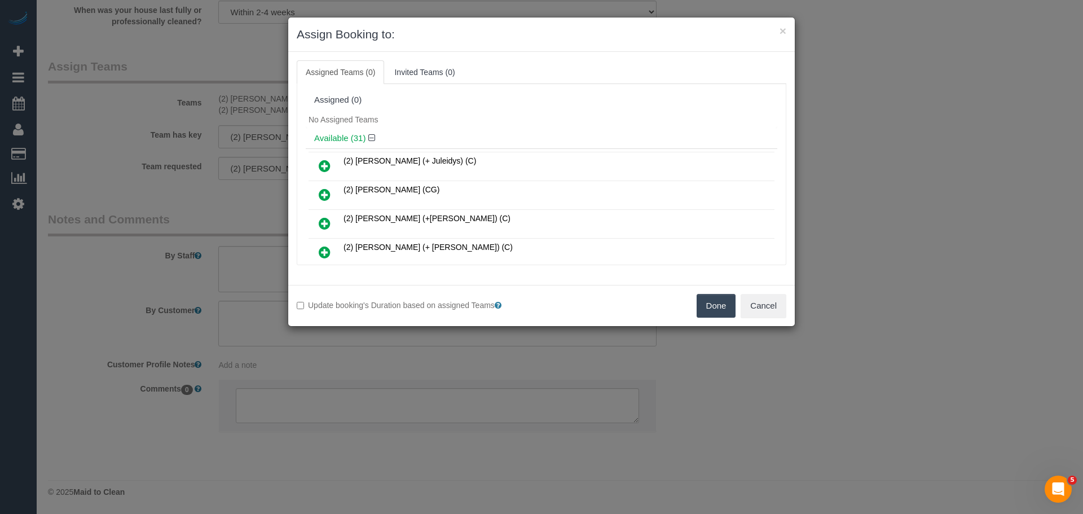
click at [717, 306] on button "Done" at bounding box center [715, 306] width 39 height 24
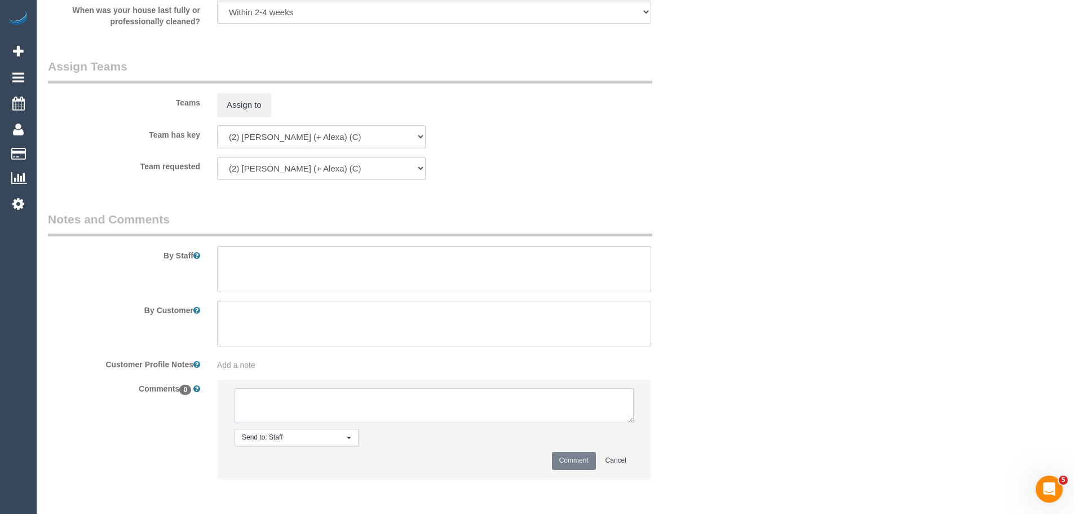
click at [426, 407] on textarea at bounding box center [434, 405] width 399 height 35
paste textarea "(2) [PERSON_NAME] (+ [PERSON_NAME]) (C) UA - not working PH Customer not contac…"
type textarea "(2) [PERSON_NAME] (+ [PERSON_NAME]) (C) UA - not working PH Customer not contac…"
click at [563, 457] on button "Comment" at bounding box center [574, 460] width 44 height 17
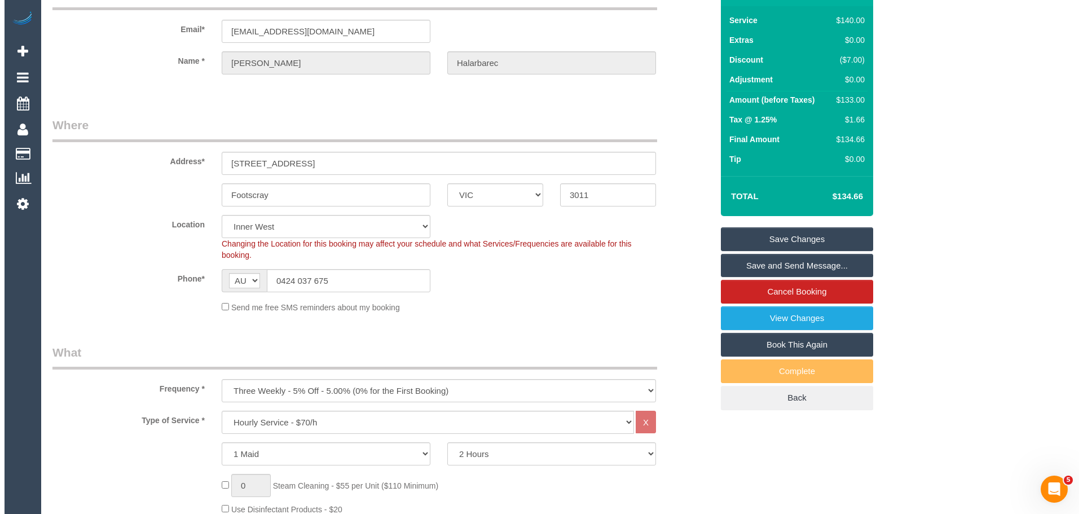
scroll to position [0, 0]
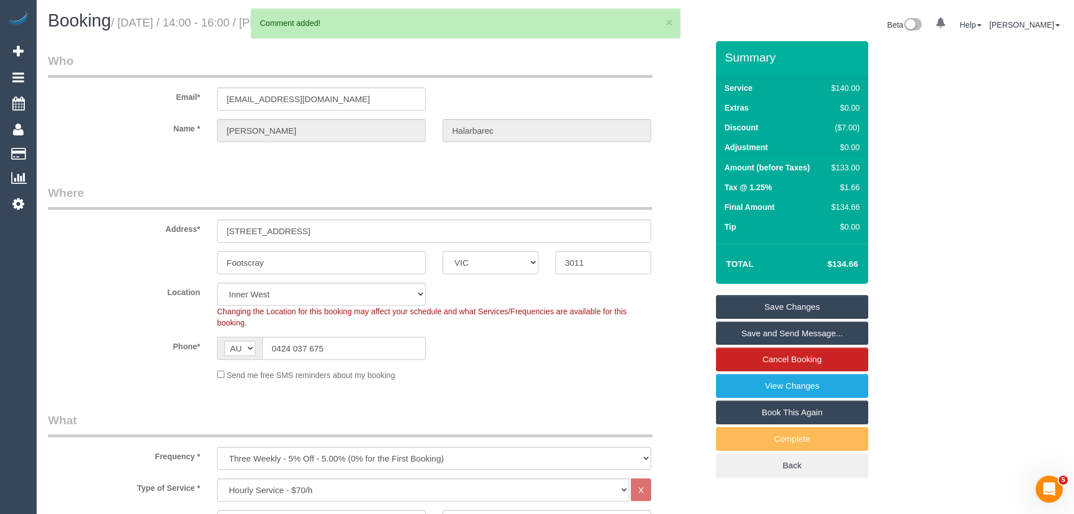
click at [747, 300] on link "Save Changes" at bounding box center [792, 307] width 152 height 24
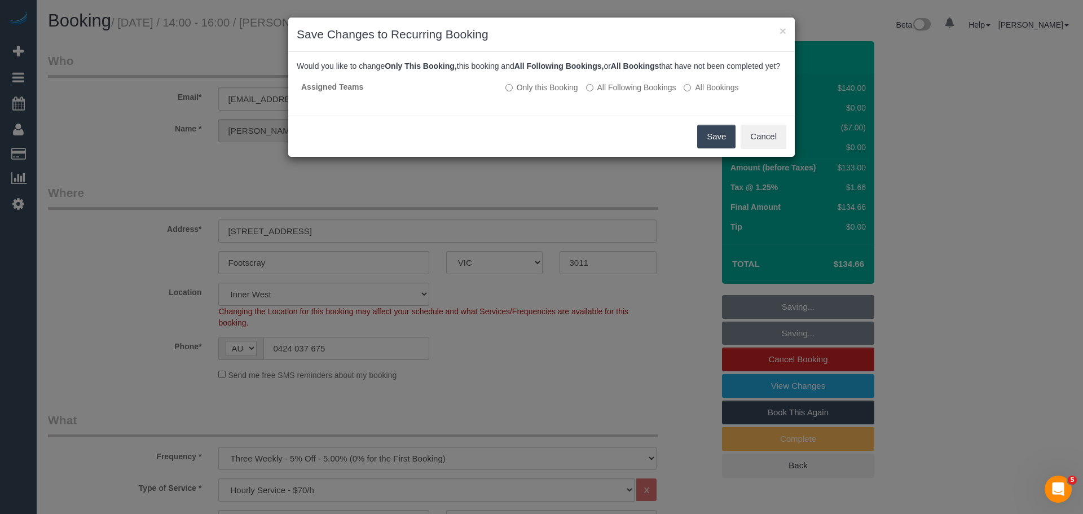
click at [717, 148] on button "Save" at bounding box center [716, 137] width 38 height 24
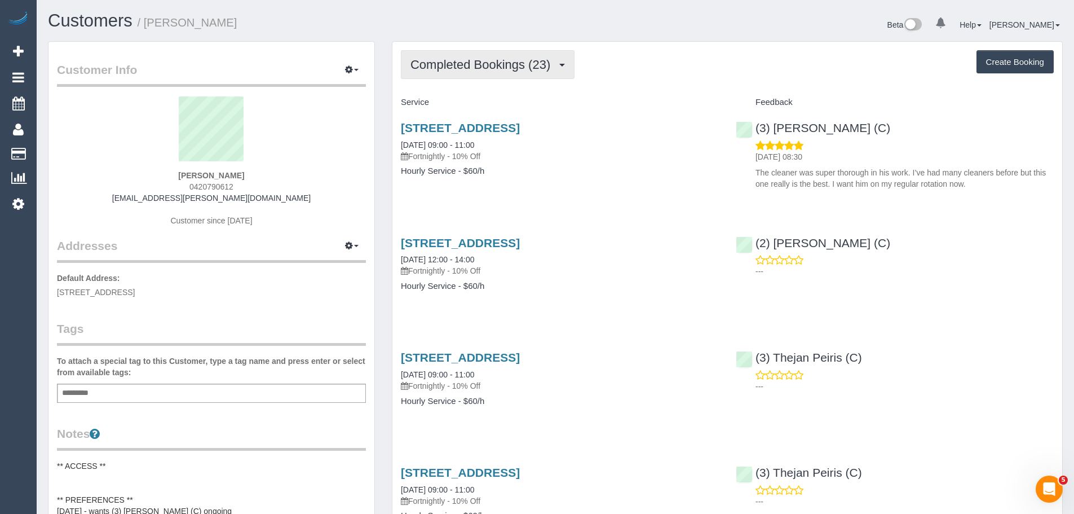
click at [449, 70] on span "Completed Bookings (23)" at bounding box center [483, 65] width 145 height 14
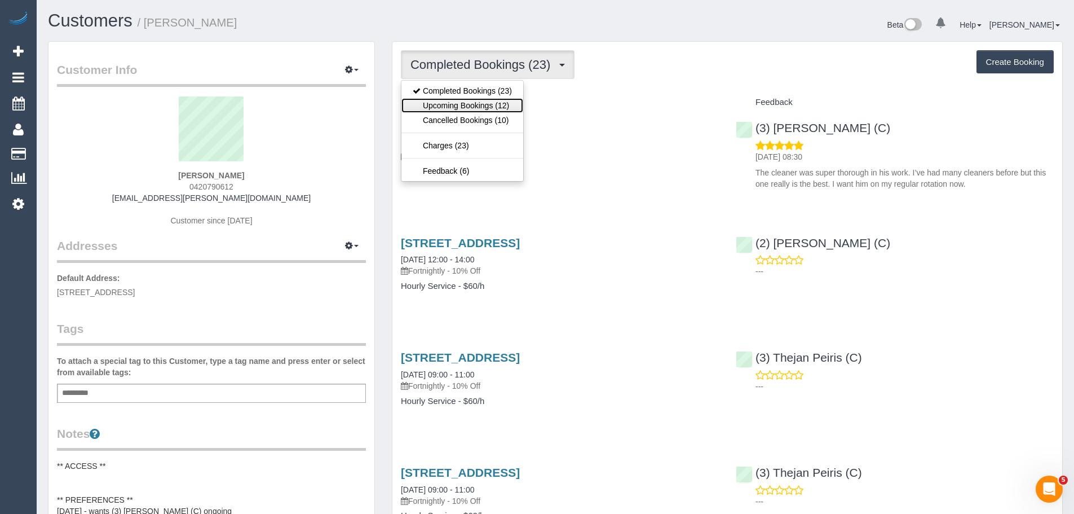
click at [457, 105] on link "Upcoming Bookings (12)" at bounding box center [463, 105] width 122 height 15
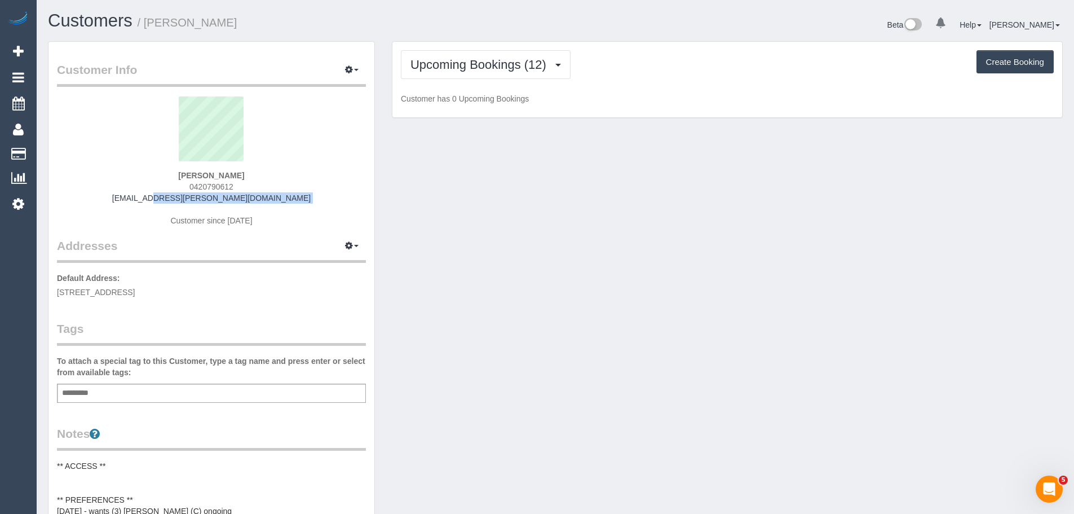
drag, startPoint x: 279, startPoint y: 204, endPoint x: 122, endPoint y: 200, distance: 156.3
click at [122, 200] on div "April Carreon 0420790612 april.e.carreon@gmail.com Customer since 2024" at bounding box center [211, 166] width 309 height 141
copy div "april.e.carreon@gmail.com"
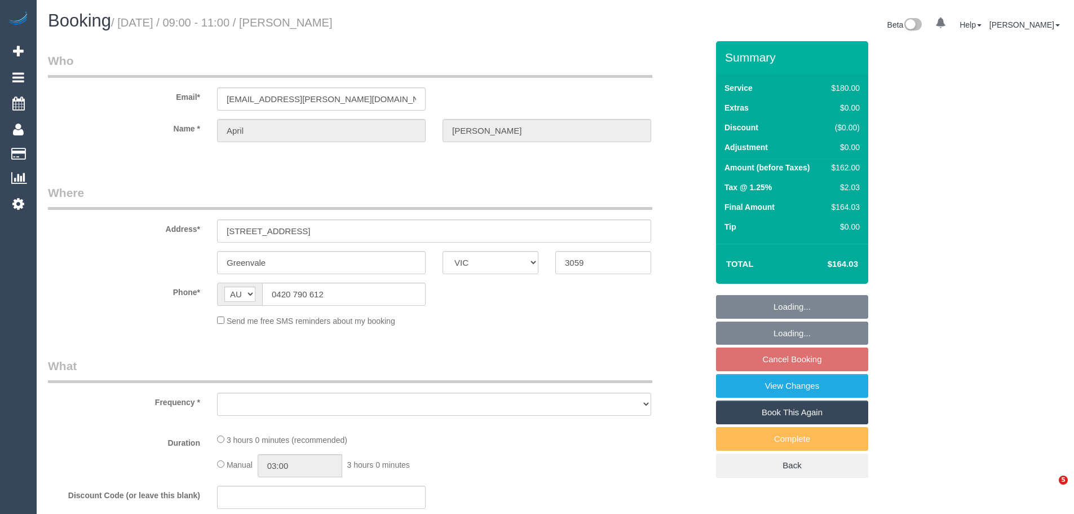
select select "VIC"
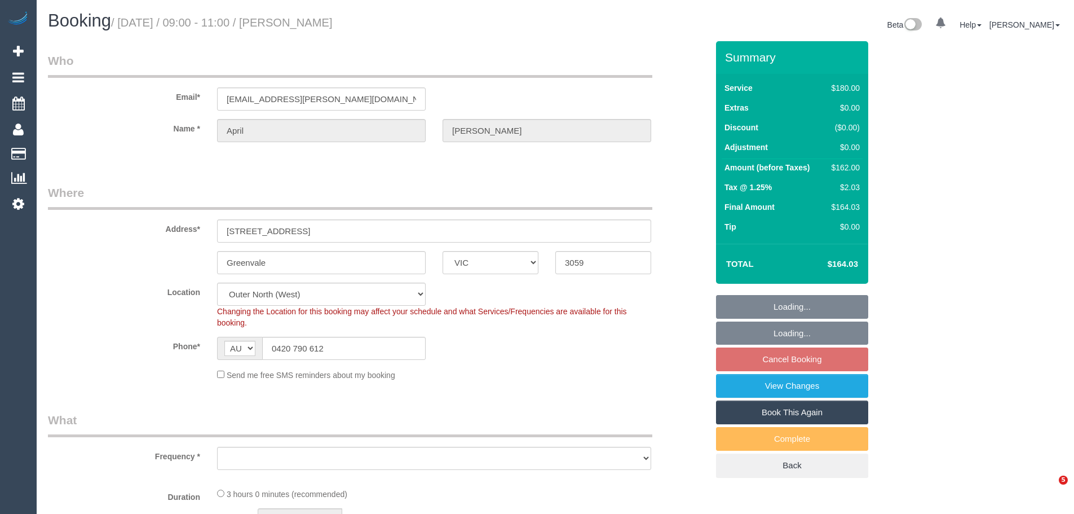
select select "object:1247"
select select "180"
select select "number:27"
select select "number:19"
select select "number:33"
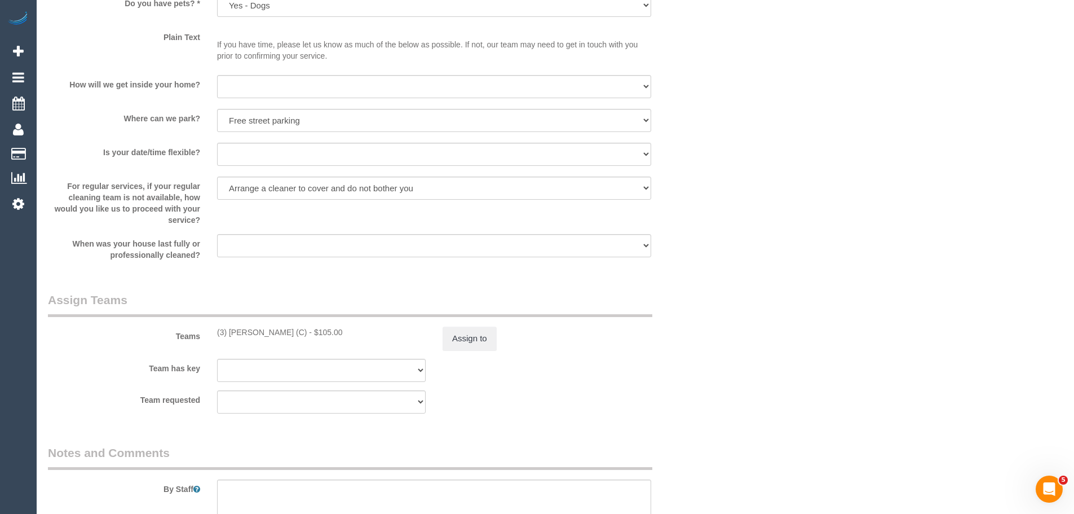
scroll to position [1523, 0]
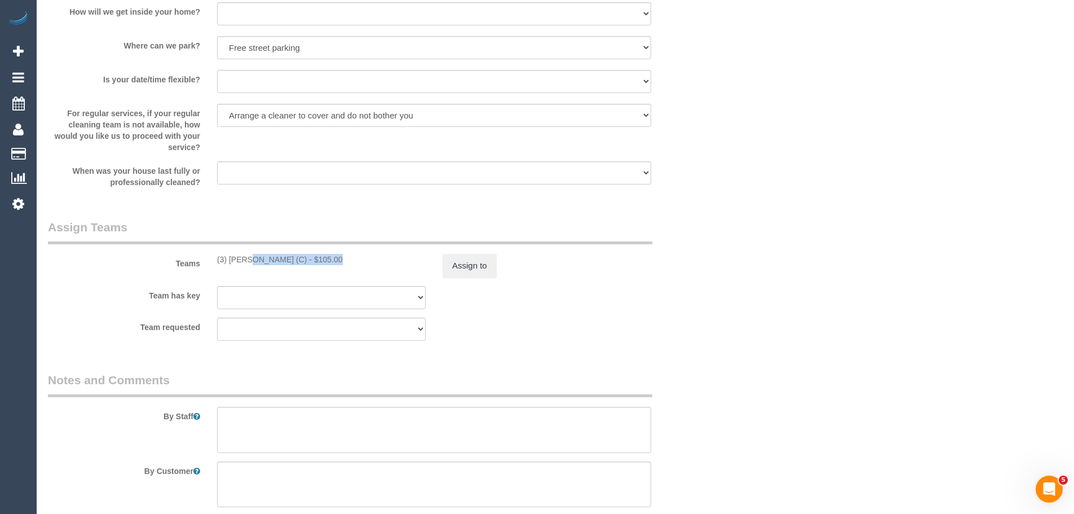
drag, startPoint x: 299, startPoint y: 261, endPoint x: 210, endPoint y: 264, distance: 88.6
click at [210, 264] on div "(3) [PERSON_NAME] (C) - $105.00" at bounding box center [322, 259] width 226 height 11
copy div "(3) [PERSON_NAME] (C)"
click at [466, 267] on button "Assign to" at bounding box center [470, 266] width 54 height 24
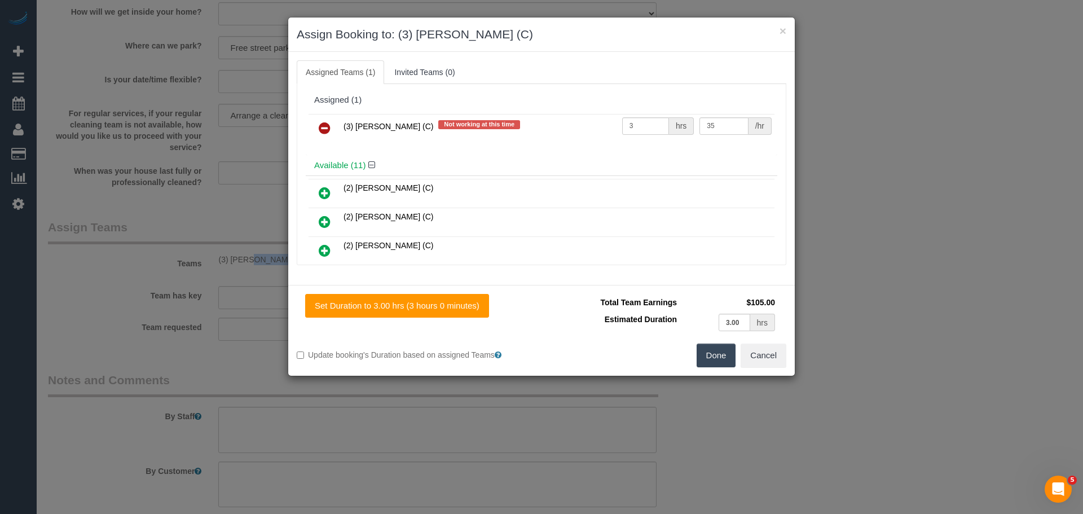
click at [324, 129] on icon at bounding box center [325, 128] width 12 height 14
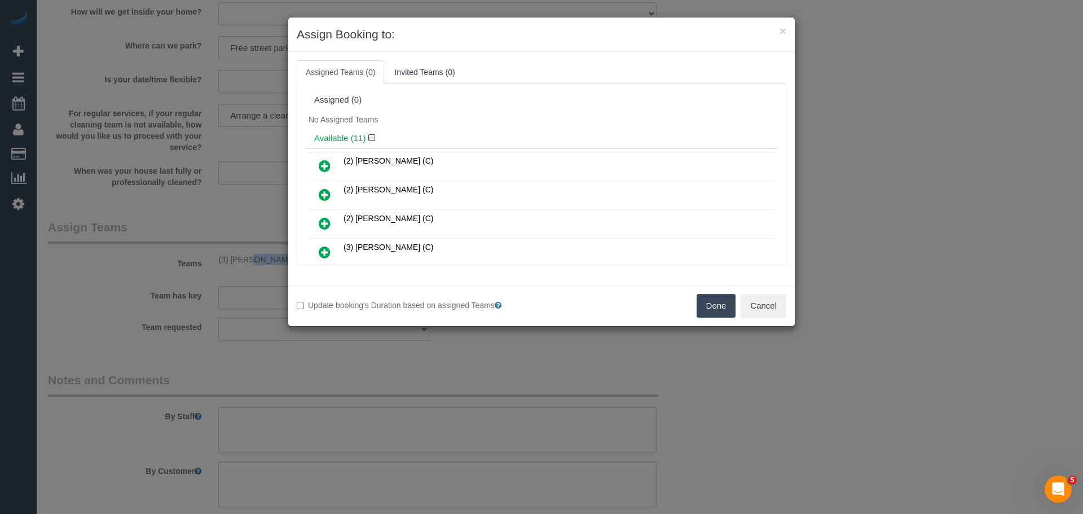
click at [716, 302] on button "Done" at bounding box center [715, 306] width 39 height 24
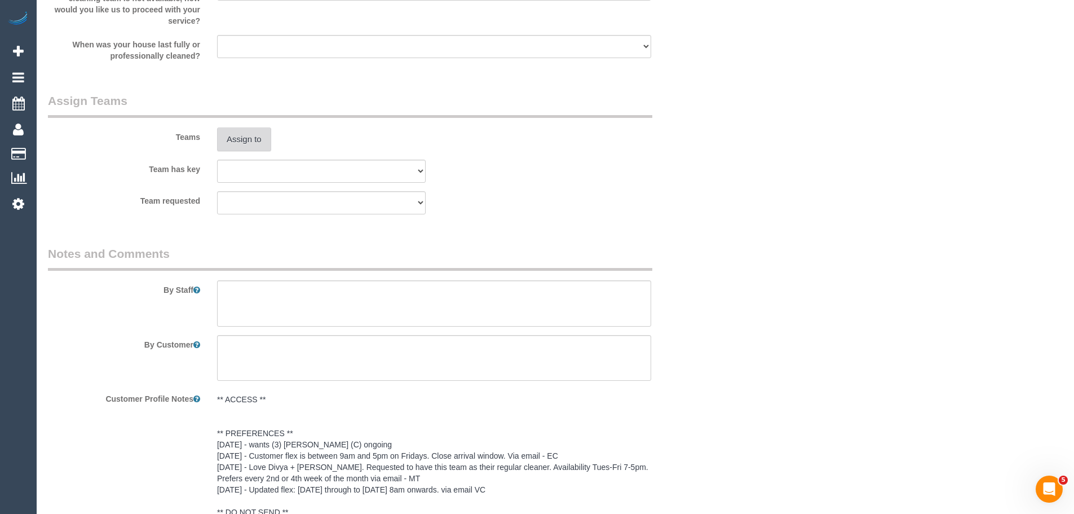
scroll to position [1861, 0]
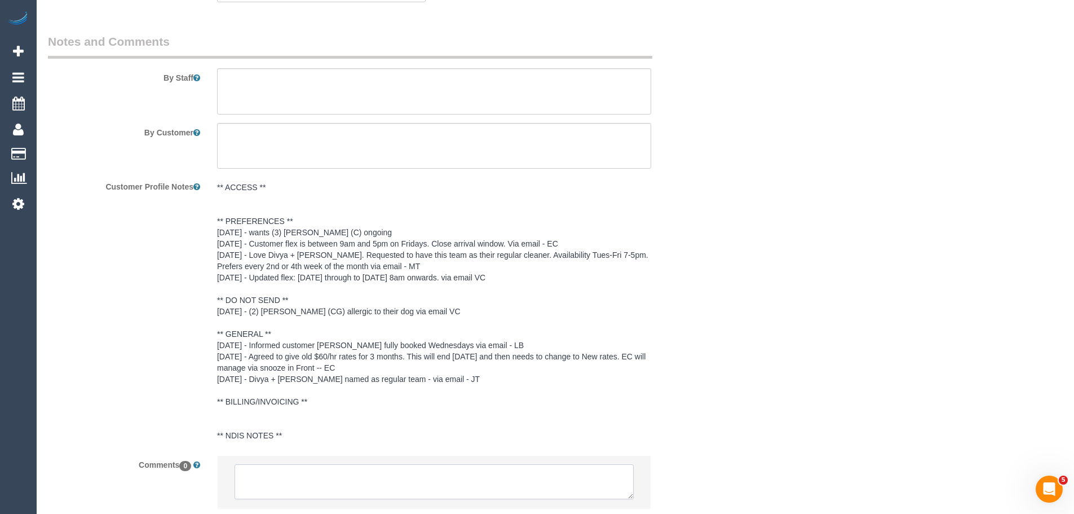
click at [330, 475] on textarea at bounding box center [434, 481] width 399 height 35
paste textarea "(3) [PERSON_NAME] (C)"
drag, startPoint x: 371, startPoint y: 487, endPoint x: 62, endPoint y: 452, distance: 310.5
click at [56, 446] on sui-booking-comments "By Staff By Customer Customer Profile Notes Comments 0 Send to: Staff Nothing s…" at bounding box center [378, 299] width 660 height 533
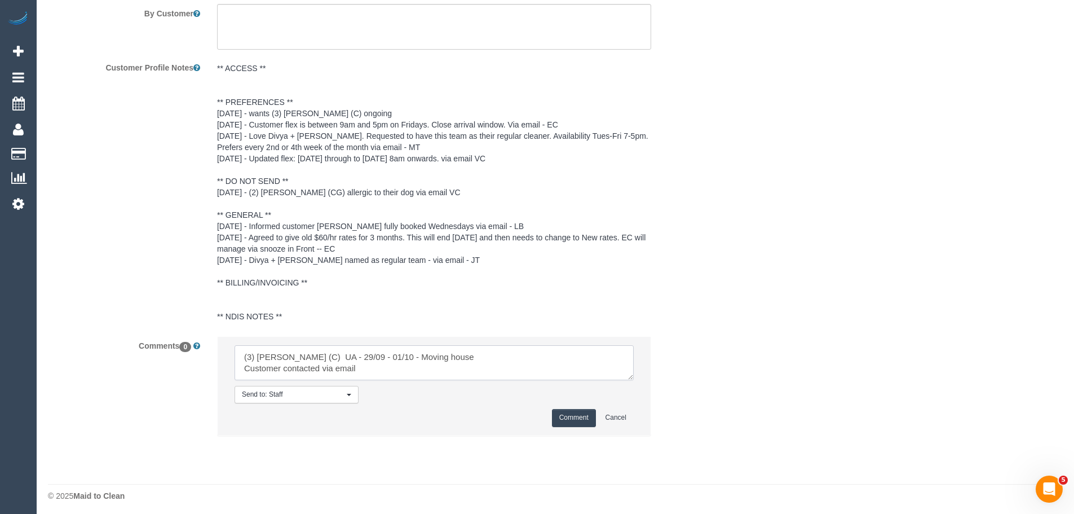
scroll to position [1984, 0]
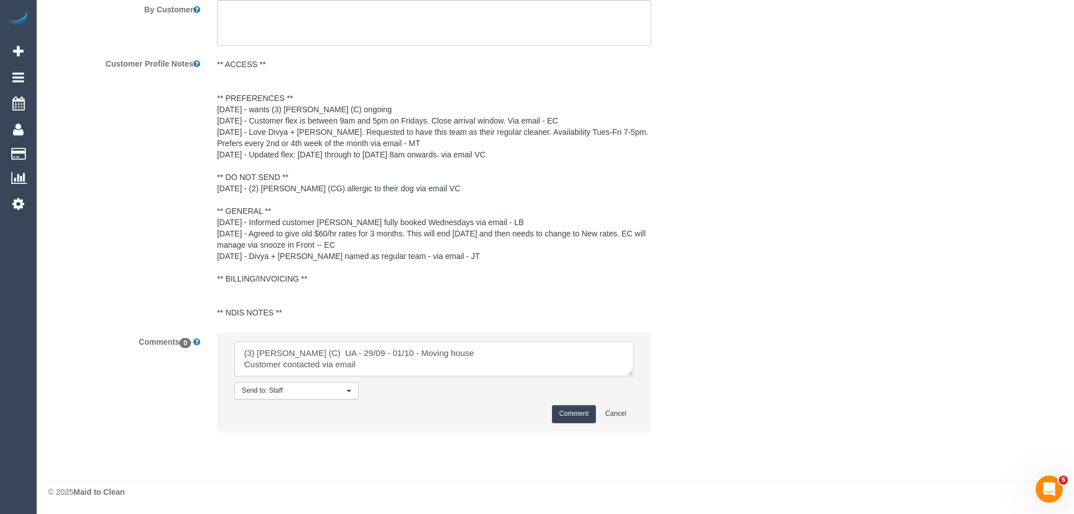
type textarea "(3) [PERSON_NAME] (C) UA - 29/09 - 01/10 - Moving house Customer contacted via …"
click at [580, 413] on button "Comment" at bounding box center [574, 413] width 44 height 17
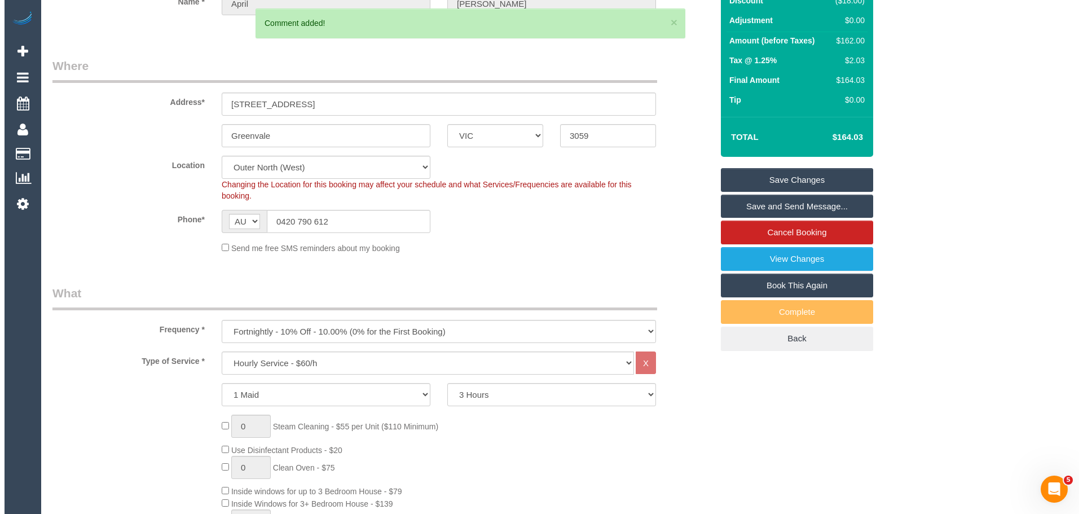
scroll to position [0, 0]
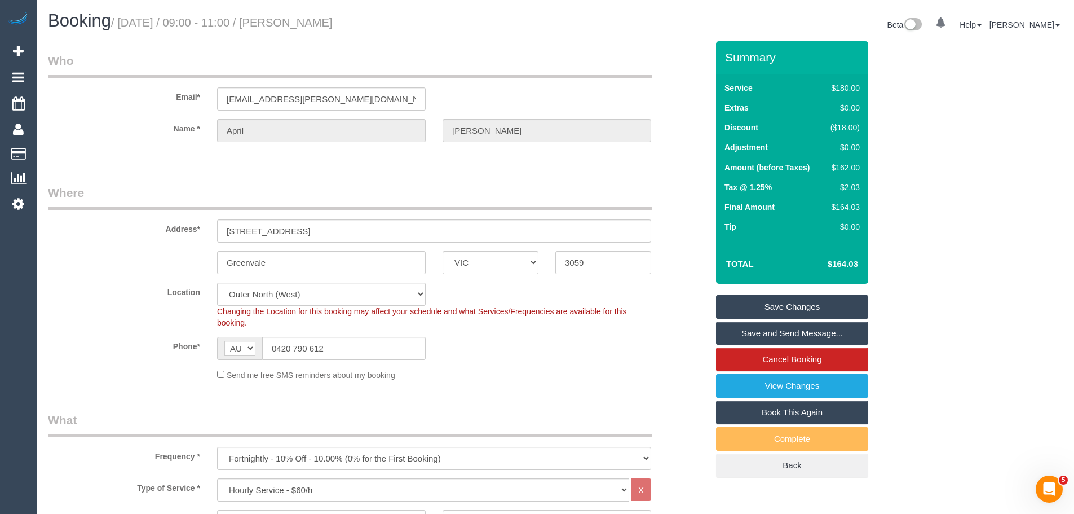
click at [786, 300] on link "Save Changes" at bounding box center [792, 307] width 152 height 24
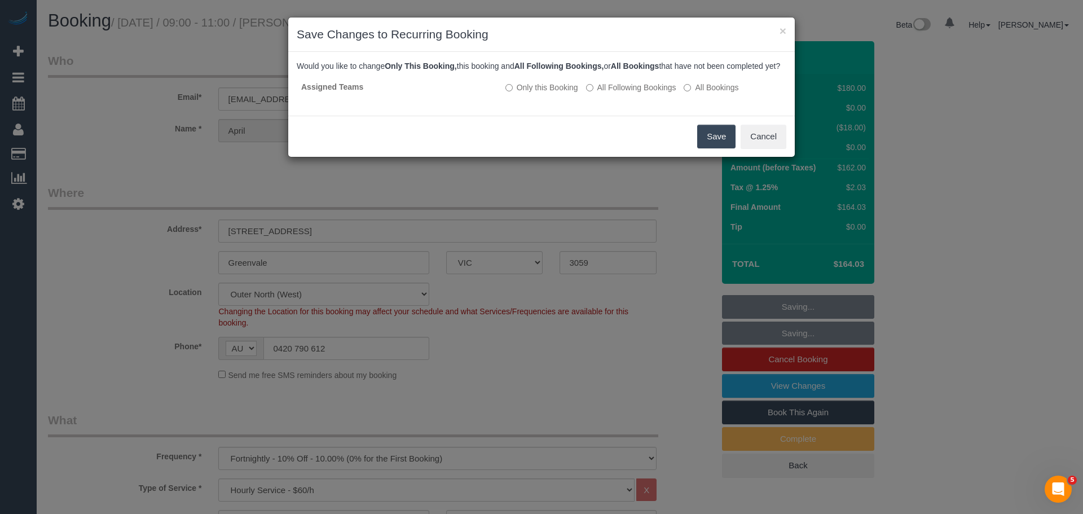
click at [712, 145] on button "Save" at bounding box center [716, 137] width 38 height 24
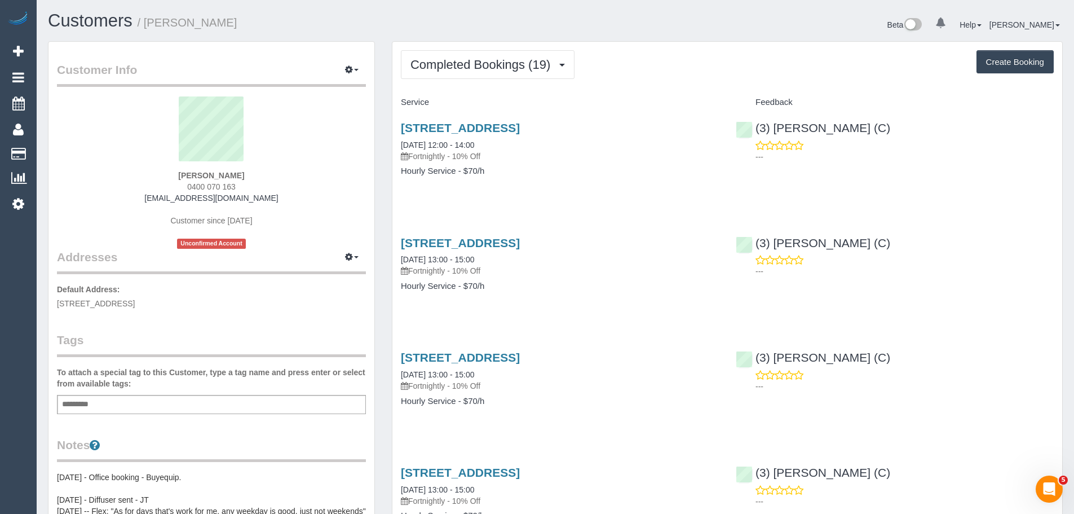
drag, startPoint x: 281, startPoint y: 199, endPoint x: 148, endPoint y: 200, distance: 133.7
click at [148, 200] on div "[PERSON_NAME] 0400 070 163 [PERSON_NAME][EMAIL_ADDRESS][DOMAIN_NAME] Customer s…" at bounding box center [211, 172] width 309 height 152
copy link "[EMAIL_ADDRESS][DOMAIN_NAME]"
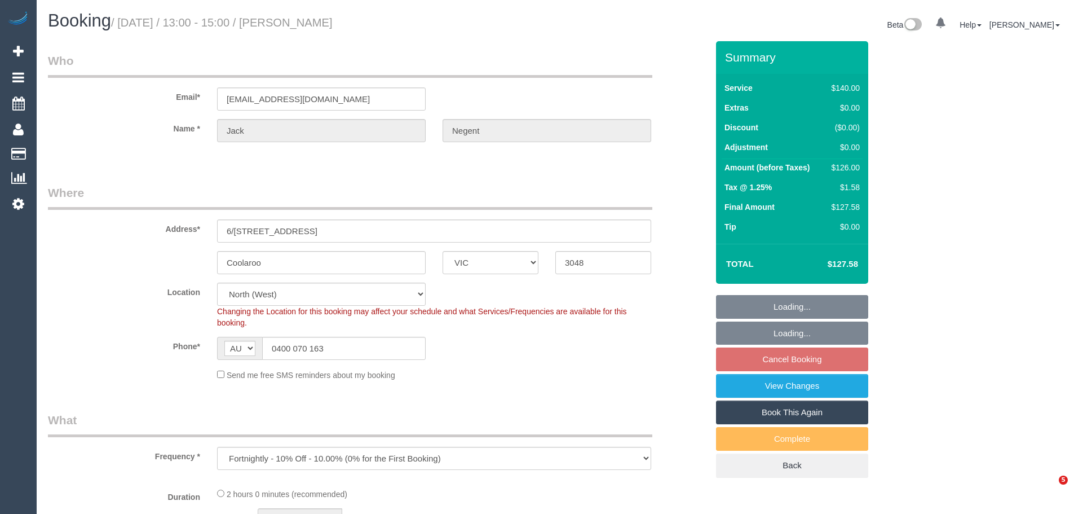
select select "VIC"
select select "string:stripe-pm_1QRMl22GScqysDRVIzVEqnx0"
select select "number:28"
select select "number:14"
select select "number:18"
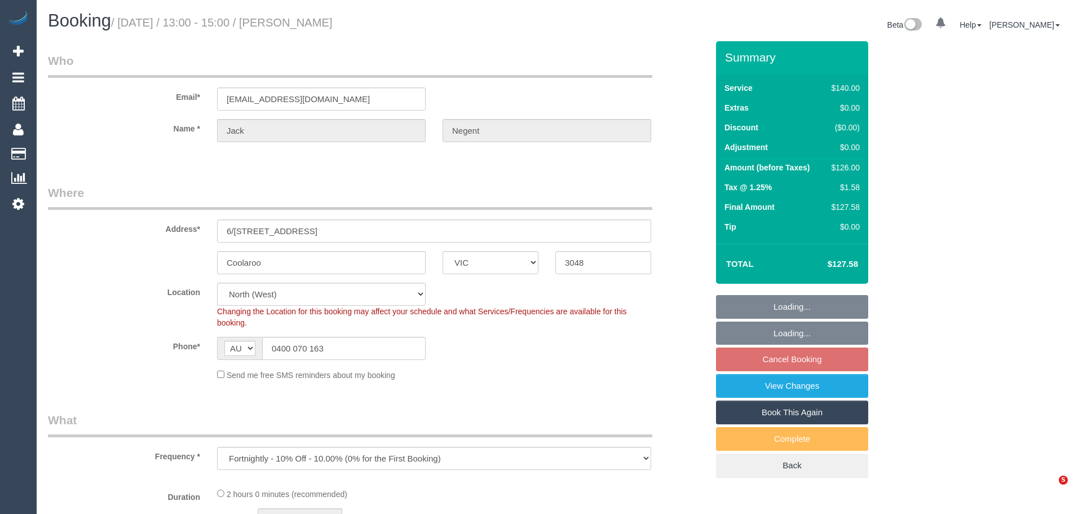
select select "number:25"
select select "number:33"
select select "object:1582"
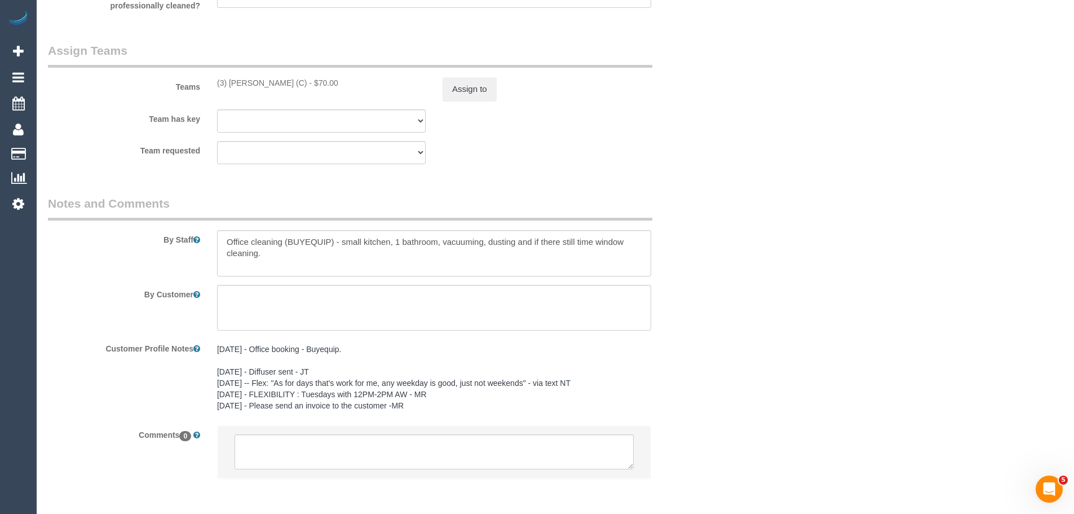
scroll to position [1745, 0]
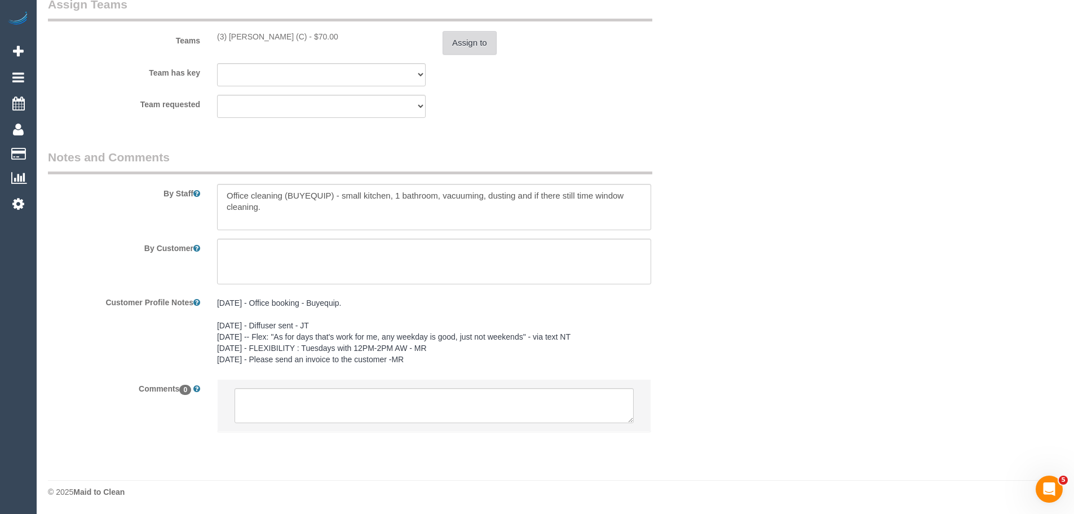
click at [461, 34] on button "Assign to" at bounding box center [470, 43] width 54 height 24
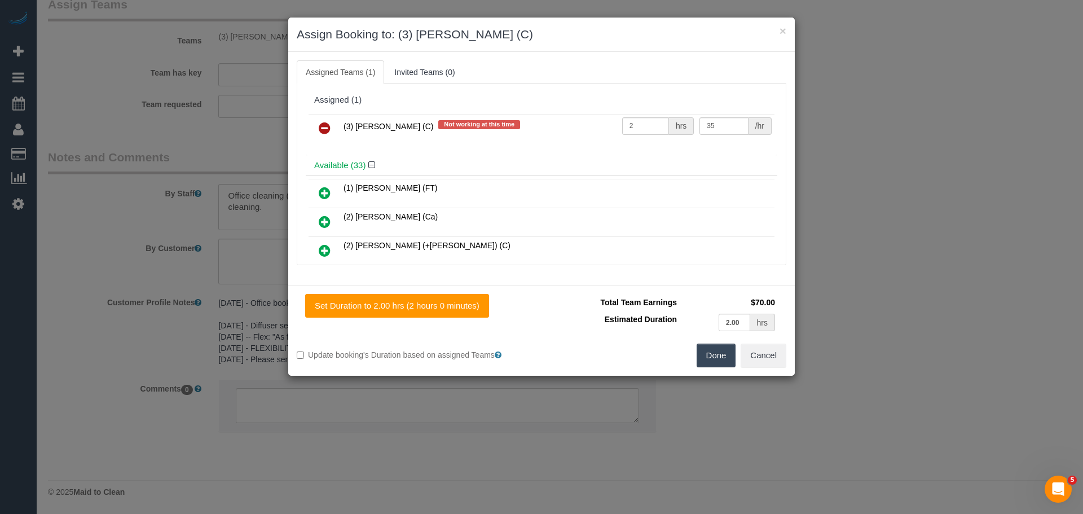
drag, startPoint x: 320, startPoint y: 121, endPoint x: 352, endPoint y: 129, distance: 33.6
click at [320, 121] on icon at bounding box center [325, 128] width 12 height 14
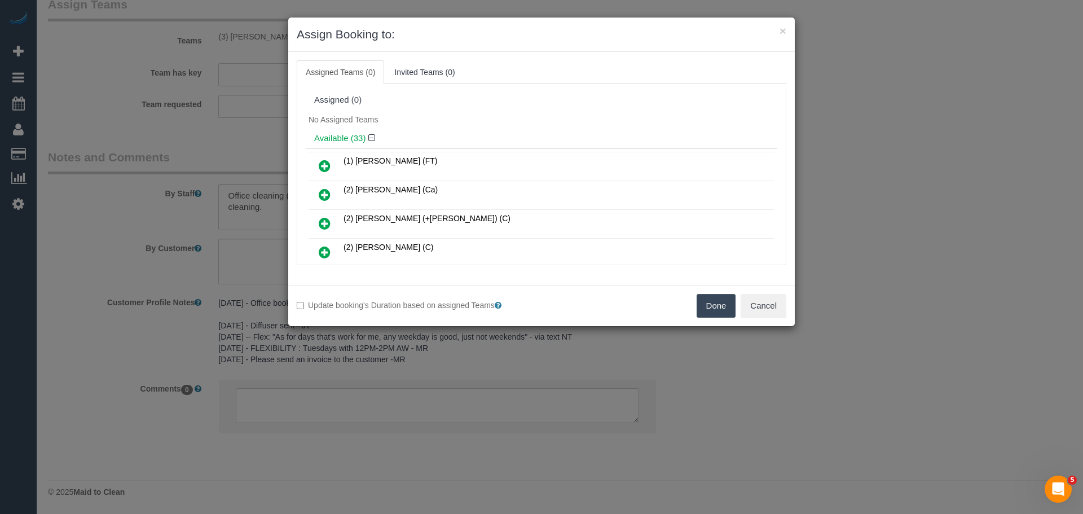
drag, startPoint x: 707, startPoint y: 305, endPoint x: 585, endPoint y: 368, distance: 137.0
click at [707, 305] on button "Done" at bounding box center [715, 306] width 39 height 24
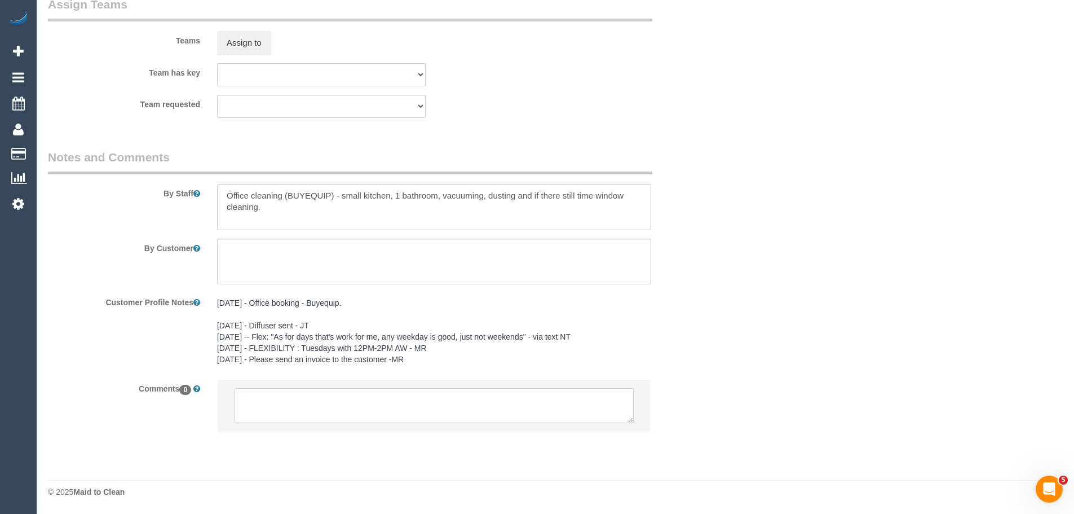
click at [447, 394] on textarea at bounding box center [434, 405] width 399 height 35
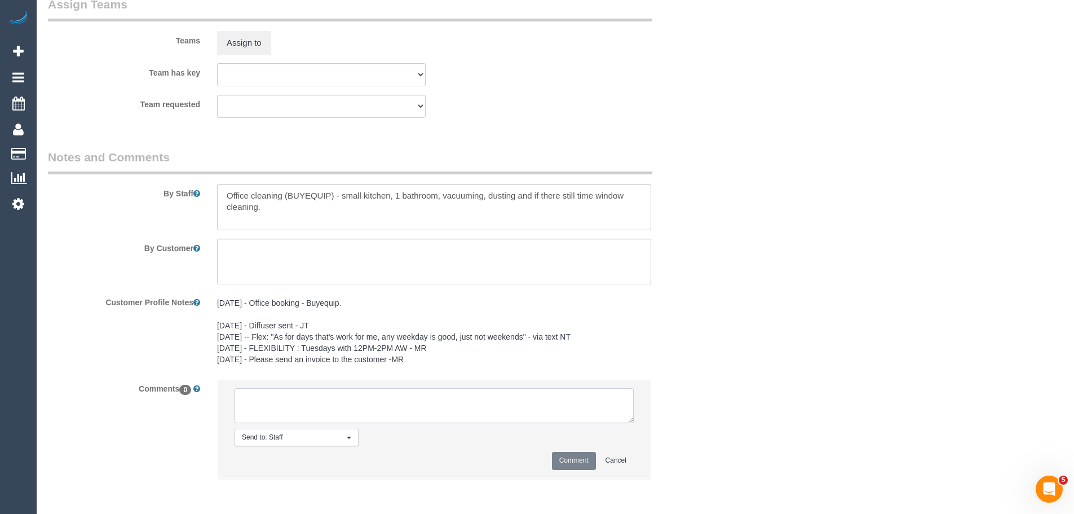
paste textarea "(3) Murat Karaman (C) UA - 29/09 - 01/10 - Moving house Customer contacted via …"
type textarea "(3) Murat Karaman (C) UA - 29/09 - 01/10 - Moving house Customer contacted via …"
click at [585, 466] on button "Comment" at bounding box center [574, 460] width 44 height 17
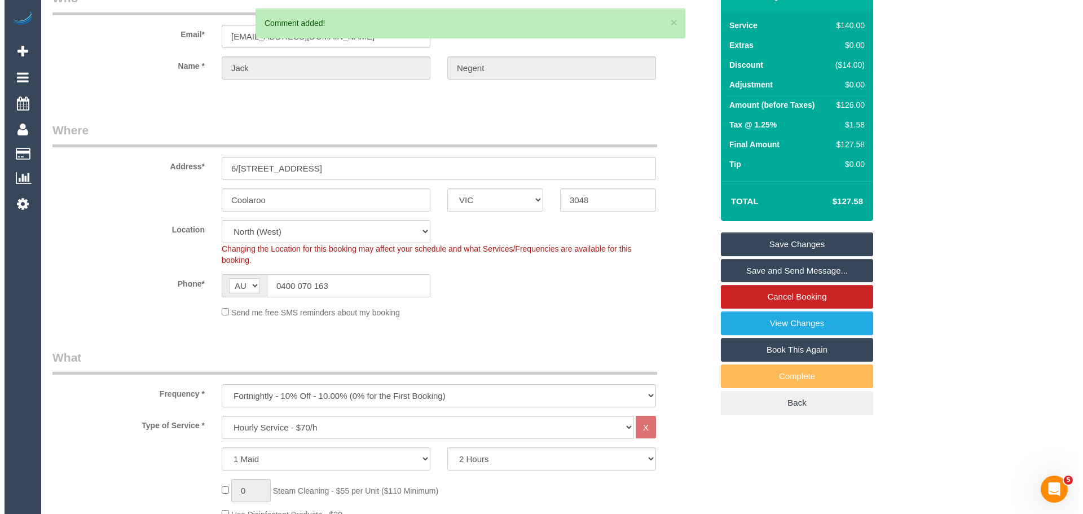
scroll to position [0, 0]
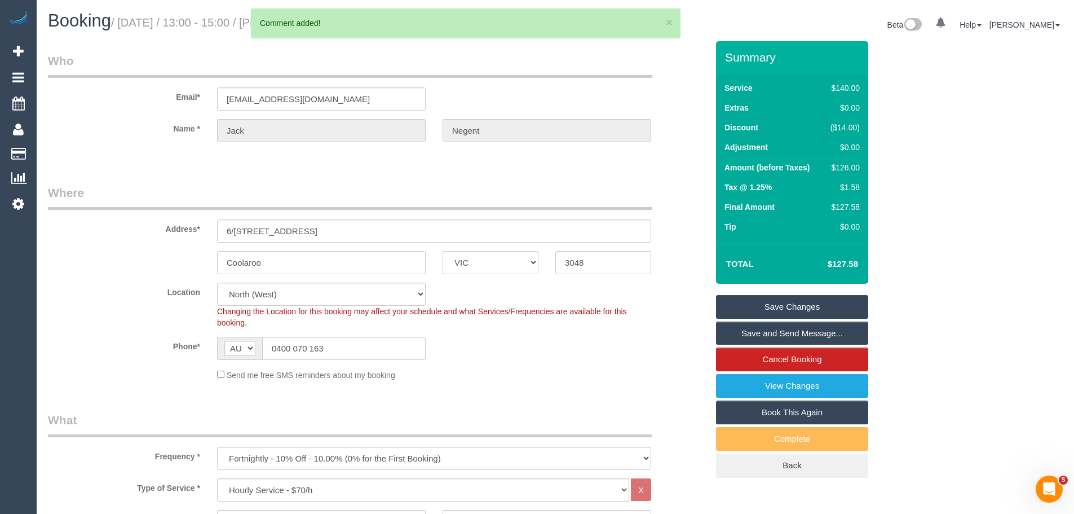
click at [814, 311] on link "Save Changes" at bounding box center [792, 307] width 152 height 24
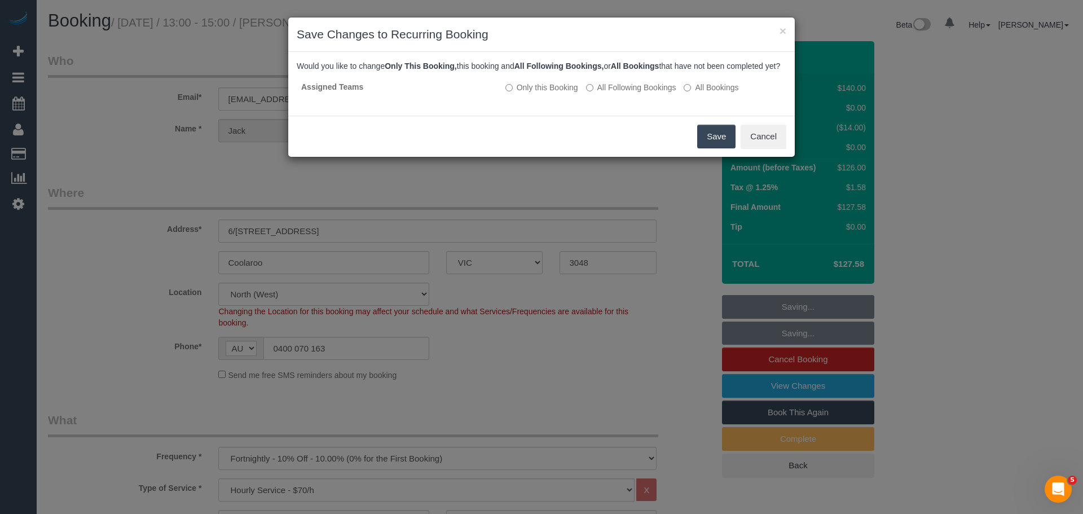
click at [717, 148] on button "Save" at bounding box center [716, 137] width 38 height 24
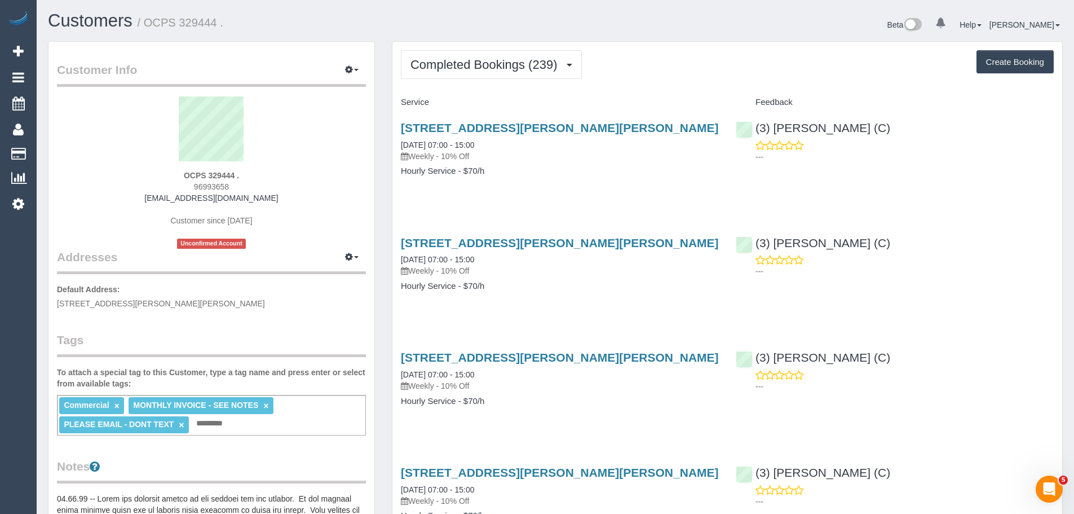
drag, startPoint x: 268, startPoint y: 197, endPoint x: 146, endPoint y: 199, distance: 121.8
click at [147, 199] on div "OCPS 329444 . 96993658 finance@melboc.com.au Customer since 2019 Unconfirmed Ac…" at bounding box center [211, 172] width 309 height 152
copy link "finance@melboc.com.au"
click at [497, 68] on span "Completed Bookings (239)" at bounding box center [487, 65] width 152 height 14
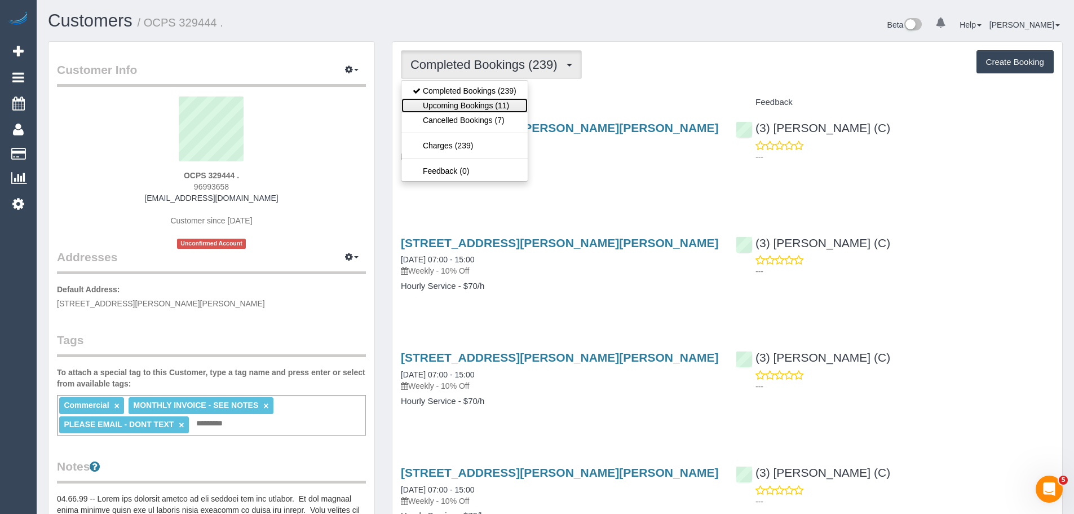
click at [483, 104] on link "Upcoming Bookings (11)" at bounding box center [465, 105] width 126 height 15
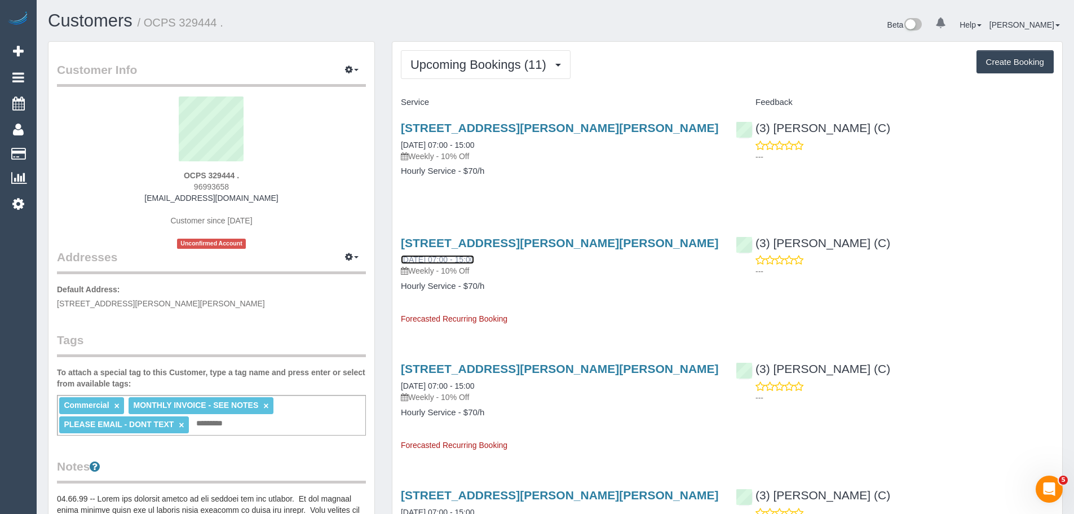
click at [427, 262] on link "30/09/2025 07:00 - 15:00" at bounding box center [437, 259] width 73 height 9
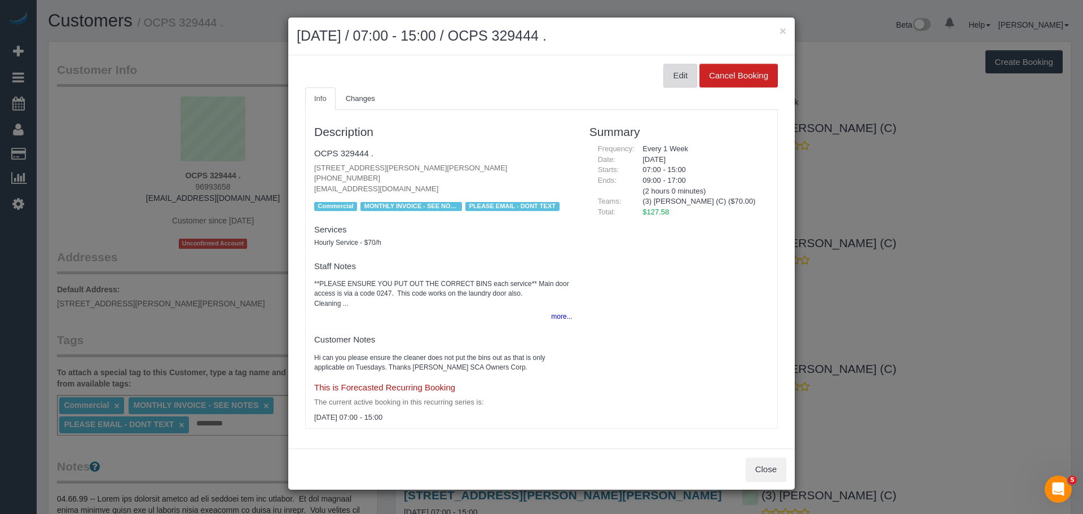
click at [679, 80] on button "Edit" at bounding box center [680, 76] width 34 height 24
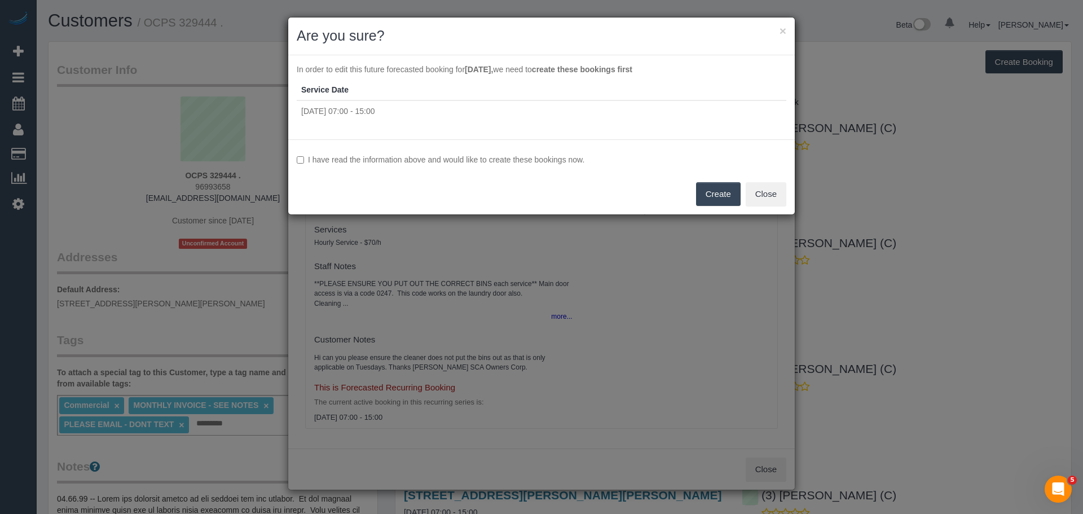
drag, startPoint x: 461, startPoint y: 158, endPoint x: 540, endPoint y: 161, distance: 78.4
click at [461, 158] on label "I have read the information above and would like to create these bookings now." at bounding box center [542, 159] width 490 height 11
click at [709, 195] on button "Create" at bounding box center [718, 194] width 45 height 24
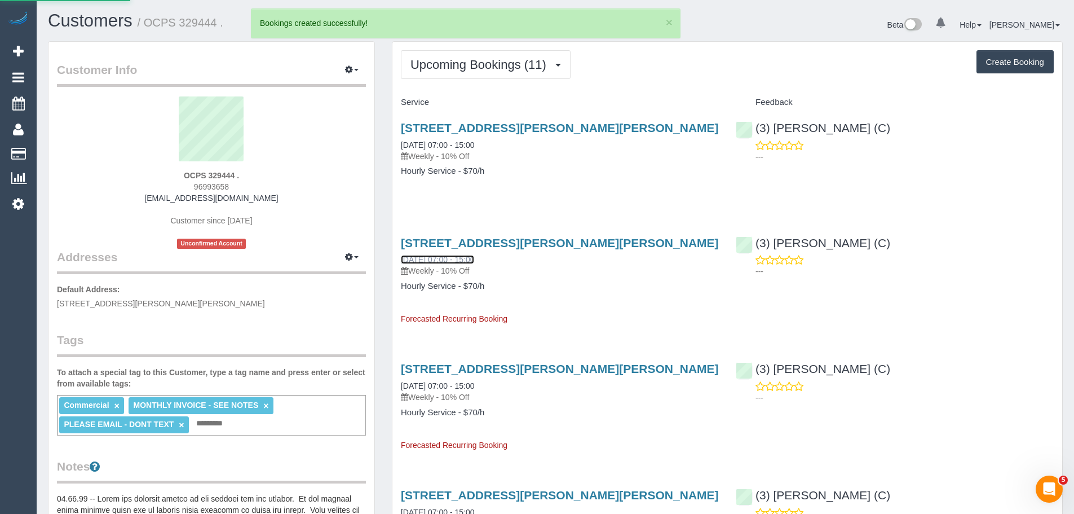
scroll to position [311, 0]
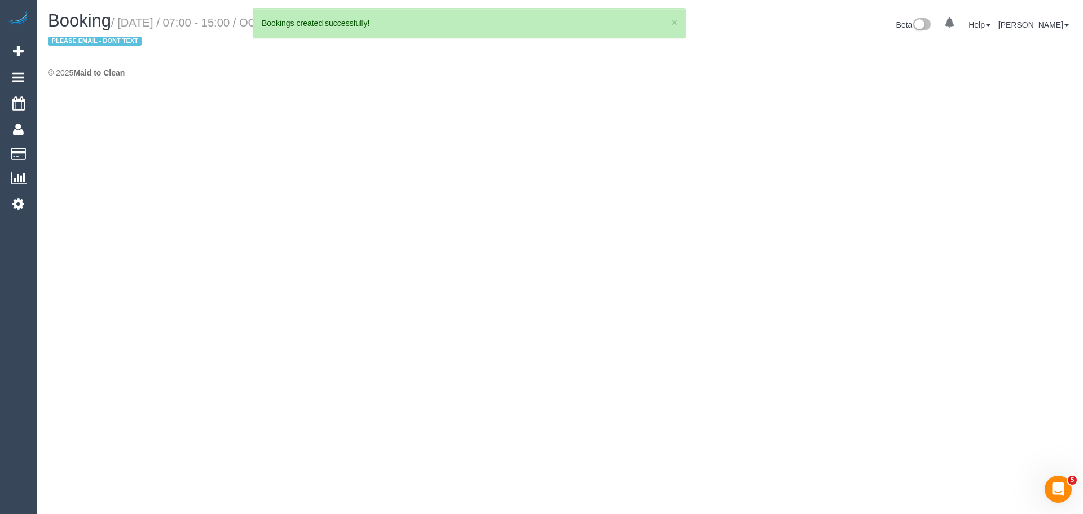
select select "VIC"
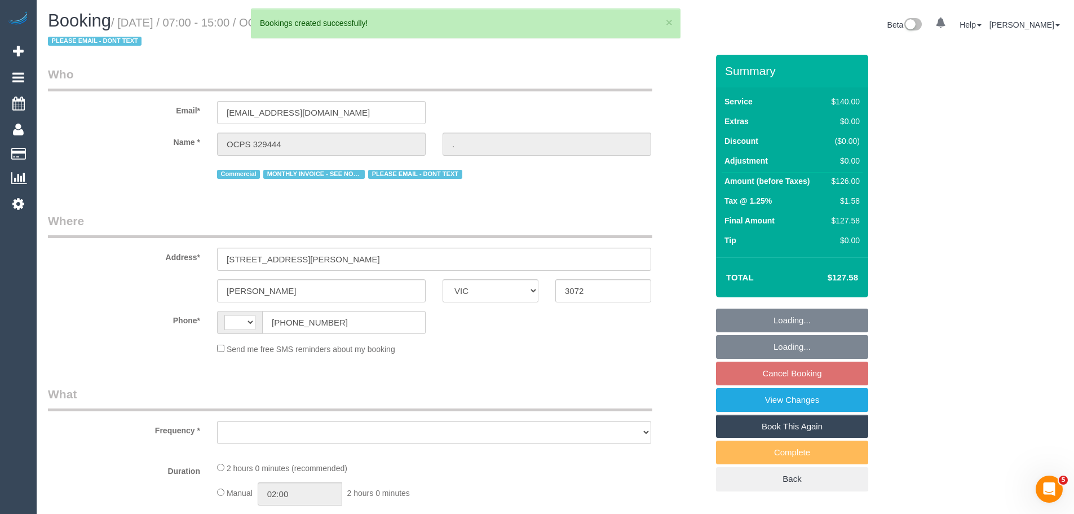
select select "string:AU"
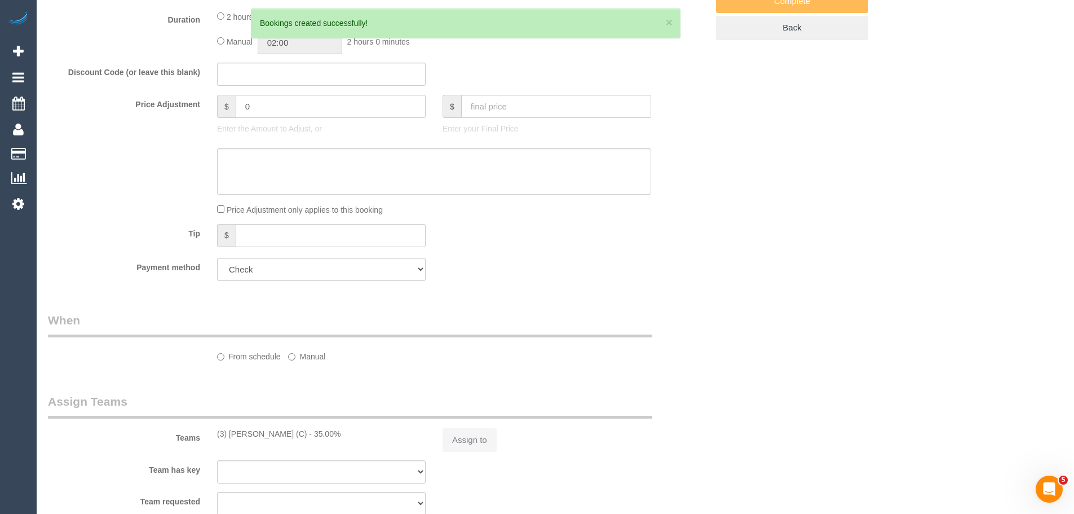
select select "number:28"
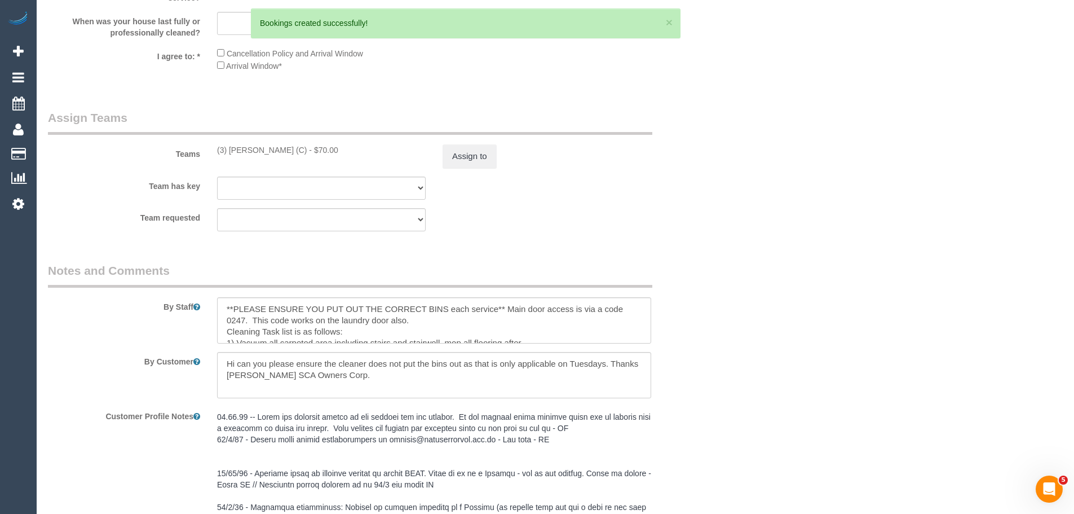
select select "object:3050"
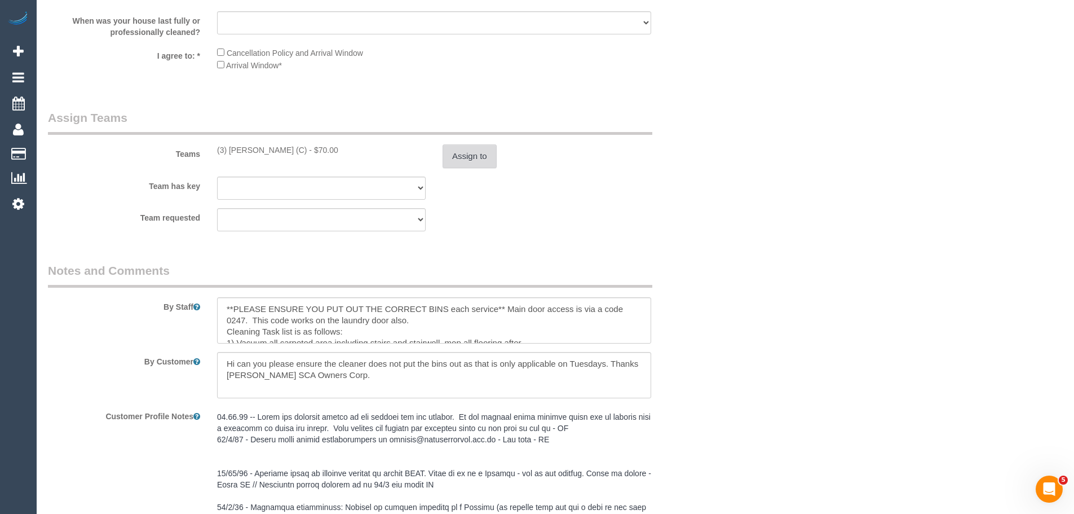
click at [477, 151] on button "Assign to" at bounding box center [470, 156] width 54 height 24
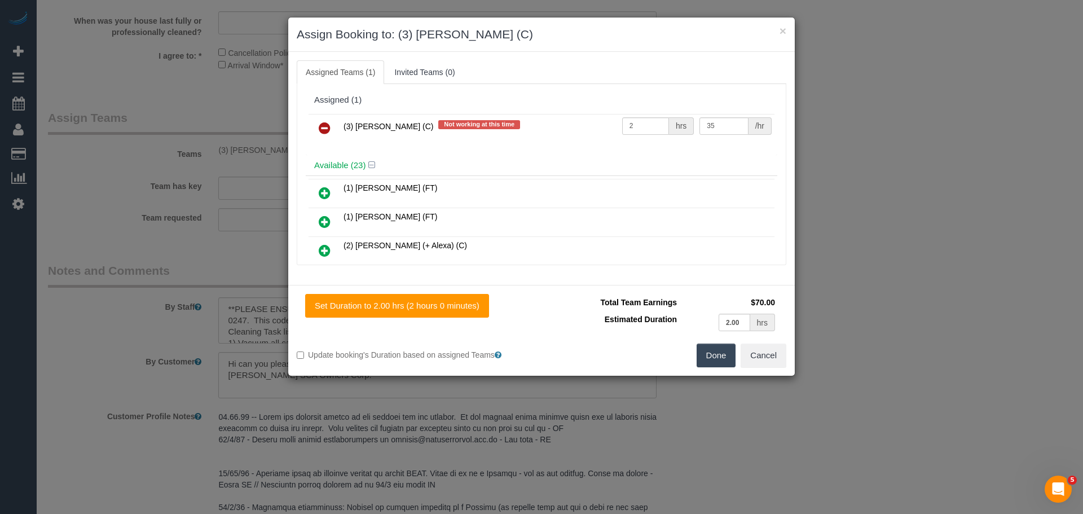
drag, startPoint x: 319, startPoint y: 124, endPoint x: 370, endPoint y: 142, distance: 53.9
click at [319, 124] on icon at bounding box center [325, 128] width 12 height 14
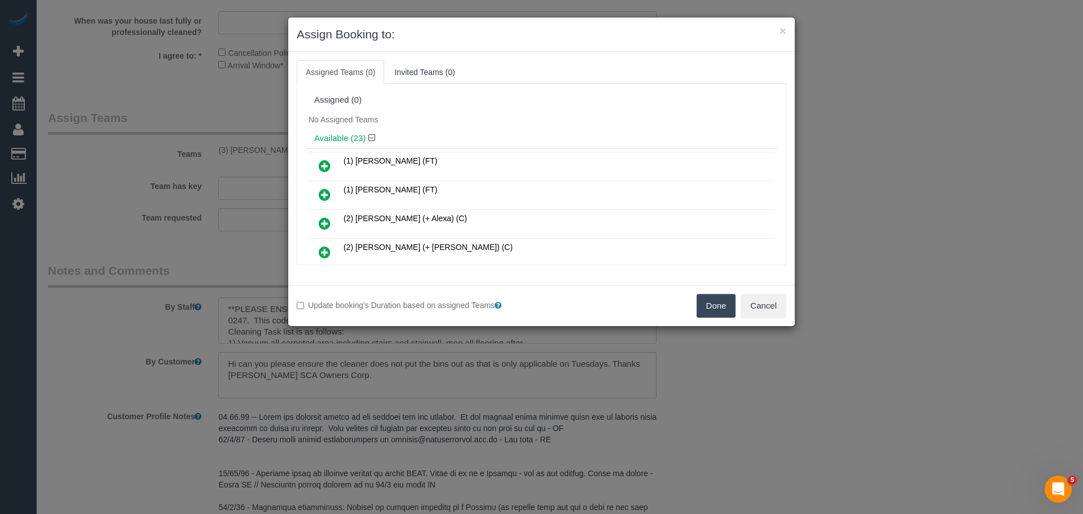
click at [703, 306] on button "Done" at bounding box center [715, 306] width 39 height 24
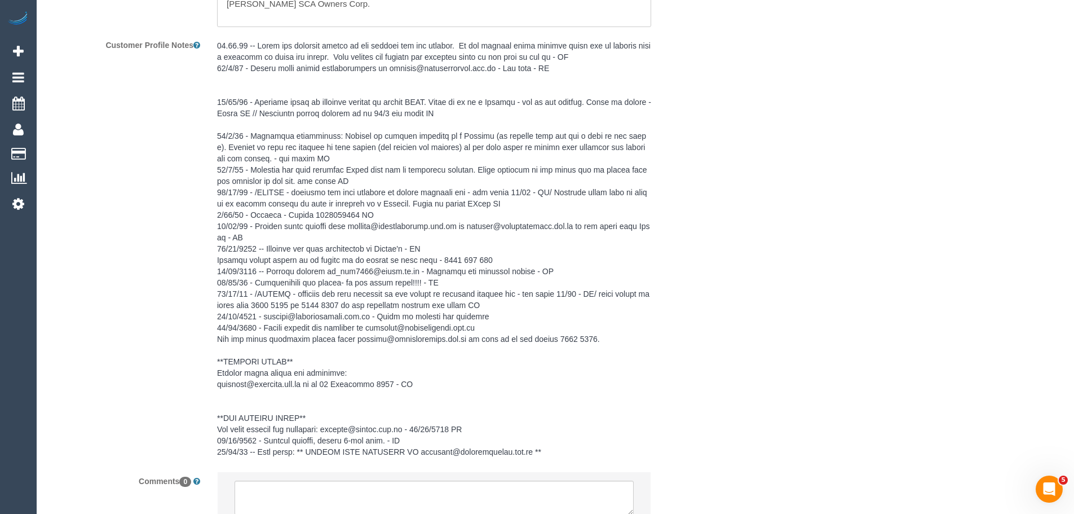
scroll to position [2152, 0]
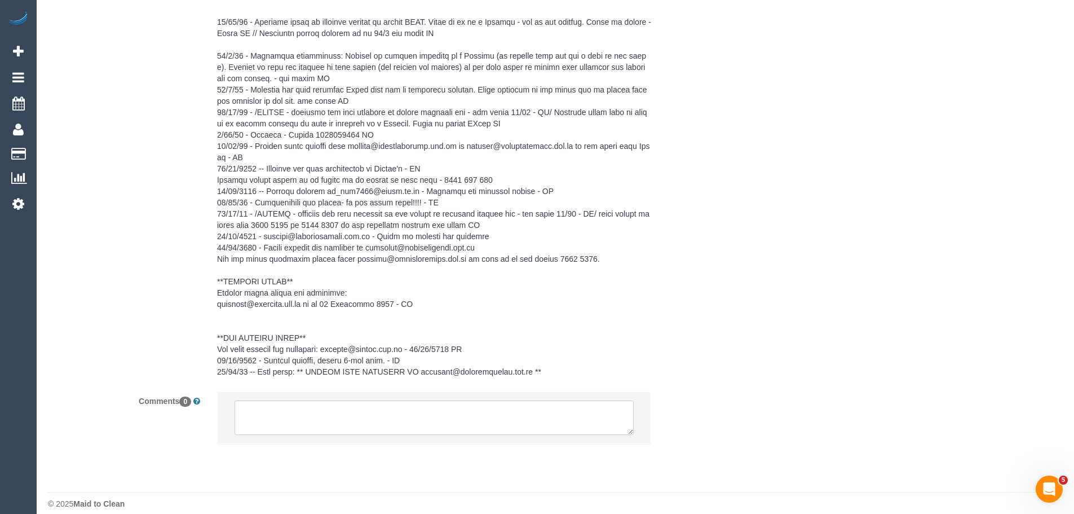
click at [407, 422] on textarea at bounding box center [434, 417] width 399 height 35
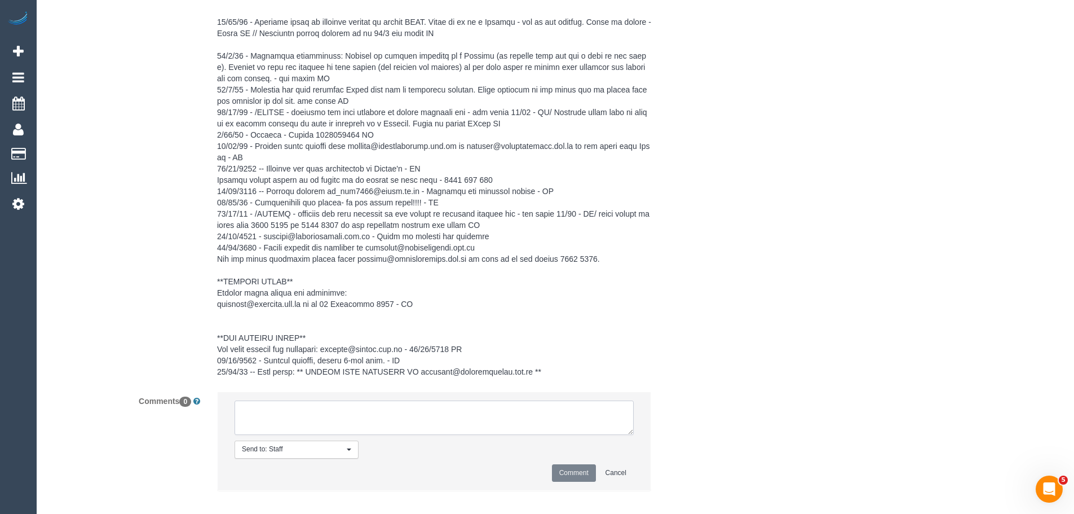
paste textarea "(3) [PERSON_NAME] (C) UA - 29/09 - 01/10 - Moving house Customer contacted via …"
type textarea "(3) [PERSON_NAME] (C) UA - 29/09 - 01/10 - Moving house Customer contacted via …"
drag, startPoint x: 583, startPoint y: 474, endPoint x: 617, endPoint y: 438, distance: 50.3
click at [583, 474] on button "Comment" at bounding box center [574, 472] width 44 height 17
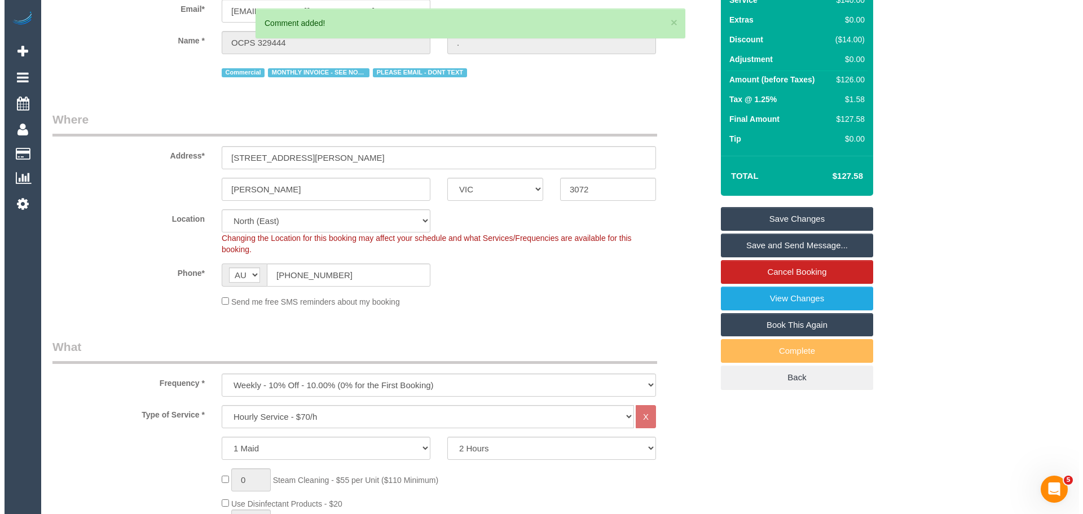
scroll to position [0, 0]
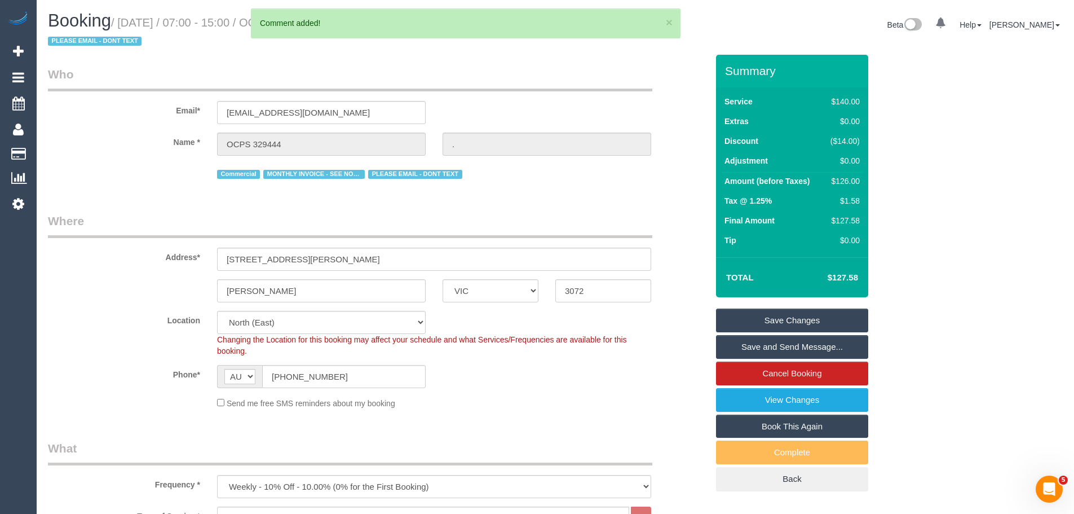
click at [795, 315] on link "Save Changes" at bounding box center [792, 320] width 152 height 24
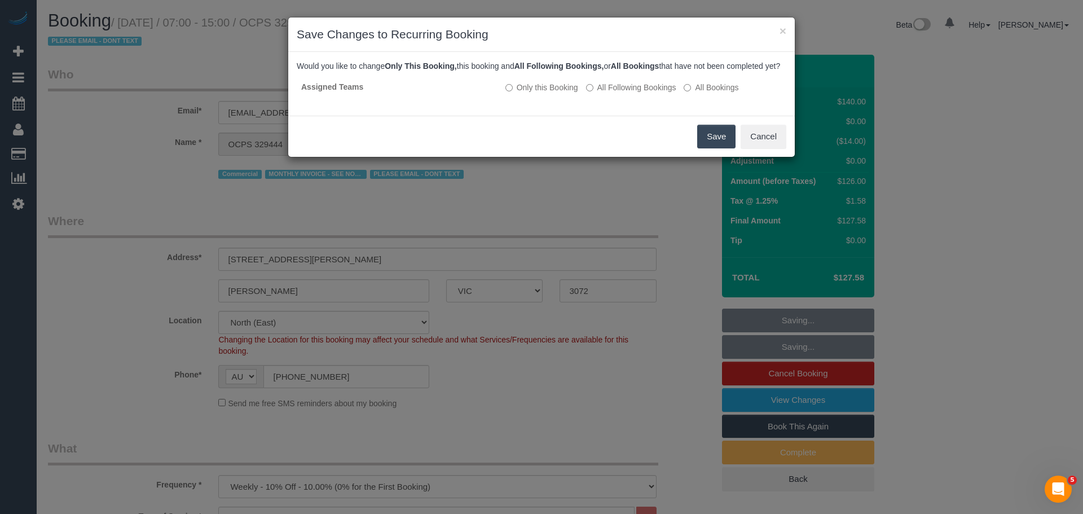
click at [708, 147] on button "Save" at bounding box center [716, 137] width 38 height 24
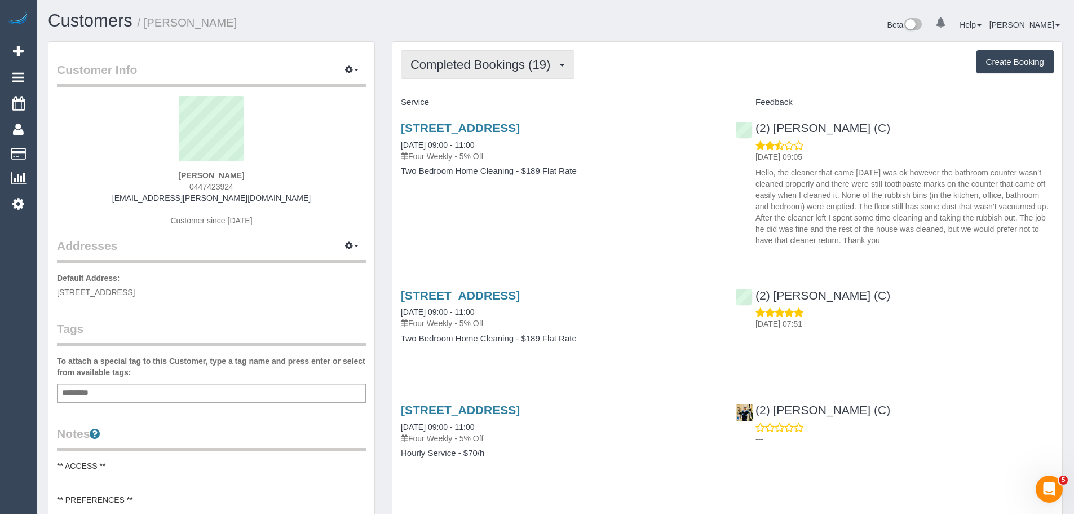
click at [513, 74] on button "Completed Bookings (19)" at bounding box center [488, 64] width 174 height 29
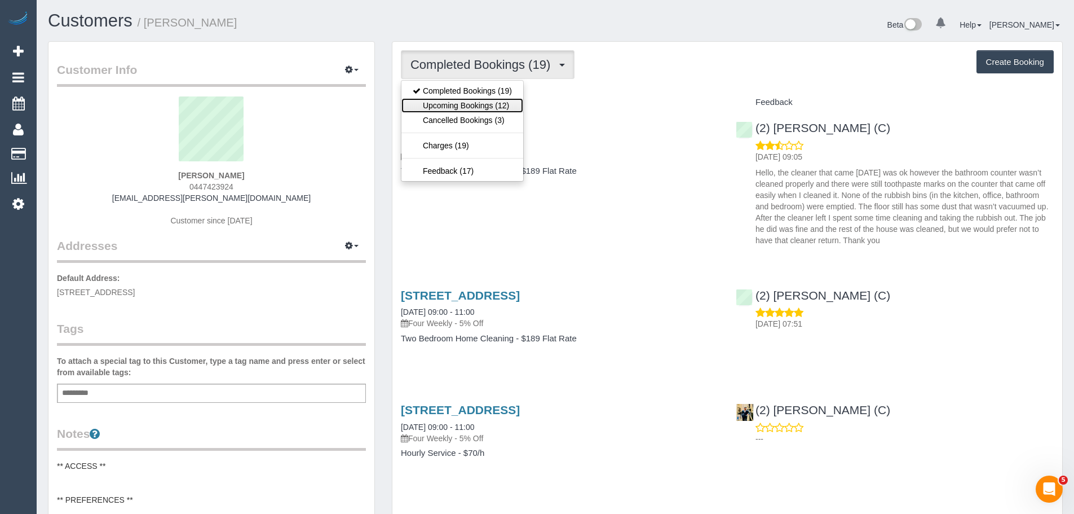
click at [501, 108] on link "Upcoming Bookings (12)" at bounding box center [463, 105] width 122 height 15
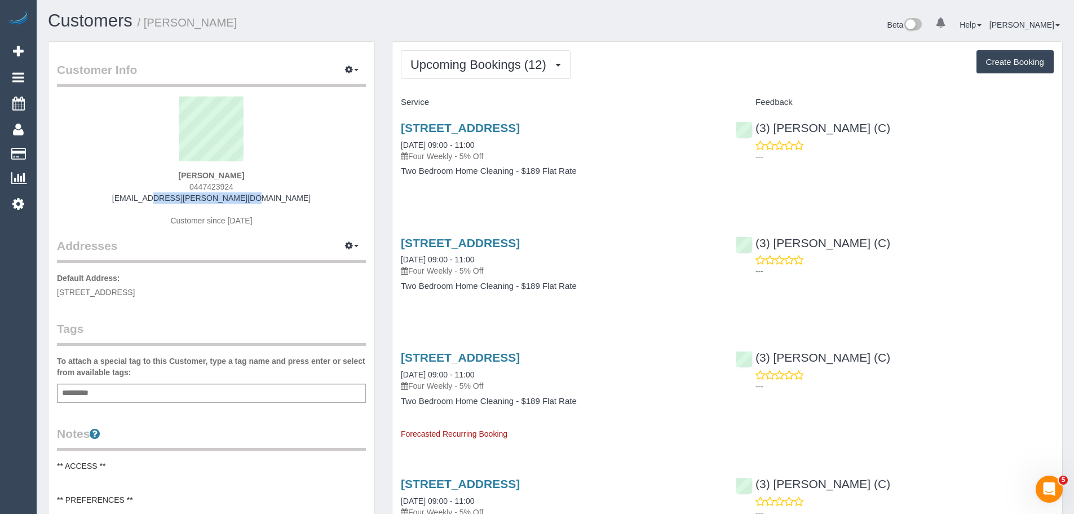
drag, startPoint x: 238, startPoint y: 200, endPoint x: 150, endPoint y: 200, distance: 88.0
click at [150, 200] on div "[PERSON_NAME] 0447423924 [EMAIL_ADDRESS][PERSON_NAME][DOMAIN_NAME] Customer sin…" at bounding box center [211, 166] width 309 height 141
copy link "[EMAIL_ADDRESS][PERSON_NAME][DOMAIN_NAME]"
click at [504, 63] on span "Upcoming Bookings (12)" at bounding box center [482, 65] width 142 height 14
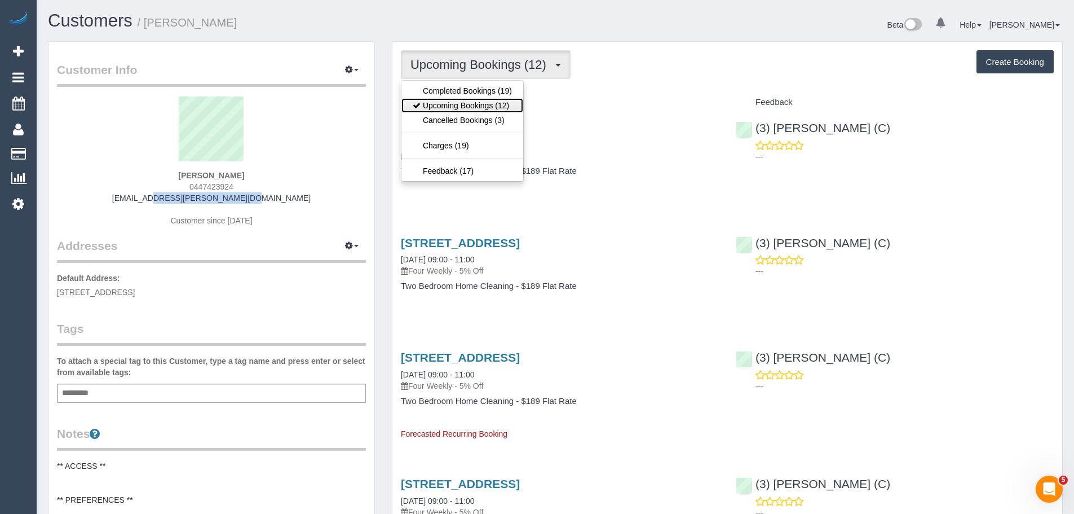
click at [487, 108] on link "Upcoming Bookings (12)" at bounding box center [463, 105] width 122 height 15
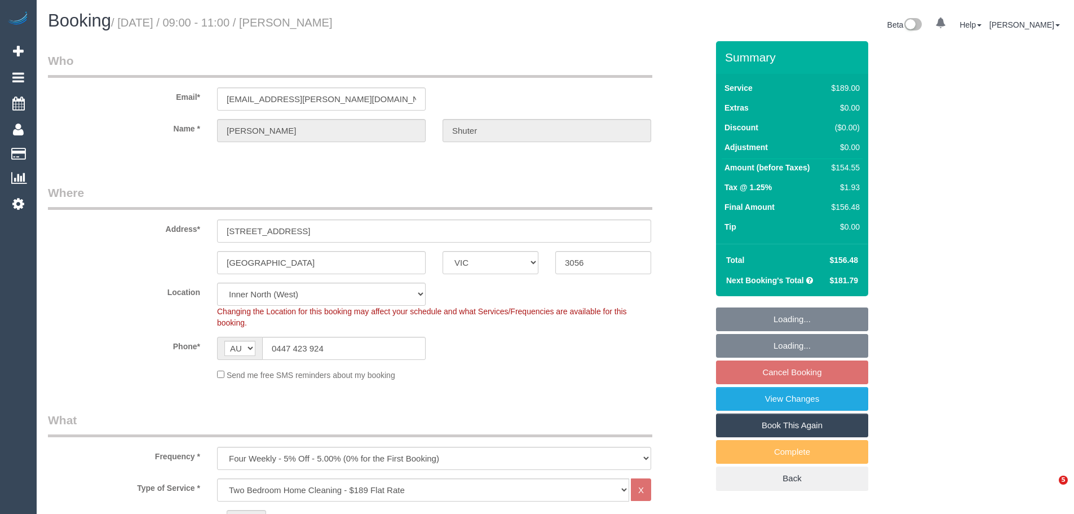
select select "VIC"
select select "number:27"
select select "number:14"
select select "number:19"
select select "number:24"
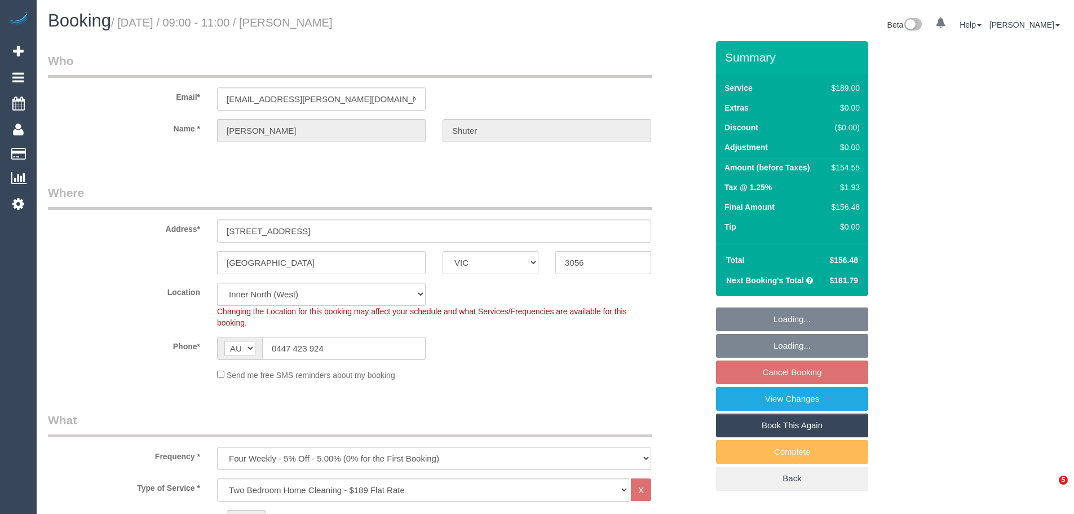
select select "number:34"
select select "number:11"
select select "spot3"
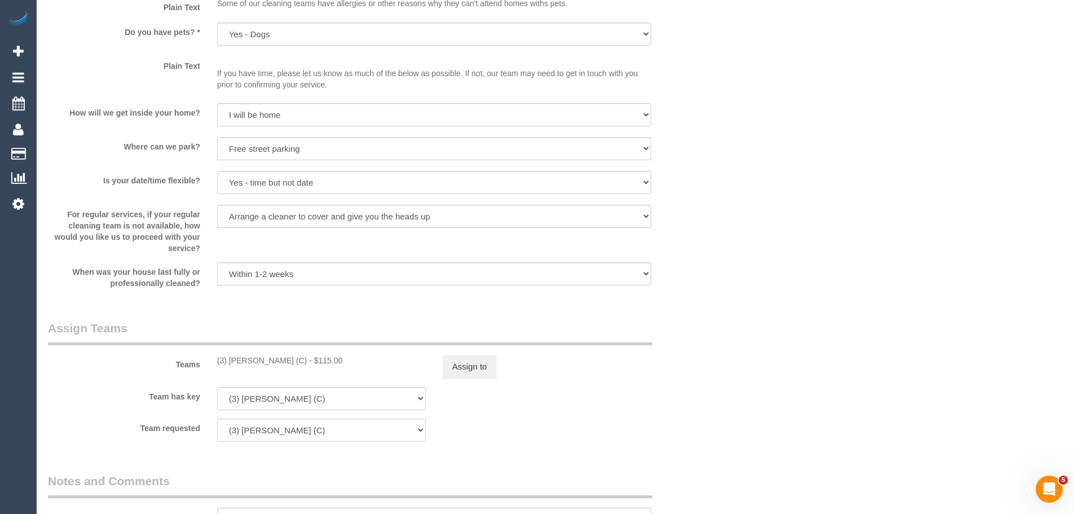
scroll to position [1748, 0]
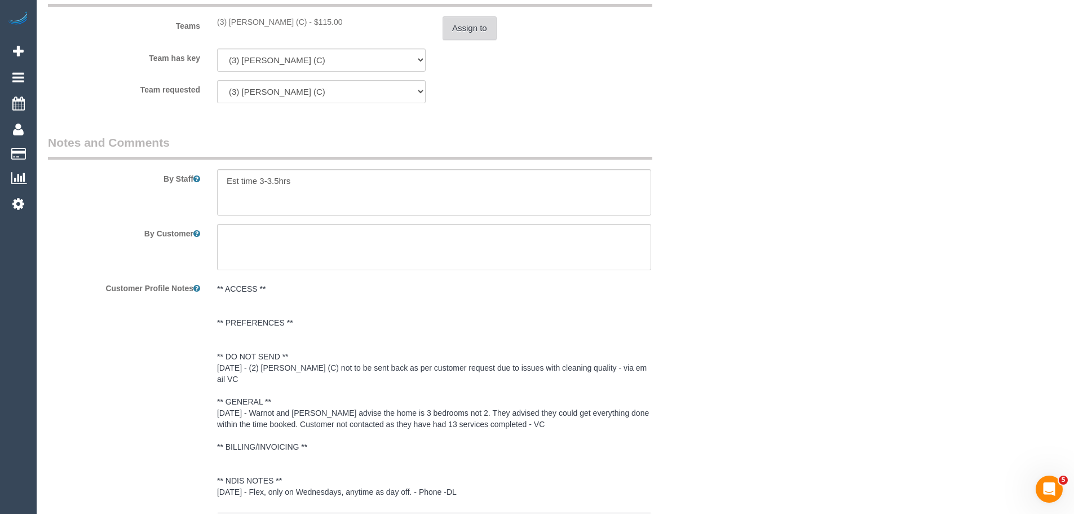
click at [476, 24] on button "Assign to" at bounding box center [470, 28] width 54 height 24
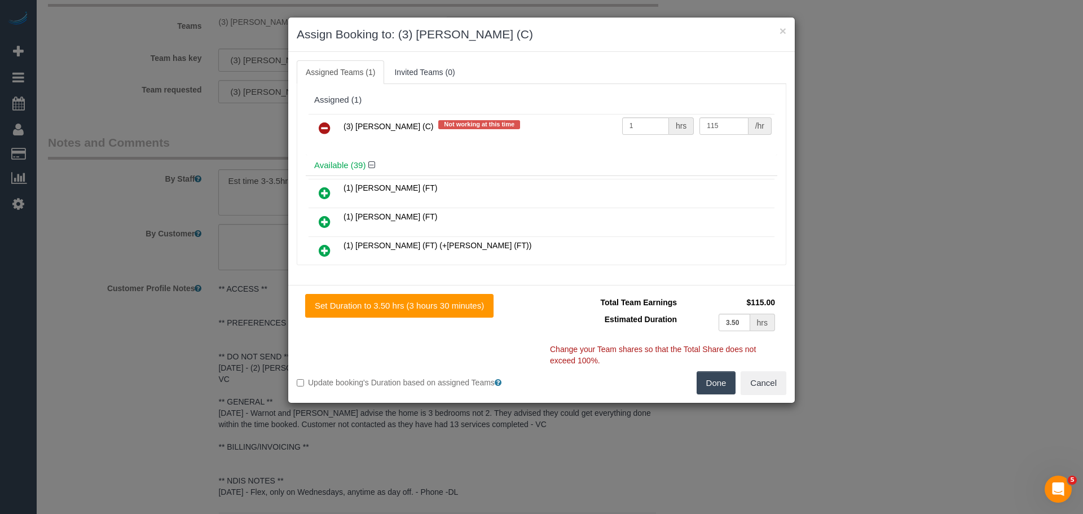
click at [319, 126] on icon at bounding box center [325, 128] width 12 height 14
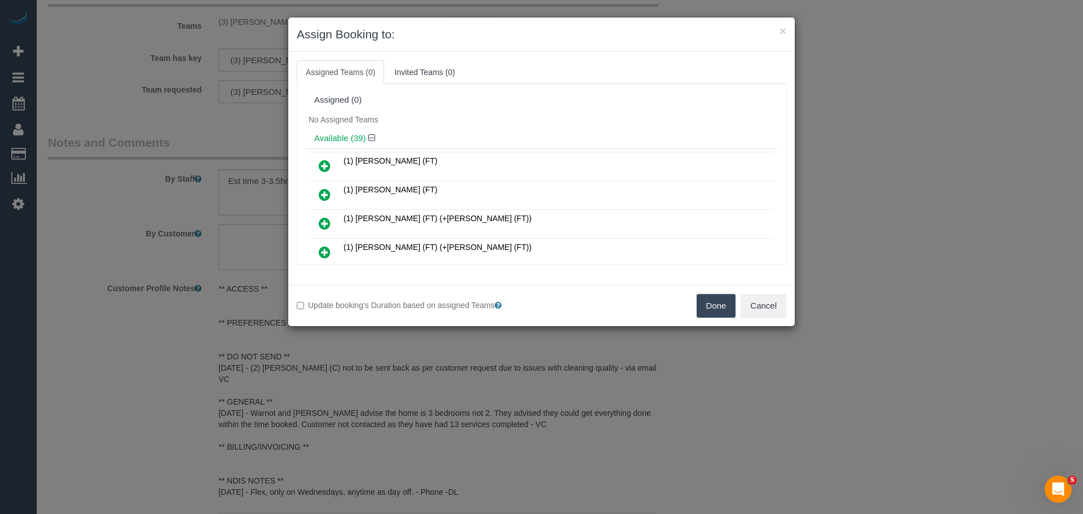
click at [717, 306] on button "Done" at bounding box center [715, 306] width 39 height 24
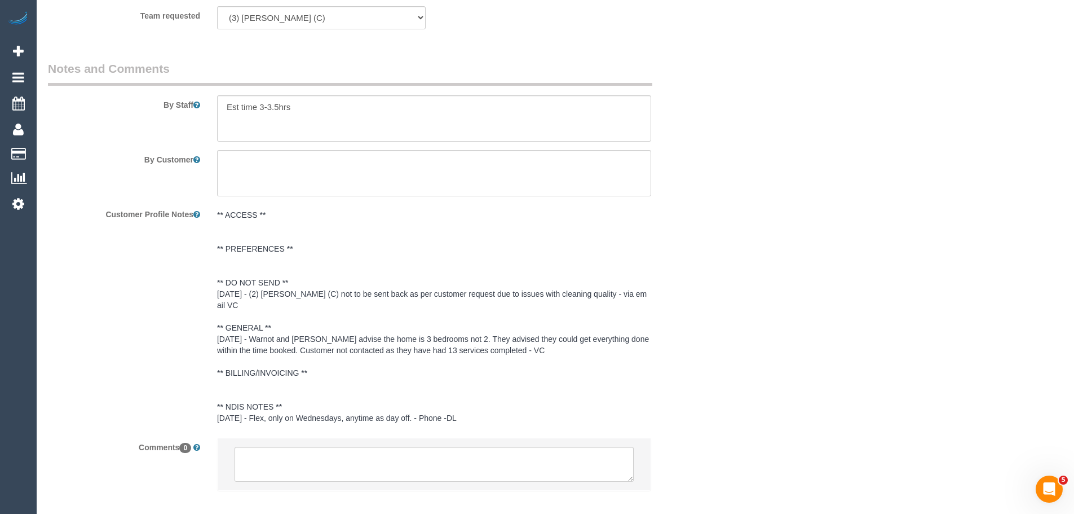
scroll to position [1881, 0]
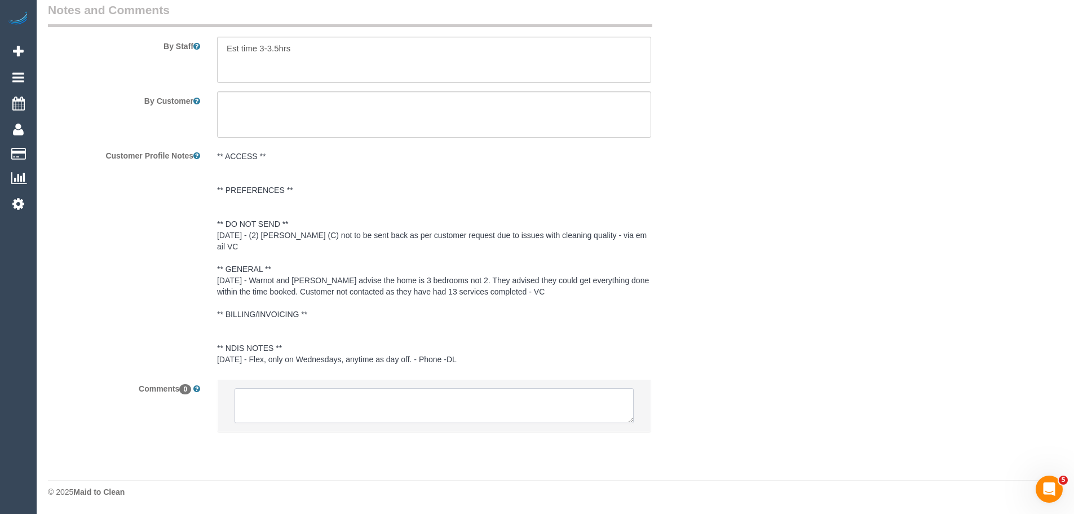
click at [354, 396] on textarea at bounding box center [434, 405] width 399 height 35
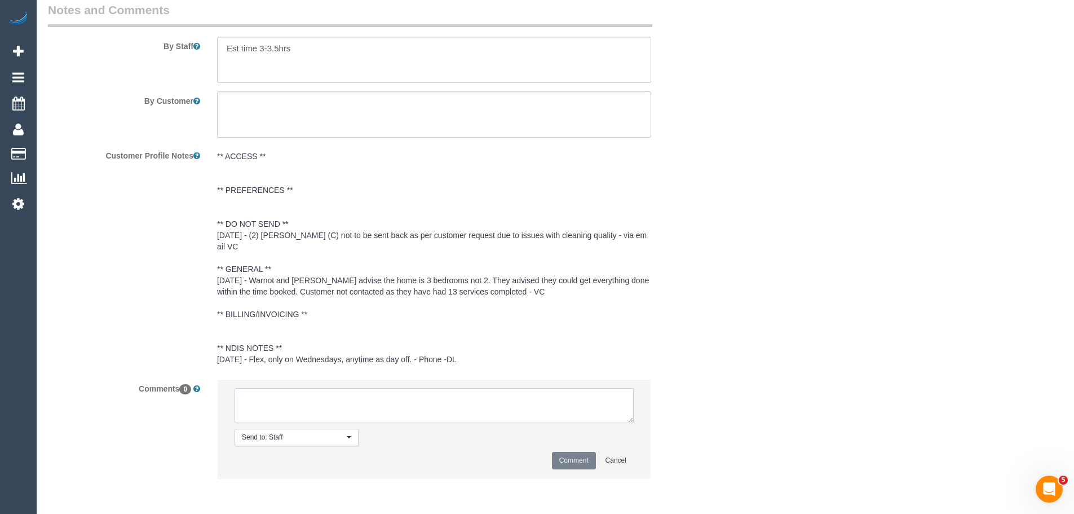
paste textarea "(3) Murat Karaman (C) UA - 29/09 - 01/10 - Moving house Customer"
type textarea "(3) Murat Karaman (C) UA - 29/09 - 01/10 - Moving house Customer not contacted …"
click at [577, 461] on button "Comment" at bounding box center [574, 460] width 44 height 17
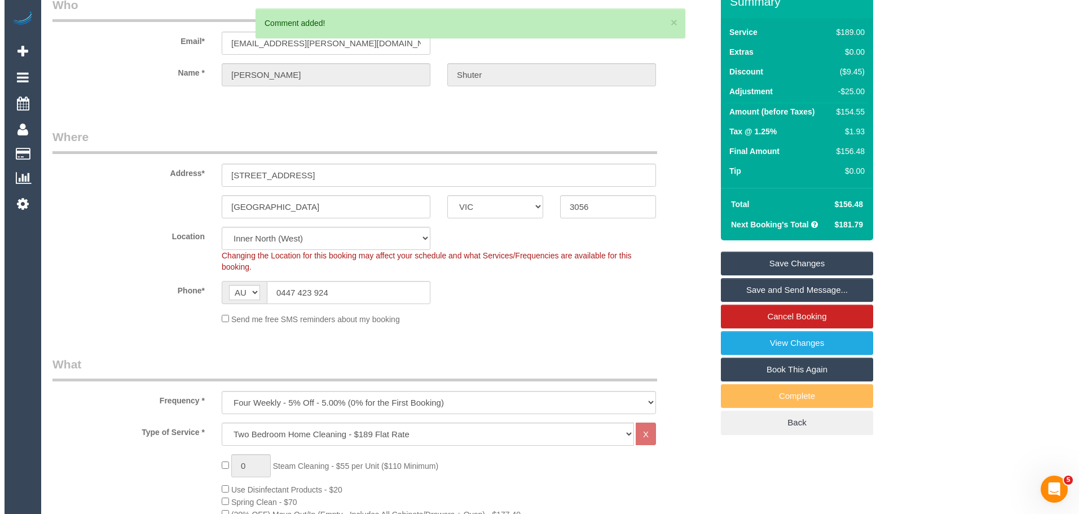
scroll to position [0, 0]
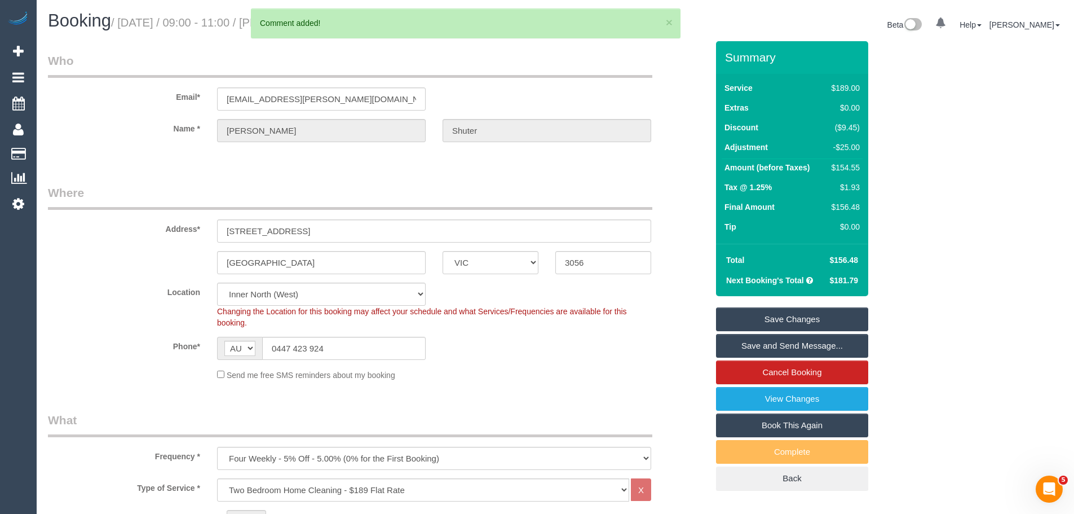
click at [767, 318] on link "Save Changes" at bounding box center [792, 319] width 152 height 24
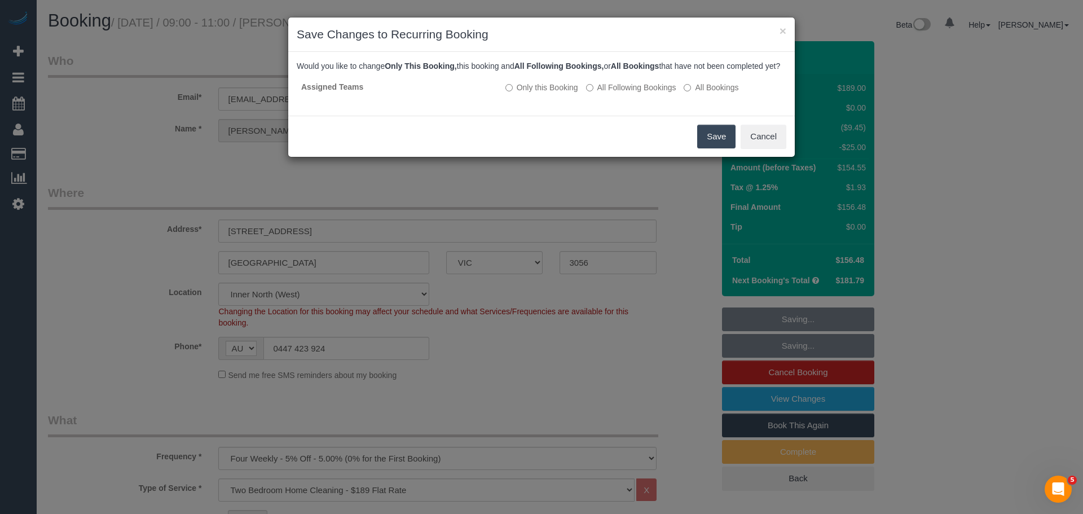
click at [704, 148] on button "Save" at bounding box center [716, 137] width 38 height 24
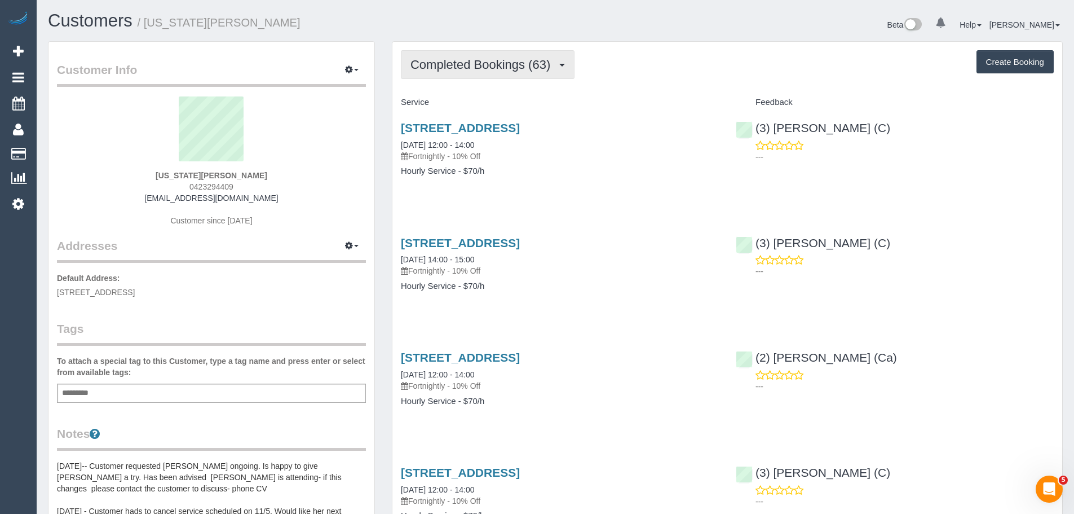
click at [490, 74] on button "Completed Bookings (63)" at bounding box center [488, 64] width 174 height 29
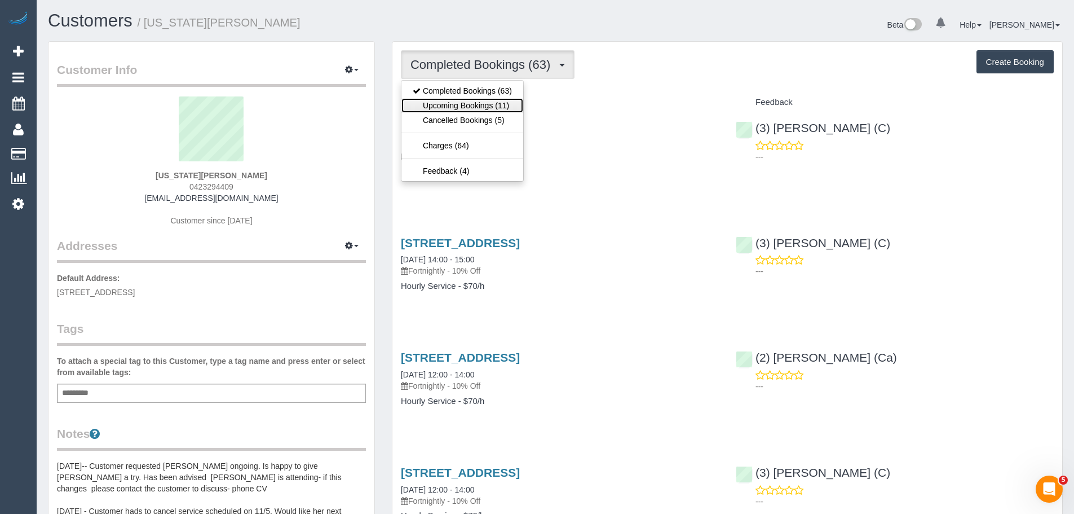
click at [490, 109] on link "Upcoming Bookings (11)" at bounding box center [463, 105] width 122 height 15
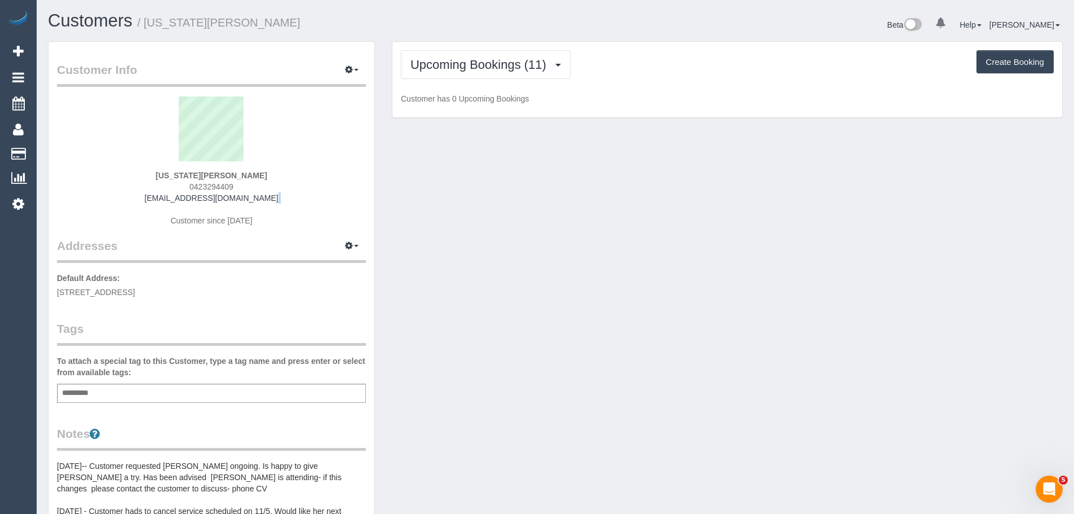
drag, startPoint x: 283, startPoint y: 200, endPoint x: 130, endPoint y: 208, distance: 153.6
click at [130, 208] on div "[US_STATE][PERSON_NAME] 0423294409 [EMAIL_ADDRESS][DOMAIN_NAME] Customer since …" at bounding box center [211, 166] width 309 height 141
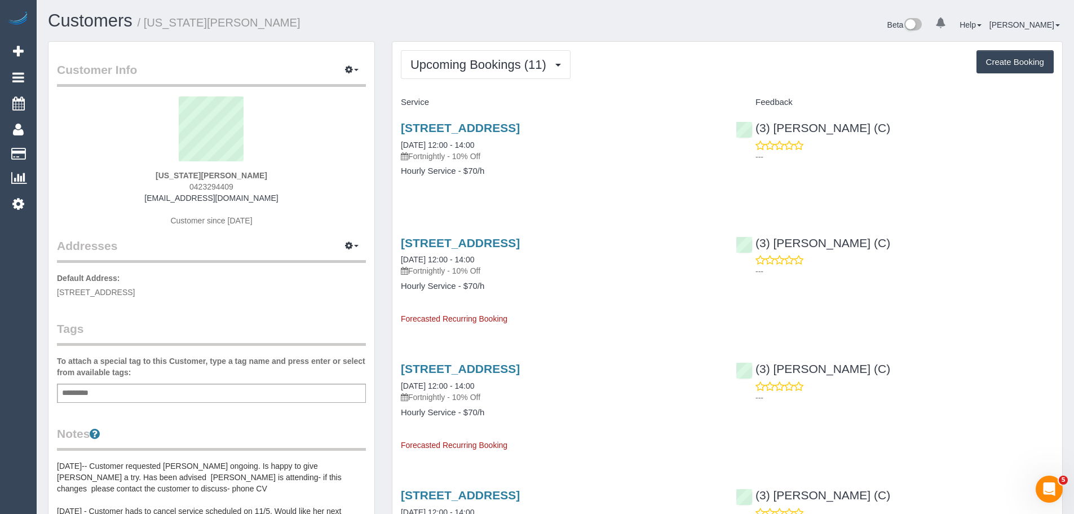
click at [140, 201] on div "[US_STATE][PERSON_NAME] 0423294409 [EMAIL_ADDRESS][DOMAIN_NAME] Customer since …" at bounding box center [211, 166] width 309 height 141
drag, startPoint x: 144, startPoint y: 198, endPoint x: 161, endPoint y: 201, distance: 16.7
click at [161, 201] on div "[US_STATE][PERSON_NAME] 0423294409 [EMAIL_ADDRESS][DOMAIN_NAME] Customer since …" at bounding box center [211, 166] width 309 height 141
drag, startPoint x: 142, startPoint y: 201, endPoint x: 283, endPoint y: 202, distance: 140.4
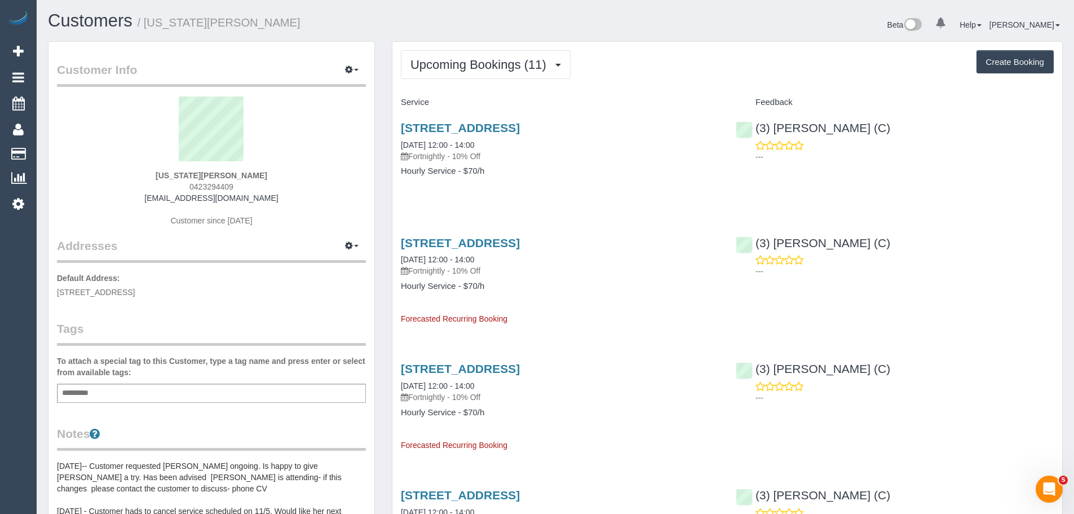
click at [283, 202] on div "[US_STATE][PERSON_NAME] 0423294409 [EMAIL_ADDRESS][DOMAIN_NAME] Customer since …" at bounding box center [211, 166] width 309 height 141
copy link "[EMAIL_ADDRESS][DOMAIN_NAME]"
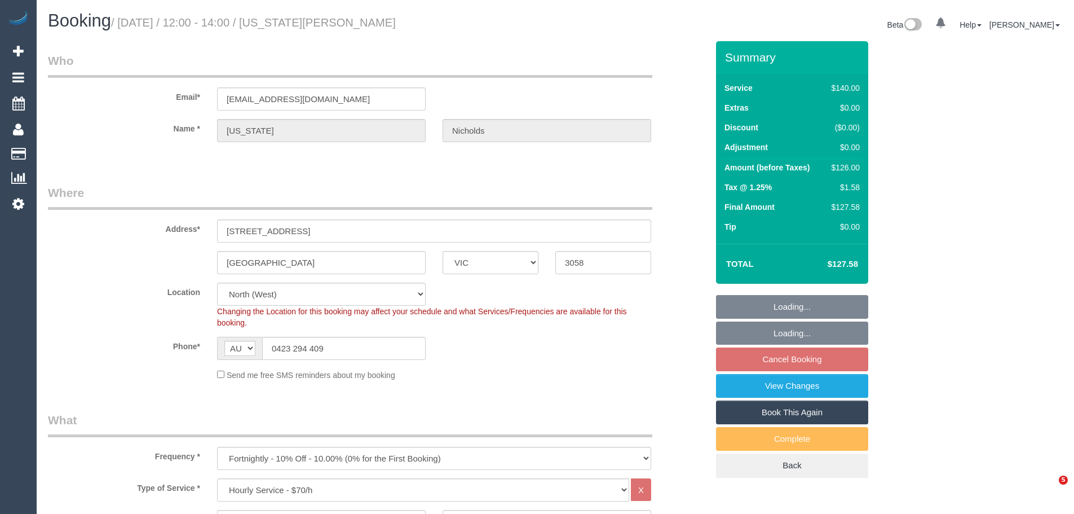
select select "VIC"
select select "string:stripe-pm_1MlQ2w2GScqysDRViyuit85G"
select select "spot4"
select select "number:28"
select select "number:15"
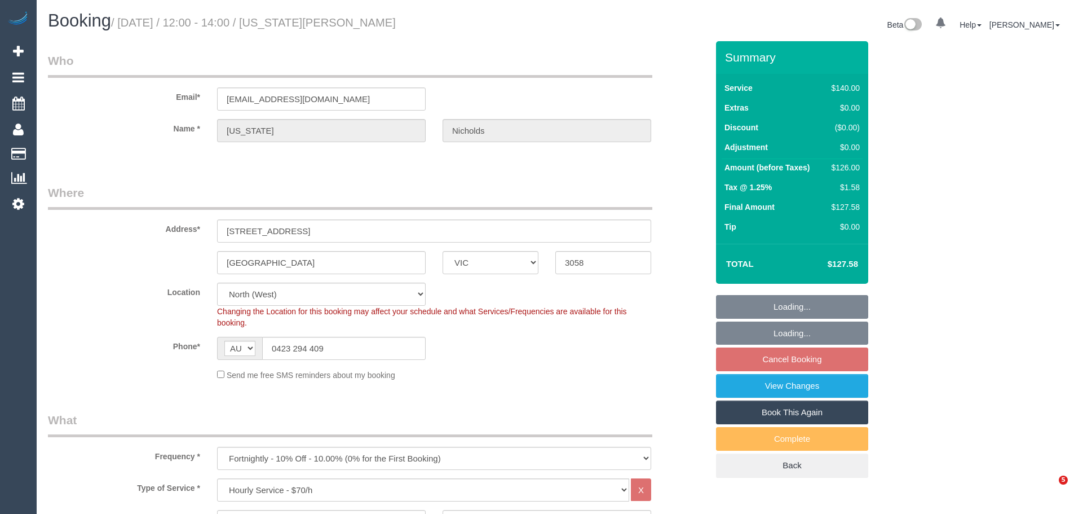
select select "number:19"
select select "number:24"
select select "number:35"
select select "number:11"
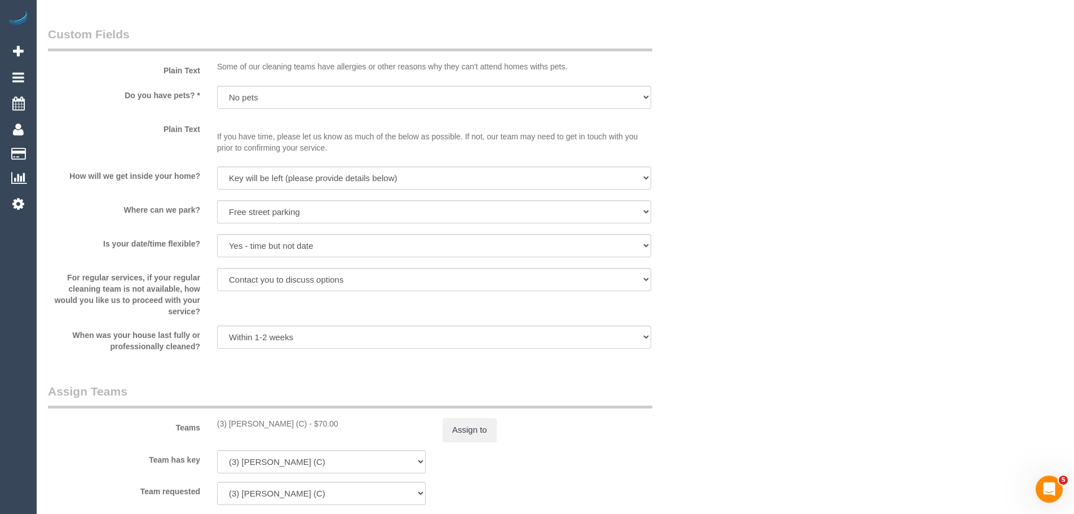
scroll to position [1410, 0]
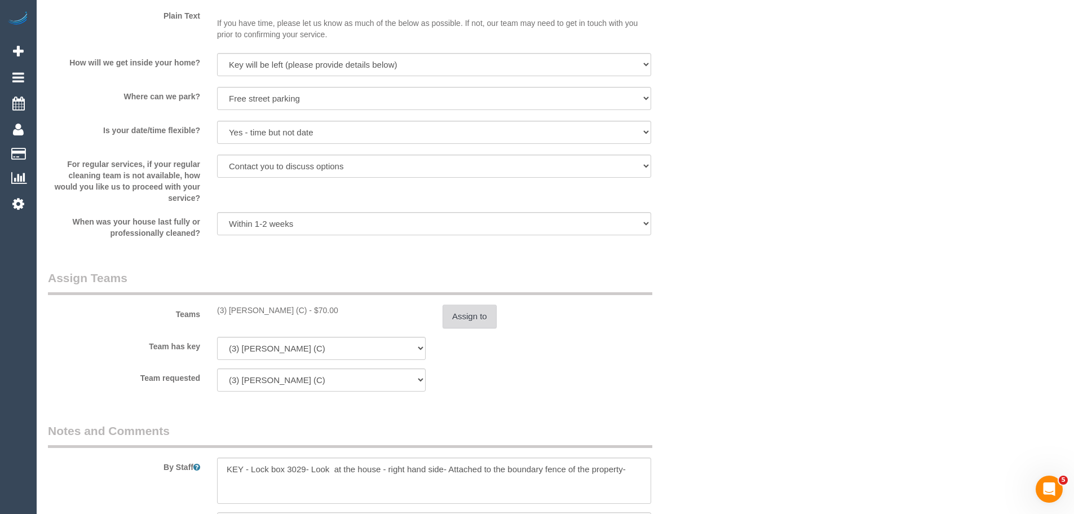
click at [464, 323] on button "Assign to" at bounding box center [470, 317] width 54 height 24
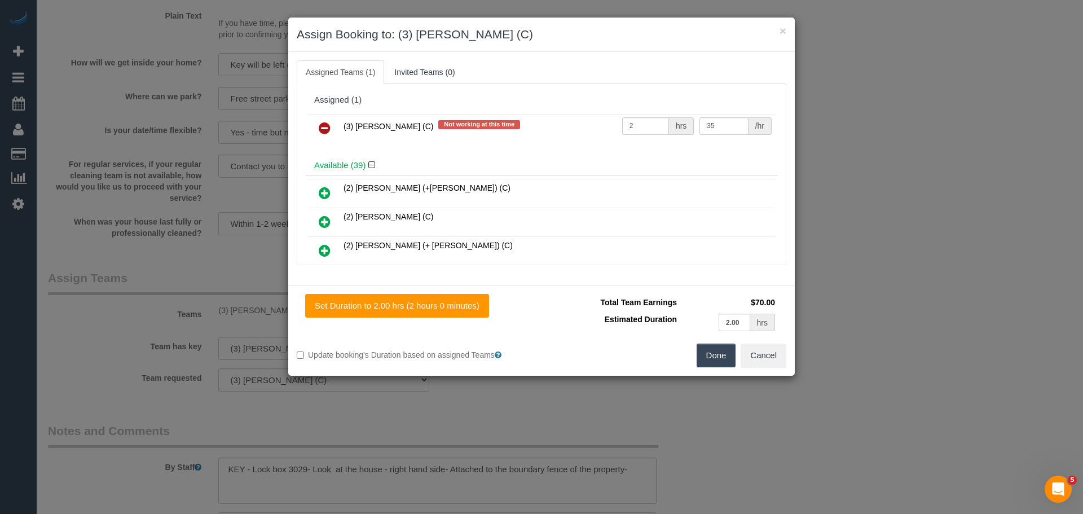
click at [317, 127] on link at bounding box center [324, 128] width 27 height 23
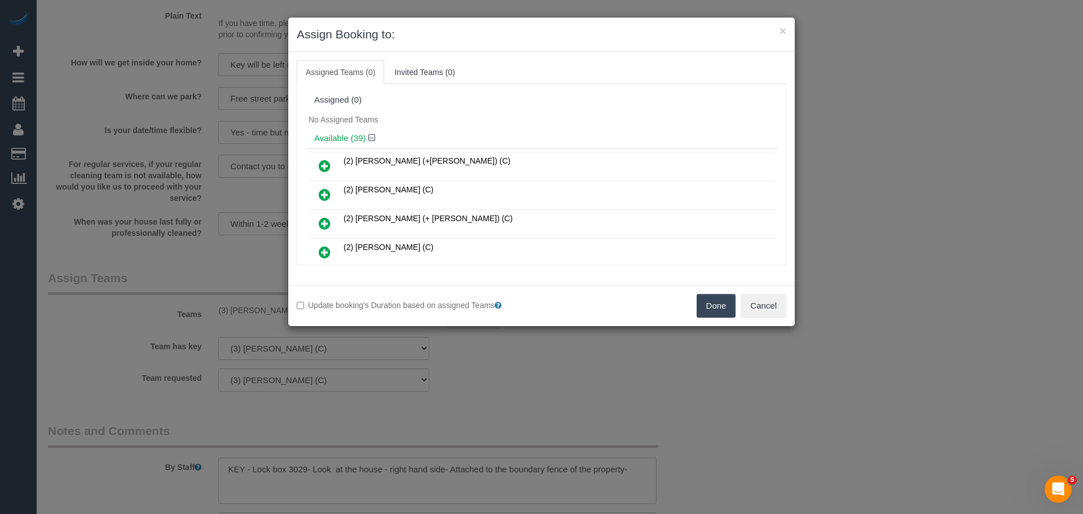
click at [726, 306] on button "Done" at bounding box center [715, 306] width 39 height 24
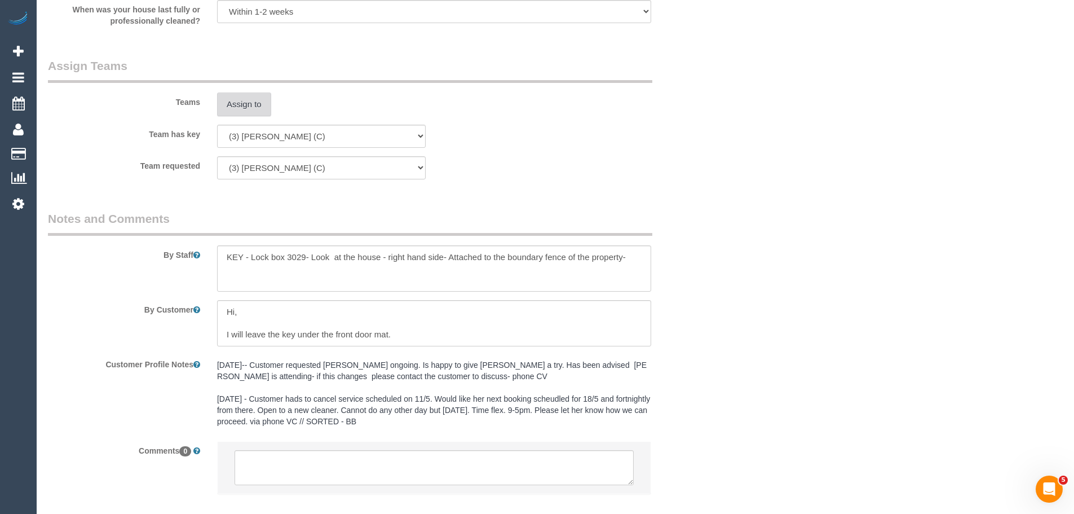
scroll to position [1684, 0]
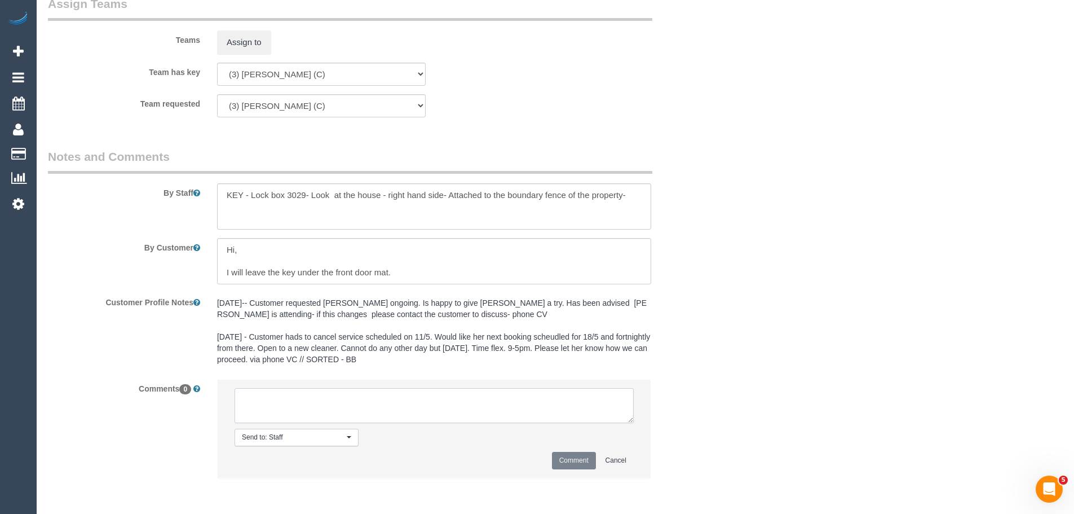
click at [486, 419] on textarea at bounding box center [434, 405] width 399 height 35
paste textarea "(3) [PERSON_NAME] (C) UA - 29/09 - 01/10 - Moving house Customer contacted via …"
type textarea "(3) [PERSON_NAME] (C) UA - 29/09 - 01/10 - Moving house Customer contacted via …"
click at [558, 458] on button "Comment" at bounding box center [574, 460] width 44 height 17
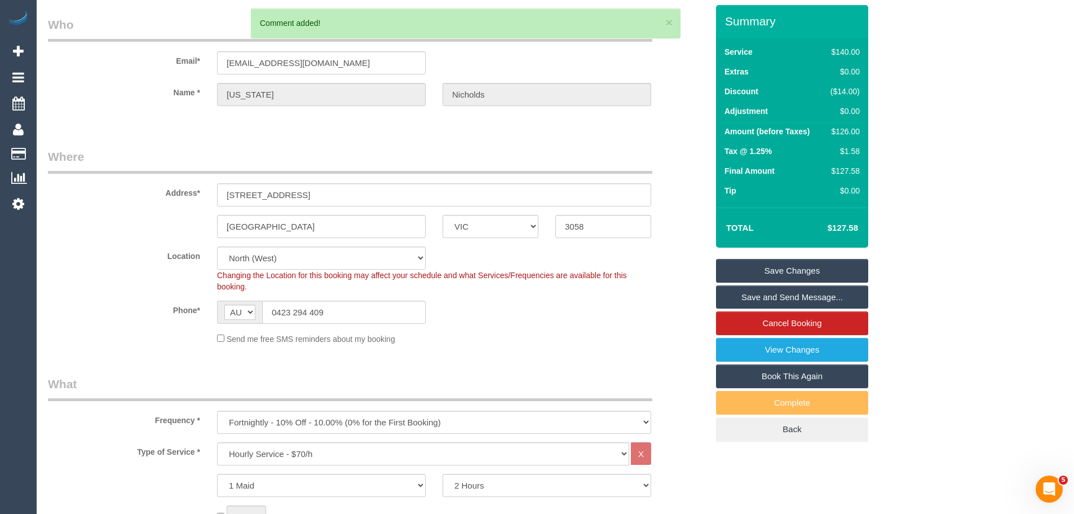
scroll to position [0, 0]
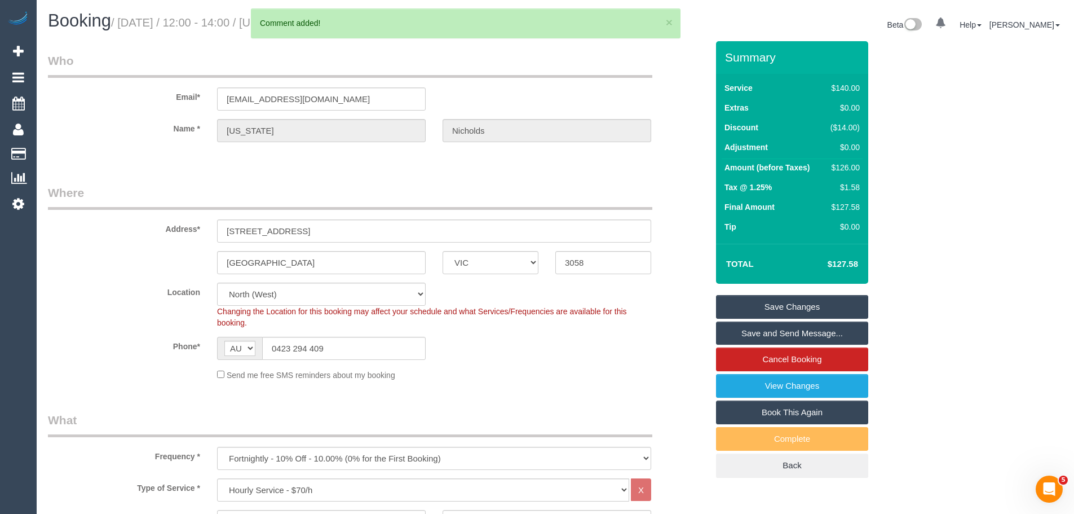
click at [814, 305] on link "Save Changes" at bounding box center [792, 307] width 152 height 24
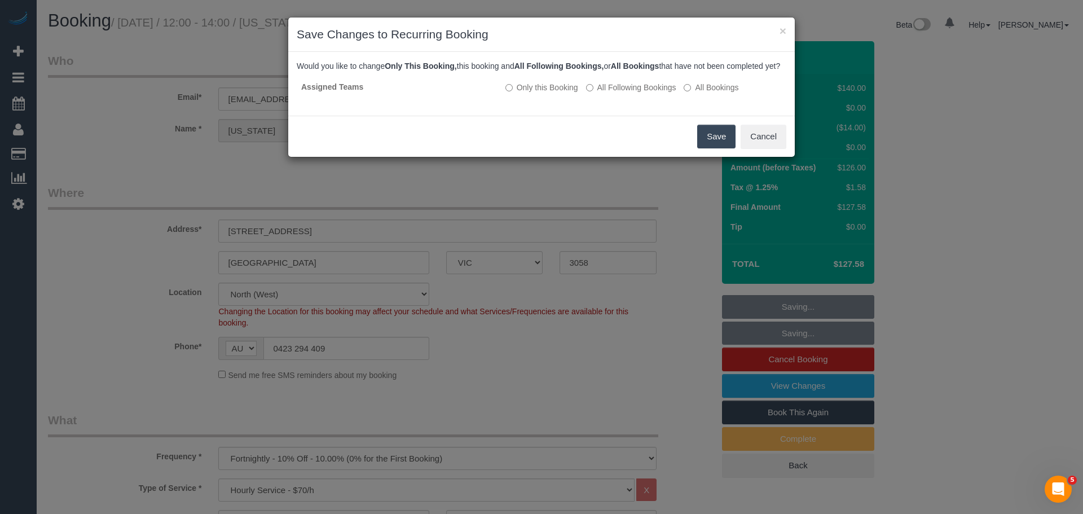
click at [715, 148] on button "Save" at bounding box center [716, 137] width 38 height 24
